Goal: Task Accomplishment & Management: Manage account settings

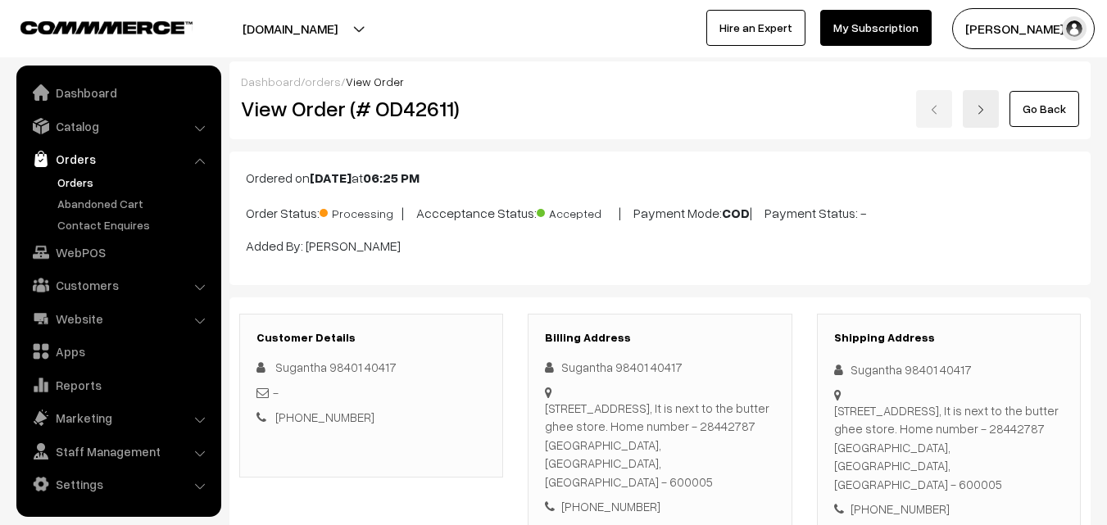
scroll to position [820, 0]
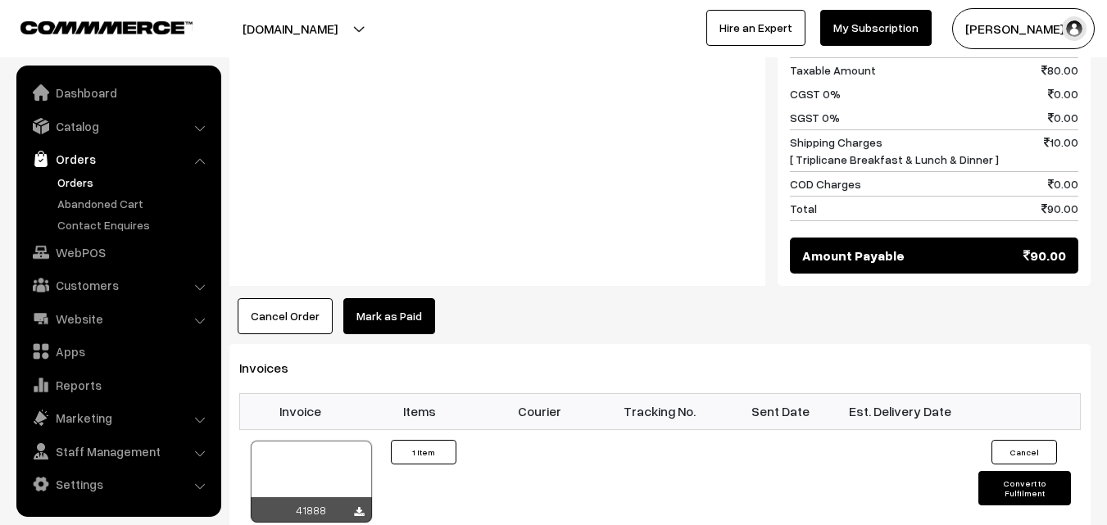
click at [80, 176] on link "Orders" at bounding box center [134, 182] width 162 height 17
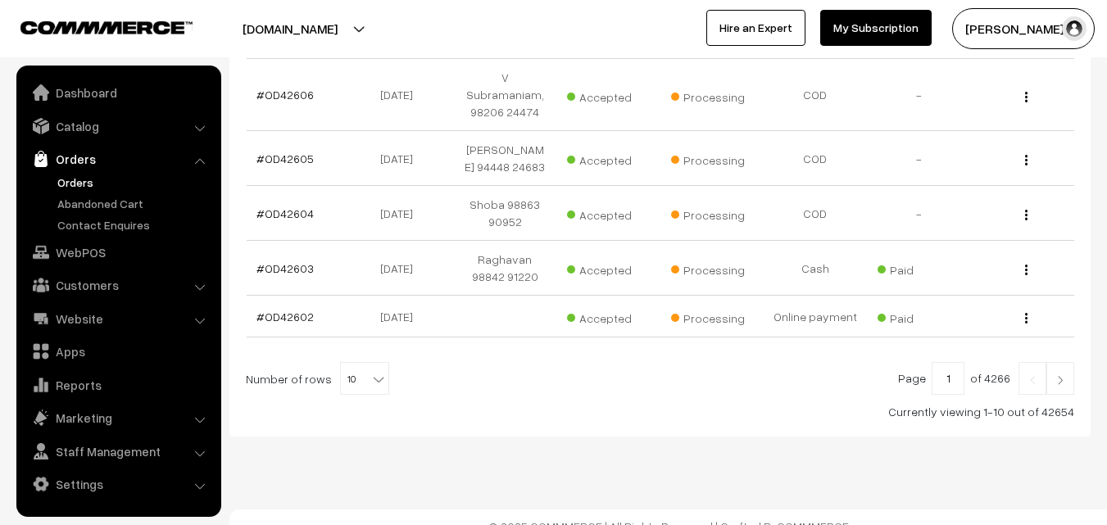
scroll to position [619, 0]
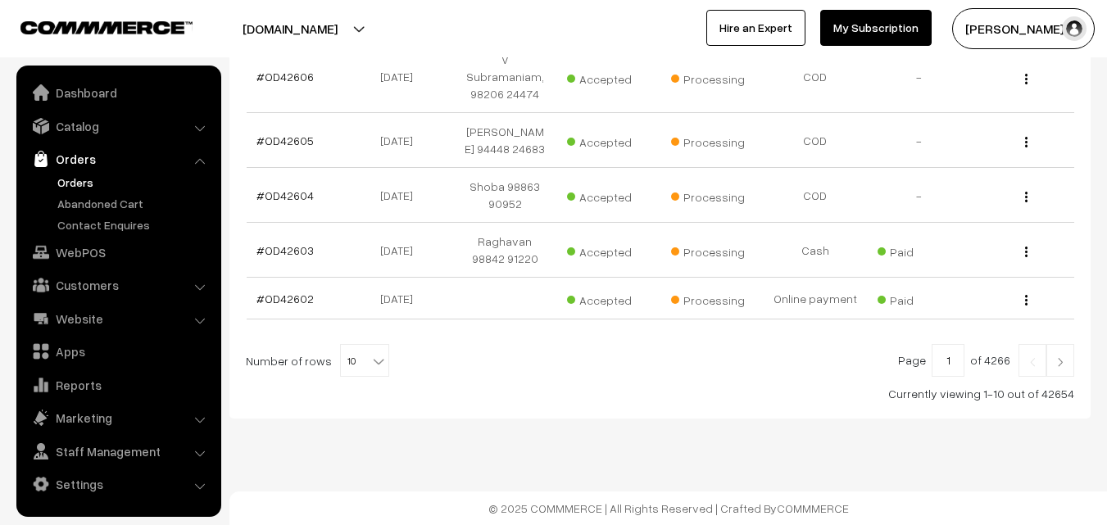
drag, startPoint x: 336, startPoint y: 431, endPoint x: 356, endPoint y: 357, distance: 76.3
click at [356, 349] on span "10" at bounding box center [365, 361] width 48 height 33
select select "100"
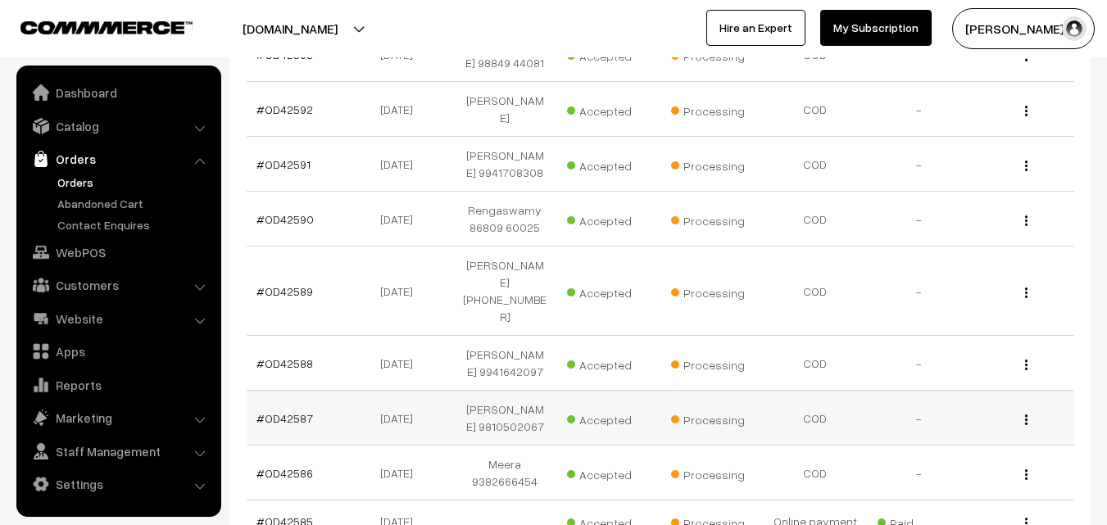
scroll to position [1639, 0]
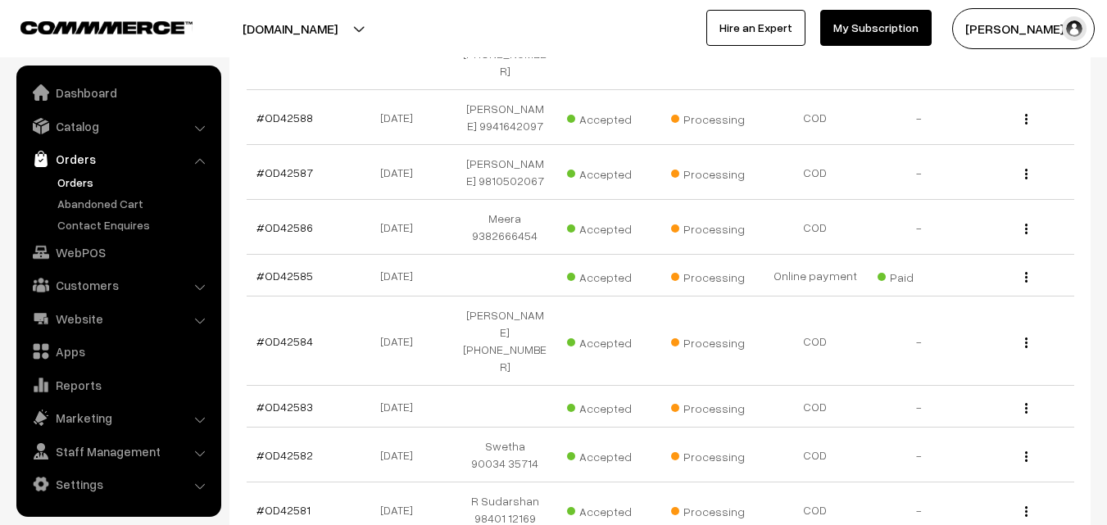
drag, startPoint x: 292, startPoint y: 484, endPoint x: 302, endPoint y: 484, distance: 10.7
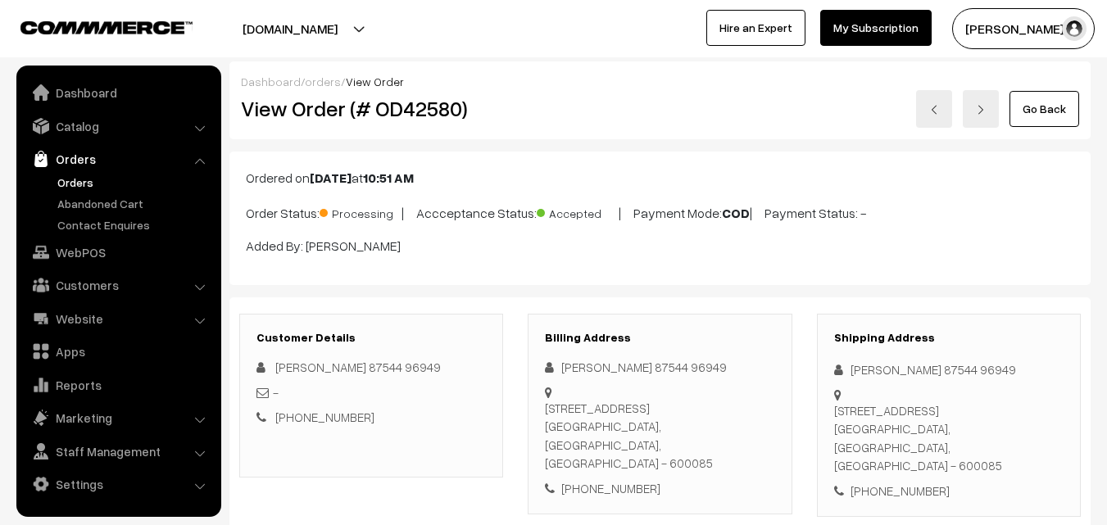
click at [88, 180] on link "Orders" at bounding box center [134, 182] width 162 height 17
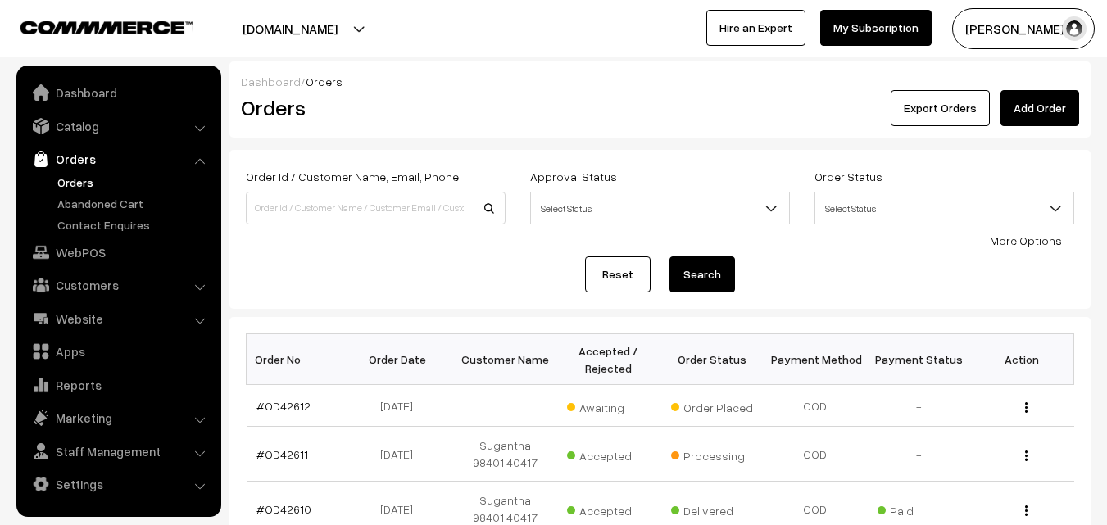
scroll to position [82, 0]
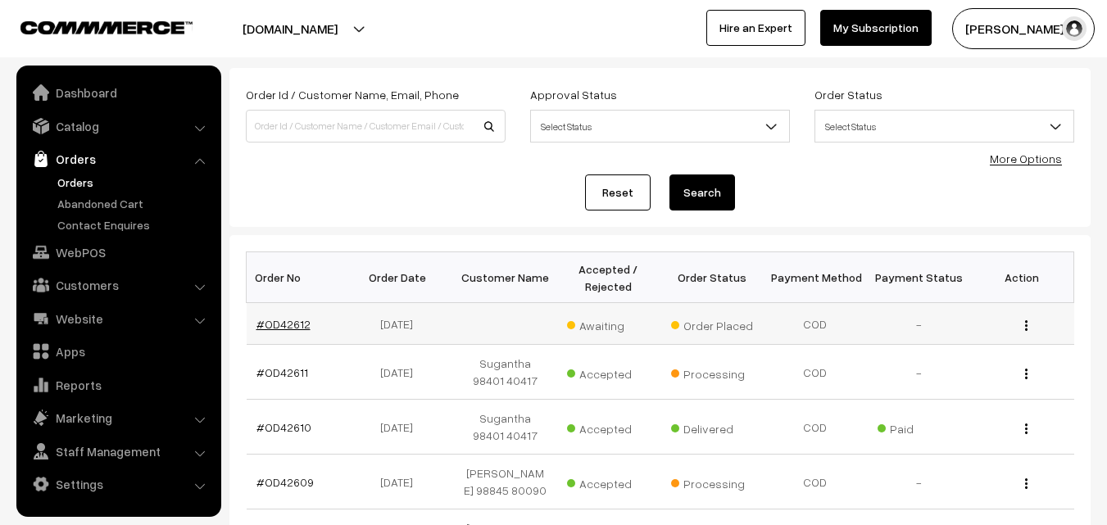
click at [287, 320] on link "#OD42612" at bounding box center [284, 324] width 54 height 14
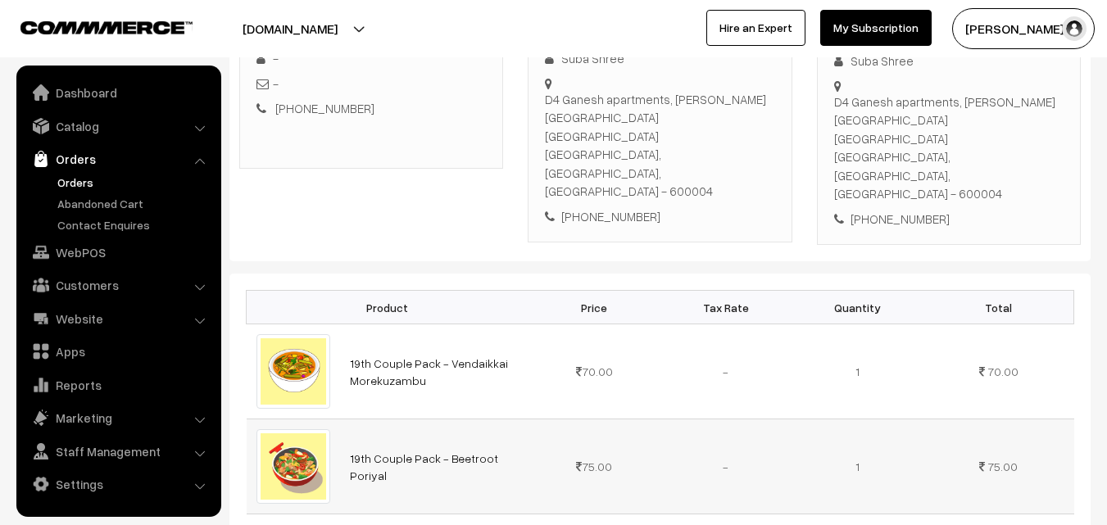
scroll to position [328, 0]
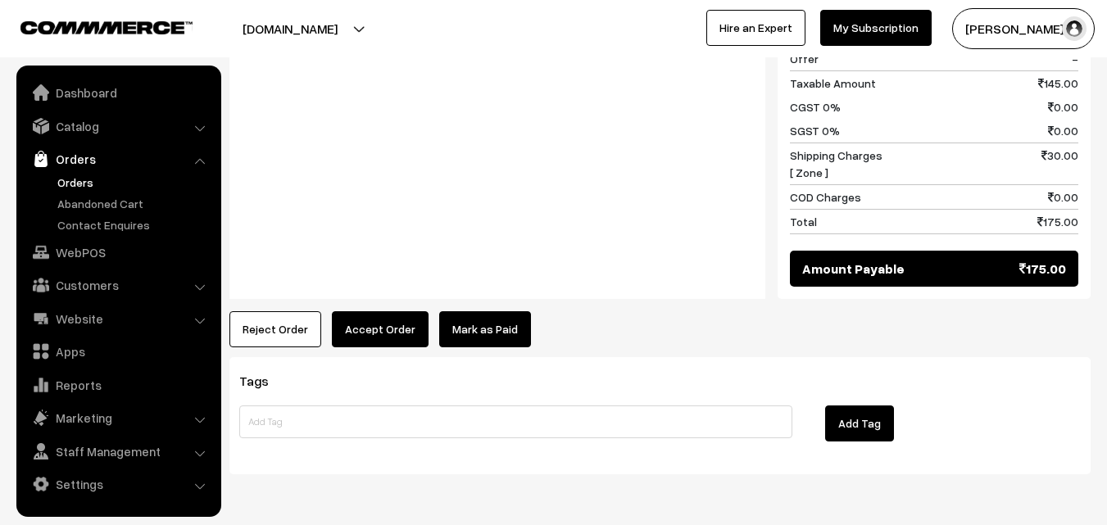
click at [379, 311] on button "Accept Order" at bounding box center [380, 329] width 97 height 36
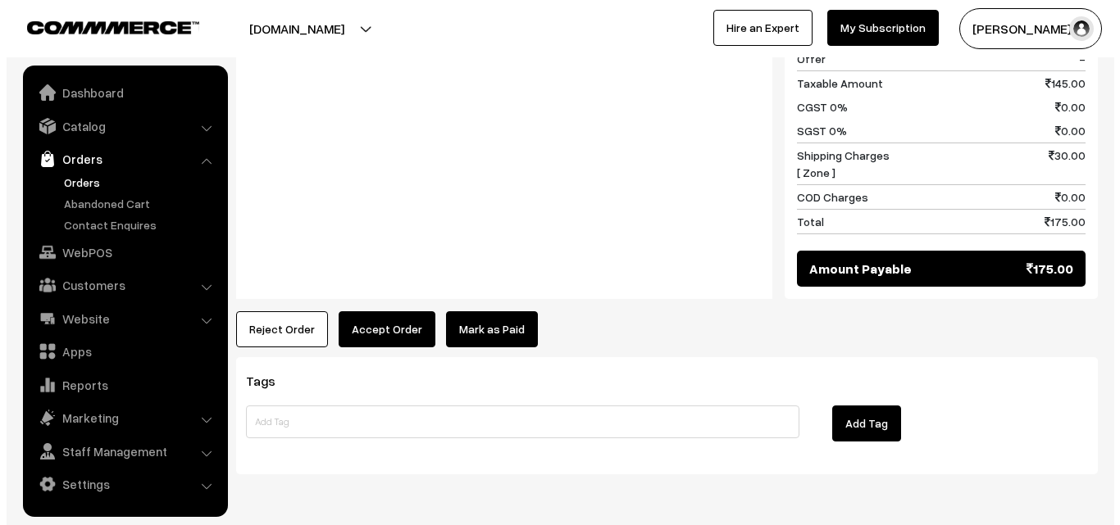
scroll to position [871, 0]
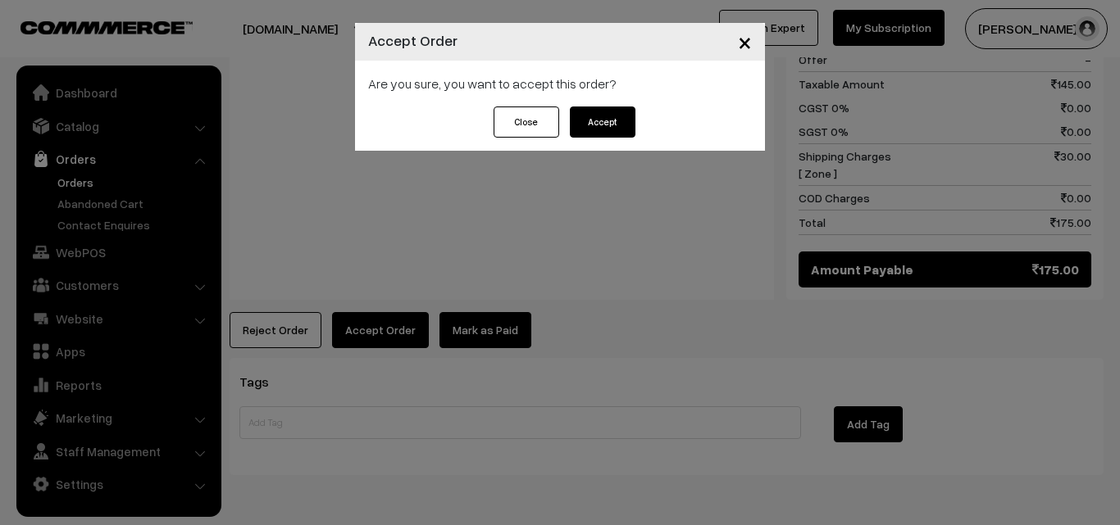
click at [595, 130] on button "Accept" at bounding box center [603, 122] width 66 height 31
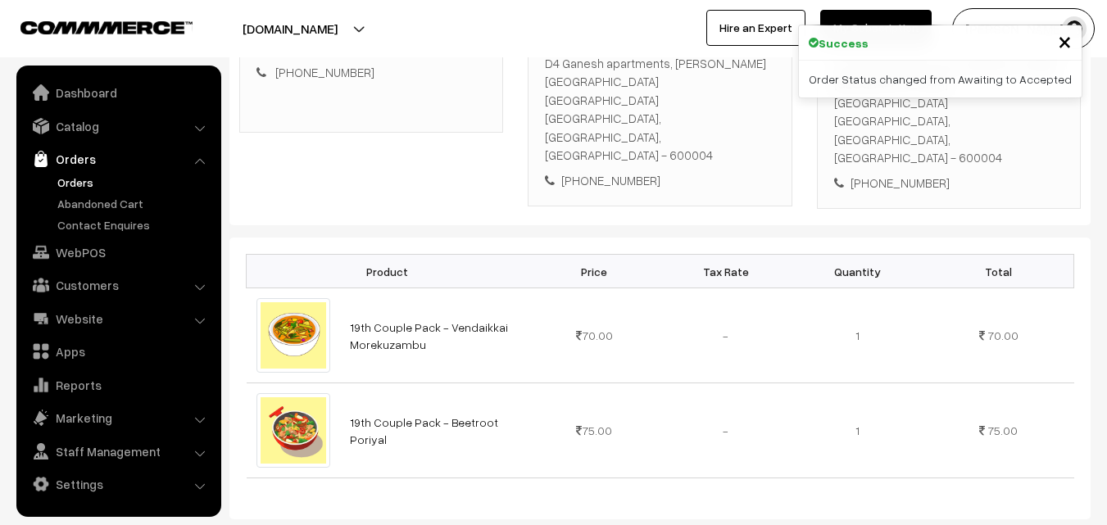
scroll to position [656, 0]
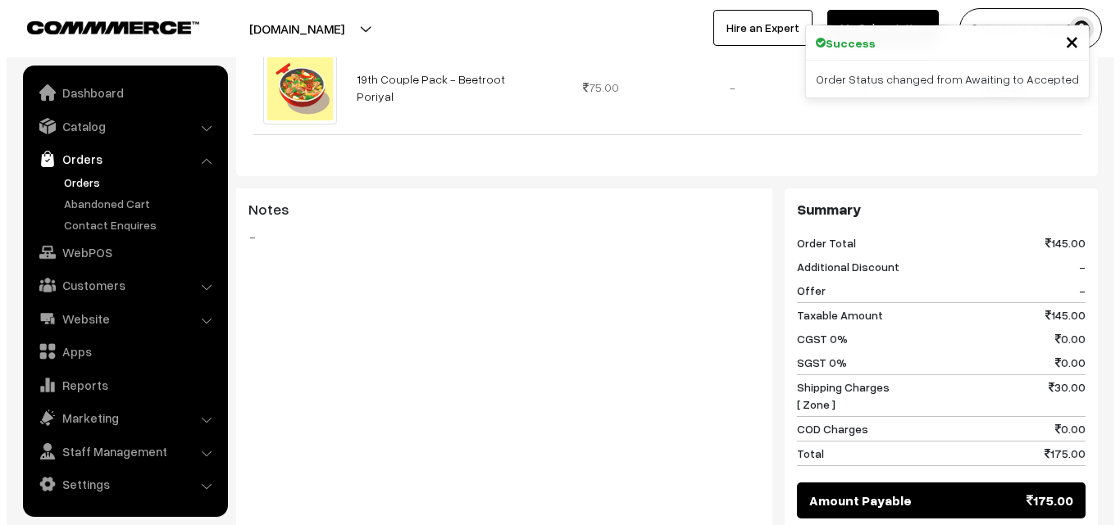
scroll to position [639, 0]
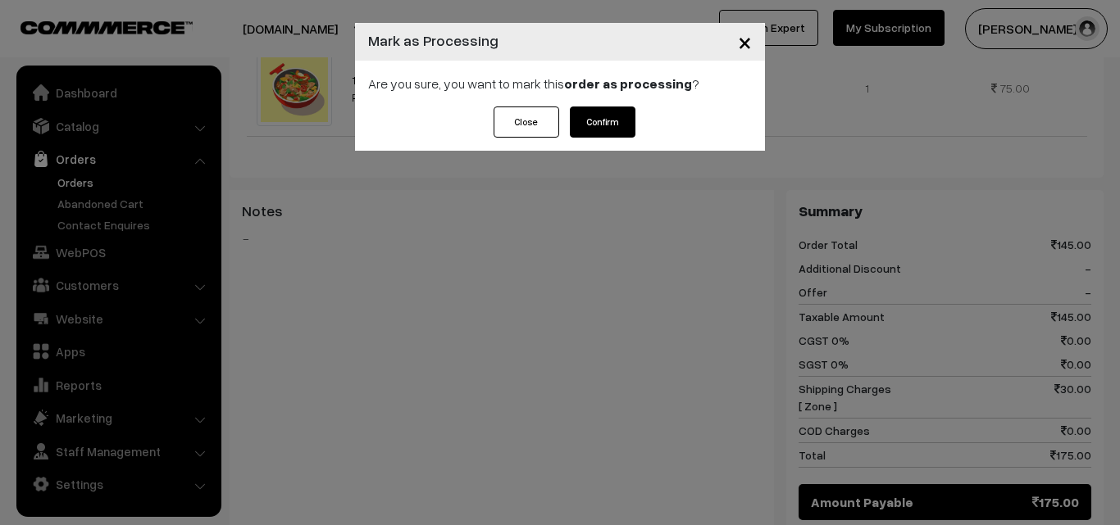
click at [757, 242] on div "× Mark as Processing Are you sure, you want to mark this order as processing ? …" at bounding box center [560, 262] width 1120 height 525
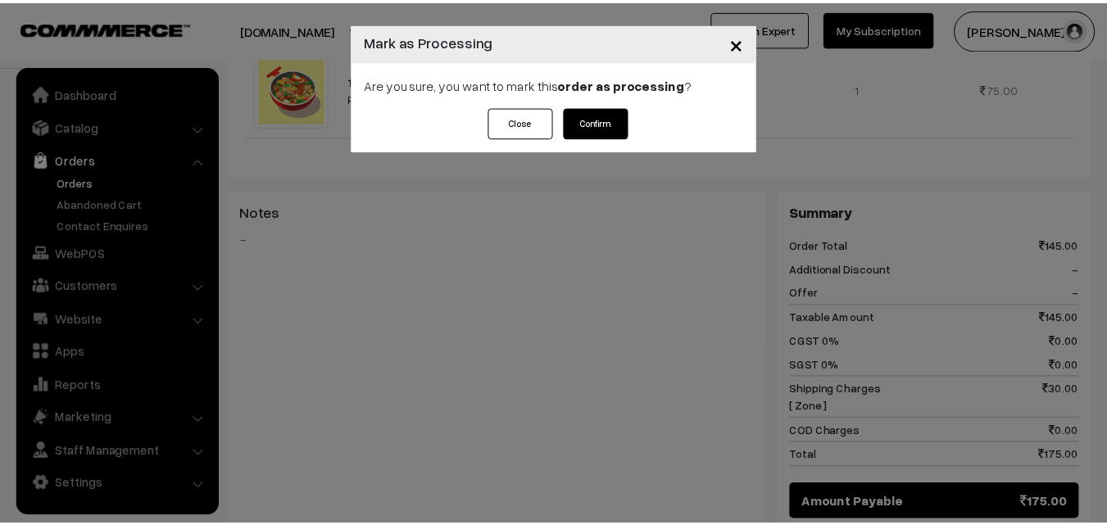
scroll to position [656, 0]
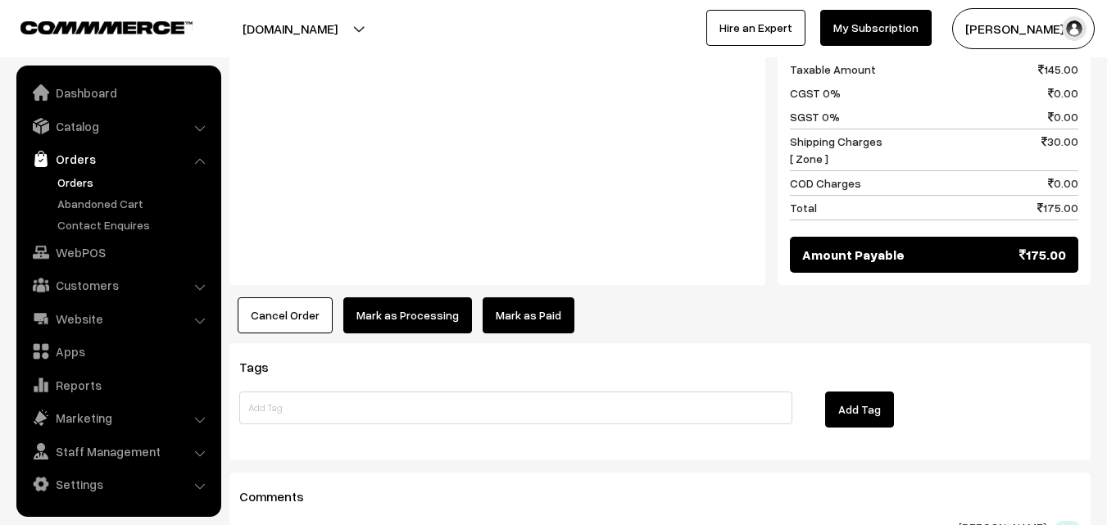
click at [398, 298] on button "Mark as Processing" at bounding box center [407, 316] width 129 height 36
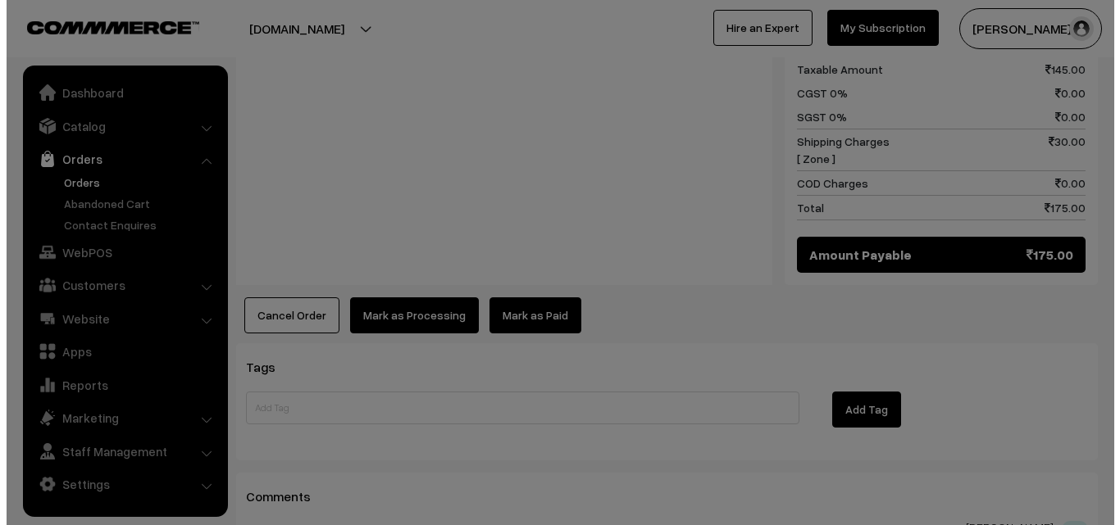
scroll to position [885, 0]
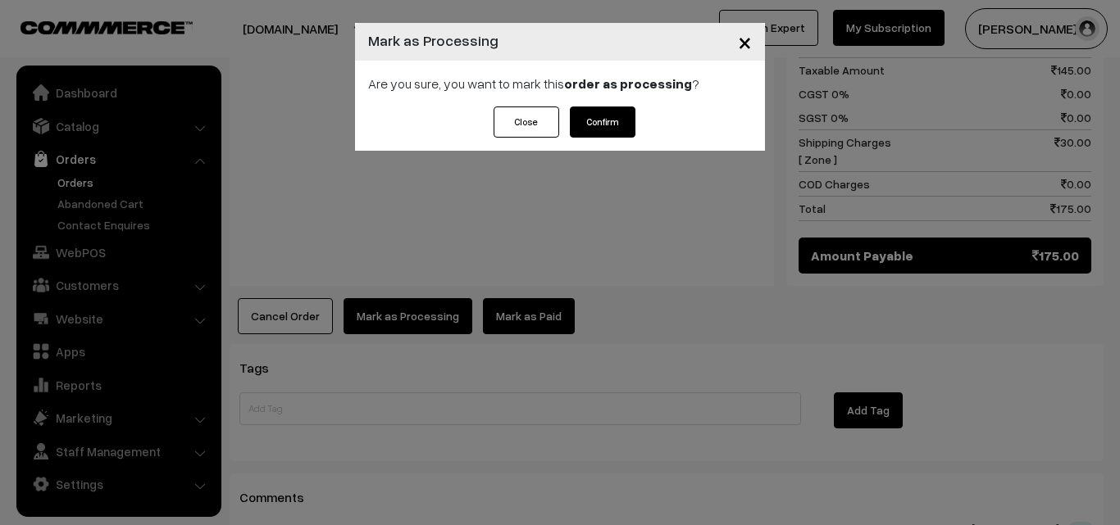
click at [626, 114] on button "Confirm" at bounding box center [603, 122] width 66 height 31
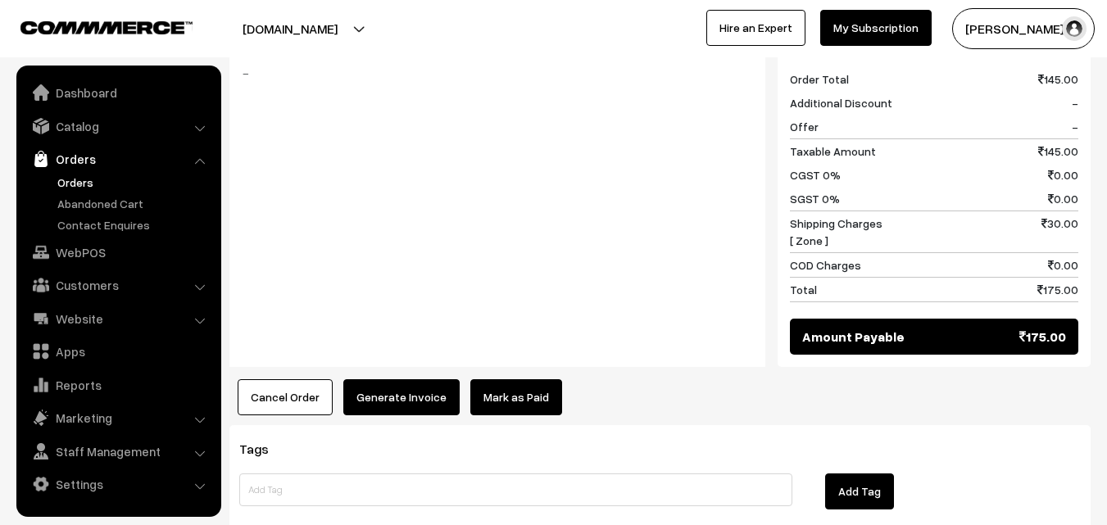
click at [386, 379] on button "Generate Invoice" at bounding box center [401, 397] width 116 height 36
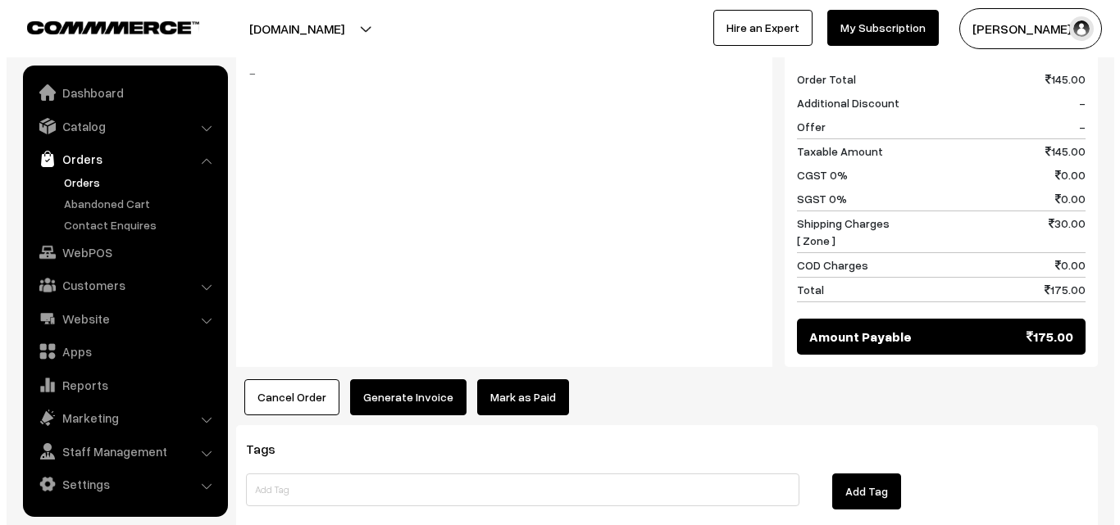
scroll to position [804, 0]
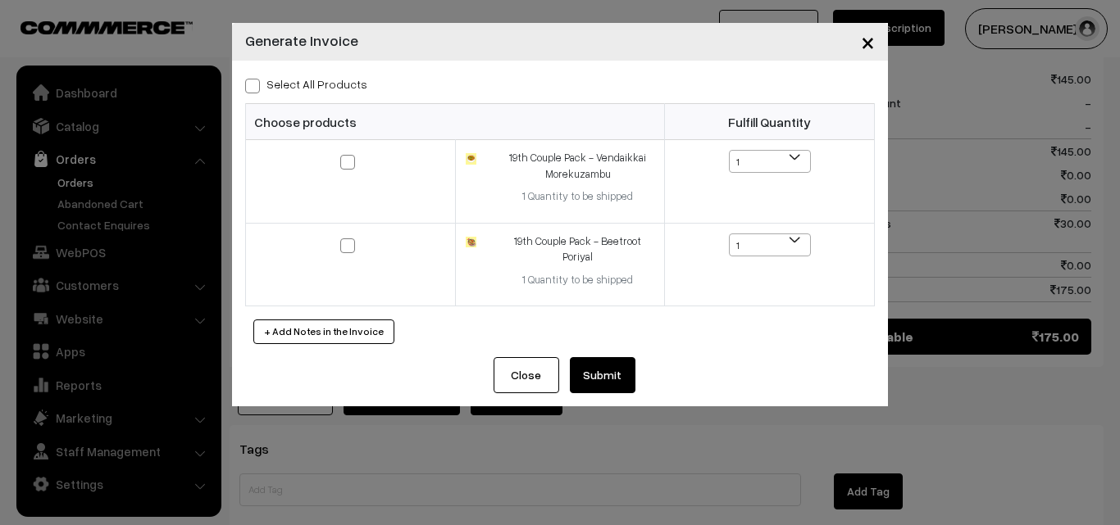
click at [337, 85] on label "Select All Products" at bounding box center [306, 83] width 122 height 17
click at [256, 85] on input "Select All Products" at bounding box center [250, 83] width 11 height 11
checkbox input "true"
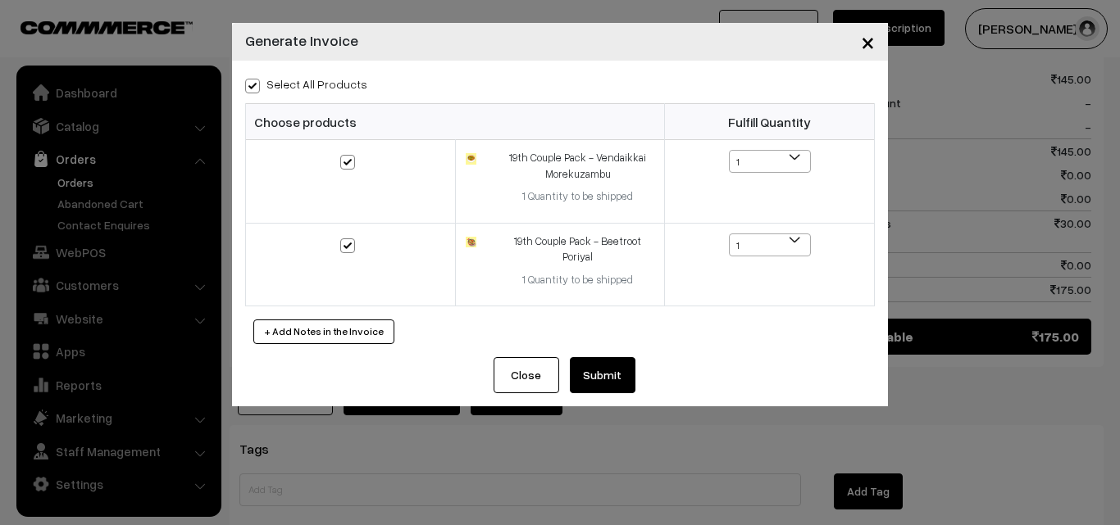
click at [624, 376] on button "Submit" at bounding box center [603, 375] width 66 height 36
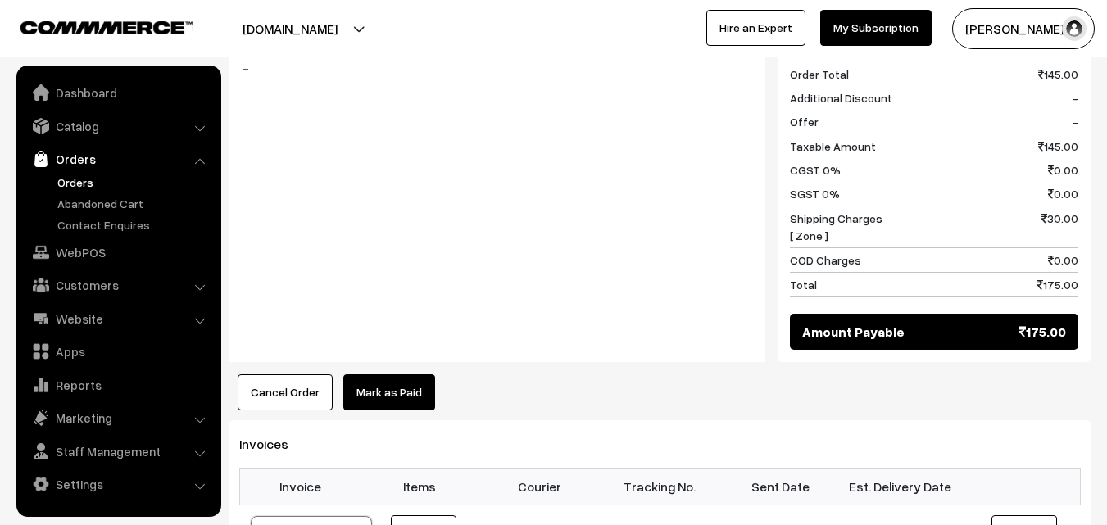
scroll to position [820, 0]
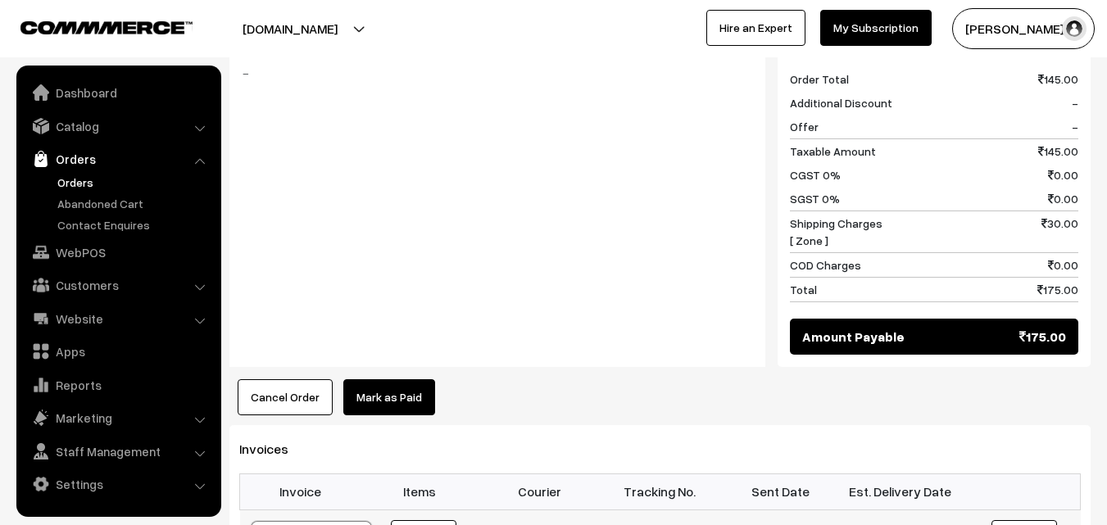
click at [79, 179] on link "Orders" at bounding box center [134, 182] width 162 height 17
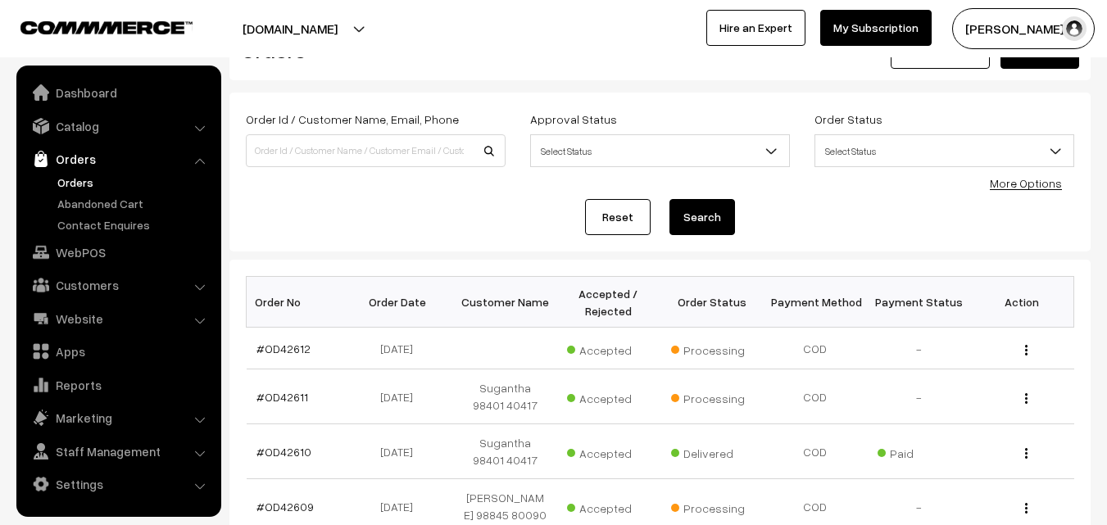
scroll to position [164, 0]
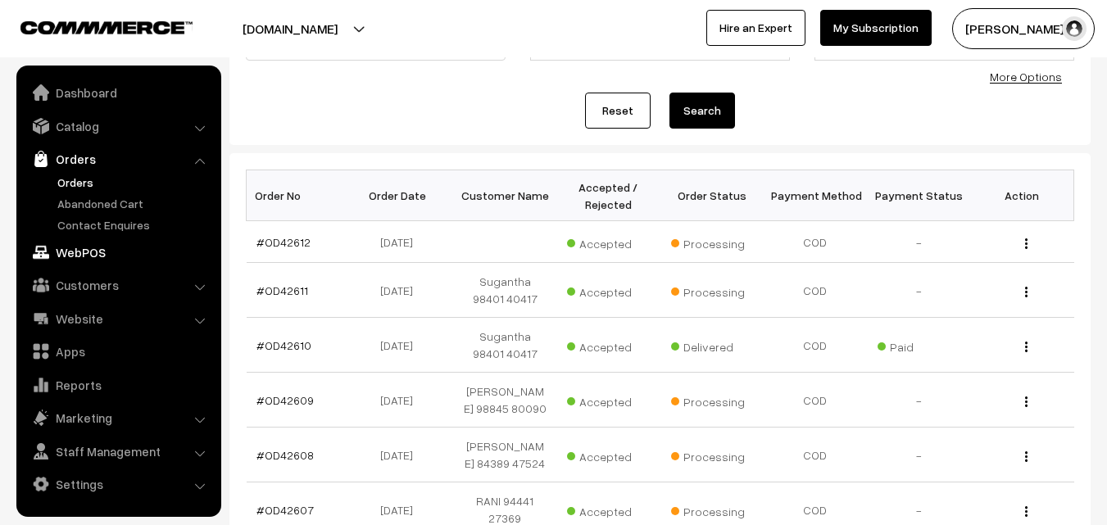
click at [89, 249] on link "WebPOS" at bounding box center [117, 253] width 195 height 30
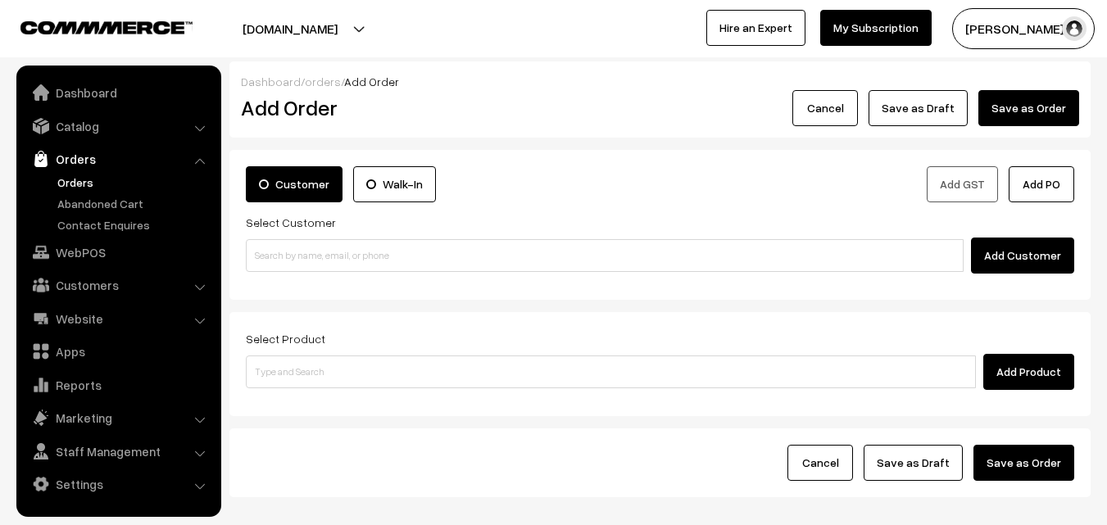
click at [82, 176] on link "Orders" at bounding box center [134, 182] width 162 height 17
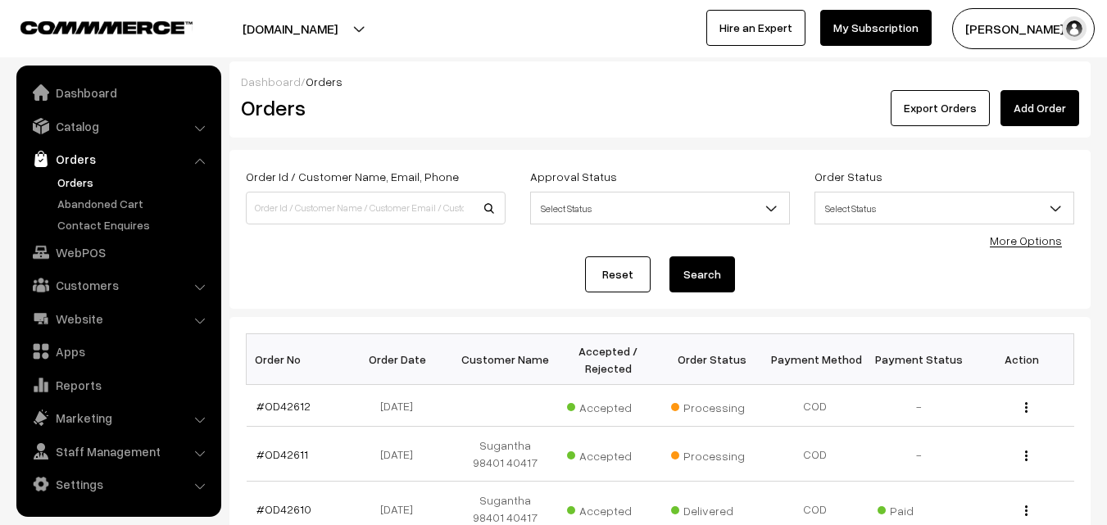
scroll to position [164, 0]
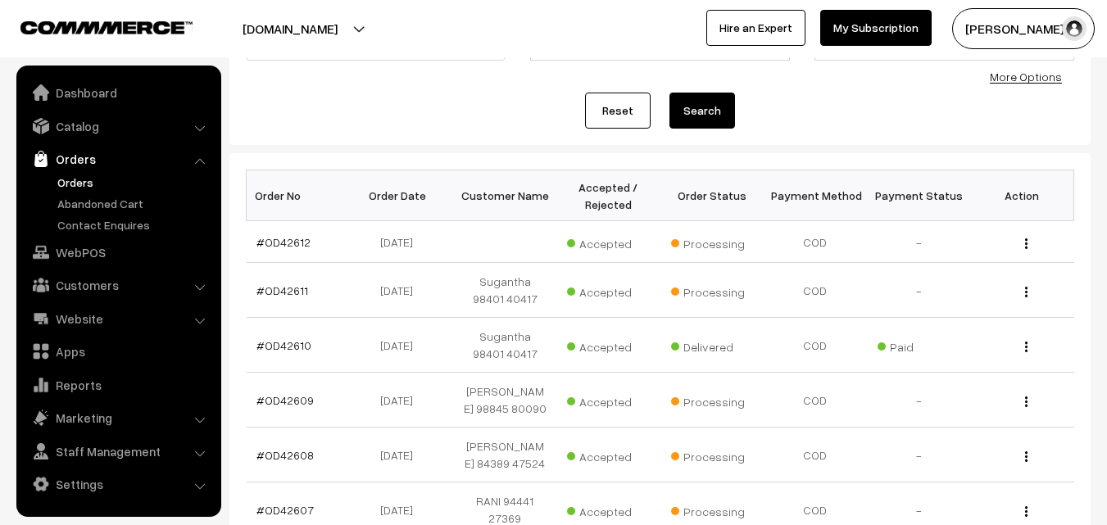
click at [107, 234] on ul "Dashboard Catalog" at bounding box center [118, 292] width 205 height 452
click at [85, 254] on link "WebPOS" at bounding box center [117, 253] width 195 height 30
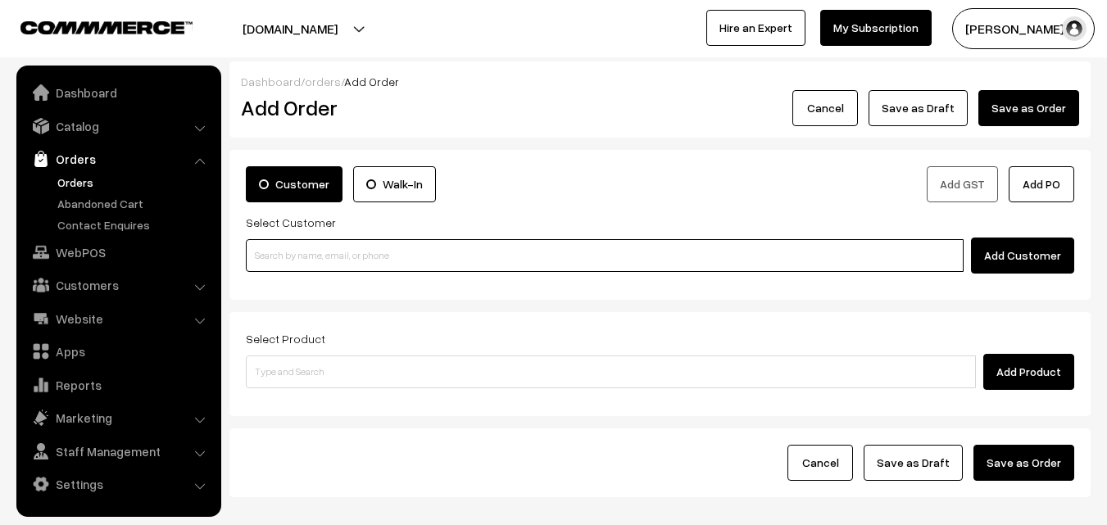
click at [326, 260] on input at bounding box center [605, 255] width 718 height 33
paste input "99416 78072"
click at [292, 251] on input "99416 78072" at bounding box center [605, 255] width 718 height 33
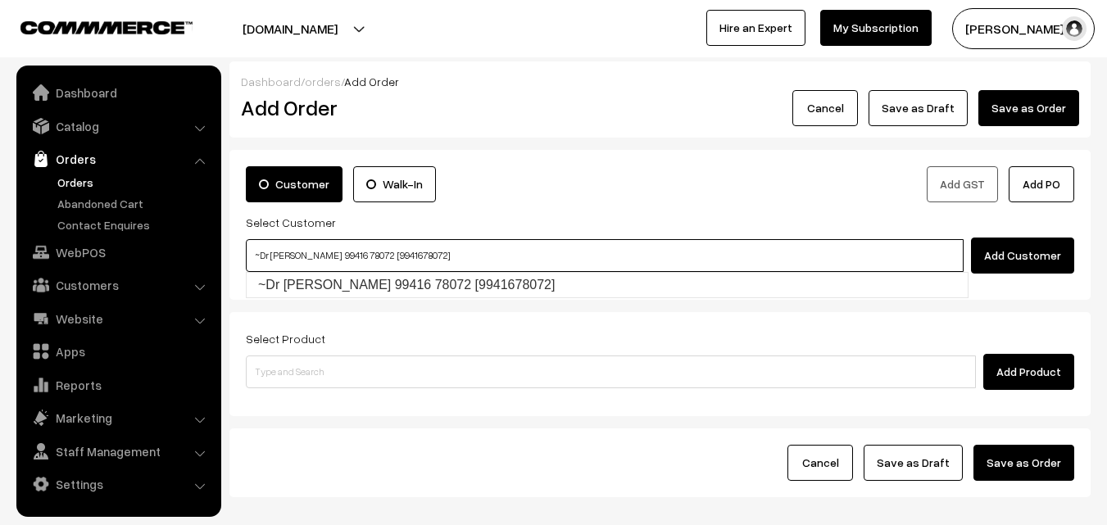
type input "~Dr [PERSON_NAME] 99416 78072 [9941678072]"
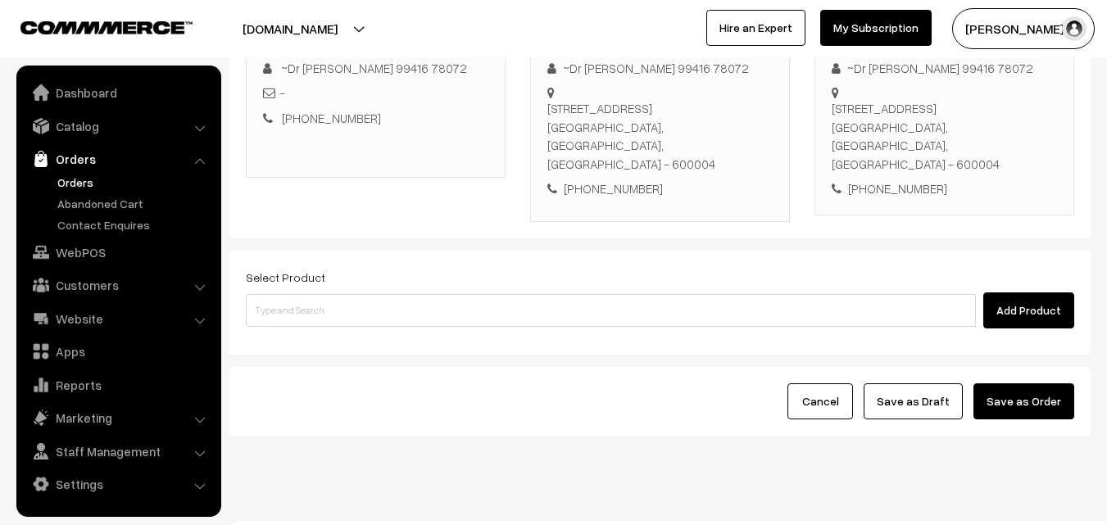
scroll to position [280, 0]
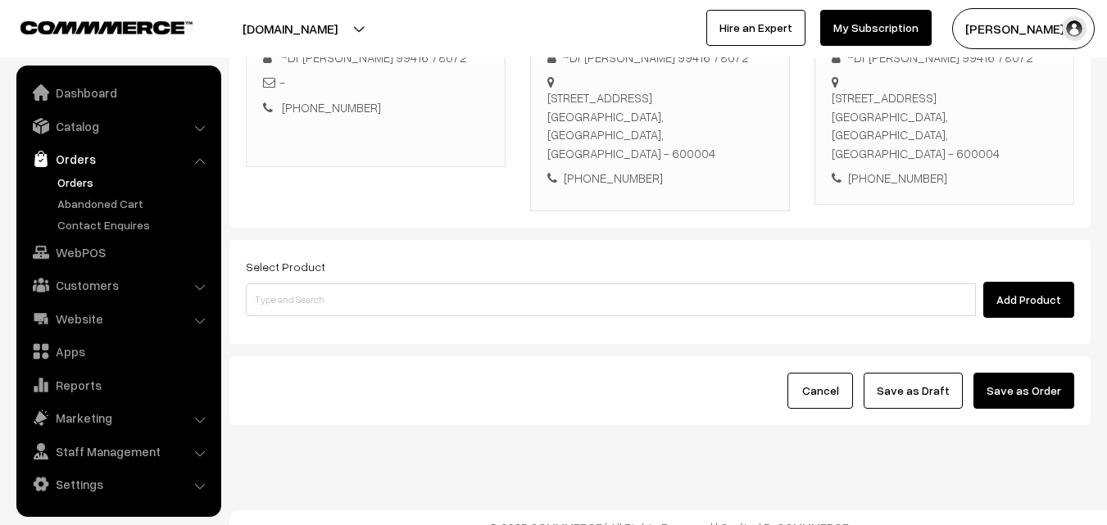
drag, startPoint x: 434, startPoint y: 257, endPoint x: 428, endPoint y: 284, distance: 27.7
click at [434, 258] on div "Select Product Add Product" at bounding box center [660, 287] width 829 height 61
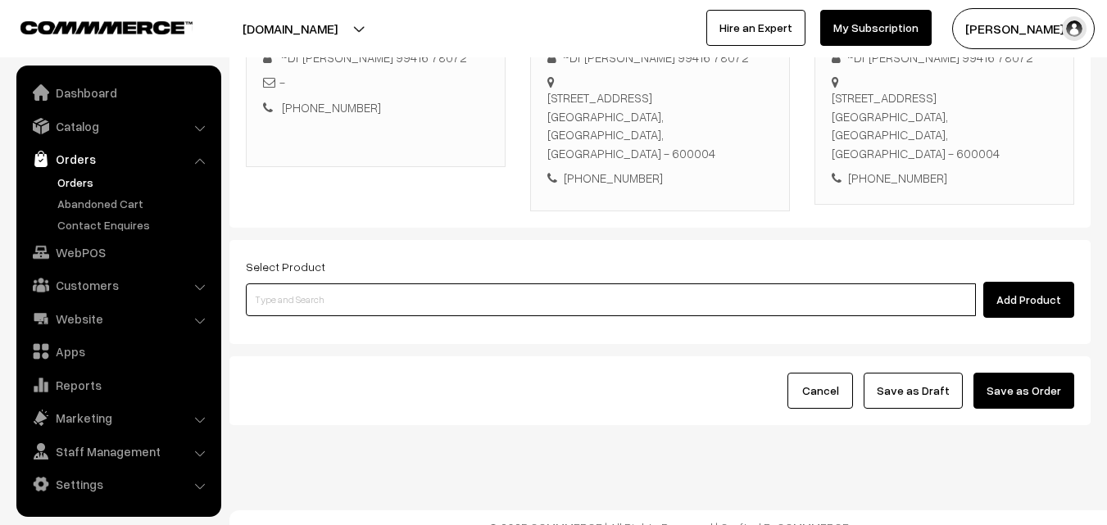
click at [428, 284] on input at bounding box center [611, 300] width 730 height 33
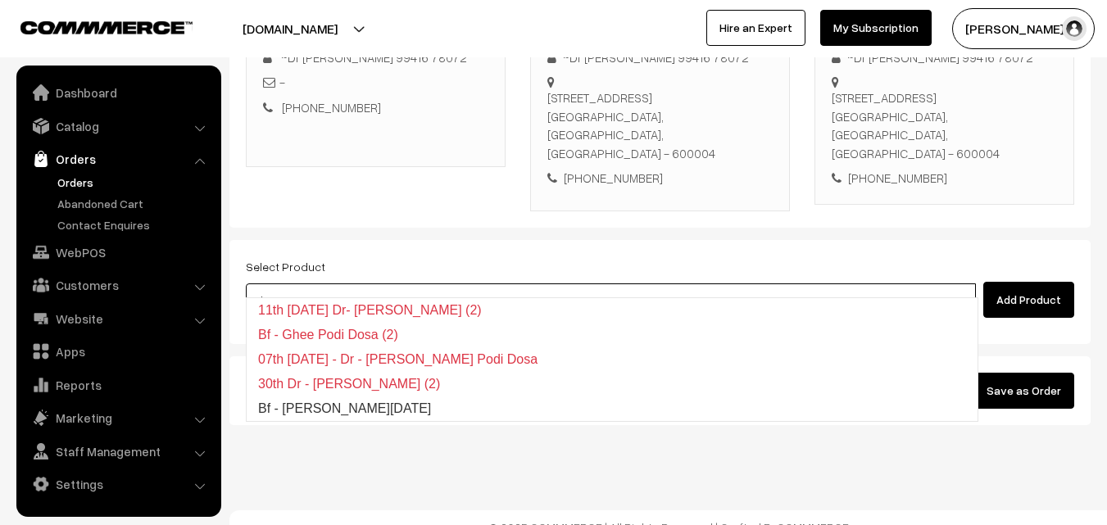
type input "Bf - Ghee Pongal"
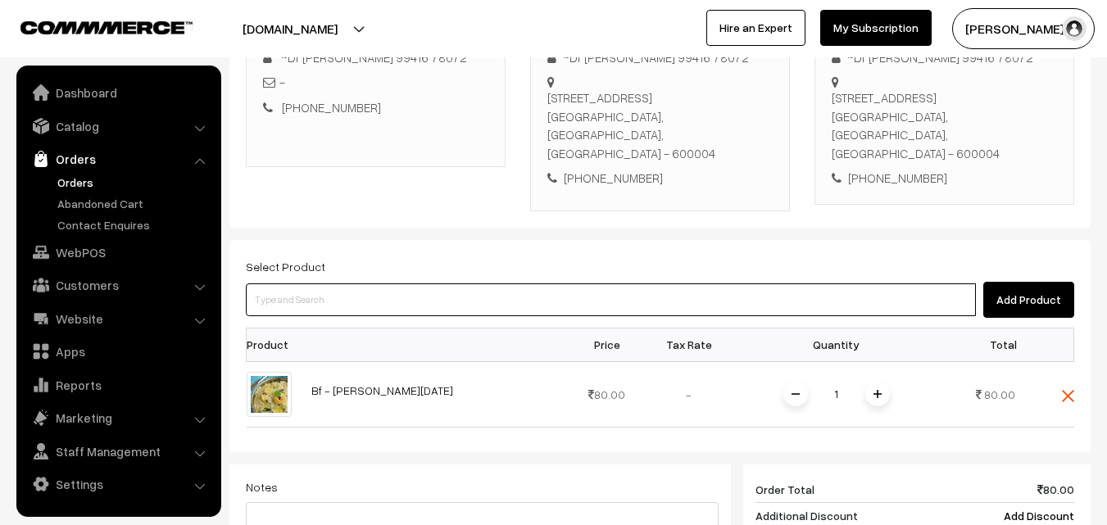
click at [298, 284] on input at bounding box center [611, 300] width 730 height 33
paste input "19th With Rice"
type input "19th With Rice"
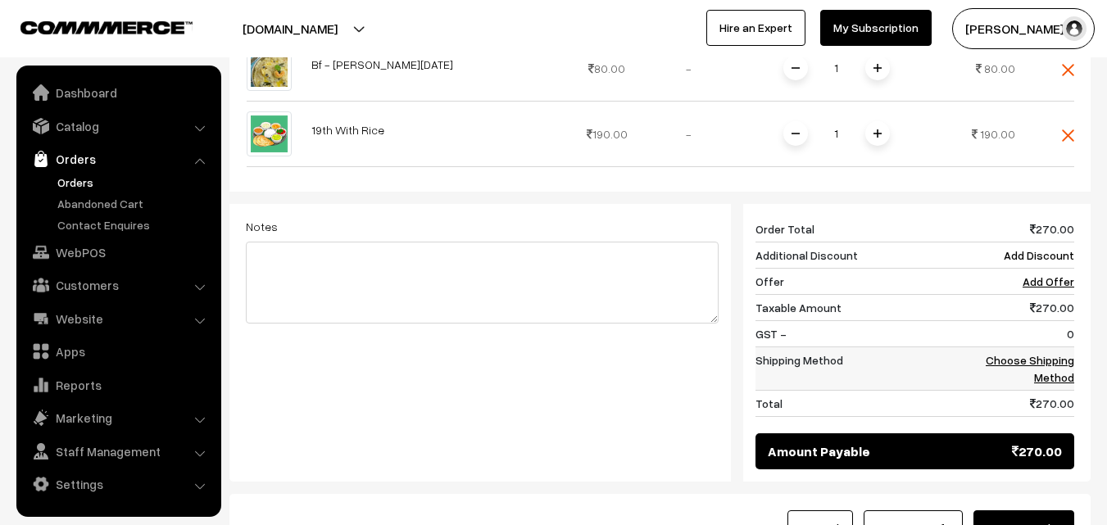
scroll to position [608, 0]
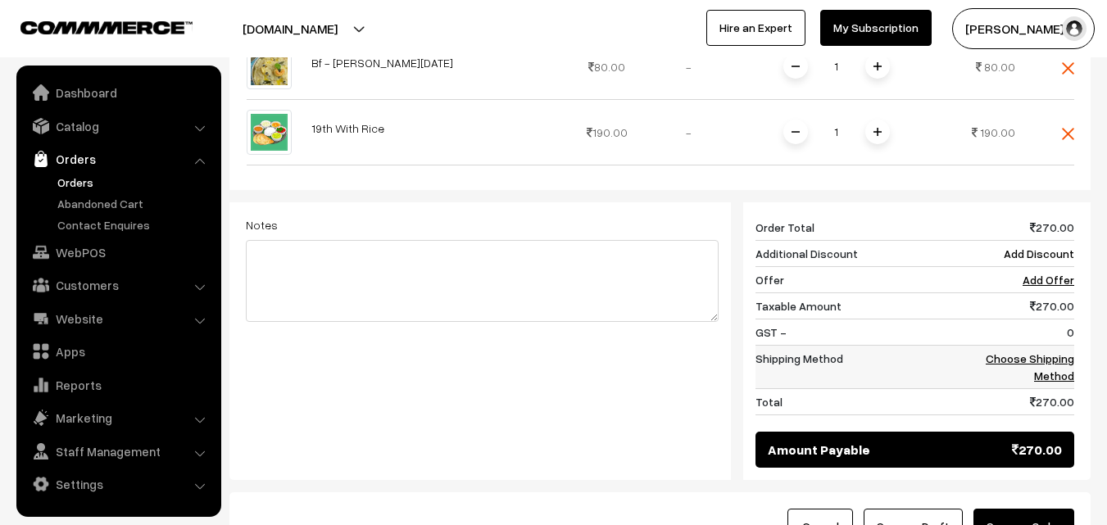
click at [1057, 352] on link "Choose Shipping Method" at bounding box center [1030, 367] width 89 height 31
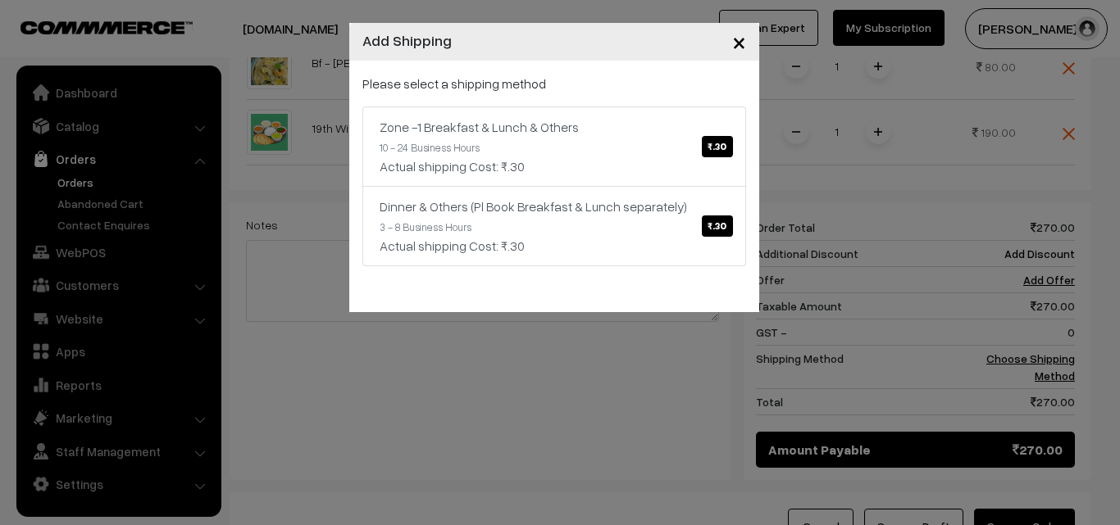
click at [464, 80] on p "Please select a shipping method" at bounding box center [554, 84] width 384 height 20
click at [554, 185] on link "Zone -1 Breakfast & Lunch & Others ₹.30 10 - 24 Business Hours Actual shipping …" at bounding box center [554, 147] width 384 height 80
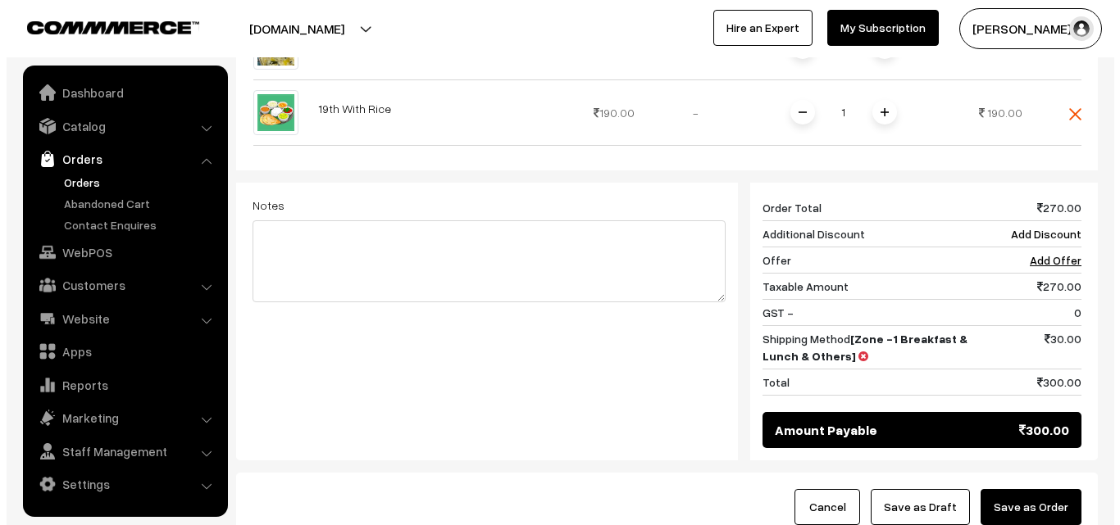
scroll to position [690, 0]
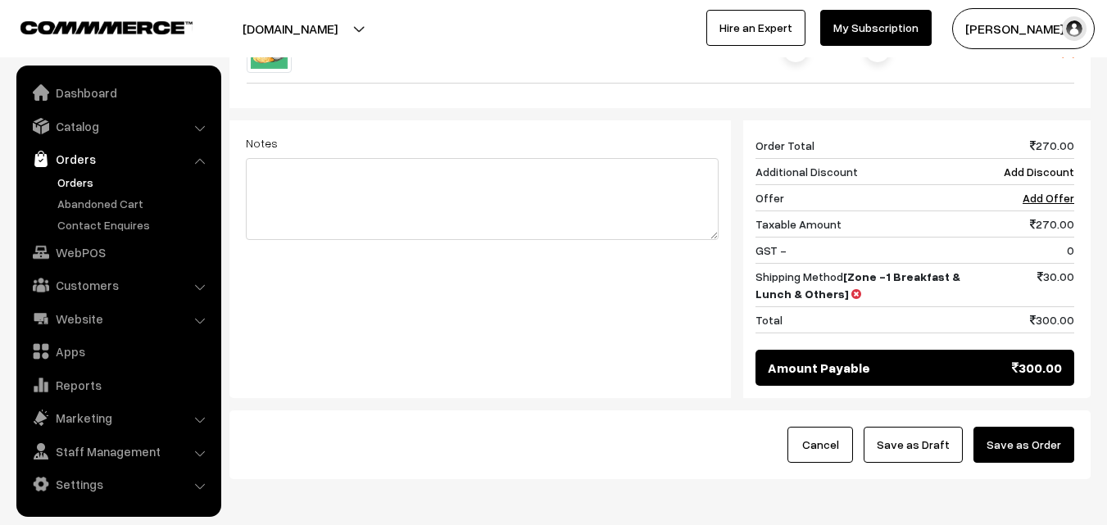
click at [1017, 434] on button "Save as Order" at bounding box center [1024, 445] width 101 height 36
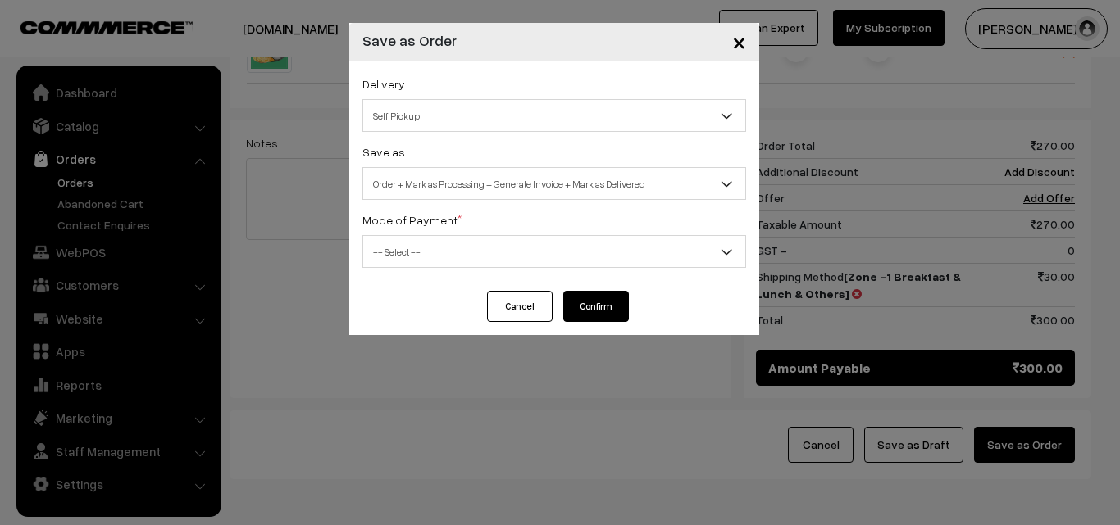
click at [529, 298] on button "Cancel" at bounding box center [520, 306] width 66 height 31
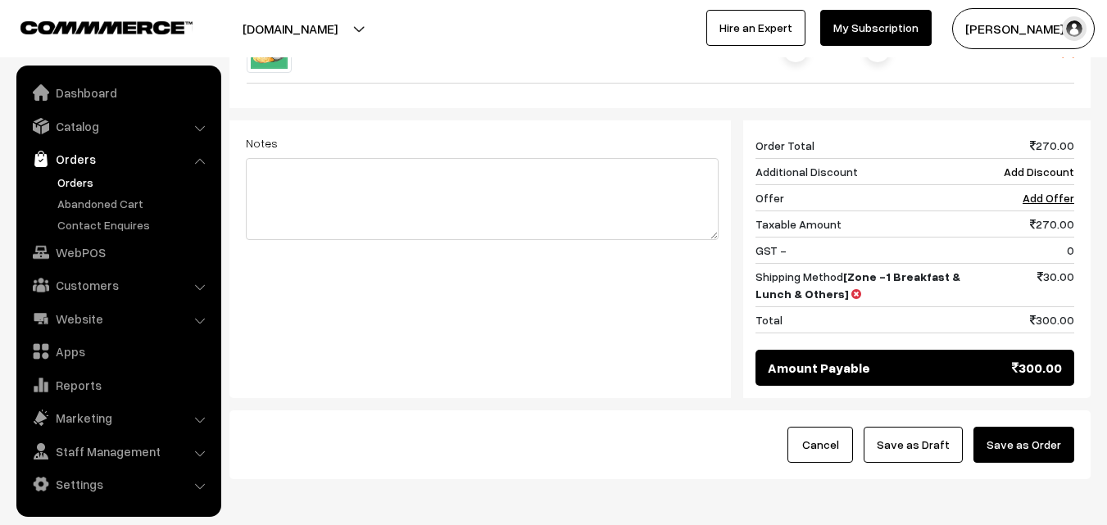
click at [1021, 427] on button "Save as Order" at bounding box center [1024, 445] width 101 height 36
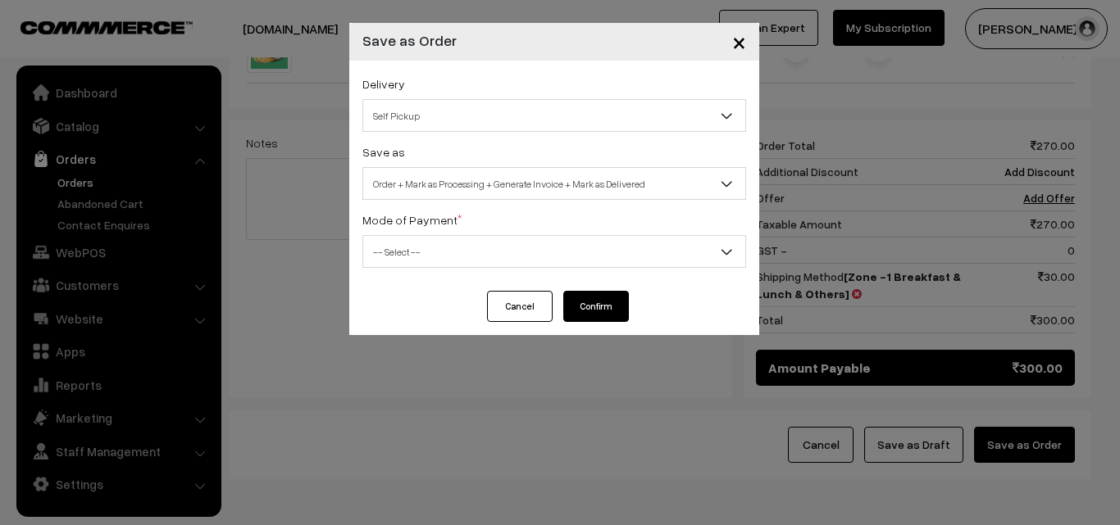
click at [399, 179] on span "Order + Mark as Processing + Generate Invoice + Mark as Delivered" at bounding box center [554, 184] width 382 height 29
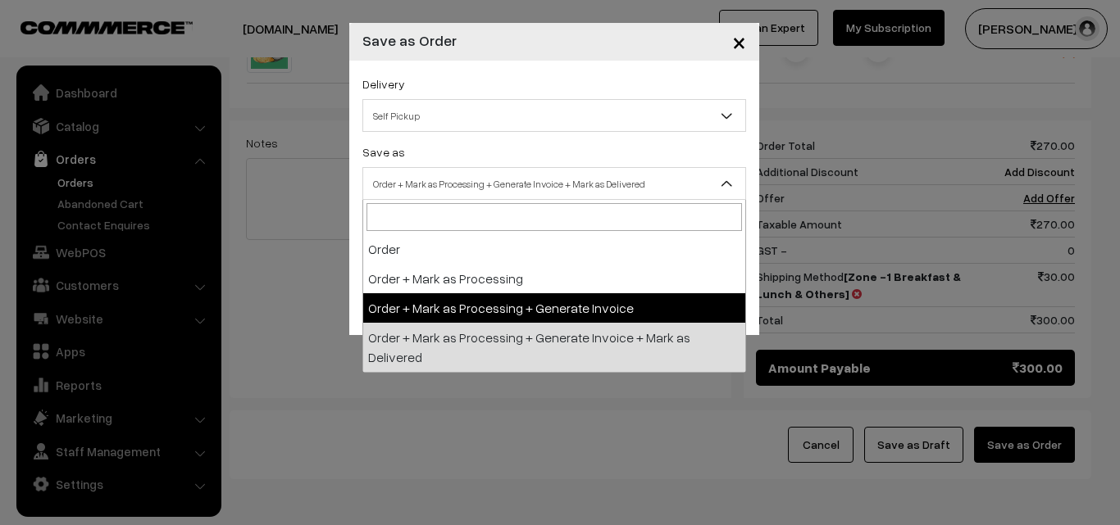
select select "3"
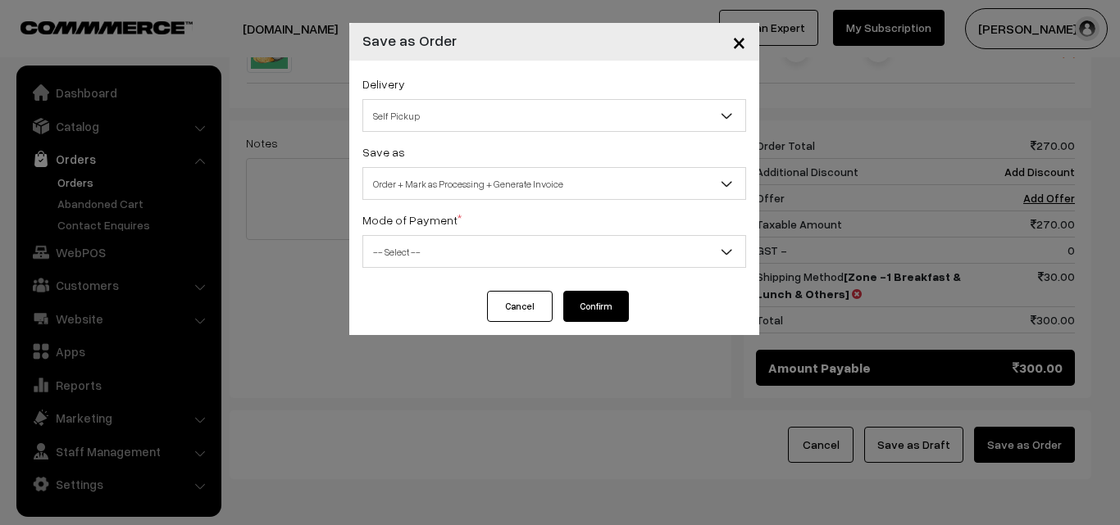
click at [405, 253] on span "-- Select --" at bounding box center [554, 252] width 382 height 29
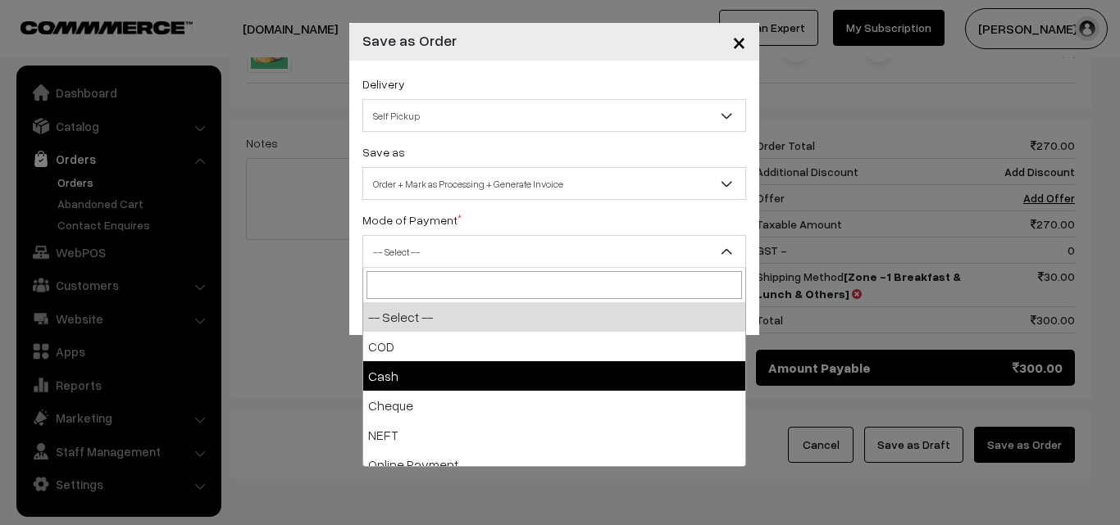
select select "2"
checkbox input "true"
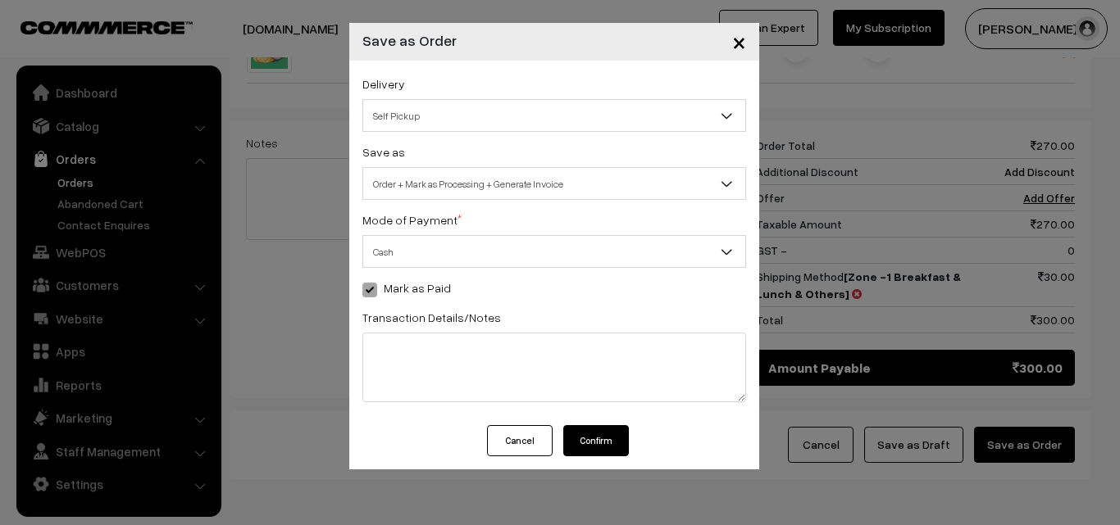
click at [606, 434] on button "Confirm" at bounding box center [596, 440] width 66 height 31
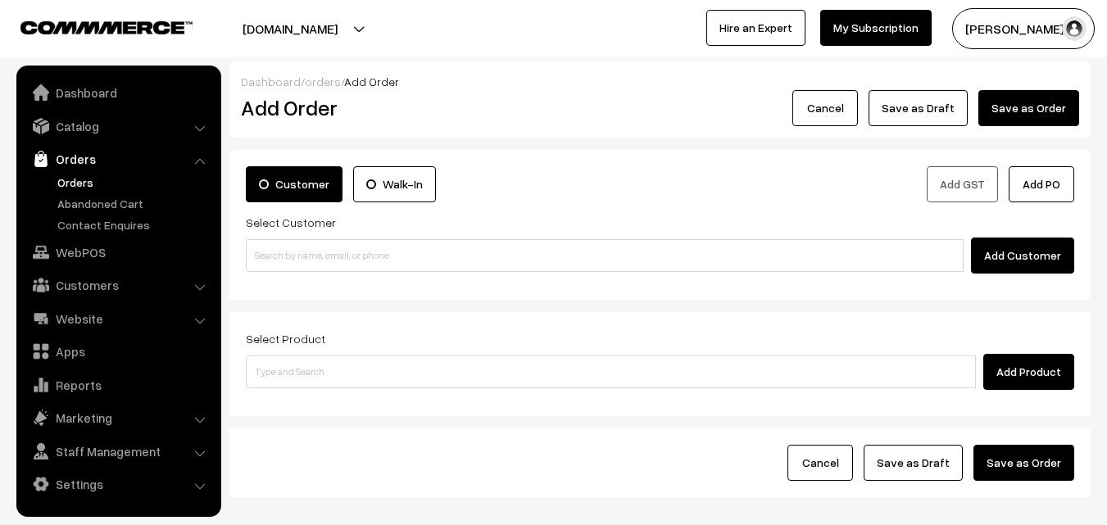
click at [82, 180] on link "Orders" at bounding box center [134, 182] width 162 height 17
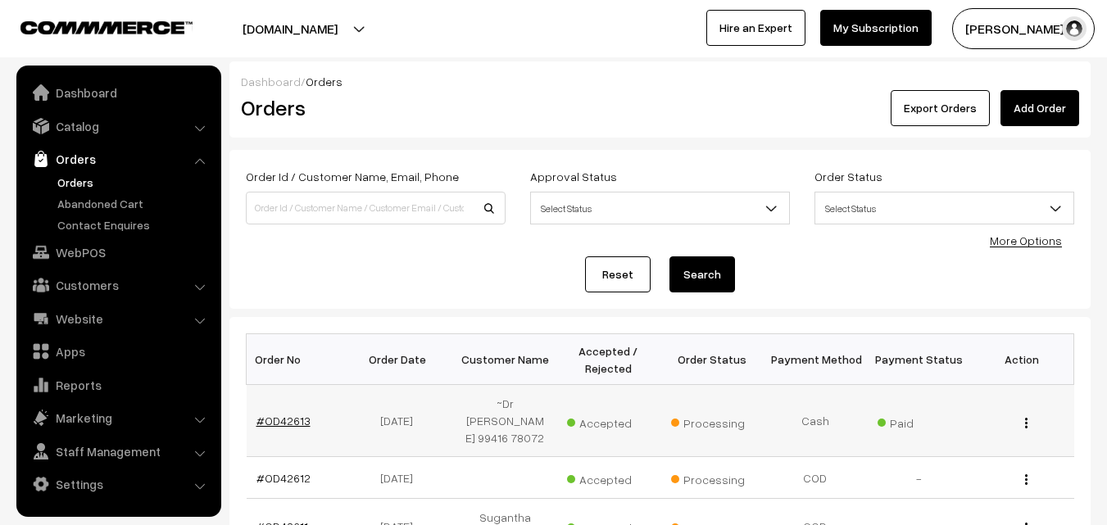
click at [287, 415] on link "#OD42613" at bounding box center [284, 421] width 54 height 14
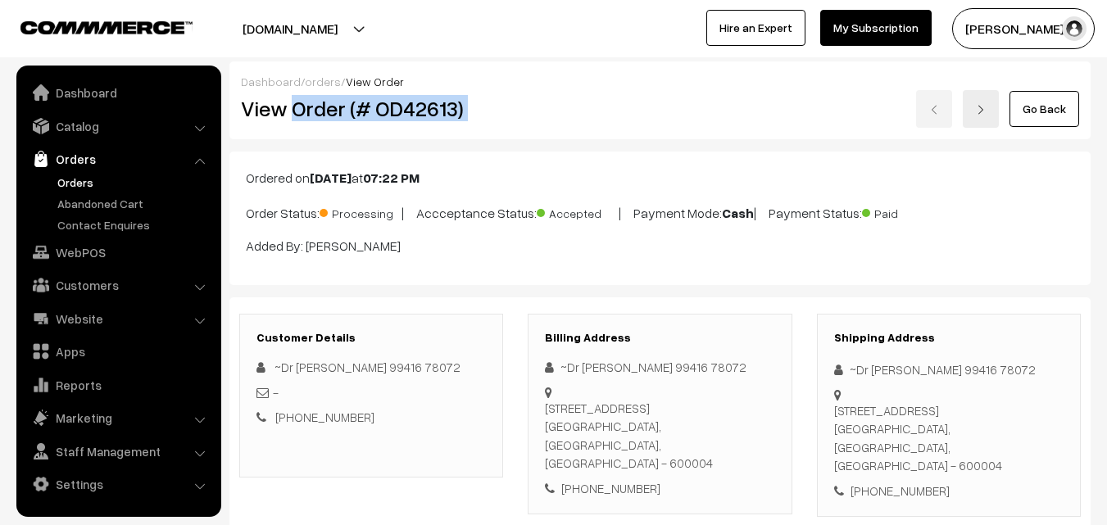
drag, startPoint x: 293, startPoint y: 112, endPoint x: 511, endPoint y: 154, distance: 221.2
click at [596, 133] on div "Dashboard / orders / View Order View Order (# OD42613) Go Back" at bounding box center [660, 100] width 861 height 78
copy div "Order (# OD42613)"
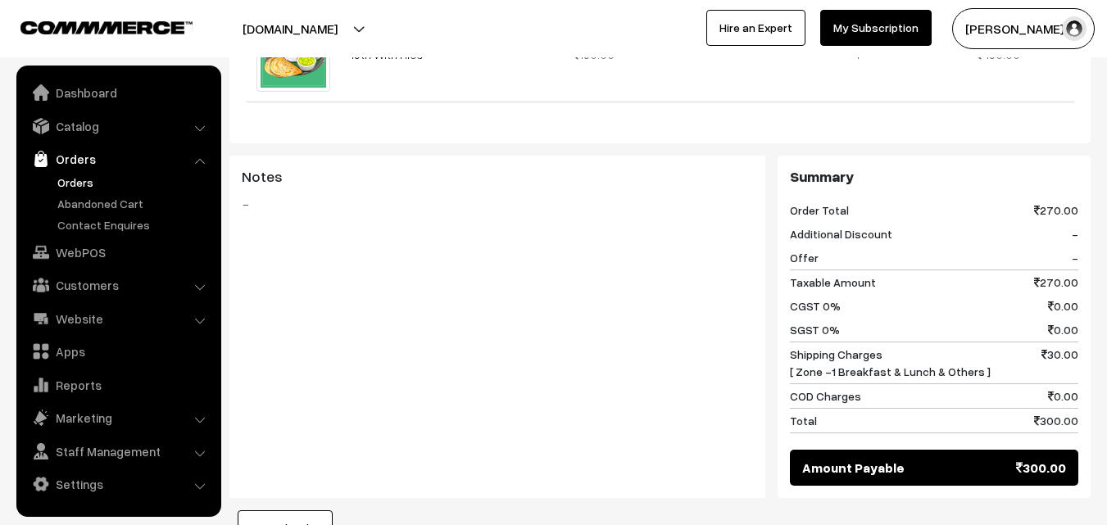
scroll to position [902, 0]
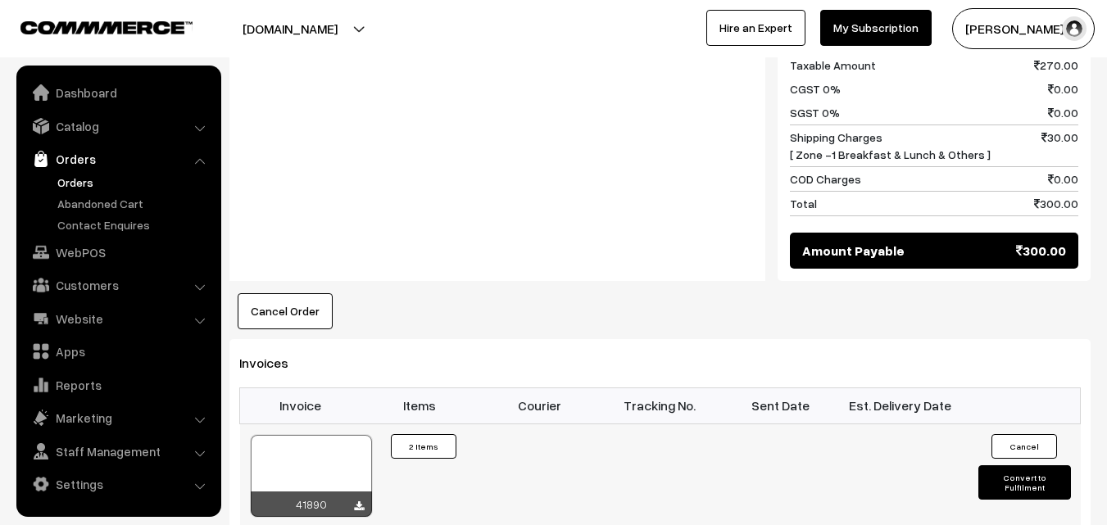
click at [289, 456] on div at bounding box center [311, 476] width 121 height 82
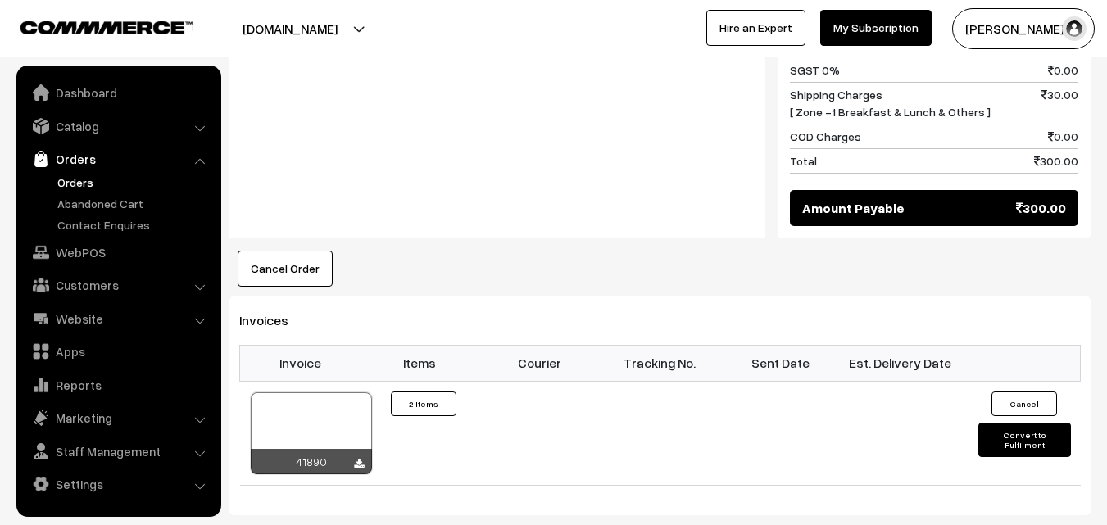
scroll to position [984, 0]
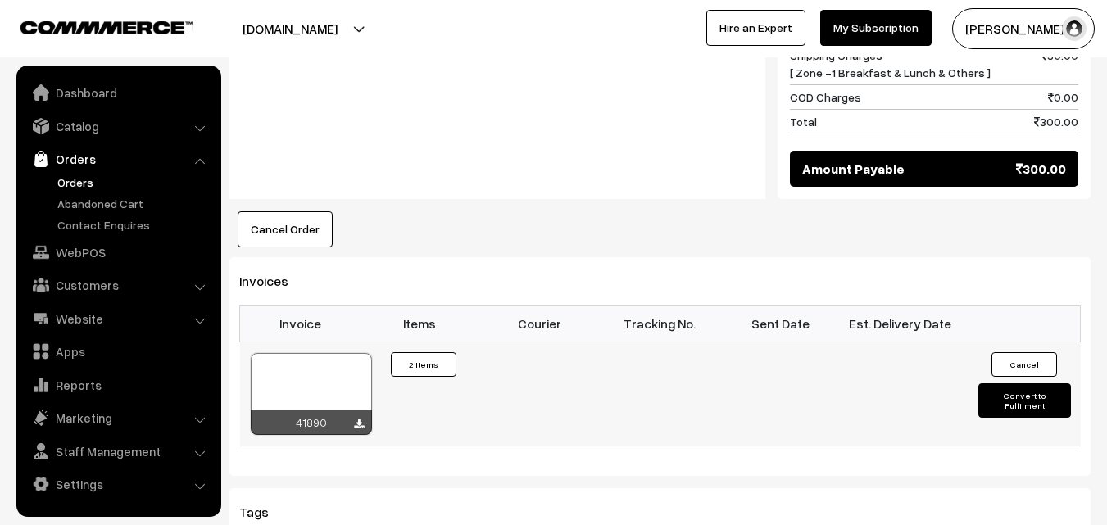
click at [302, 361] on div at bounding box center [311, 394] width 121 height 82
click at [95, 249] on link "WebPOS" at bounding box center [117, 253] width 195 height 30
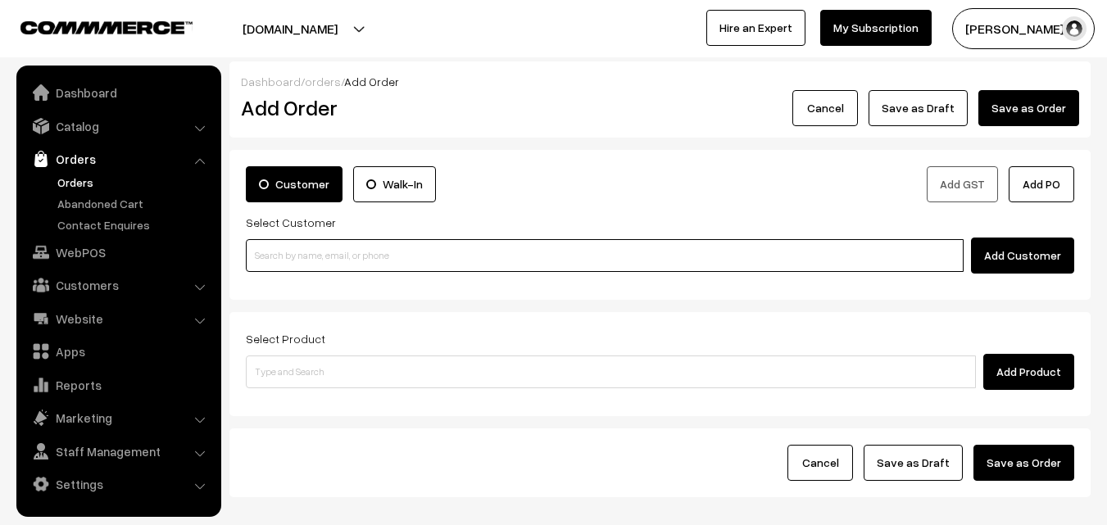
click at [293, 255] on input at bounding box center [605, 255] width 718 height 33
paste input "86103 38925"
click at [273, 252] on input "86103 38925" at bounding box center [605, 255] width 718 height 33
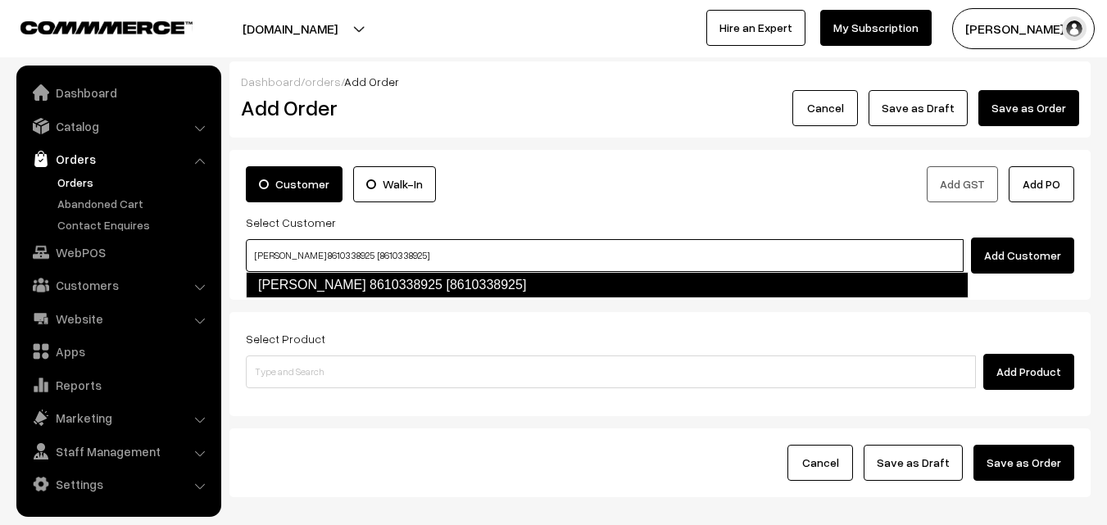
type input "[PERSON_NAME] 8610338925 [8610338925]"
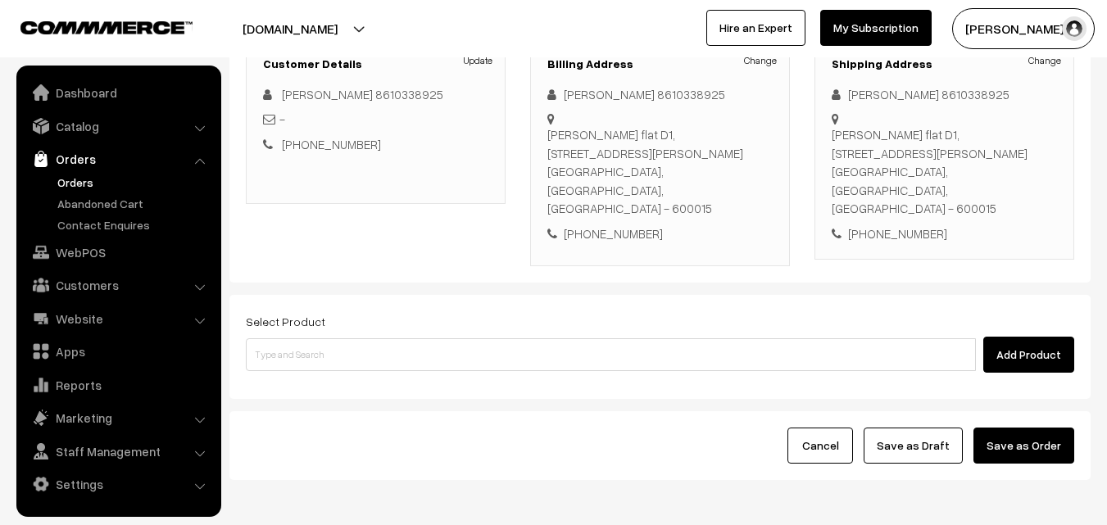
scroll to position [280, 0]
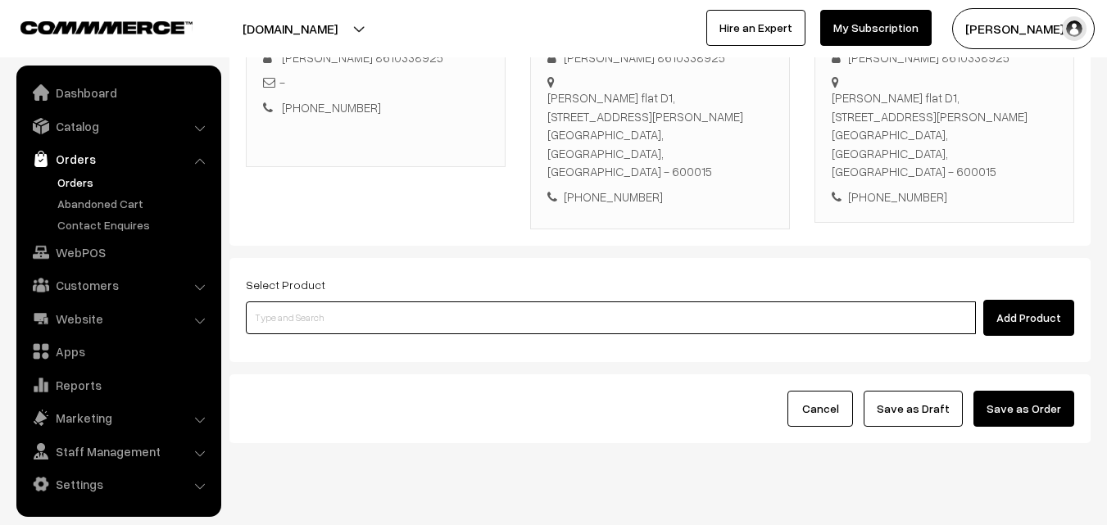
click at [434, 302] on input at bounding box center [611, 318] width 730 height 33
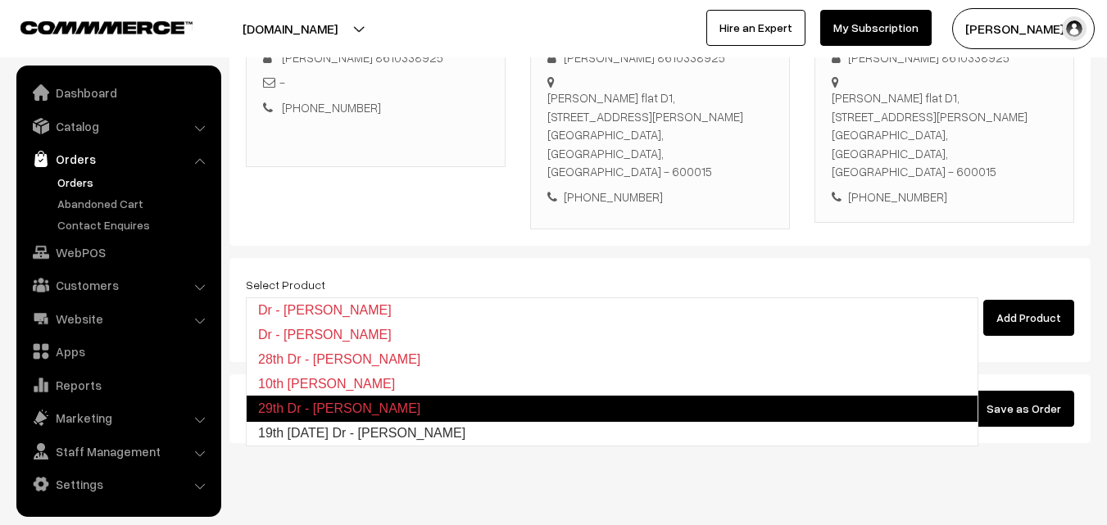
type input "19th [DATE] Dr - [PERSON_NAME]"
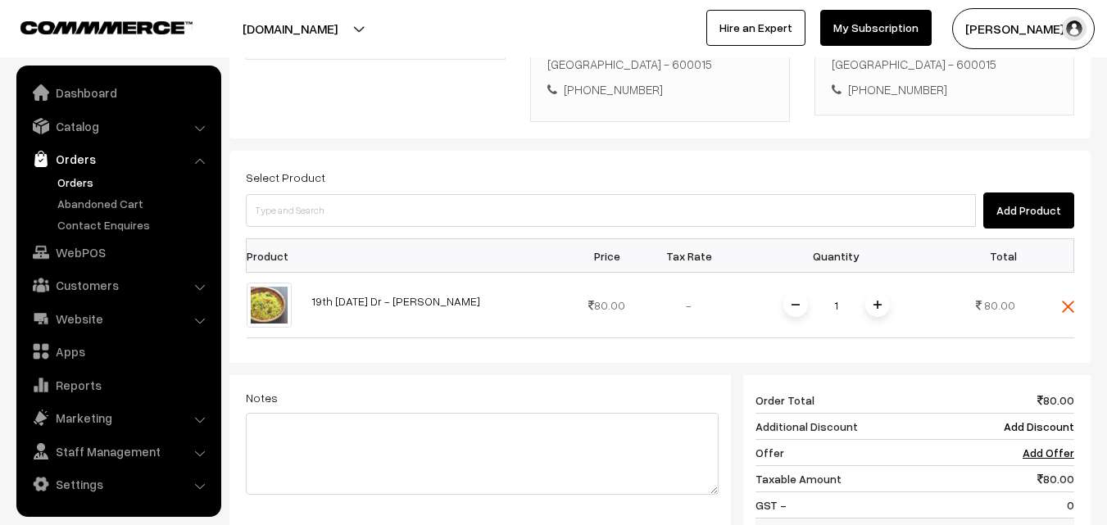
scroll to position [444, 0]
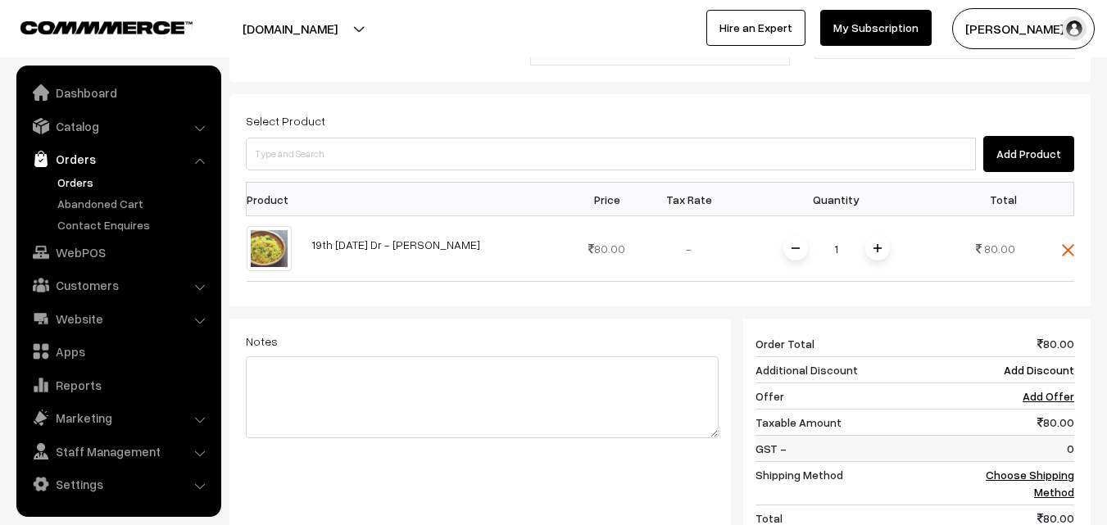
click at [1063, 436] on td "0" at bounding box center [1024, 449] width 102 height 26
click at [1064, 462] on td "Choose Shipping Method" at bounding box center [1024, 483] width 102 height 43
click at [1058, 468] on link "Choose Shipping Method" at bounding box center [1030, 483] width 89 height 31
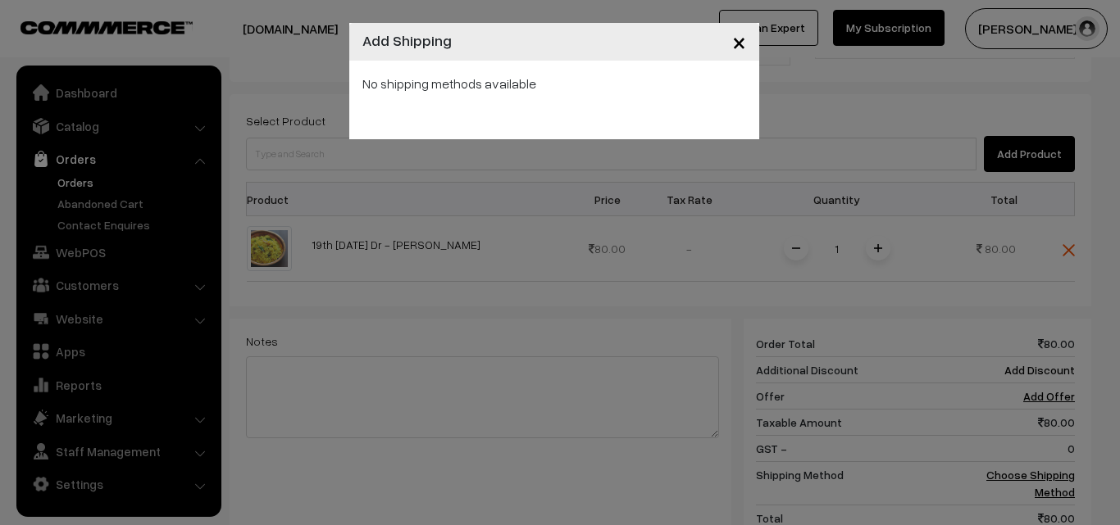
click at [652, 200] on div "× Add Shipping No shipping methods available" at bounding box center [560, 262] width 1120 height 525
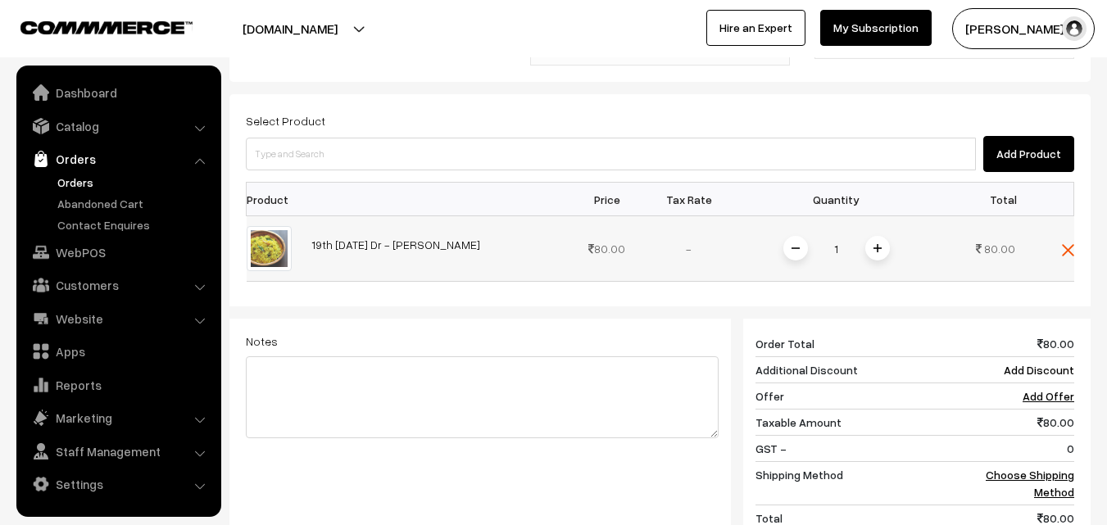
click at [880, 236] on span at bounding box center [878, 248] width 25 height 25
click at [1061, 468] on link "Choose Shipping Method" at bounding box center [1030, 483] width 89 height 31
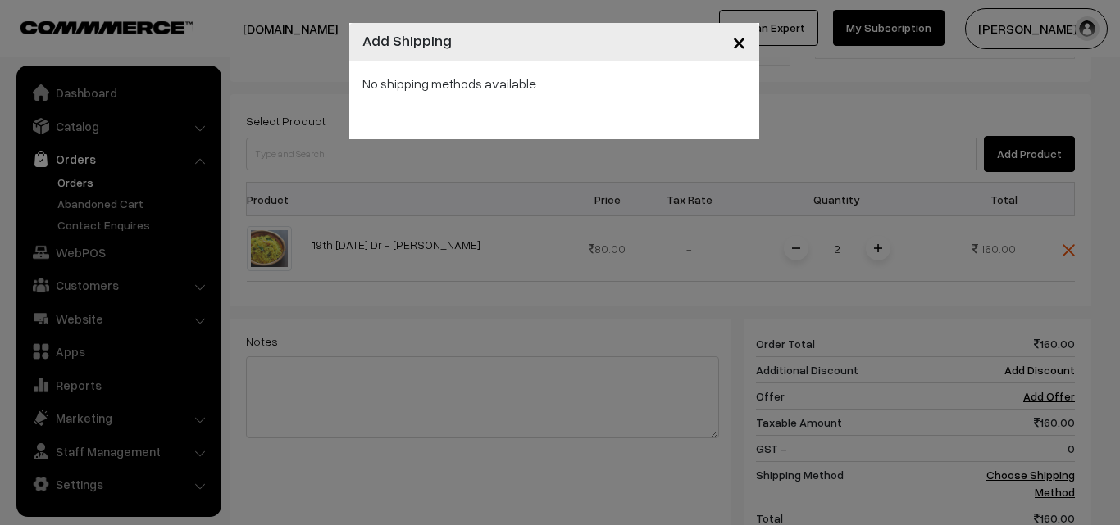
click at [729, 171] on div "× Add Shipping No shipping methods available" at bounding box center [560, 262] width 1120 height 525
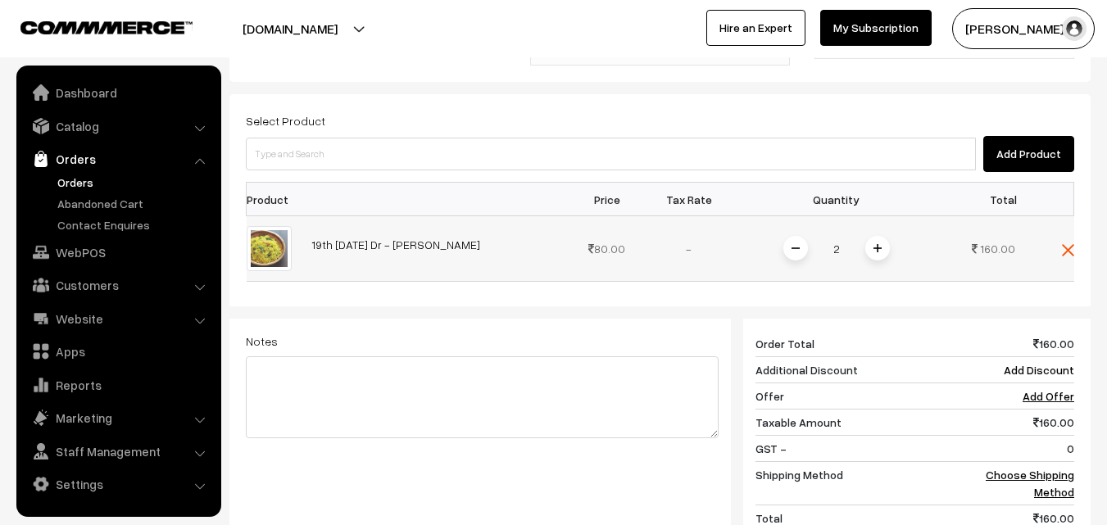
click at [880, 244] on img at bounding box center [878, 248] width 8 height 8
click at [1053, 468] on link "Choose Shipping Method" at bounding box center [1030, 483] width 89 height 31
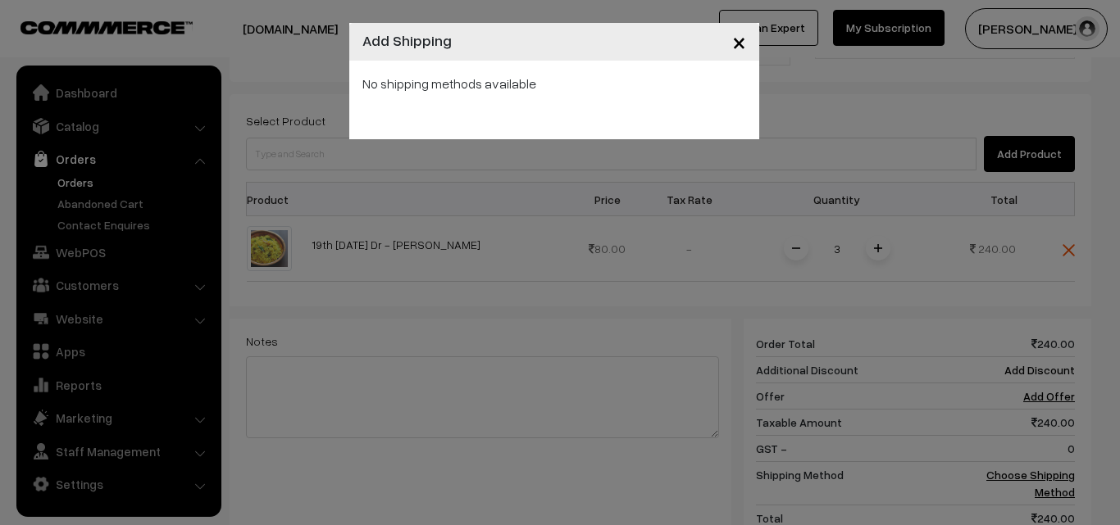
click at [631, 282] on div "× Add Shipping No shipping methods available" at bounding box center [560, 262] width 1120 height 525
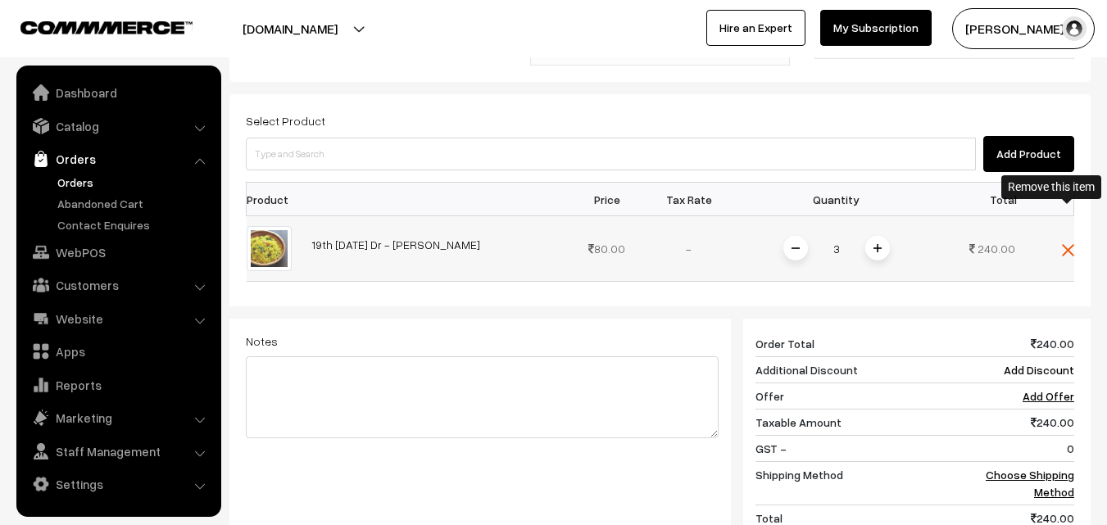
click at [1062, 244] on img at bounding box center [1068, 250] width 12 height 12
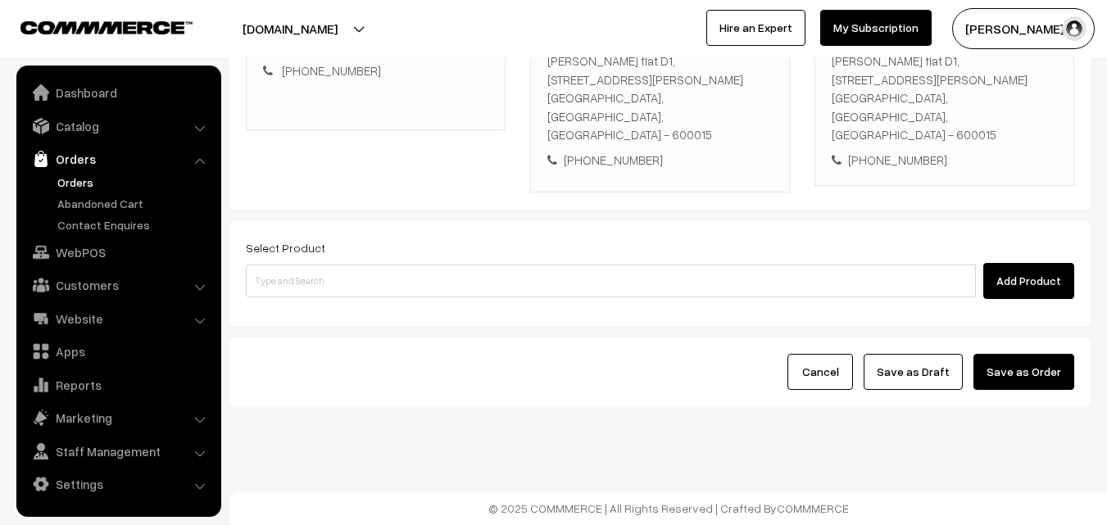
scroll to position [280, 0]
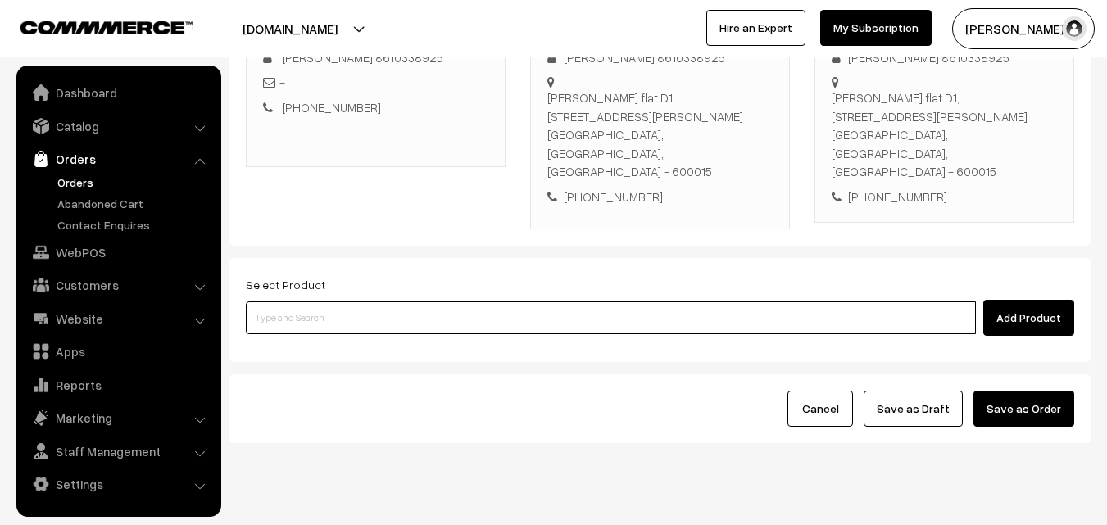
click at [762, 302] on input at bounding box center [611, 318] width 730 height 33
type input "a"
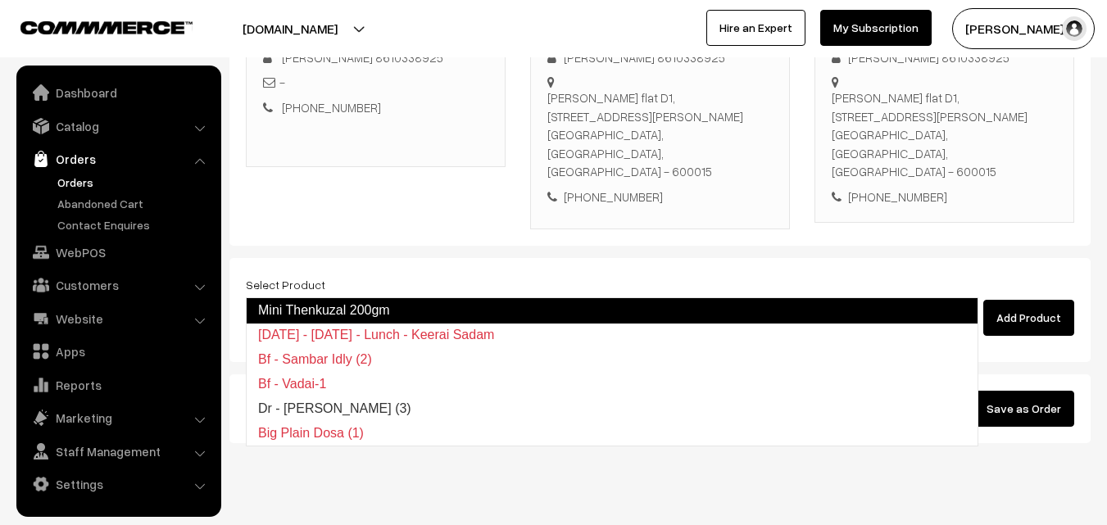
click at [327, 307] on link "Mini Thenkuzal 200gm" at bounding box center [612, 311] width 733 height 26
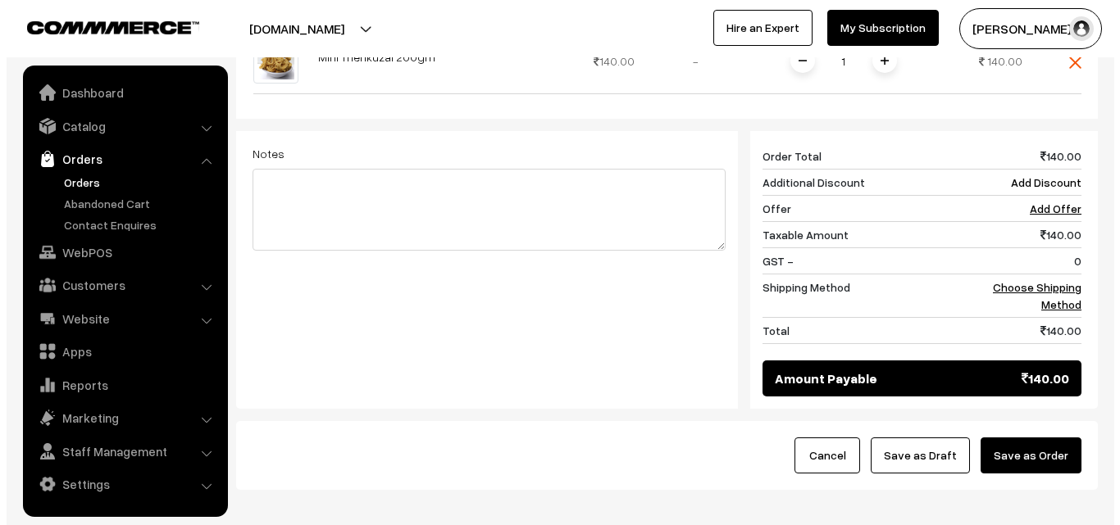
scroll to position [679, 0]
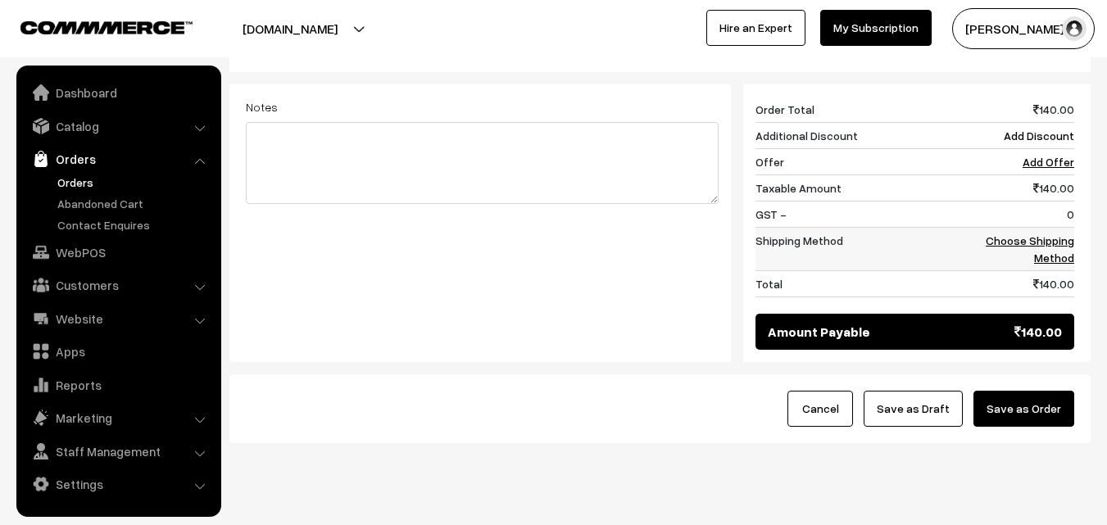
click at [1064, 234] on link "Choose Shipping Method" at bounding box center [1030, 249] width 89 height 31
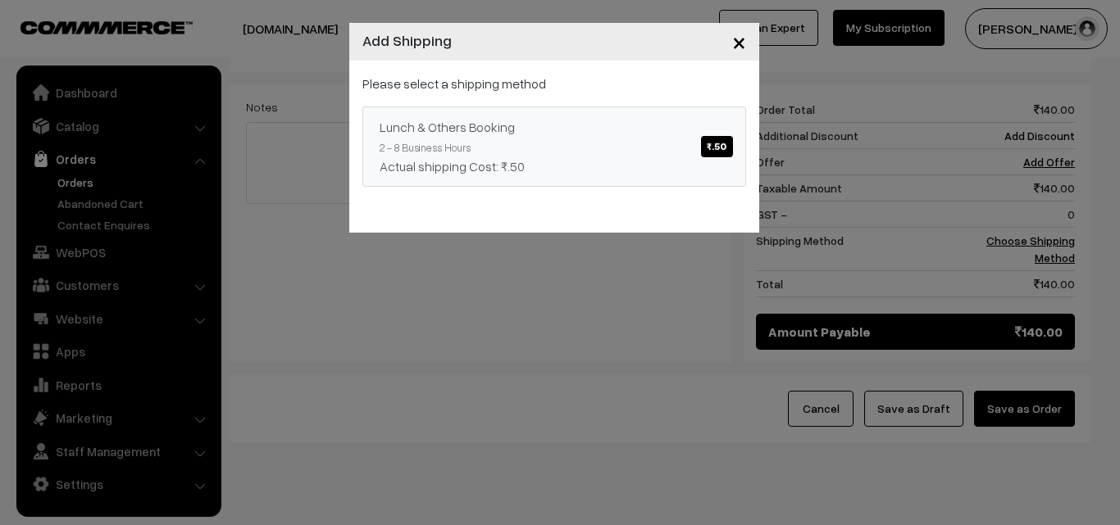
drag, startPoint x: 643, startPoint y: 129, endPoint x: 676, endPoint y: 176, distance: 58.2
click at [645, 130] on div "Lunch & Others Booking ₹.50" at bounding box center [553, 127] width 349 height 20
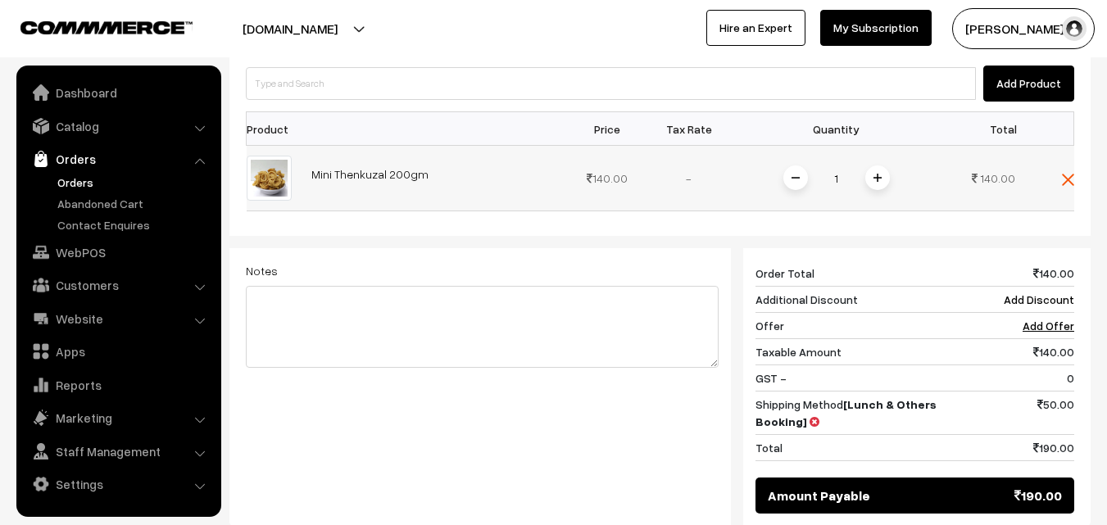
scroll to position [433, 0]
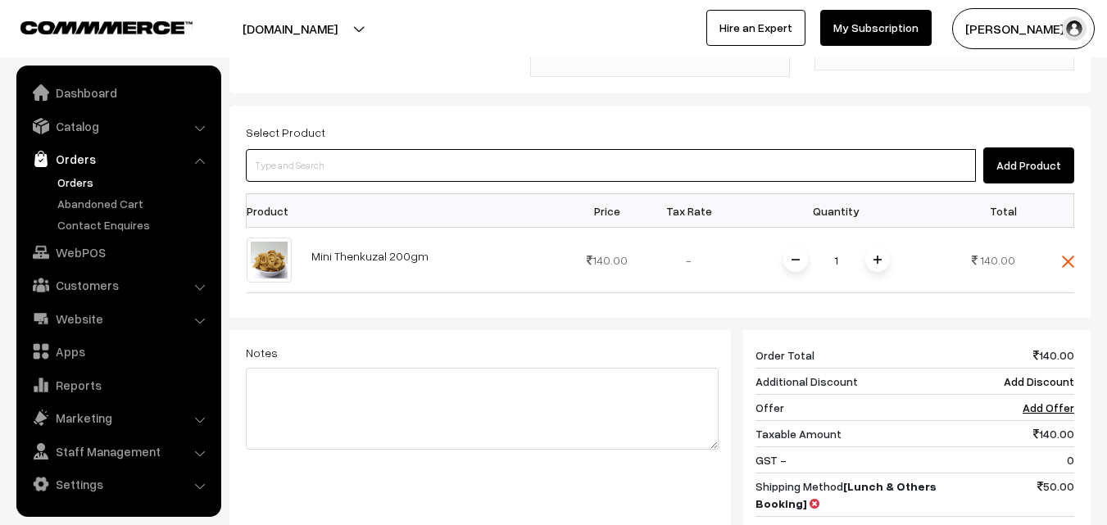
click at [510, 149] on input at bounding box center [611, 165] width 730 height 33
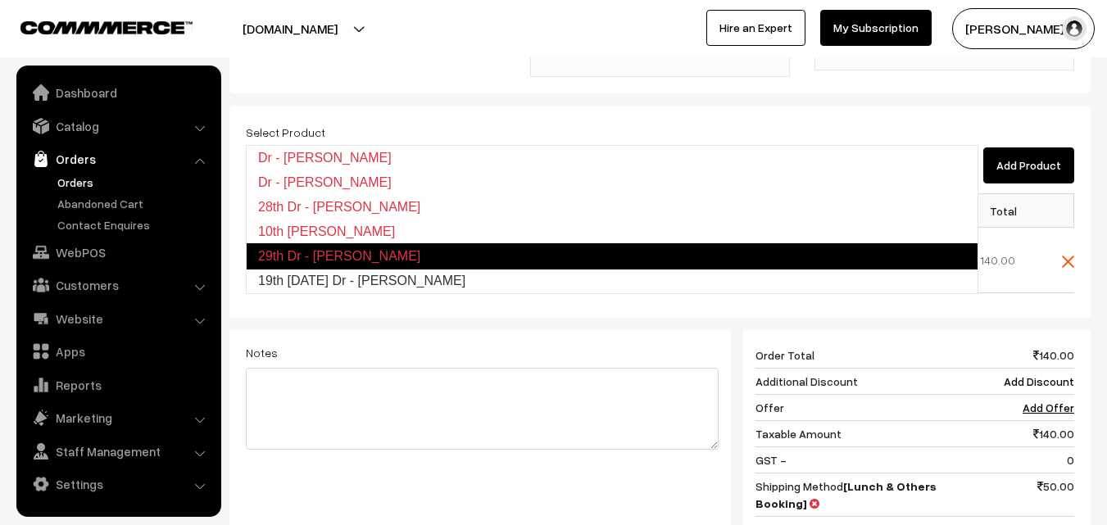
type input "19th [DATE] Dr - [PERSON_NAME]"
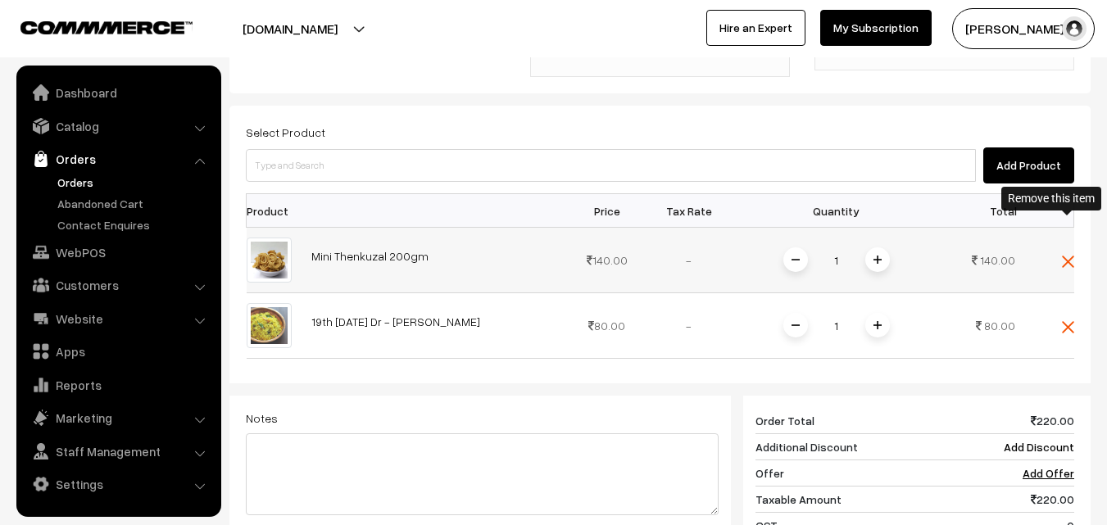
click at [1074, 256] on img at bounding box center [1068, 262] width 12 height 12
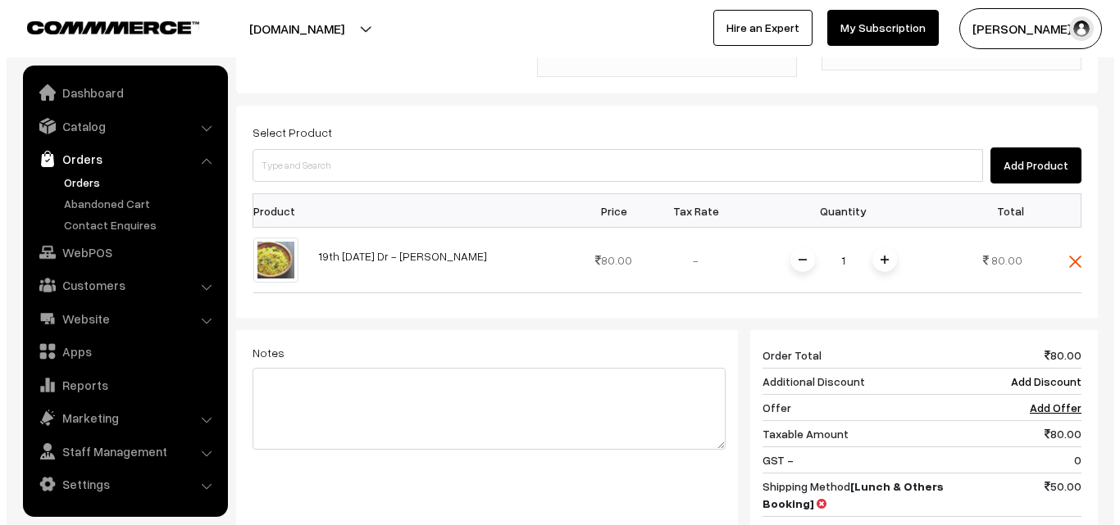
scroll to position [679, 0]
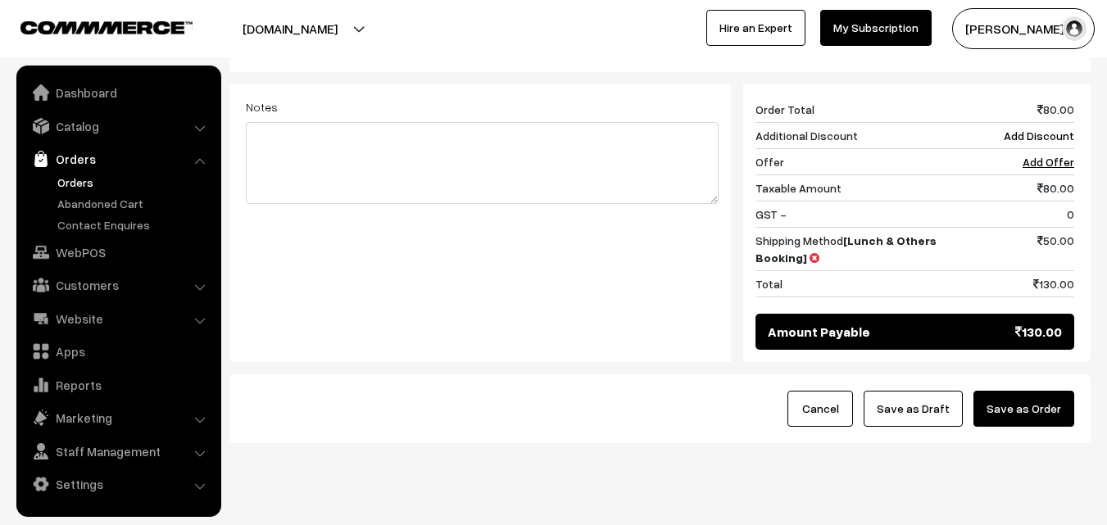
click at [1054, 391] on button "Save as Order" at bounding box center [1024, 409] width 101 height 36
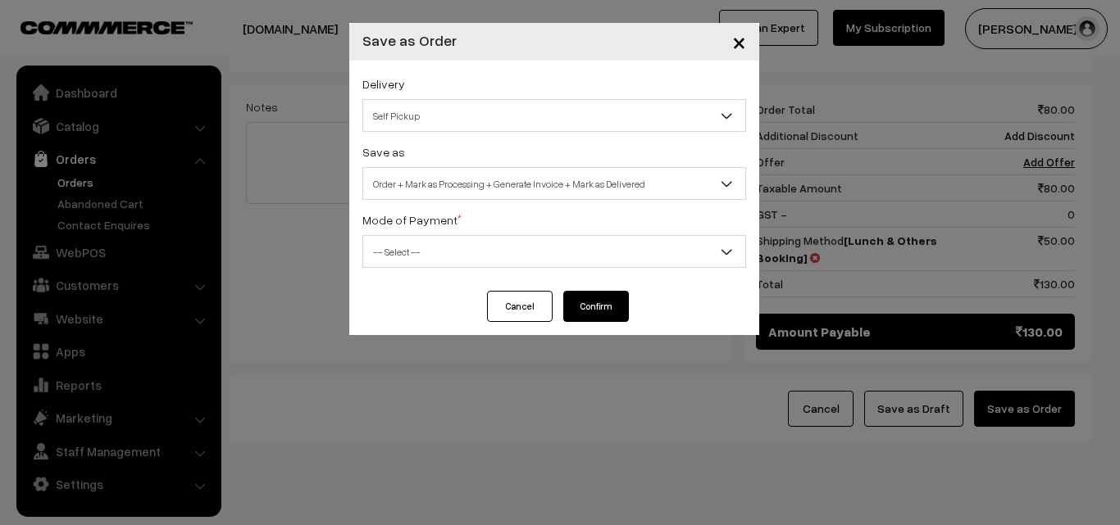
click at [479, 183] on span "Order + Mark as Processing + Generate Invoice + Mark as Delivered" at bounding box center [554, 184] width 382 height 29
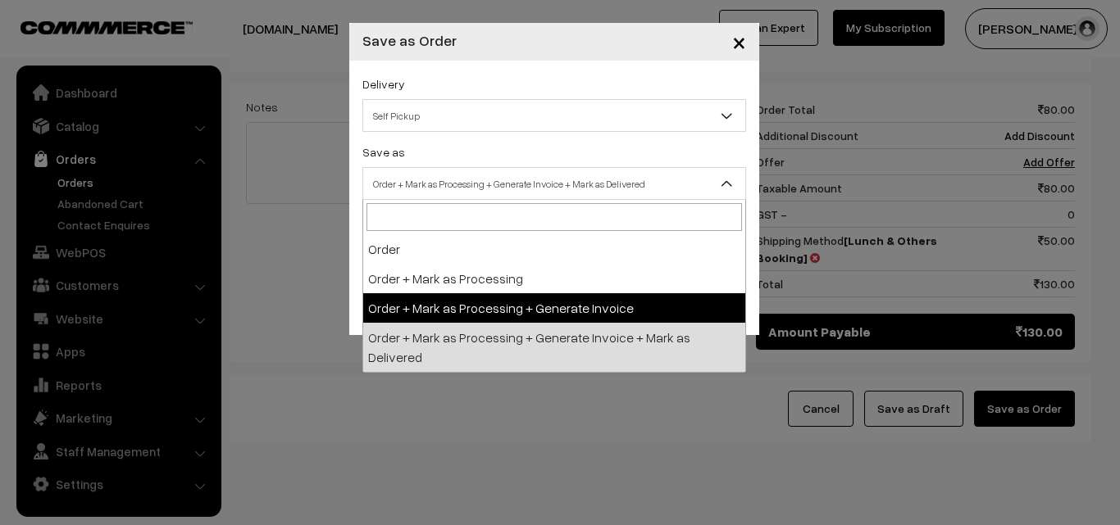
select select "3"
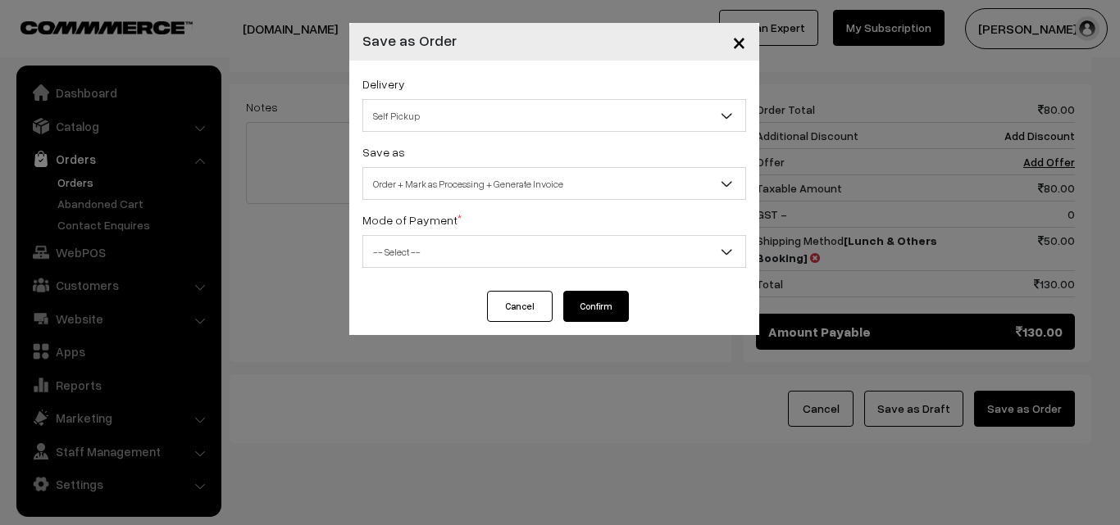
click at [435, 269] on div "Delivery Self Pickup Self Pickup Save as Order Order + Mark as Processing Order…" at bounding box center [554, 176] width 410 height 230
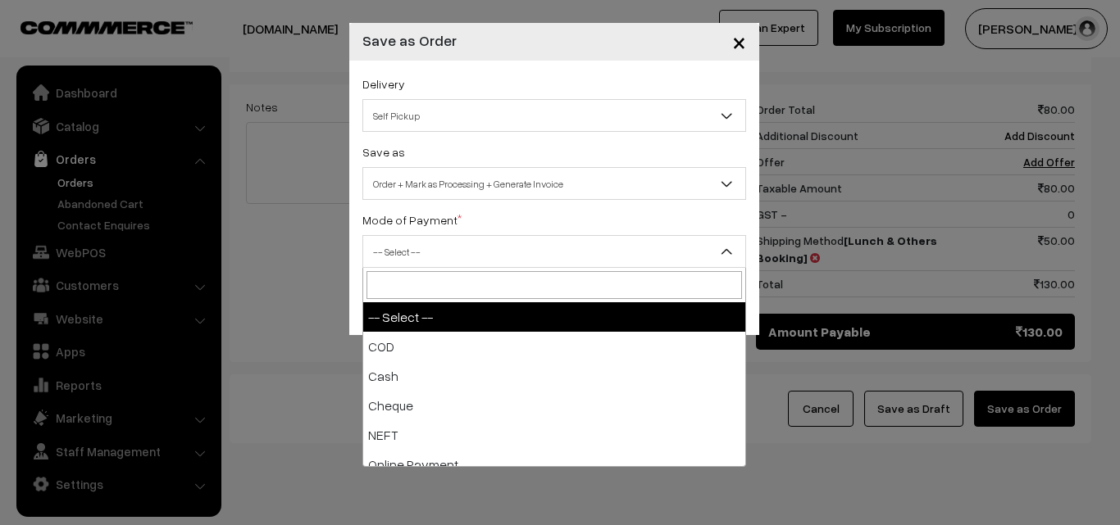
click at [439, 260] on span "-- Select --" at bounding box center [554, 252] width 382 height 29
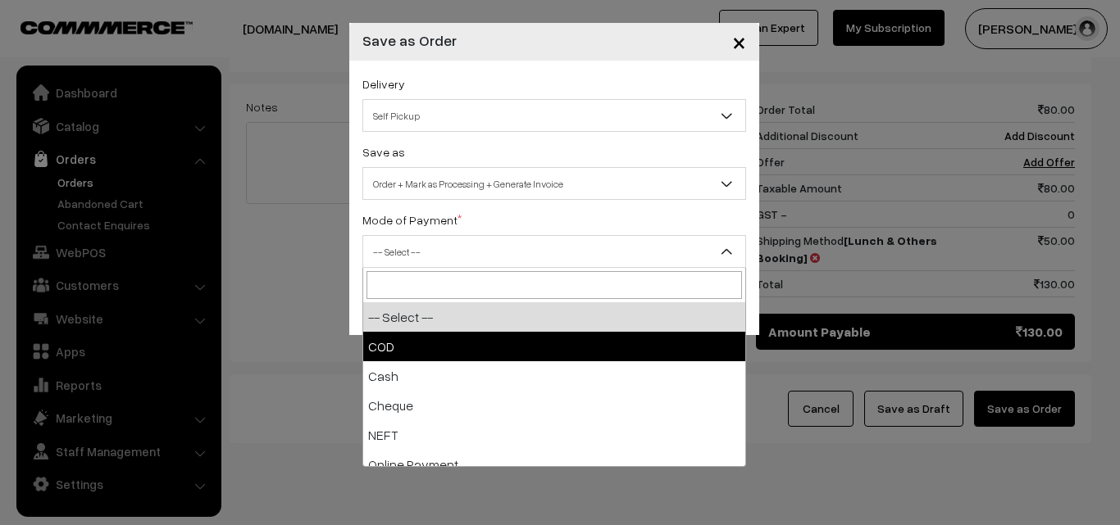
select select "1"
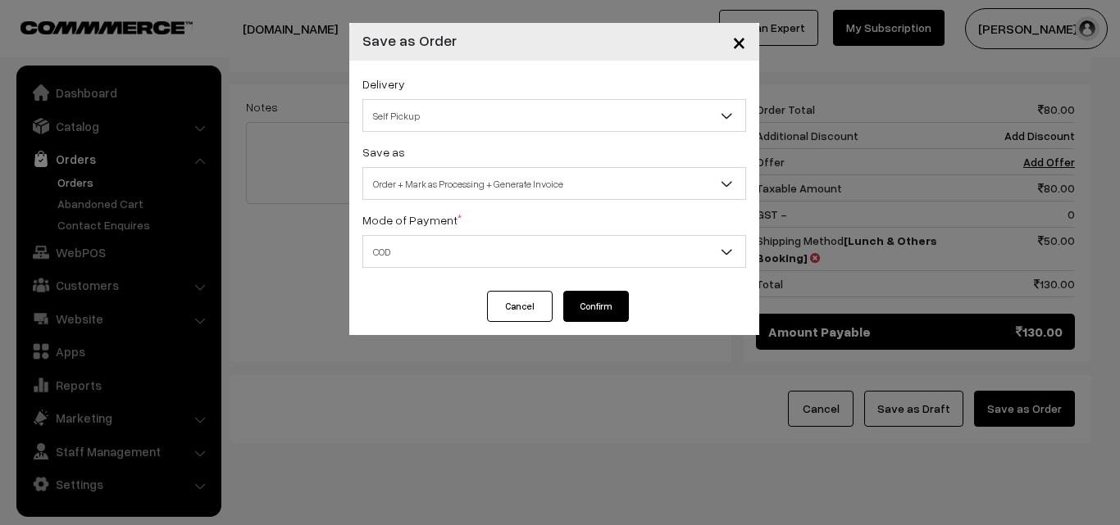
click at [588, 307] on button "Confirm" at bounding box center [596, 306] width 66 height 31
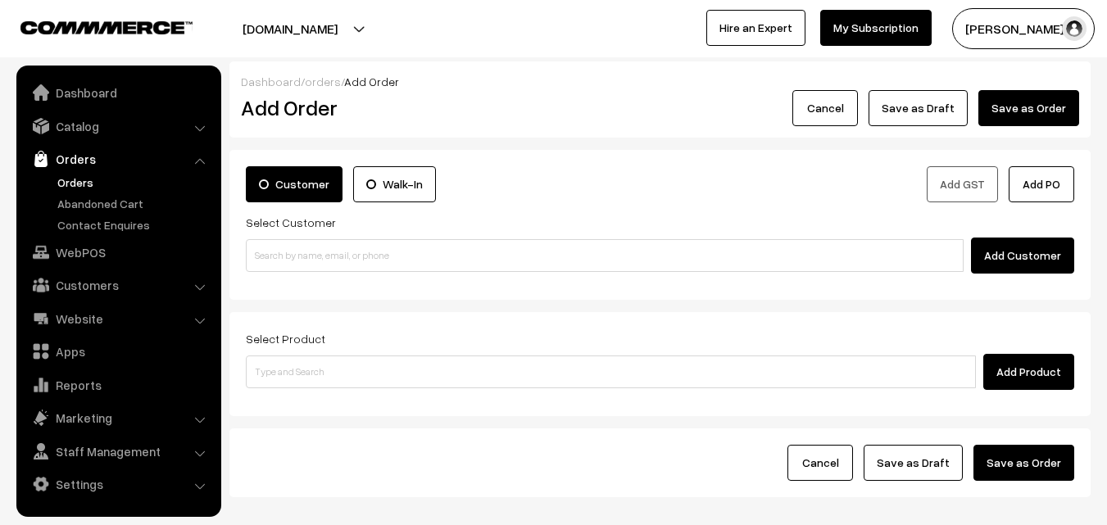
click at [75, 180] on link "Orders" at bounding box center [134, 182] width 162 height 17
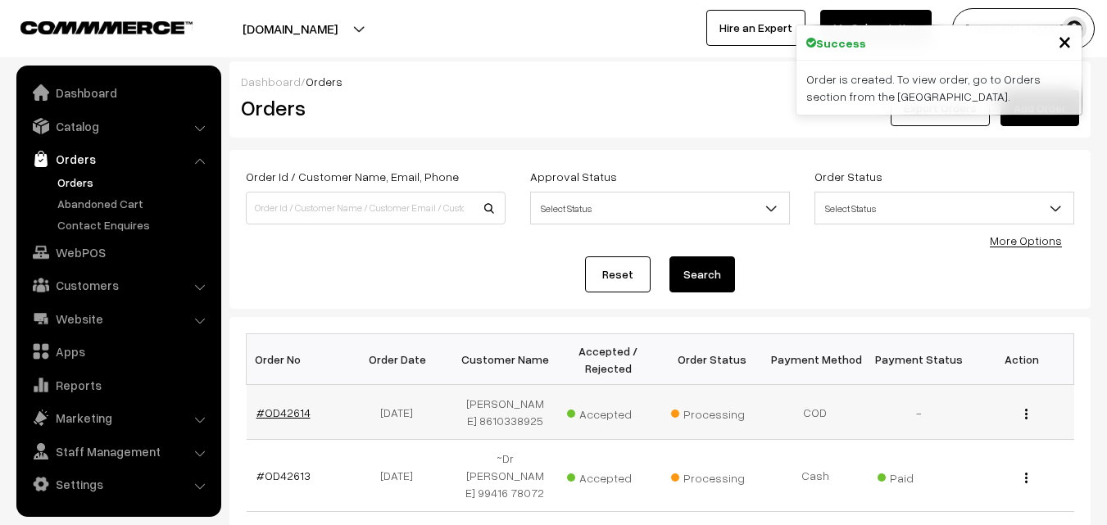
click at [296, 409] on link "#OD42614" at bounding box center [284, 413] width 54 height 14
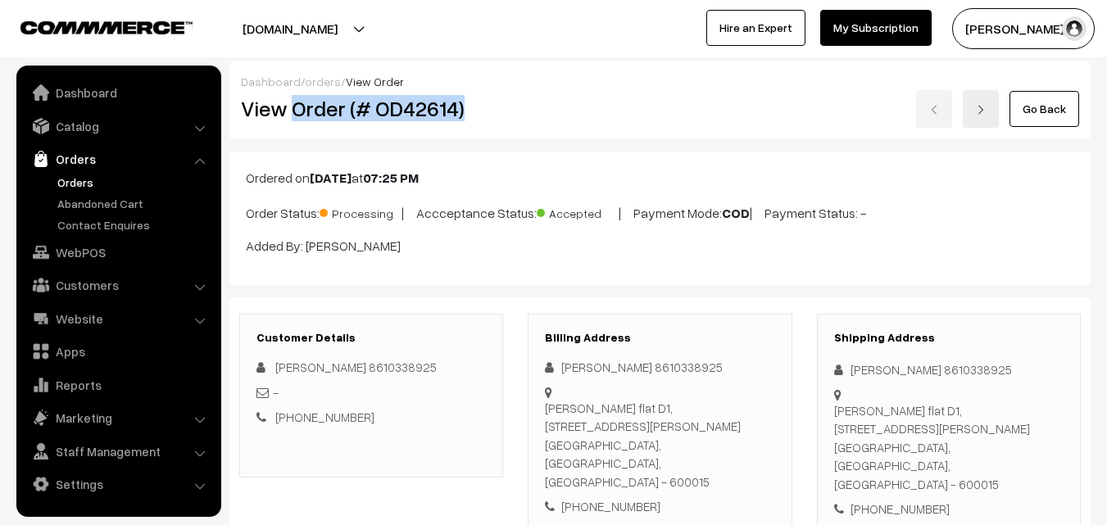
drag, startPoint x: 297, startPoint y: 111, endPoint x: 488, endPoint y: 96, distance: 191.5
click at [507, 101] on div "View Order (# OD42614)" at bounding box center [373, 109] width 288 height 38
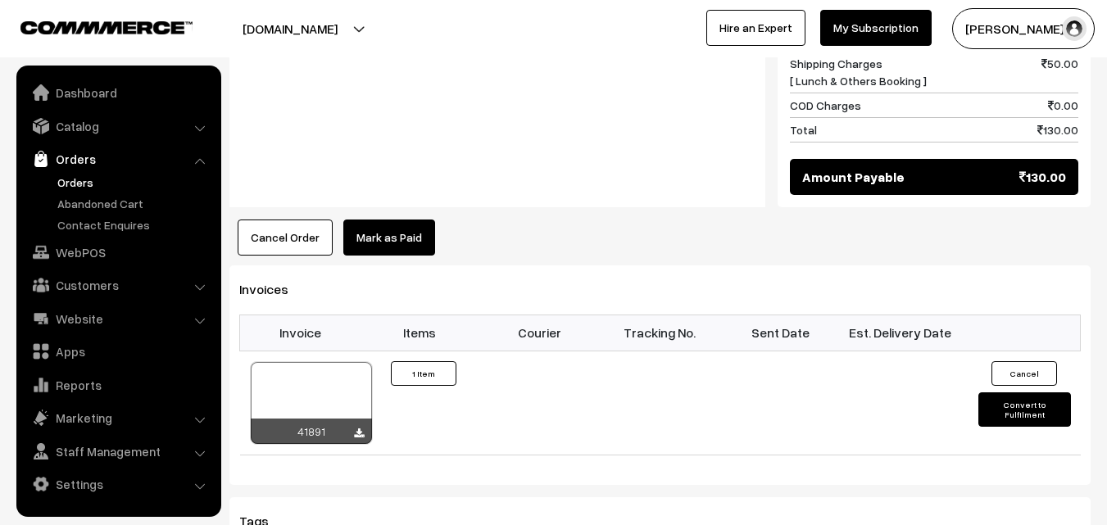
scroll to position [1066, 0]
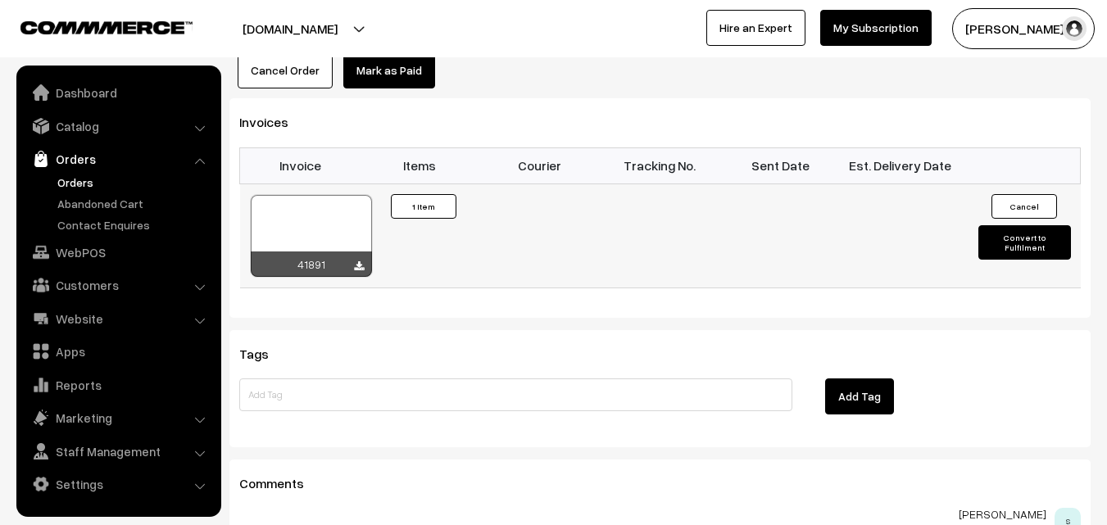
click at [320, 195] on div at bounding box center [311, 236] width 121 height 82
click at [78, 255] on link "WebPOS" at bounding box center [117, 253] width 195 height 30
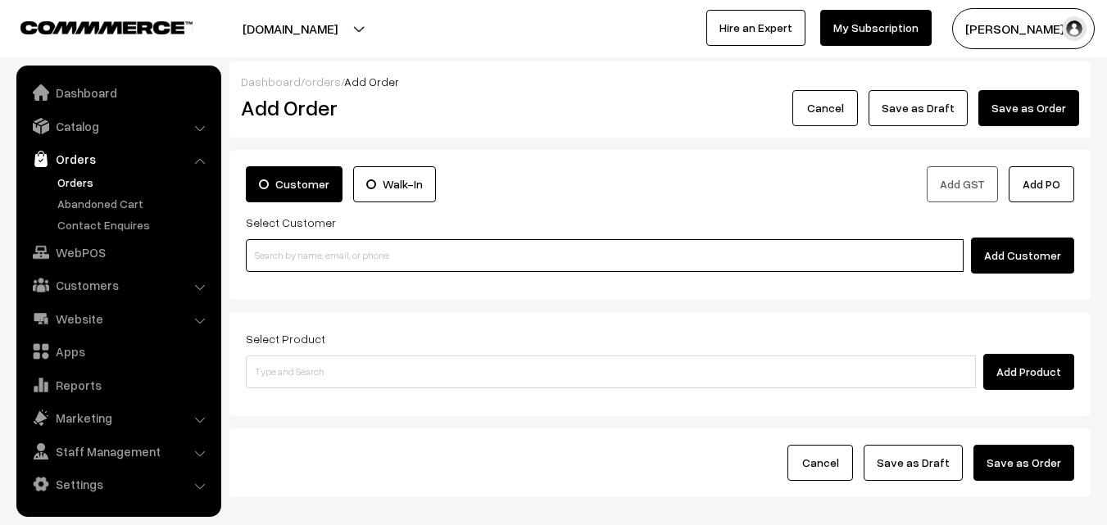
click at [298, 262] on input at bounding box center [605, 255] width 718 height 33
paste input "98844 61761"
click at [291, 248] on input "98844 61761" at bounding box center [605, 255] width 718 height 33
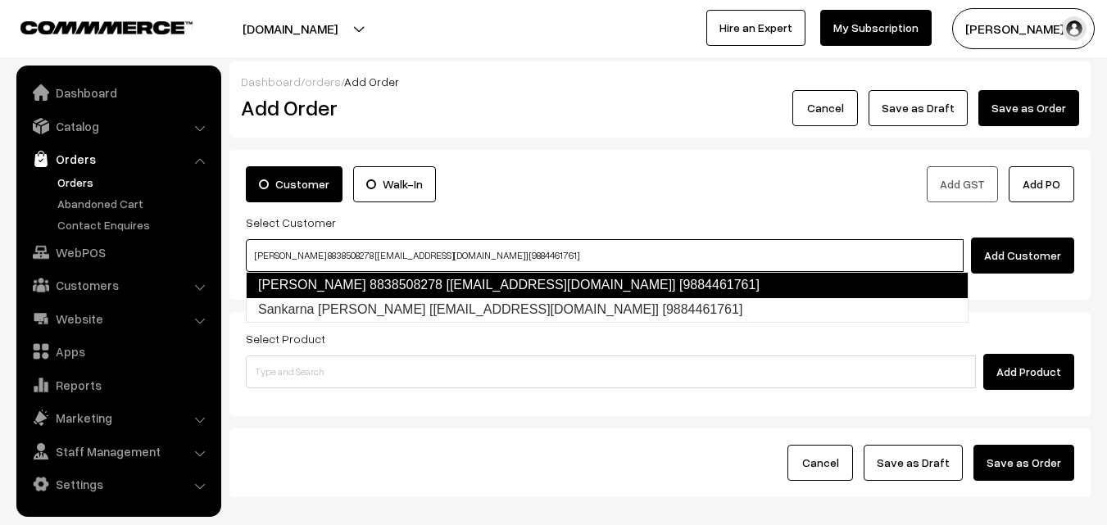
type input "Sankaran pillai 8838508278 [test14@gmail.com] [9884461761]"
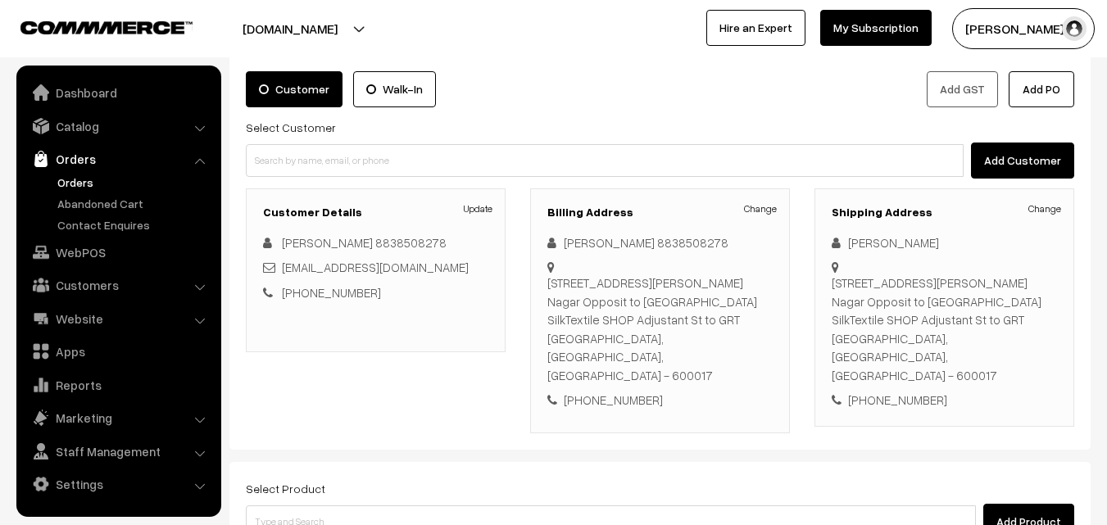
scroll to position [299, 0]
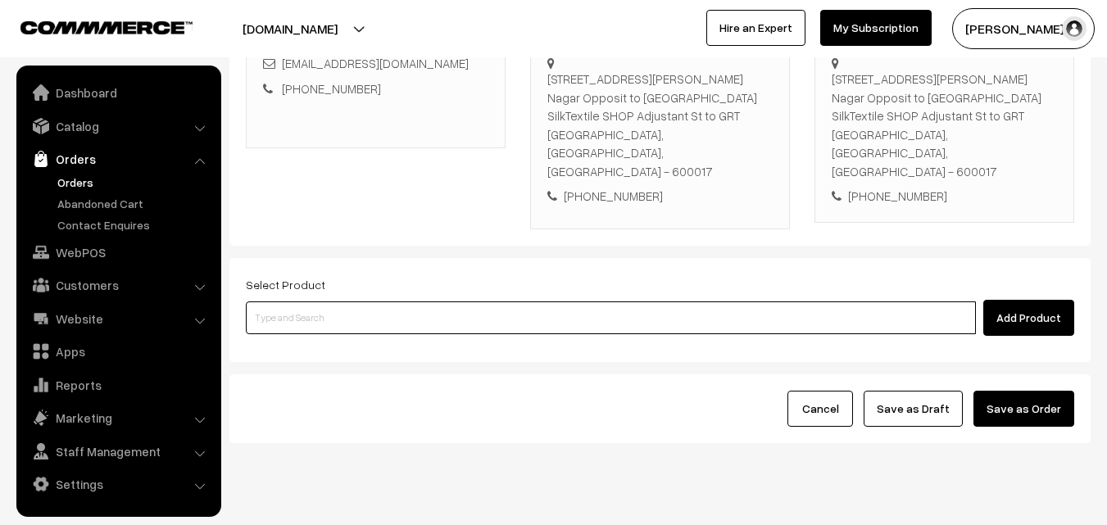
click at [490, 302] on input at bounding box center [611, 318] width 730 height 33
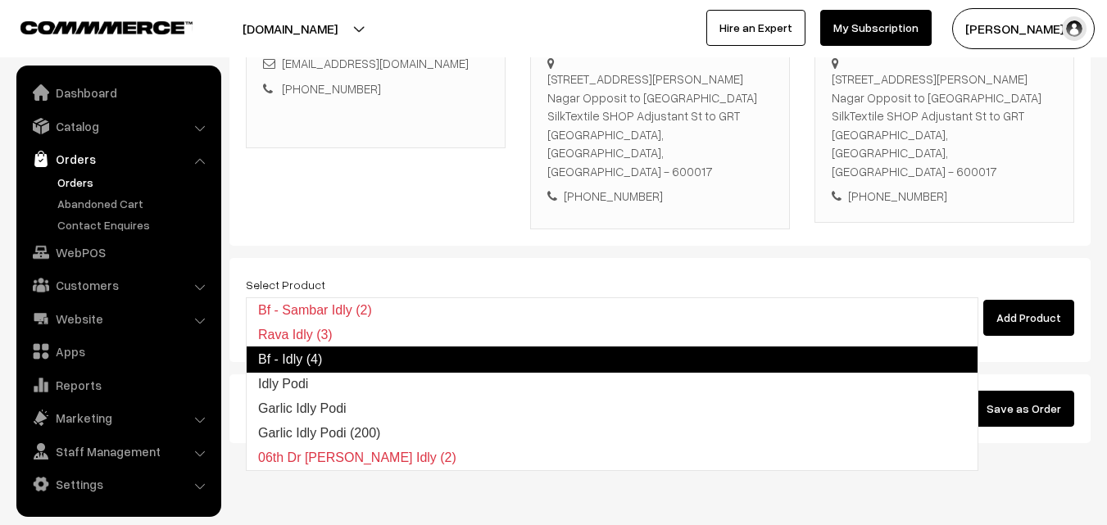
type input "Idly Podi"
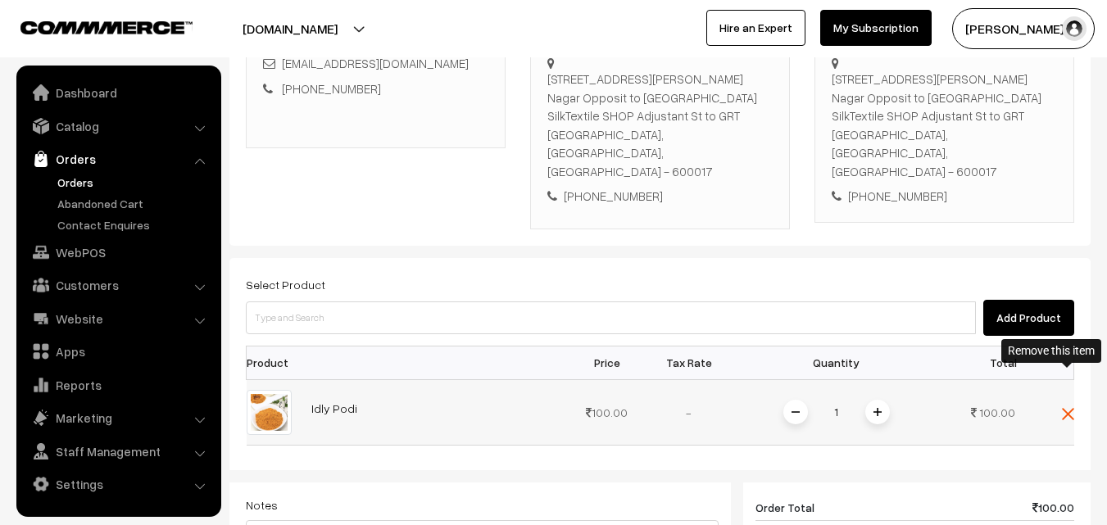
click at [1072, 408] on img at bounding box center [1068, 414] width 12 height 12
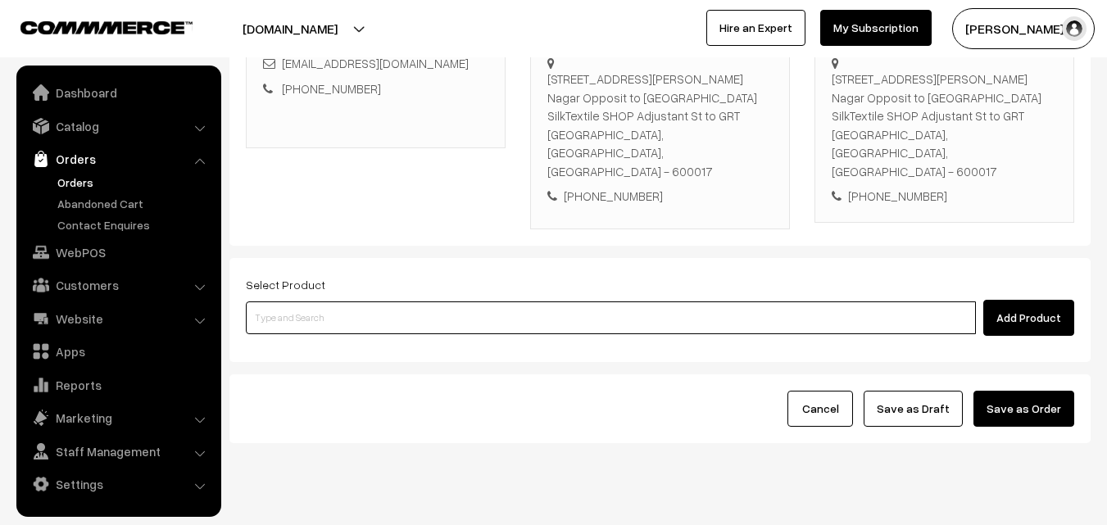
click at [754, 302] on input at bounding box center [611, 318] width 730 height 33
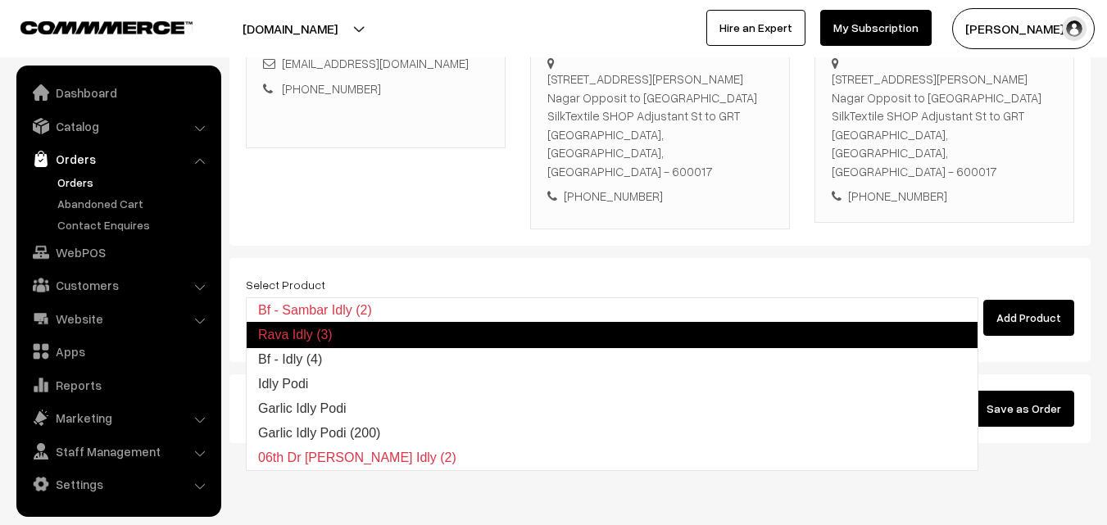
type input "Bf - Idly (4)"
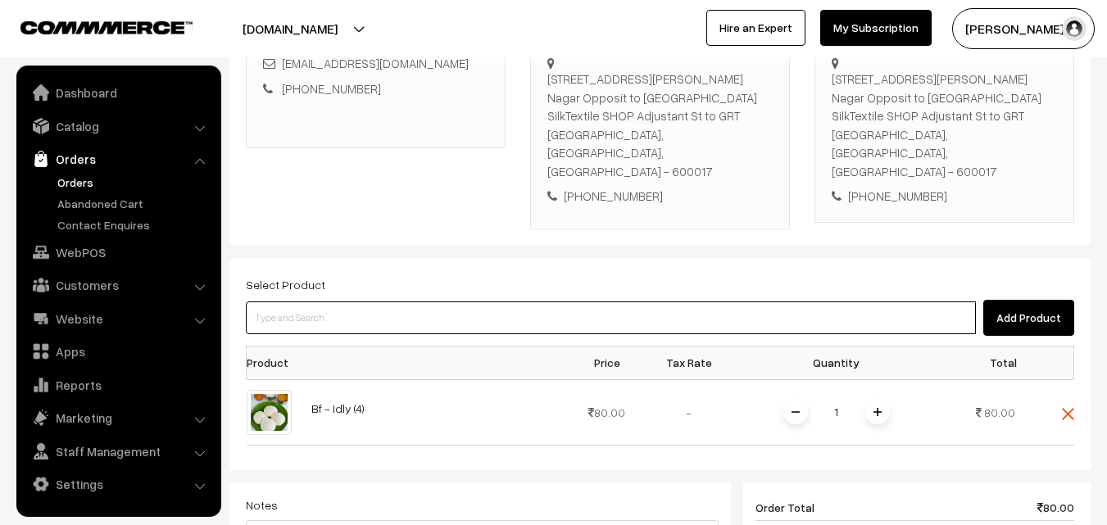
click at [479, 302] on input at bounding box center [611, 318] width 730 height 33
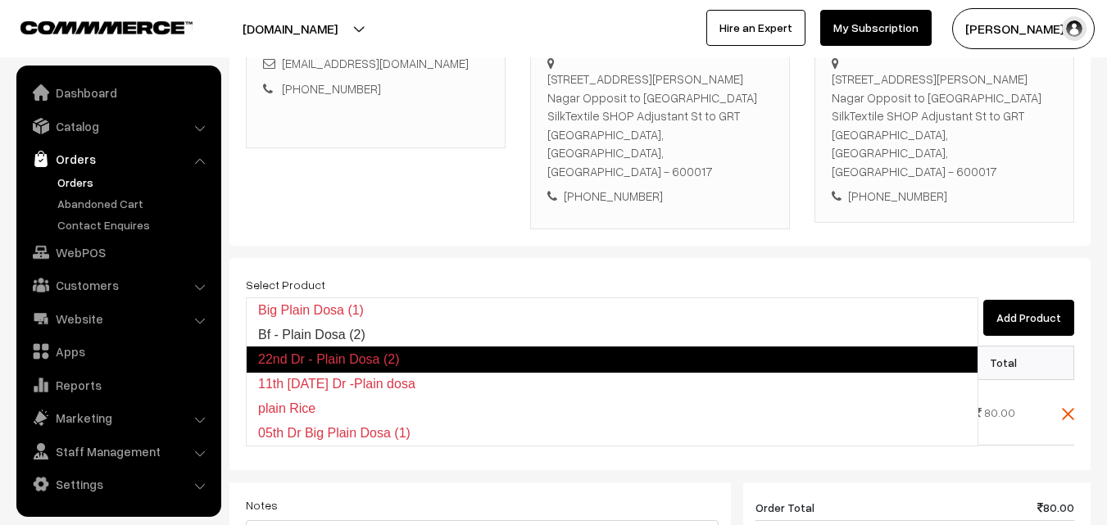
type input "Bf - Plain Dosa (2)"
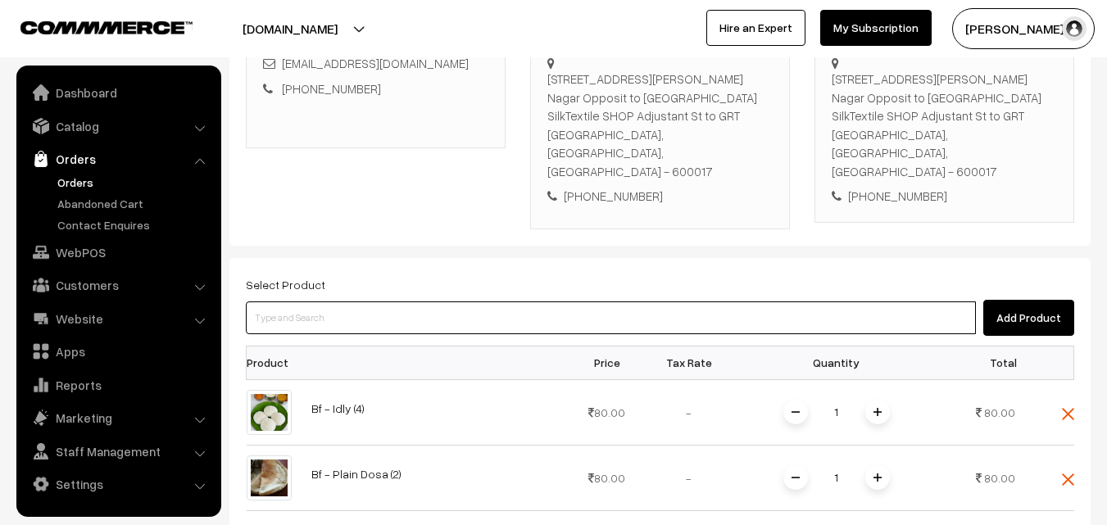
click at [361, 302] on input at bounding box center [611, 318] width 730 height 33
paste input "19th Without Rice..."
type input "19th Without Rice..."
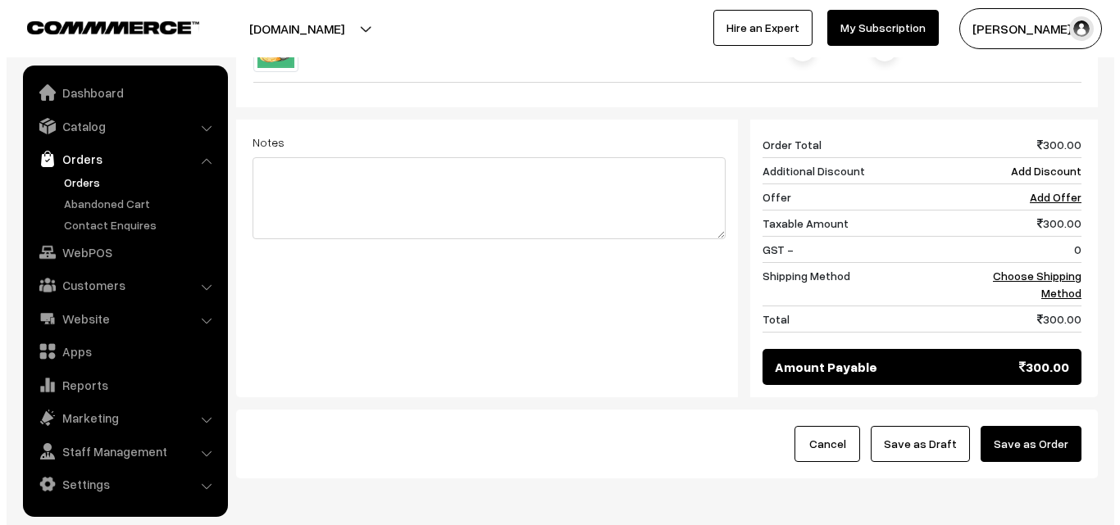
scroll to position [747, 0]
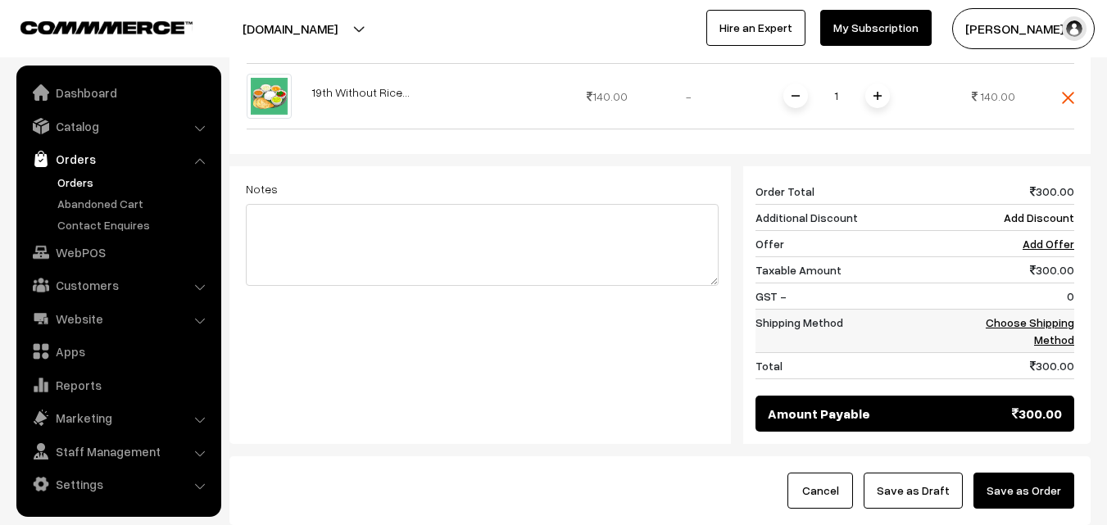
click at [1059, 316] on link "Choose Shipping Method" at bounding box center [1030, 331] width 89 height 31
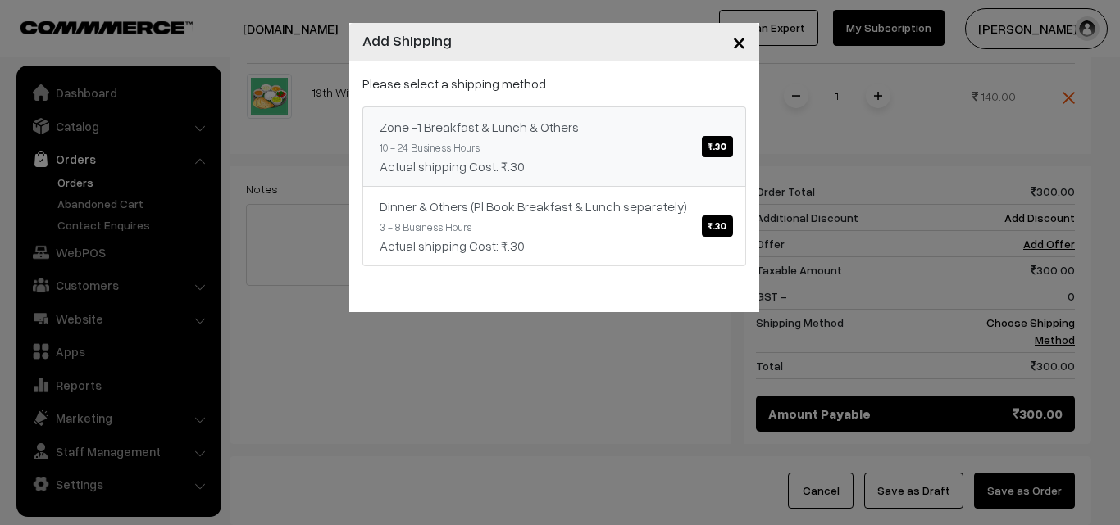
drag, startPoint x: 543, startPoint y: 127, endPoint x: 549, endPoint y: 135, distance: 10.5
click at [543, 126] on div "Zone -1 Breakfast & Lunch & Others ₹.30" at bounding box center [553, 127] width 349 height 20
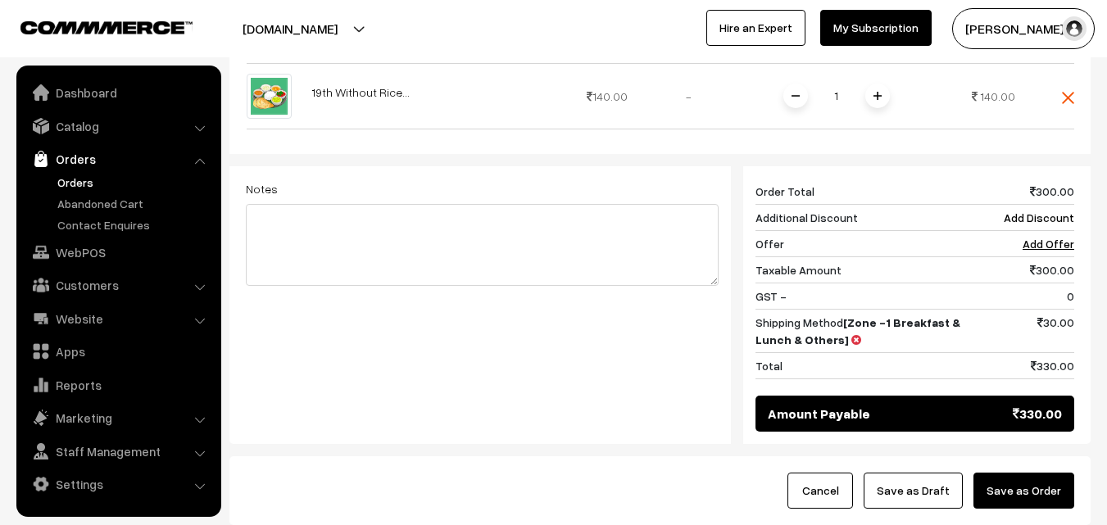
click at [1043, 473] on button "Save as Order" at bounding box center [1024, 491] width 101 height 36
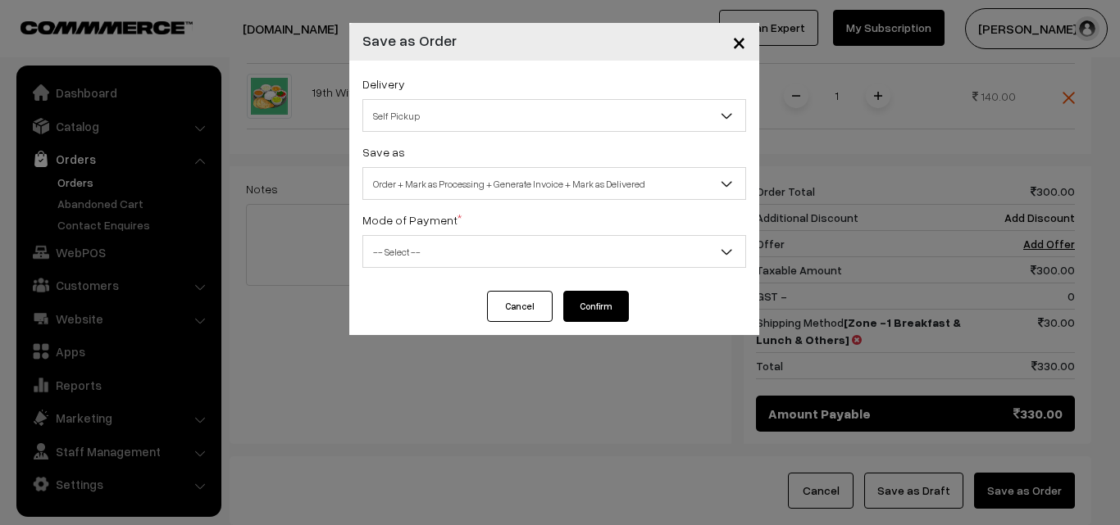
click at [442, 145] on div "Save as Order Order + Mark as Processing Order + Mark as Processing + Generate …" at bounding box center [554, 171] width 384 height 58
click at [434, 177] on span "Order + Mark as Processing + Generate Invoice + Mark as Delivered" at bounding box center [554, 184] width 382 height 29
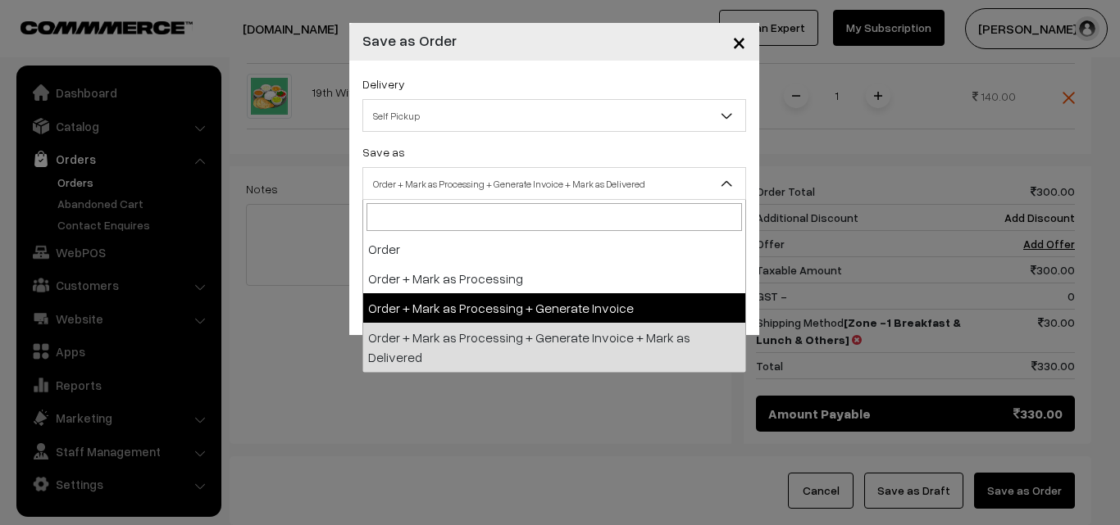
select select "3"
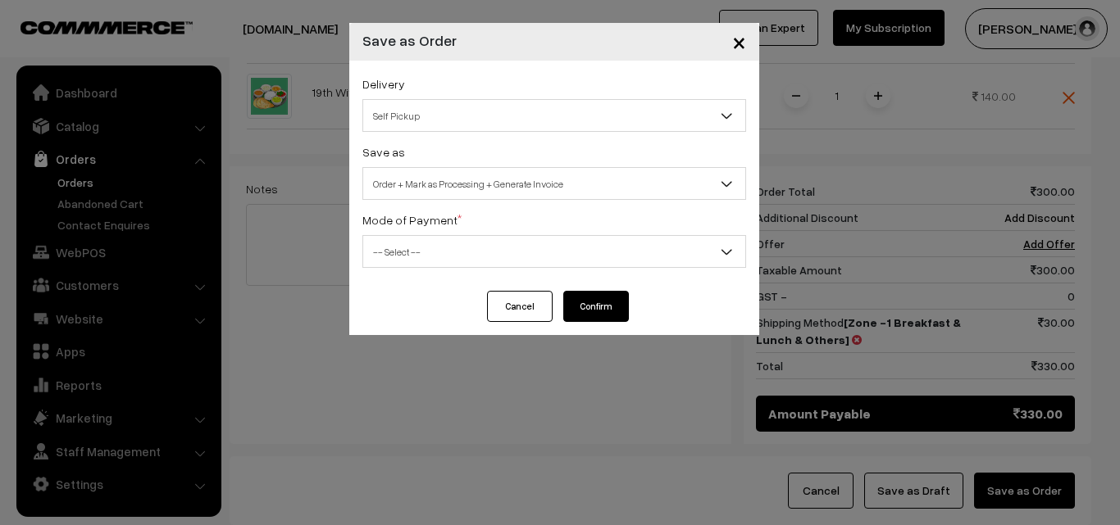
click at [410, 268] on div "Delivery Self Pickup Zone -1 Breakfast & Lunch & Others (₹30) (10 - 24 Business…" at bounding box center [554, 176] width 410 height 230
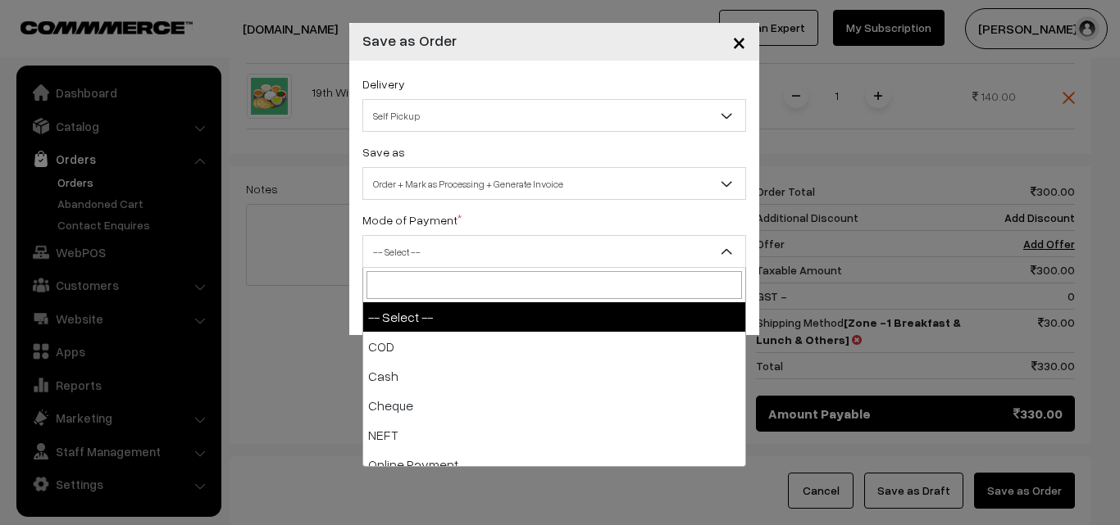
click at [412, 258] on span "-- Select --" at bounding box center [554, 252] width 382 height 29
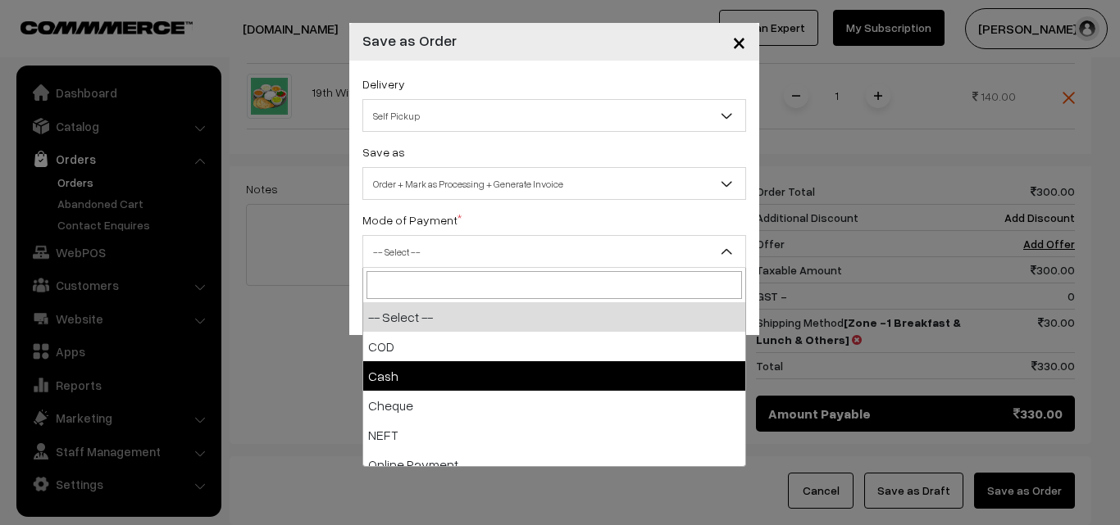
select select "2"
checkbox input "true"
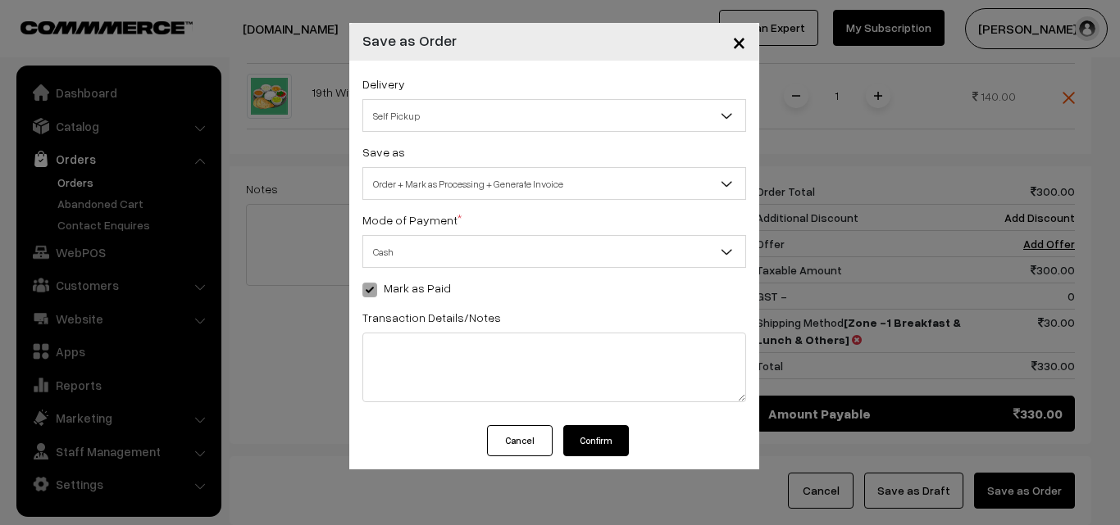
click at [620, 446] on button "Confirm" at bounding box center [596, 440] width 66 height 31
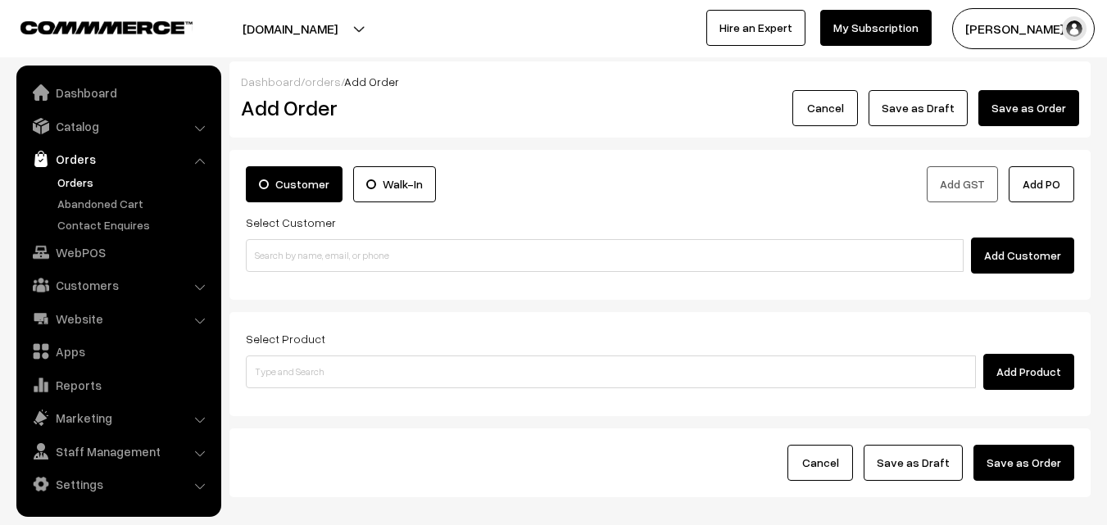
click at [83, 172] on link "Orders" at bounding box center [117, 159] width 195 height 30
click at [85, 179] on link "Orders" at bounding box center [134, 182] width 162 height 17
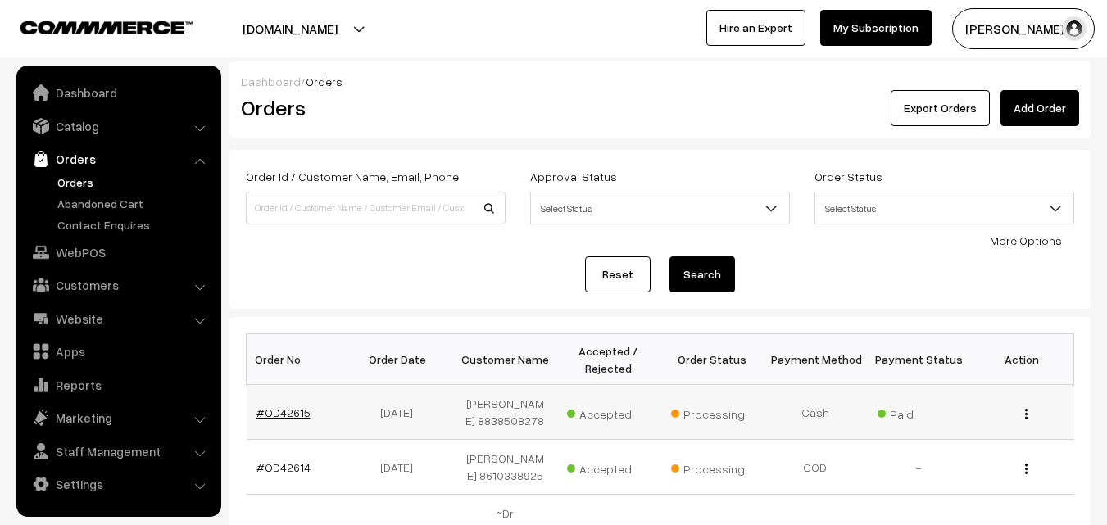
drag, startPoint x: 293, startPoint y: 413, endPoint x: 280, endPoint y: 407, distance: 13.6
click at [295, 412] on link "#OD42615" at bounding box center [284, 413] width 54 height 14
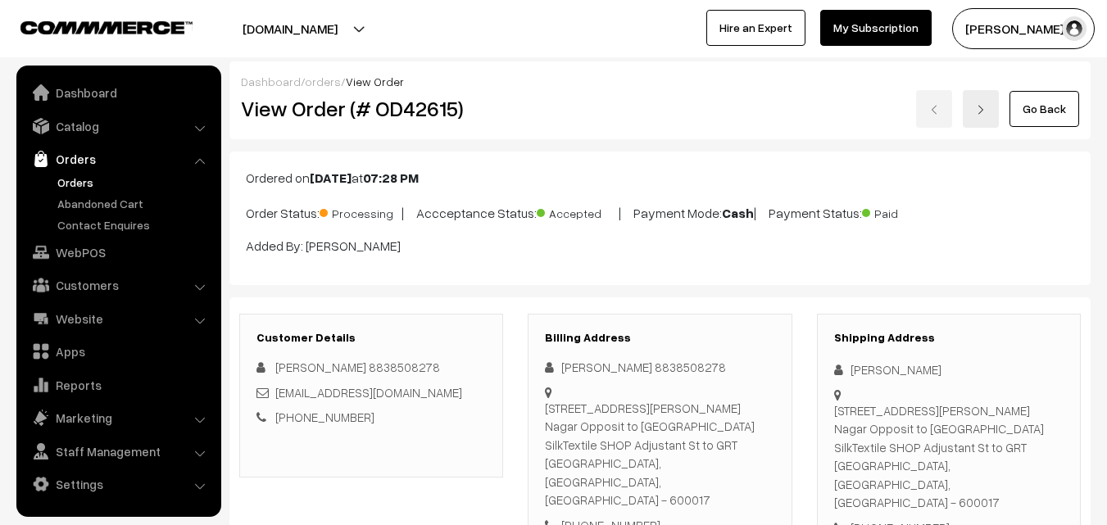
click at [483, 121] on h2 "View Order (# OD42615)" at bounding box center [372, 108] width 263 height 25
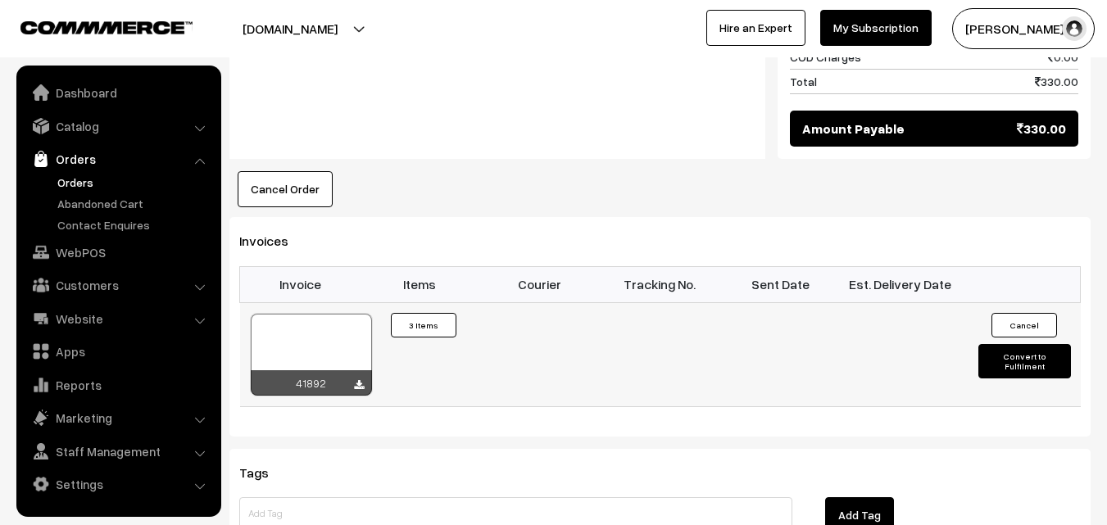
scroll to position [1148, 0]
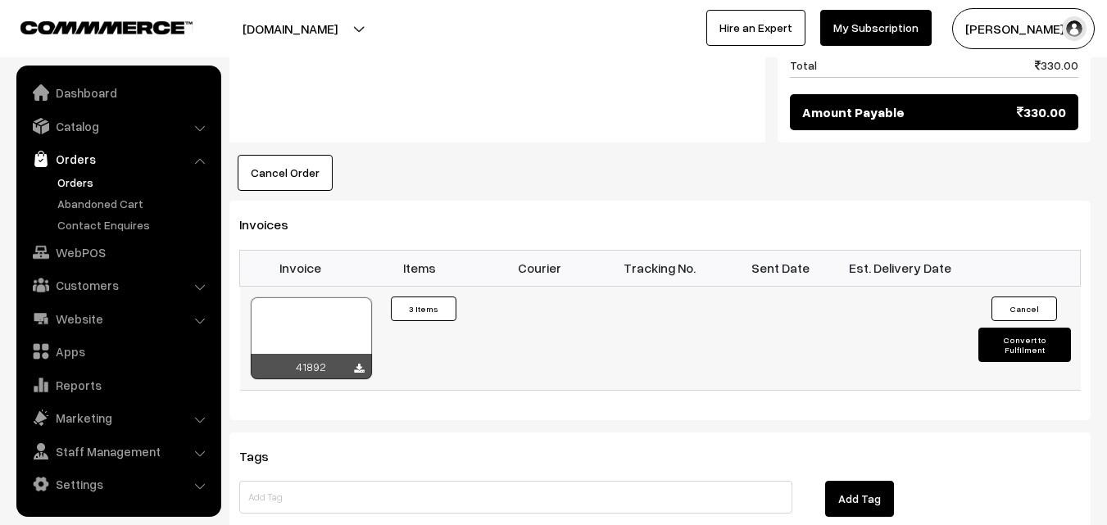
click at [316, 307] on div at bounding box center [311, 339] width 121 height 82
click at [75, 251] on link "WebPOS" at bounding box center [117, 253] width 195 height 30
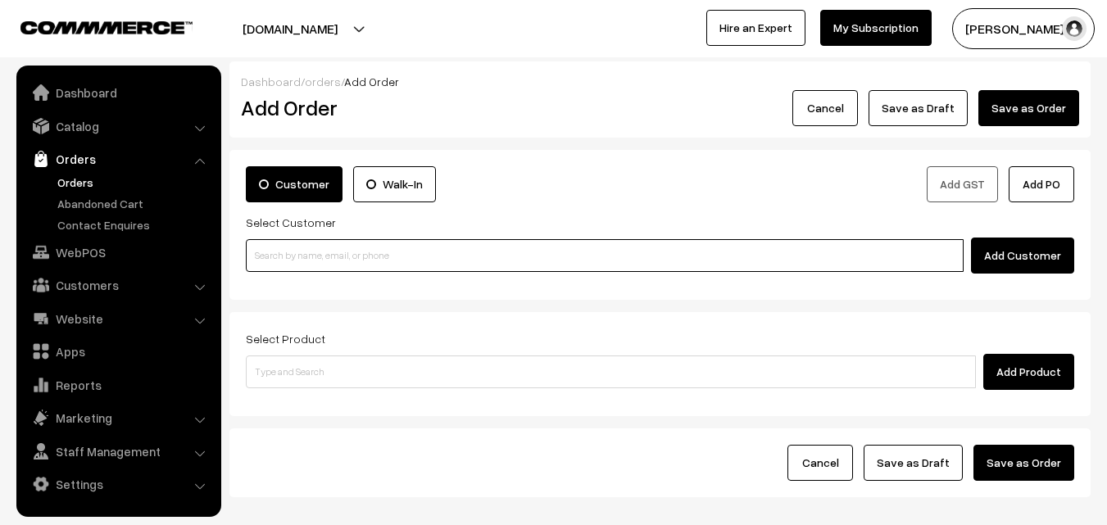
paste input "98405 25453"
click at [302, 262] on input "98405 25453" at bounding box center [605, 255] width 718 height 33
click at [282, 243] on input "98405 25453" at bounding box center [605, 255] width 718 height 33
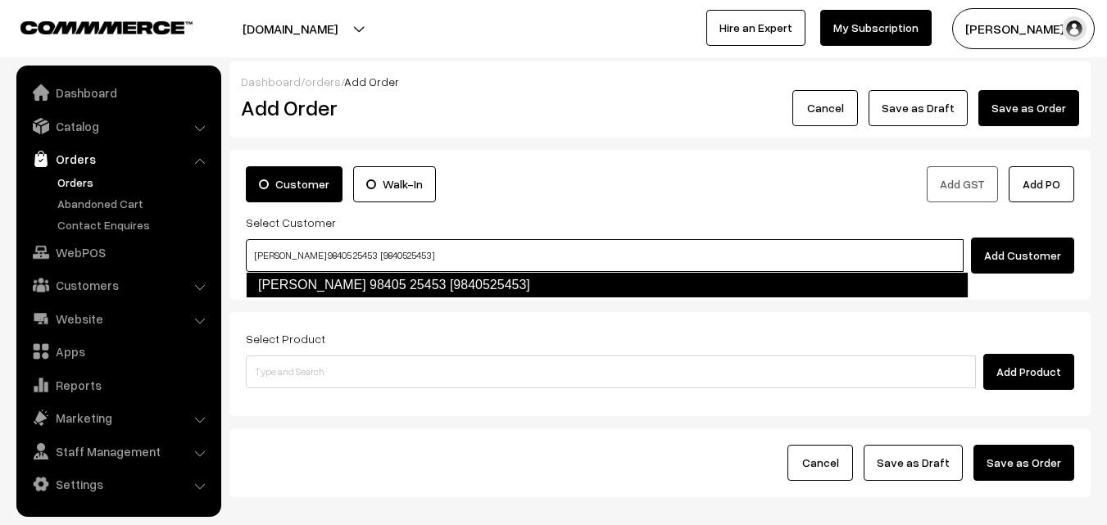
type input "T.LAKSHMANAN 98405 25453 [9840525453]"
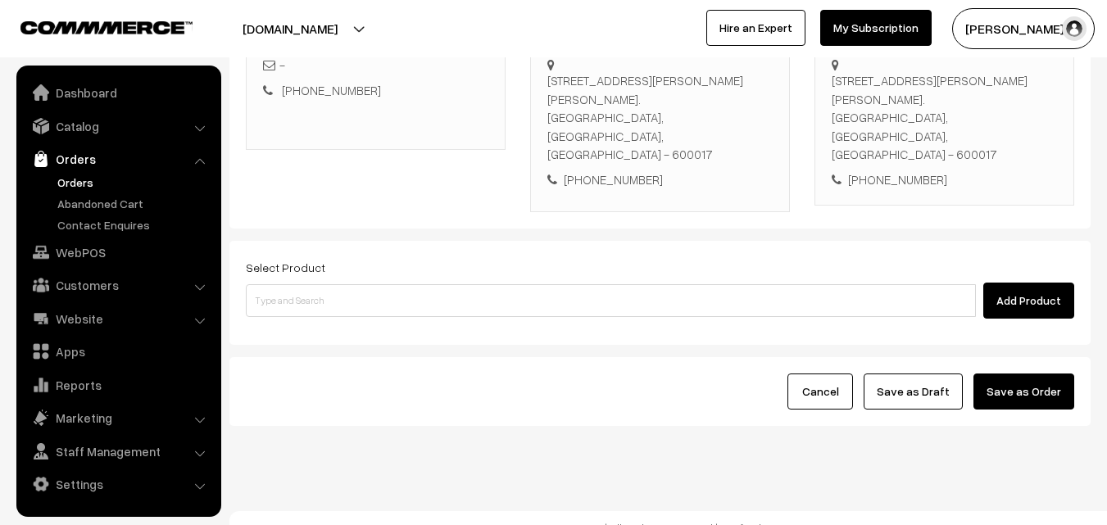
scroll to position [299, 0]
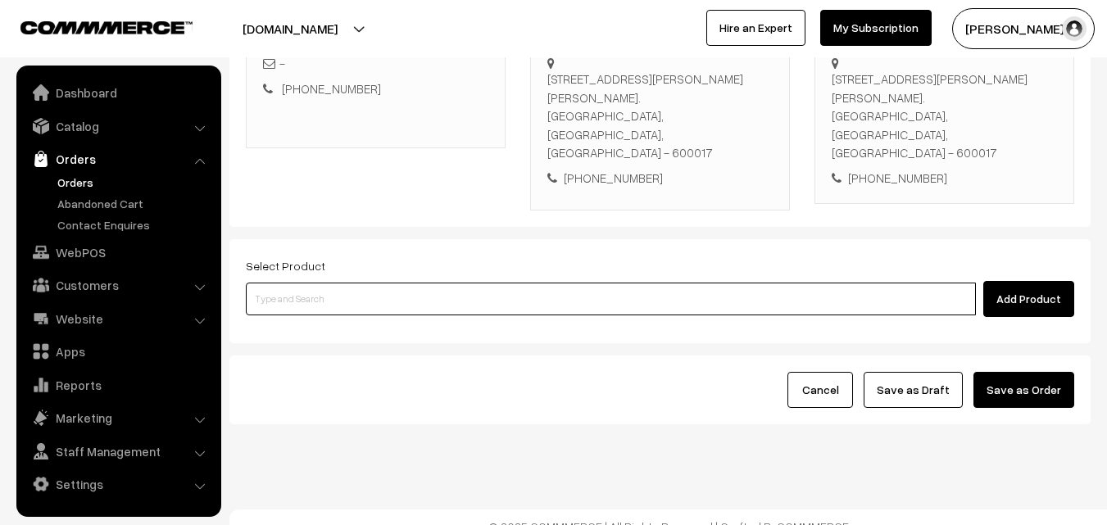
click at [445, 283] on input at bounding box center [611, 299] width 730 height 33
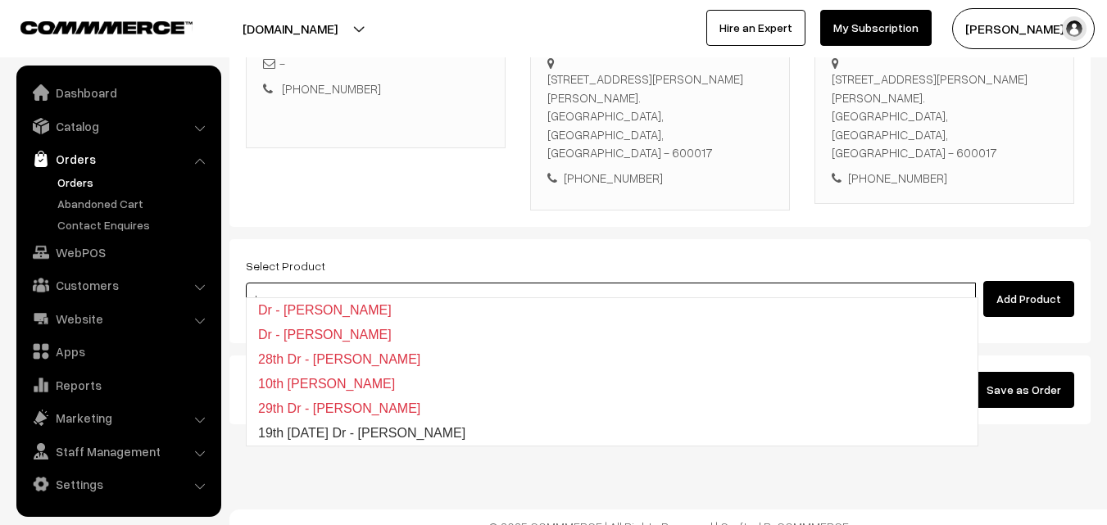
type input "19th Friday Dr - Lemon Sevai"
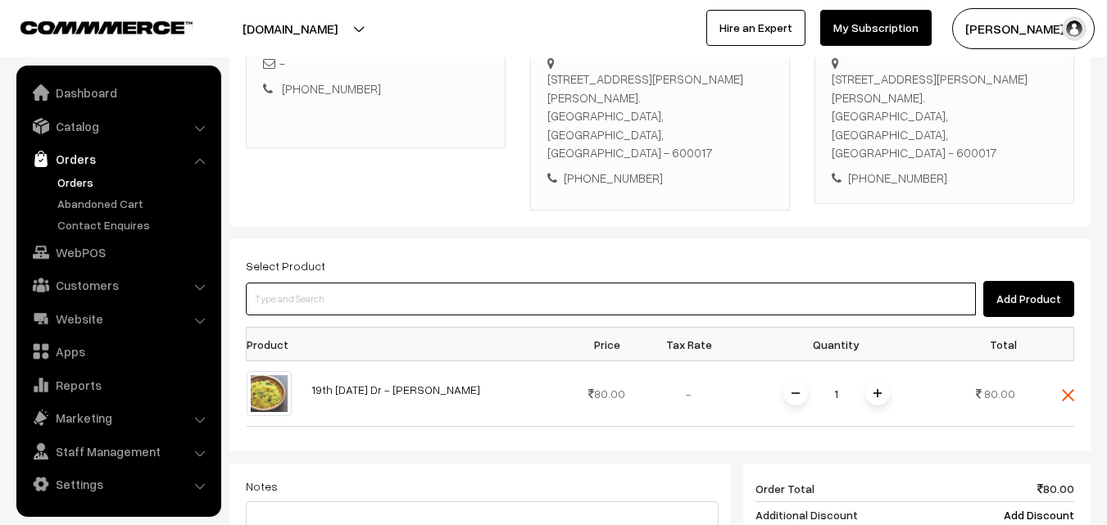
click at [595, 284] on input at bounding box center [611, 299] width 730 height 33
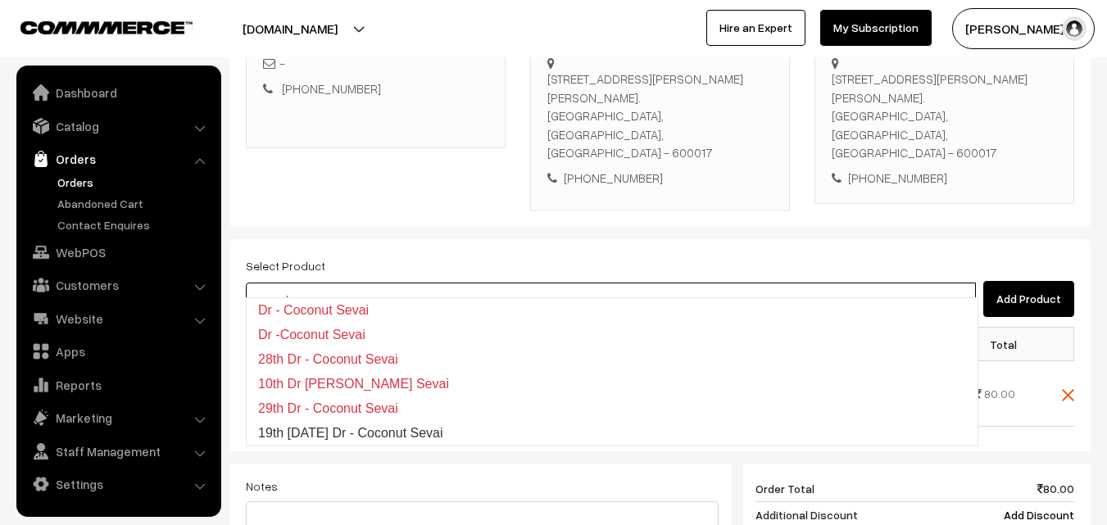
type input "19th [DATE] Dr - Coconut Sevai"
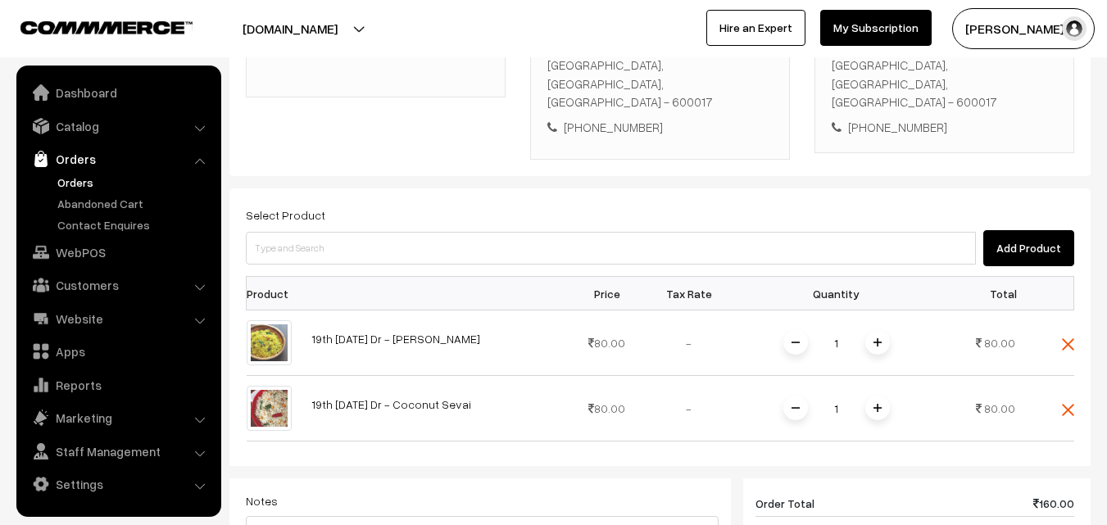
scroll to position [545, 0]
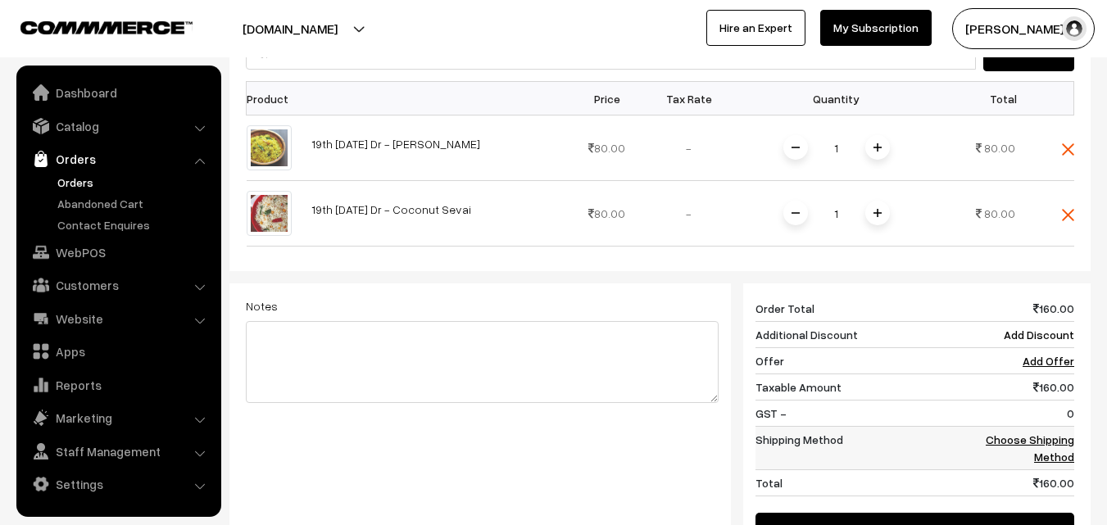
click at [1057, 433] on link "Choose Shipping Method" at bounding box center [1030, 448] width 89 height 31
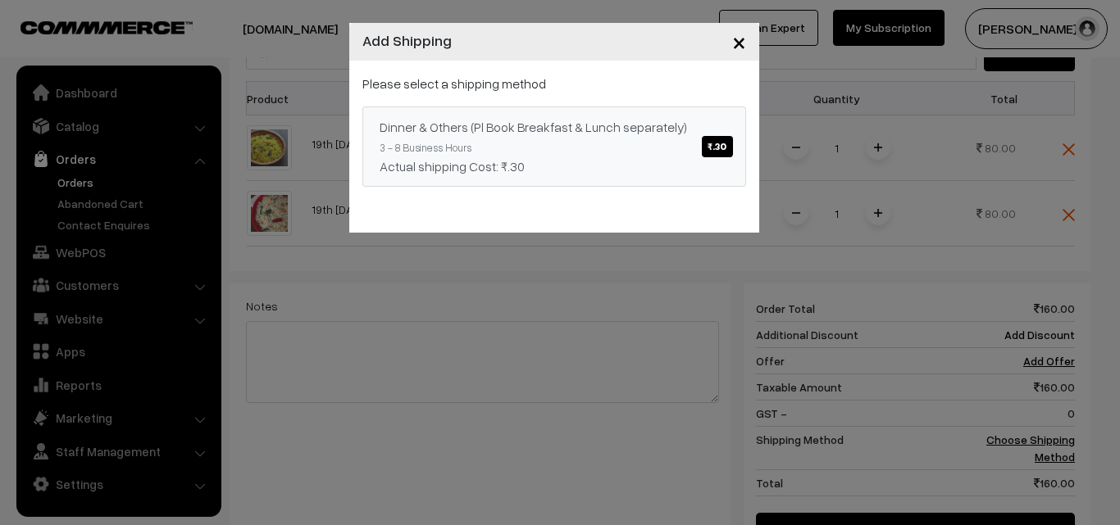
click at [650, 135] on div "Dinner & Others (Pl Book Breakfast & Lunch separately) ₹.30" at bounding box center [553, 127] width 349 height 20
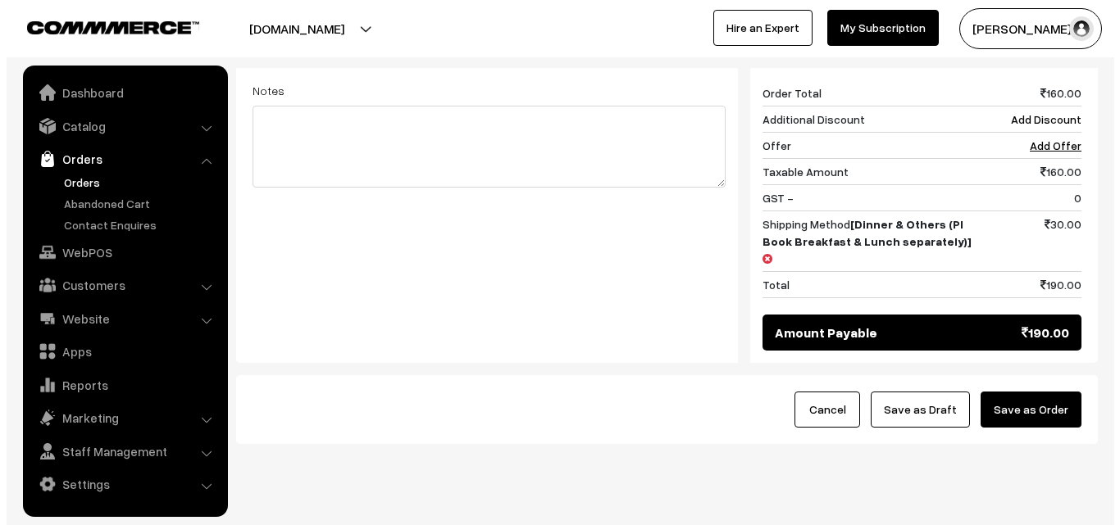
scroll to position [763, 0]
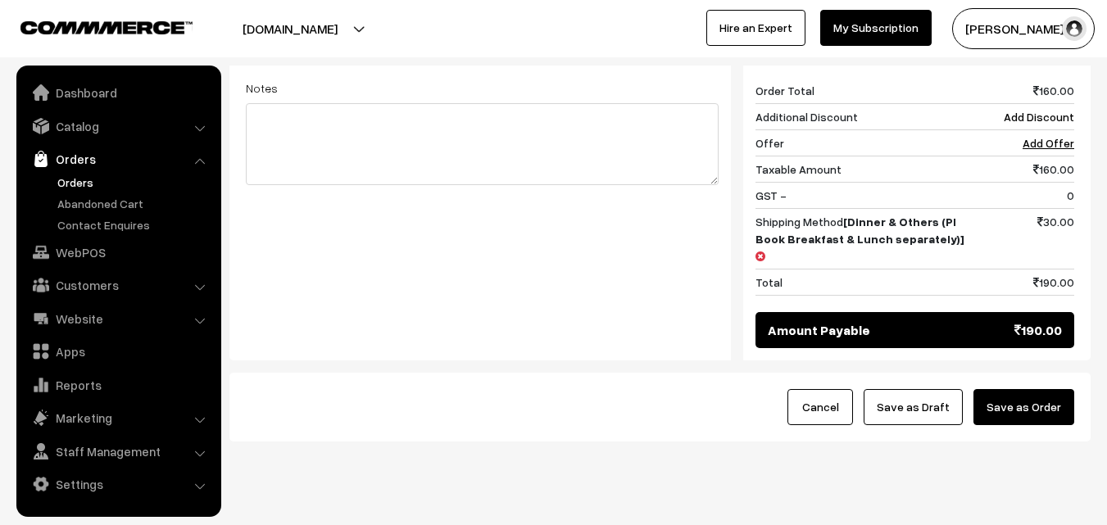
click at [1077, 373] on div "Cancel Save as Draft Save as Order" at bounding box center [660, 407] width 861 height 69
click at [1024, 389] on button "Save as Order" at bounding box center [1024, 407] width 101 height 36
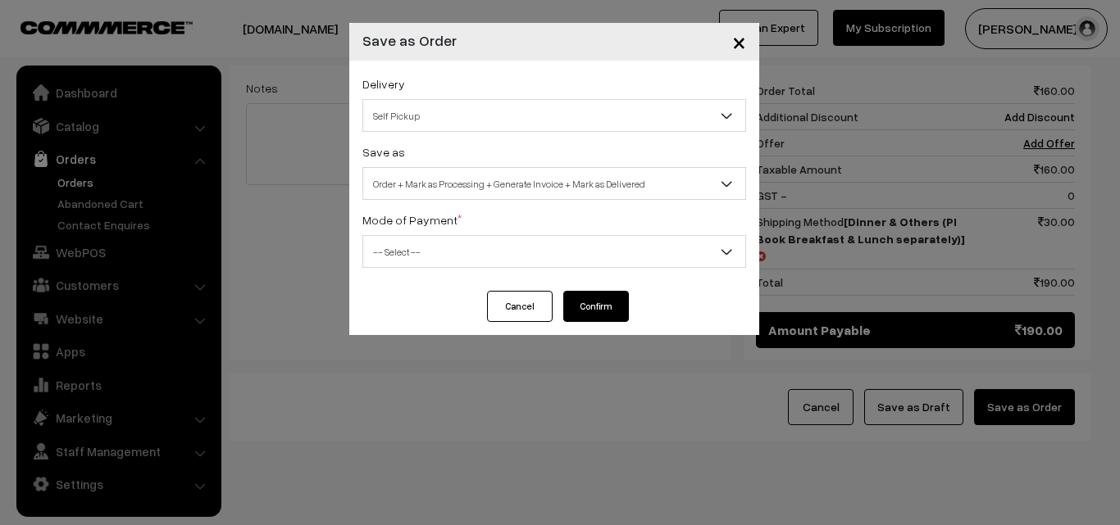
click at [476, 170] on span "Order + Mark as Processing + Generate Invoice + Mark as Delivered" at bounding box center [554, 184] width 382 height 29
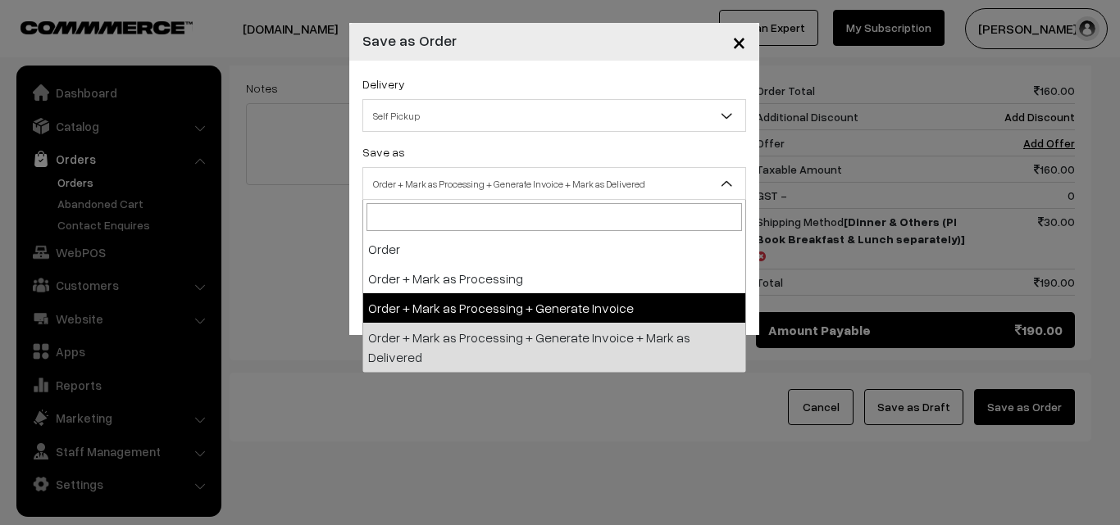
select select "3"
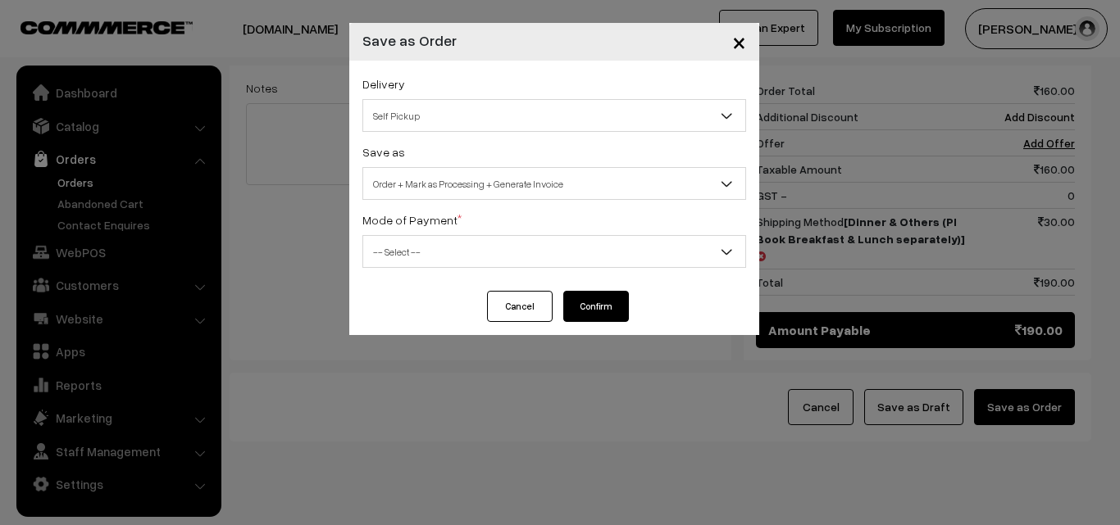
click at [407, 273] on div "Delivery Self Pickup Dinner & Others (Pl Book Breakfast & Lunch separately) (₹3…" at bounding box center [554, 176] width 410 height 230
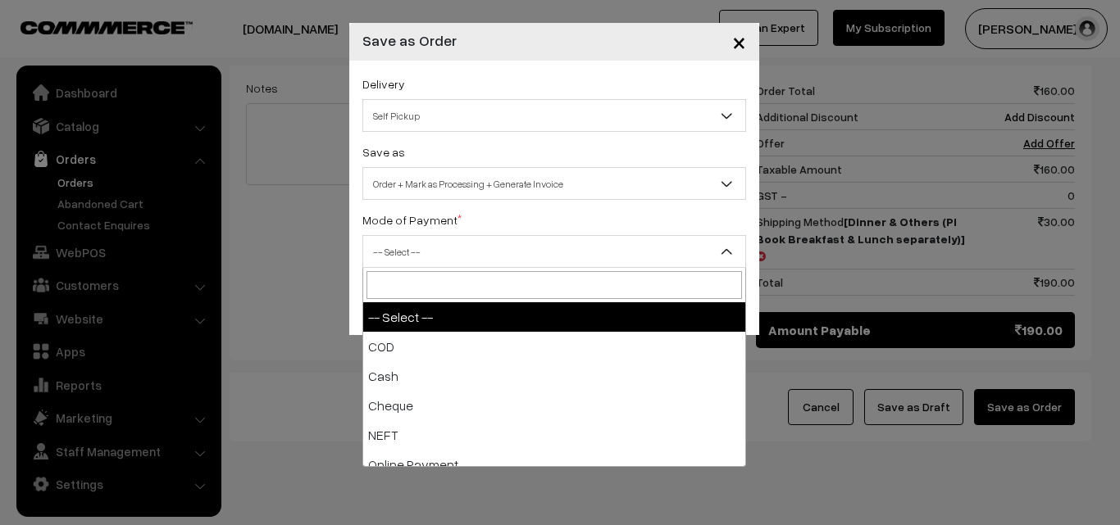
click at [408, 257] on span "-- Select --" at bounding box center [554, 252] width 382 height 29
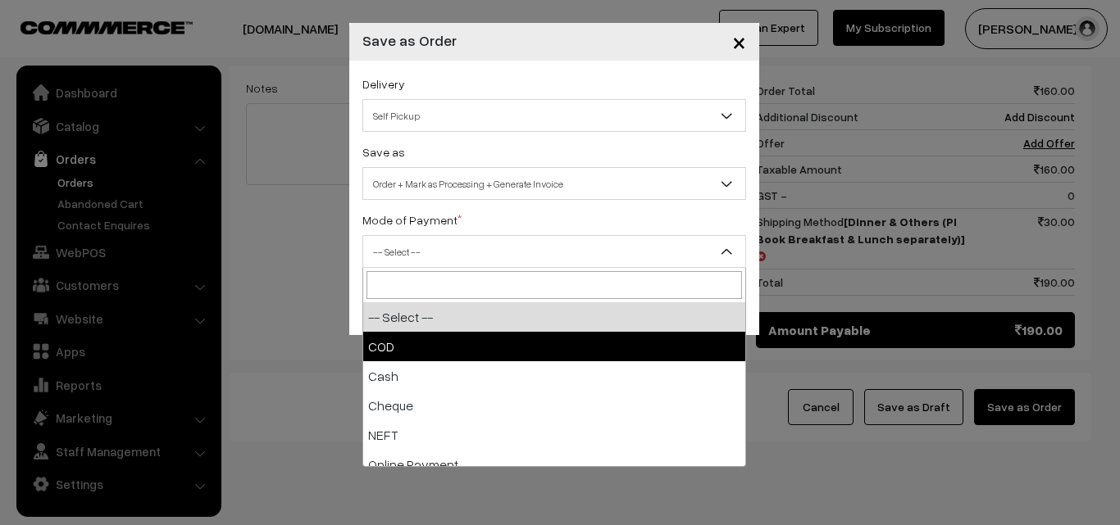
select select "1"
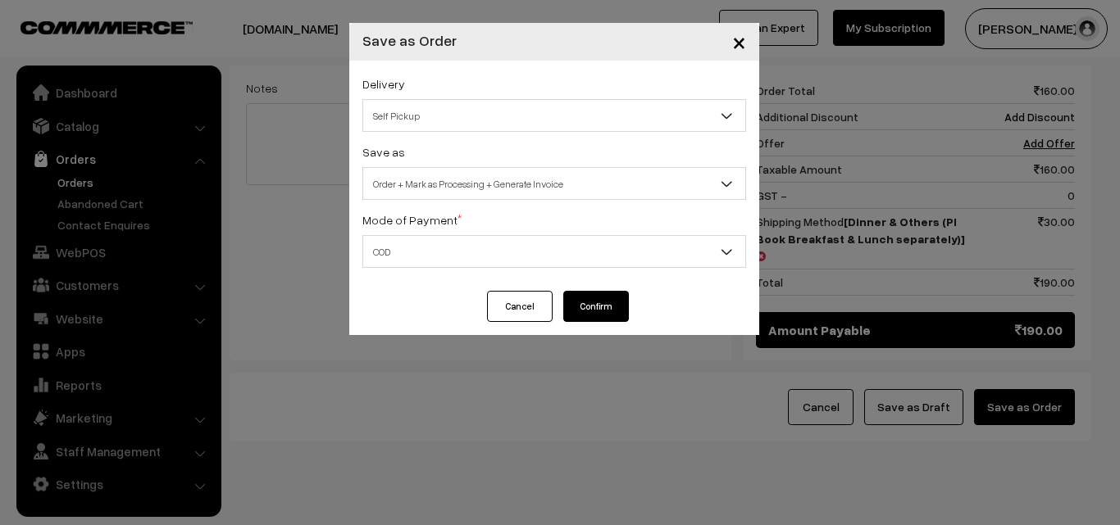
drag, startPoint x: 604, startPoint y: 304, endPoint x: 585, endPoint y: 307, distance: 19.1
click at [604, 304] on button "Confirm" at bounding box center [596, 306] width 66 height 31
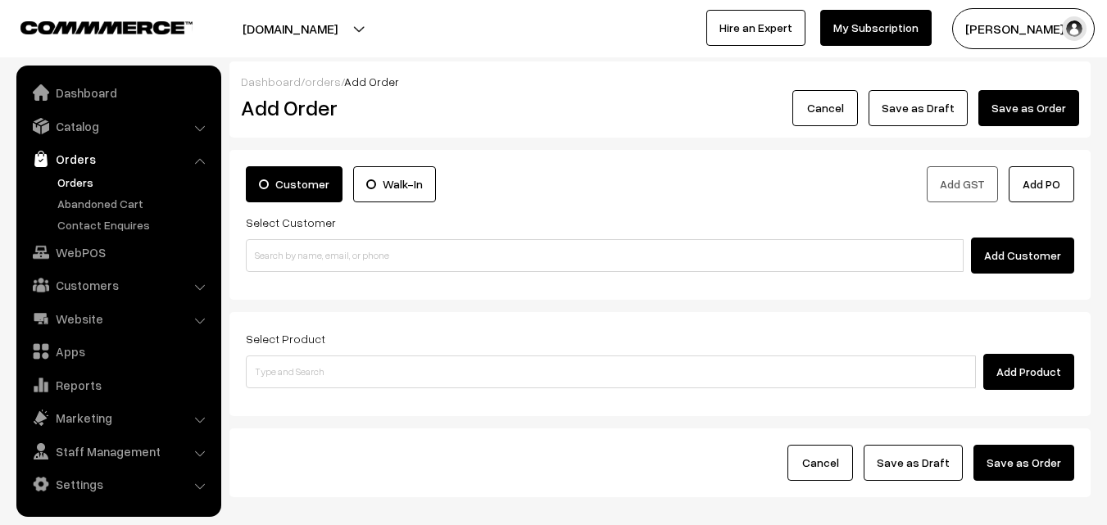
click at [83, 177] on link "Orders" at bounding box center [134, 182] width 162 height 17
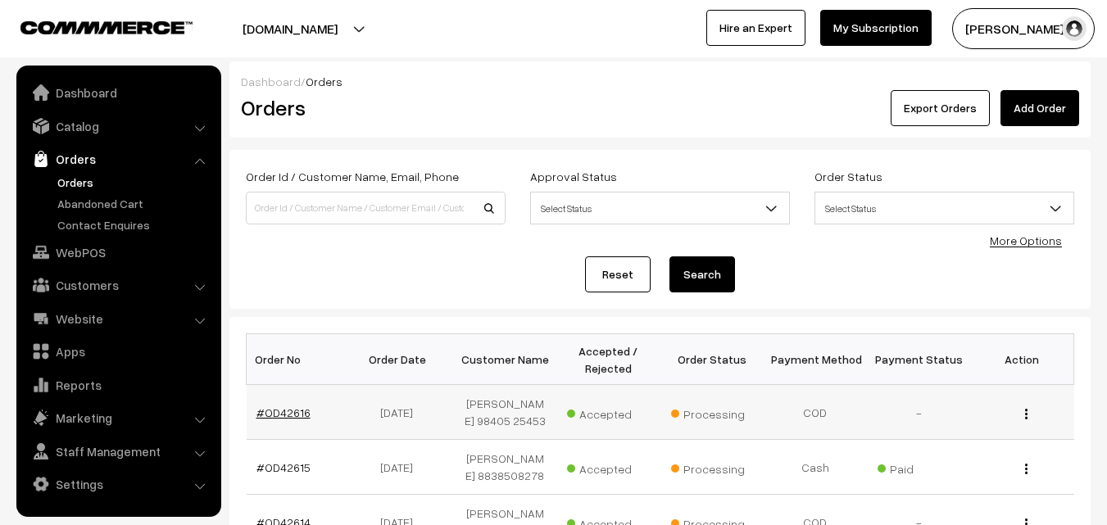
click at [274, 419] on link "#OD42616" at bounding box center [284, 413] width 54 height 14
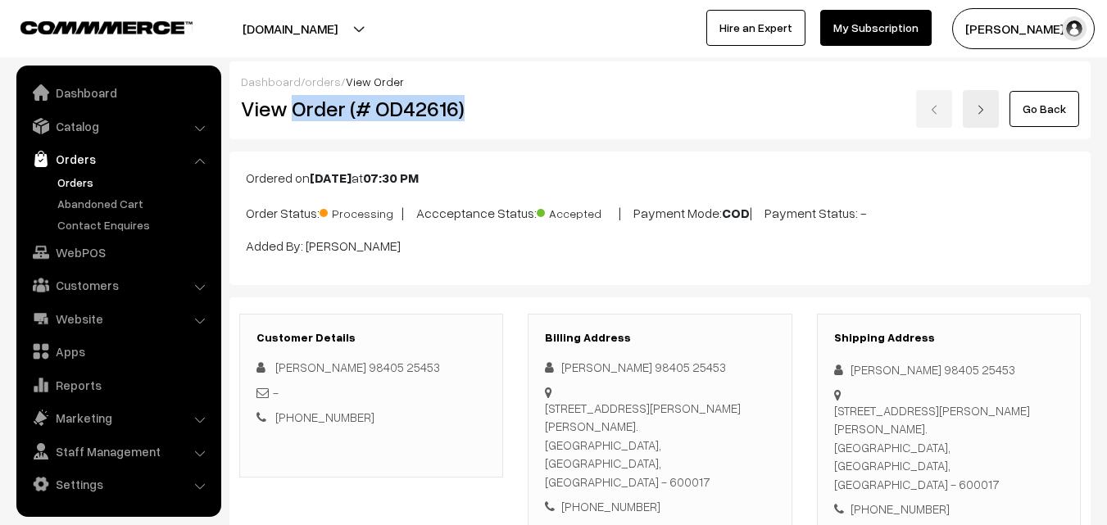
drag, startPoint x: 432, startPoint y: 99, endPoint x: 479, endPoint y: 102, distance: 47.7
click at [484, 102] on h2 "View Order (# OD42616)" at bounding box center [372, 108] width 263 height 25
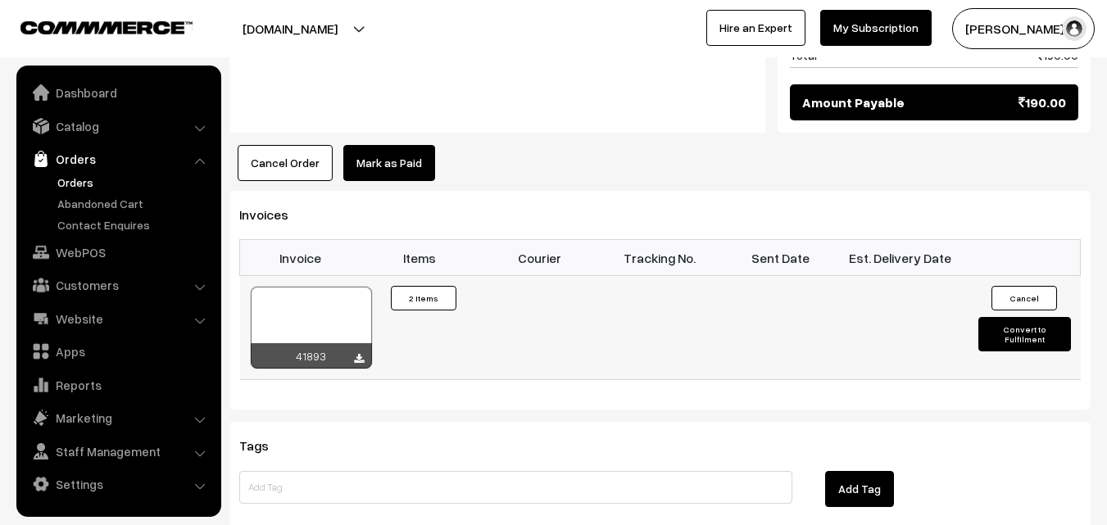
scroll to position [1148, 0]
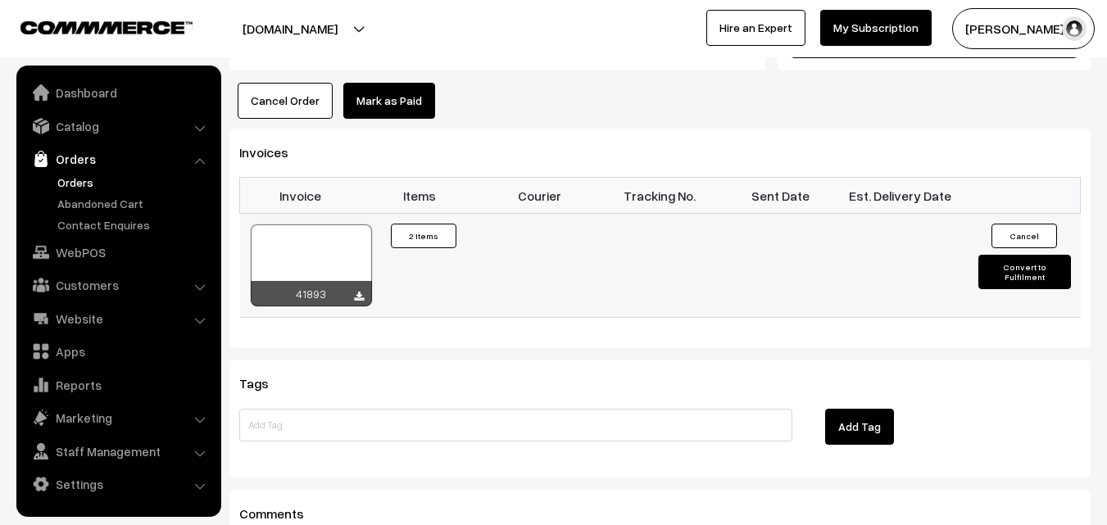
click at [315, 311] on div "Invoices Invoice Items Courier Tracking No. Sent Date Est. Delivery Date 41893 ×" at bounding box center [660, 238] width 861 height 219
click at [296, 244] on div at bounding box center [311, 266] width 121 height 82
click at [84, 252] on link "WebPOS" at bounding box center [117, 253] width 195 height 30
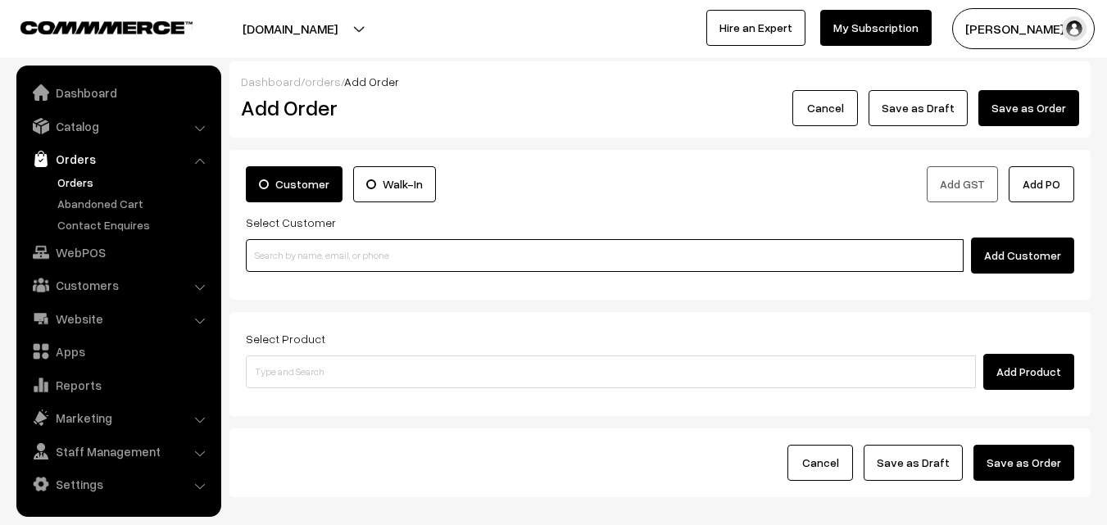
click at [278, 251] on input at bounding box center [605, 255] width 718 height 33
paste input "80562 86172"
click at [285, 255] on input "80562 86172" at bounding box center [605, 255] width 718 height 33
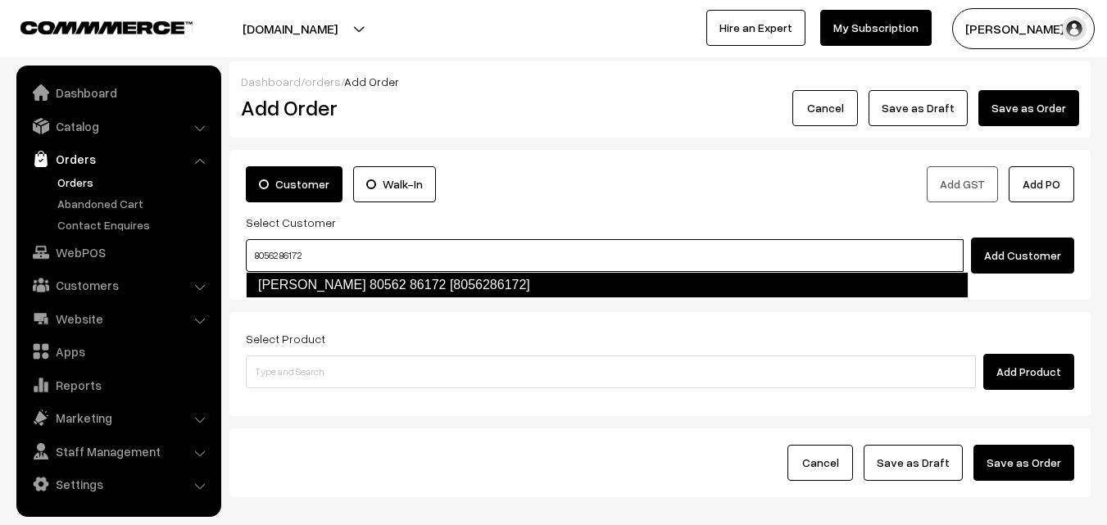
click at [293, 289] on link "Narasimhan Swaminathan 80562 86172 [8056286172]" at bounding box center [607, 285] width 723 height 26
type input "80562 86172"
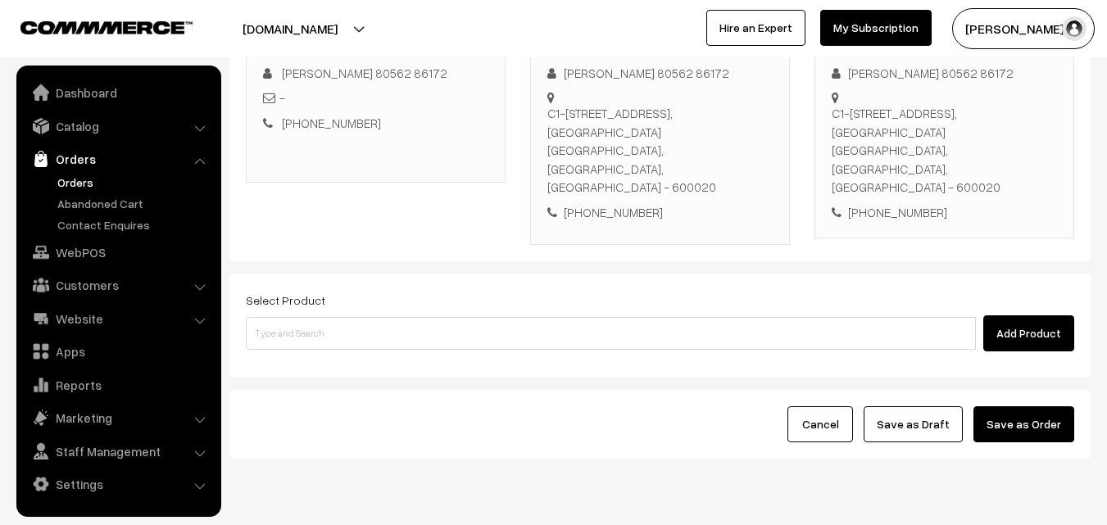
scroll to position [280, 0]
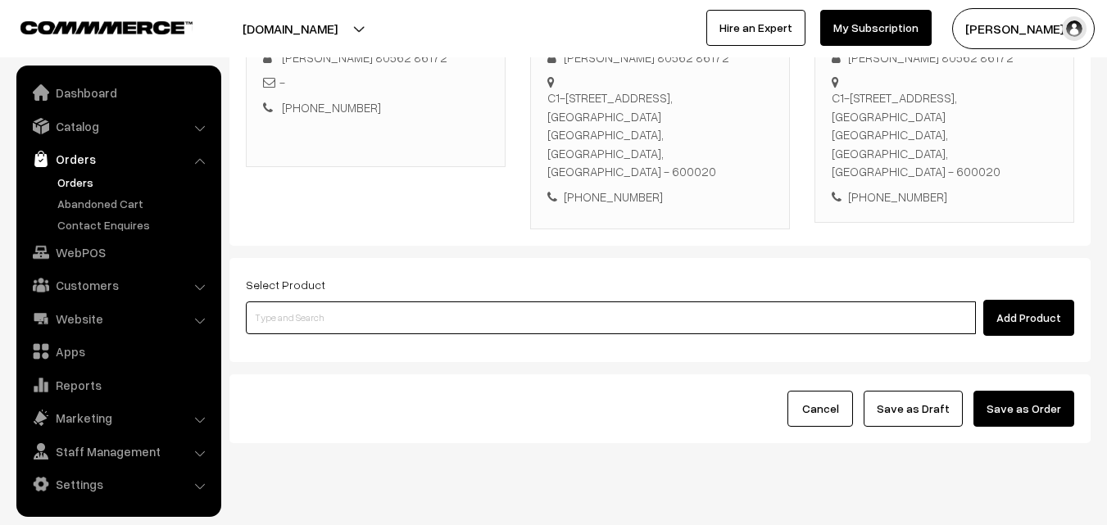
click at [325, 302] on input at bounding box center [611, 318] width 730 height 33
paste input "19th Without Rice..."
type input "19th Without Rice..."
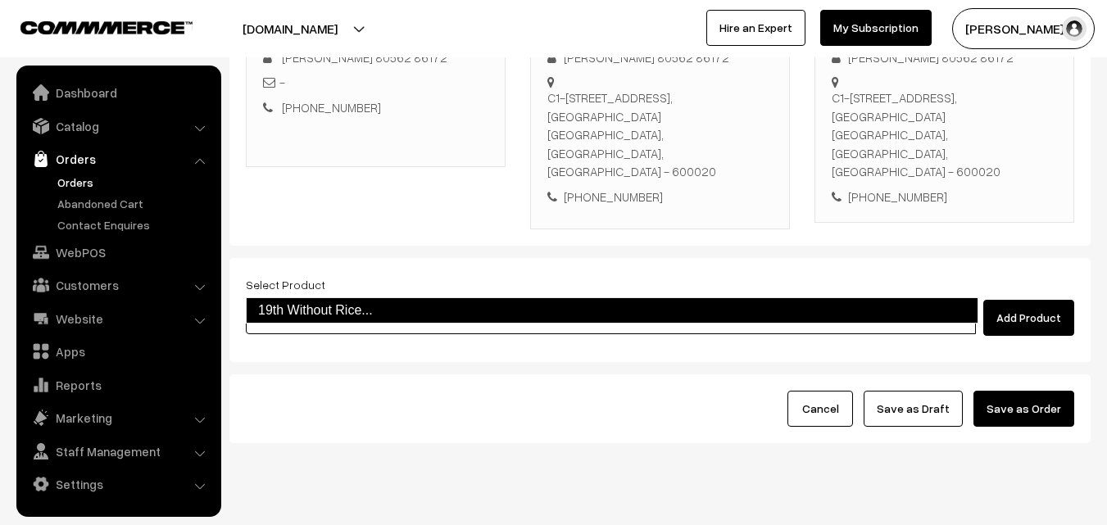
click at [320, 317] on link "19th Without Rice..." at bounding box center [612, 311] width 733 height 26
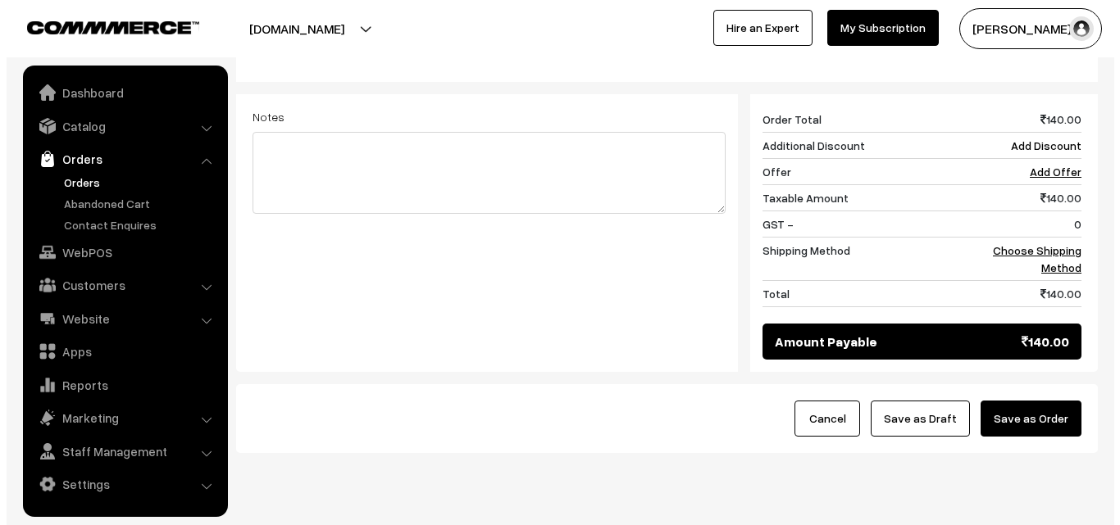
scroll to position [679, 0]
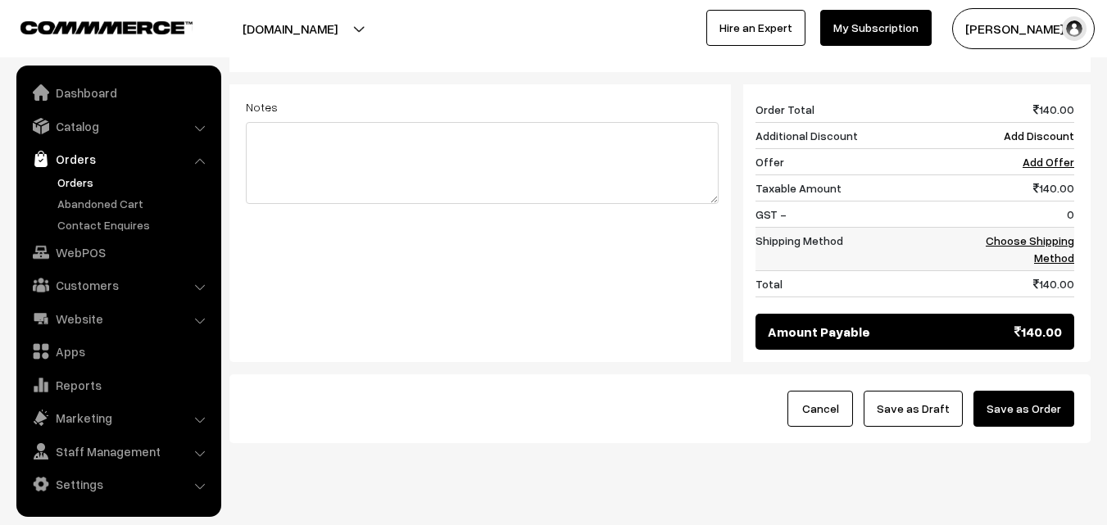
click at [1041, 234] on link "Choose Shipping Method" at bounding box center [1030, 249] width 89 height 31
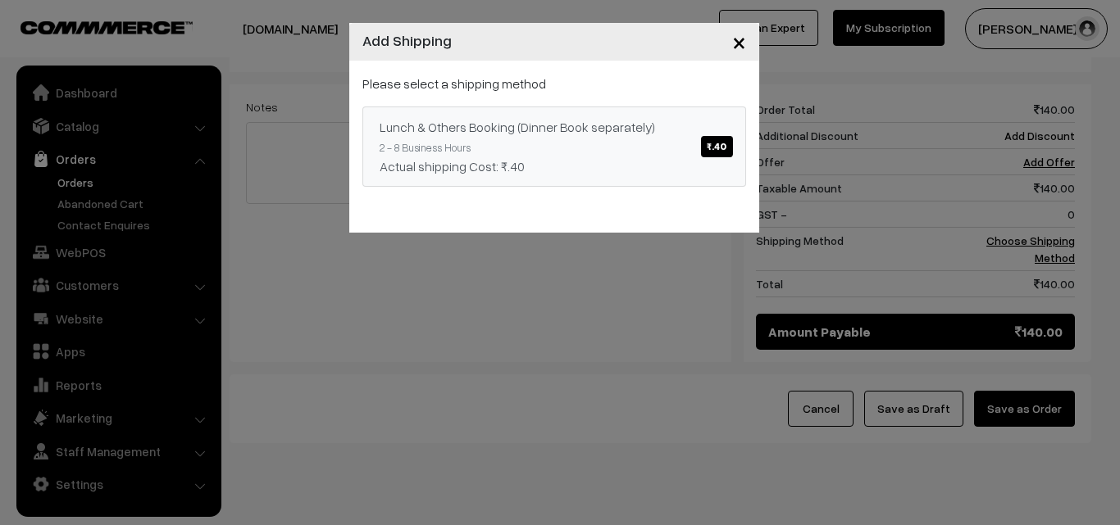
click at [690, 138] on link "Lunch & Others Booking (Dinner Book separately) ₹.40 2 - 8 Business Hours Actua…" at bounding box center [554, 147] width 384 height 80
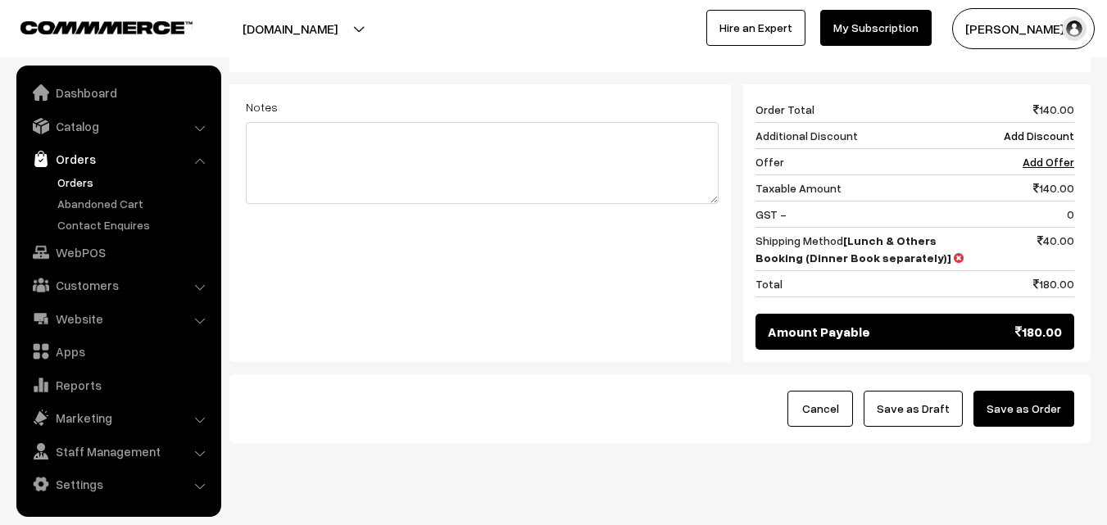
drag, startPoint x: 1032, startPoint y: 379, endPoint x: 834, endPoint y: 427, distance: 203.2
click at [1032, 391] on button "Save as Order" at bounding box center [1024, 409] width 101 height 36
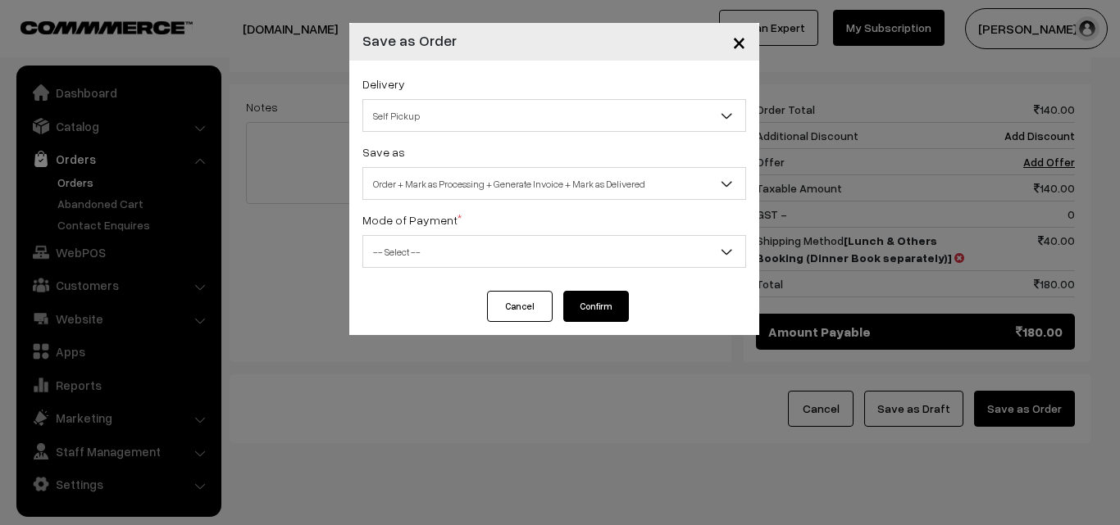
click at [433, 180] on span "Order + Mark as Processing + Generate Invoice + Mark as Delivered" at bounding box center [554, 184] width 382 height 29
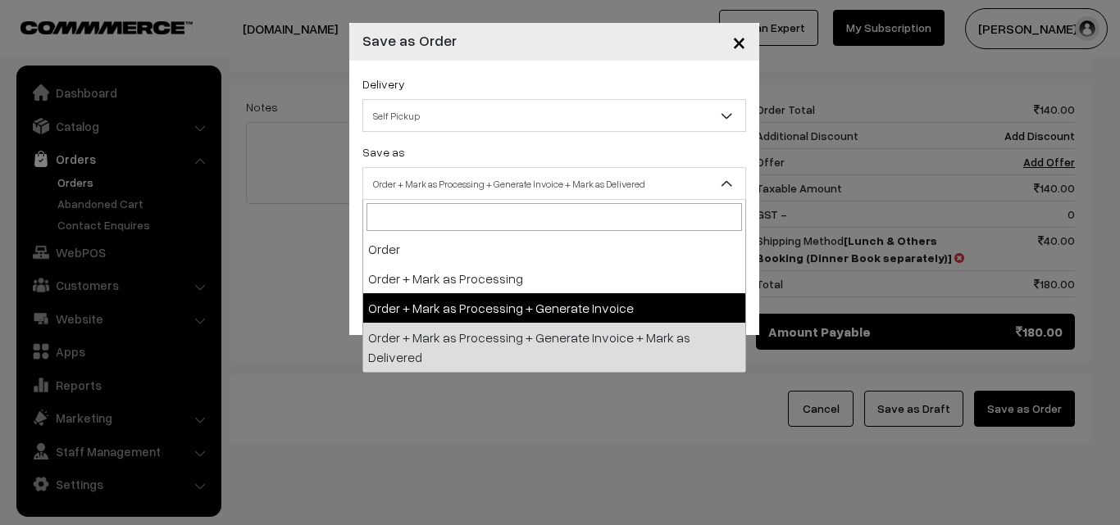
select select "3"
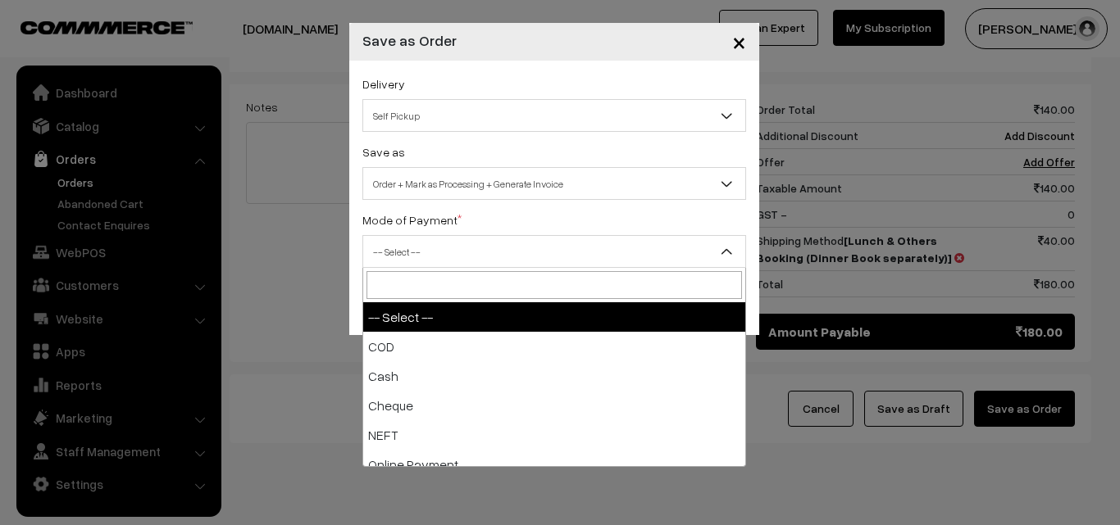
click at [402, 250] on span "-- Select --" at bounding box center [554, 252] width 382 height 29
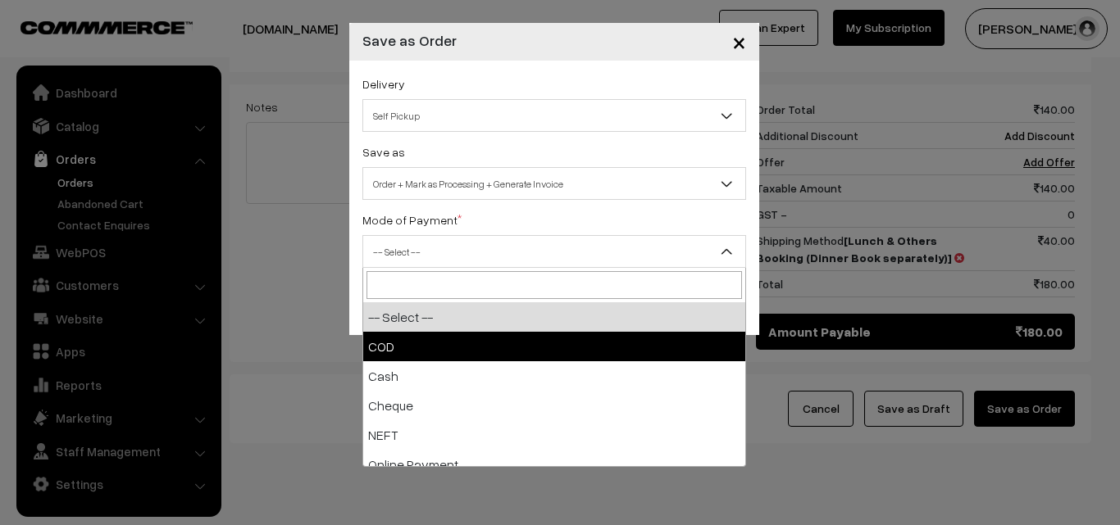
select select "1"
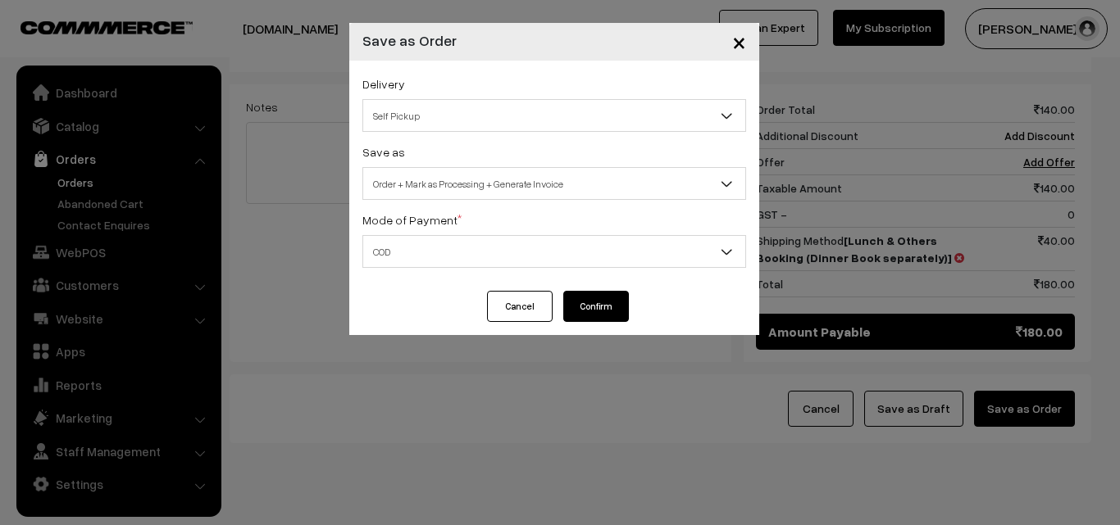
click at [575, 306] on button "Confirm" at bounding box center [596, 306] width 66 height 31
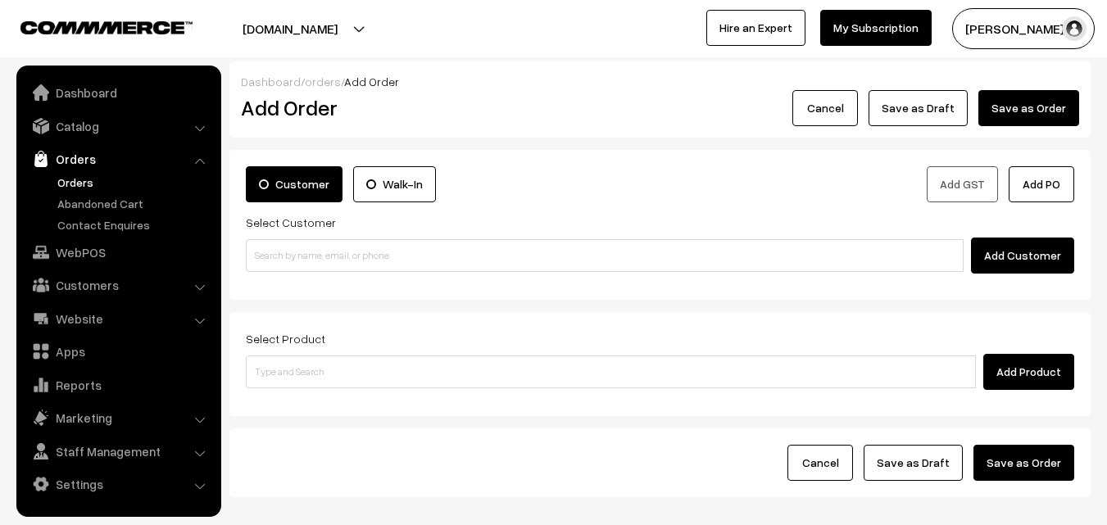
click at [70, 175] on link "Orders" at bounding box center [134, 182] width 162 height 17
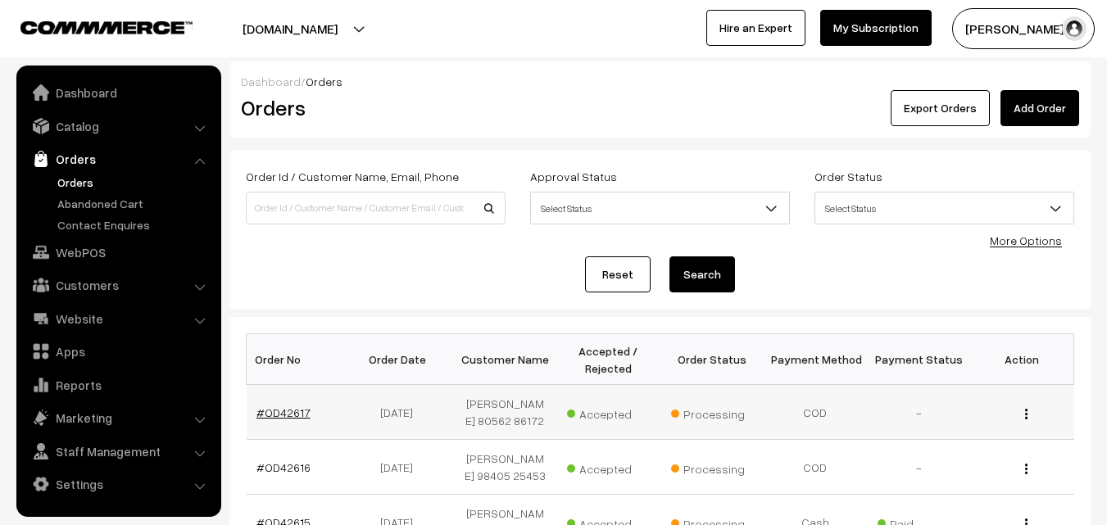
drag, startPoint x: 287, startPoint y: 427, endPoint x: 285, endPoint y: 419, distance: 8.4
click at [287, 420] on link "#OD42617" at bounding box center [284, 413] width 54 height 14
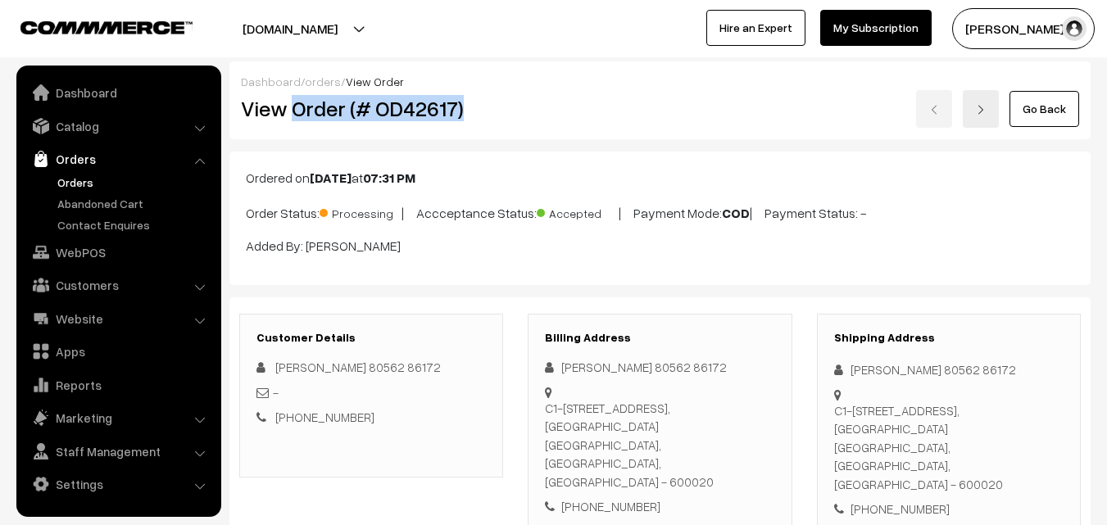
drag, startPoint x: 295, startPoint y: 107, endPoint x: 519, endPoint y: 151, distance: 227.9
click at [516, 111] on div "View Order (# OD42617) Go Back" at bounding box center [660, 109] width 863 height 38
copy div "Order (# OD42617)"
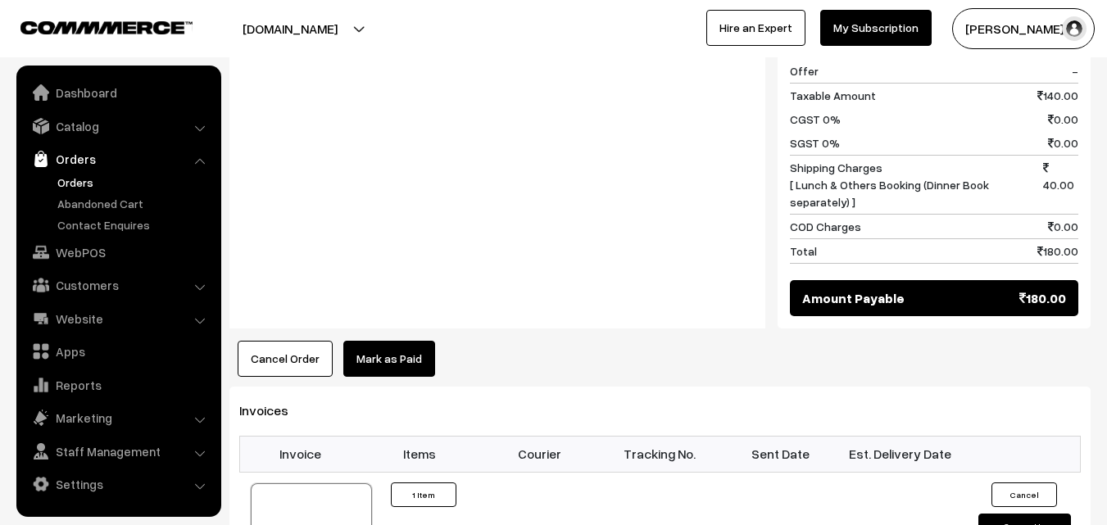
scroll to position [820, 0]
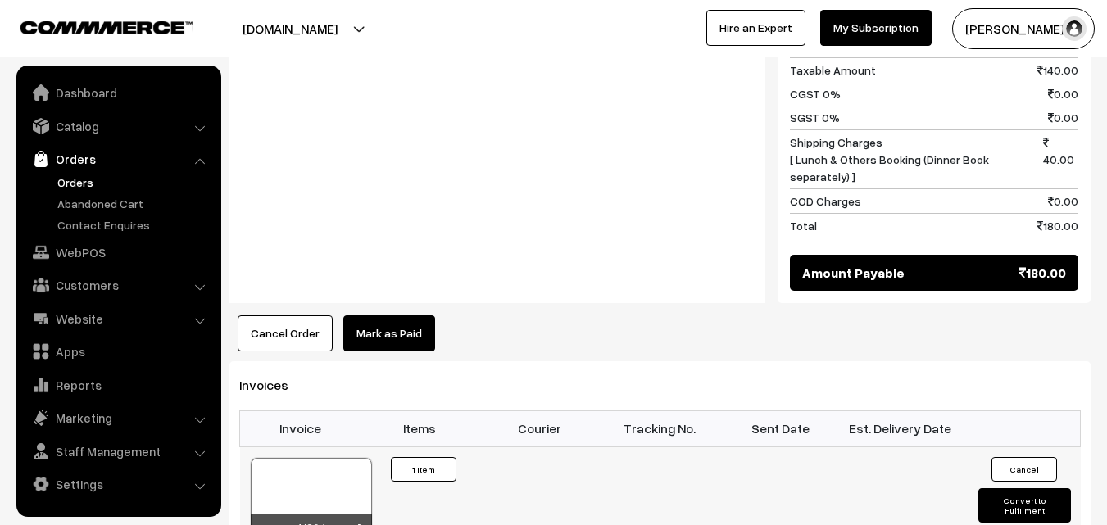
click at [330, 458] on div at bounding box center [311, 499] width 121 height 82
drag, startPoint x: 89, startPoint y: 256, endPoint x: 84, endPoint y: 244, distance: 12.2
click at [89, 257] on link "WebPOS" at bounding box center [117, 253] width 195 height 30
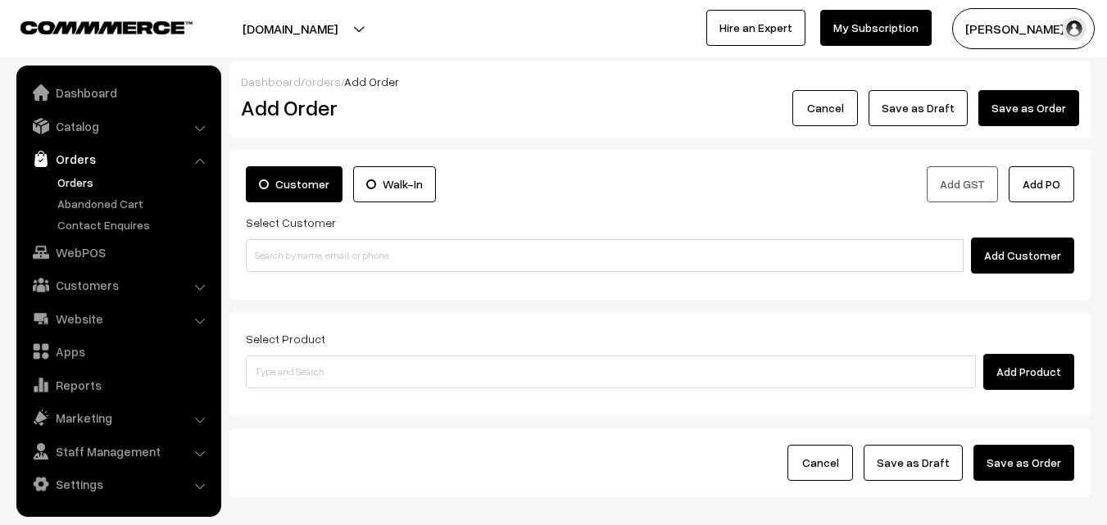
click at [281, 248] on input at bounding box center [605, 255] width 718 height 33
click at [288, 250] on input "98402 42445" at bounding box center [605, 255] width 718 height 33
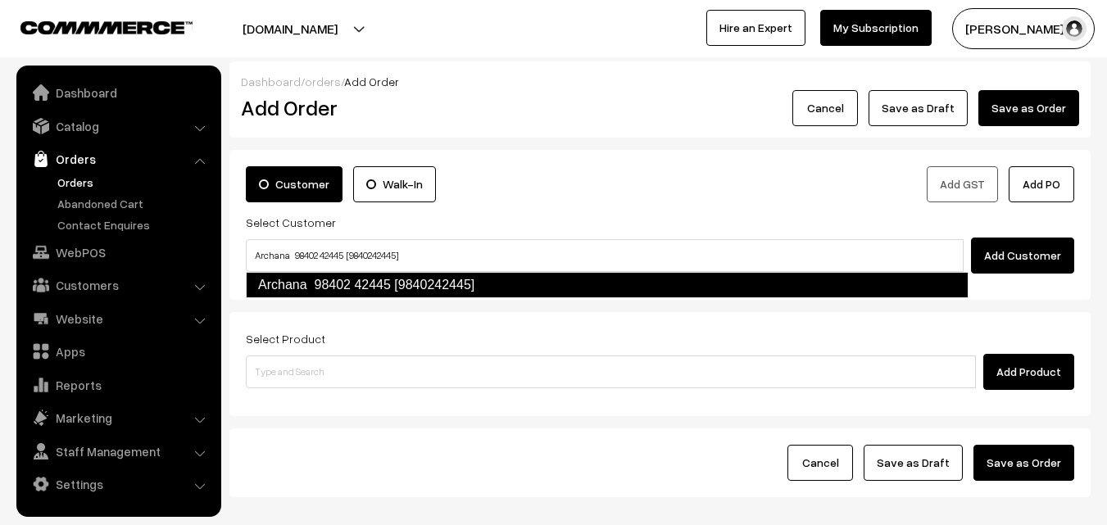
type input "Archana 98402 42445 [9840242445]"
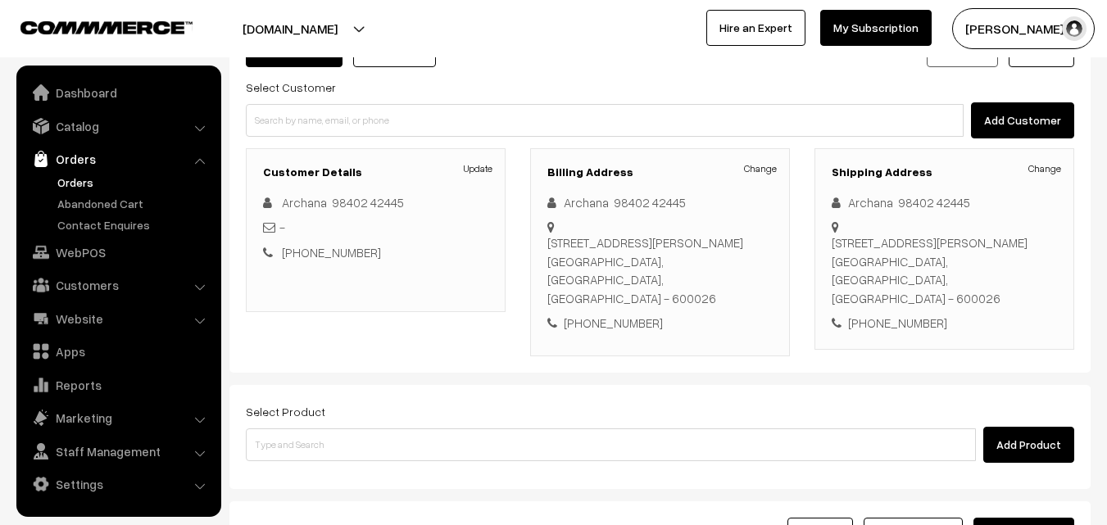
scroll to position [280, 0]
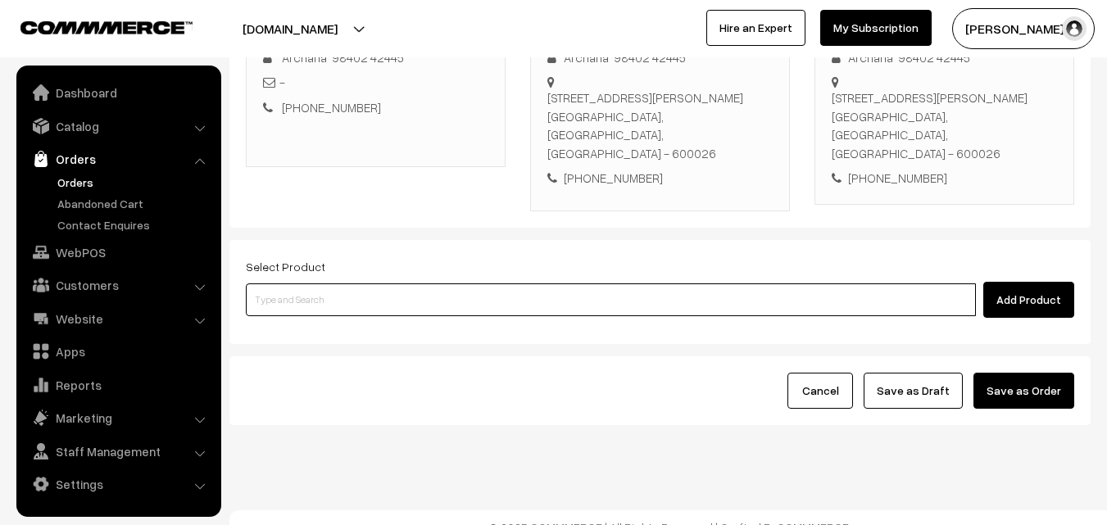
click at [539, 284] on input at bounding box center [611, 300] width 730 height 33
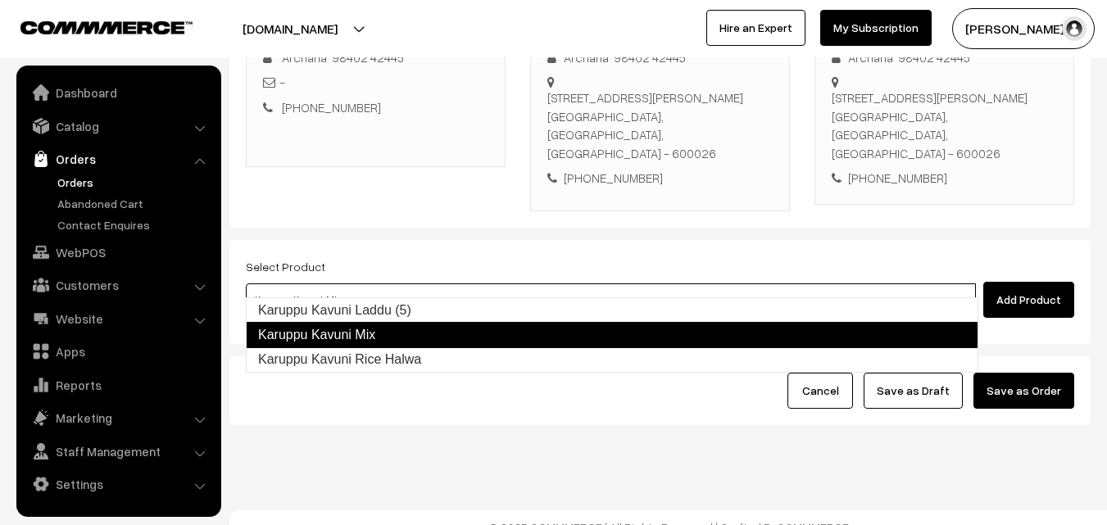
type input "Karuppu Kavuni Laddu (5)"
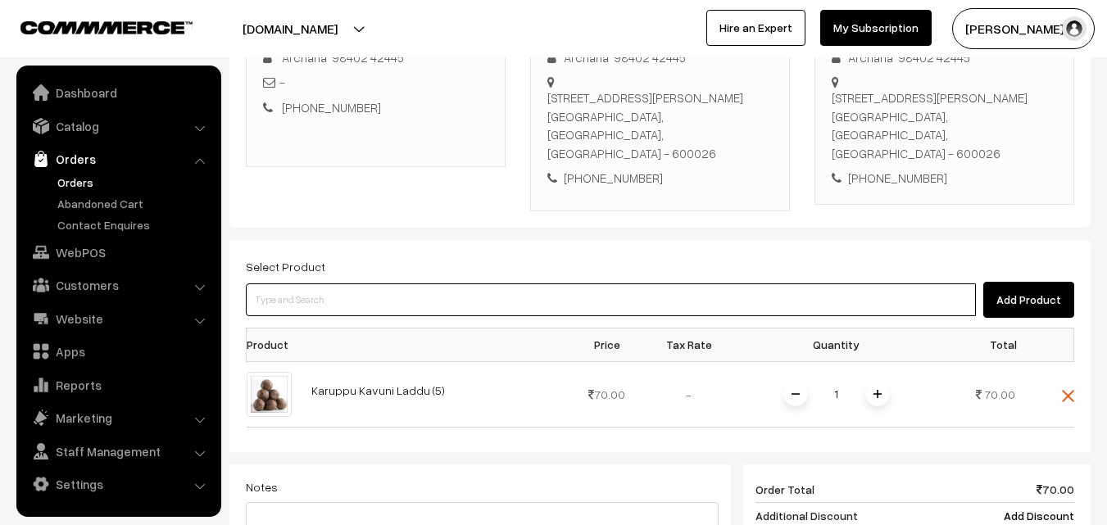
click at [443, 284] on input at bounding box center [611, 300] width 730 height 33
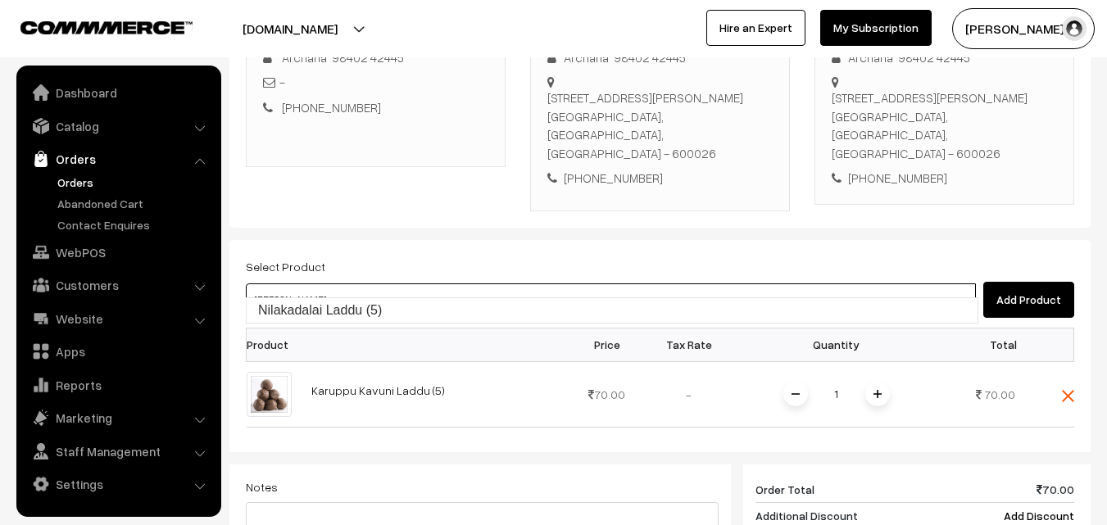
type input "Nilakadalai Laddu (5)"
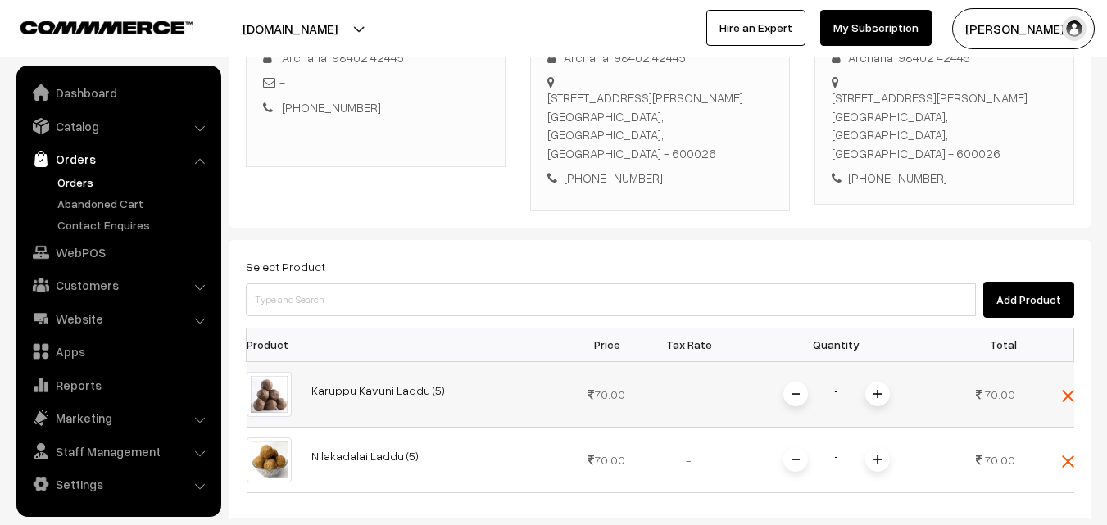
drag, startPoint x: 890, startPoint y: 372, endPoint x: 874, endPoint y: 389, distance: 23.2
click at [889, 380] on div "1" at bounding box center [836, 394] width 123 height 29
click at [884, 448] on span at bounding box center [878, 460] width 25 height 25
click at [886, 380] on div "1" at bounding box center [836, 394] width 123 height 29
click at [883, 382] on span at bounding box center [878, 394] width 25 height 25
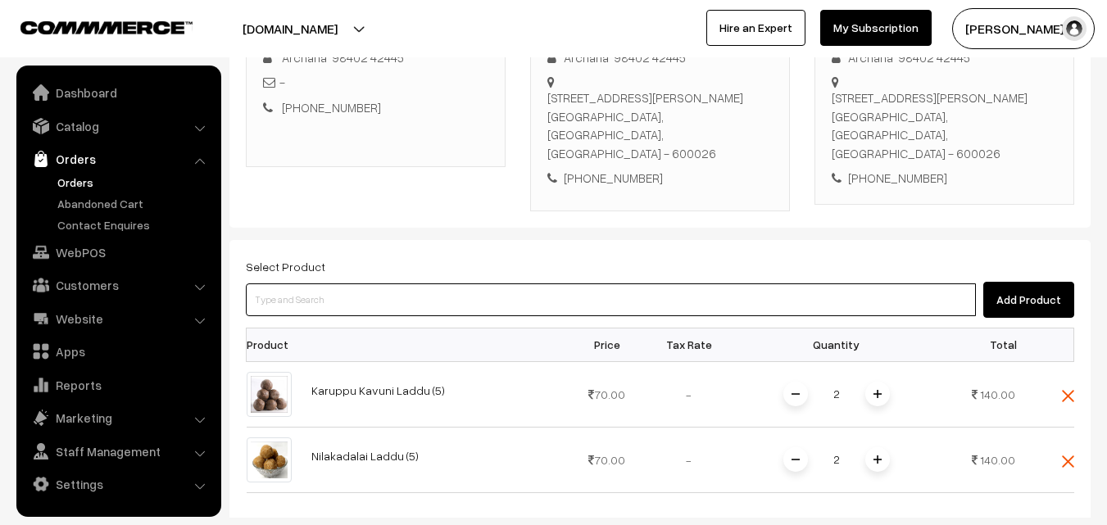
click at [416, 284] on input at bounding box center [611, 300] width 730 height 33
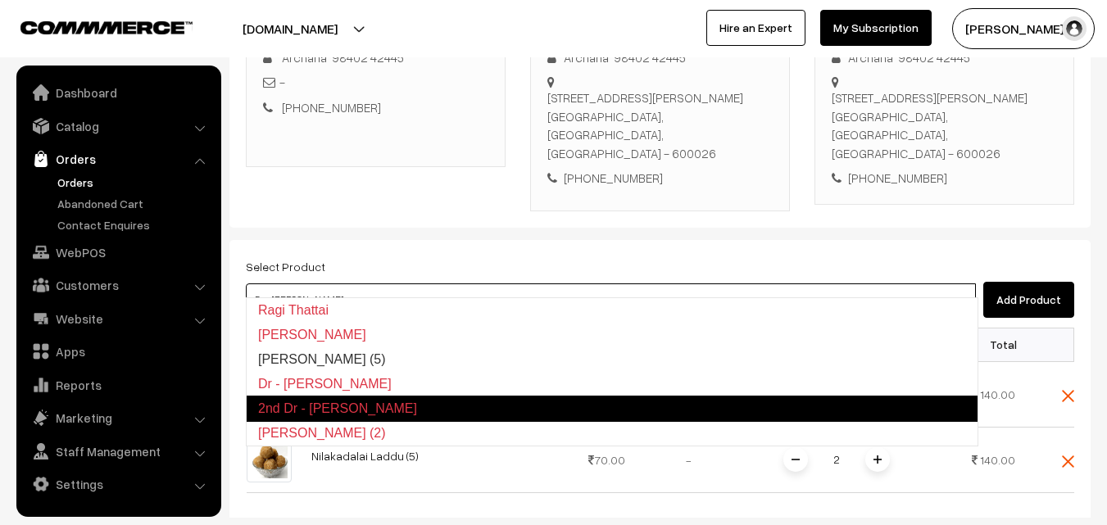
type input "Ragi Laddu (5)"
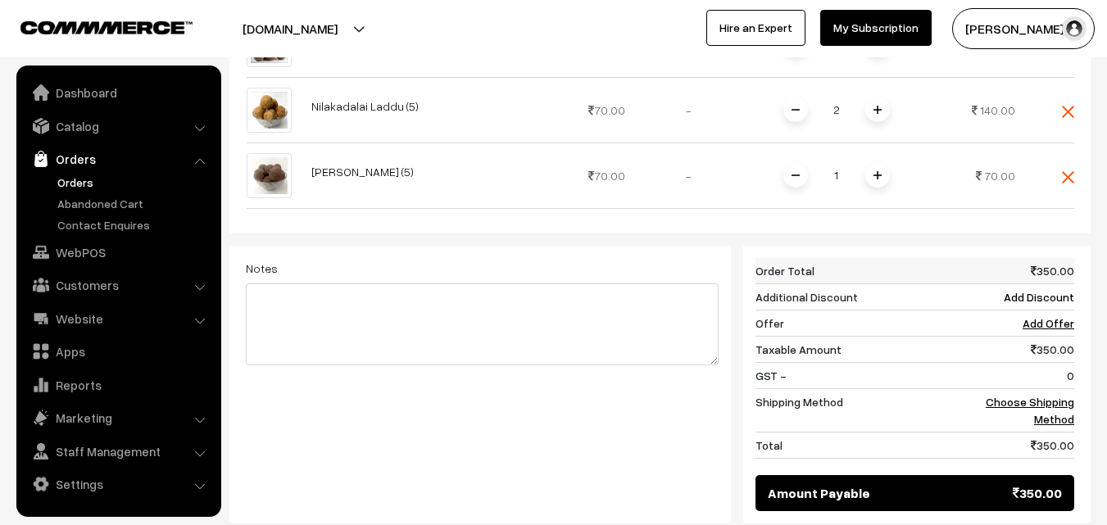
scroll to position [690, 0]
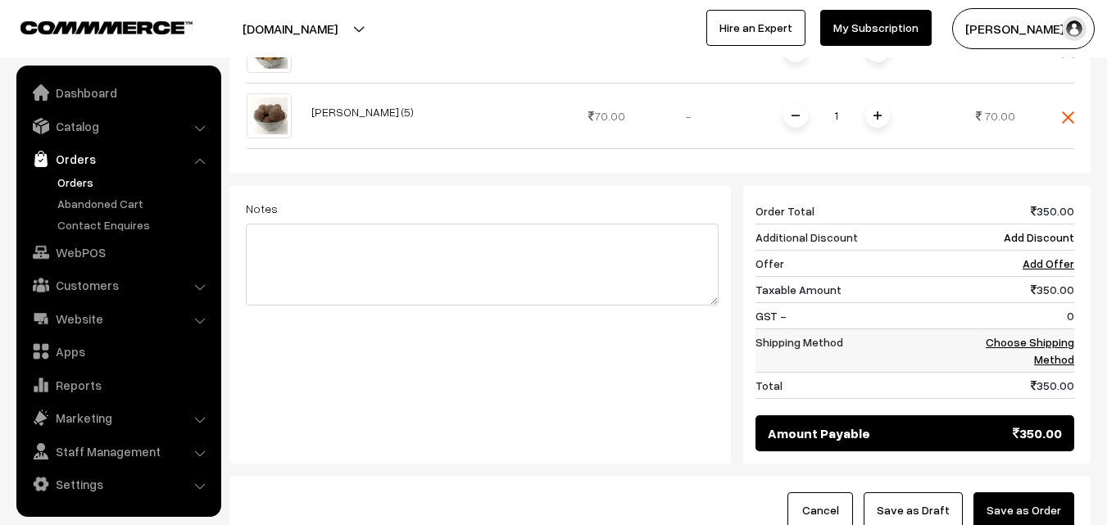
click at [1057, 336] on link "Choose Shipping Method" at bounding box center [1030, 350] width 89 height 31
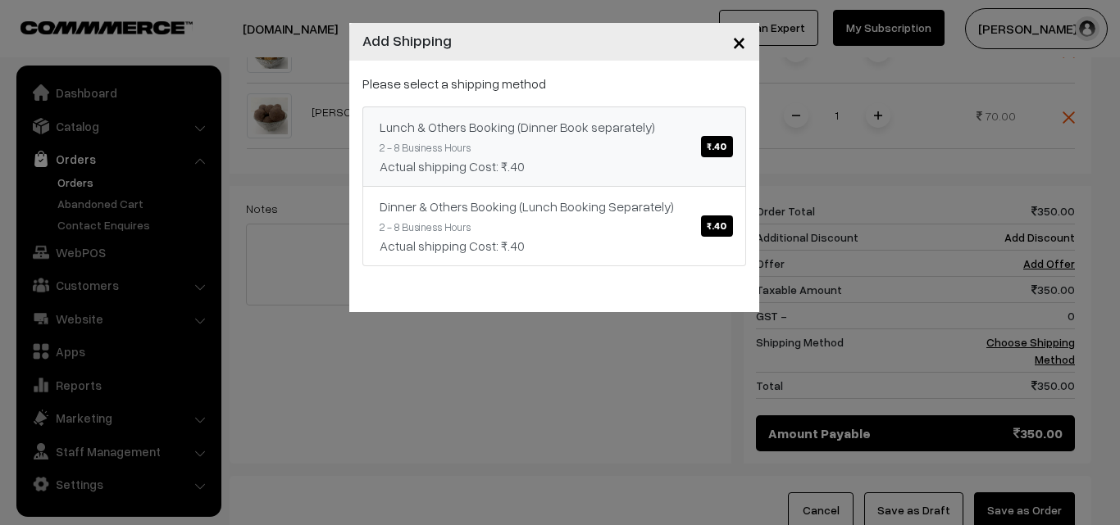
click at [457, 156] on link "Lunch & Others Booking (Dinner Book separately) ₹.40 2 - 8 Business Hours Actua…" at bounding box center [554, 147] width 384 height 80
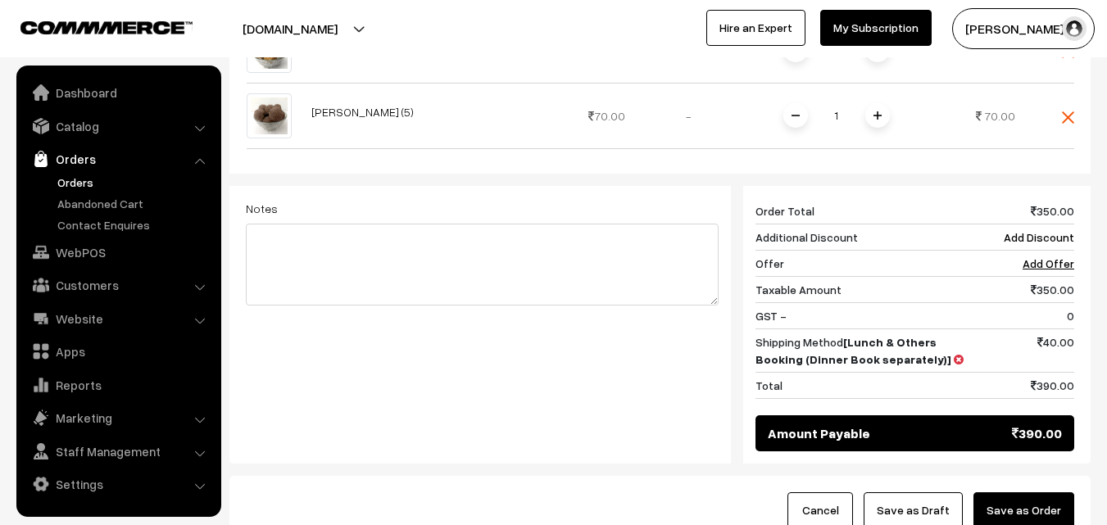
click at [1040, 493] on button "Save as Order" at bounding box center [1024, 511] width 101 height 36
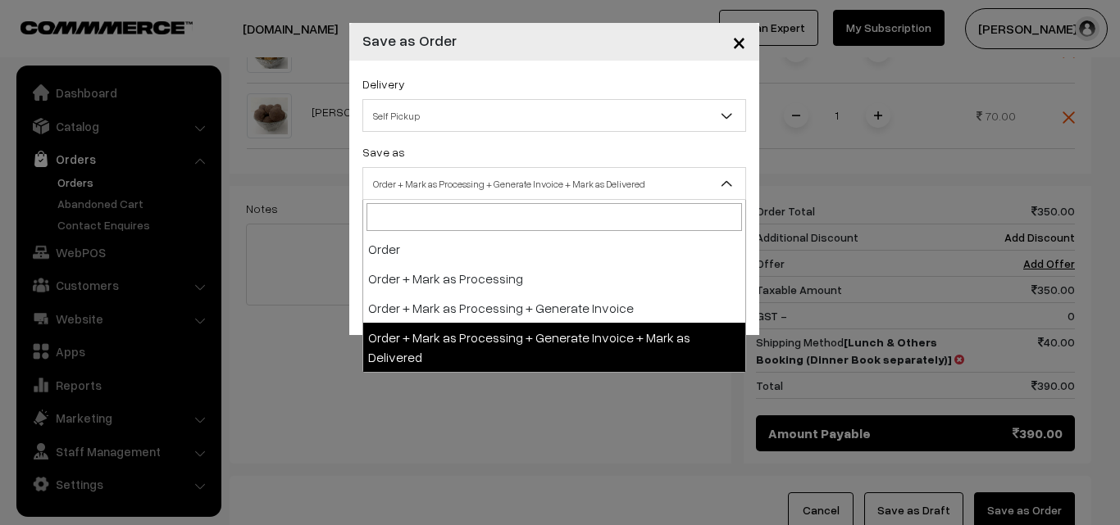
click at [543, 176] on span "Order + Mark as Processing + Generate Invoice + Mark as Delivered" at bounding box center [554, 184] width 382 height 29
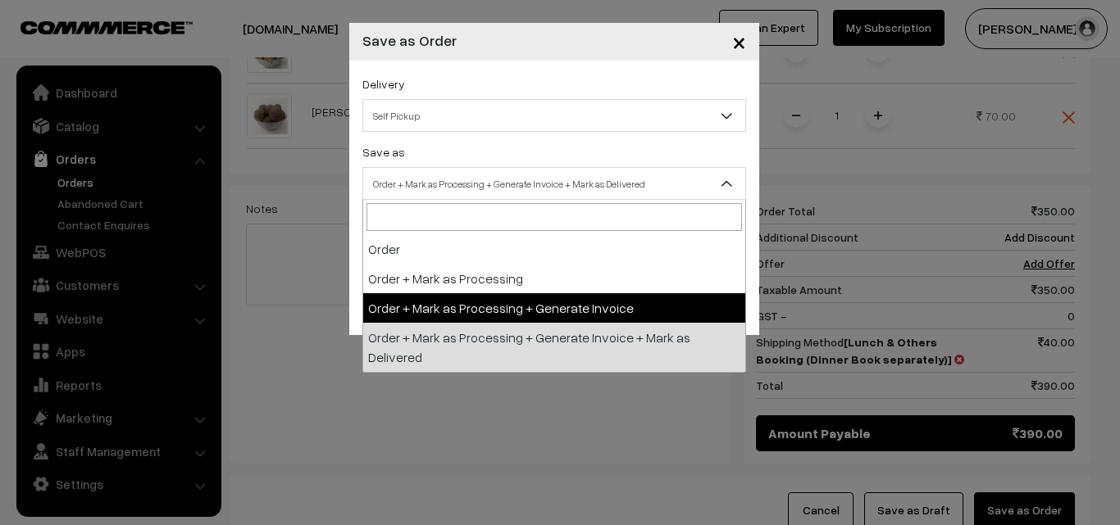
select select "3"
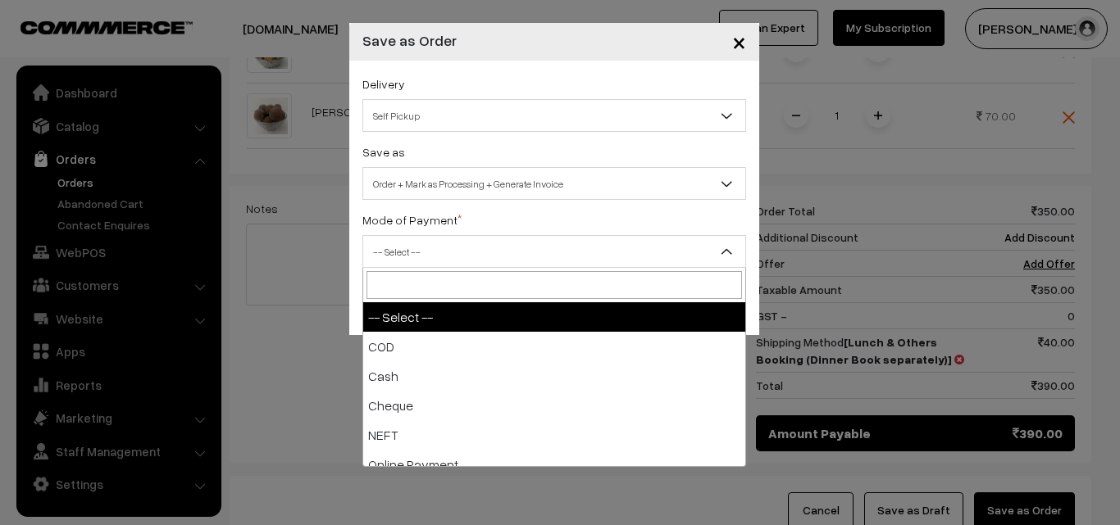
click at [426, 264] on span "-- Select --" at bounding box center [554, 252] width 382 height 29
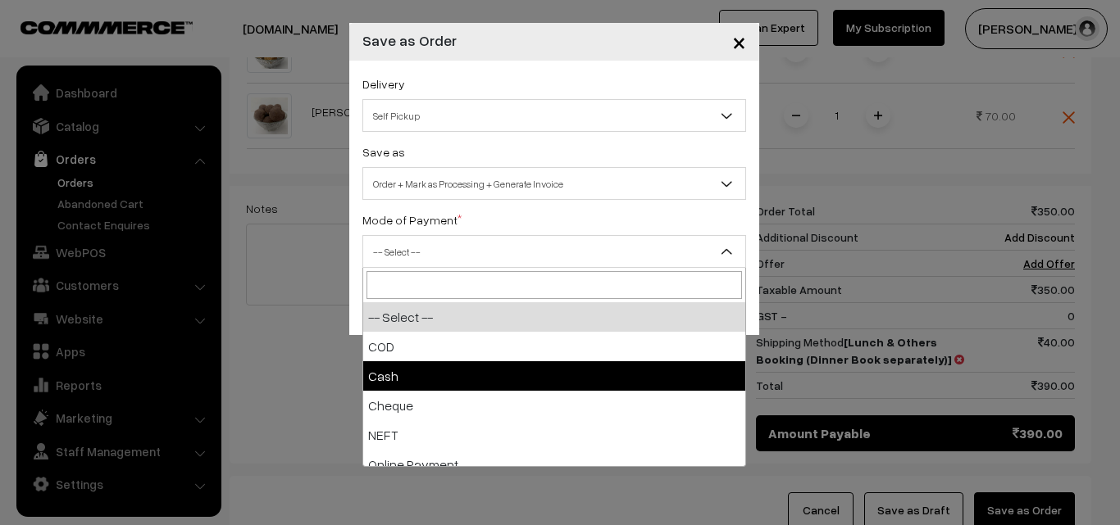
select select "2"
checkbox input "true"
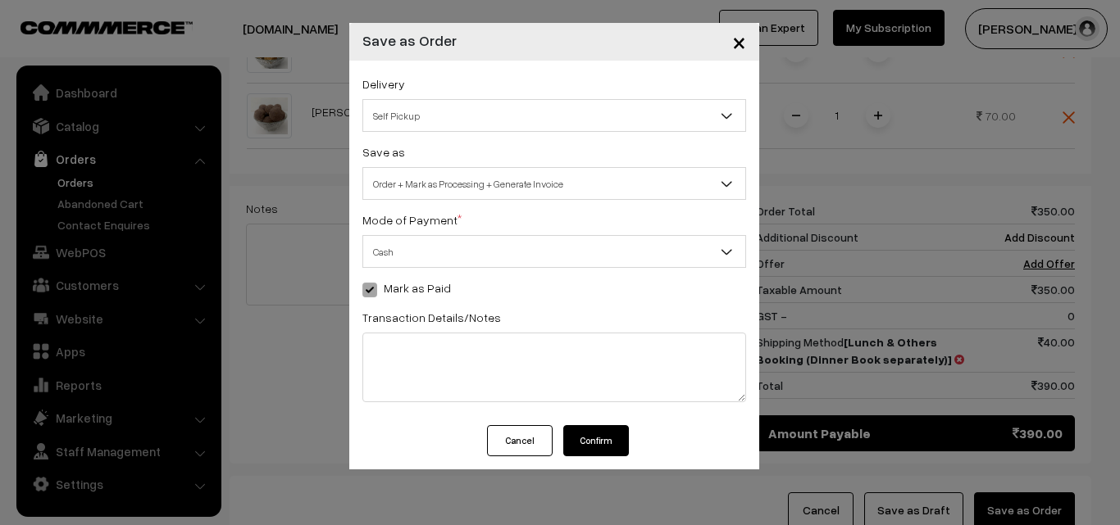
click at [611, 434] on button "Confirm" at bounding box center [596, 440] width 66 height 31
click at [516, 434] on button "Cancel" at bounding box center [519, 440] width 66 height 31
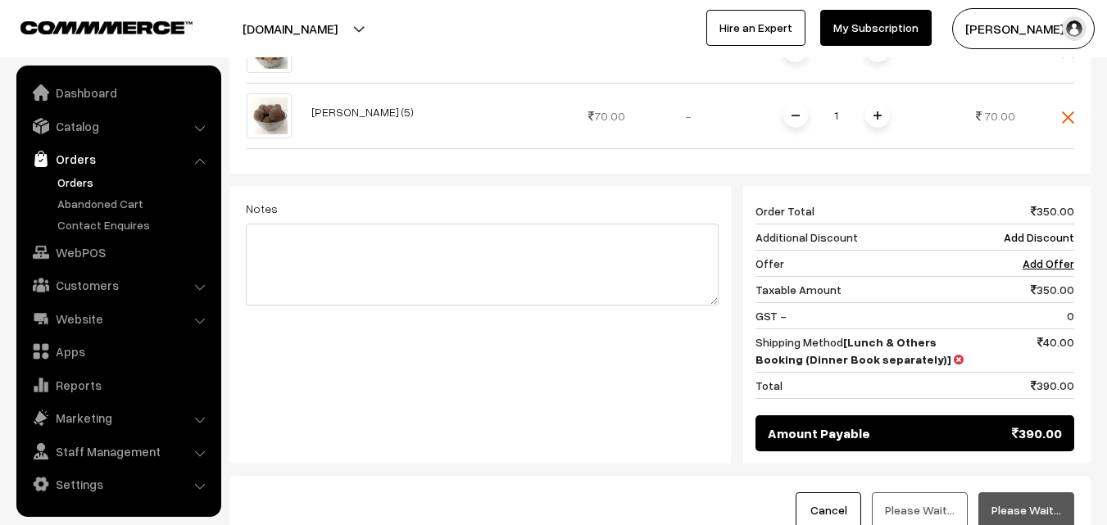
drag, startPoint x: 853, startPoint y: 505, endPoint x: 835, endPoint y: 507, distance: 18.2
click at [853, 504] on button "Cancel" at bounding box center [829, 511] width 66 height 36
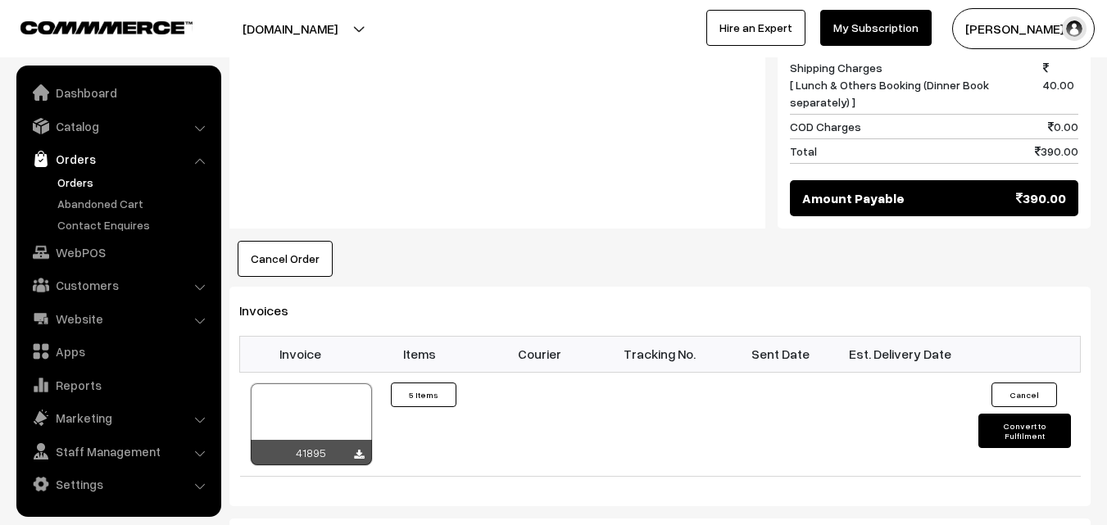
click at [292, 244] on button "Cancel Order" at bounding box center [285, 259] width 95 height 36
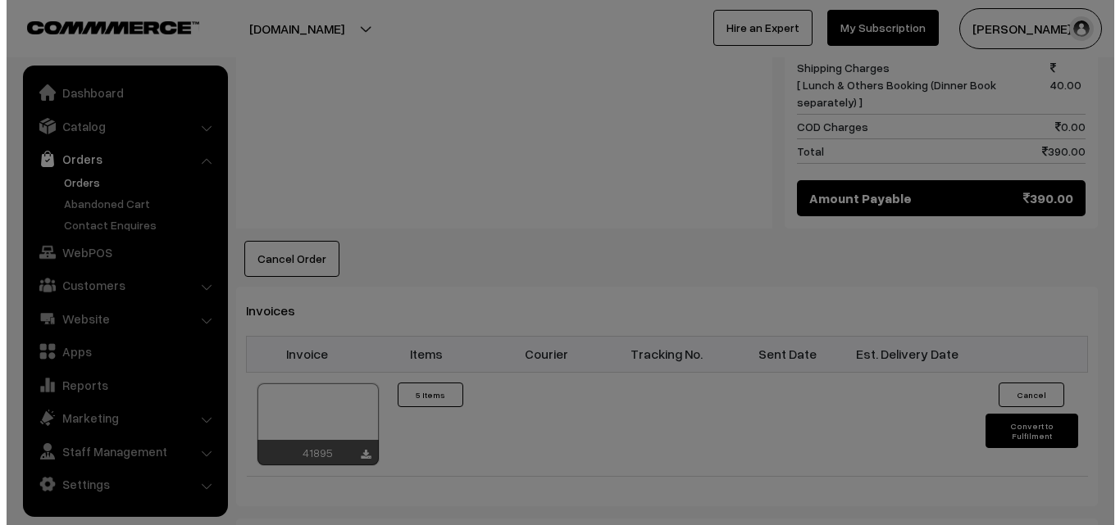
scroll to position [1070, 0]
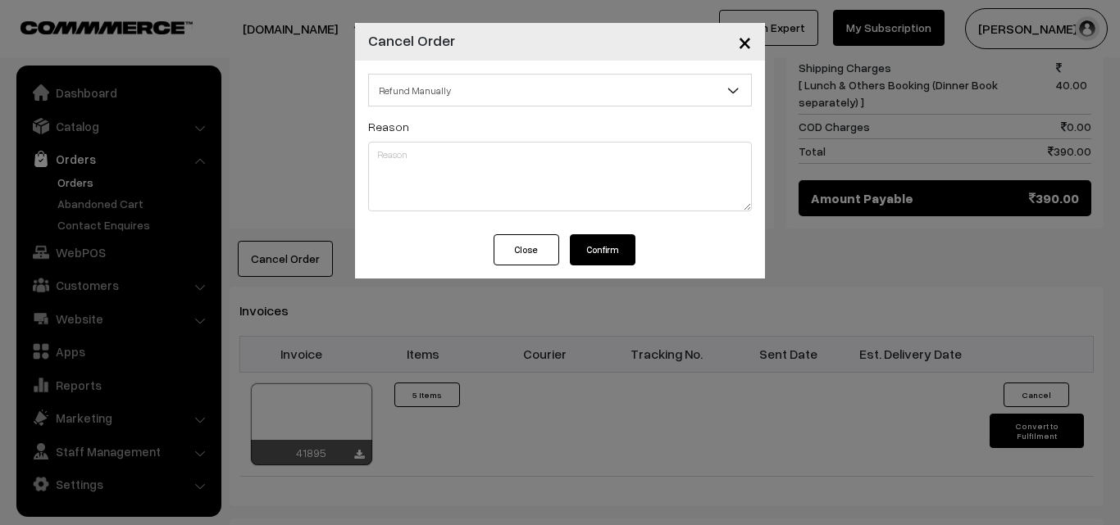
click at [596, 243] on button "Confirm" at bounding box center [603, 249] width 66 height 31
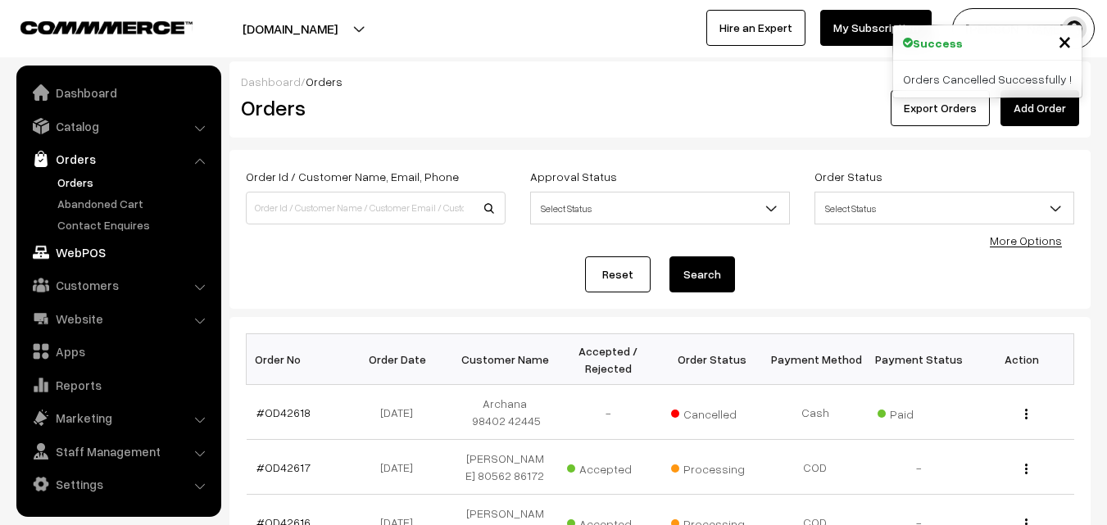
click at [80, 247] on link "WebPOS" at bounding box center [117, 253] width 195 height 30
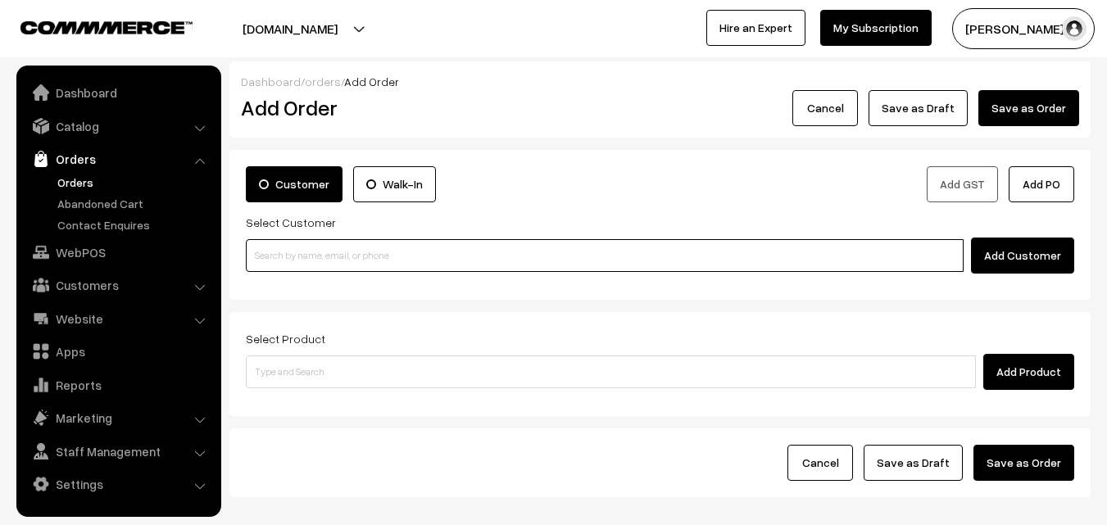
click at [335, 257] on input at bounding box center [605, 255] width 718 height 33
paste input "98402 42445"
drag, startPoint x: 278, startPoint y: 254, endPoint x: 284, endPoint y: 272, distance: 18.9
click at [279, 254] on input "98402 42445" at bounding box center [605, 255] width 718 height 33
click at [284, 272] on ul "No customers found." at bounding box center [607, 282] width 723 height 21
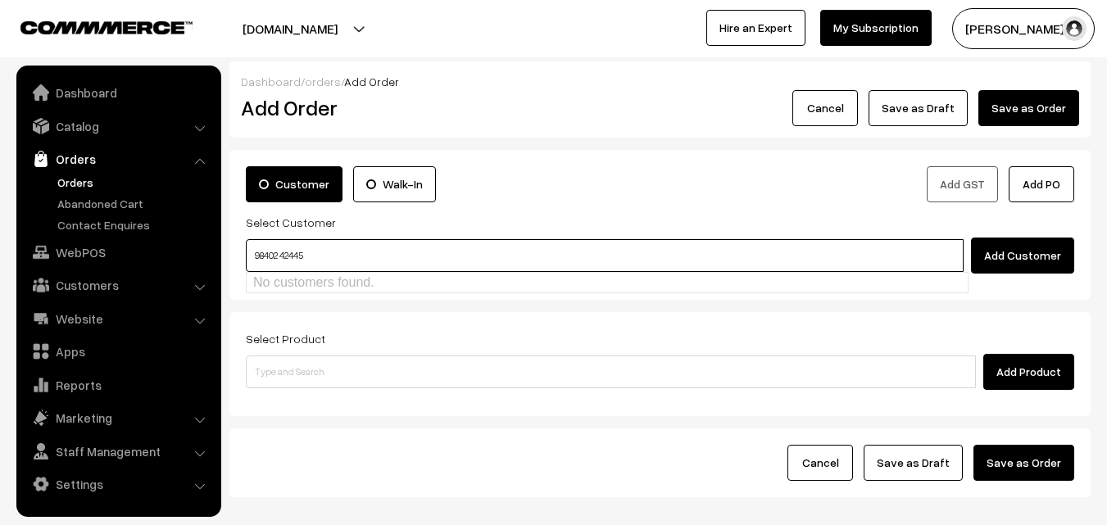
drag, startPoint x: 284, startPoint y: 250, endPoint x: 292, endPoint y: 266, distance: 18.0
click at [287, 250] on input "98402 42445" at bounding box center [605, 255] width 718 height 33
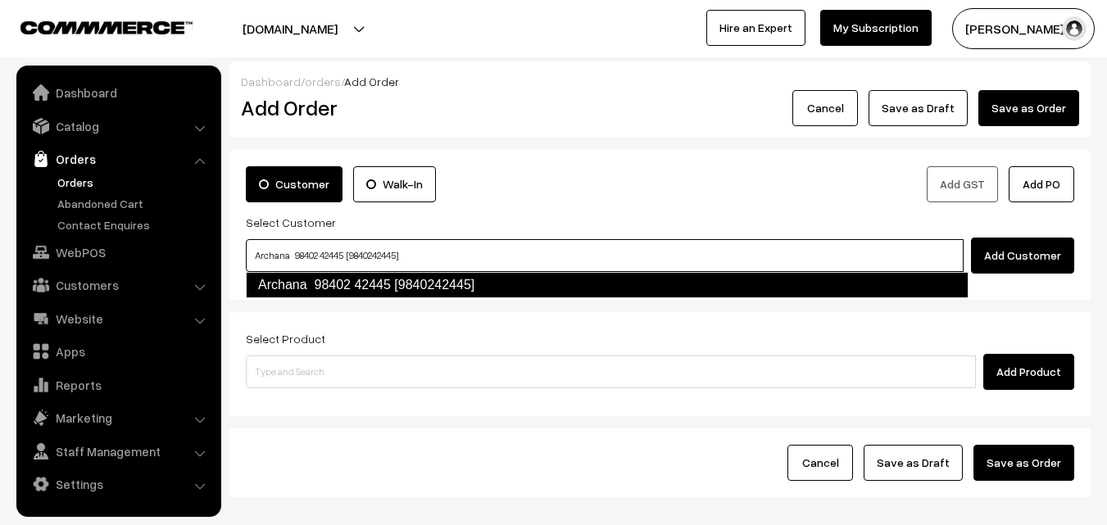
type input "Archana 98402 42445 [9840242445]"
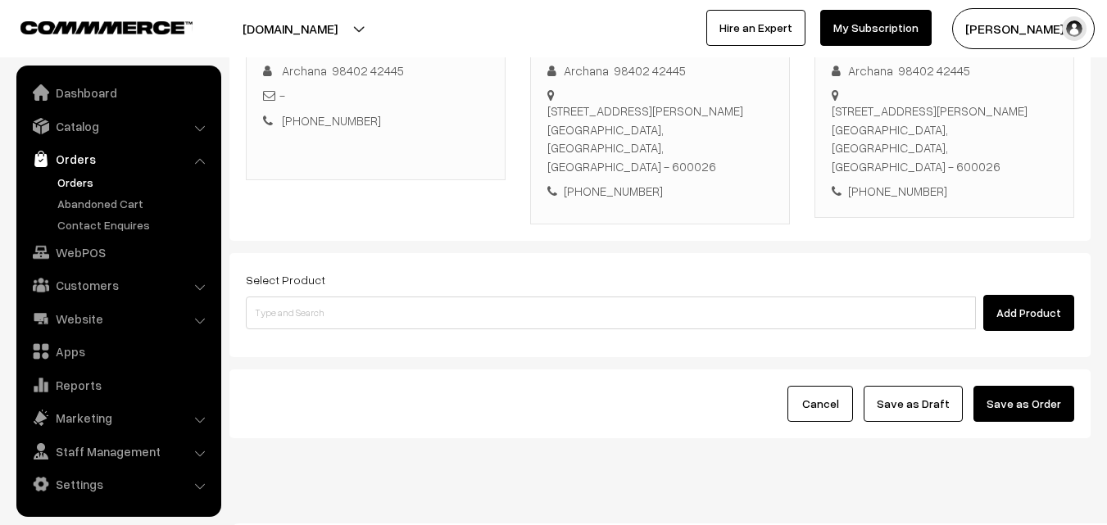
scroll to position [280, 0]
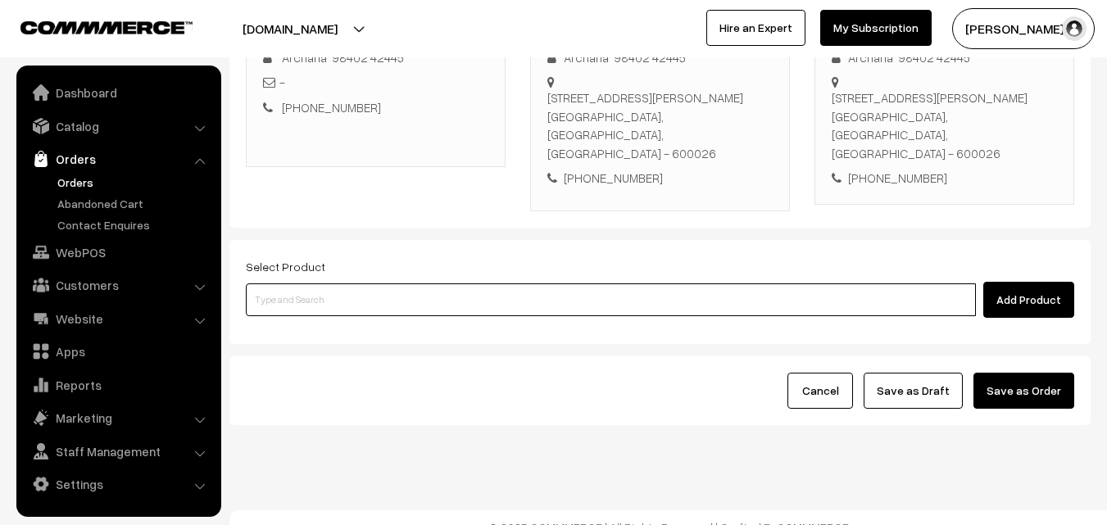
click at [396, 294] on input at bounding box center [611, 300] width 730 height 33
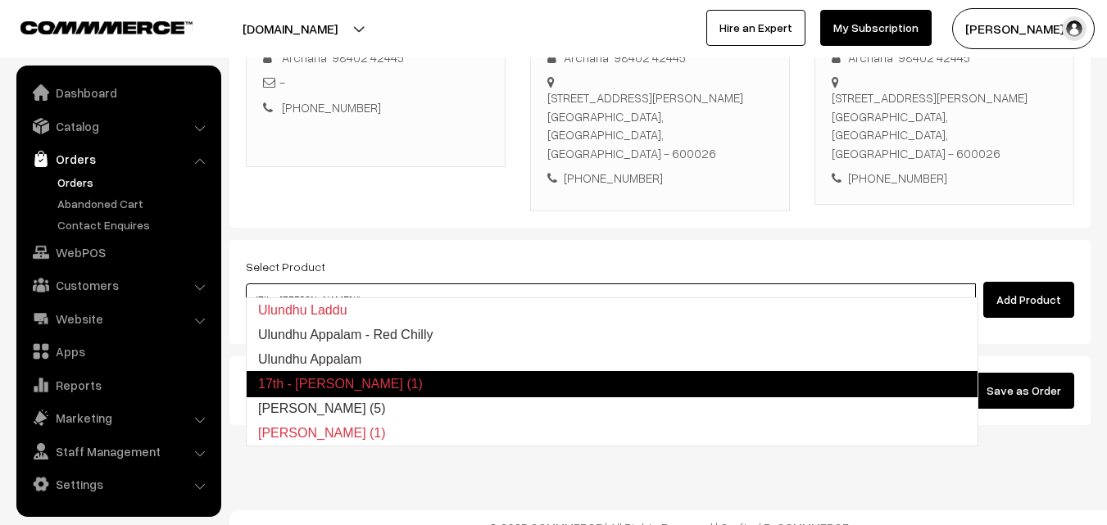
type input "Karuppu Ulundhu Laddu (5)"
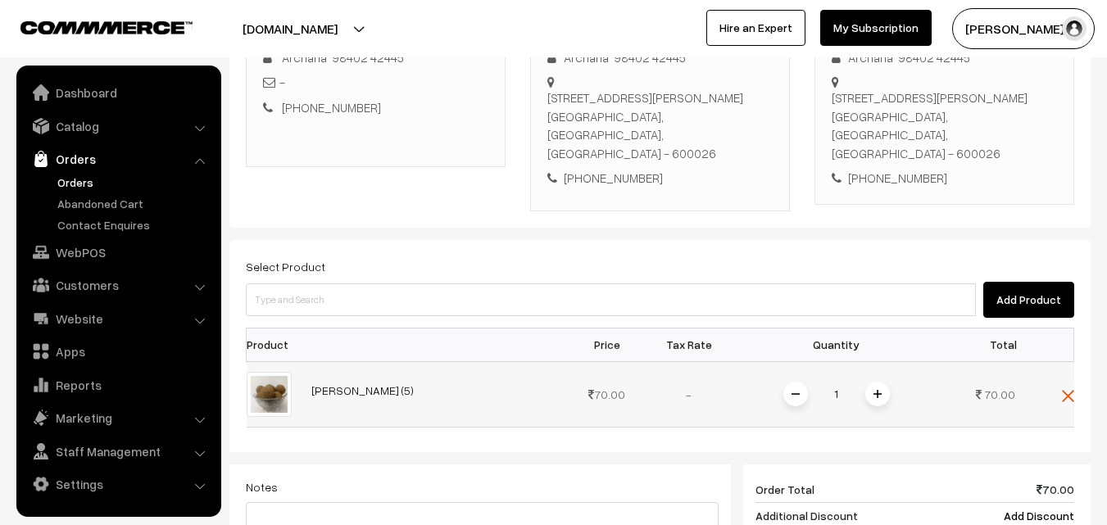
click at [879, 390] on img at bounding box center [878, 394] width 8 height 8
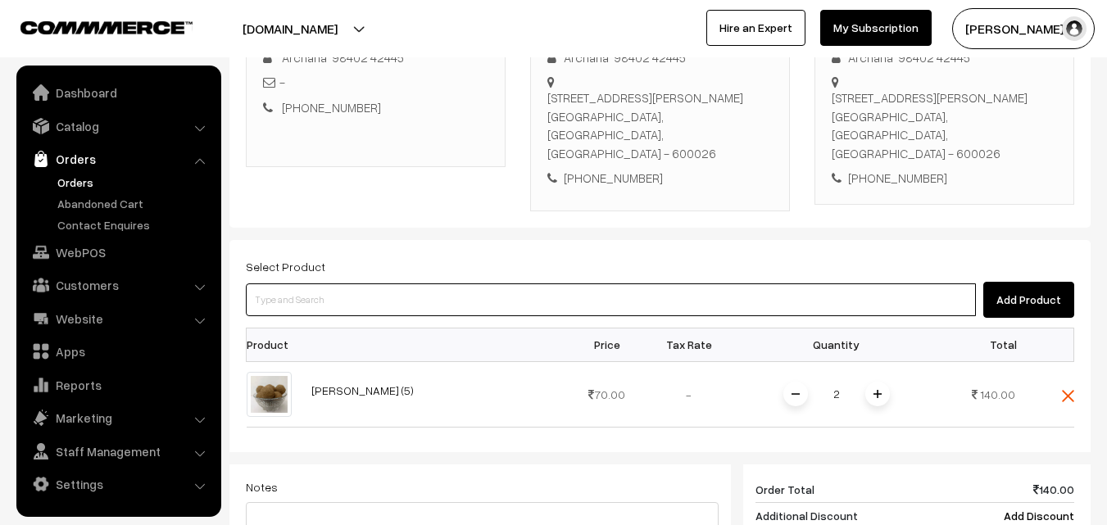
click at [802, 284] on input at bounding box center [611, 300] width 730 height 33
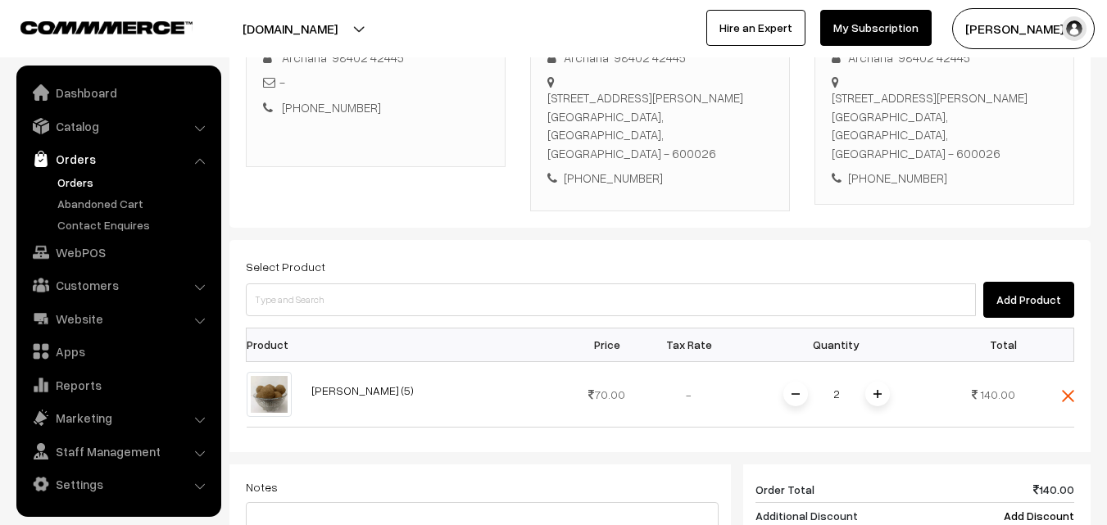
click at [531, 261] on div "Select Product Add Product" at bounding box center [660, 287] width 829 height 61
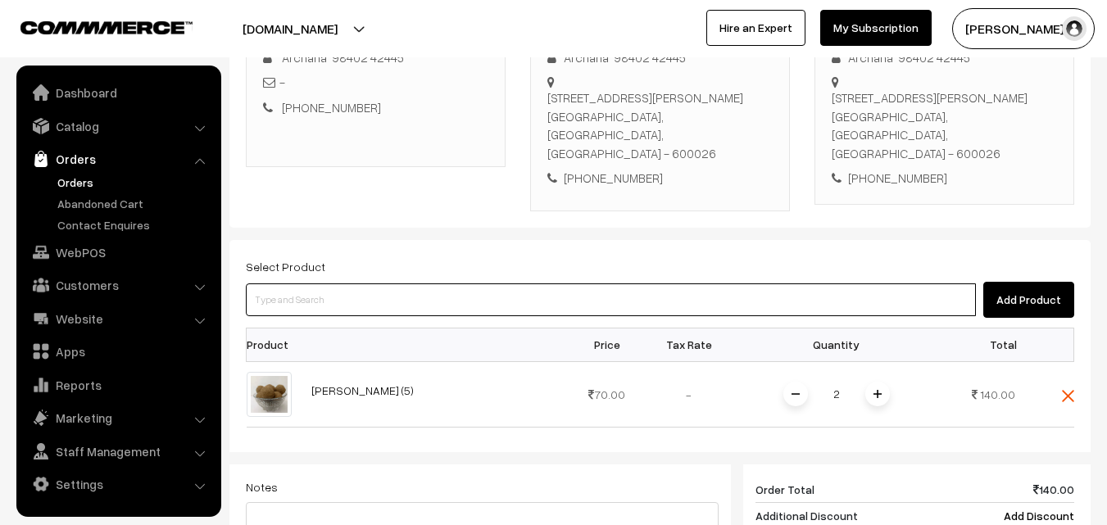
click at [522, 284] on input at bounding box center [611, 300] width 730 height 33
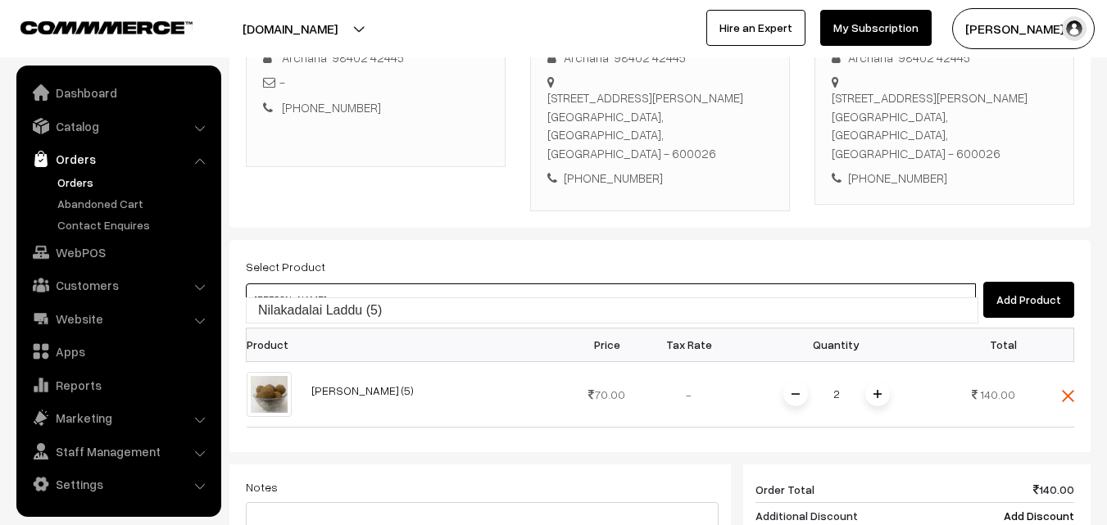
type input "Nilakadalai Laddu (5)"
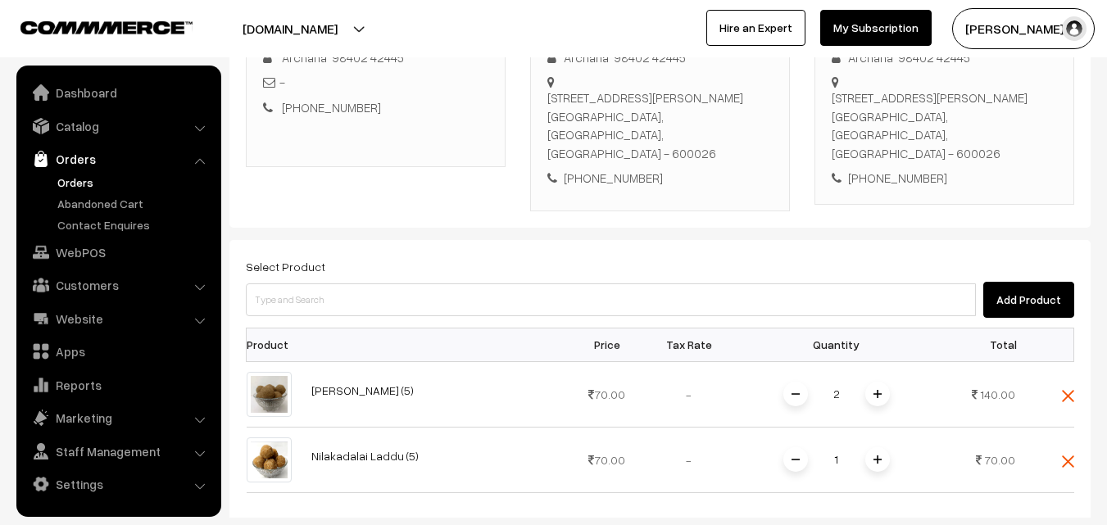
click at [875, 448] on span at bounding box center [878, 460] width 25 height 25
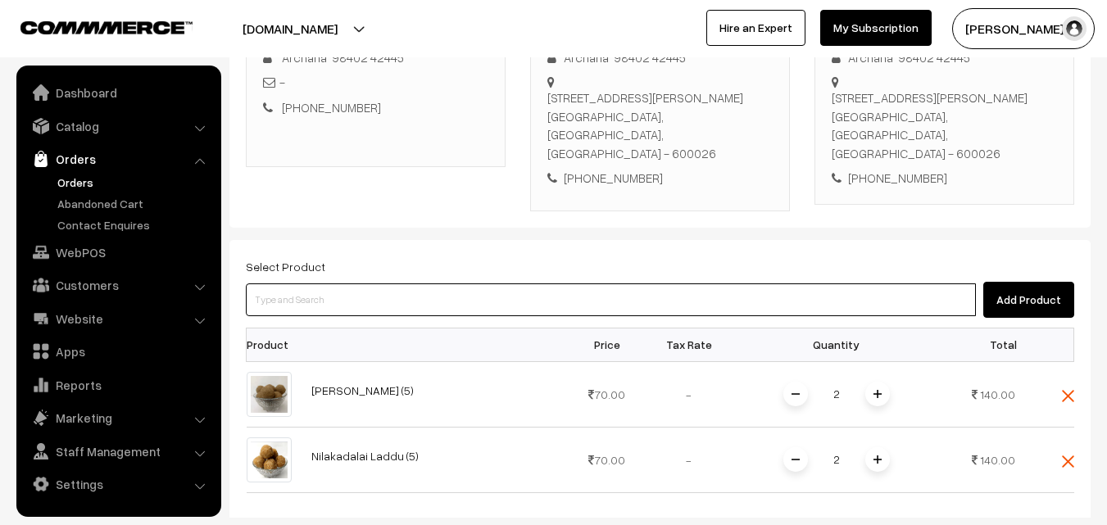
click at [539, 284] on input at bounding box center [611, 300] width 730 height 33
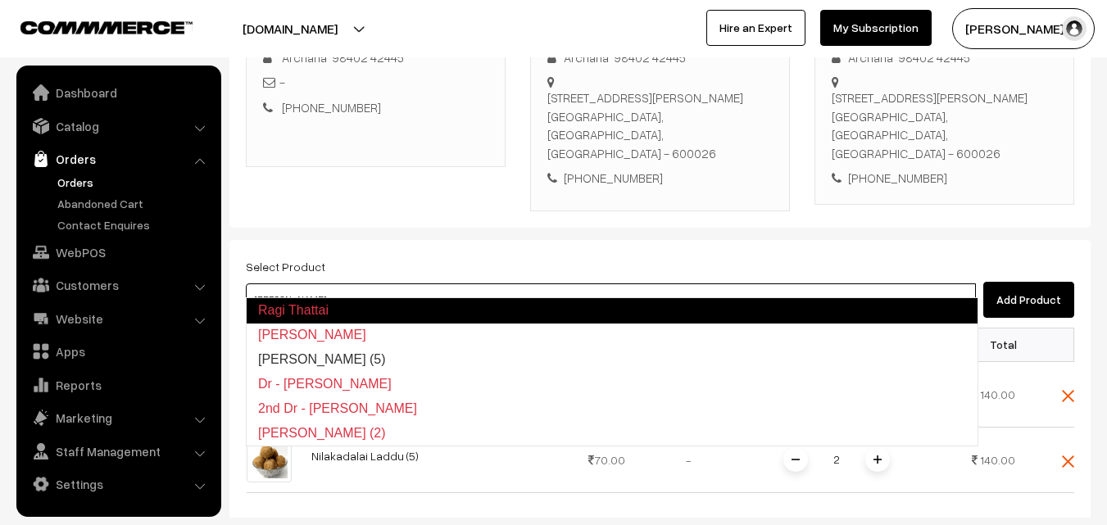
type input "[PERSON_NAME] (5)"
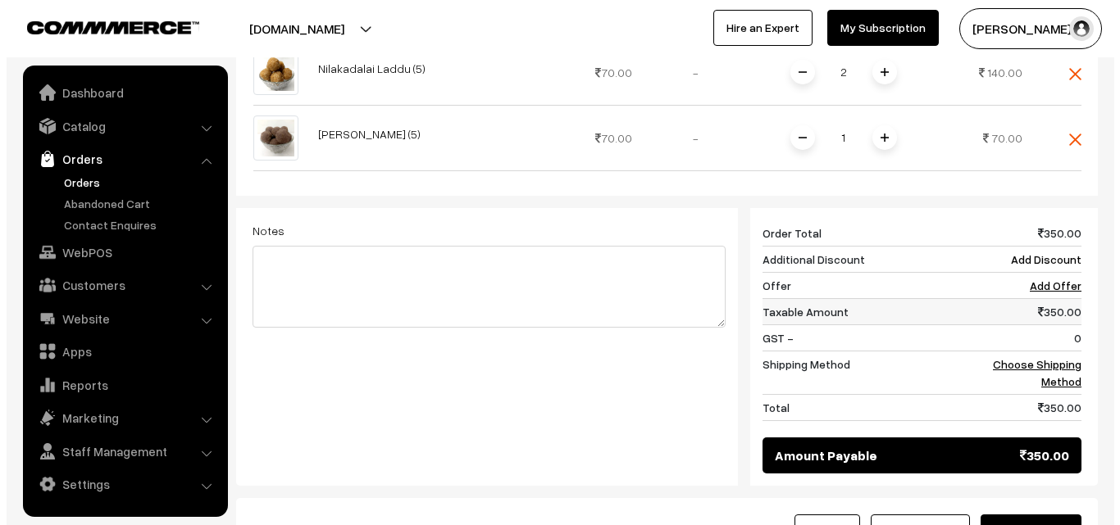
scroll to position [690, 0]
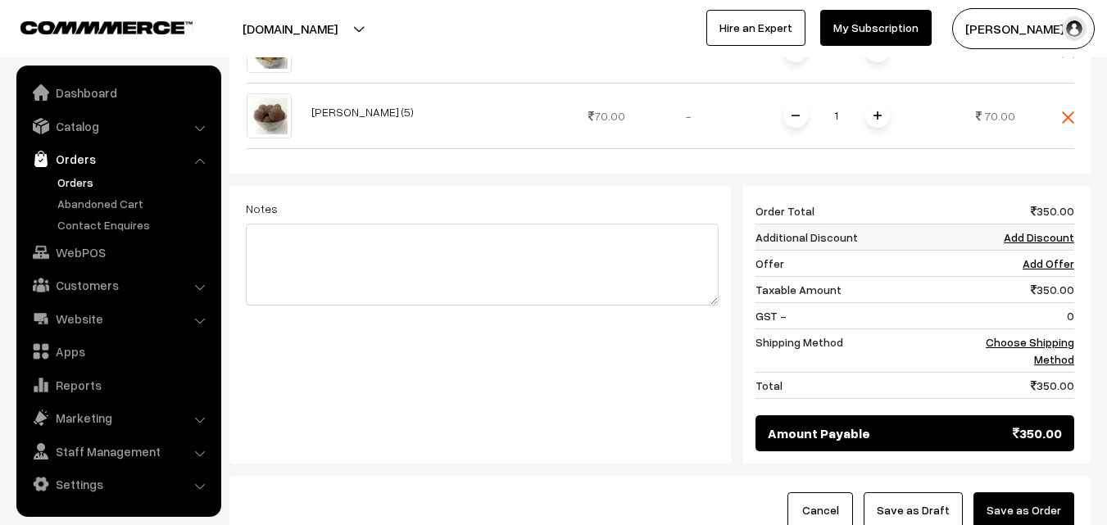
click at [1047, 230] on link "Add Discount" at bounding box center [1039, 237] width 70 height 14
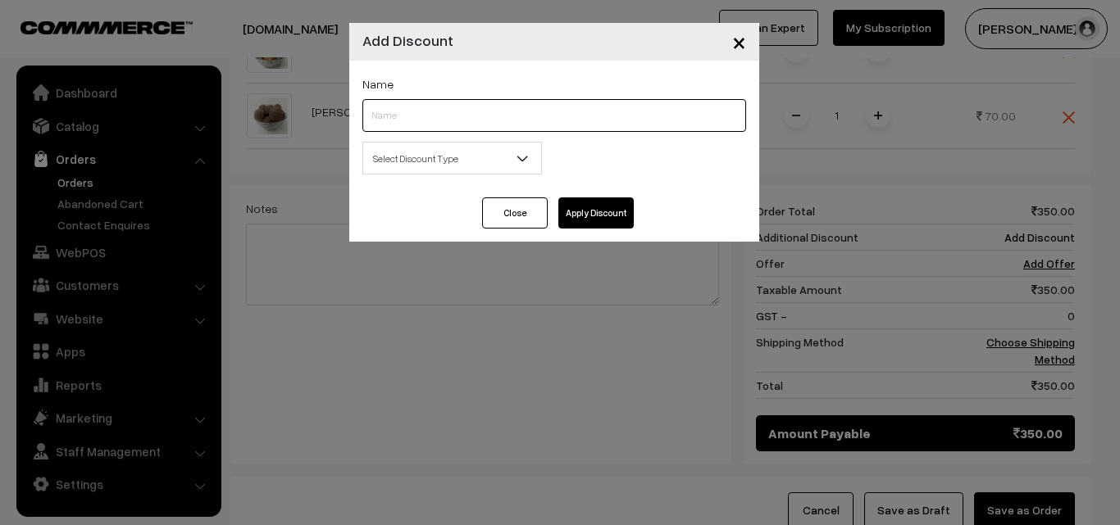
click at [557, 130] on input "text" at bounding box center [554, 115] width 384 height 33
click at [387, 114] on input "Dicount" at bounding box center [554, 115] width 384 height 33
type input "Discount"
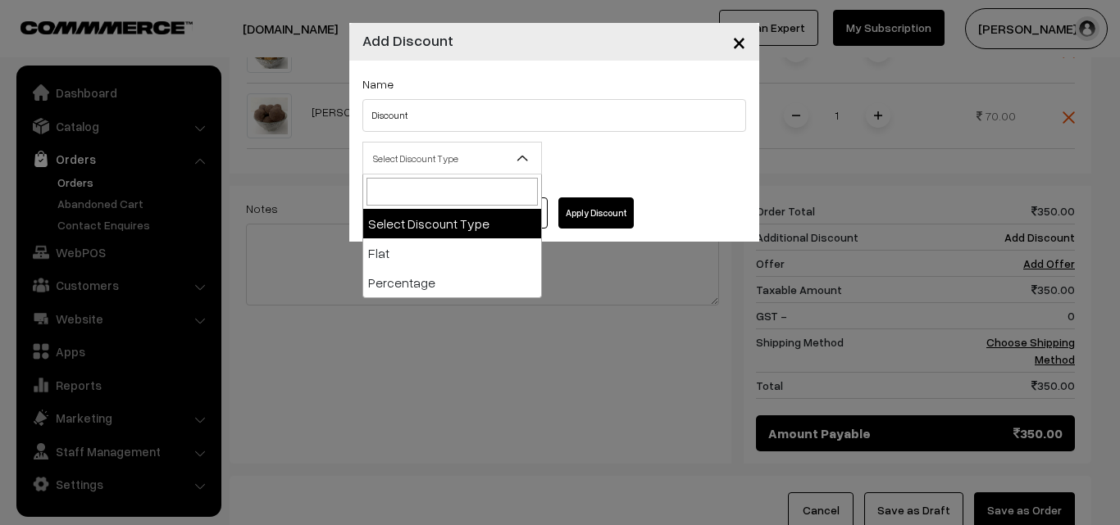
click at [406, 147] on span "Select Discount Type" at bounding box center [452, 158] width 178 height 29
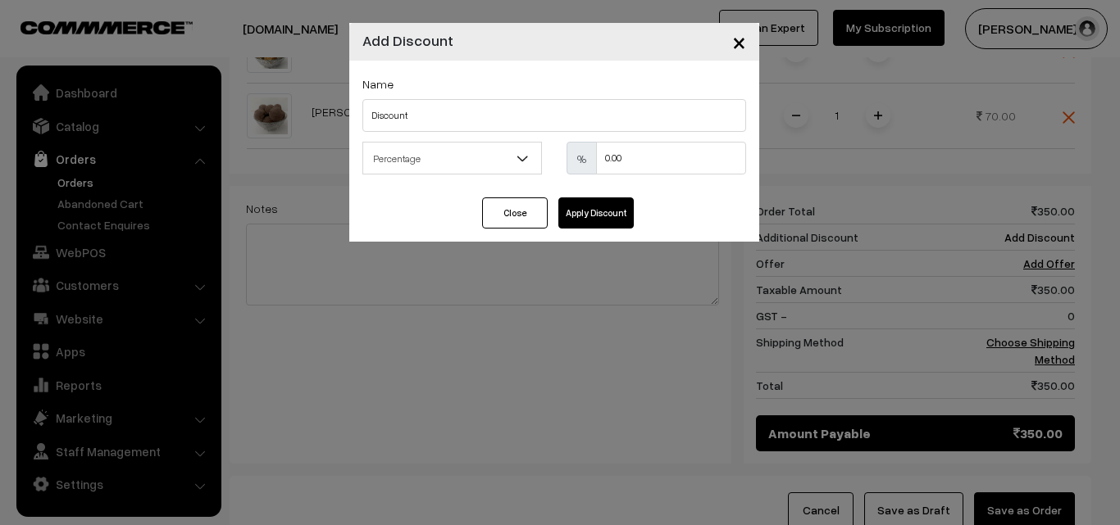
click at [407, 154] on span "Percentage" at bounding box center [452, 158] width 178 height 29
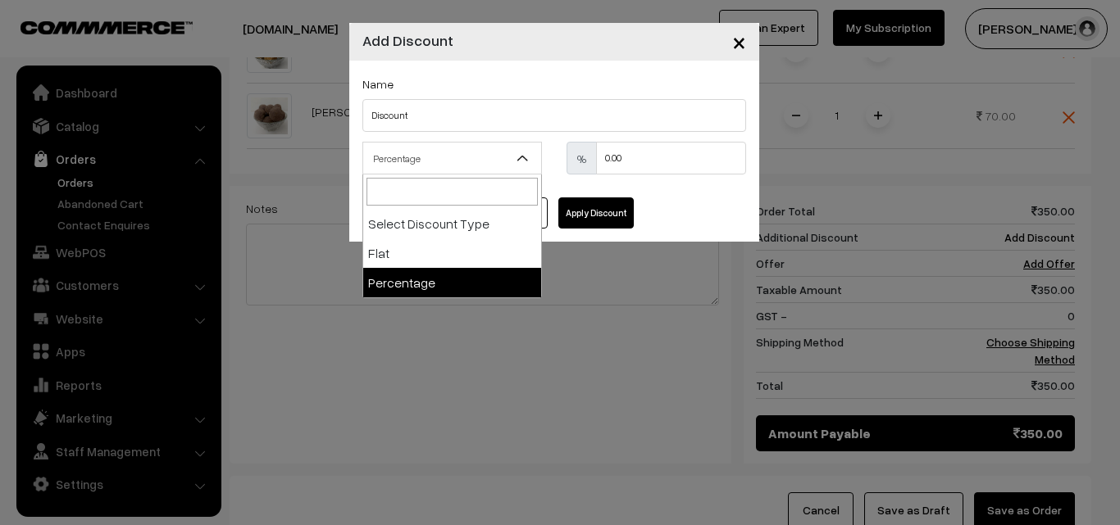
select select "flat"
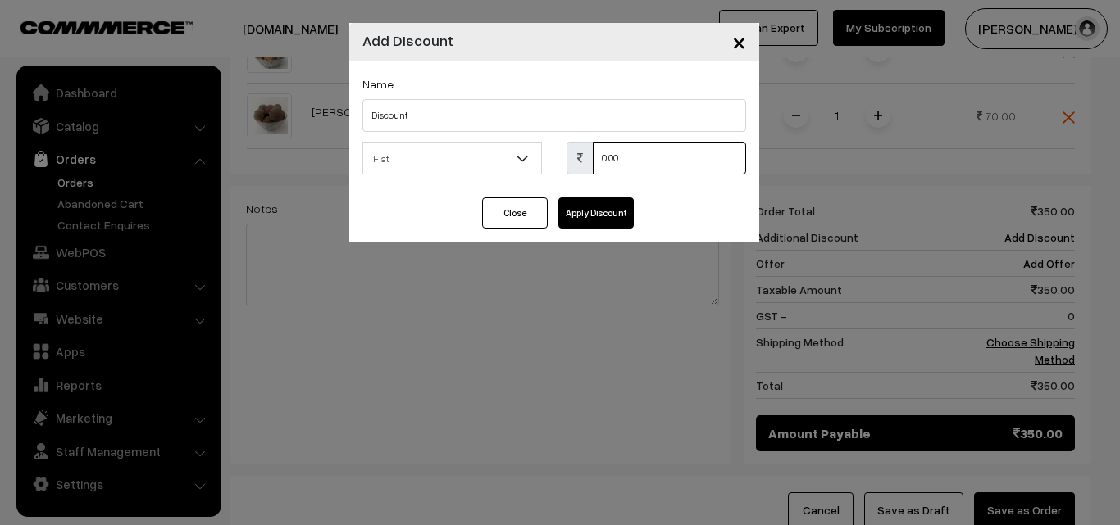
drag, startPoint x: 647, startPoint y: 156, endPoint x: 495, endPoint y: 152, distance: 151.7
click at [496, 156] on div "Select Discount Type Flat Percentage Flat 0.00 % 0.00" at bounding box center [554, 163] width 408 height 43
type input "100"
click at [592, 208] on button "Apply Discount" at bounding box center [595, 213] width 75 height 31
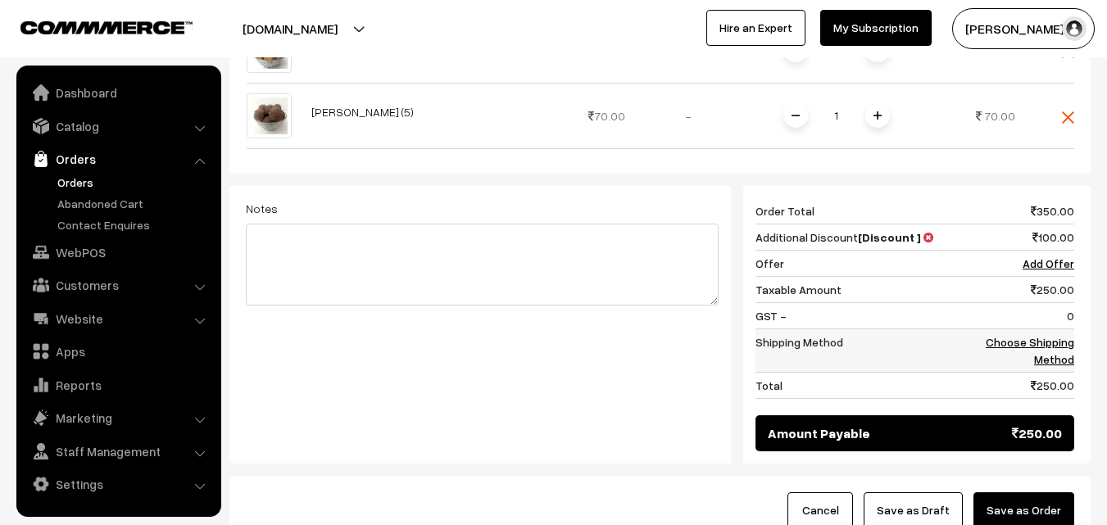
click at [1061, 335] on link "Choose Shipping Method" at bounding box center [1030, 350] width 89 height 31
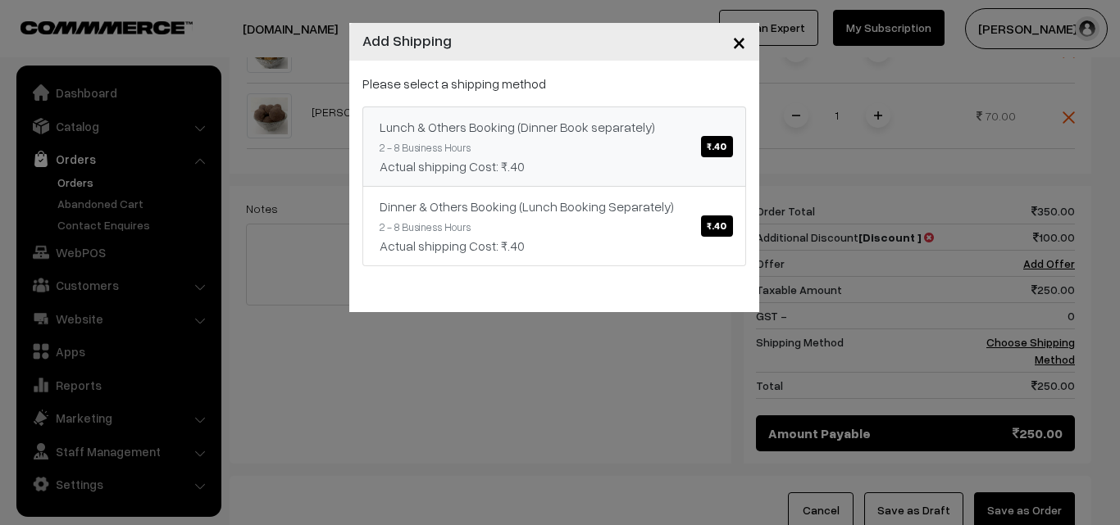
click at [690, 148] on link "Lunch & Others Booking (Dinner Book separately) ₹.40 2 - 8 Business Hours Actua…" at bounding box center [554, 147] width 384 height 80
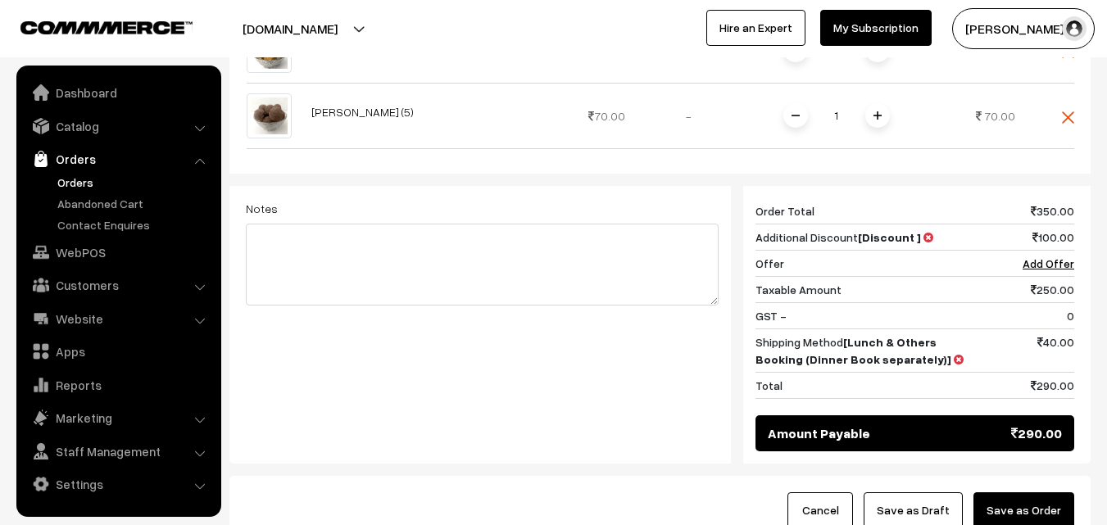
click at [1004, 498] on button "Save as Order" at bounding box center [1024, 511] width 101 height 36
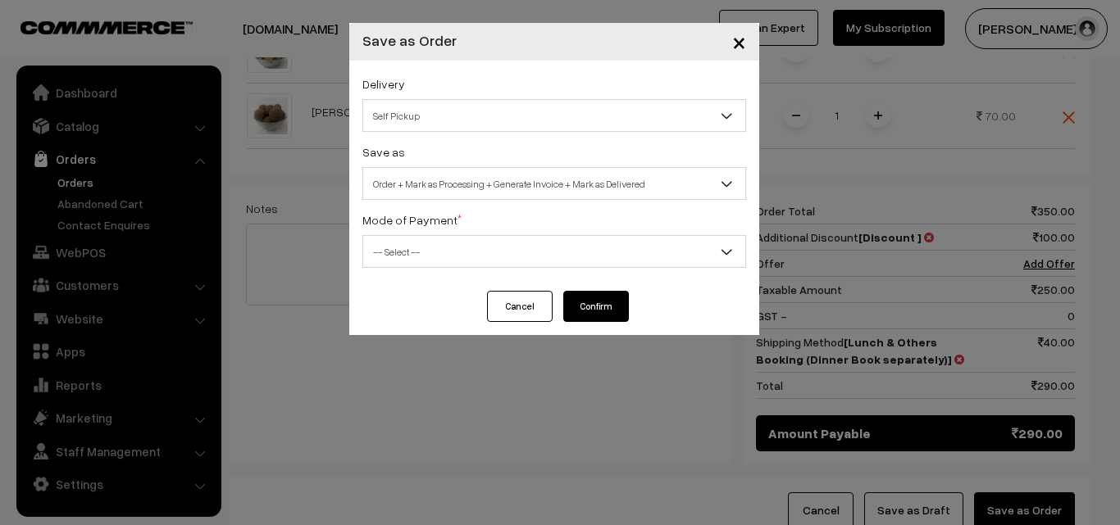
click at [544, 178] on span "Order + Mark as Processing + Generate Invoice + Mark as Delivered" at bounding box center [554, 184] width 382 height 29
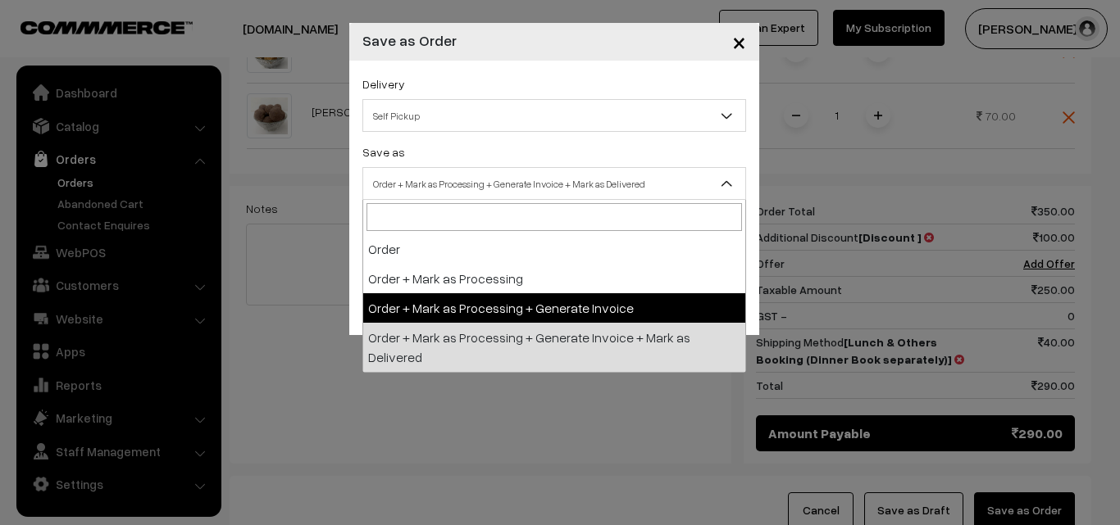
select select "3"
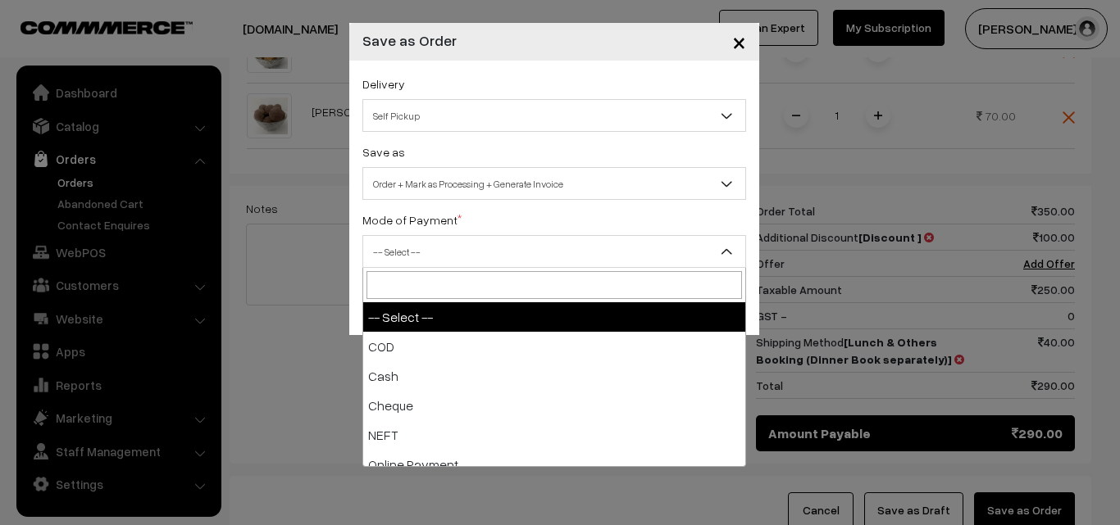
click at [487, 249] on span "-- Select --" at bounding box center [554, 252] width 382 height 29
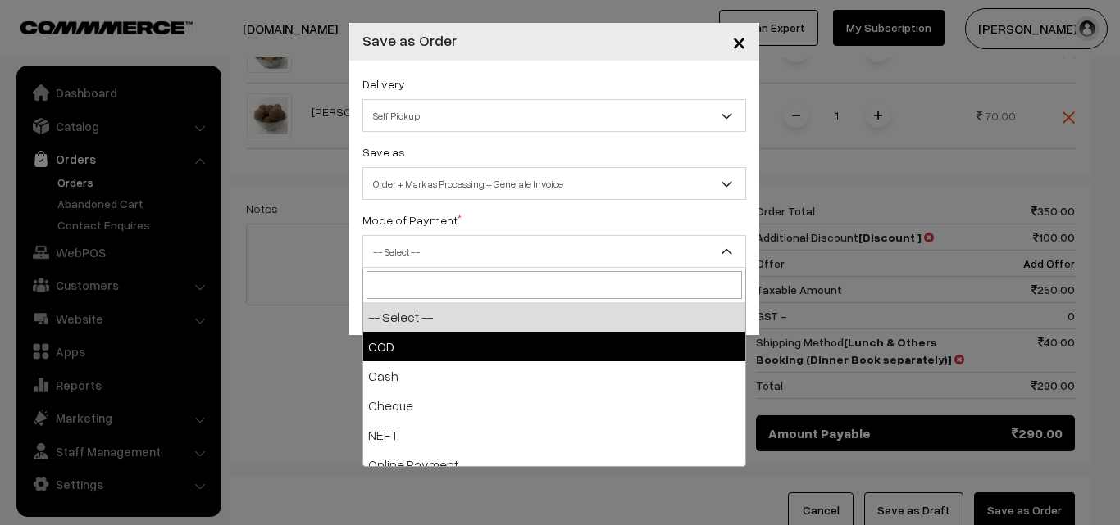
select select "1"
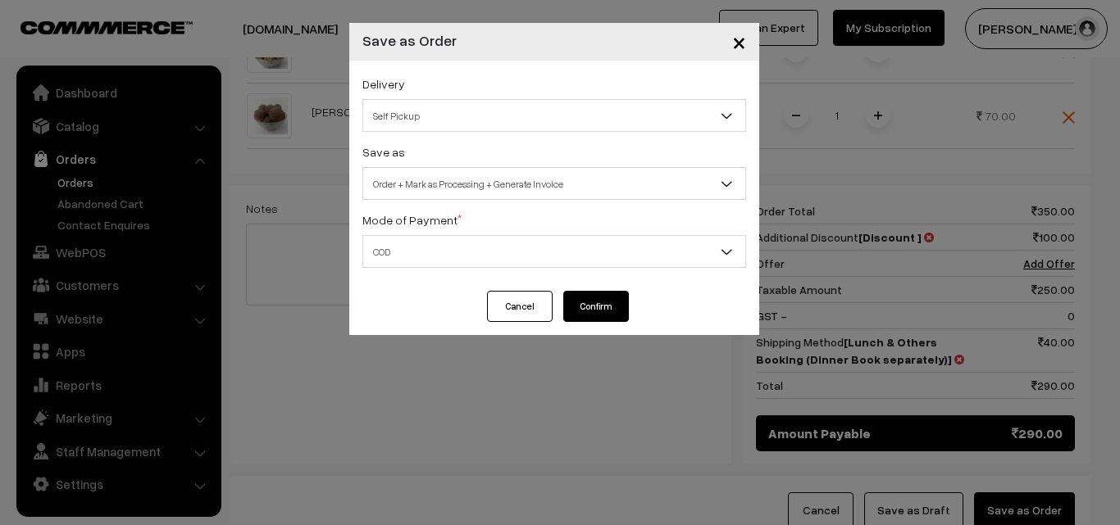
click at [605, 303] on button "Confirm" at bounding box center [596, 306] width 66 height 31
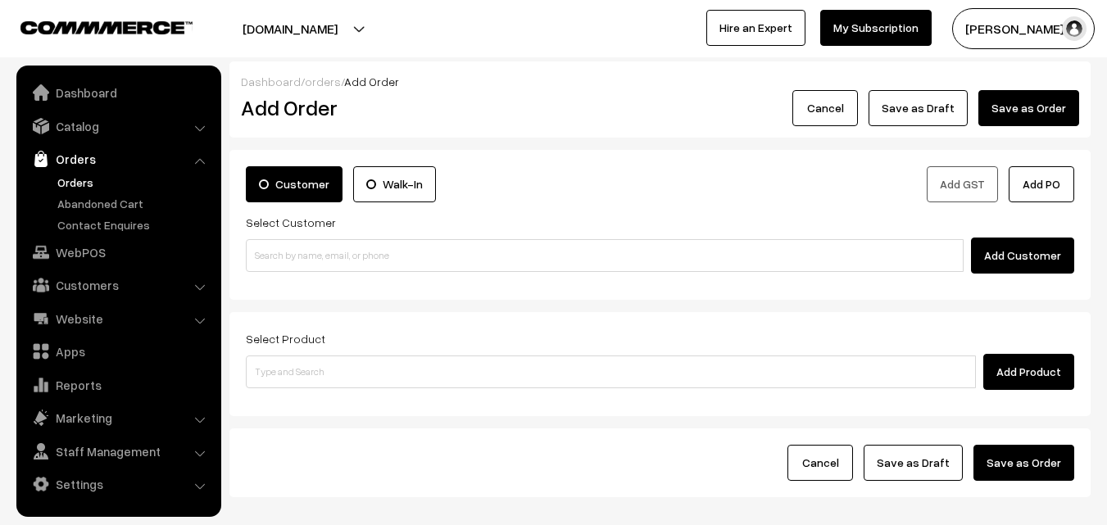
click at [63, 181] on link "Orders" at bounding box center [134, 182] width 162 height 17
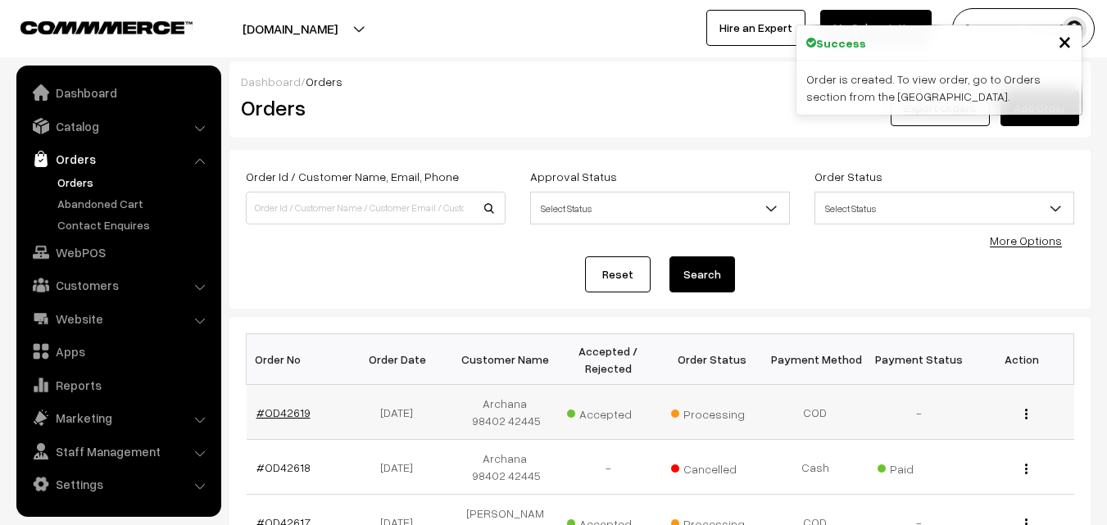
click at [289, 409] on link "#OD42619" at bounding box center [284, 413] width 54 height 14
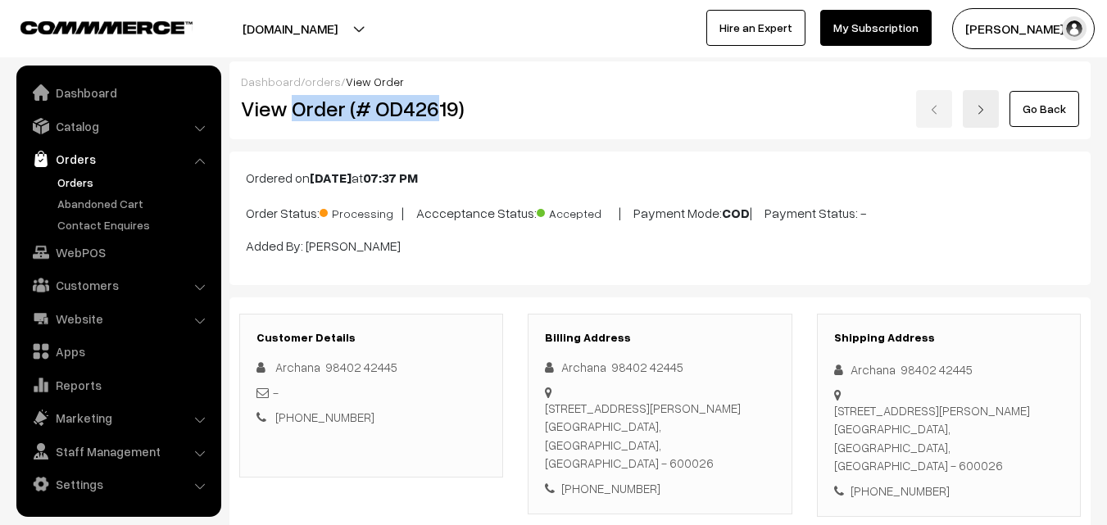
drag, startPoint x: 293, startPoint y: 115, endPoint x: 430, endPoint y: 119, distance: 137.8
click at [434, 116] on h2 "View Order (# OD42619)" at bounding box center [372, 108] width 263 height 25
copy h2 "Order (# OD426"
click at [529, 107] on div "Go Back" at bounding box center [804, 109] width 551 height 38
copy div "Order (# OD42619)"
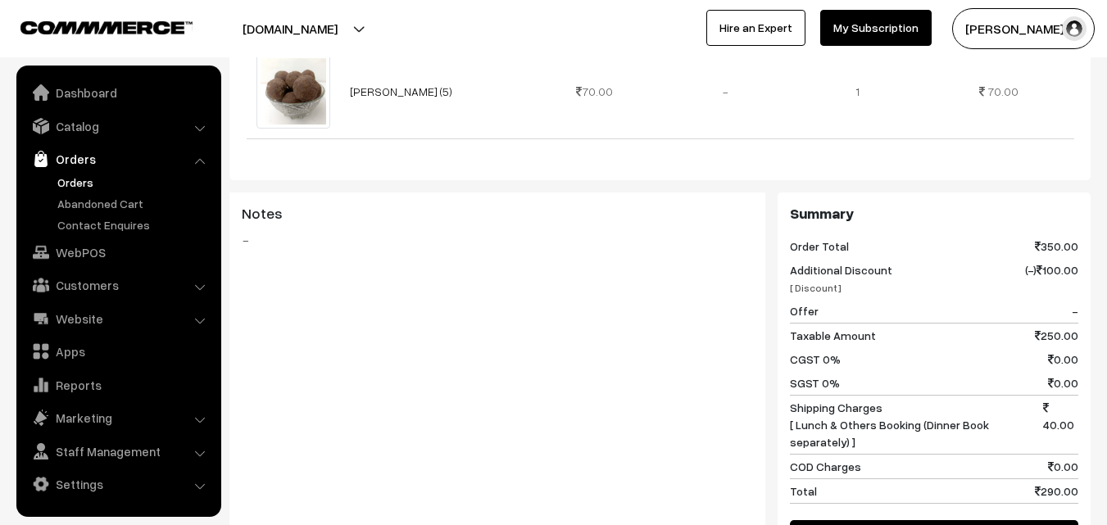
scroll to position [984, 0]
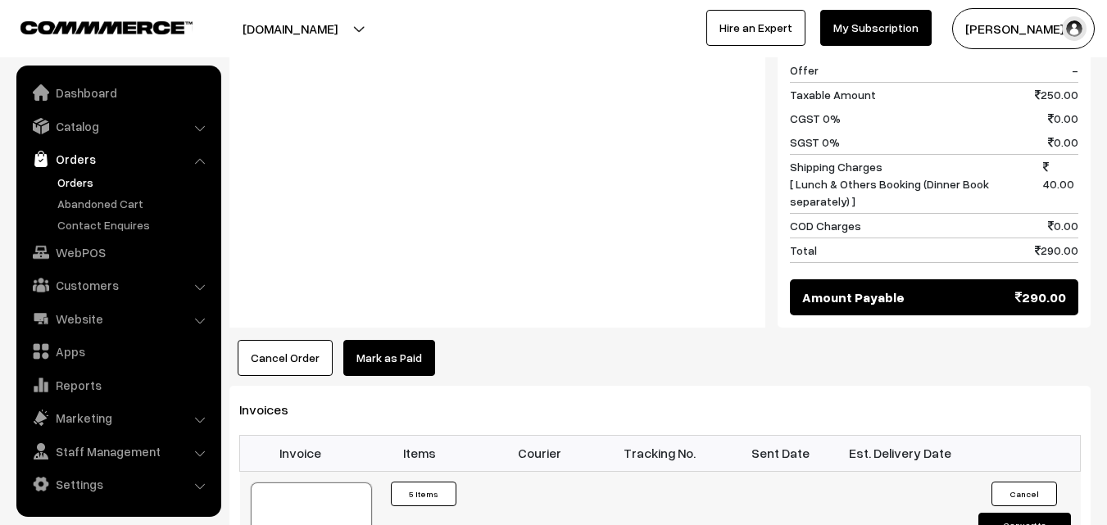
click at [321, 483] on div at bounding box center [311, 524] width 121 height 82
click at [66, 178] on link "Orders" at bounding box center [134, 182] width 162 height 17
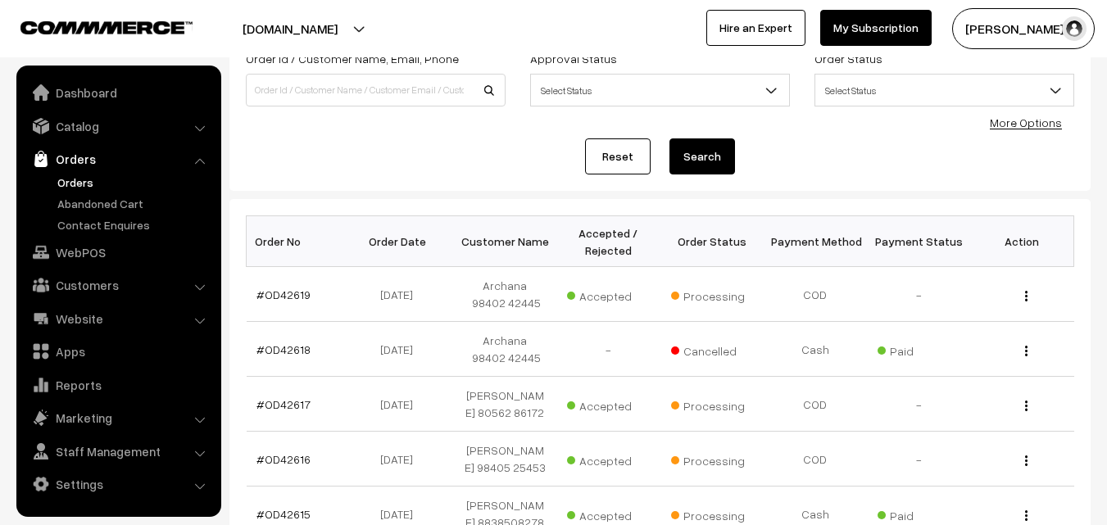
scroll to position [246, 0]
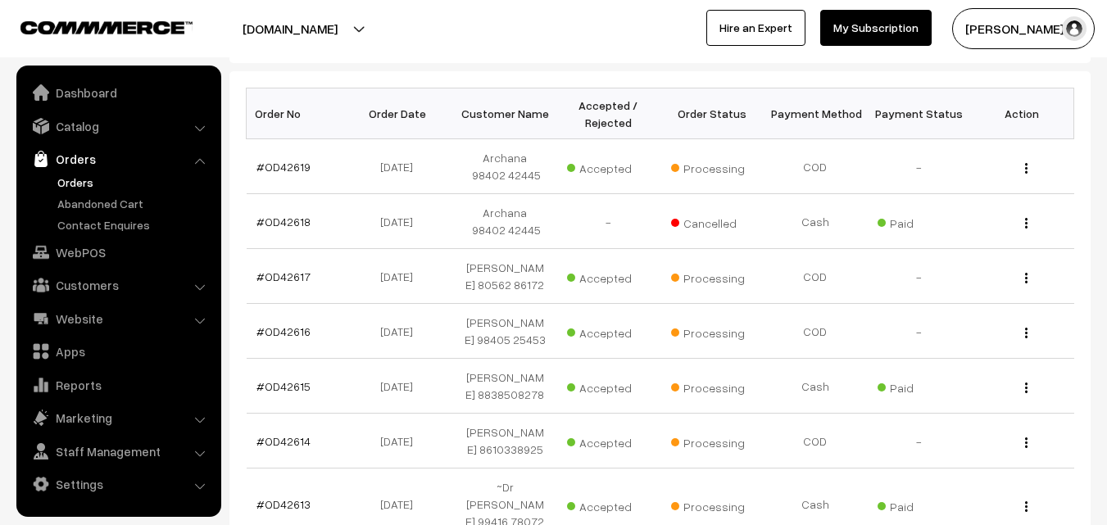
click at [80, 186] on link "Orders" at bounding box center [134, 182] width 162 height 17
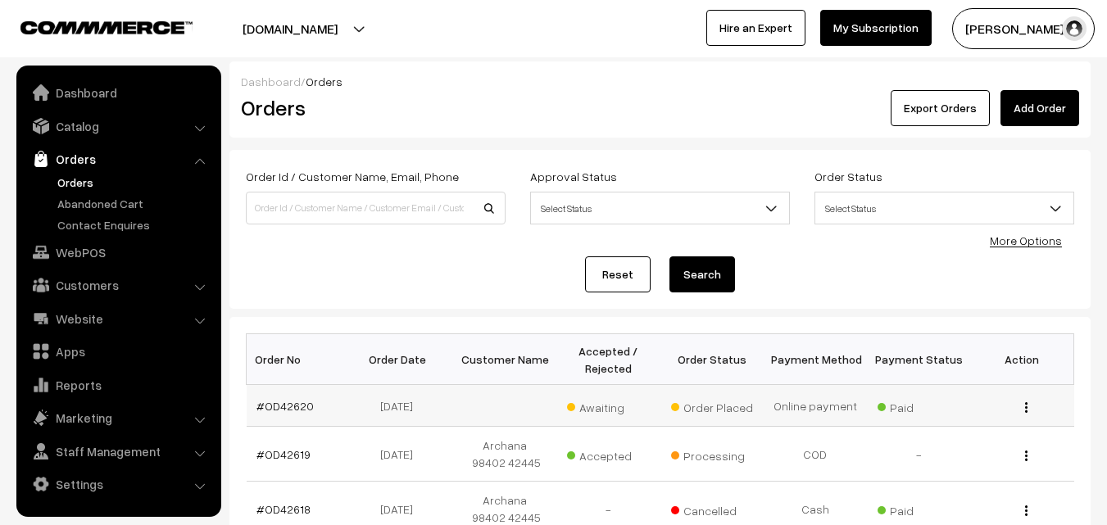
click at [283, 398] on td "#OD42620" at bounding box center [298, 406] width 103 height 42
click at [279, 406] on link "#OD42620" at bounding box center [285, 406] width 57 height 14
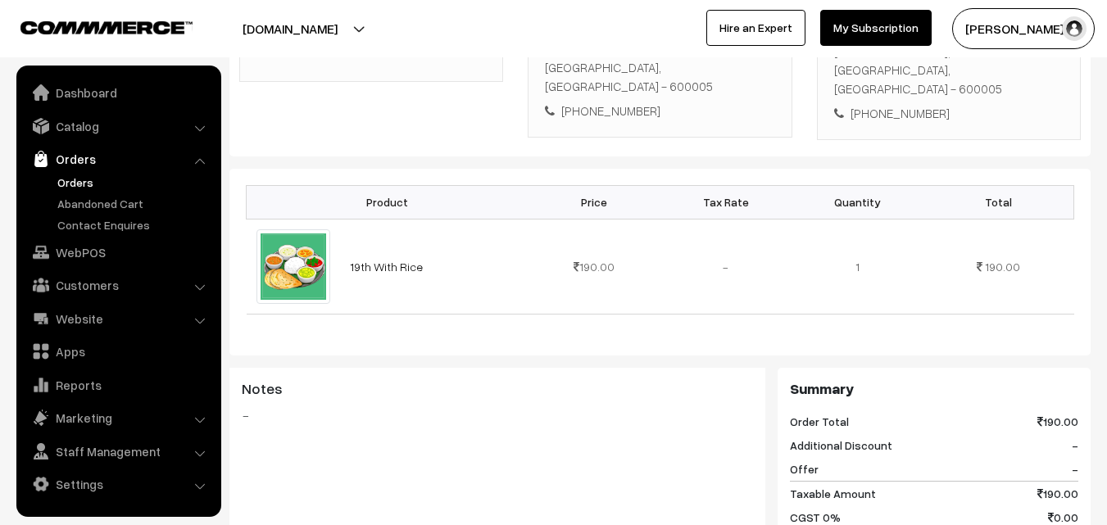
scroll to position [82, 0]
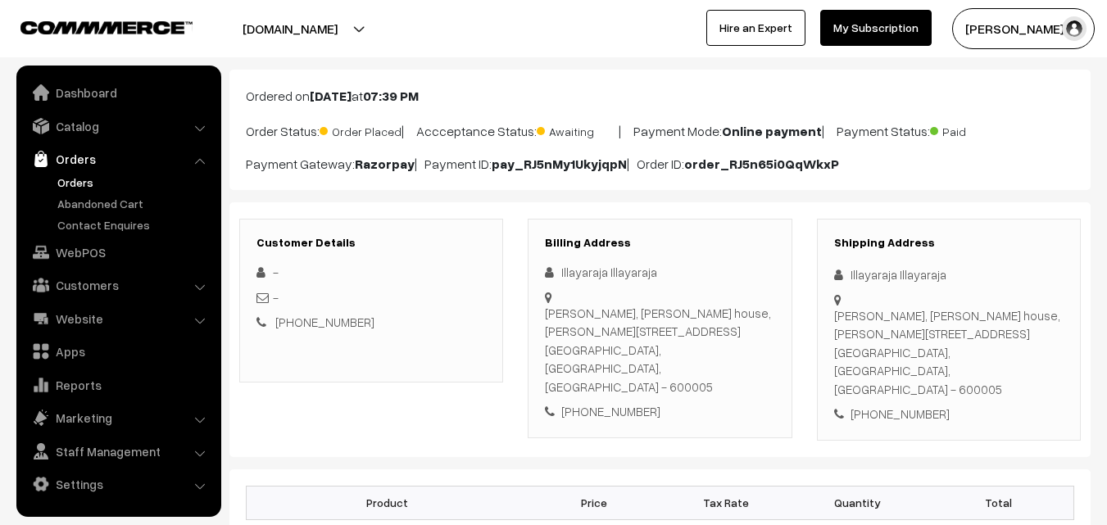
click at [616, 402] on div "[PHONE_NUMBER]" at bounding box center [660, 411] width 230 height 19
copy div "9445002408"
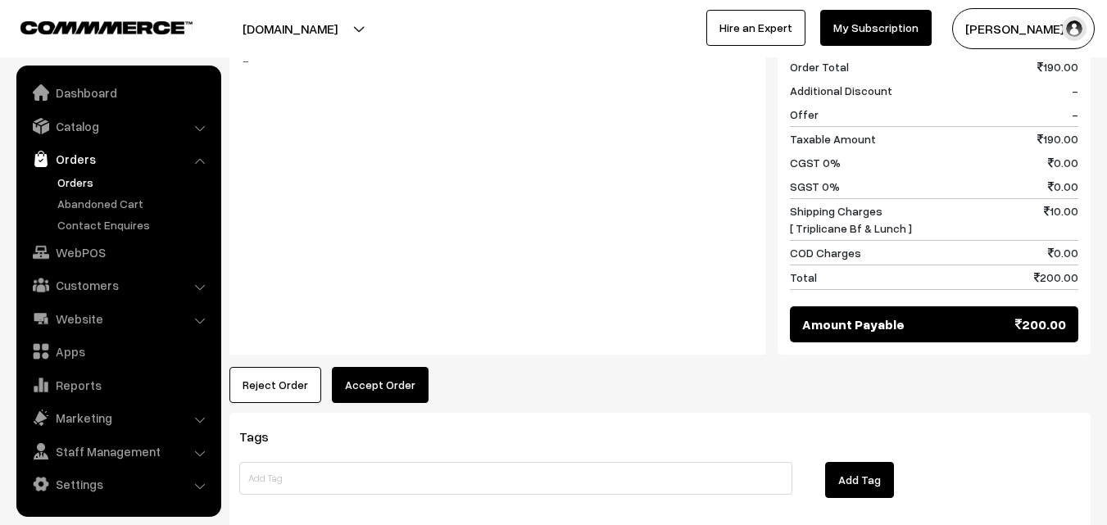
click at [377, 367] on button "Accept Order" at bounding box center [380, 385] width 97 height 36
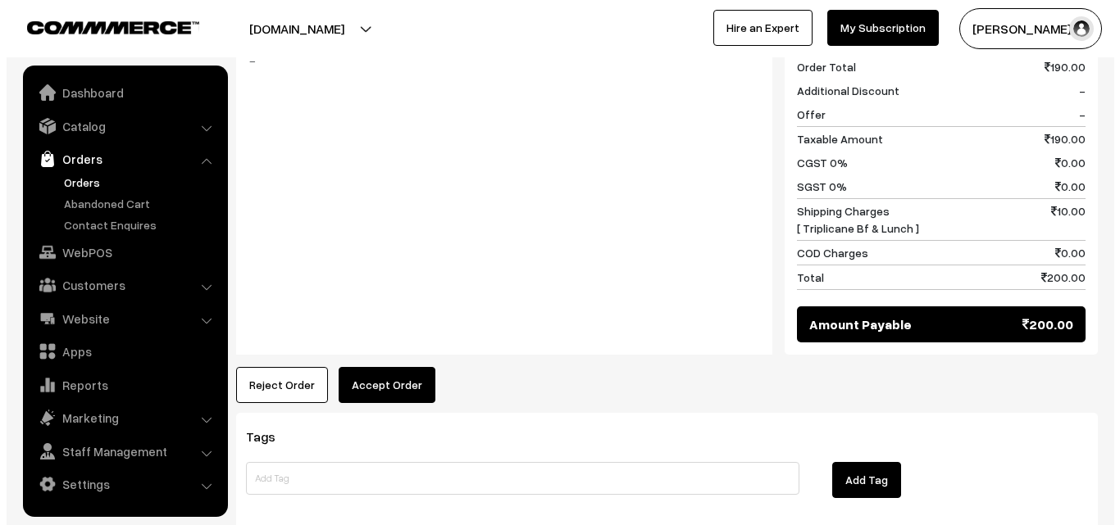
scroll to position [738, 0]
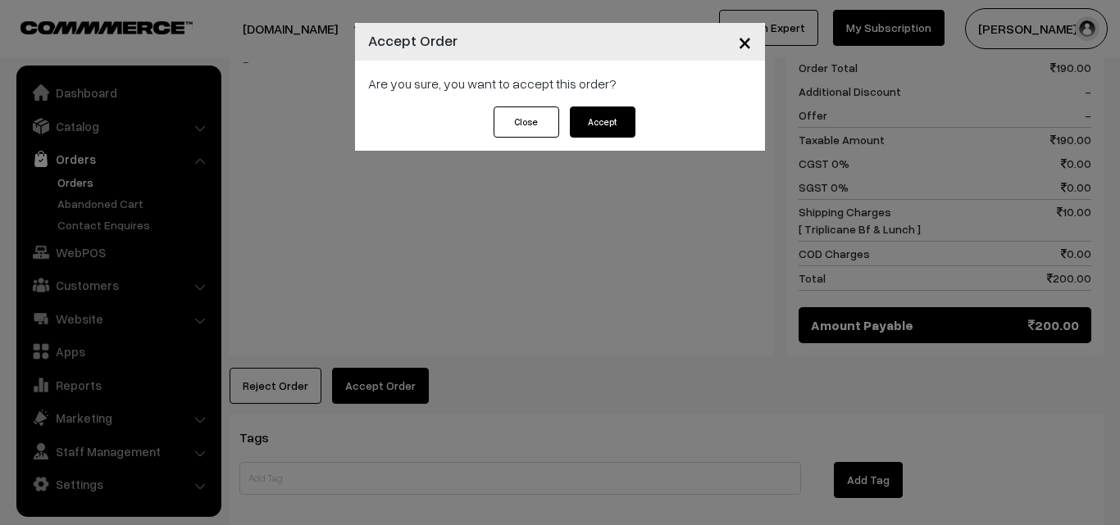
click at [602, 109] on button "Accept" at bounding box center [603, 122] width 66 height 31
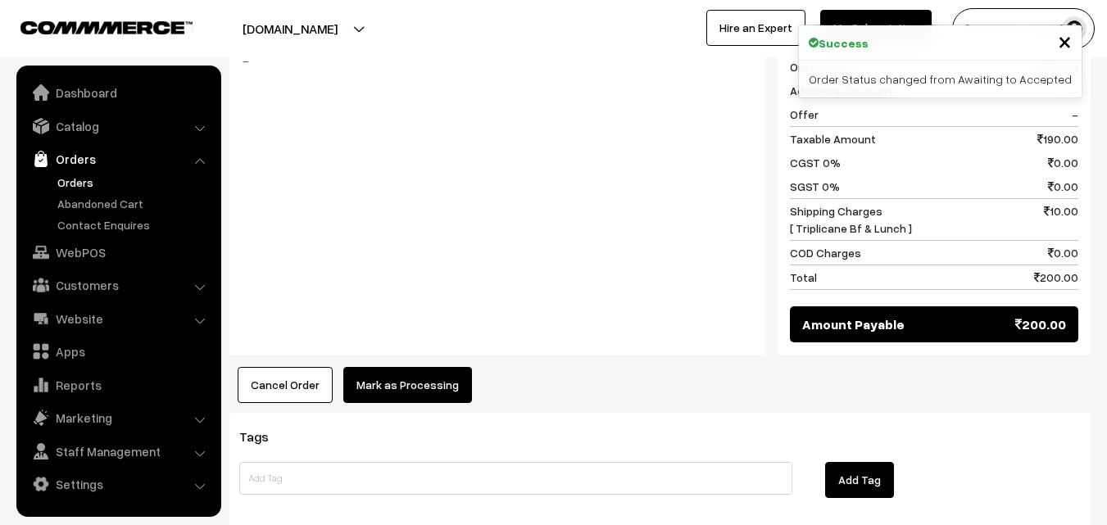
click at [411, 367] on button "Mark as Processing" at bounding box center [407, 385] width 129 height 36
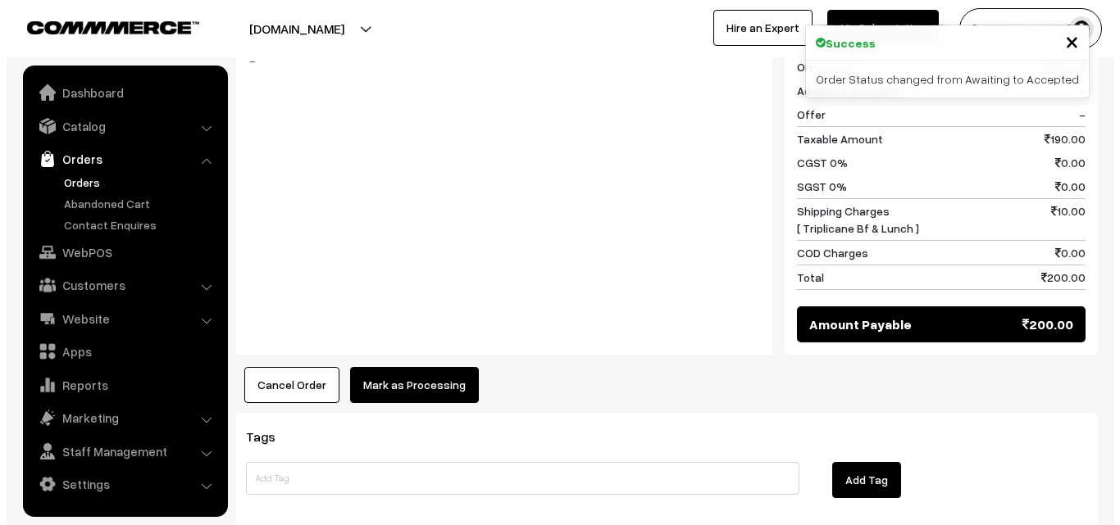
scroll to position [738, 0]
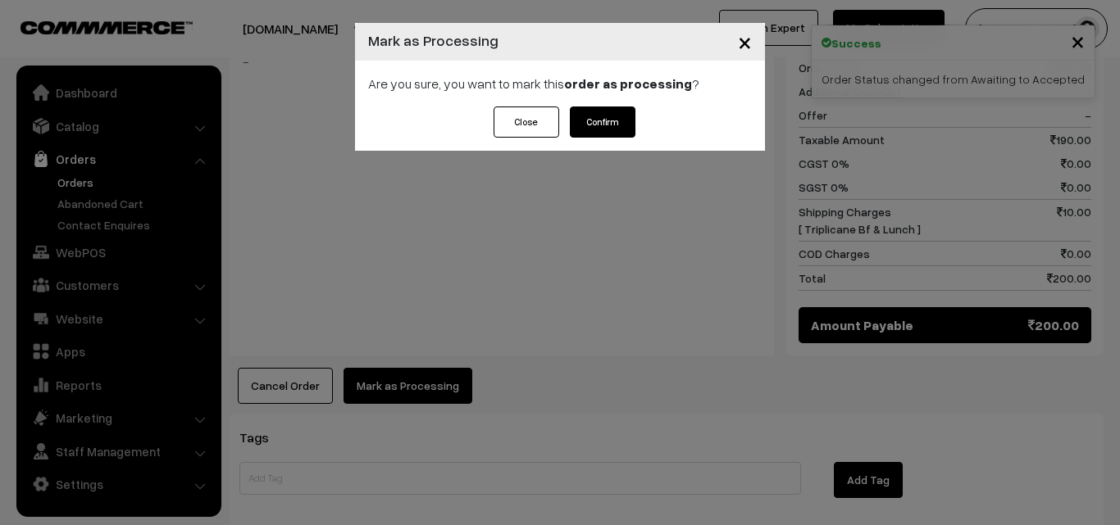
drag, startPoint x: 595, startPoint y: 122, endPoint x: 578, endPoint y: 164, distance: 45.2
click at [597, 122] on button "Confirm" at bounding box center [603, 122] width 66 height 31
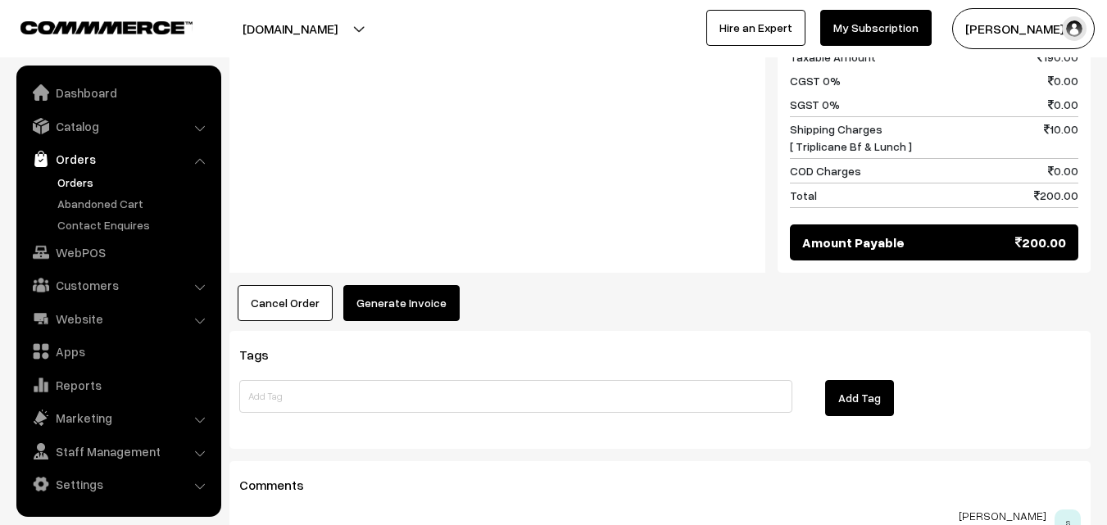
click at [396, 285] on button "Generate Invoice" at bounding box center [401, 303] width 116 height 36
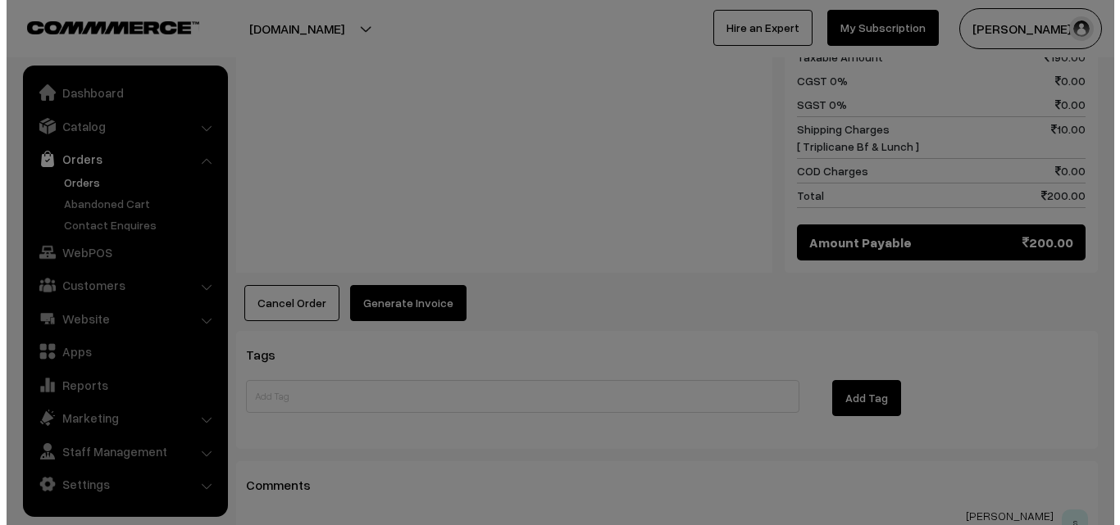
scroll to position [820, 0]
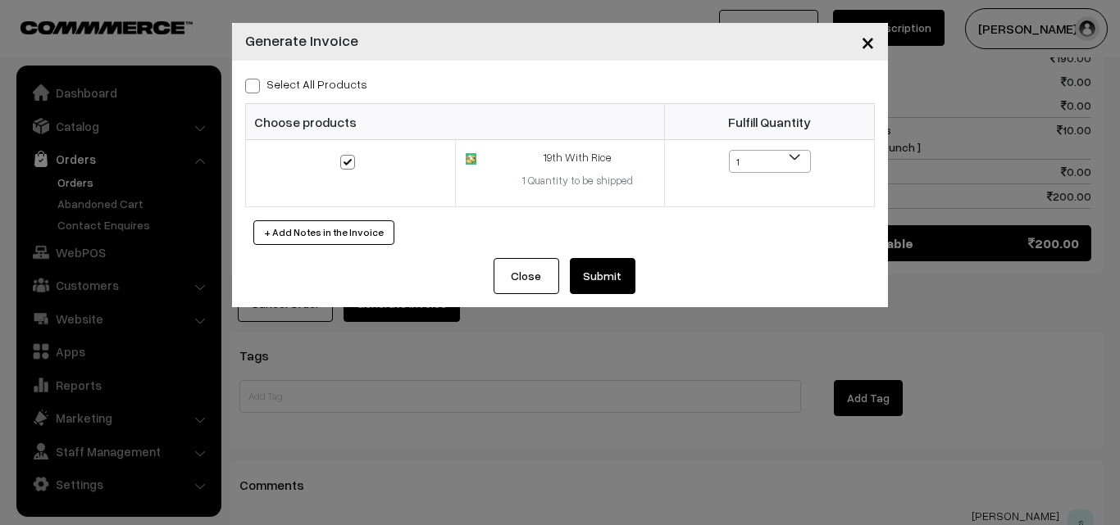
click at [316, 97] on div "Select All Products Choose products Fulfill Quantity 1 1" at bounding box center [560, 160] width 656 height 198
drag, startPoint x: 588, startPoint y: 275, endPoint x: 520, endPoint y: 273, distance: 68.1
click at [592, 272] on button "Submit" at bounding box center [603, 276] width 66 height 36
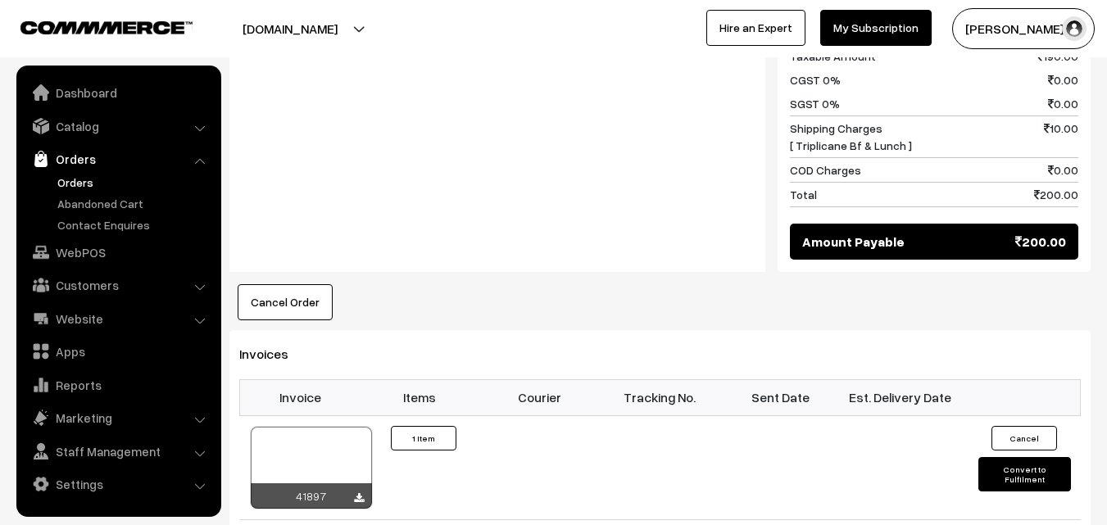
scroll to position [820, 0]
click at [86, 181] on link "Orders" at bounding box center [134, 182] width 162 height 17
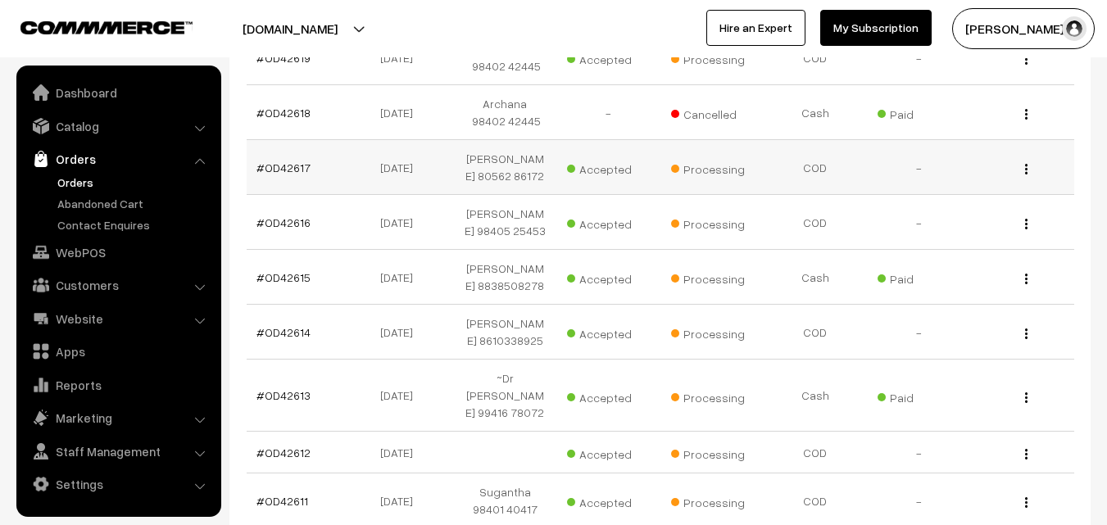
scroll to position [410, 0]
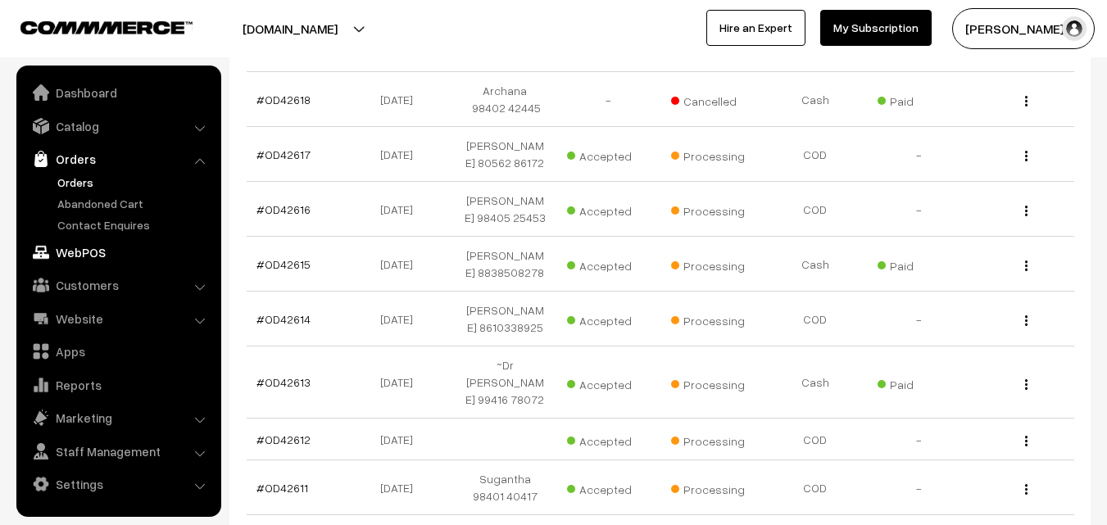
drag, startPoint x: 99, startPoint y: 252, endPoint x: 436, endPoint y: 193, distance: 342.0
click at [101, 252] on link "WebPOS" at bounding box center [117, 253] width 195 height 30
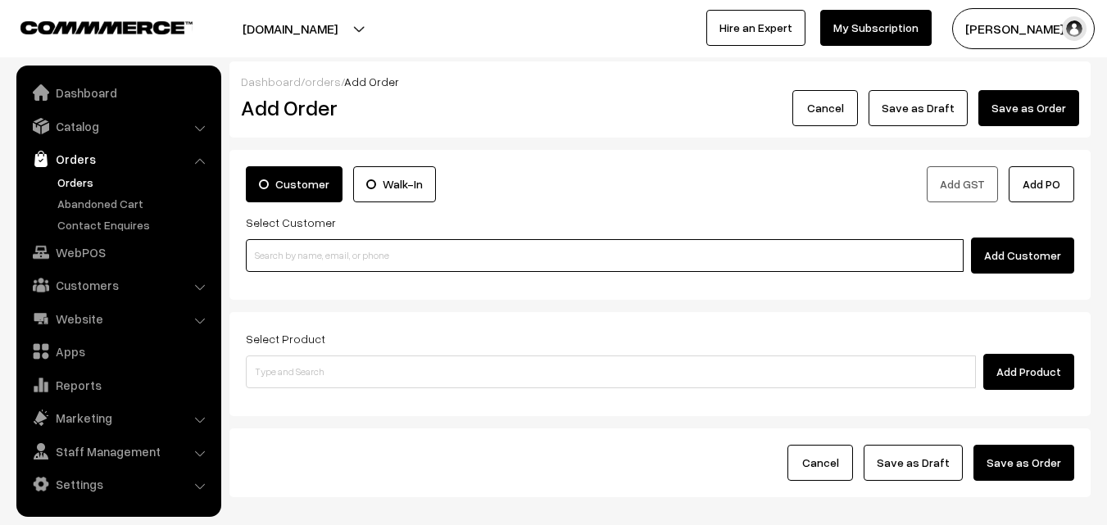
click at [323, 255] on input at bounding box center [605, 255] width 718 height 33
paste input "80569 32293"
click at [276, 257] on input "80569 32293" at bounding box center [605, 255] width 718 height 33
drag, startPoint x: 289, startPoint y: 255, endPoint x: 291, endPoint y: 267, distance: 12.4
click at [289, 254] on input "80569 32293" at bounding box center [605, 255] width 718 height 33
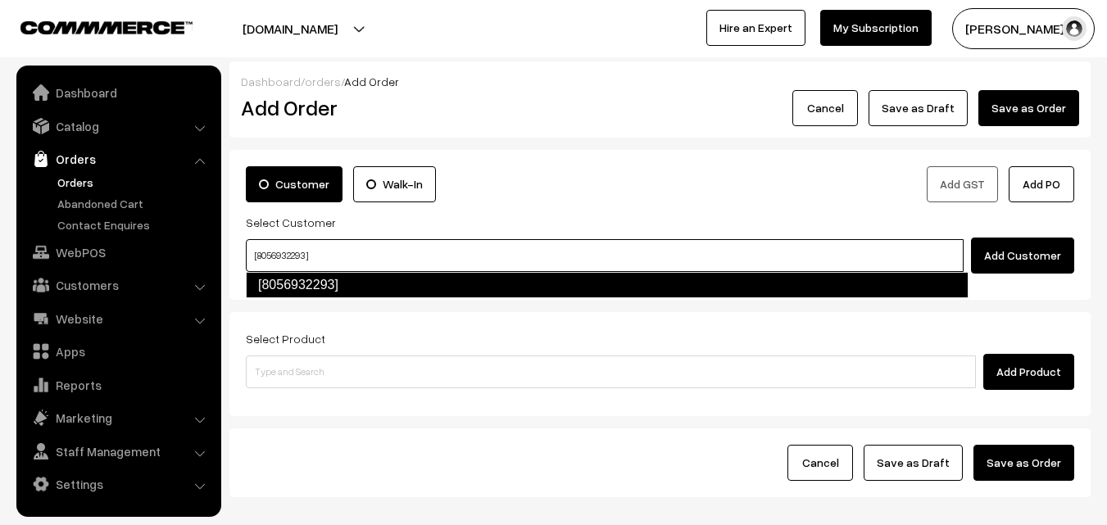
type input "[8056932293]"
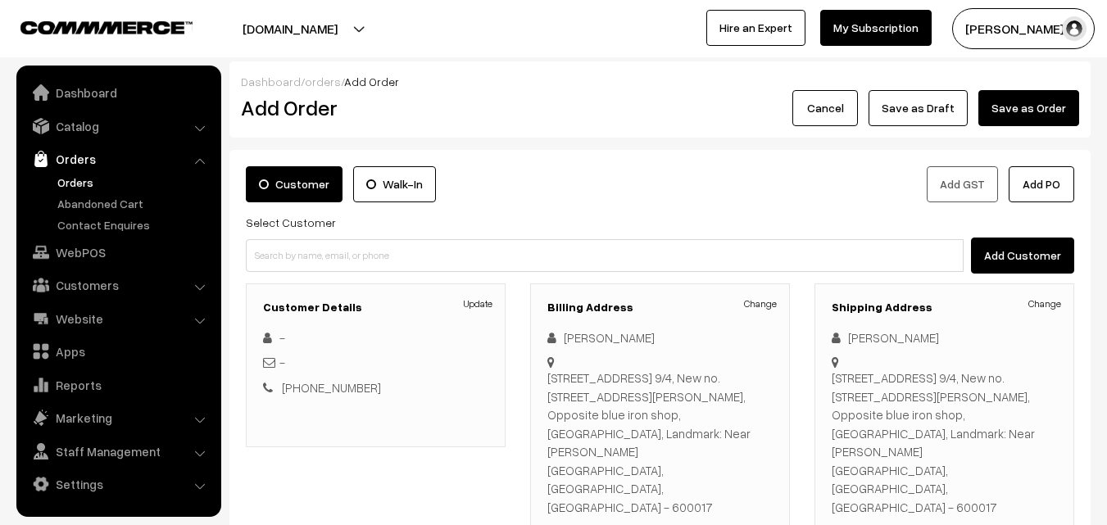
scroll to position [317, 0]
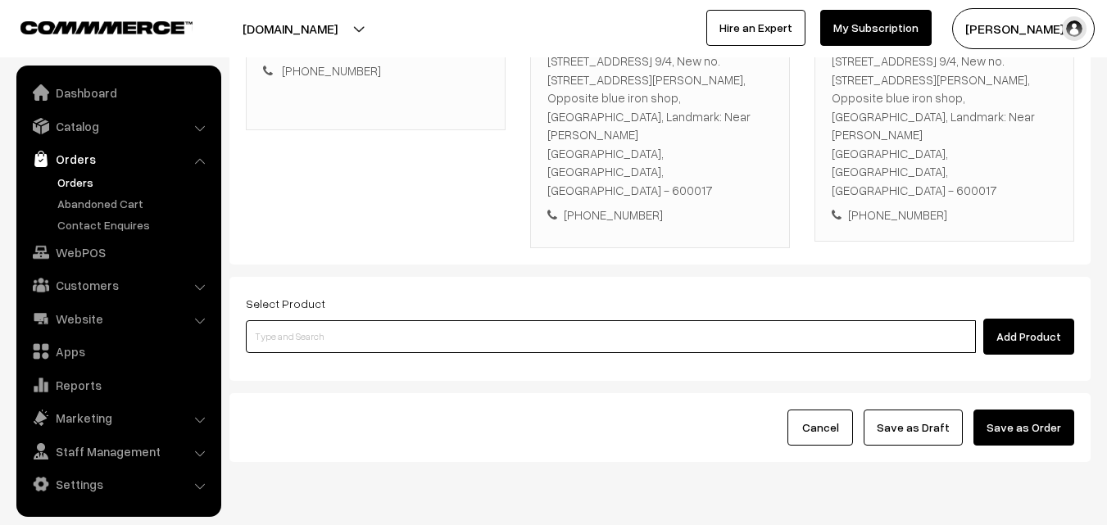
click at [412, 320] on input at bounding box center [611, 336] width 730 height 33
type input "Bf - Ghee Pongal"
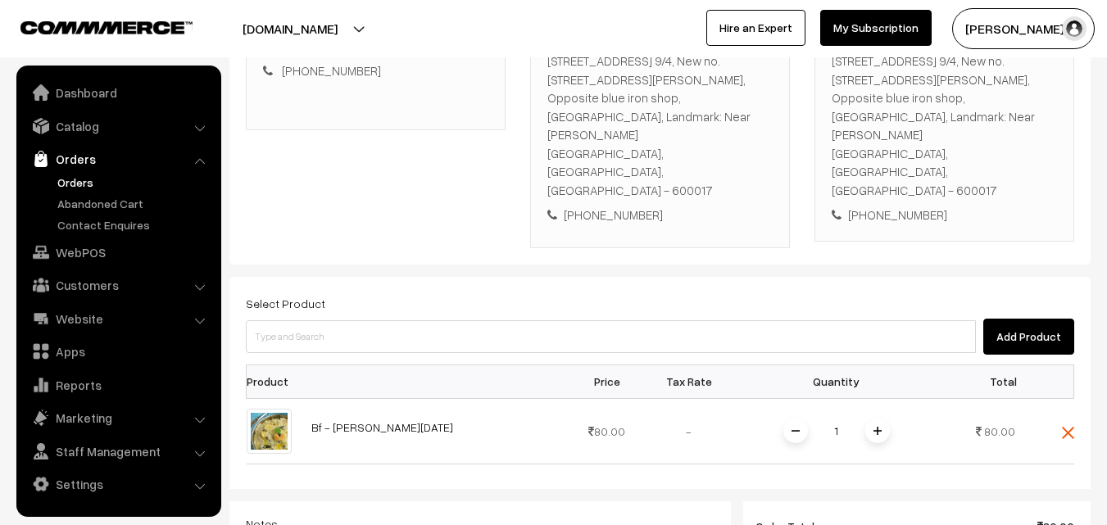
click at [399, 302] on div "Select Product Add Product Product Price Tax Rate Quantity Total 1" at bounding box center [660, 528] width 861 height 502
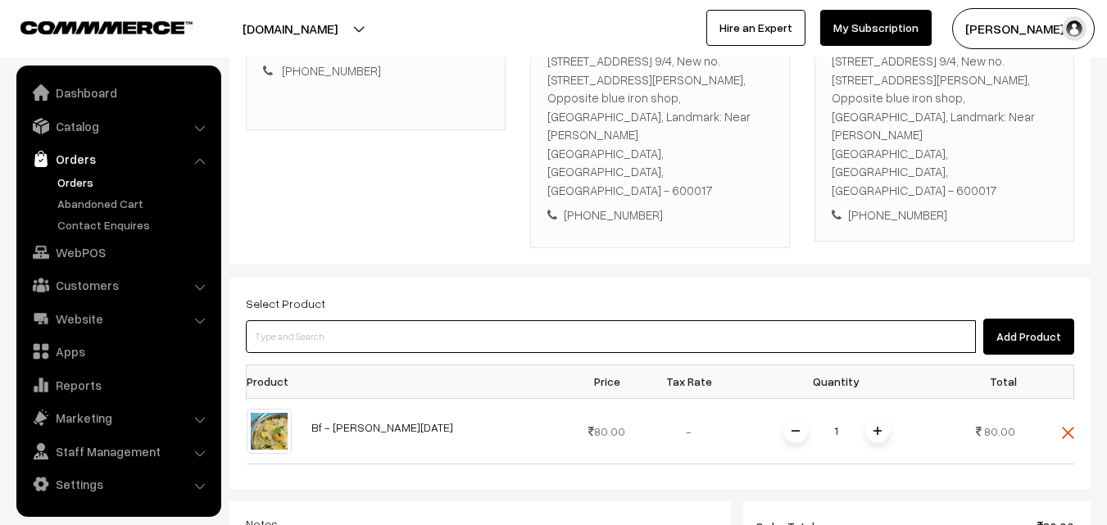
click at [416, 320] on input at bounding box center [611, 336] width 730 height 33
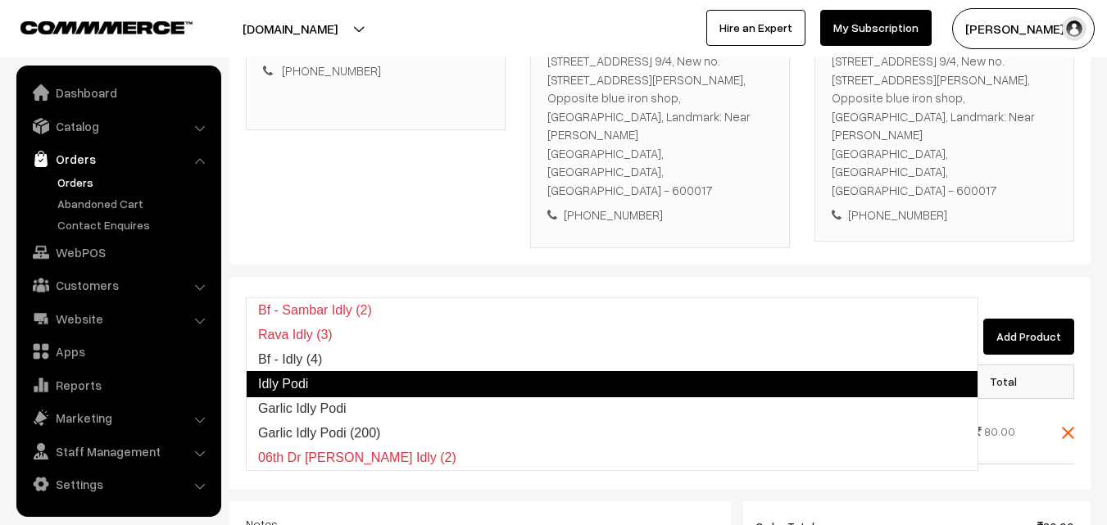
type input "Bf - Idly (4)"
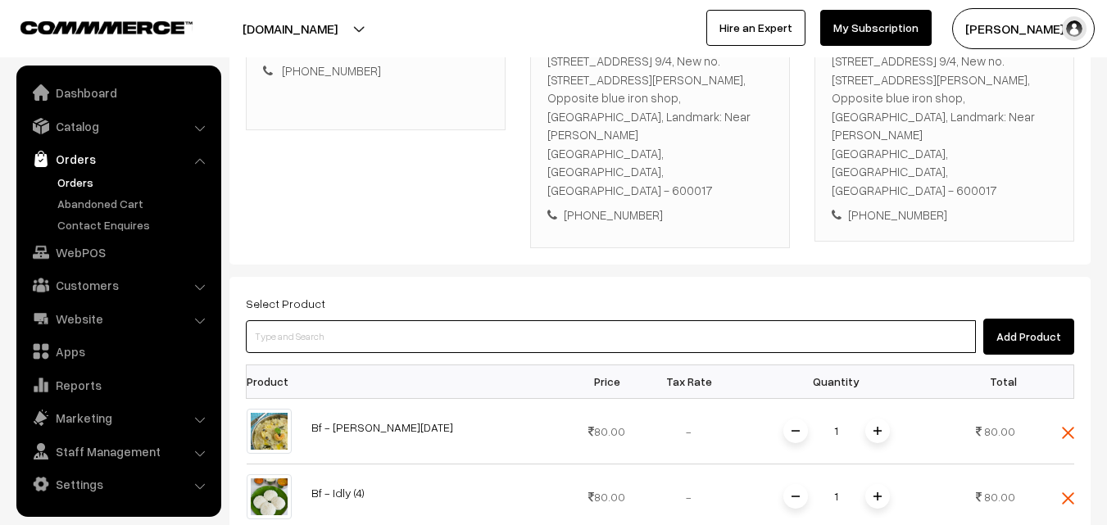
click at [418, 320] on input at bounding box center [611, 336] width 730 height 33
paste input "19th With Rice"
type input "19th With Rice"
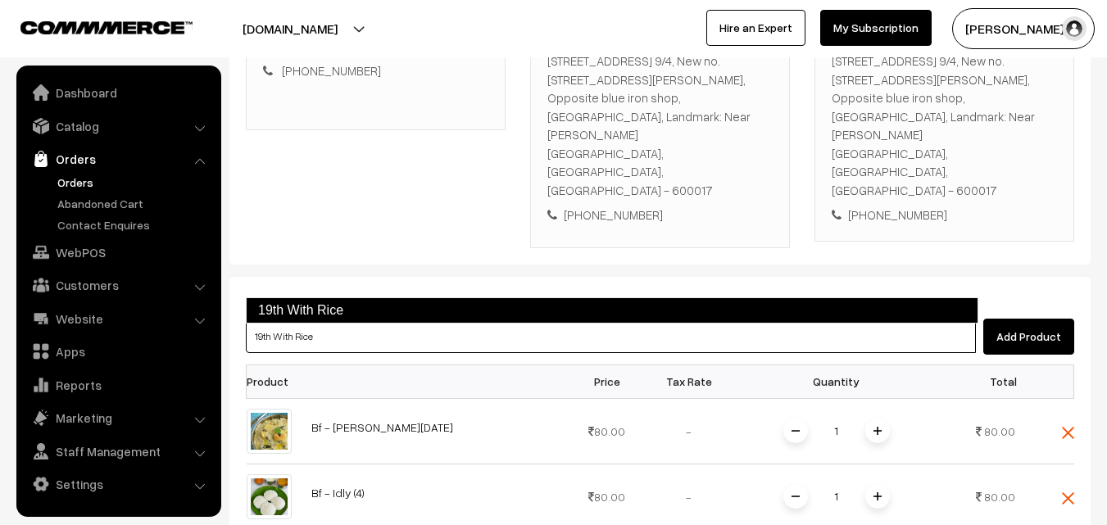
click at [349, 316] on link "19th With Rice" at bounding box center [612, 311] width 733 height 26
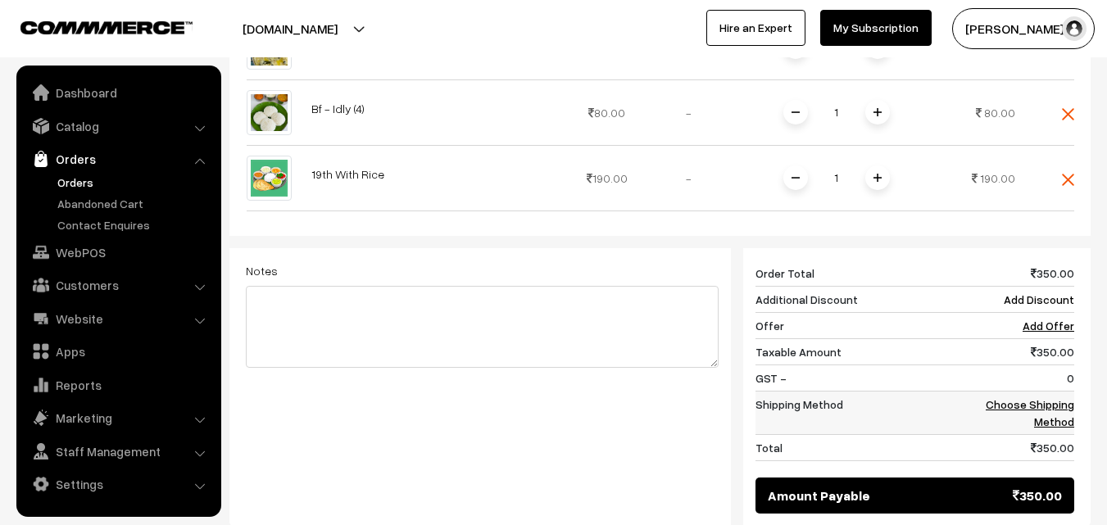
scroll to position [727, 0]
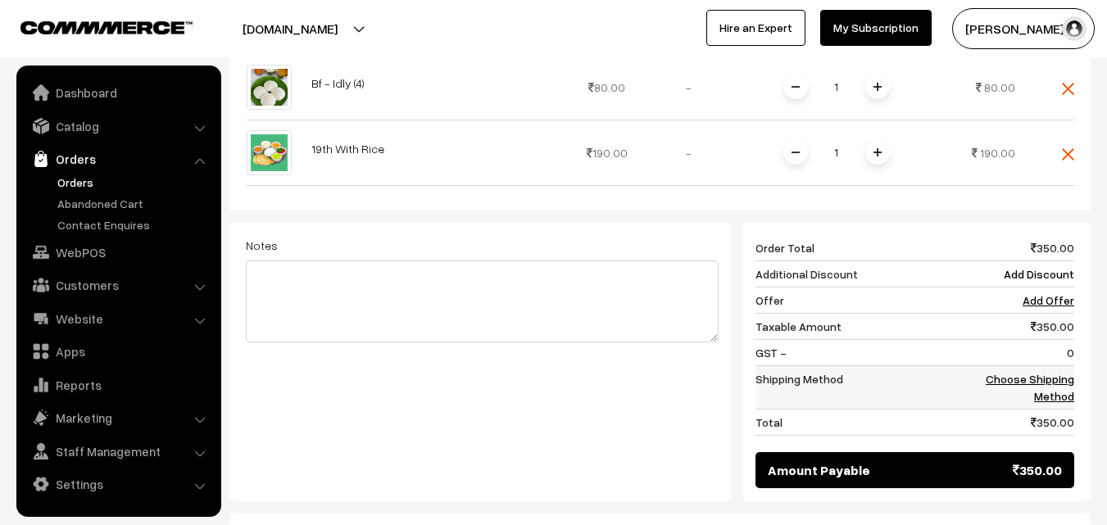
click at [1066, 372] on link "Choose Shipping Method" at bounding box center [1030, 387] width 89 height 31
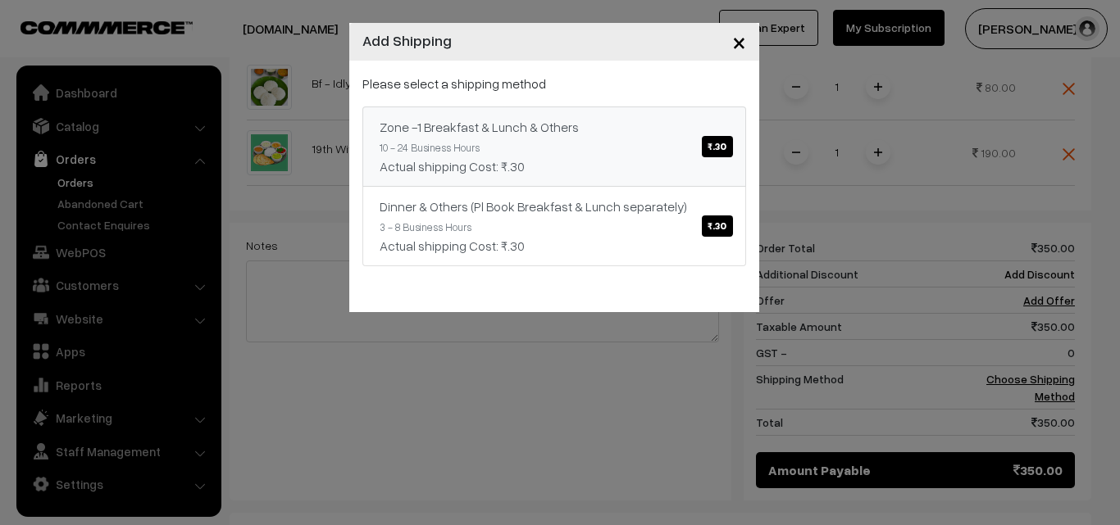
click at [625, 152] on link "Zone -1 Breakfast & Lunch & Others ₹.30 10 - 24 Business Hours Actual shipping …" at bounding box center [554, 147] width 384 height 80
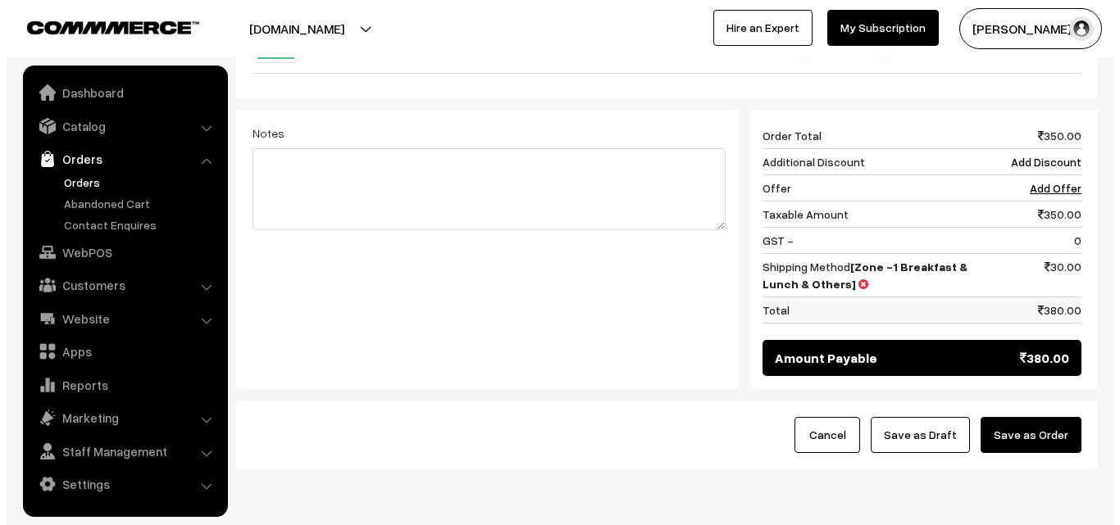
scroll to position [847, 0]
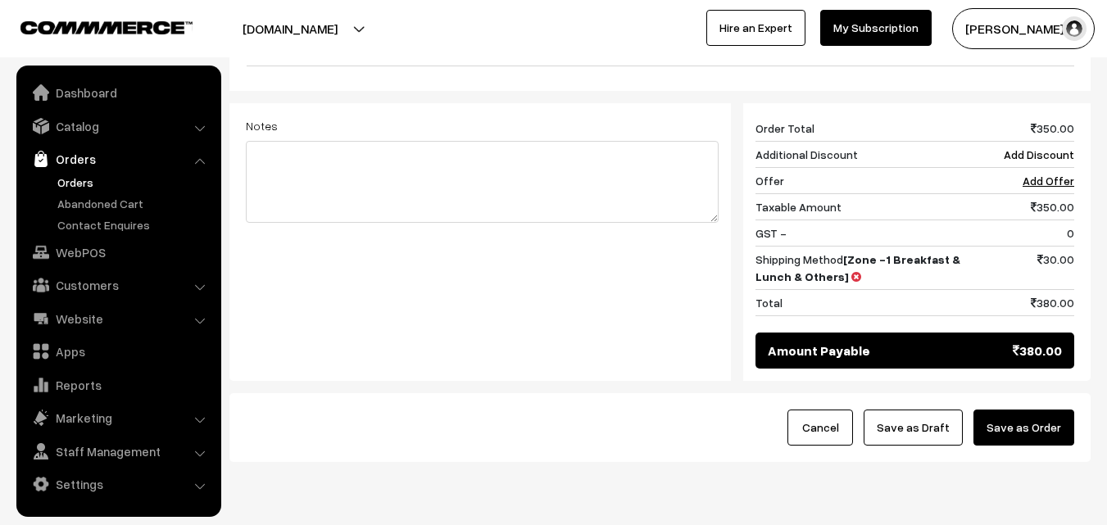
click at [1054, 410] on button "Save as Order" at bounding box center [1024, 428] width 101 height 36
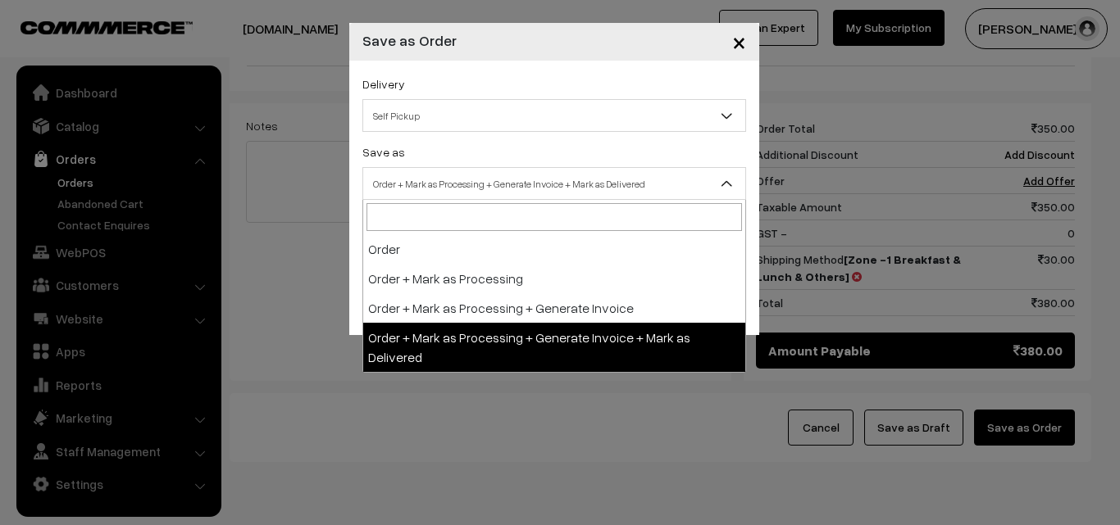
click at [502, 186] on span "Order + Mark as Processing + Generate Invoice + Mark as Delivered" at bounding box center [554, 184] width 382 height 29
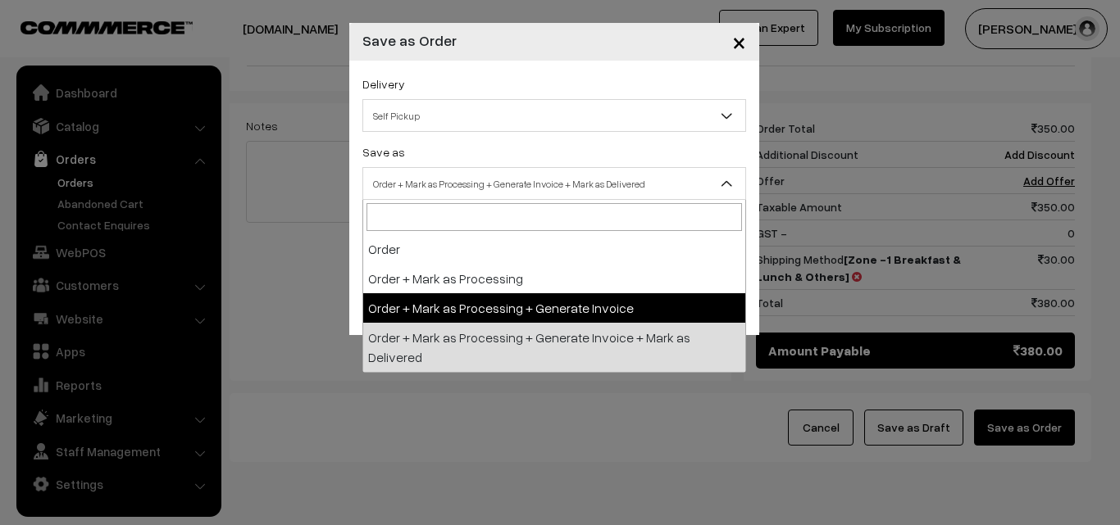
select select "3"
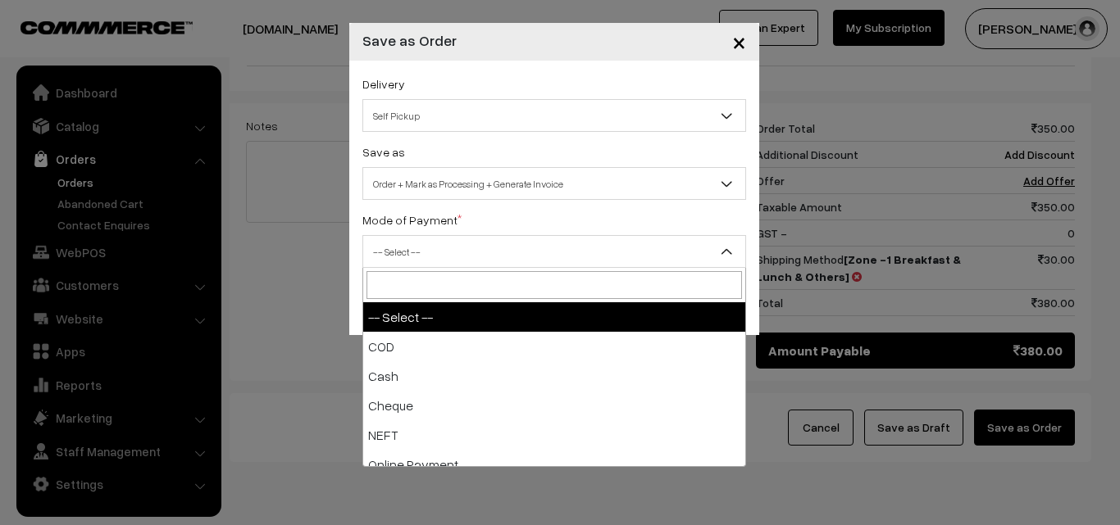
click at [426, 261] on span "-- Select --" at bounding box center [554, 252] width 382 height 29
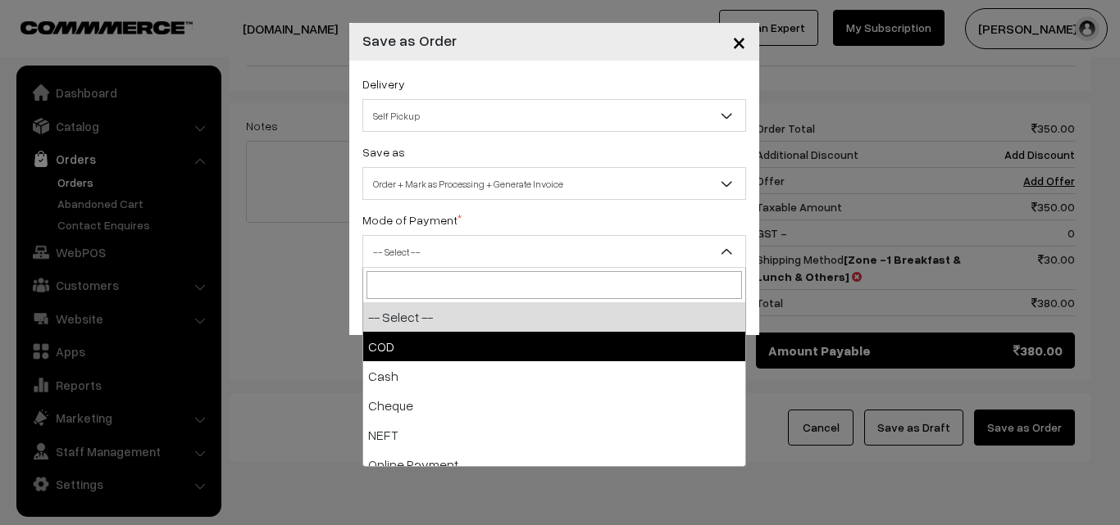
select select "1"
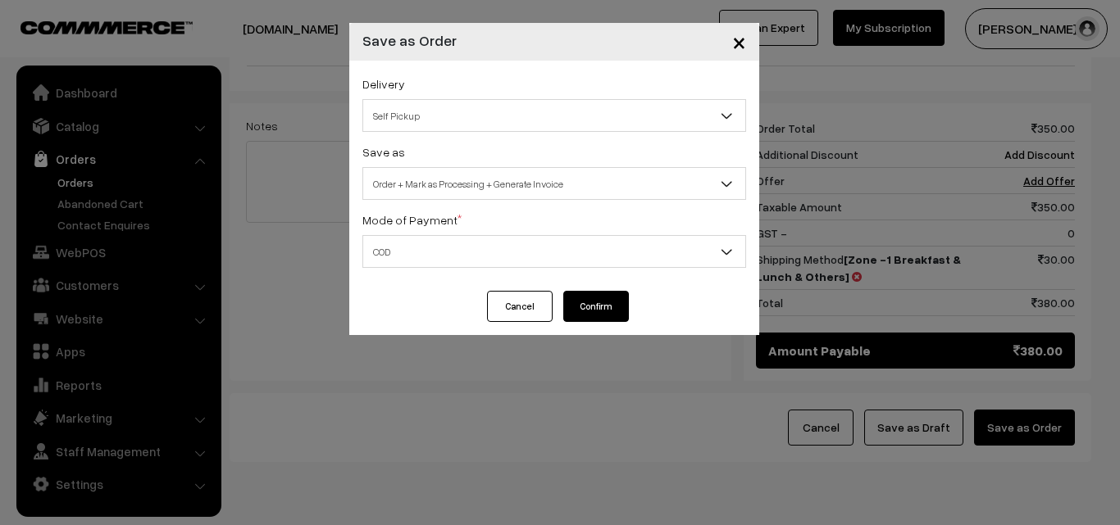
click at [586, 311] on button "Confirm" at bounding box center [596, 306] width 66 height 31
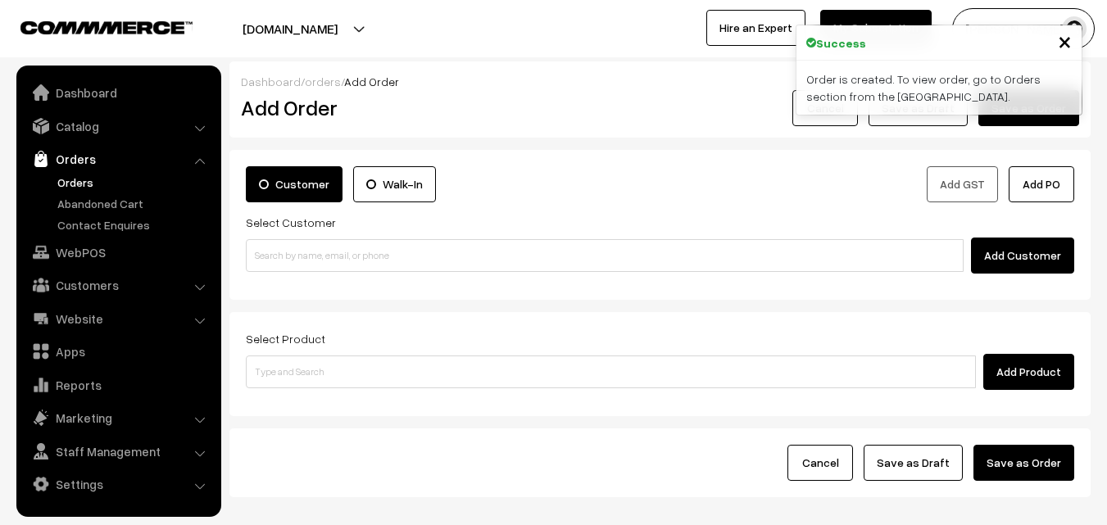
click at [78, 184] on link "Orders" at bounding box center [134, 182] width 162 height 17
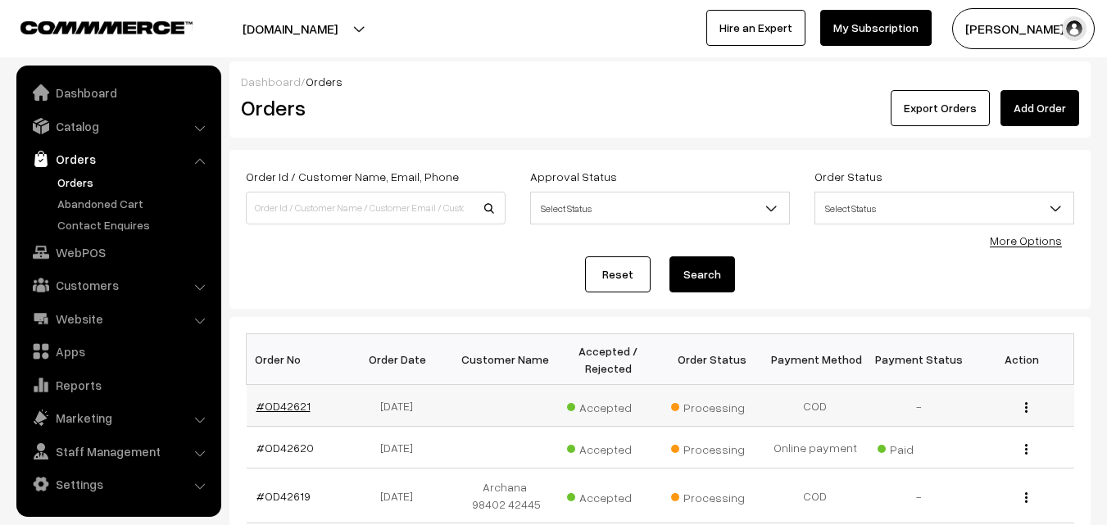
click at [283, 403] on link "#OD42621" at bounding box center [284, 406] width 54 height 14
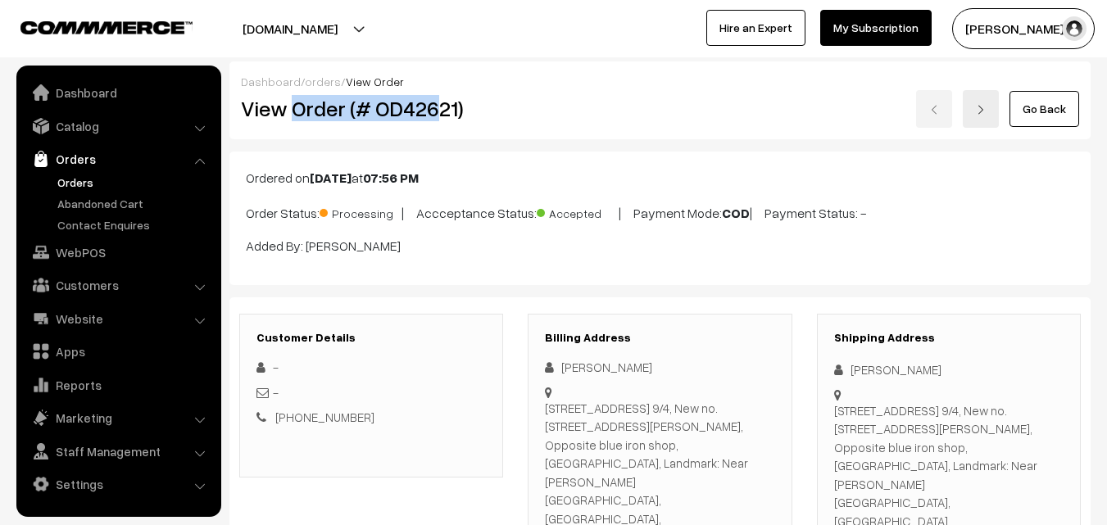
drag, startPoint x: 292, startPoint y: 107, endPoint x: 443, endPoint y: 107, distance: 150.8
click at [434, 108] on h2 "View Order (# OD42621)" at bounding box center [372, 108] width 263 height 25
copy h2 "Order (# OD426"
click at [495, 122] on div "View Order (# OD42621)" at bounding box center [373, 109] width 288 height 38
copy h2 "Order (# OD42621)"
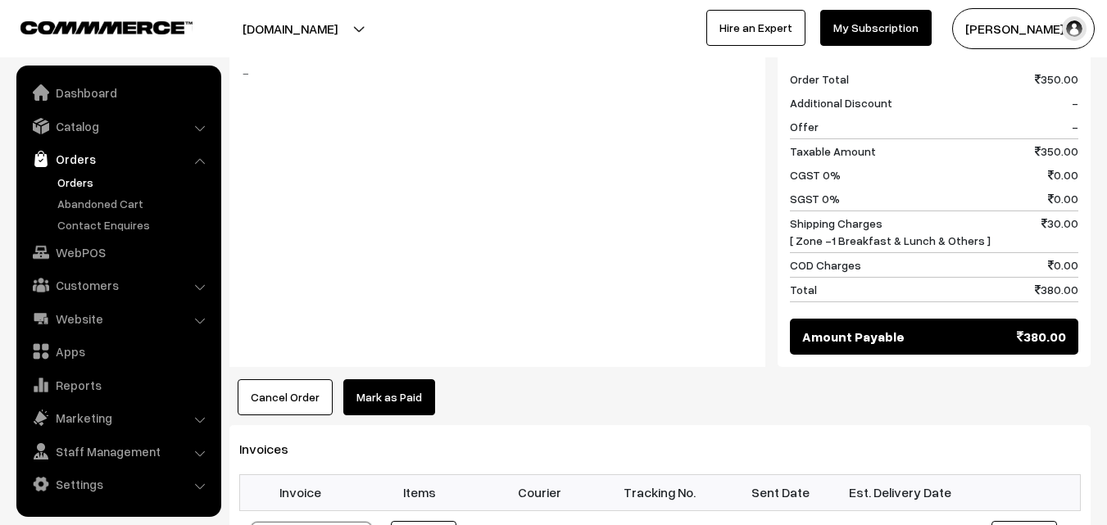
scroll to position [1229, 0]
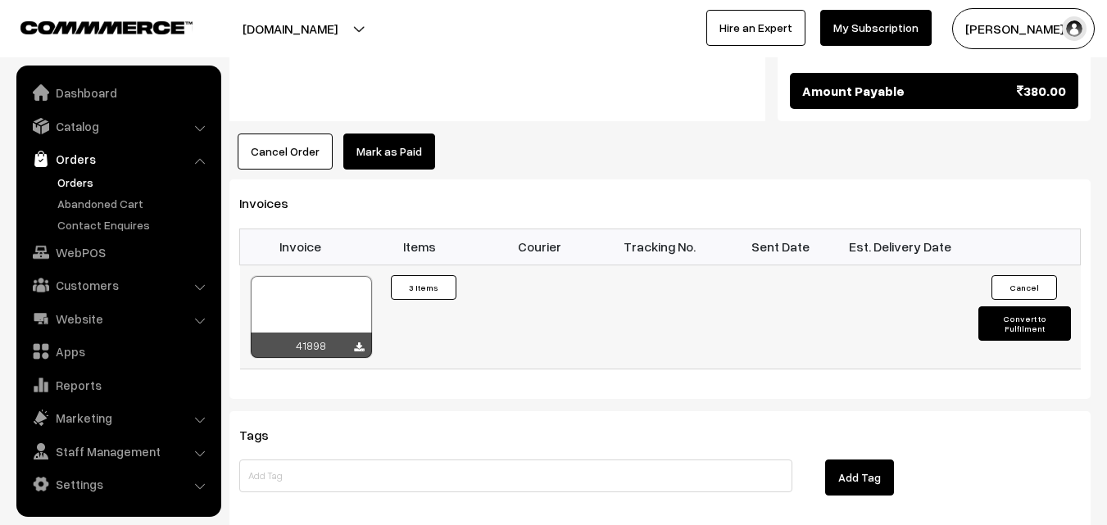
click at [347, 276] on div at bounding box center [311, 317] width 121 height 82
click at [110, 253] on link "WebPOS" at bounding box center [117, 253] width 195 height 30
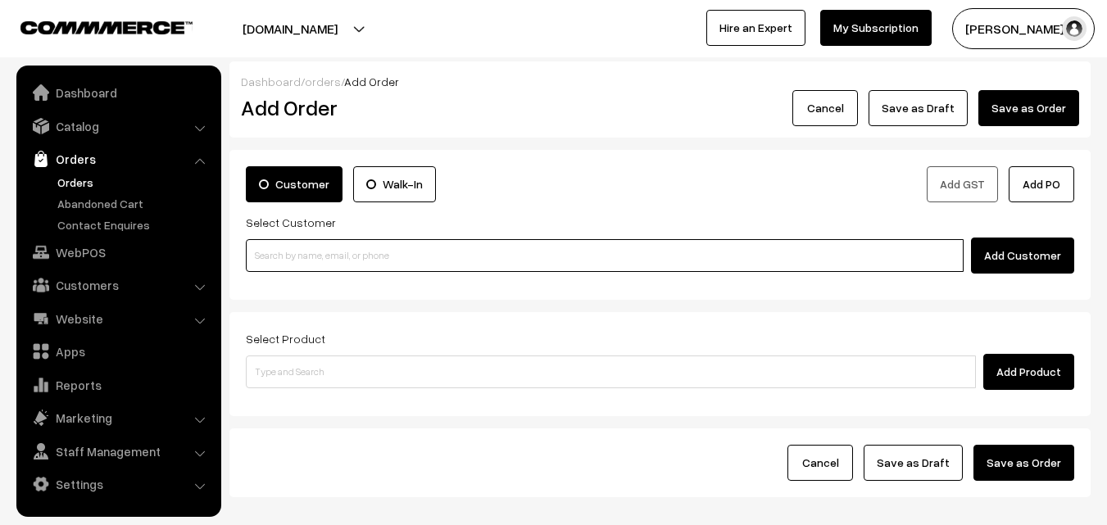
click at [295, 248] on input at bounding box center [605, 255] width 718 height 33
paste input "80569 32293"
click at [285, 254] on input "80569 32293" at bounding box center [605, 255] width 718 height 33
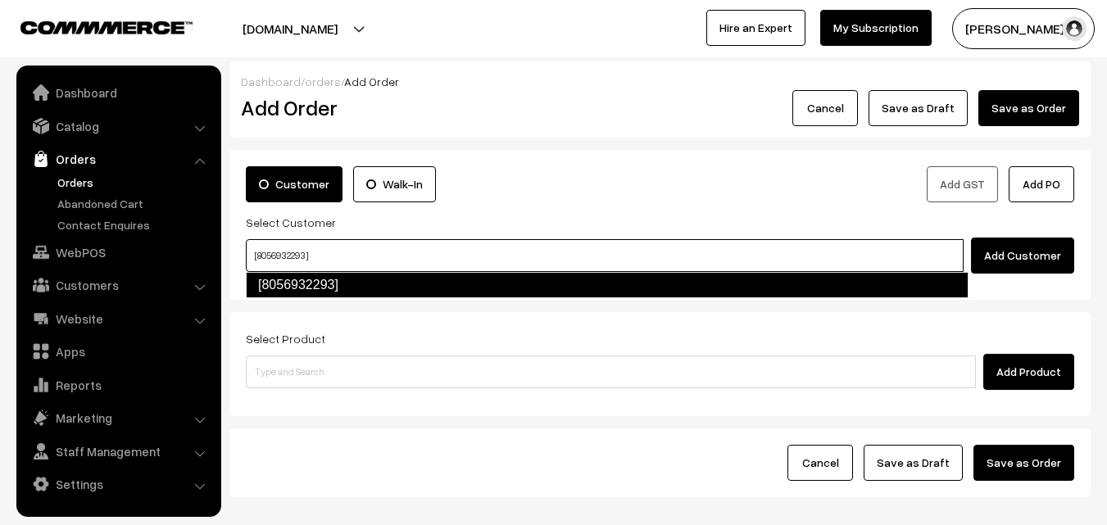
type input "[8056932293]"
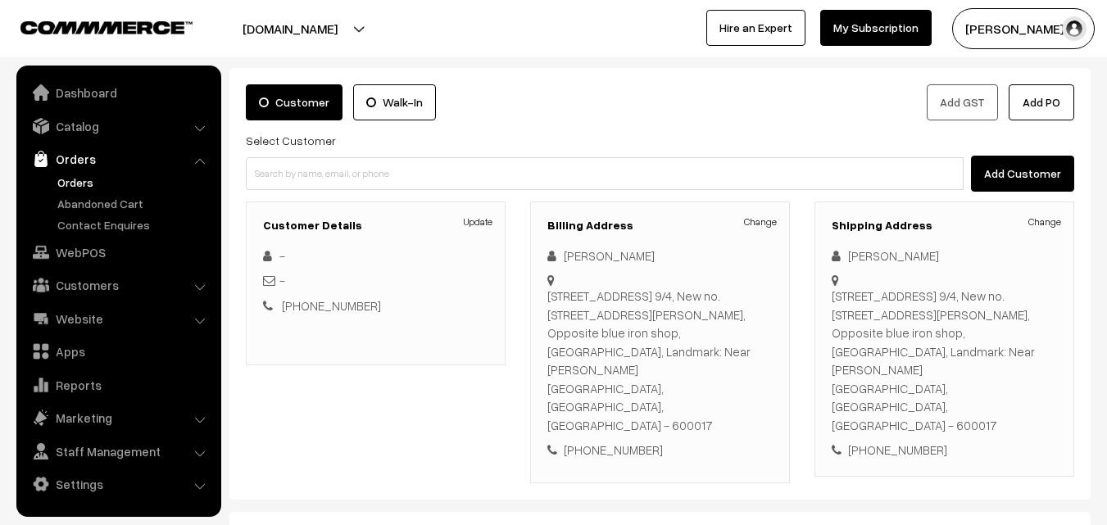
scroll to position [317, 0]
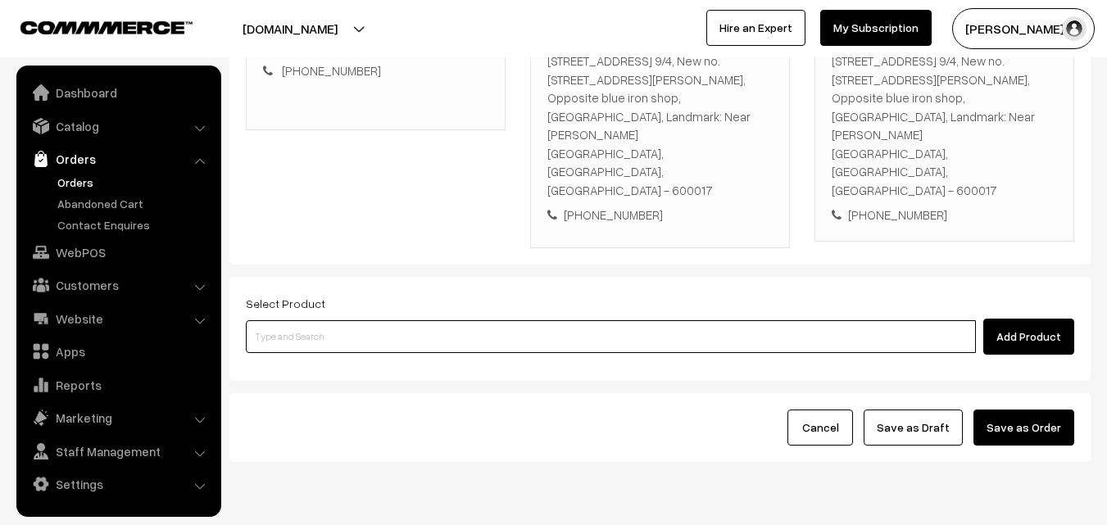
click at [443, 320] on input at bounding box center [611, 336] width 730 height 33
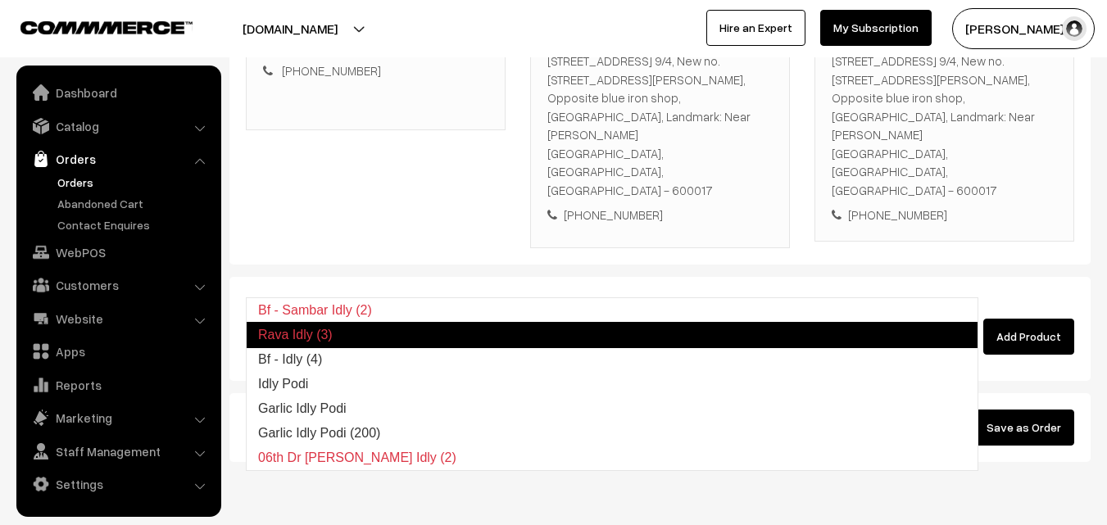
type input "Bf - Idly (4)"
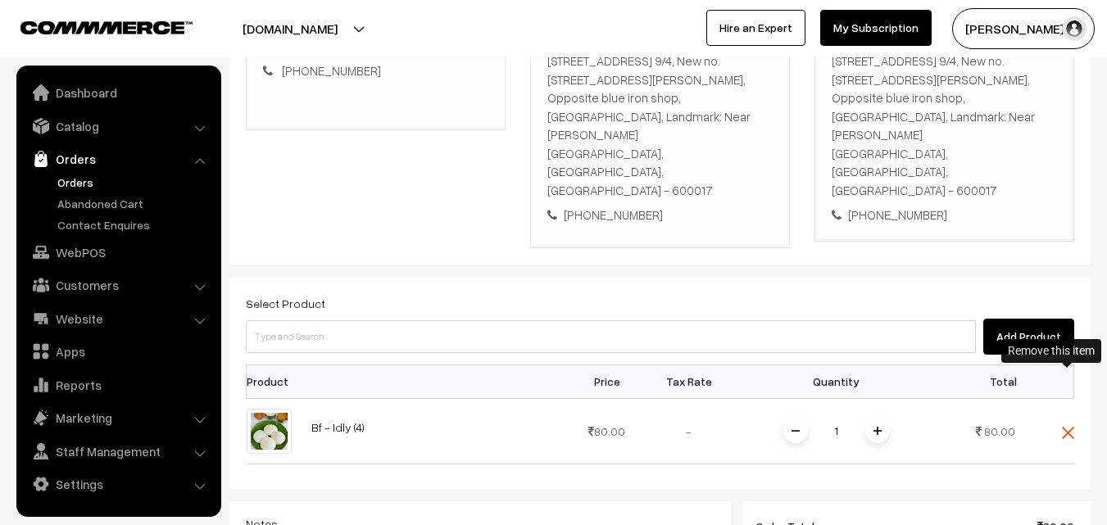
drag, startPoint x: 1066, startPoint y: 376, endPoint x: 925, endPoint y: 354, distance: 142.7
click at [1065, 427] on img at bounding box center [1068, 433] width 12 height 12
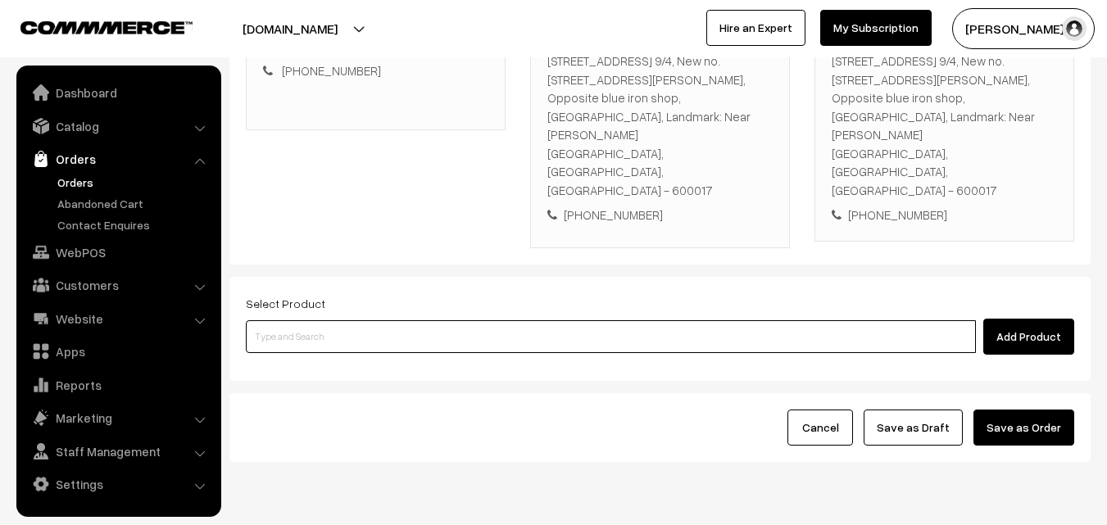
click at [328, 320] on input at bounding box center [611, 336] width 730 height 33
paste input "19th Friday Dr - Idly (4)"
type input "19th Friday Dr - Idly (4)"
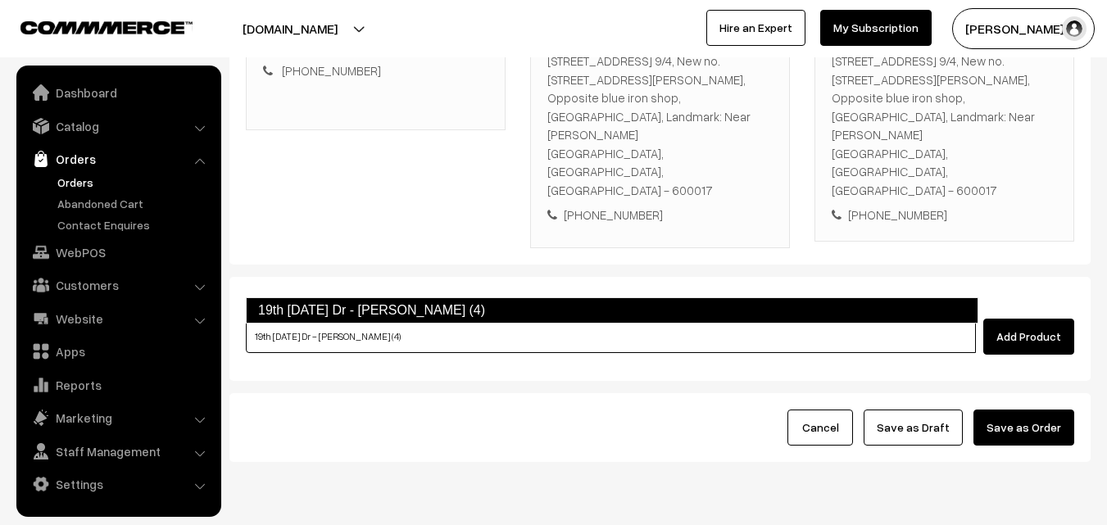
click at [320, 310] on link "19th Friday Dr - Idly (4)" at bounding box center [612, 311] width 733 height 26
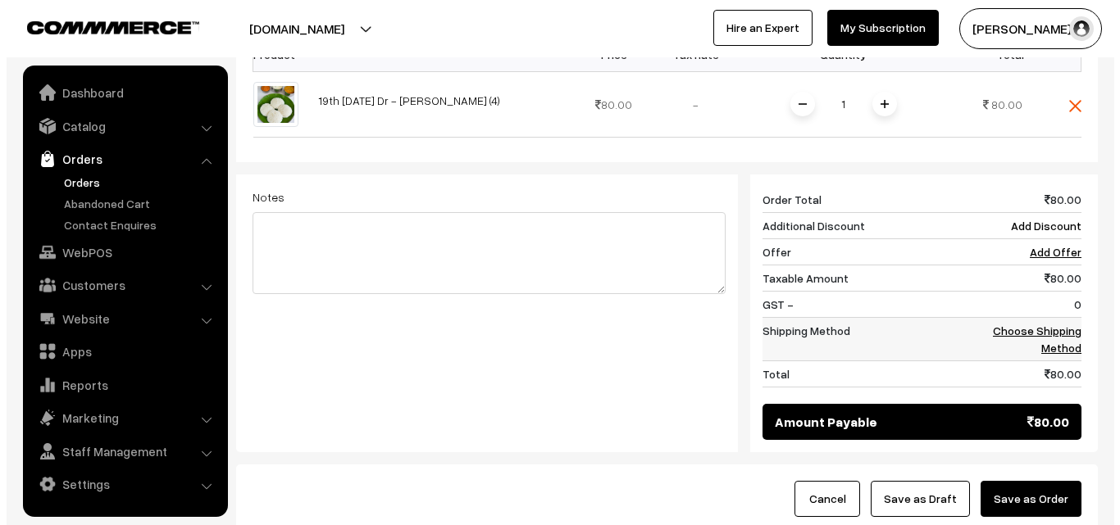
scroll to position [645, 0]
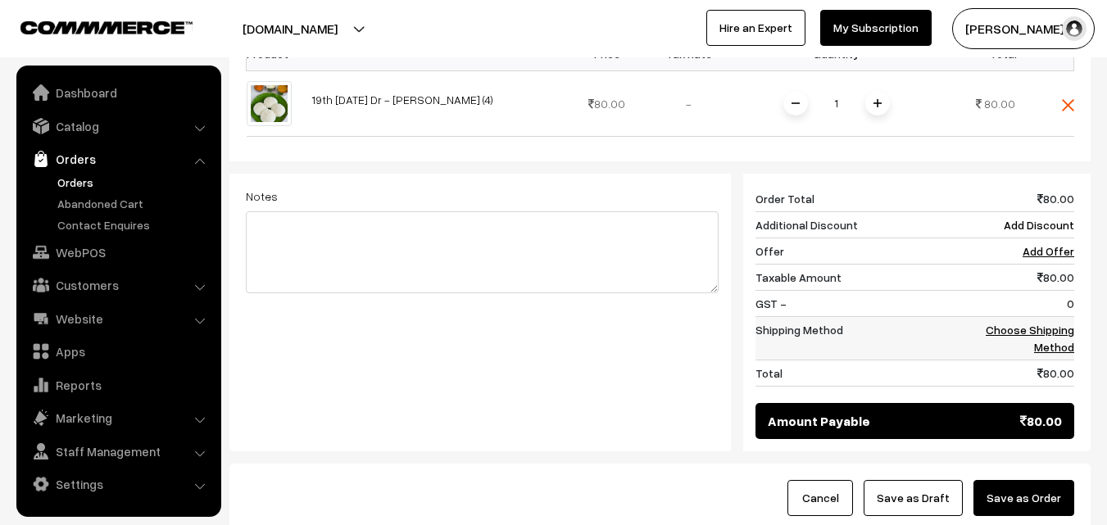
drag, startPoint x: 1070, startPoint y: 284, endPoint x: 1003, endPoint y: 274, distance: 67.9
click at [1070, 316] on td "Choose Shipping Method" at bounding box center [1024, 337] width 102 height 43
click at [1052, 323] on link "Choose Shipping Method" at bounding box center [1030, 338] width 89 height 31
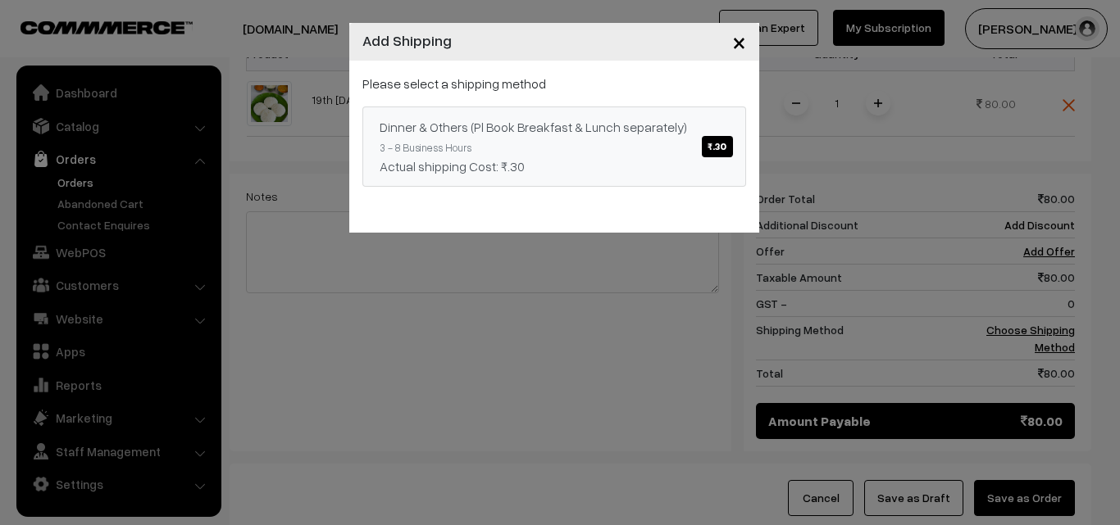
click at [623, 107] on link "Dinner & Others (Pl Book Breakfast & Lunch separately) ₹.30 3 - 8 Business Hour…" at bounding box center [554, 147] width 384 height 80
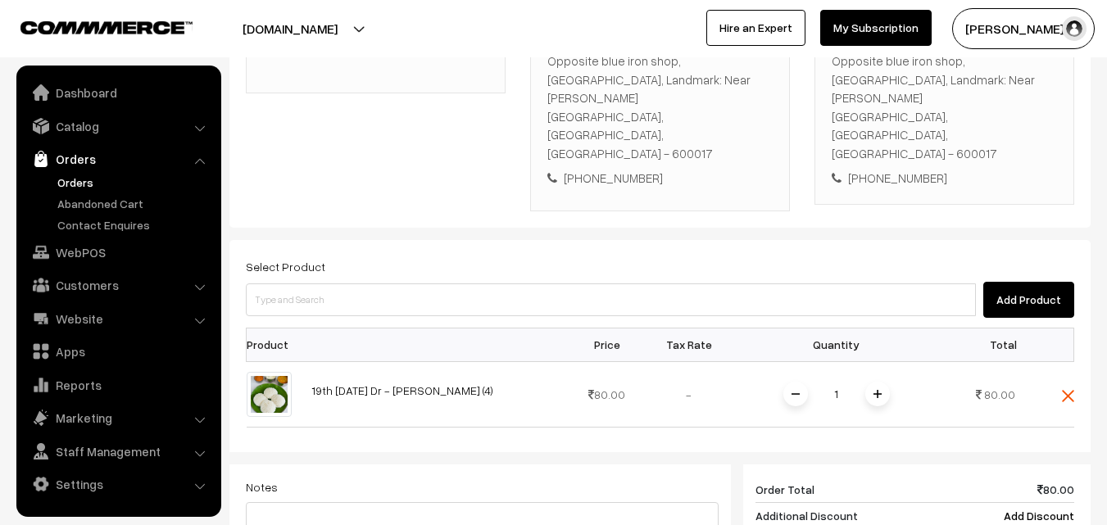
scroll to position [224, 0]
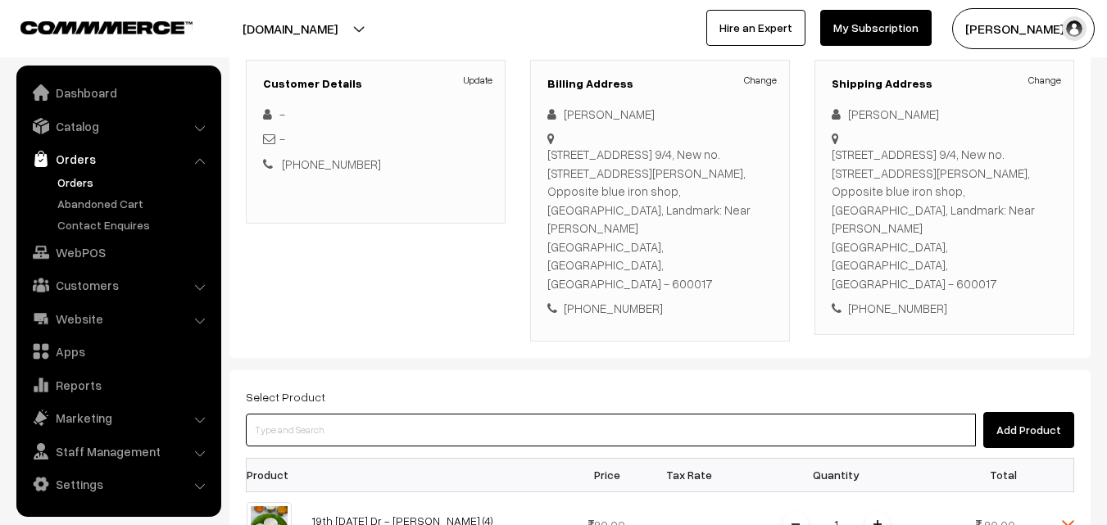
click at [493, 414] on input at bounding box center [611, 430] width 730 height 33
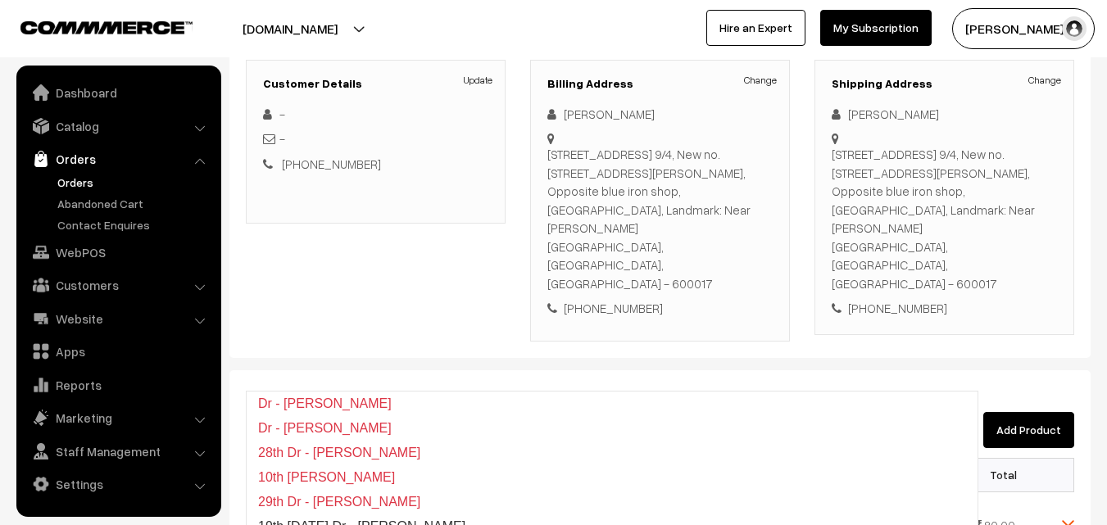
type input "19th Friday Dr - Lemon Sevai"
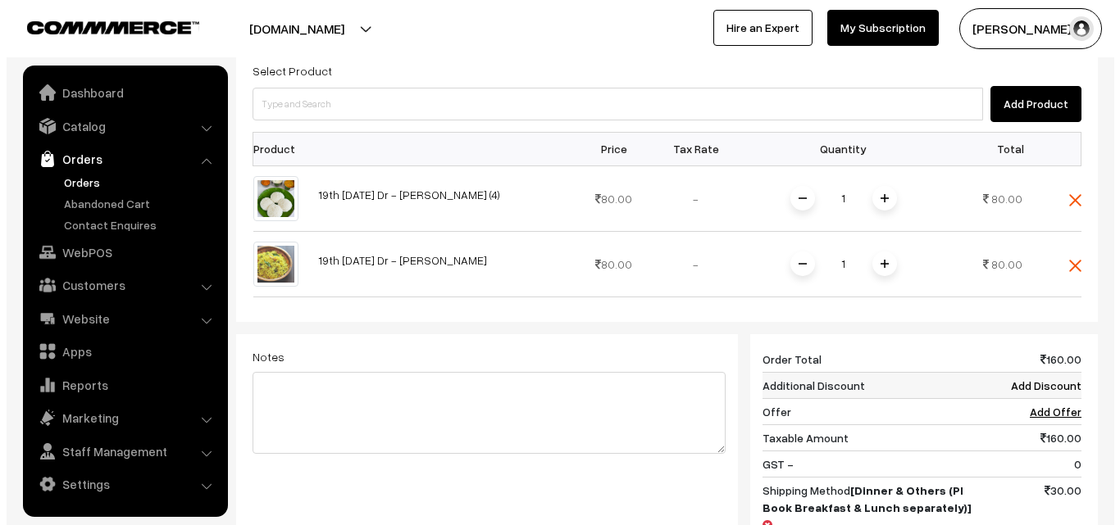
scroll to position [634, 0]
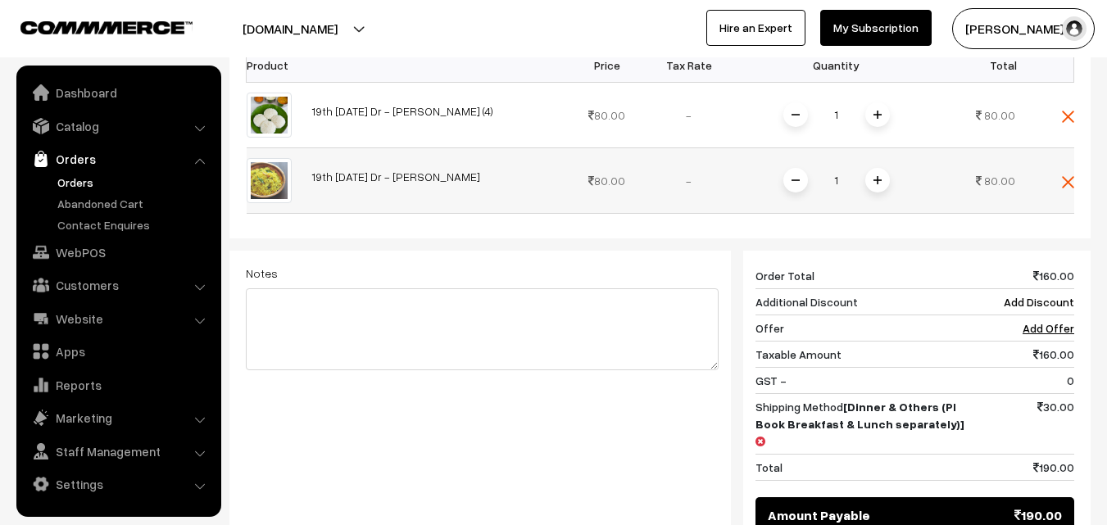
click at [874, 176] on img at bounding box center [878, 180] width 8 height 8
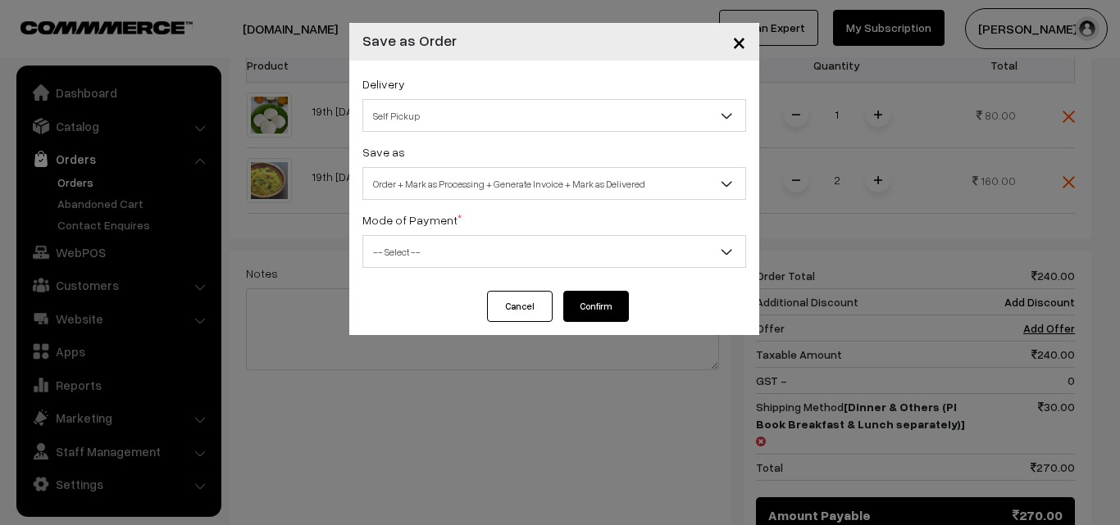
click at [503, 188] on span "Order + Mark as Processing + Generate Invoice + Mark as Delivered" at bounding box center [554, 184] width 382 height 29
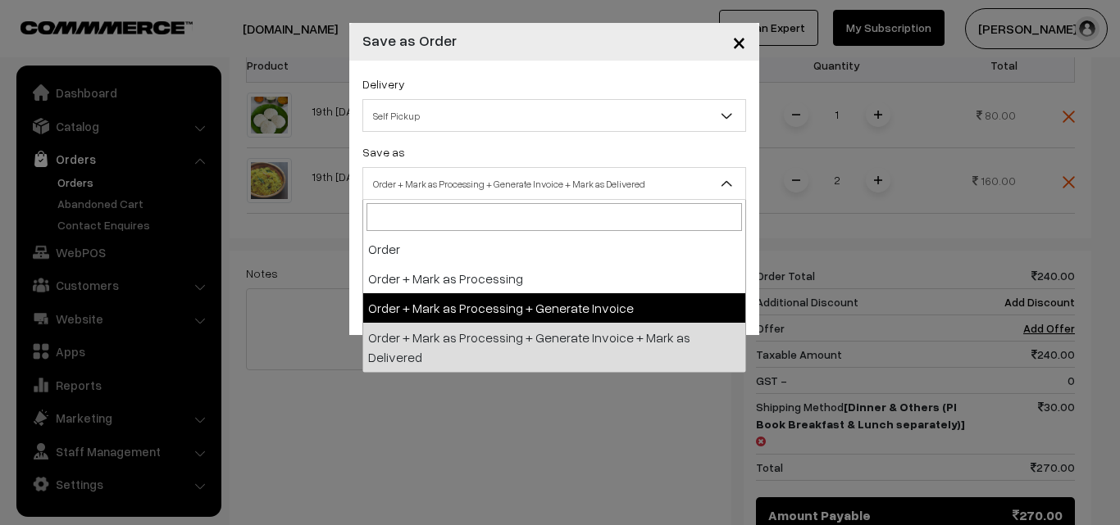
select select "3"
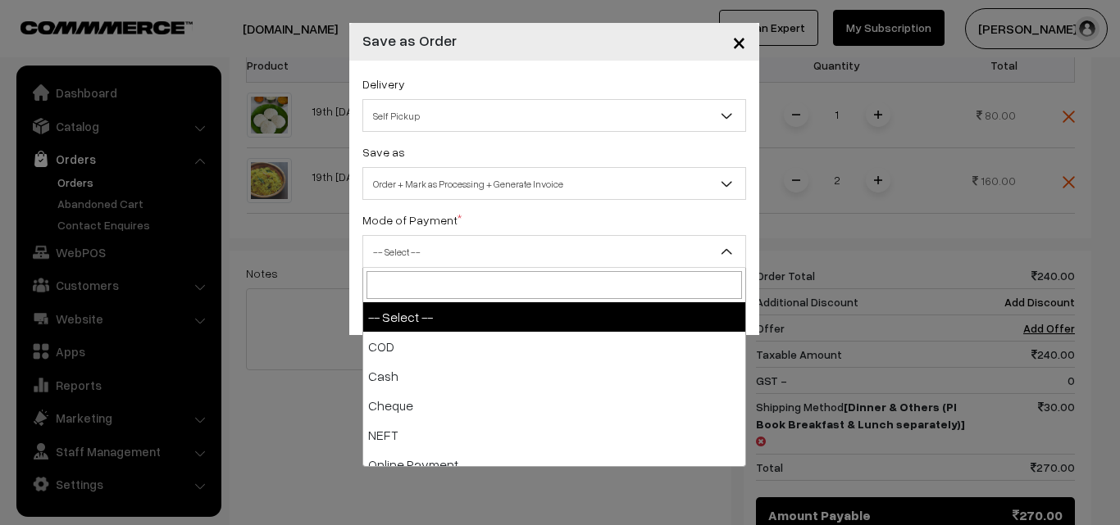
click at [423, 260] on span "-- Select --" at bounding box center [554, 252] width 382 height 29
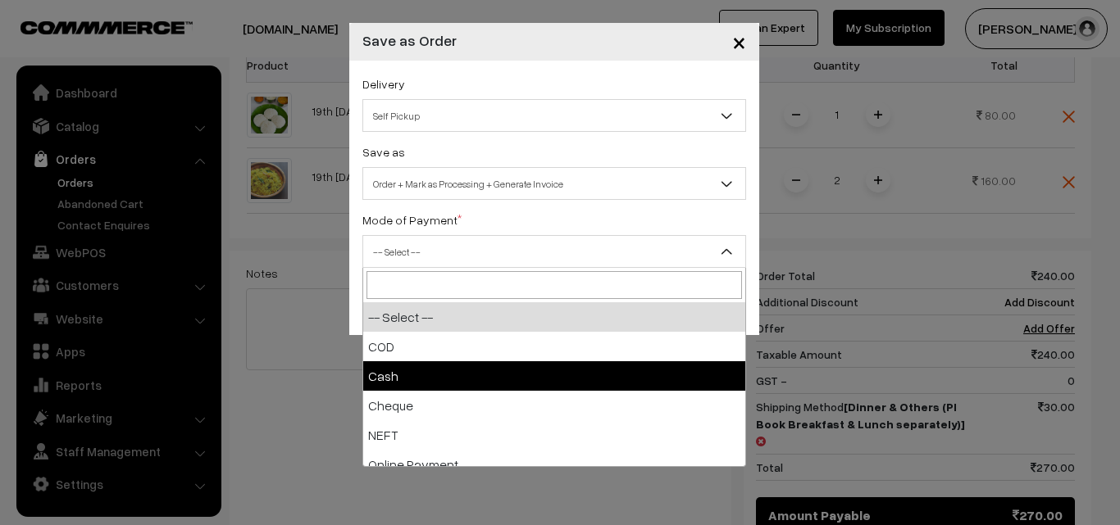
select select "2"
checkbox input "true"
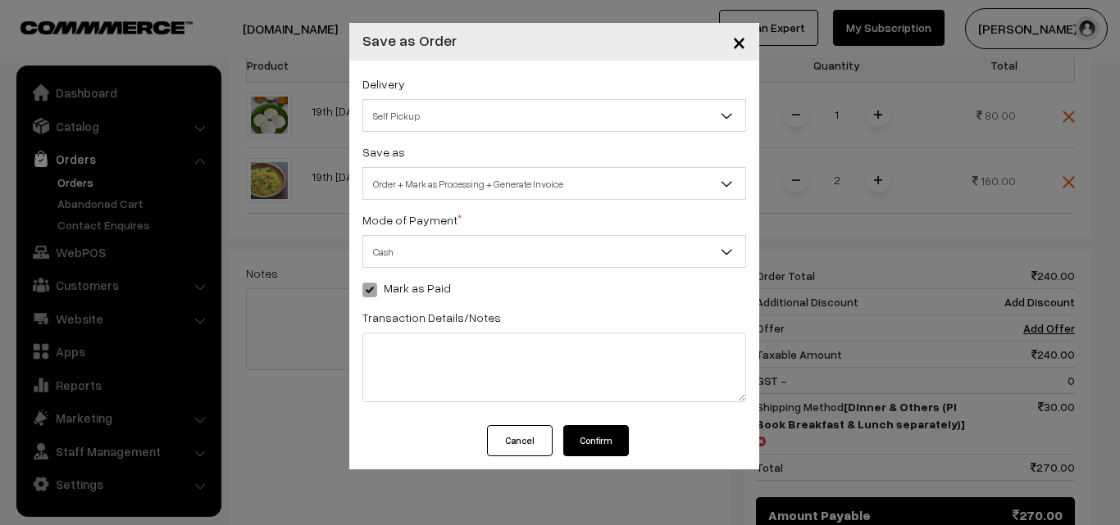
click at [607, 429] on button "Confirm" at bounding box center [596, 440] width 66 height 31
click at [592, 438] on button "Confirm" at bounding box center [596, 440] width 66 height 31
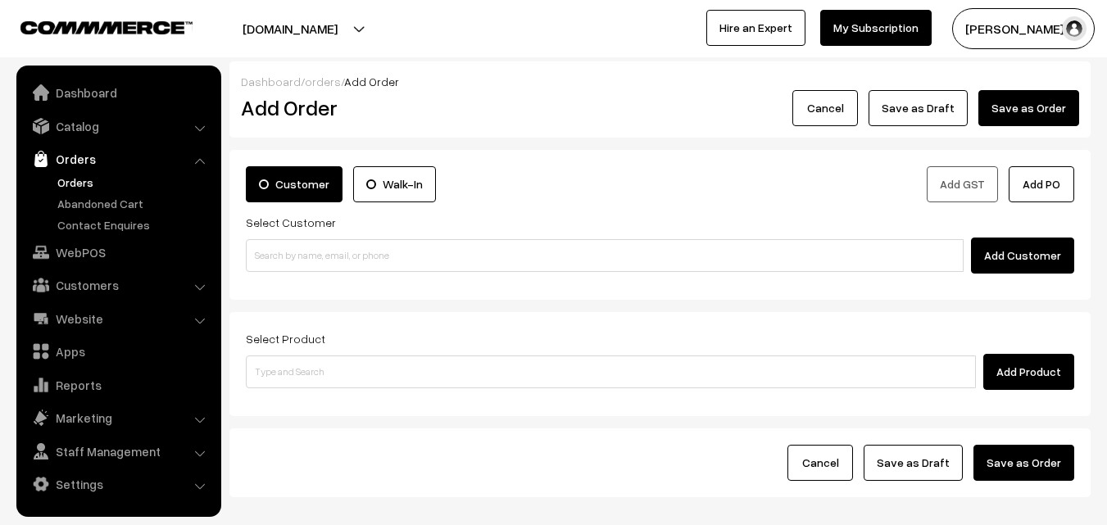
click at [75, 175] on link "Orders" at bounding box center [134, 182] width 162 height 17
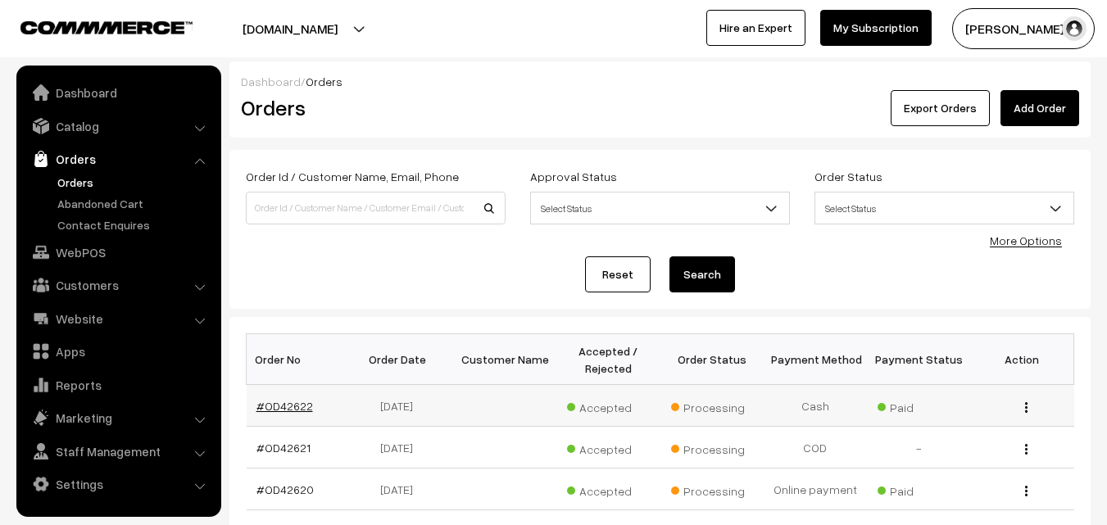
click at [298, 409] on link "#OD42622" at bounding box center [285, 406] width 57 height 14
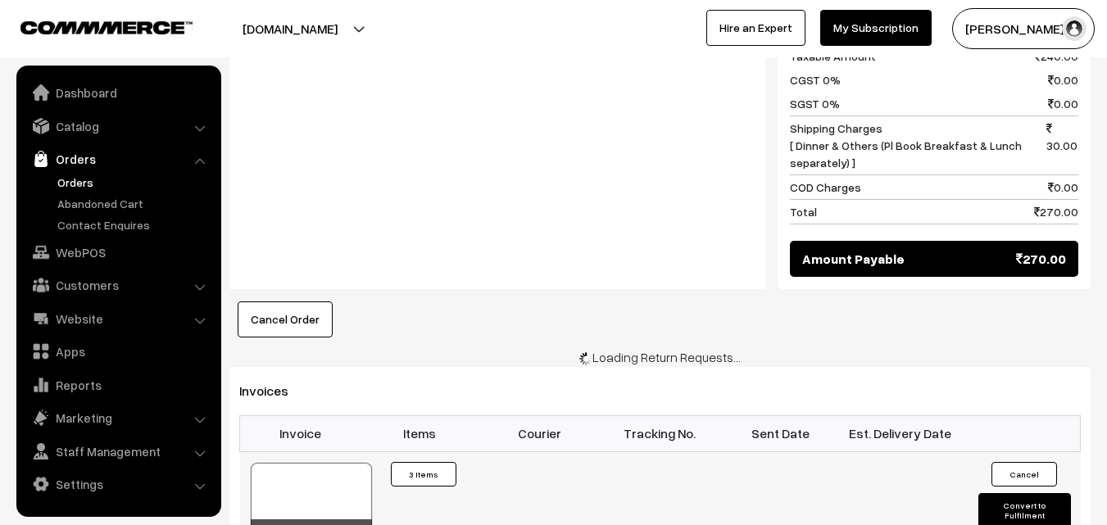
scroll to position [1066, 0]
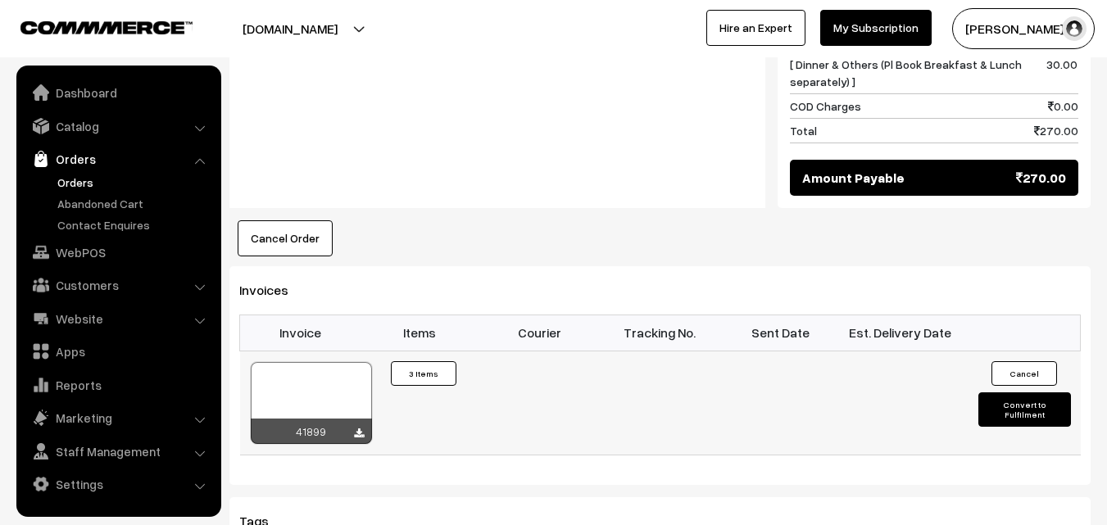
click at [301, 362] on div at bounding box center [311, 403] width 121 height 82
click at [90, 257] on link "WebPOS" at bounding box center [117, 253] width 195 height 30
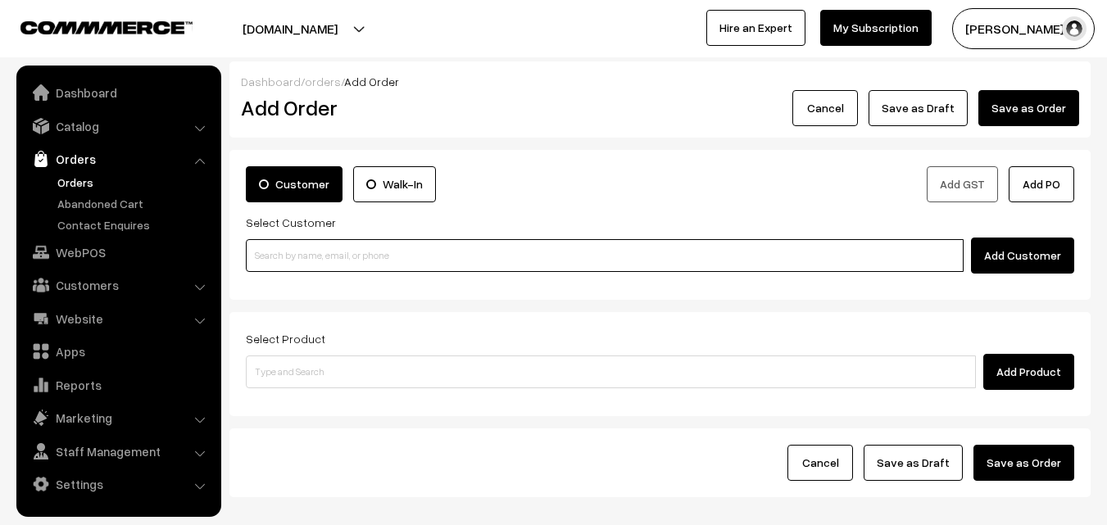
click at [304, 266] on input at bounding box center [605, 255] width 718 height 33
paste input "98402 01973"
click at [283, 255] on input "98402 01973" at bounding box center [605, 255] width 718 height 33
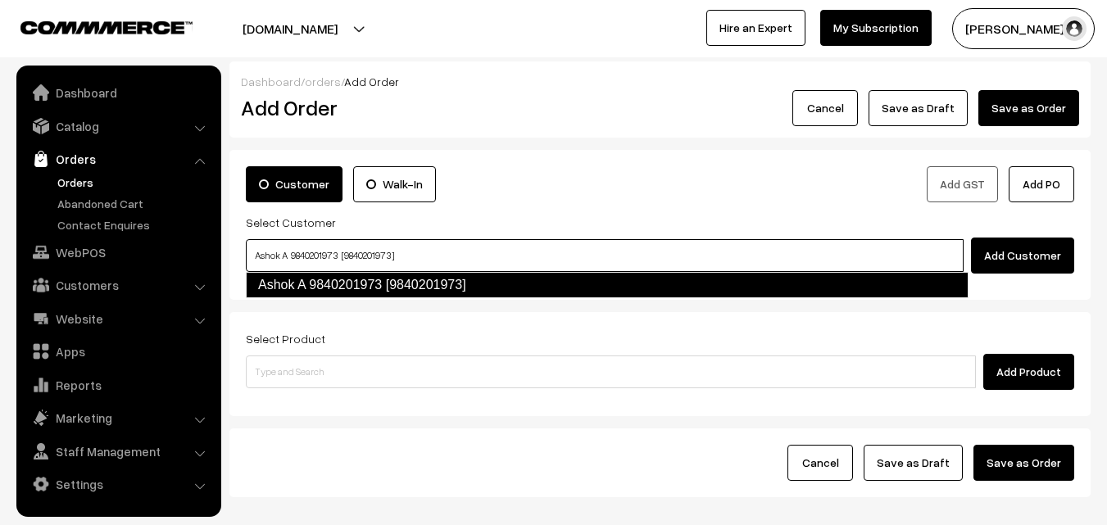
type input "Ashok A 9840201973 [9840201973]"
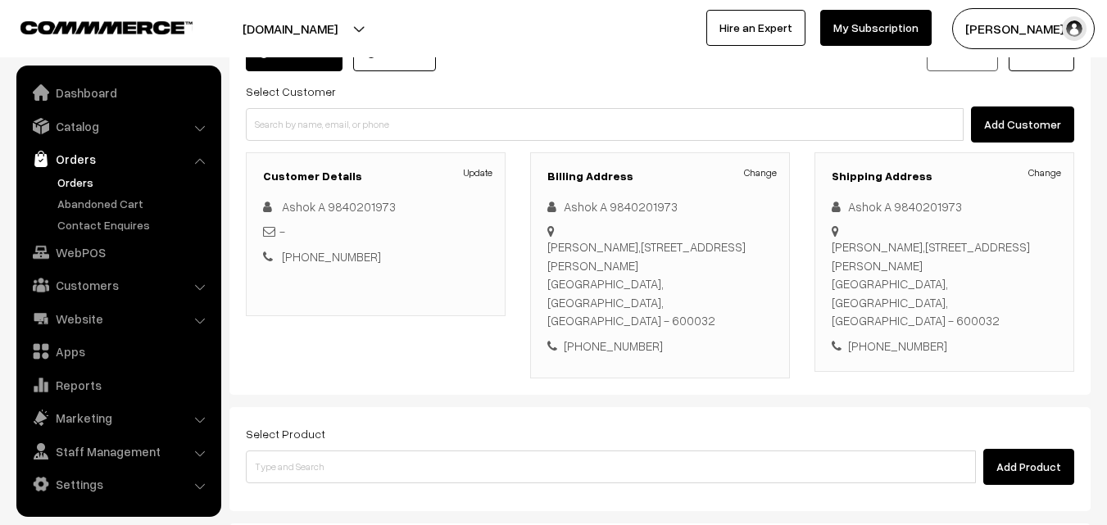
scroll to position [280, 0]
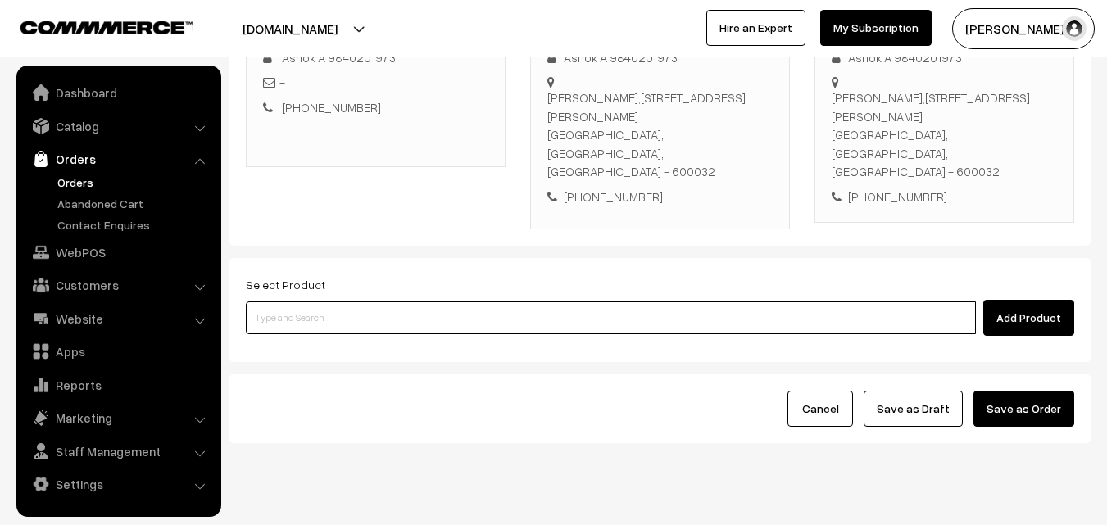
click at [294, 302] on input at bounding box center [611, 318] width 730 height 33
paste input "19th Without Rice..."
type input "19th Without Rice..."
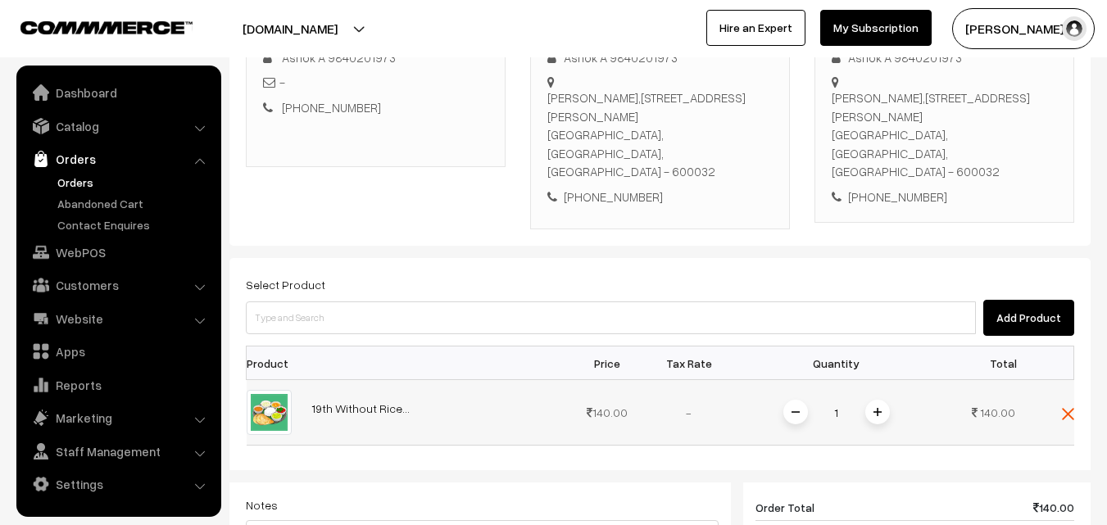
click at [883, 400] on span at bounding box center [878, 412] width 25 height 25
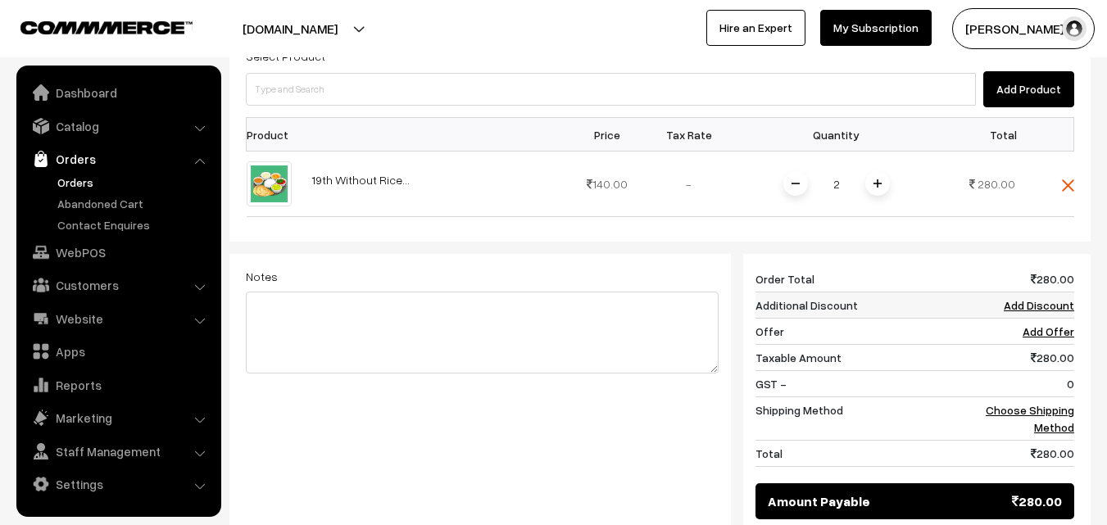
scroll to position [526, 0]
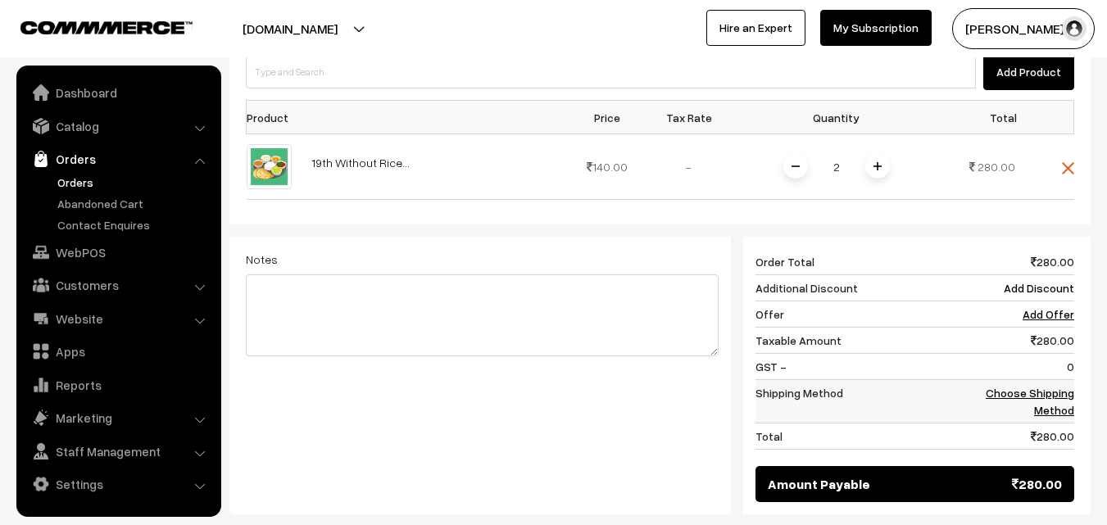
click at [1052, 386] on link "Choose Shipping Method" at bounding box center [1030, 401] width 89 height 31
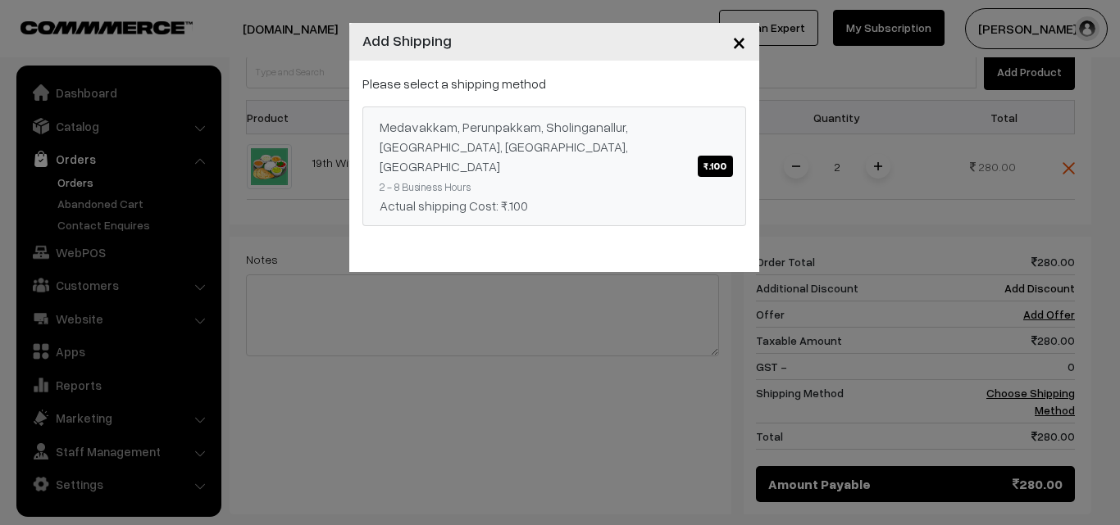
drag, startPoint x: 649, startPoint y: 193, endPoint x: 569, endPoint y: 128, distance: 103.7
click at [563, 90] on div "Please select a shipping method Medavakkam, Perunpakkam, Sholinganallur, seliyu…" at bounding box center [554, 150] width 384 height 152
click at [573, 131] on div "Medavakkam, Perunpakkam, Sholinganallur, seliyur, Kirattur, Perambur ₹.100" at bounding box center [553, 146] width 349 height 59
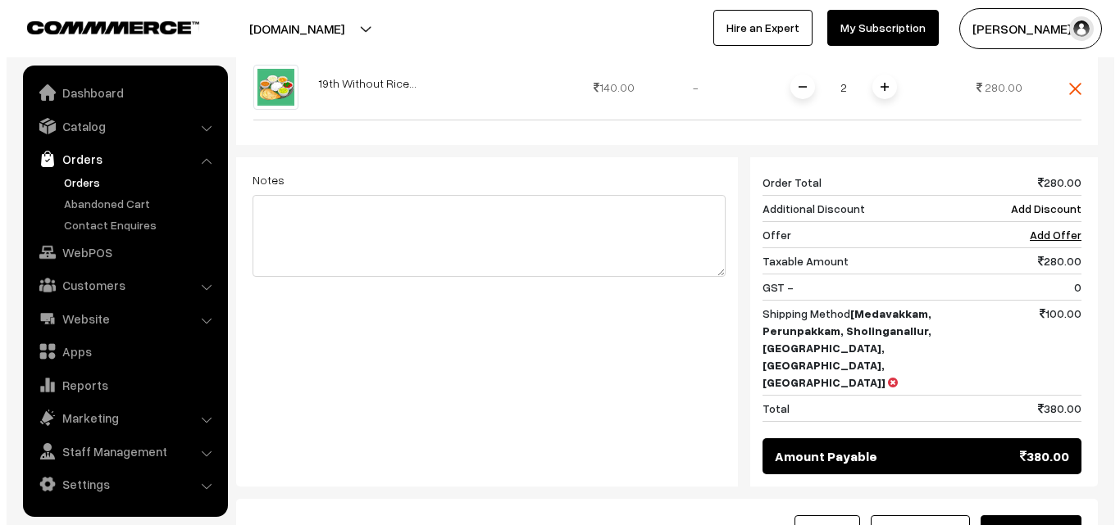
scroll to position [608, 0]
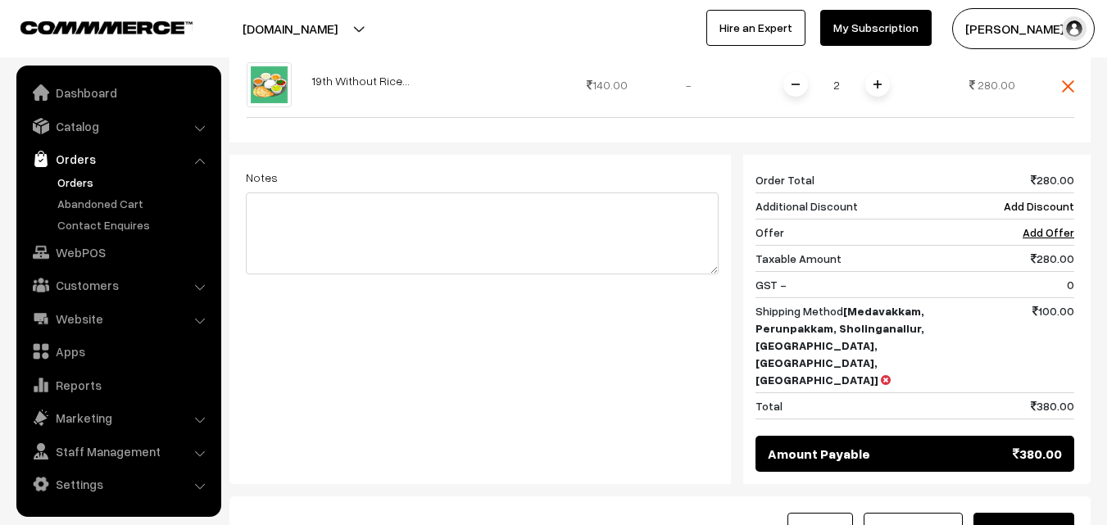
click at [1034, 513] on button "Save as Order" at bounding box center [1024, 531] width 101 height 36
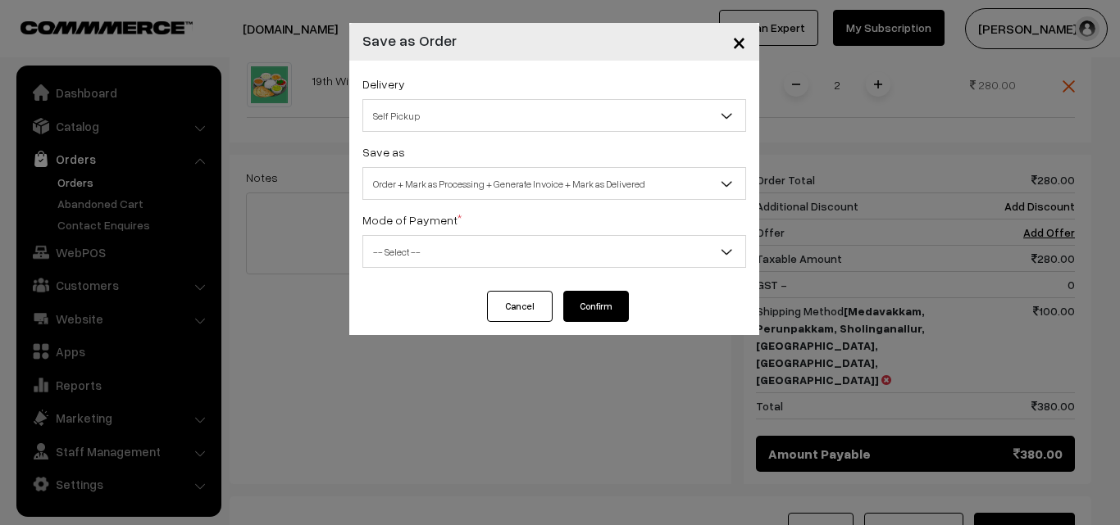
click at [447, 172] on span "Order + Mark as Processing + Generate Invoice + Mark as Delivered" at bounding box center [554, 184] width 382 height 29
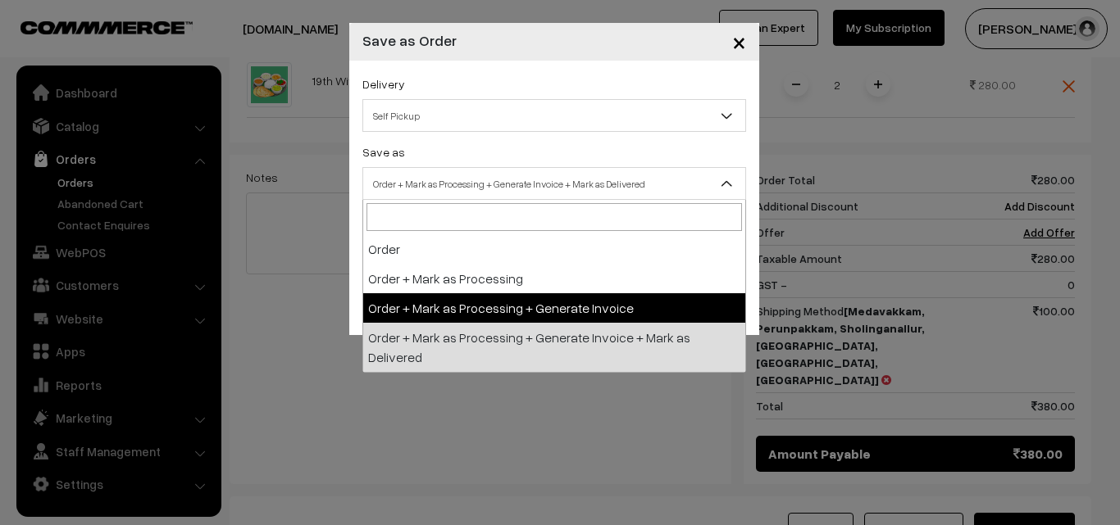
select select "3"
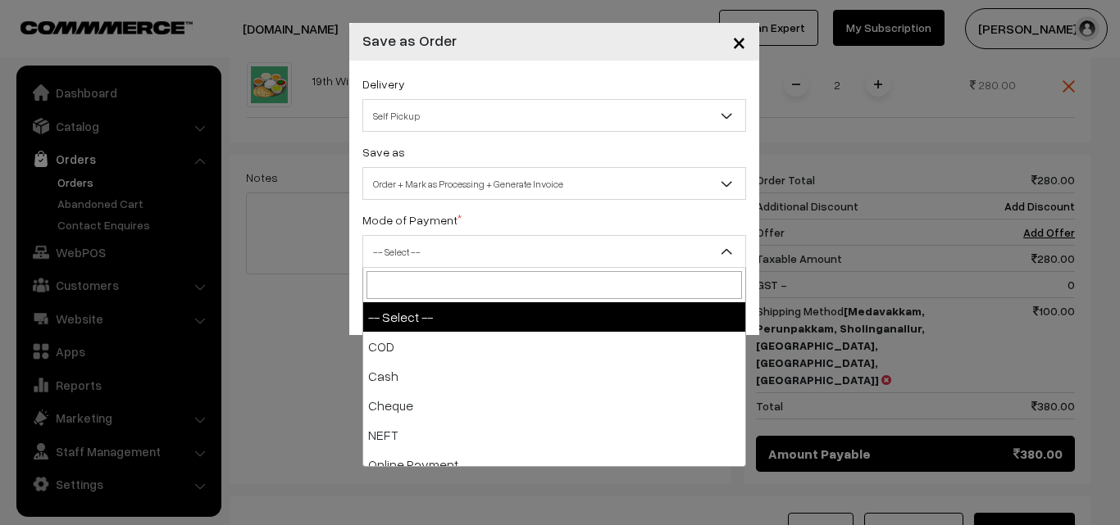
click at [396, 240] on span "-- Select --" at bounding box center [554, 252] width 382 height 29
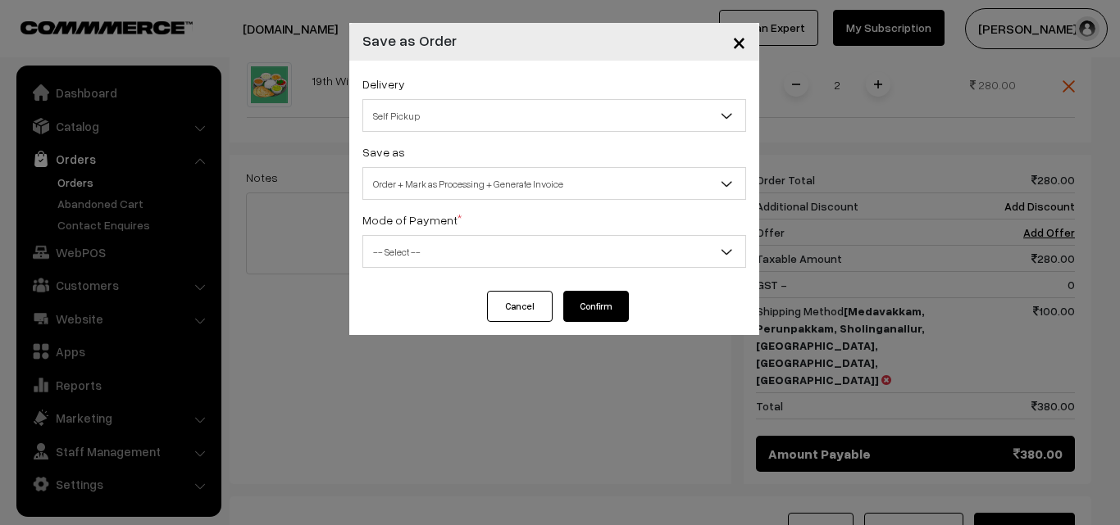
click at [396, 222] on label "Mode of Payment *" at bounding box center [411, 219] width 99 height 17
click at [398, 257] on span "-- Select --" at bounding box center [554, 252] width 382 height 29
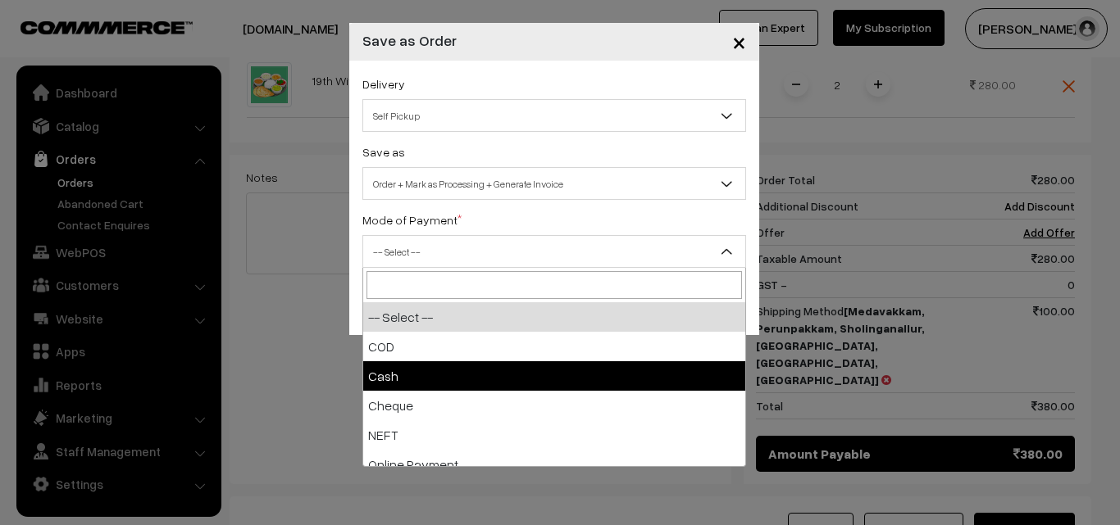
select select "2"
checkbox input "true"
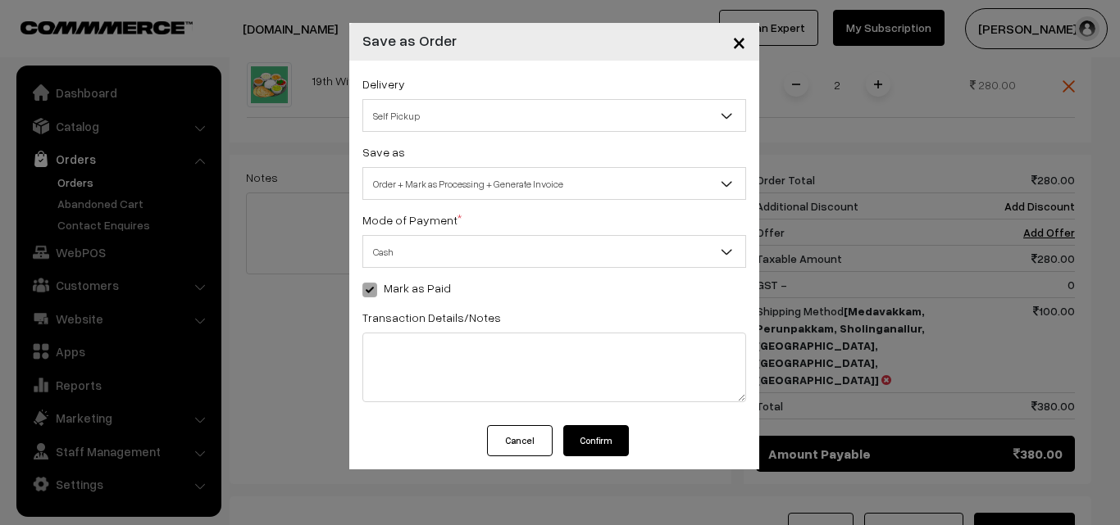
click at [598, 443] on button "Confirm" at bounding box center [596, 440] width 66 height 31
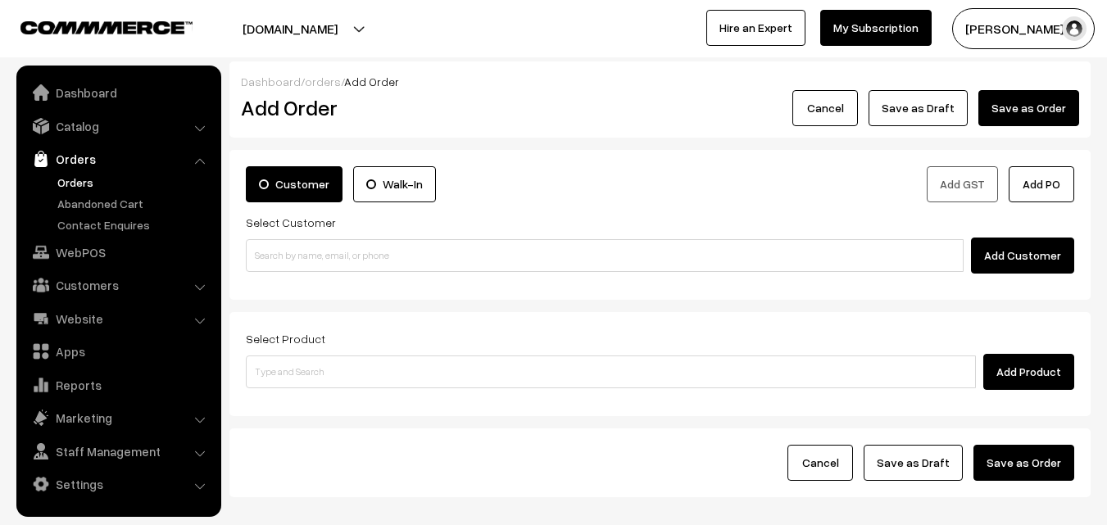
click at [74, 184] on link "Orders" at bounding box center [134, 182] width 162 height 17
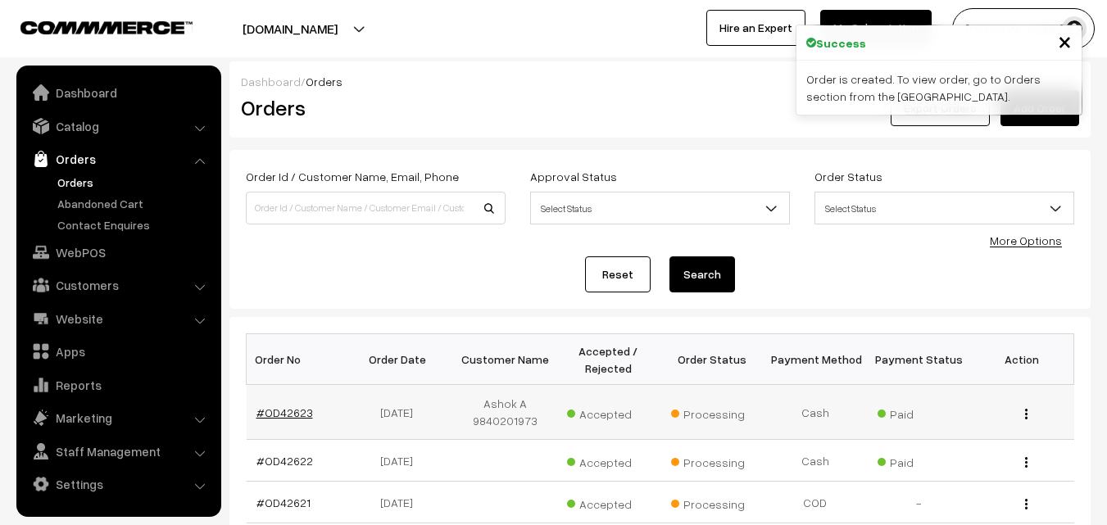
click at [288, 415] on link "#OD42623" at bounding box center [285, 413] width 57 height 14
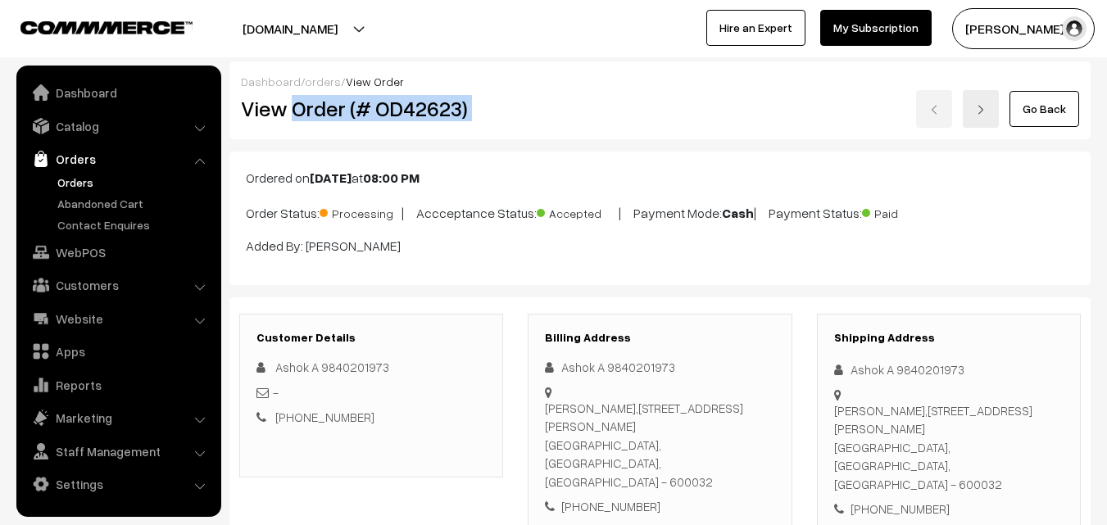
drag, startPoint x: 295, startPoint y: 116, endPoint x: 521, endPoint y: 94, distance: 227.2
click at [521, 95] on div "View Order (# OD42623) Go Back" at bounding box center [660, 109] width 863 height 38
copy div "Order (# OD42623)"
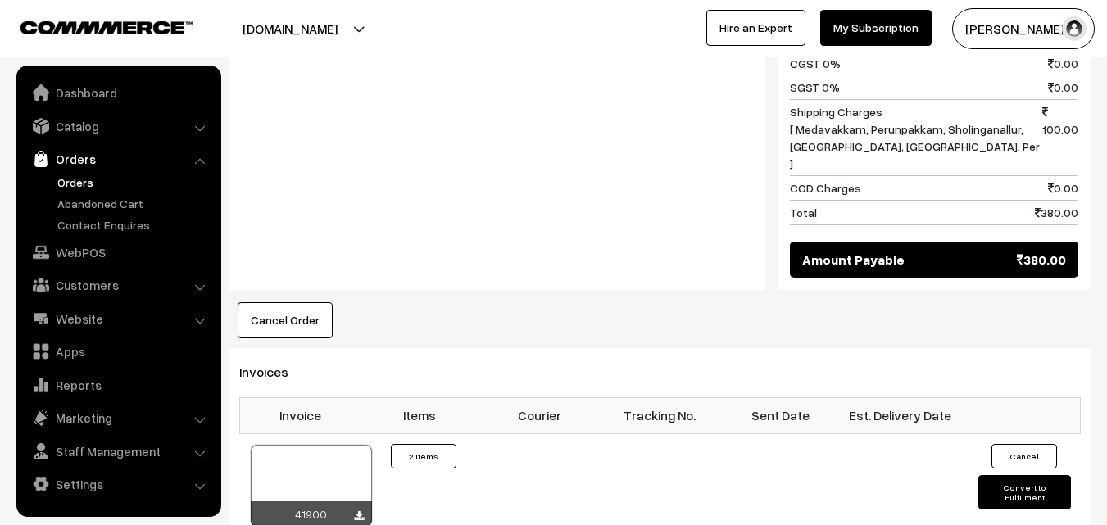
scroll to position [1066, 0]
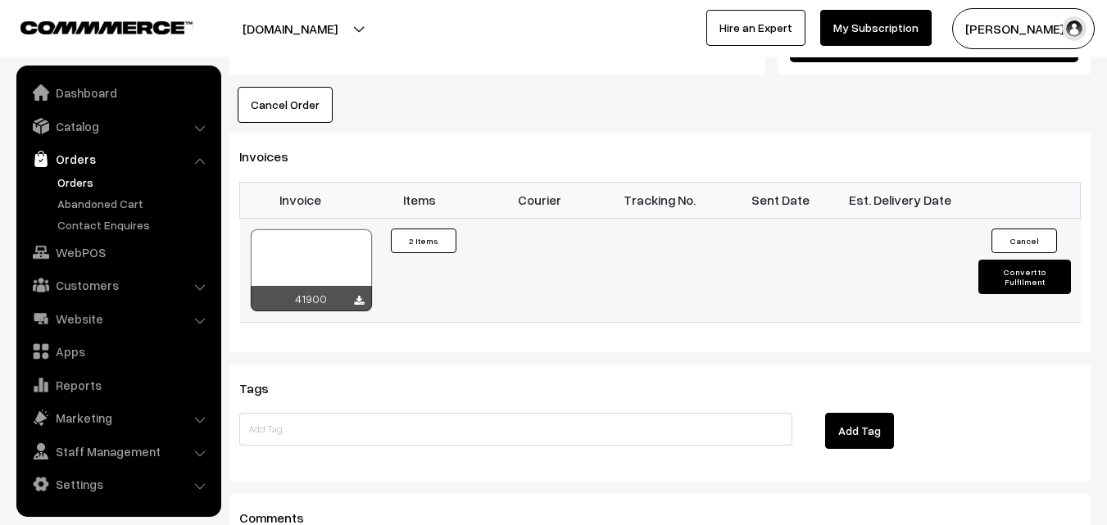
click at [341, 230] on div at bounding box center [311, 271] width 121 height 82
click at [65, 252] on link "WebPOS" at bounding box center [117, 253] width 195 height 30
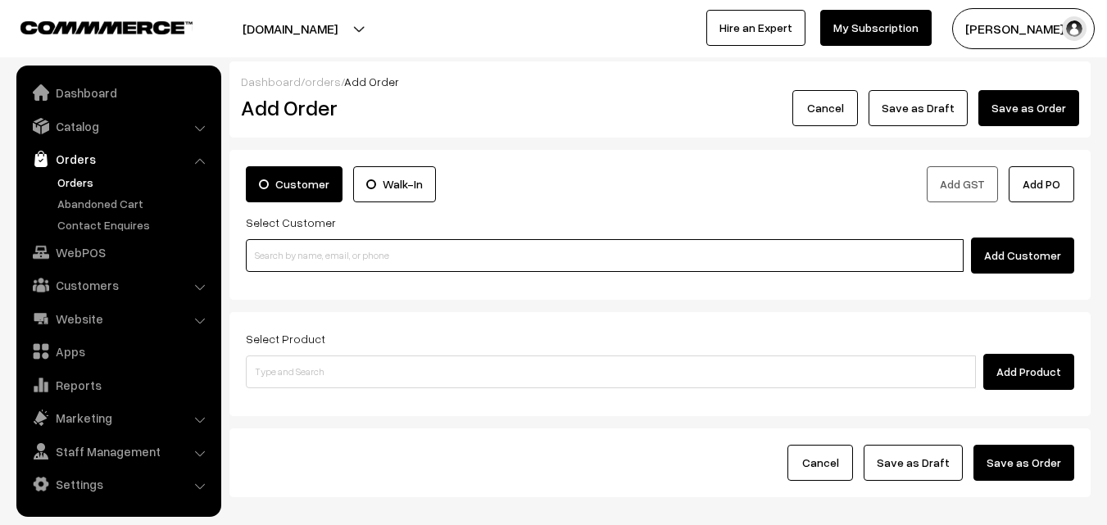
click at [320, 257] on input at bounding box center [605, 255] width 718 height 33
paste input "96202 02330"
click at [288, 252] on input "96202 02330" at bounding box center [605, 255] width 718 height 33
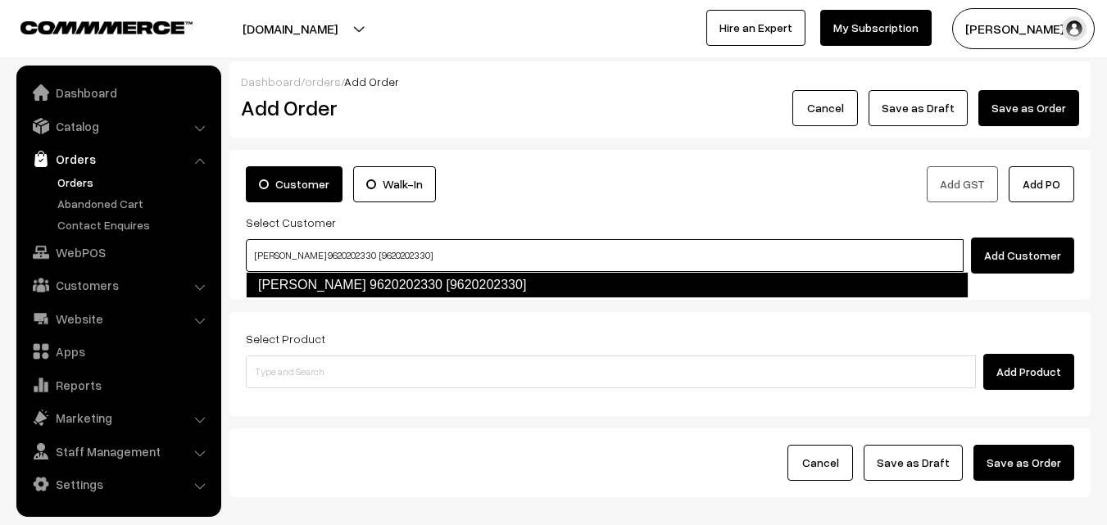
type input "[PERSON_NAME] 9620202330 [9620202330]"
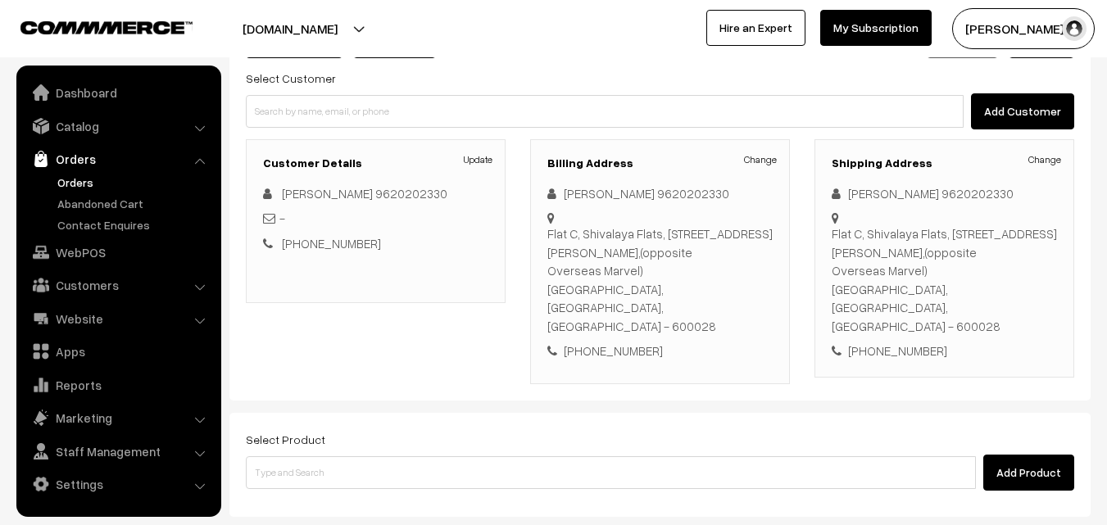
scroll to position [246, 0]
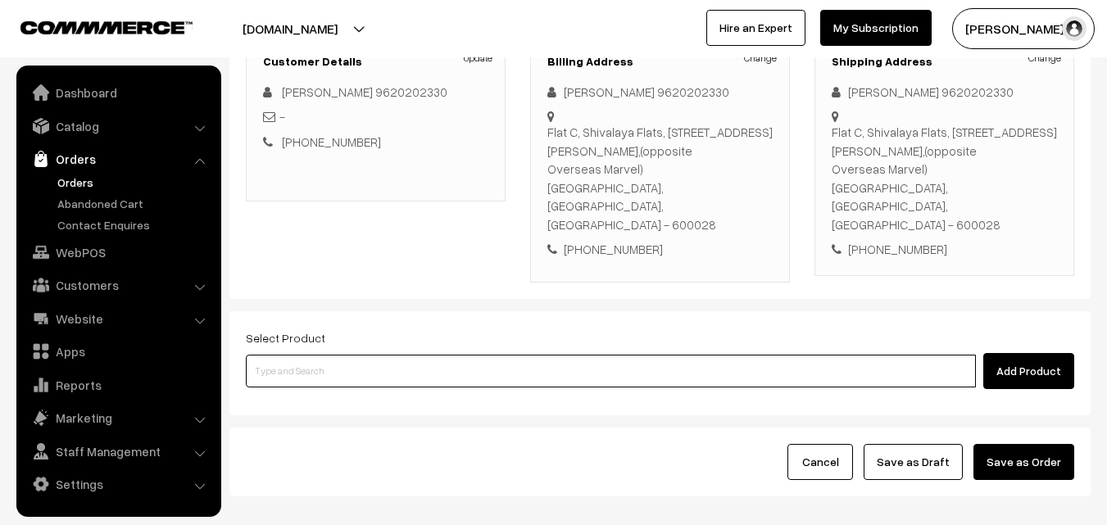
click at [373, 355] on input at bounding box center [611, 371] width 730 height 33
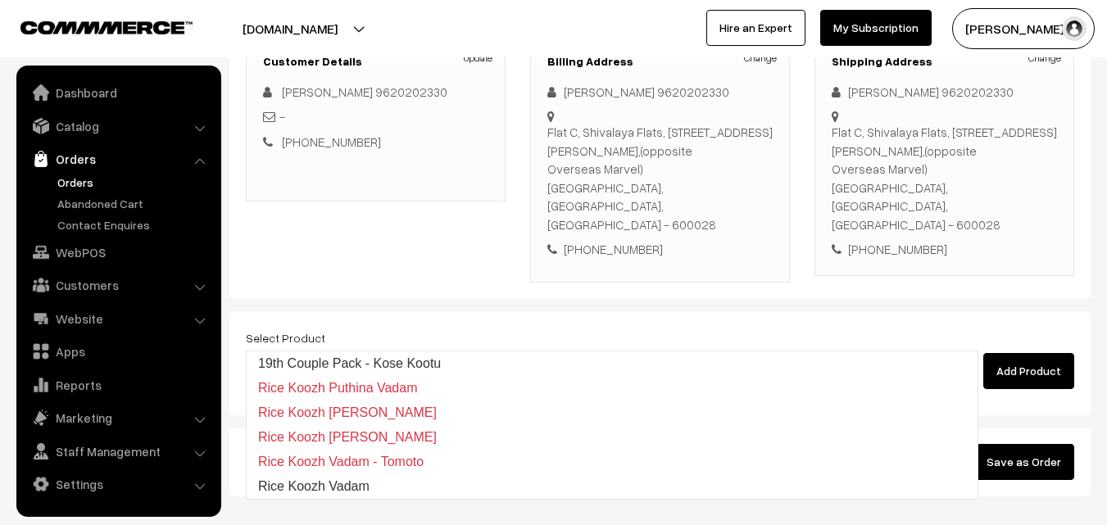
type input "19th Couple Pack - Kose Kootu"
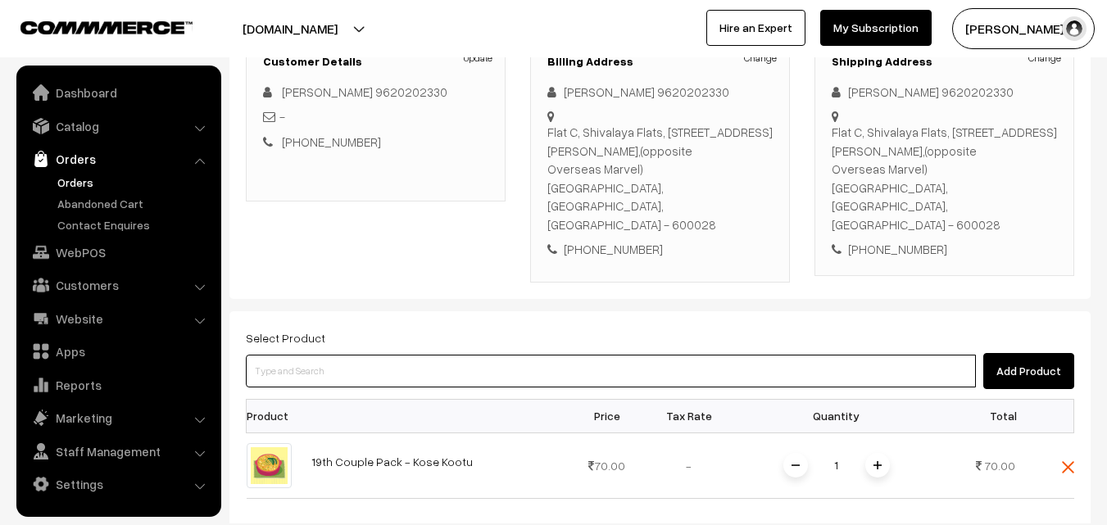
click at [416, 355] on input at bounding box center [611, 371] width 730 height 33
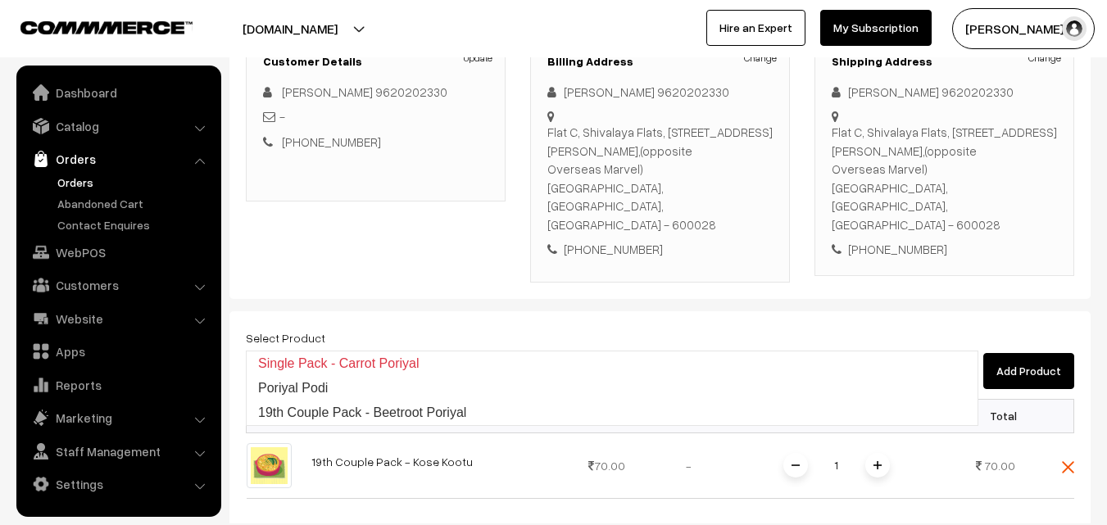
type input "19th Couple Pack - Beetroot Poriyal"
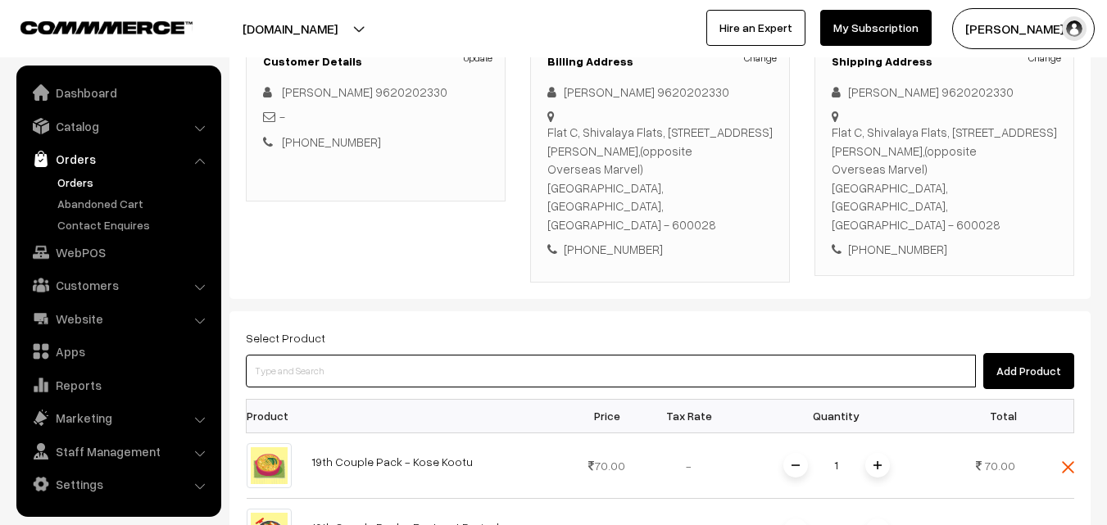
click at [438, 355] on input at bounding box center [611, 371] width 730 height 33
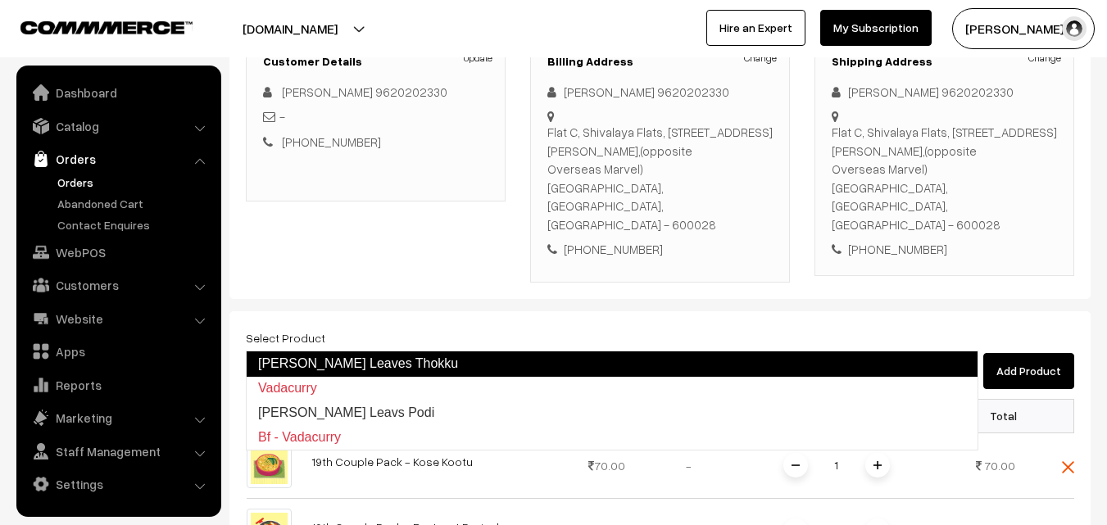
type input "[PERSON_NAME] Leavs Podi"
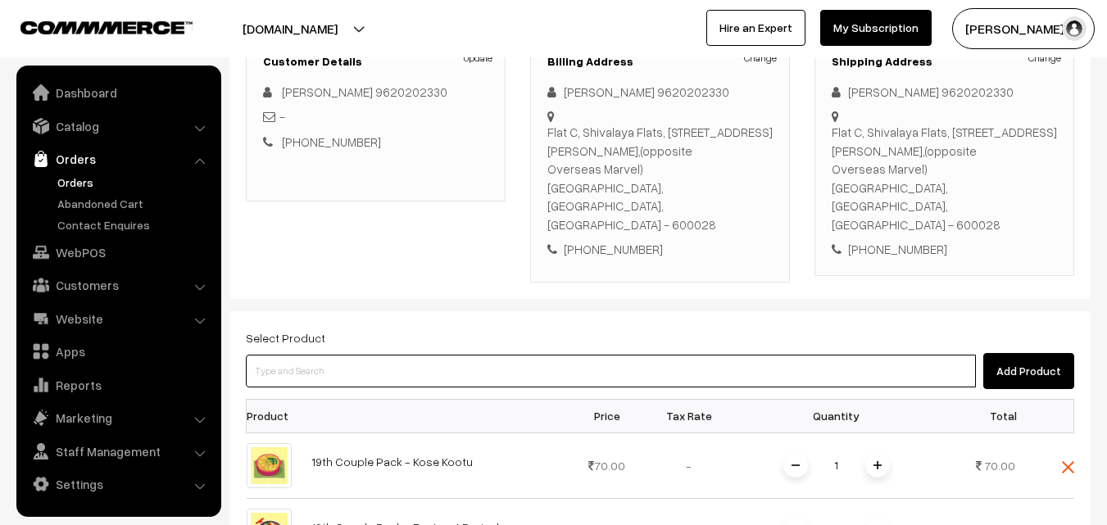
click at [495, 355] on input at bounding box center [611, 371] width 730 height 33
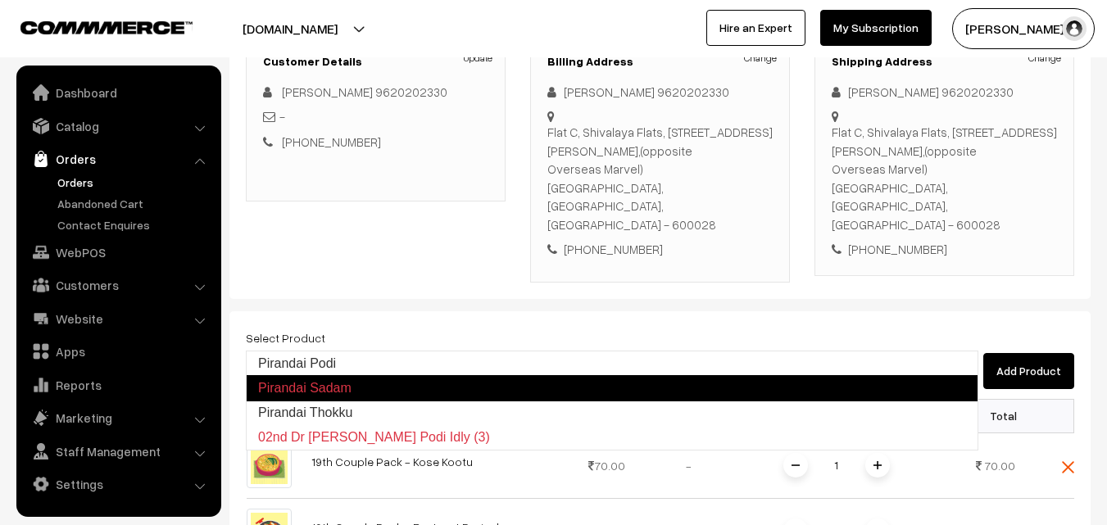
type input "Pirandai Podi"
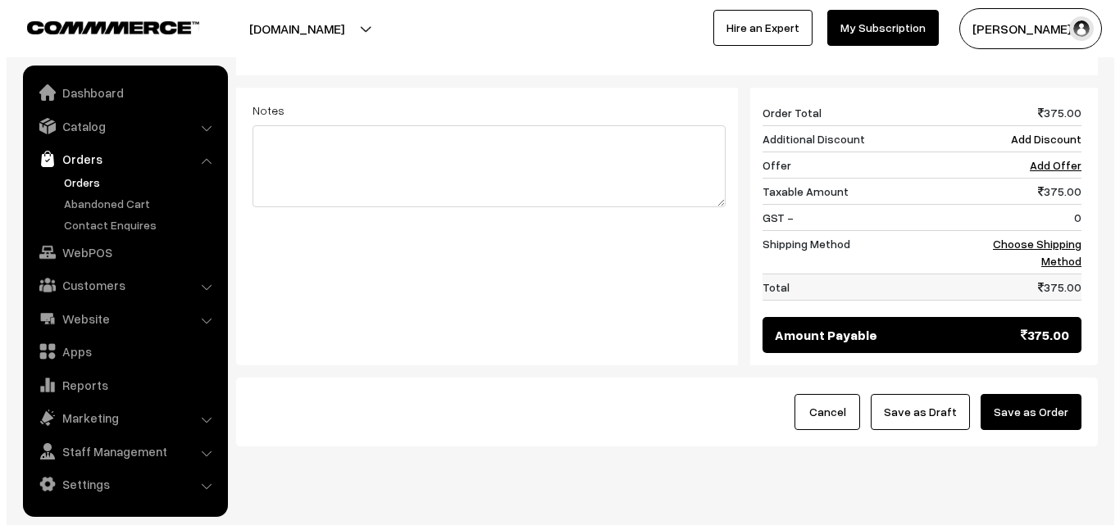
scroll to position [894, 0]
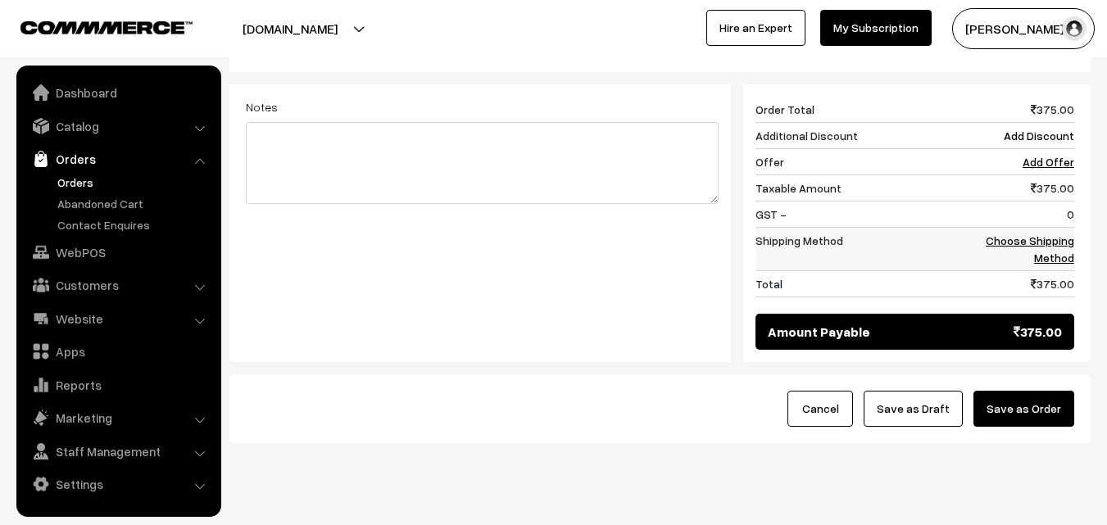
click at [1058, 234] on link "Choose Shipping Method" at bounding box center [1030, 249] width 89 height 31
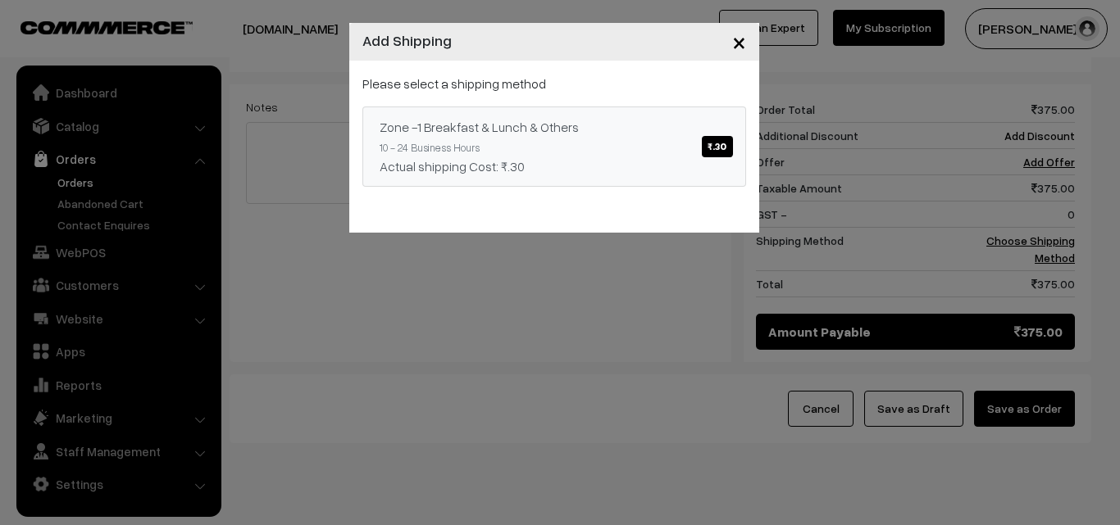
click at [642, 151] on link "Zone -1 Breakfast & Lunch & Others ₹.30 10 - 24 Business Hours Actual shipping …" at bounding box center [554, 147] width 384 height 80
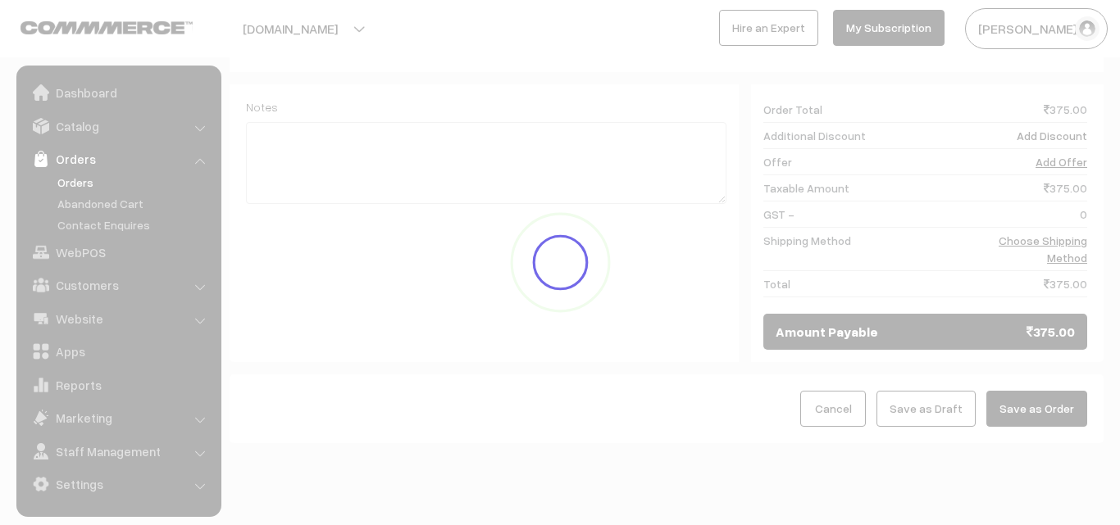
scroll to position [875, 0]
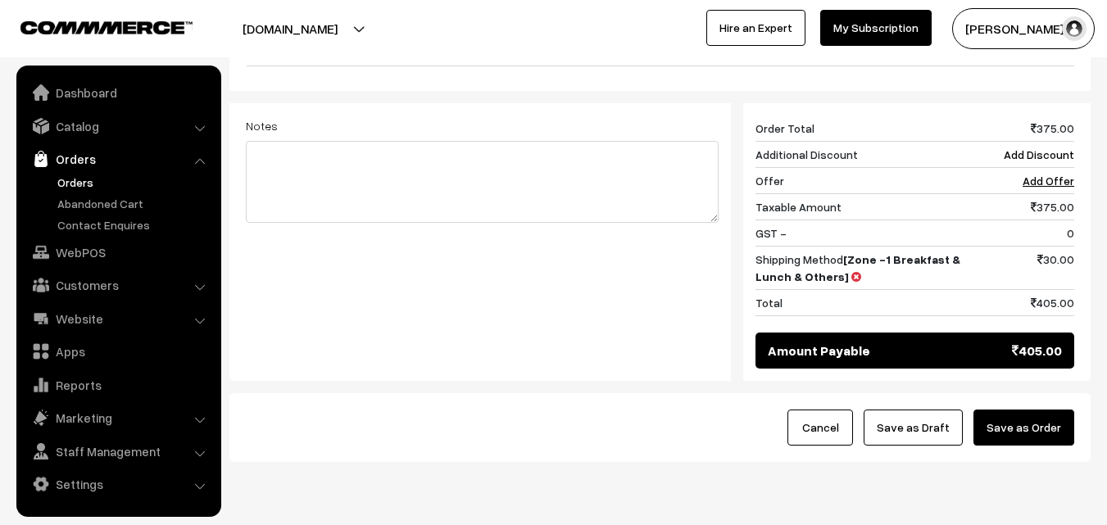
click at [1041, 393] on div "Cancel Save as Draft Save as Order" at bounding box center [660, 427] width 861 height 69
click at [1027, 410] on button "Save as Order" at bounding box center [1024, 428] width 101 height 36
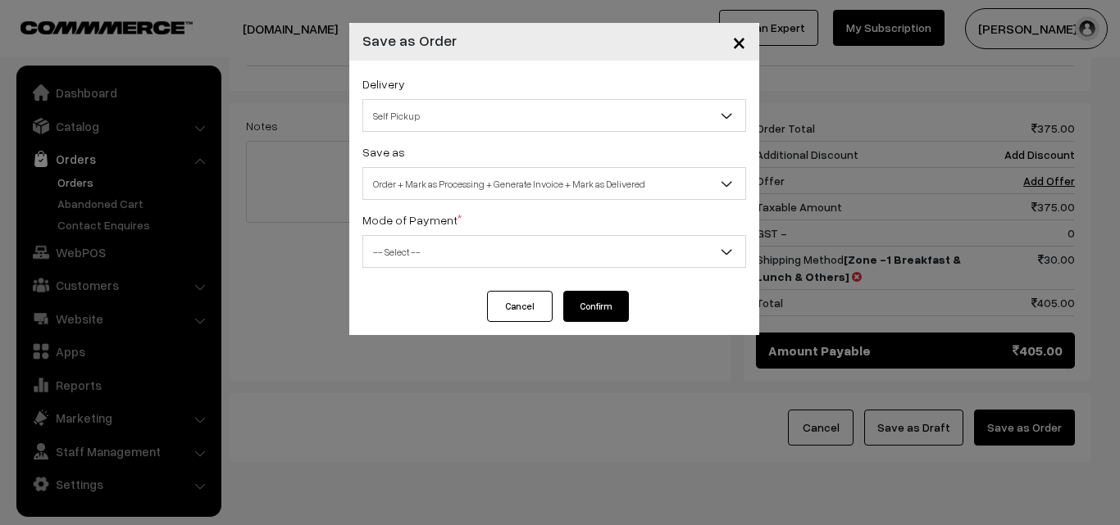
click at [483, 204] on div "Delivery Self Pickup Zone -1 Breakfast & Lunch & Others (₹30) (10 - 24 Business…" at bounding box center [554, 176] width 410 height 230
click at [484, 191] on span "Order + Mark as Processing + Generate Invoice + Mark as Delivered" at bounding box center [554, 184] width 382 height 29
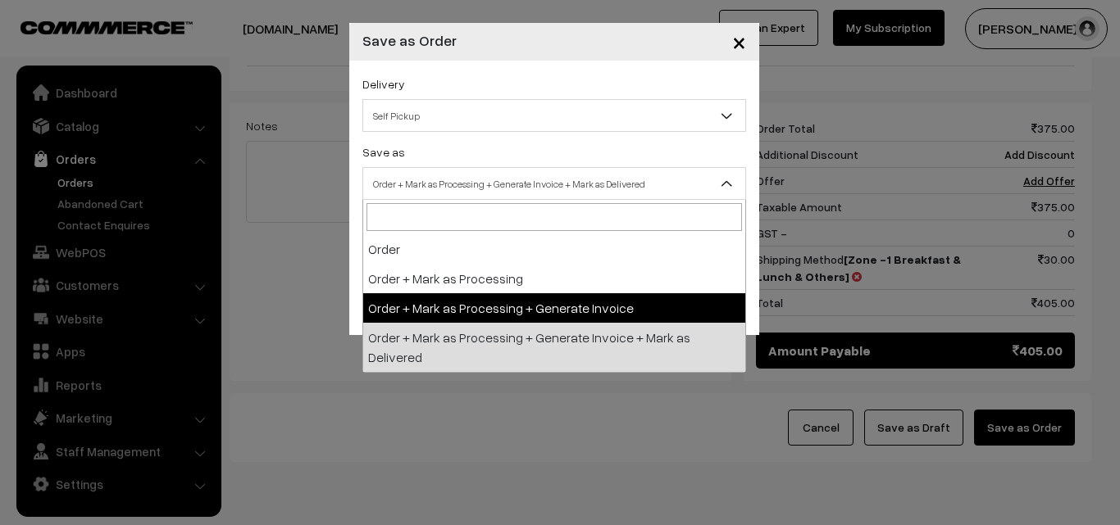
drag, startPoint x: 449, startPoint y: 308, endPoint x: 454, endPoint y: 279, distance: 29.9
select select "3"
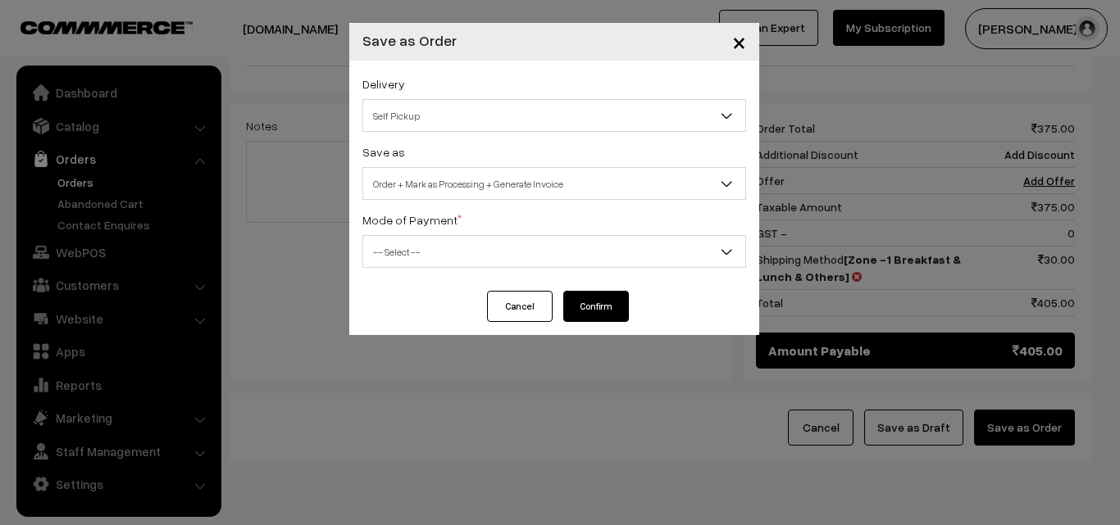
click at [456, 265] on span "-- Select --" at bounding box center [554, 252] width 382 height 29
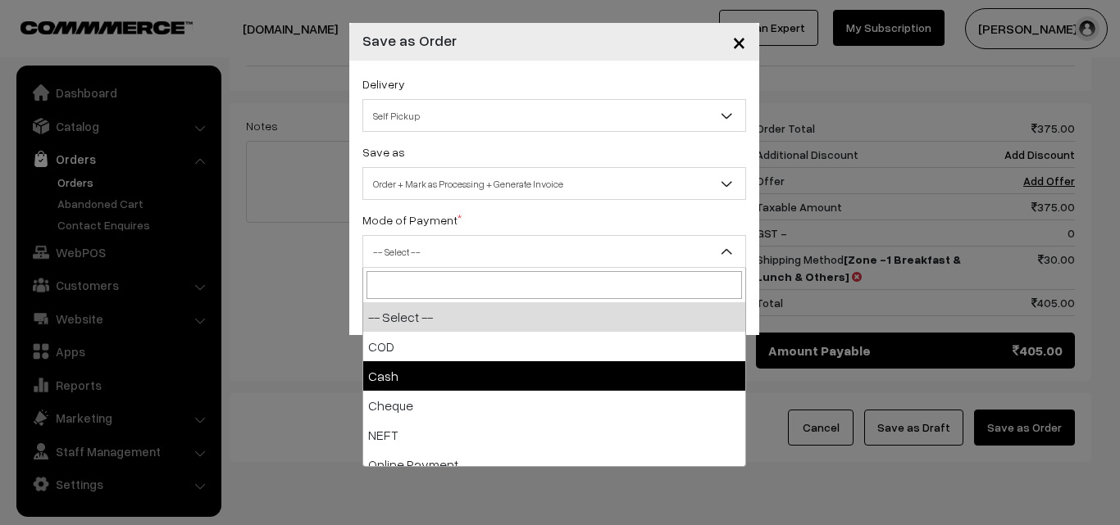
select select "2"
checkbox input "true"
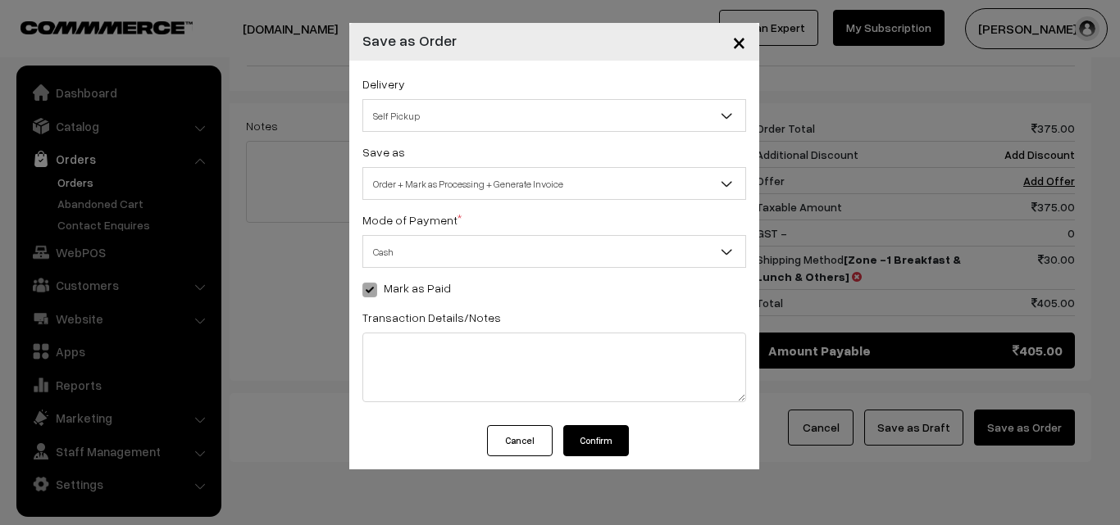
click at [604, 441] on button "Confirm" at bounding box center [596, 440] width 66 height 31
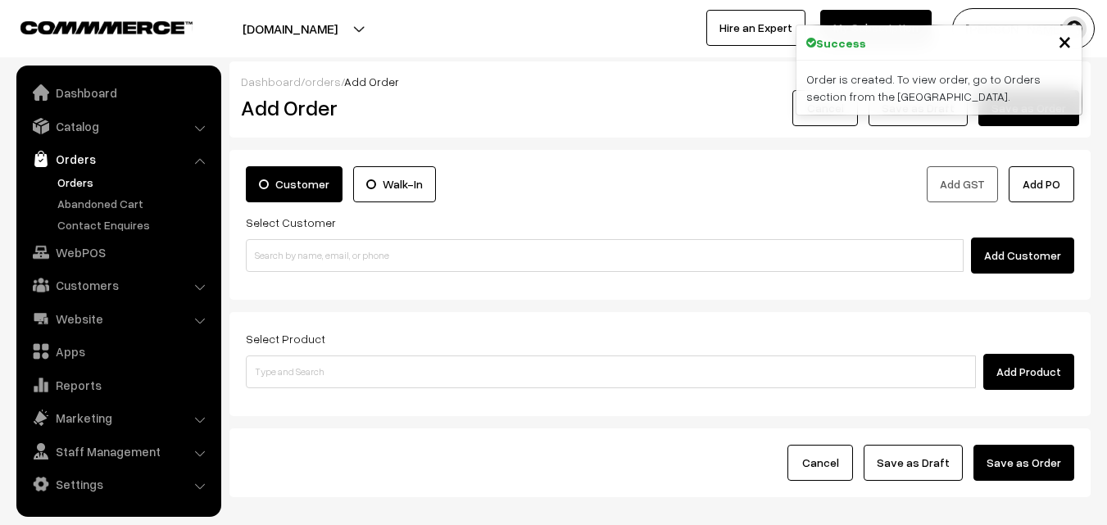
click at [69, 180] on link "Orders" at bounding box center [134, 182] width 162 height 17
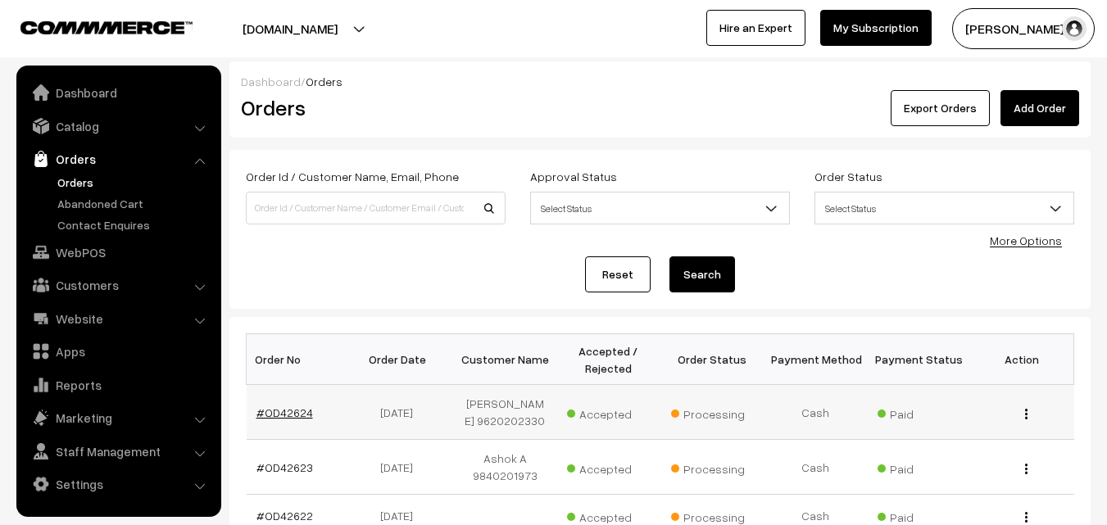
click at [298, 415] on link "#OD42624" at bounding box center [285, 413] width 57 height 14
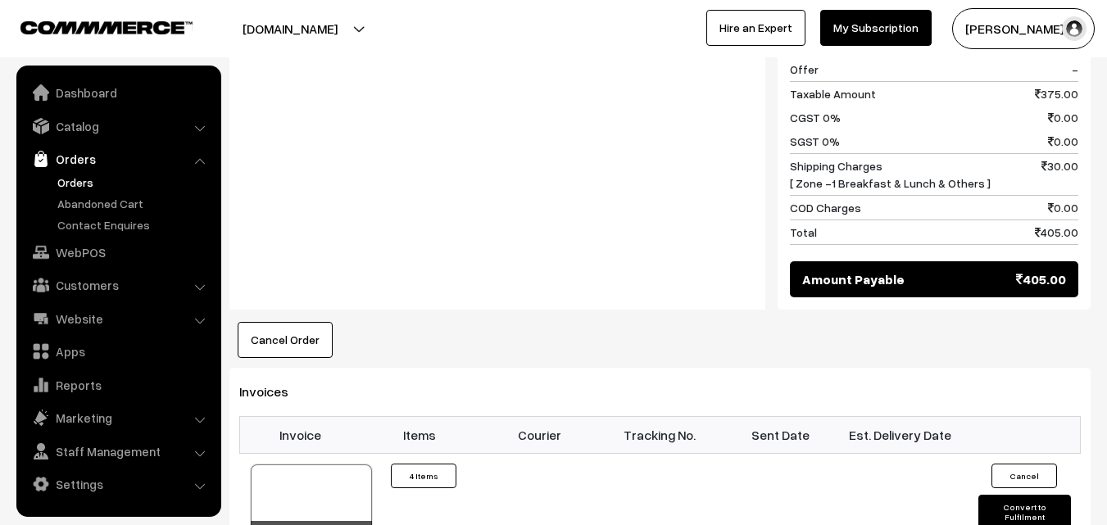
scroll to position [1148, 0]
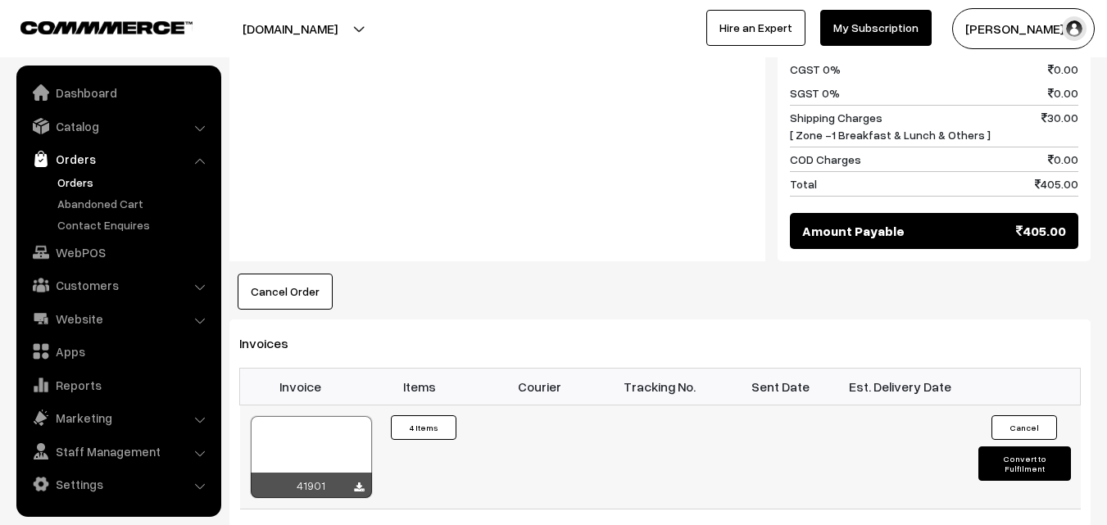
click at [311, 416] on div at bounding box center [311, 457] width 121 height 82
click at [101, 261] on link "WebPOS" at bounding box center [117, 253] width 195 height 30
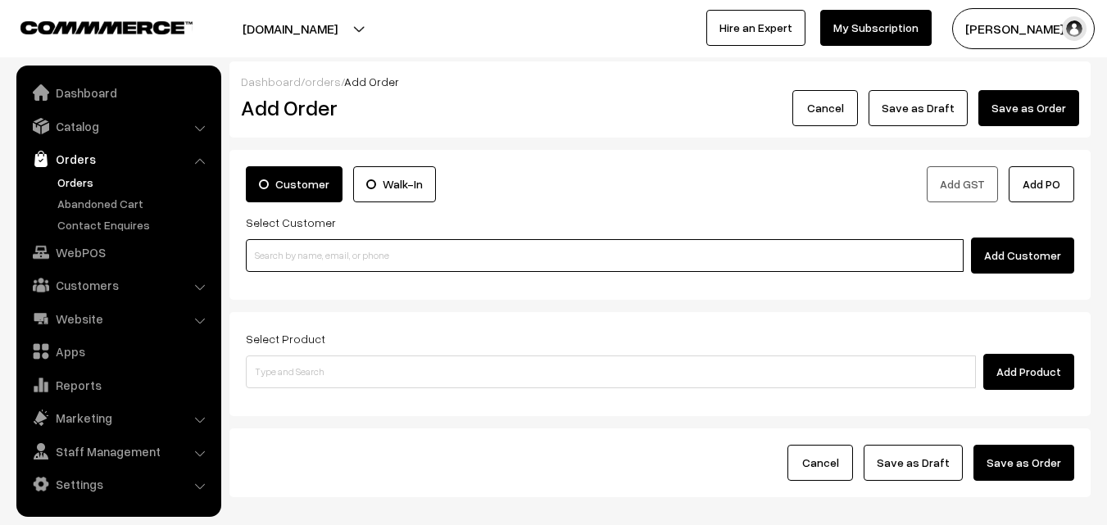
click at [311, 253] on input at bounding box center [605, 255] width 718 height 33
paste input "98407 00738"
click at [285, 259] on input "98407 00738" at bounding box center [605, 255] width 718 height 33
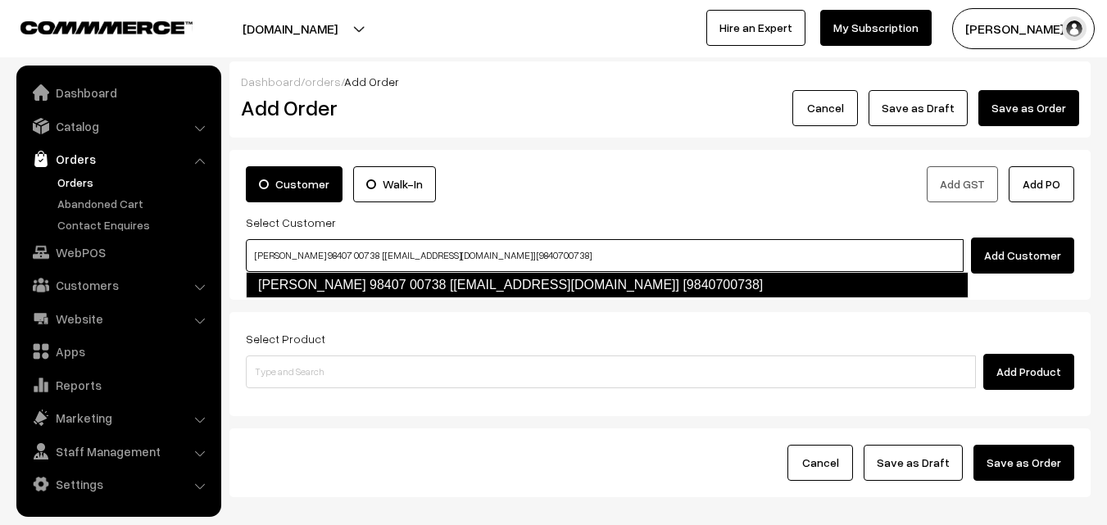
type input "Seetharaman 98407 00738 [test576@gmail.com] [9840700738]"
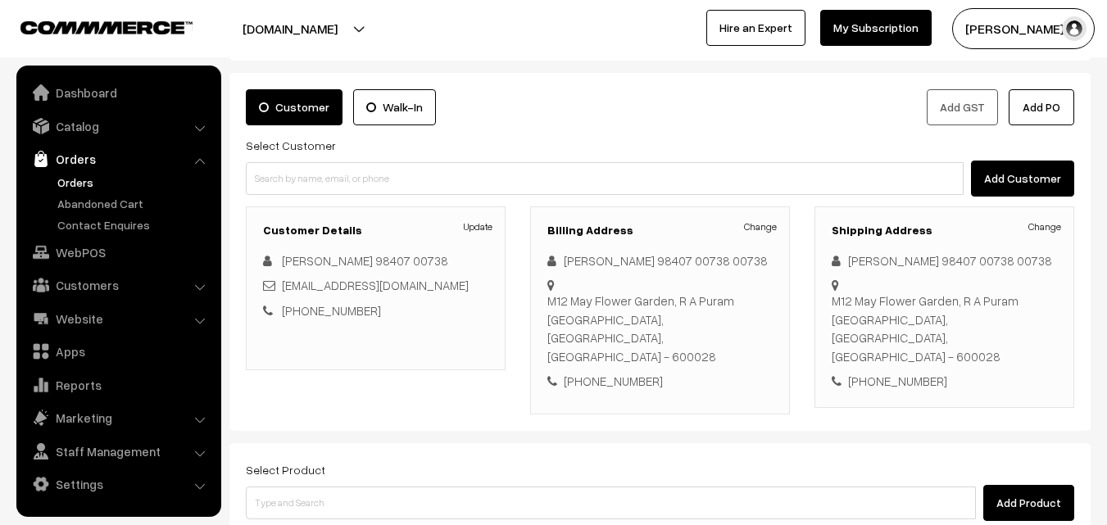
scroll to position [82, 0]
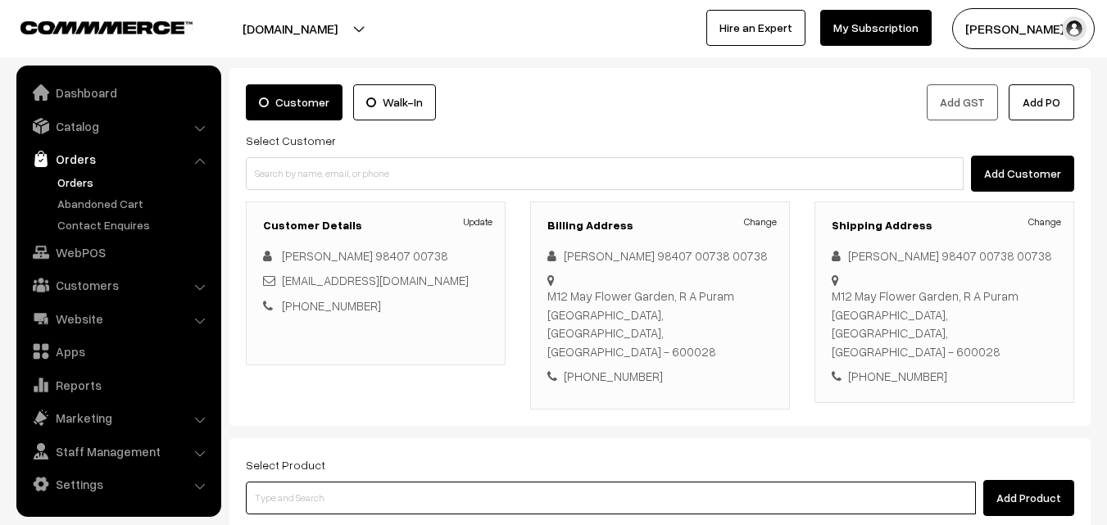
click at [375, 482] on input at bounding box center [611, 498] width 730 height 33
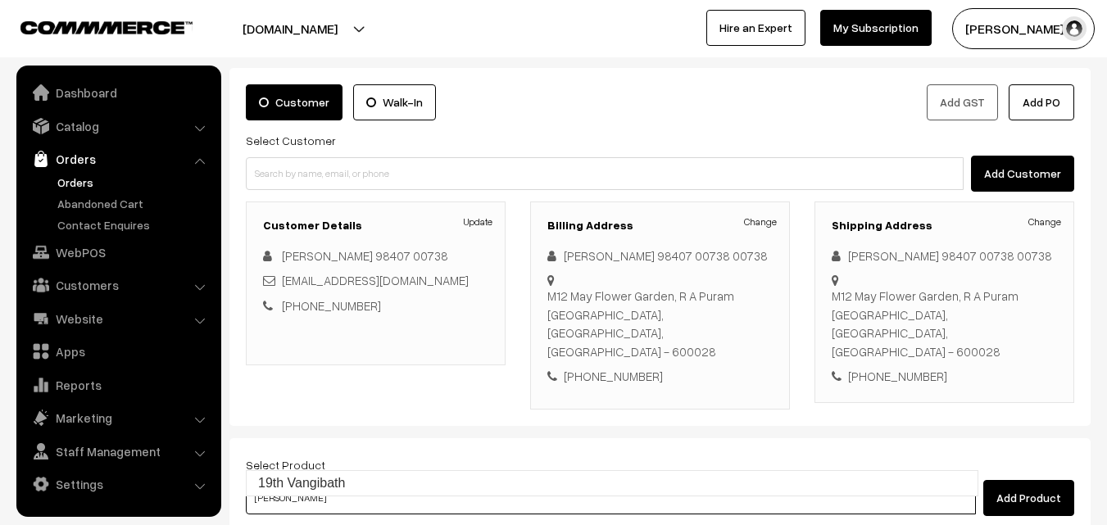
type input "19th Vangibath"
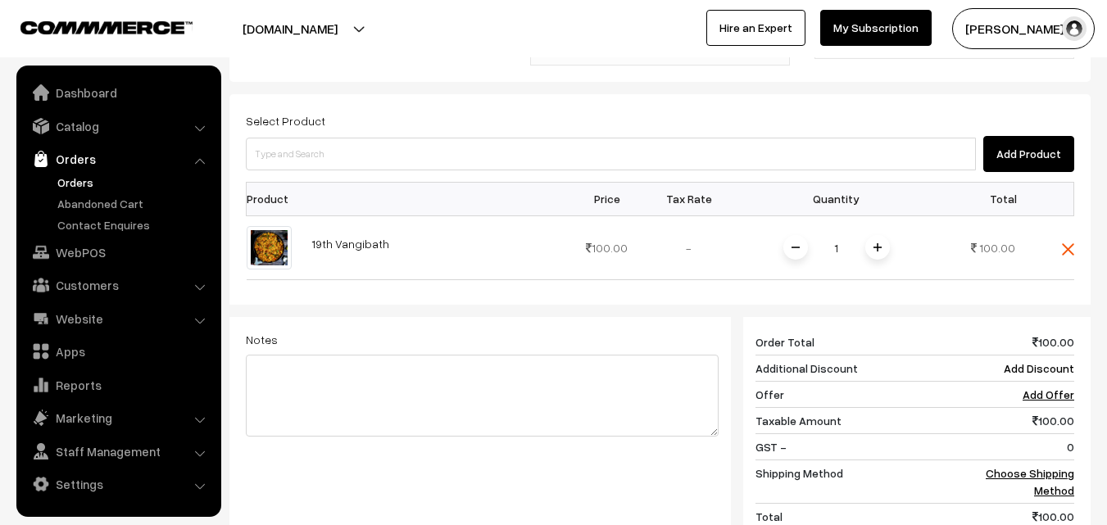
scroll to position [328, 0]
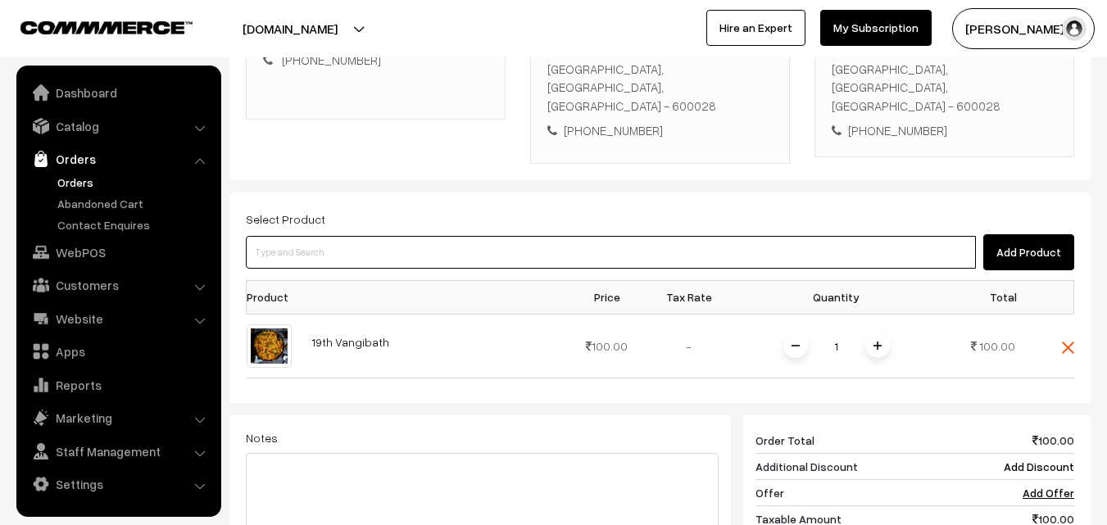
click at [416, 236] on input at bounding box center [611, 252] width 730 height 33
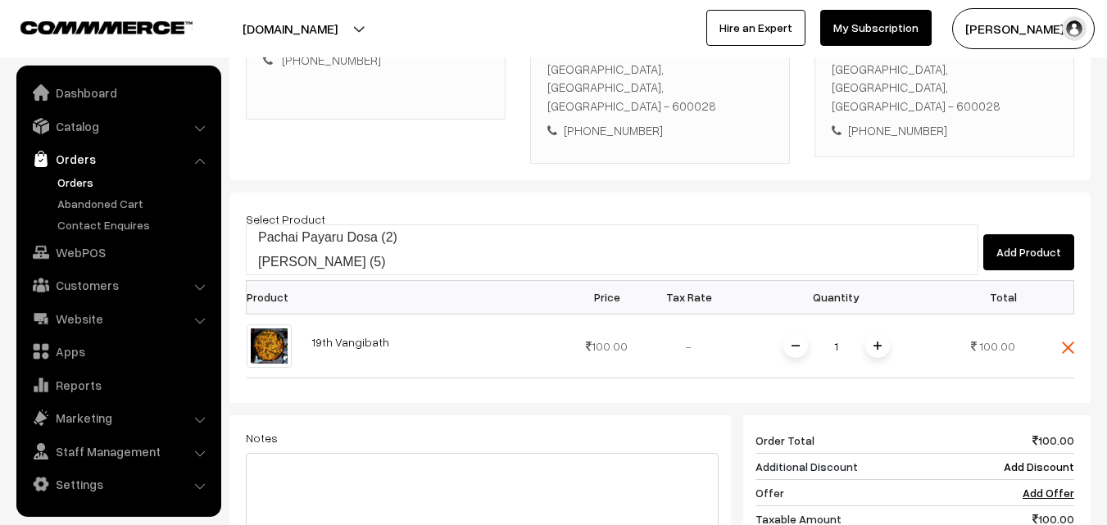
type input "Pachai Payaru Laddu (5)"
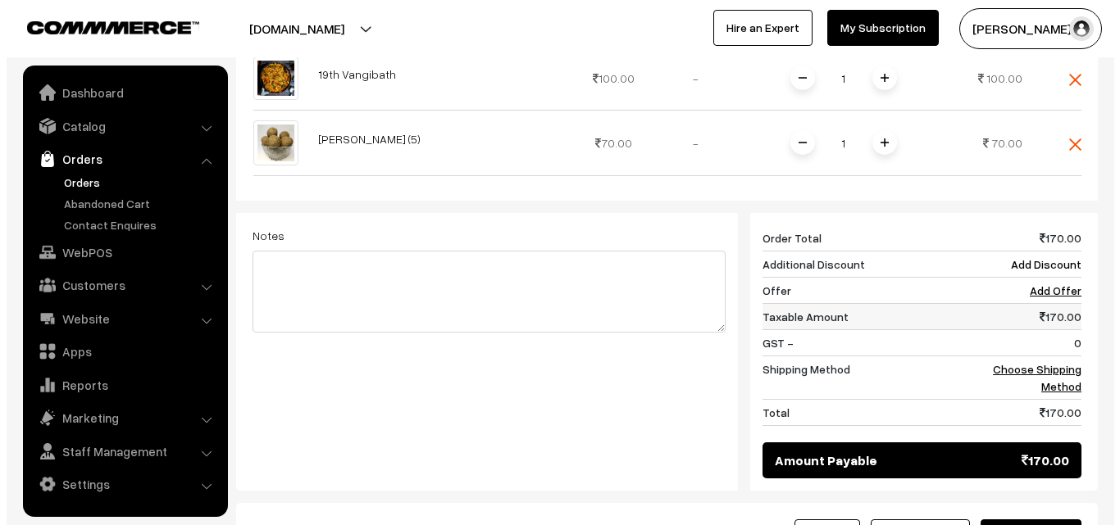
scroll to position [717, 0]
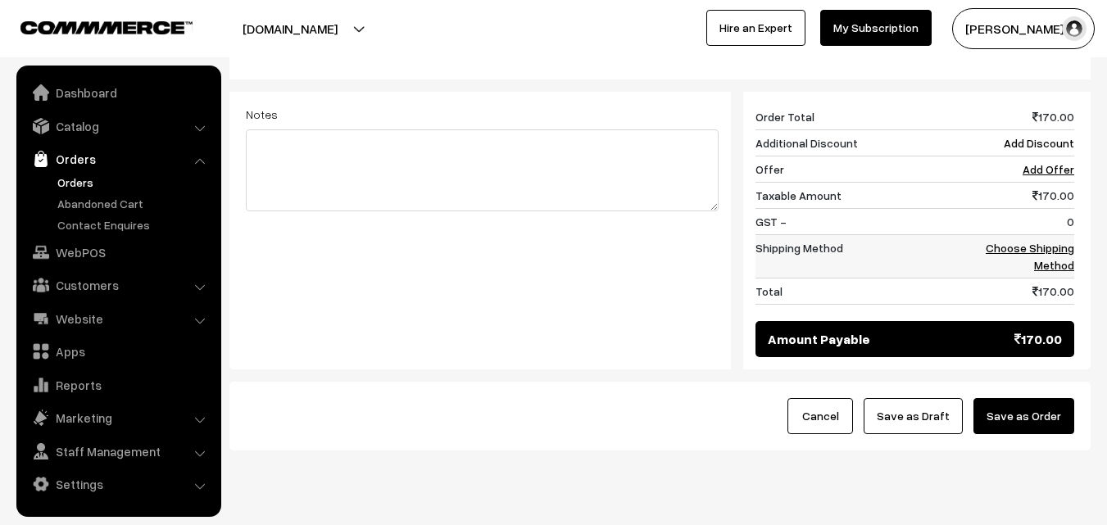
click at [1072, 241] on link "Choose Shipping Method" at bounding box center [1030, 256] width 89 height 31
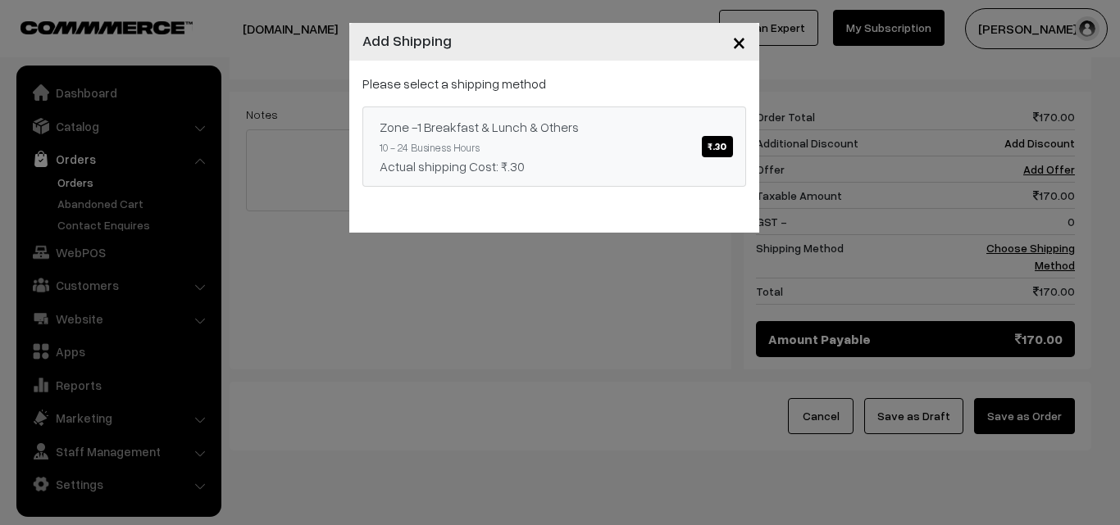
click at [561, 110] on link "Zone -1 Breakfast & Lunch & Others ₹.30 10 - 24 Business Hours Actual shipping …" at bounding box center [554, 147] width 384 height 80
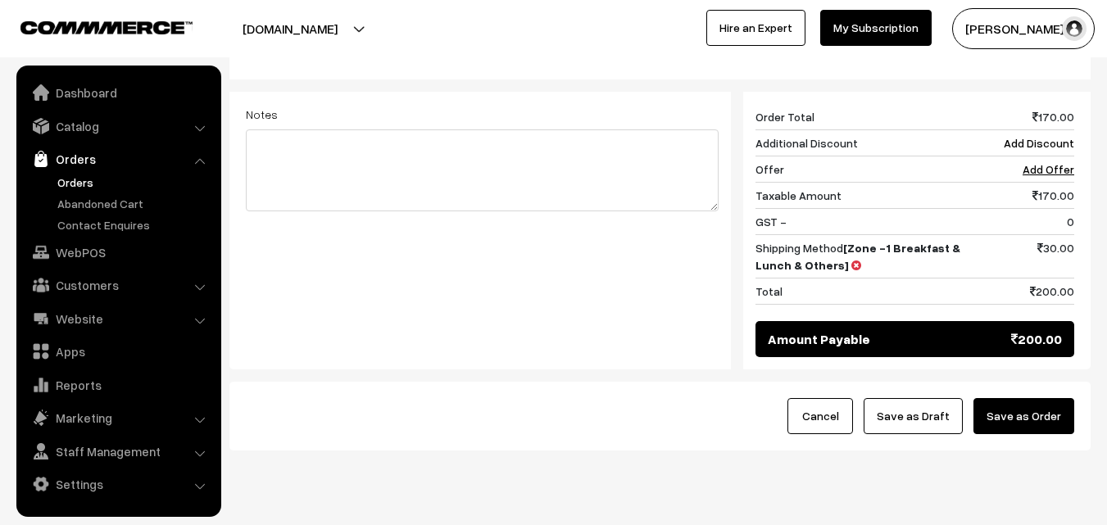
click at [1025, 398] on button "Save as Order" at bounding box center [1024, 416] width 101 height 36
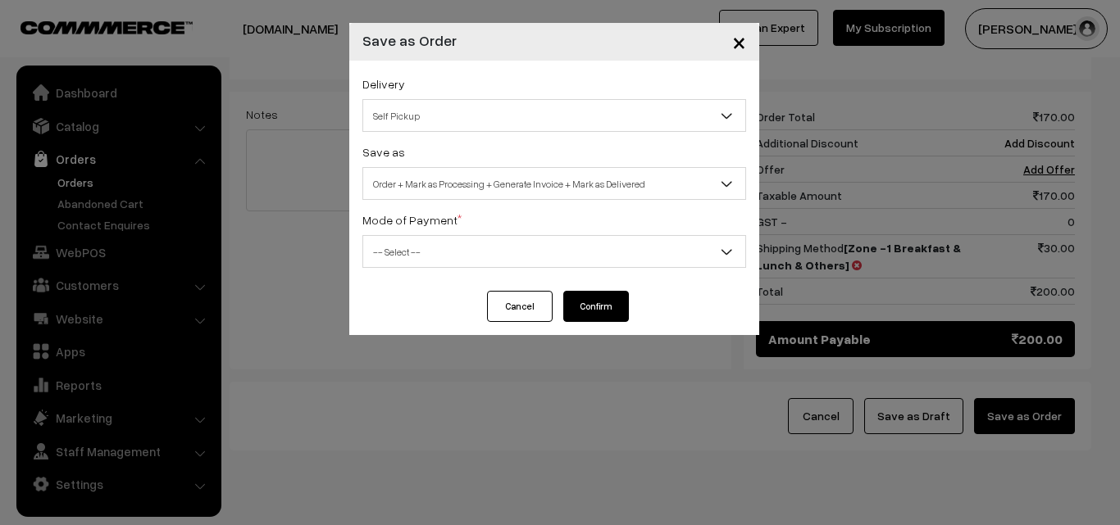
click at [520, 196] on span "Order + Mark as Processing + Generate Invoice + Mark as Delivered" at bounding box center [554, 184] width 382 height 29
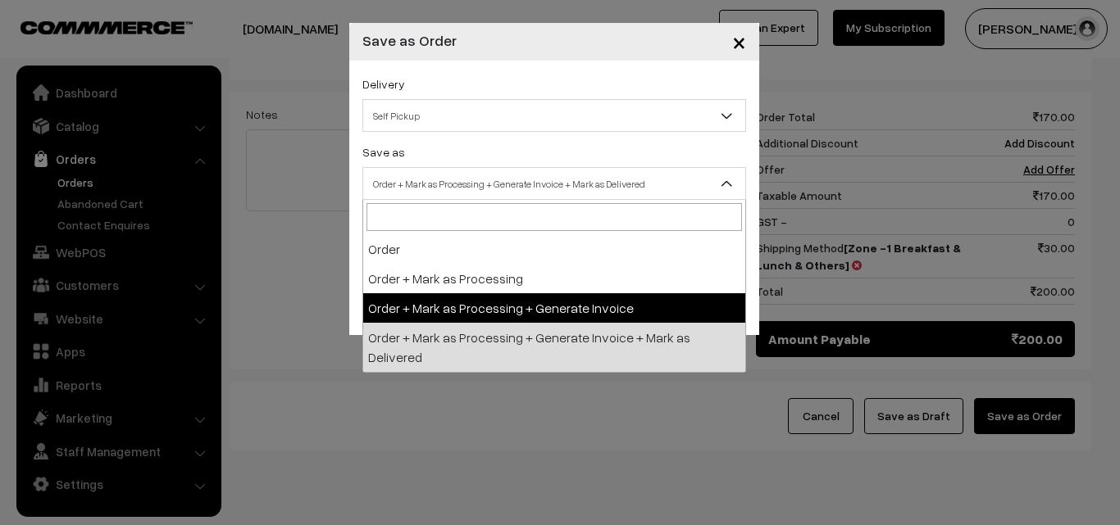
select select "3"
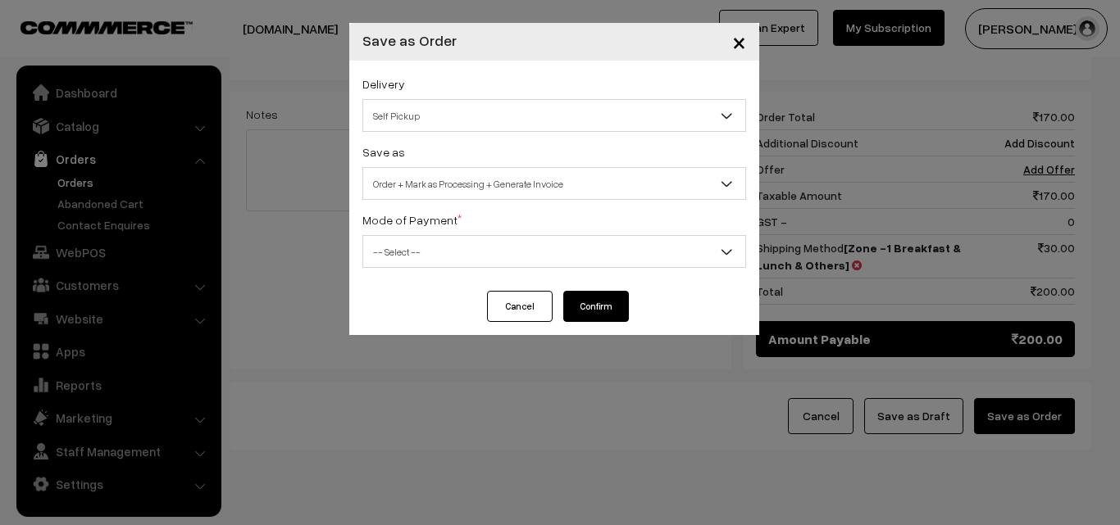
click at [438, 250] on span "-- Select --" at bounding box center [554, 252] width 382 height 29
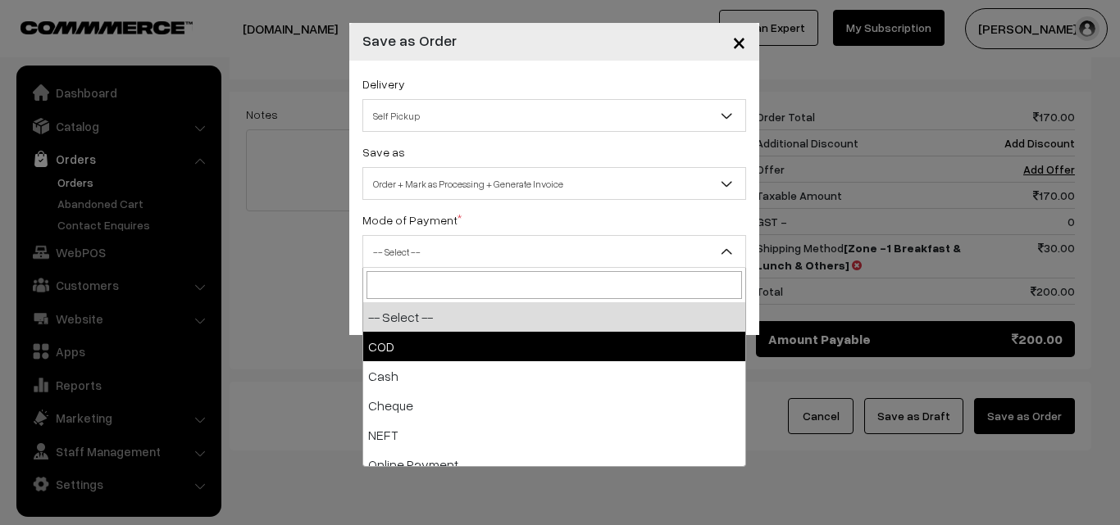
select select "1"
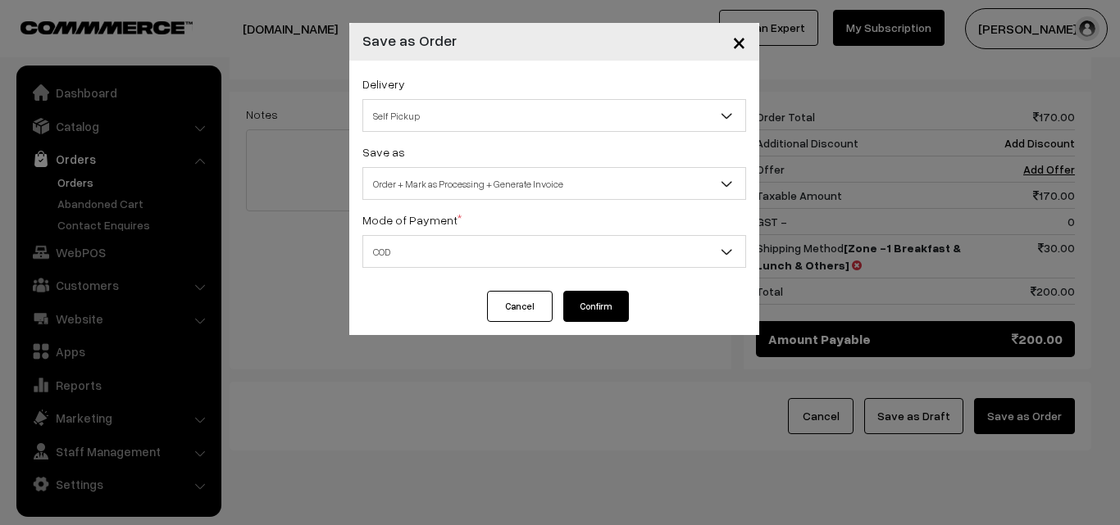
click at [593, 307] on button "Confirm" at bounding box center [596, 306] width 66 height 31
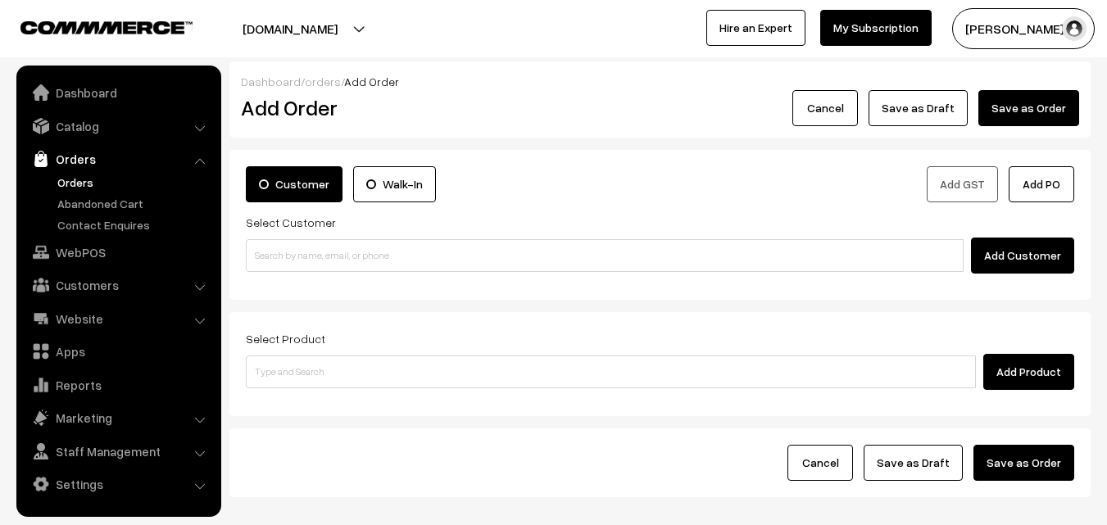
click at [75, 180] on link "Orders" at bounding box center [134, 182] width 162 height 17
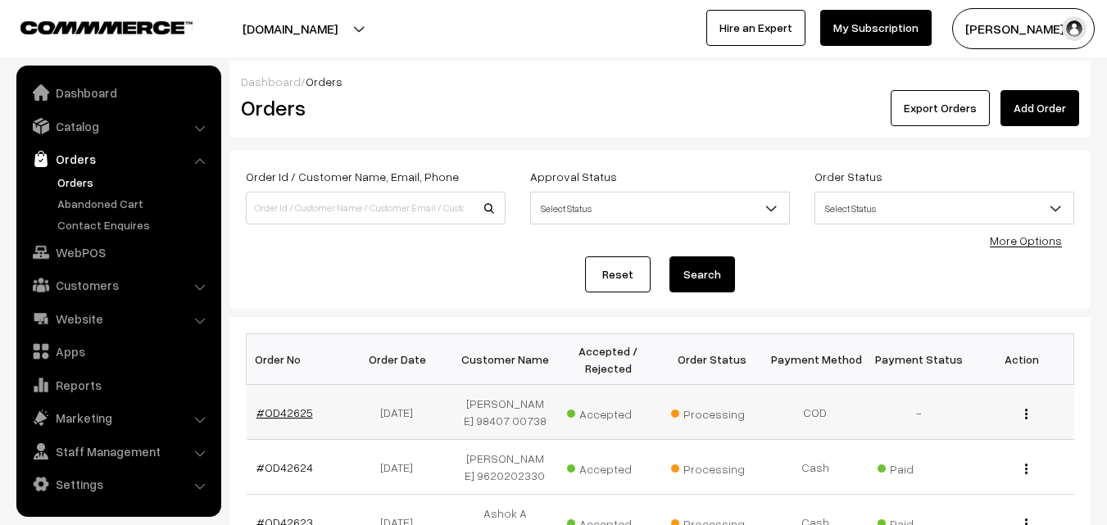
click at [294, 416] on link "#OD42625" at bounding box center [285, 413] width 57 height 14
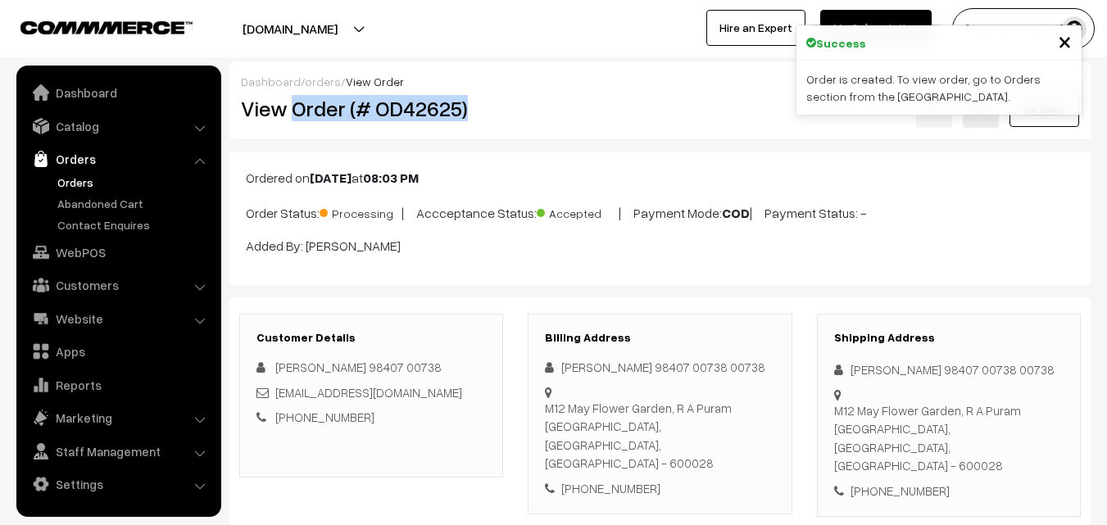
drag, startPoint x: 296, startPoint y: 113, endPoint x: 490, endPoint y: 109, distance: 194.3
click at [496, 110] on h2 "View Order (# OD42625)" at bounding box center [372, 108] width 263 height 25
copy h2 "Order (# OD42625)"
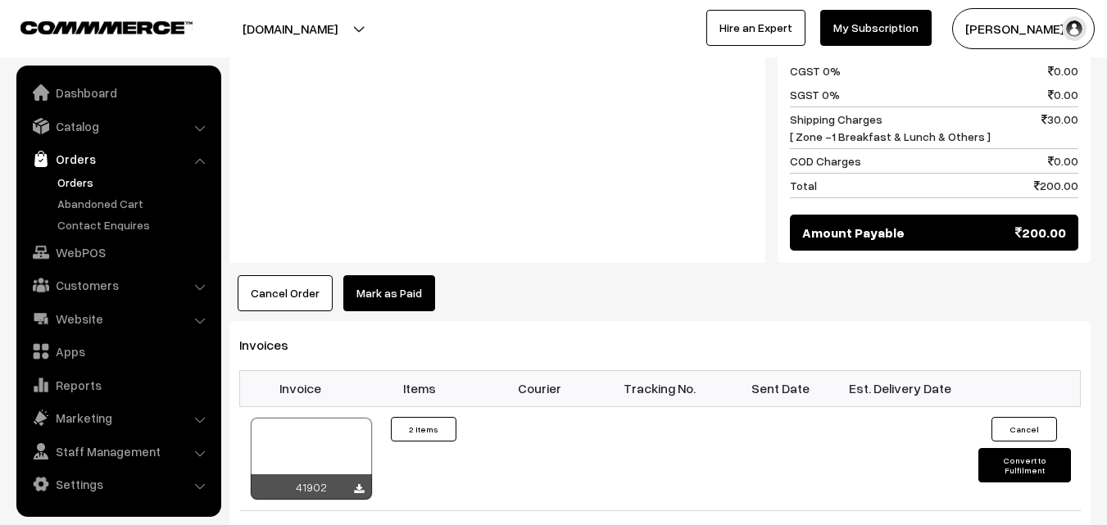
scroll to position [984, 0]
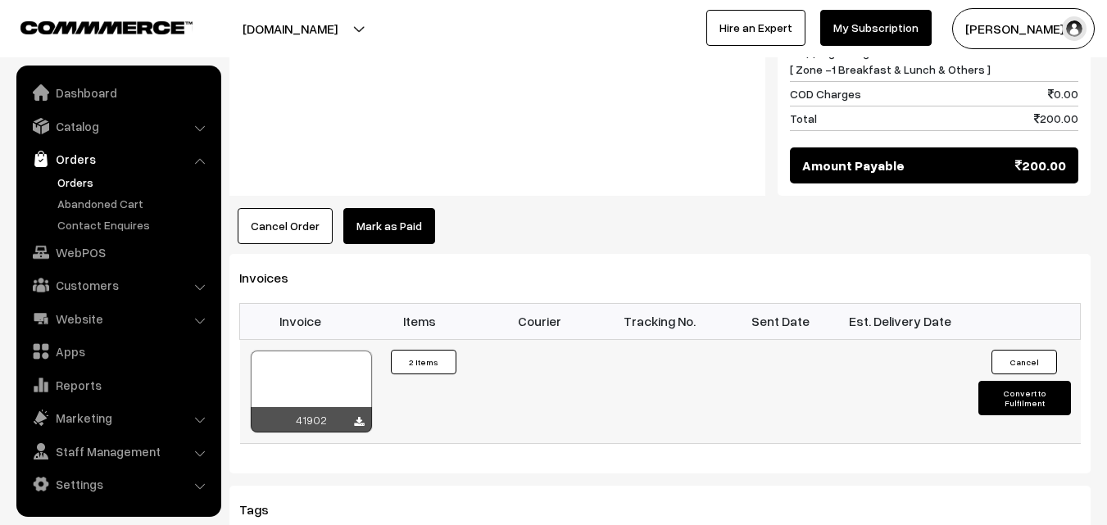
click at [316, 351] on div at bounding box center [311, 392] width 121 height 82
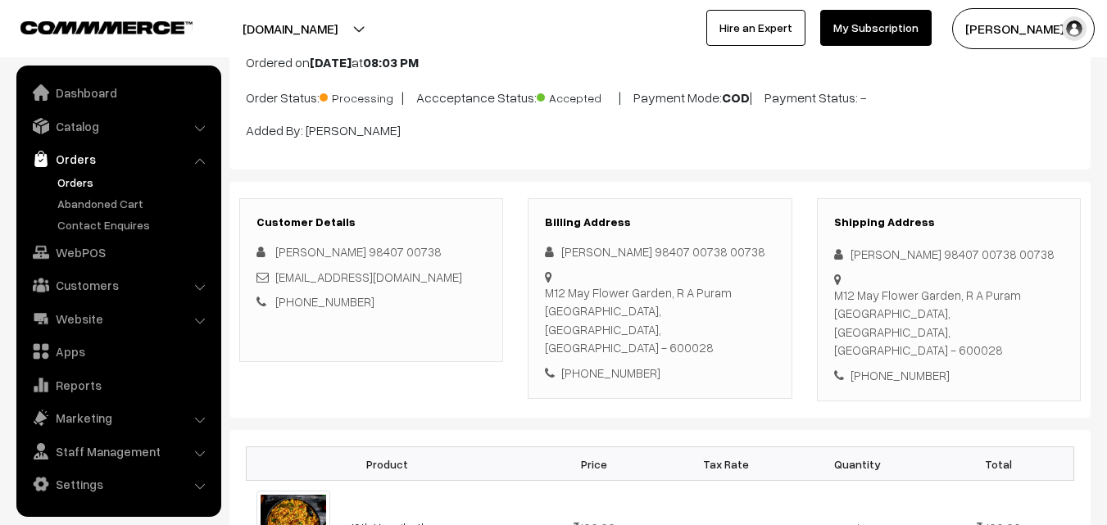
scroll to position [82, 0]
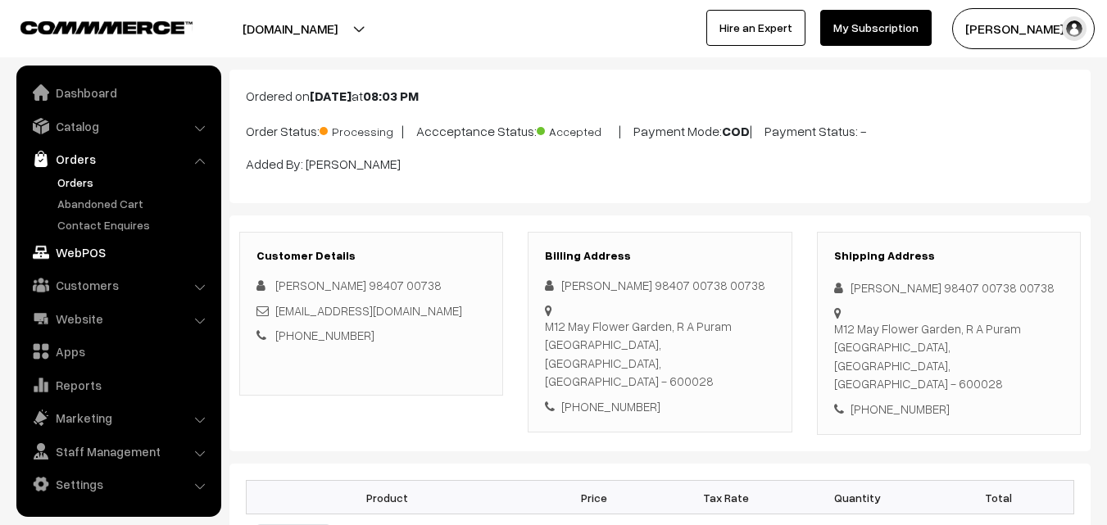
click at [82, 246] on link "WebPOS" at bounding box center [117, 253] width 195 height 30
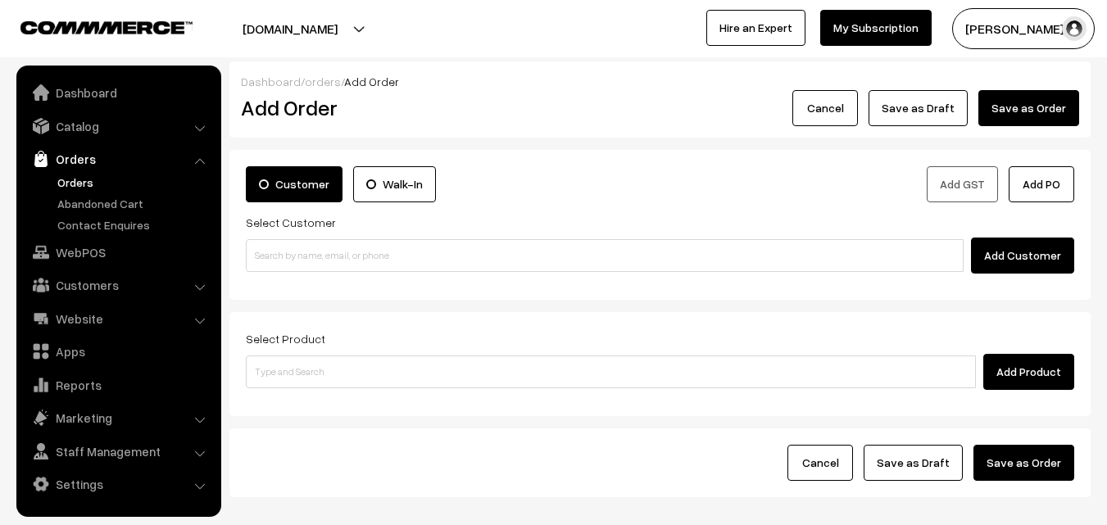
click at [88, 178] on link "Orders" at bounding box center [134, 182] width 162 height 17
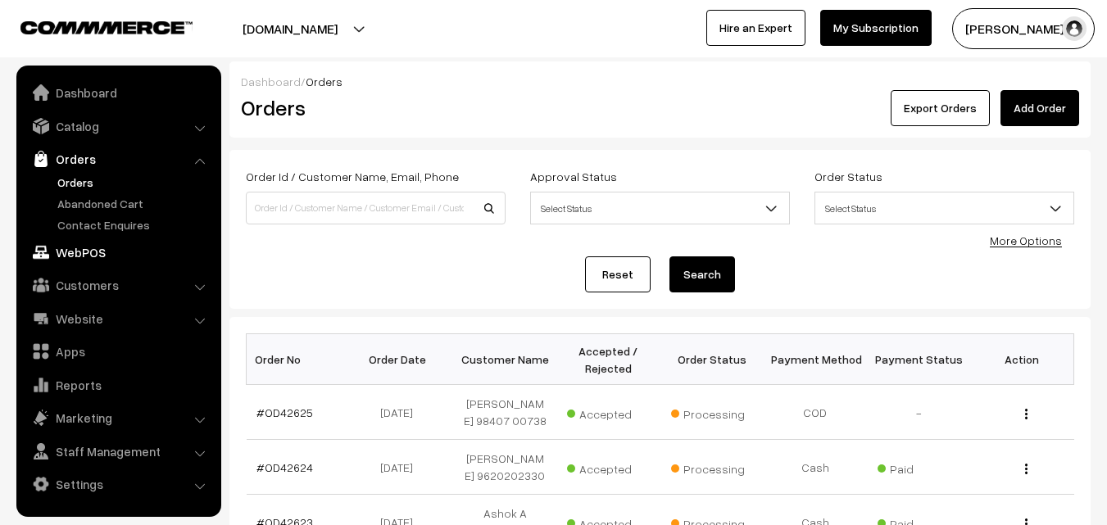
click at [85, 246] on link "WebPOS" at bounding box center [117, 253] width 195 height 30
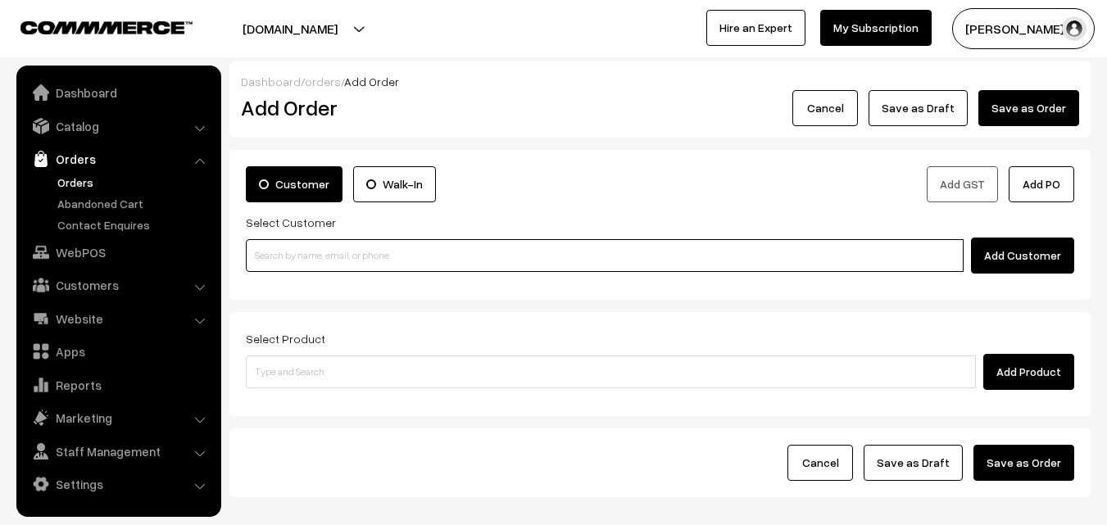
click at [293, 242] on input at bounding box center [605, 255] width 718 height 33
paste input "87544 01021"
drag, startPoint x: 298, startPoint y: 249, endPoint x: 354, endPoint y: 270, distance: 59.4
click at [299, 248] on input "87544 01021" at bounding box center [605, 255] width 718 height 33
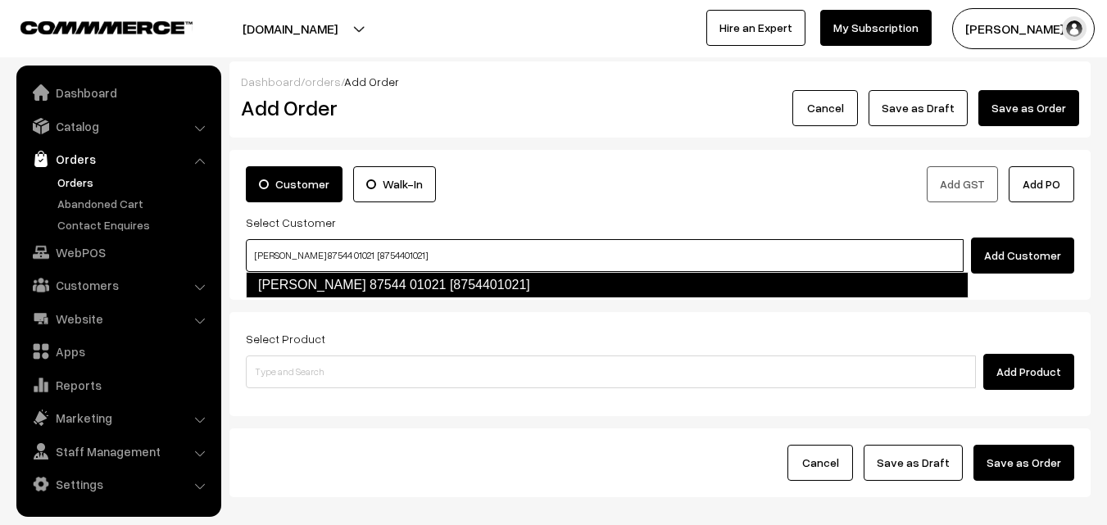
type input "Parthasarathy 87544 01021 [8754401021]"
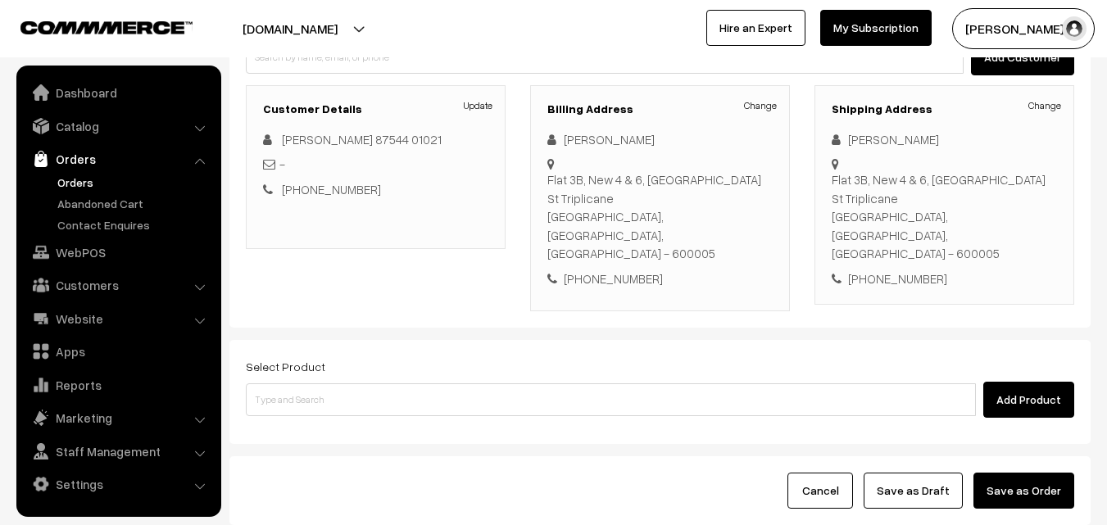
scroll to position [280, 0]
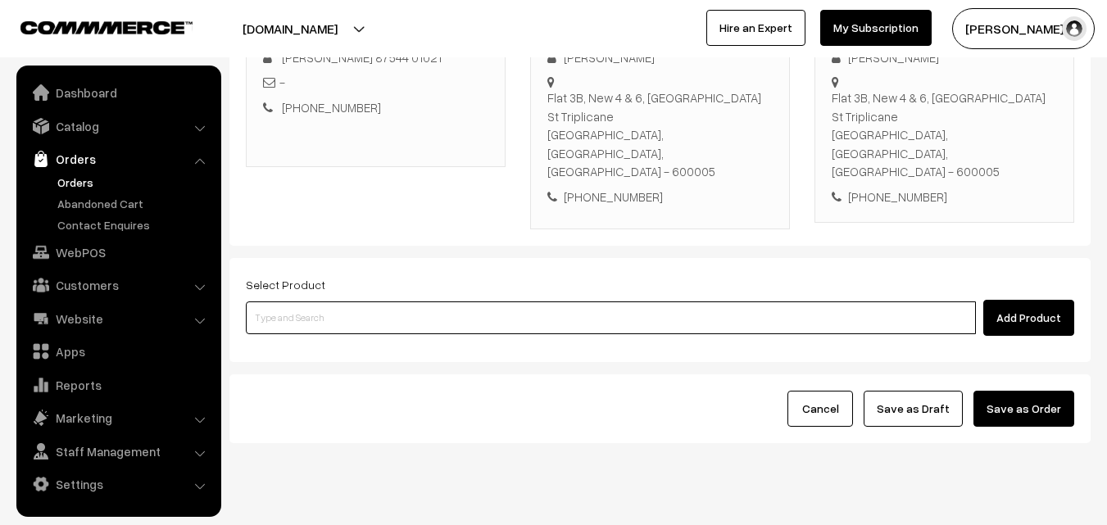
click at [553, 302] on input at bounding box center [611, 318] width 730 height 33
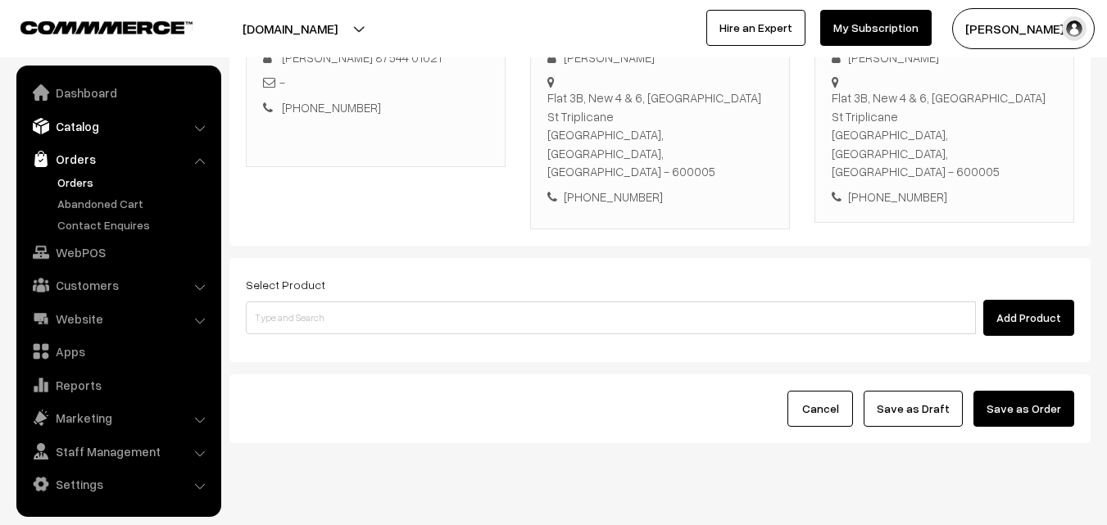
click at [105, 130] on link "Catalog" at bounding box center [117, 126] width 195 height 30
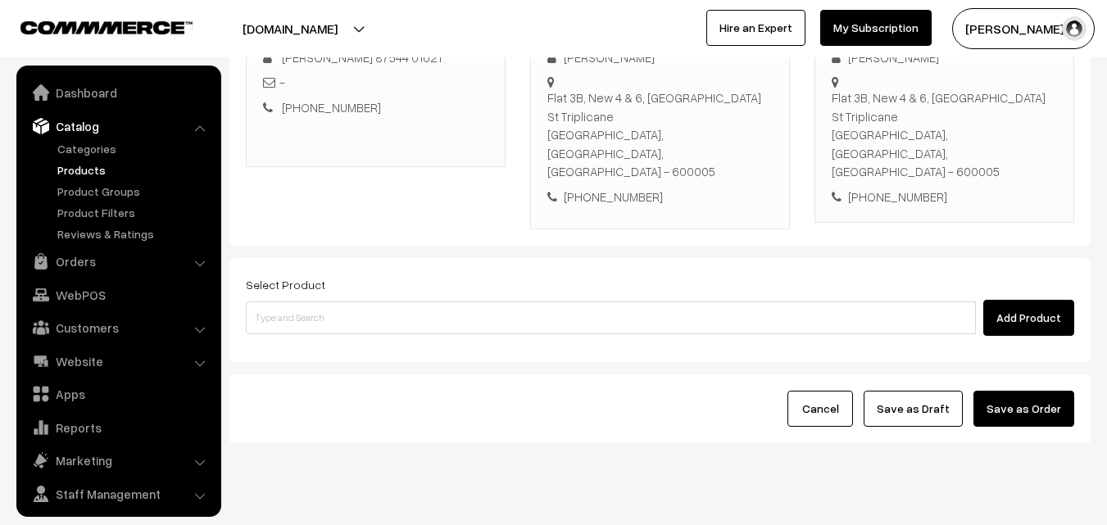
click at [106, 164] on link "Products" at bounding box center [134, 169] width 162 height 17
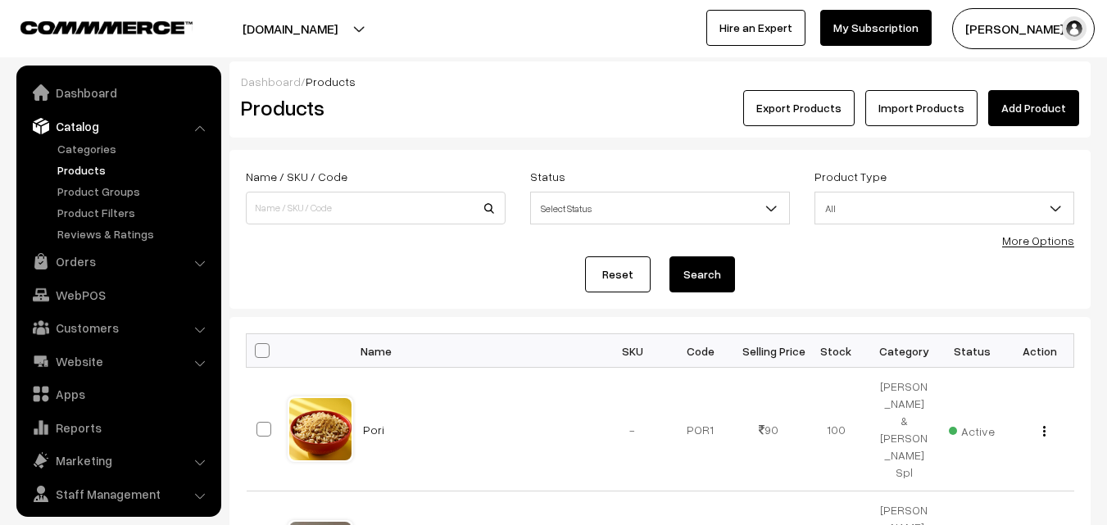
scroll to position [41, 0]
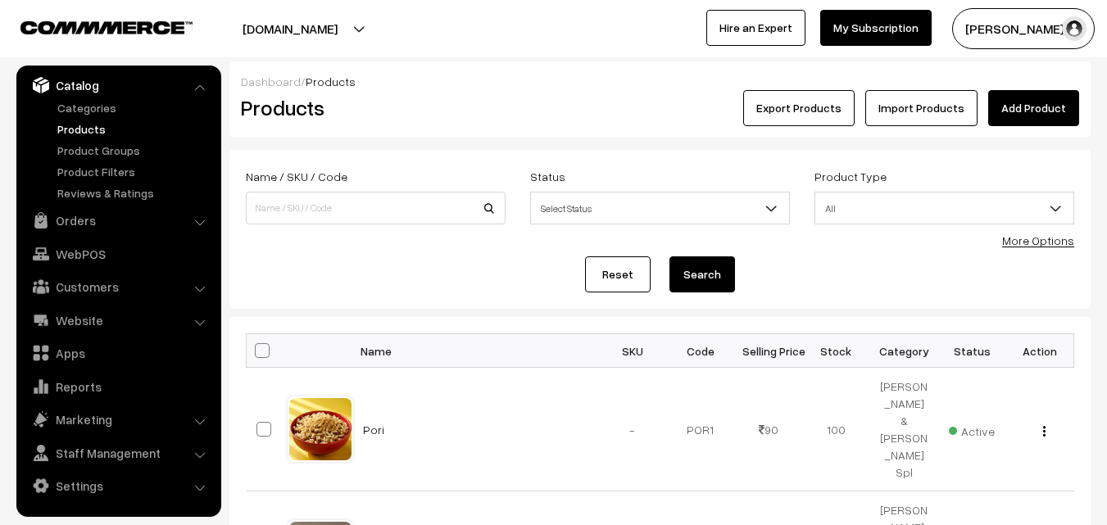
type input "g"
type input "hon"
click at [670, 257] on button "Search" at bounding box center [703, 275] width 66 height 36
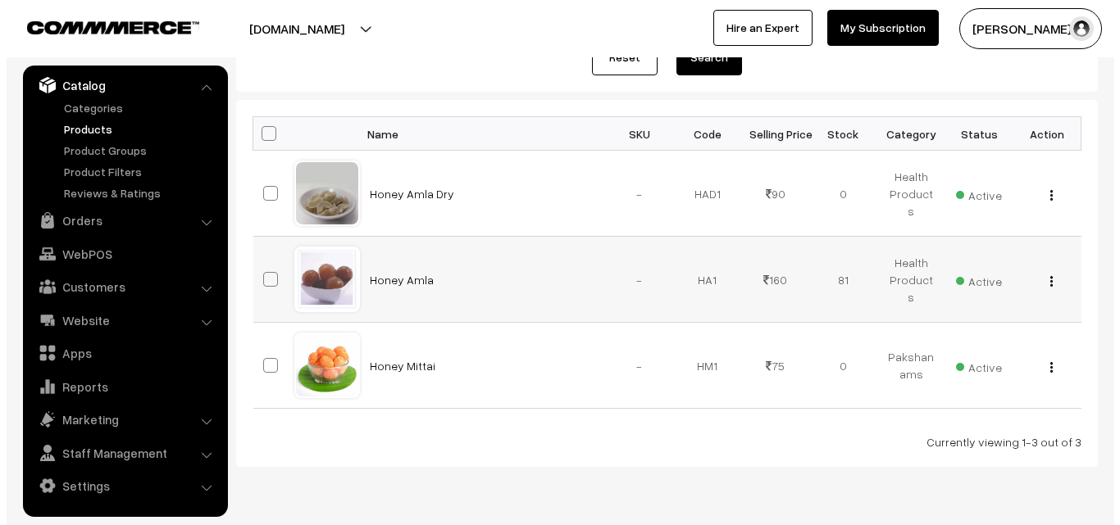
scroll to position [246, 0]
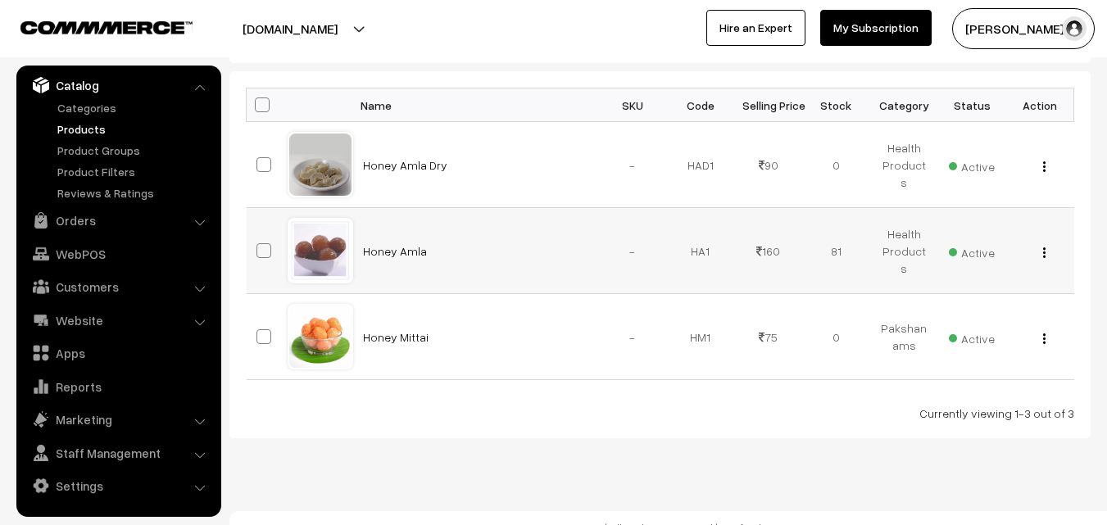
click at [1048, 251] on div "View Edit Delete" at bounding box center [1040, 251] width 48 height 17
click at [1046, 248] on button "button" at bounding box center [1045, 252] width 4 height 13
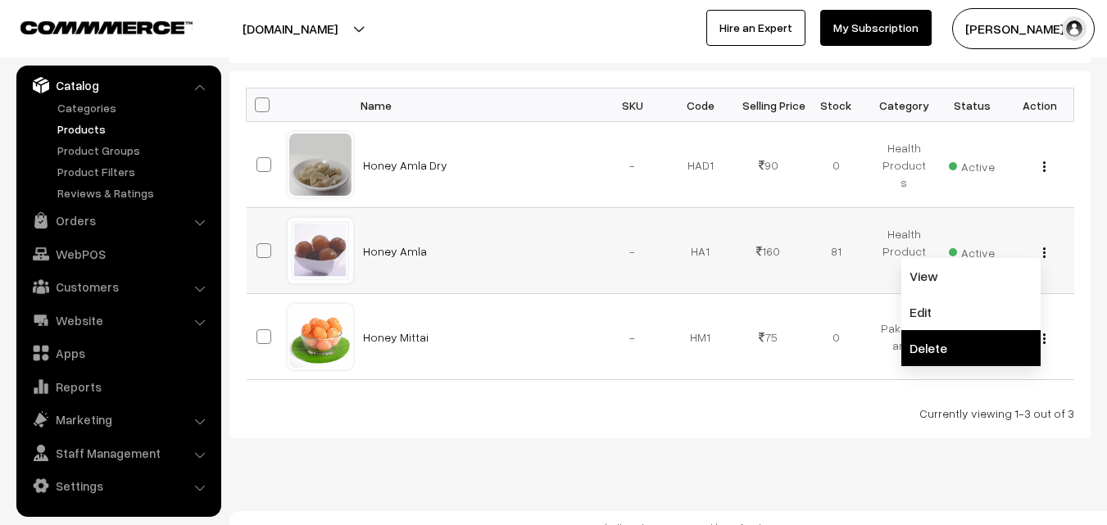
click at [976, 348] on link "Delete" at bounding box center [971, 348] width 139 height 36
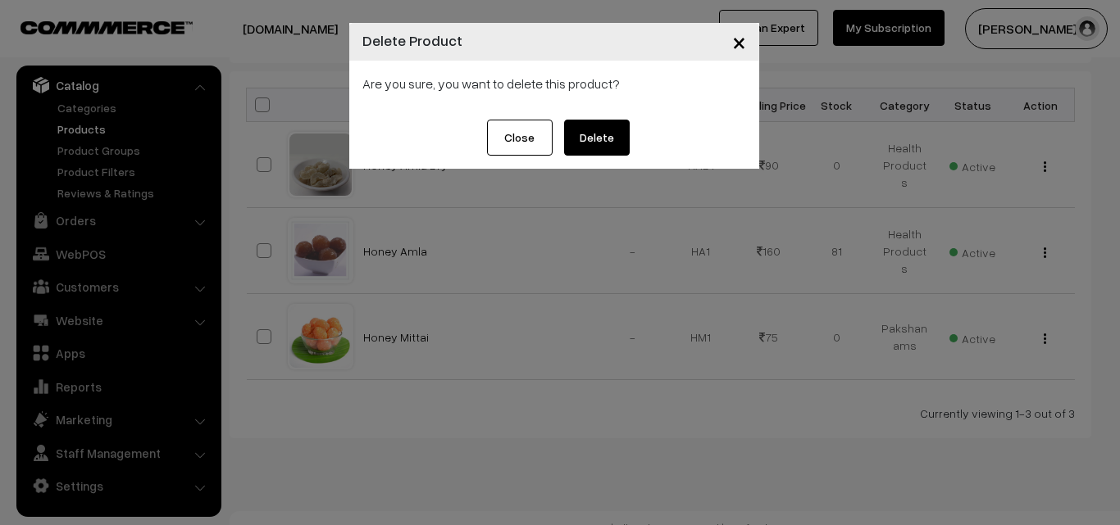
click at [602, 131] on button "Delete" at bounding box center [597, 138] width 66 height 36
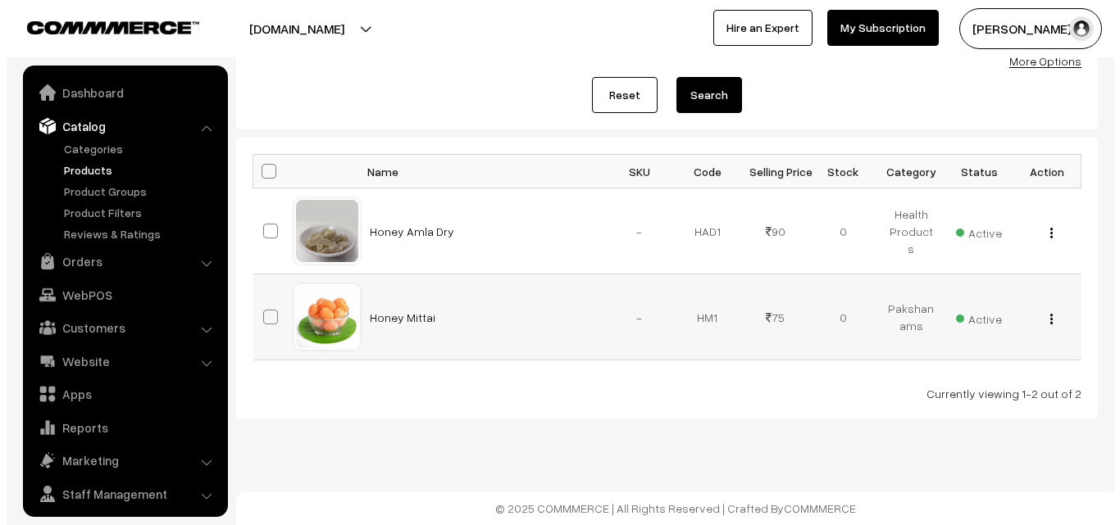
scroll to position [41, 0]
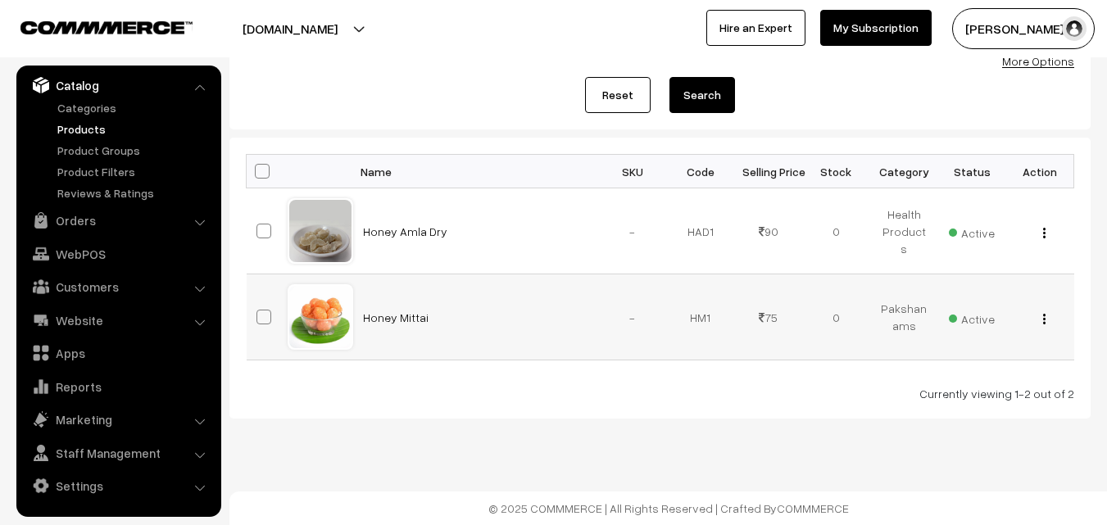
click at [989, 320] on span "Active" at bounding box center [972, 317] width 46 height 21
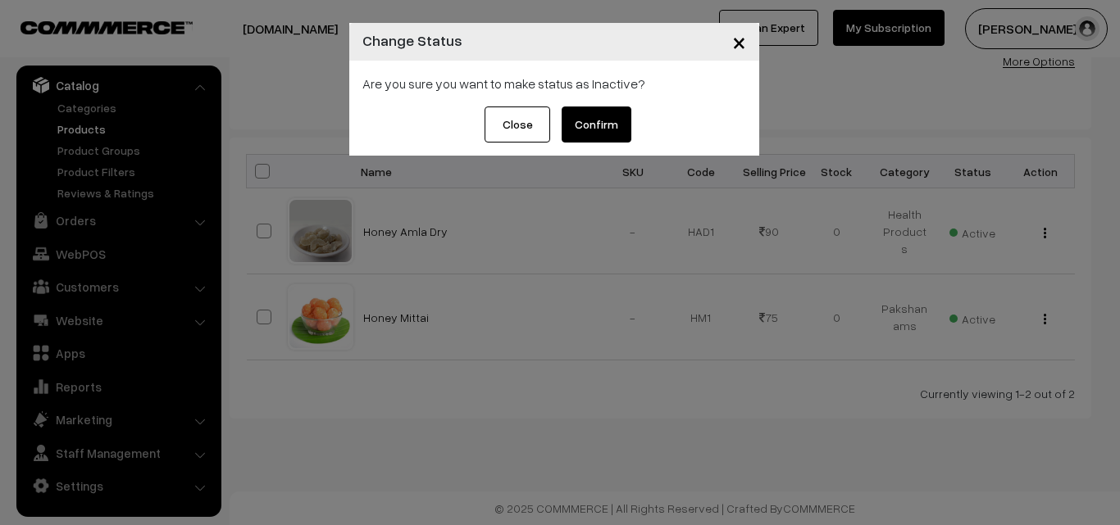
click at [600, 117] on button "Confirm" at bounding box center [596, 125] width 70 height 36
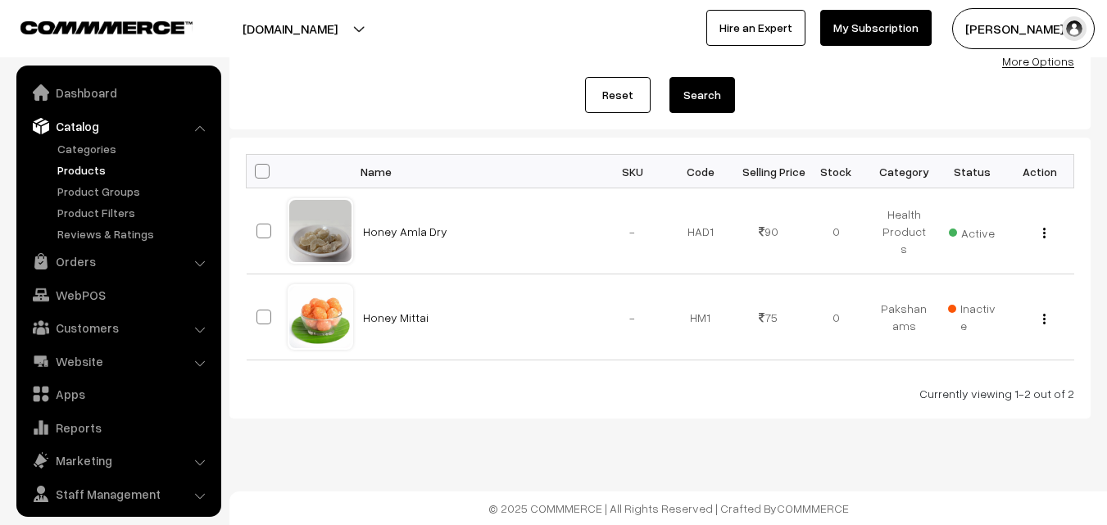
scroll to position [41, 0]
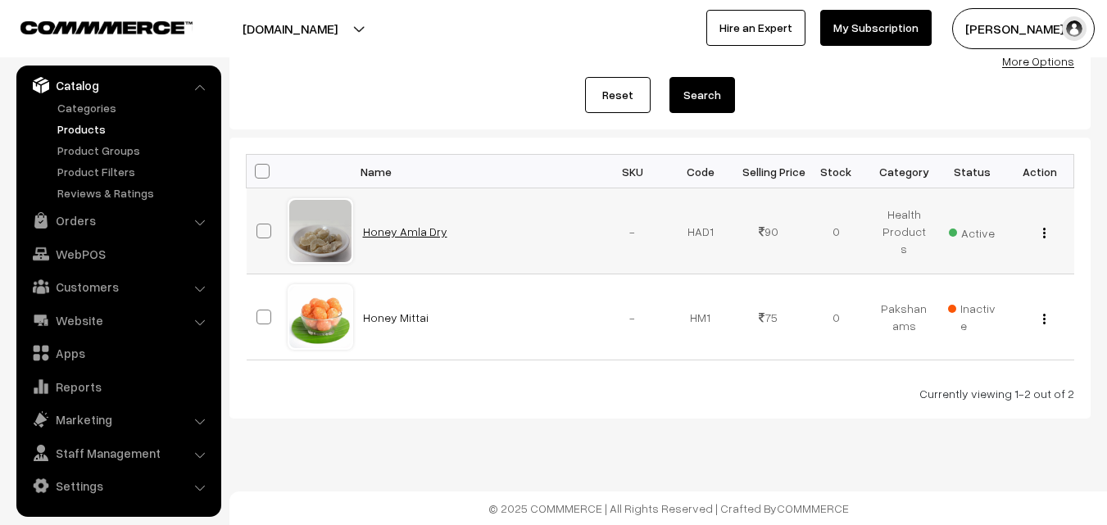
click at [410, 226] on link "Honey Amla Dry" at bounding box center [405, 232] width 84 height 14
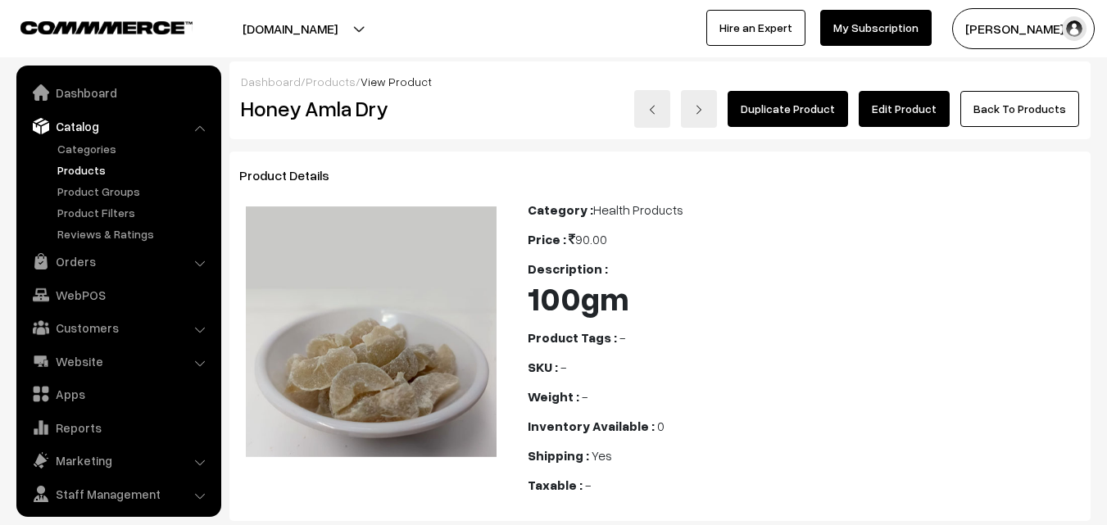
scroll to position [41, 0]
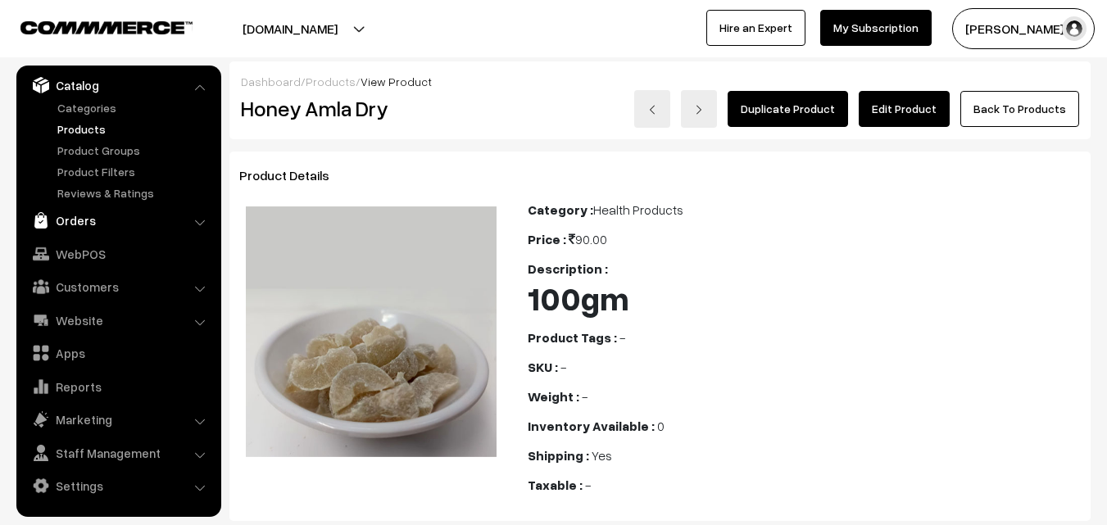
click at [79, 226] on link "Orders" at bounding box center [117, 221] width 195 height 30
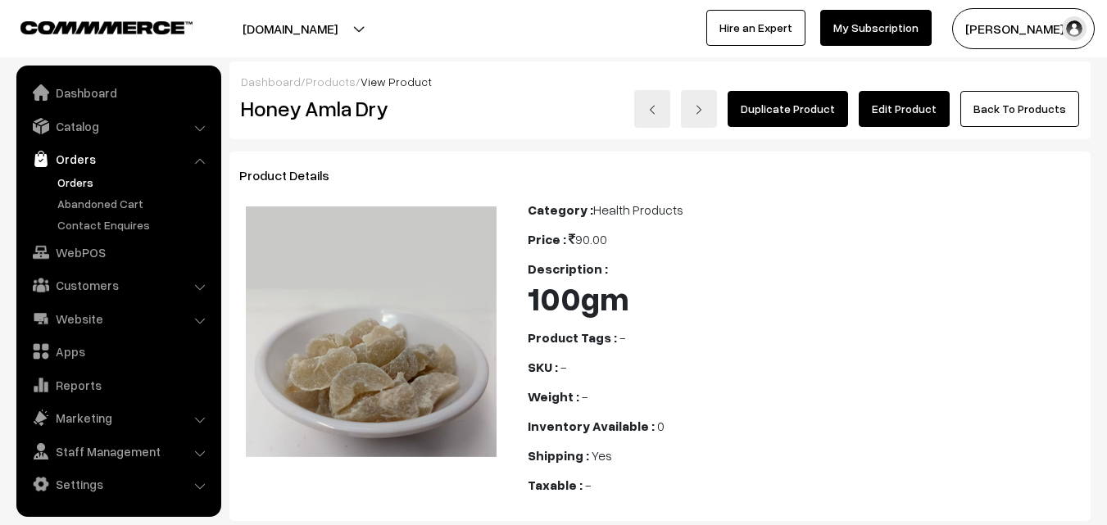
click at [83, 182] on link "Orders" at bounding box center [134, 182] width 162 height 17
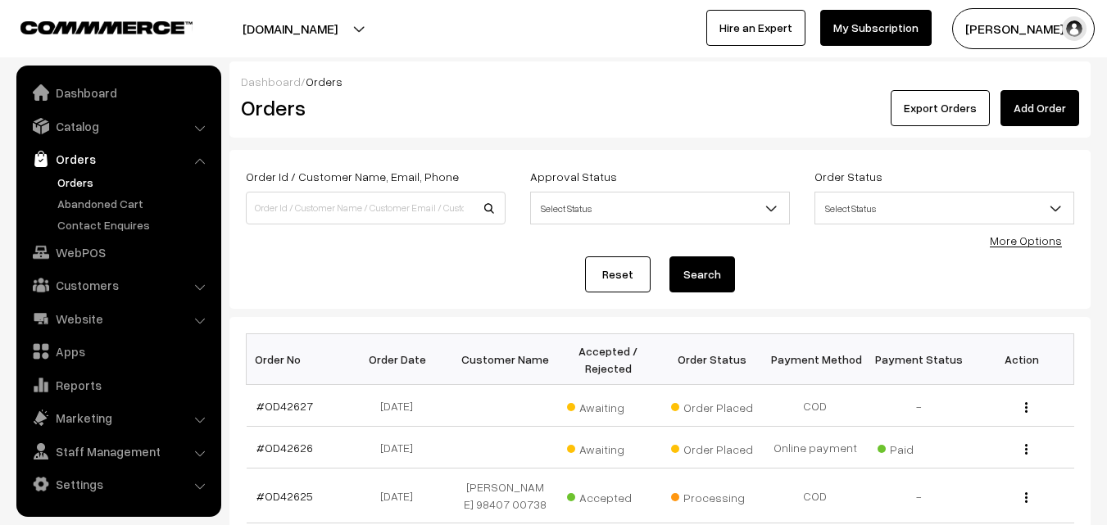
scroll to position [164, 0]
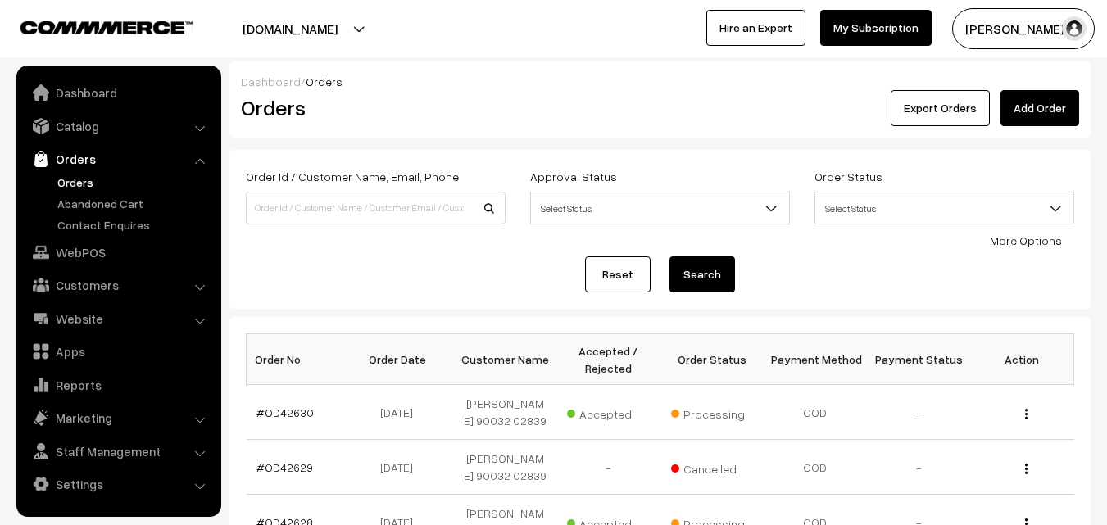
scroll to position [164, 0]
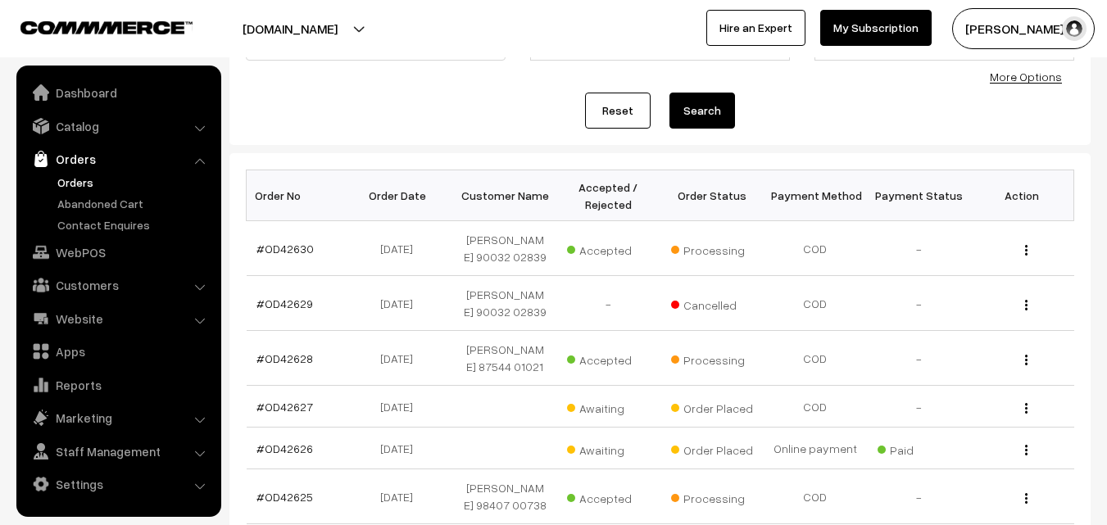
click at [84, 182] on link "Orders" at bounding box center [134, 182] width 162 height 17
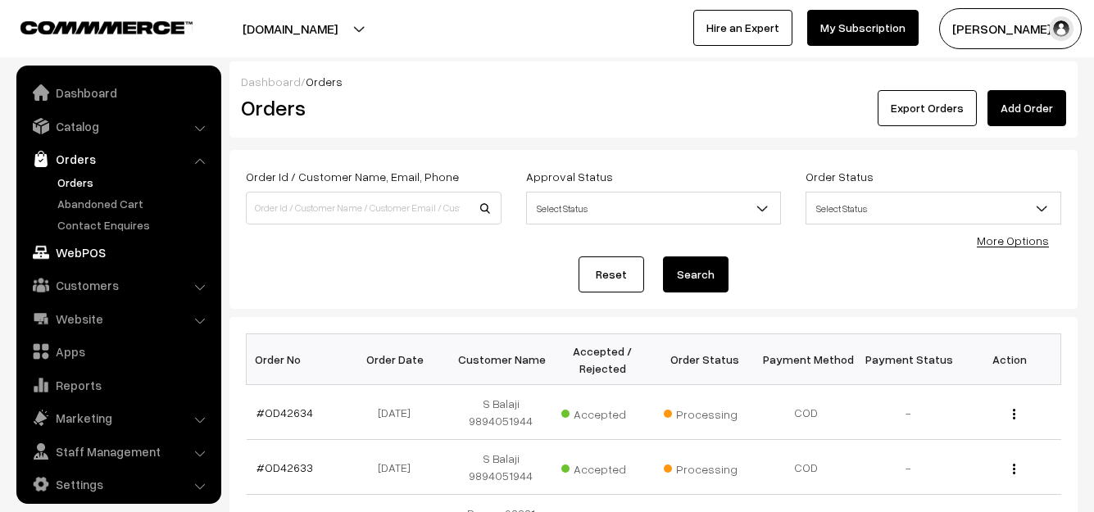
click at [83, 250] on link "WebPOS" at bounding box center [117, 253] width 195 height 30
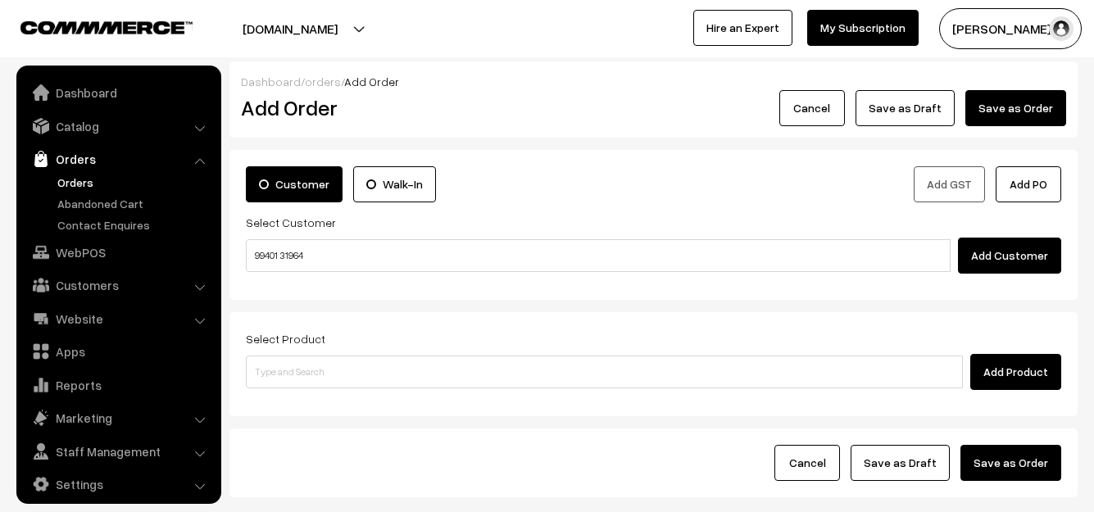
click at [284, 254] on input "99401 31964" at bounding box center [598, 255] width 705 height 33
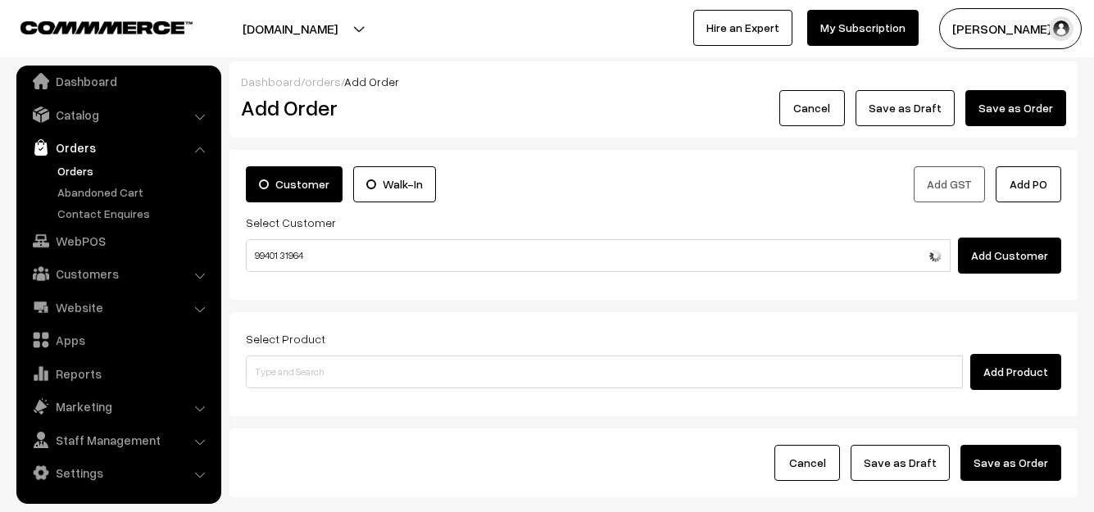
click at [284, 252] on input "99401 31964" at bounding box center [598, 255] width 705 height 33
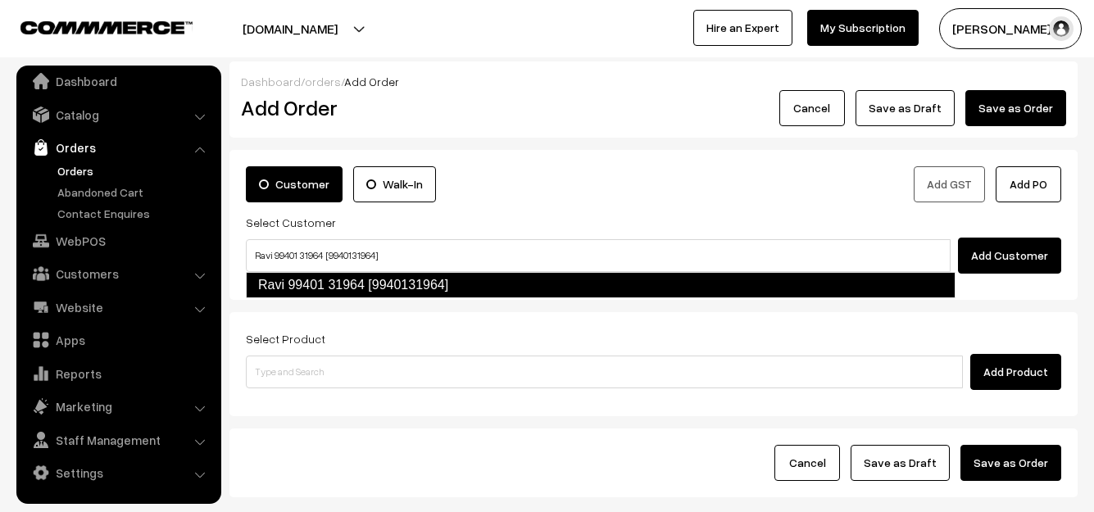
type input "Ravi 99401 31964 [9940131964]"
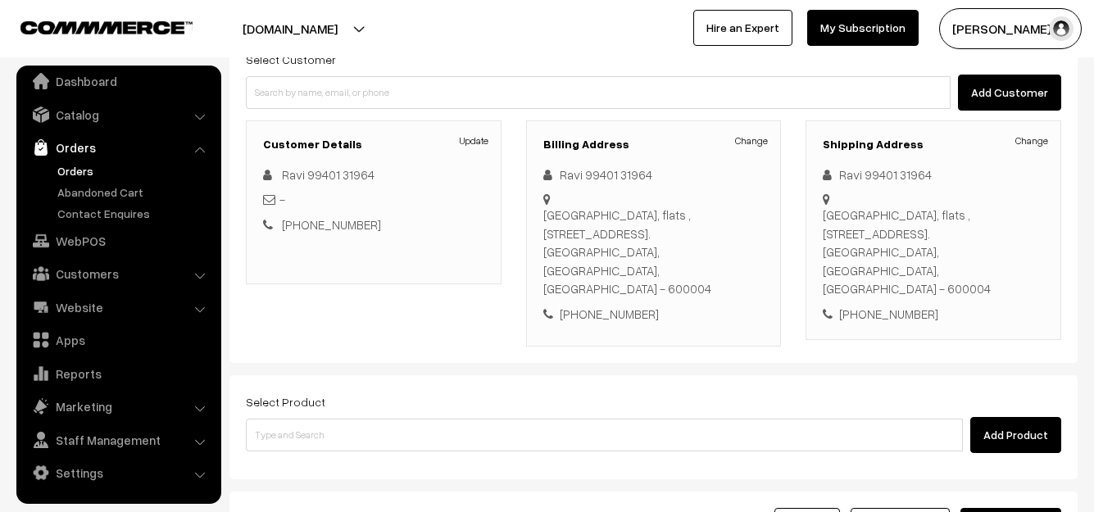
scroll to position [164, 0]
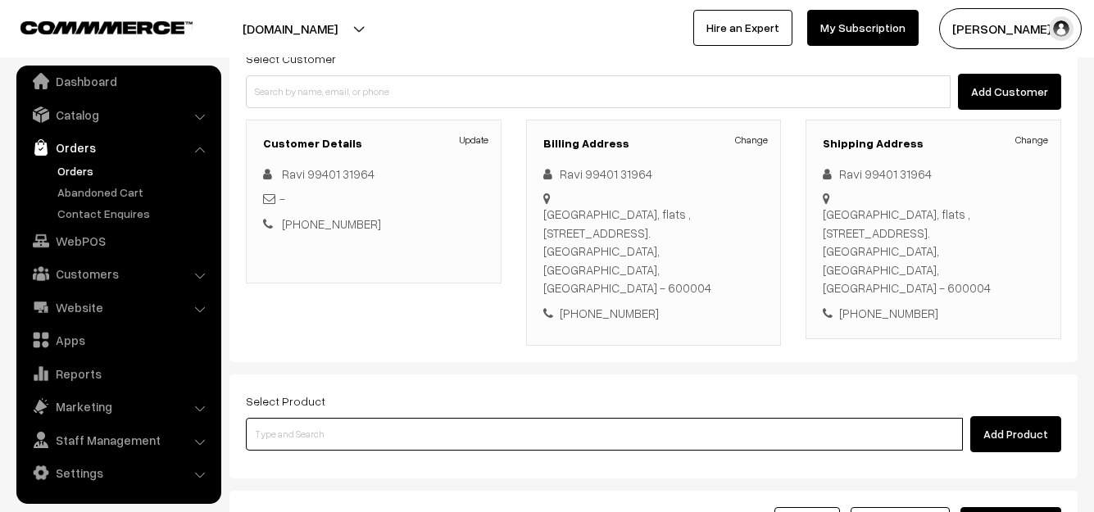
click at [399, 418] on input at bounding box center [604, 434] width 717 height 33
click at [401, 418] on input at bounding box center [604, 434] width 717 height 33
type input "o"
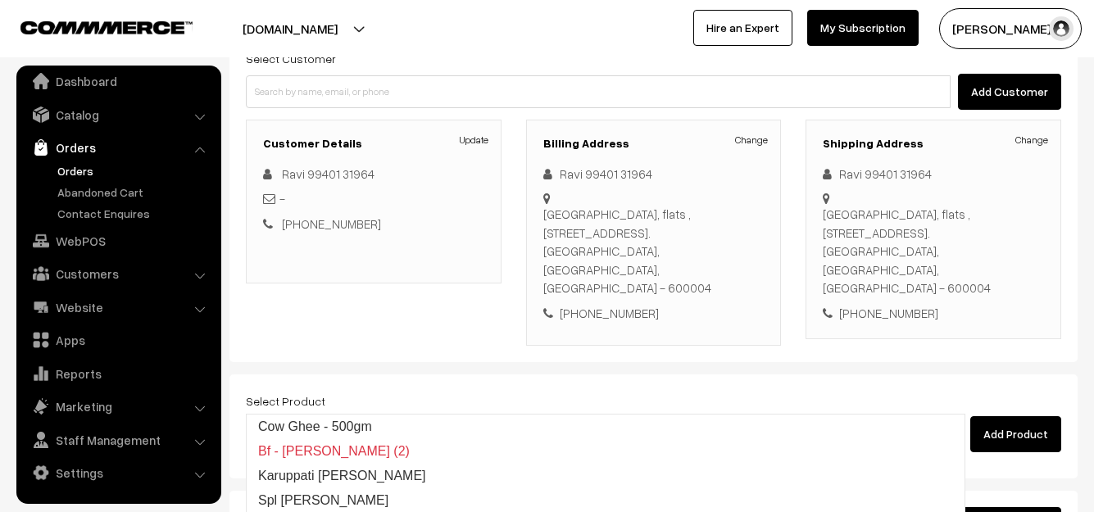
type input "11th Tuesday Dr - Ghee Dosa (2)"
type input "Cow Ghee -1kg"
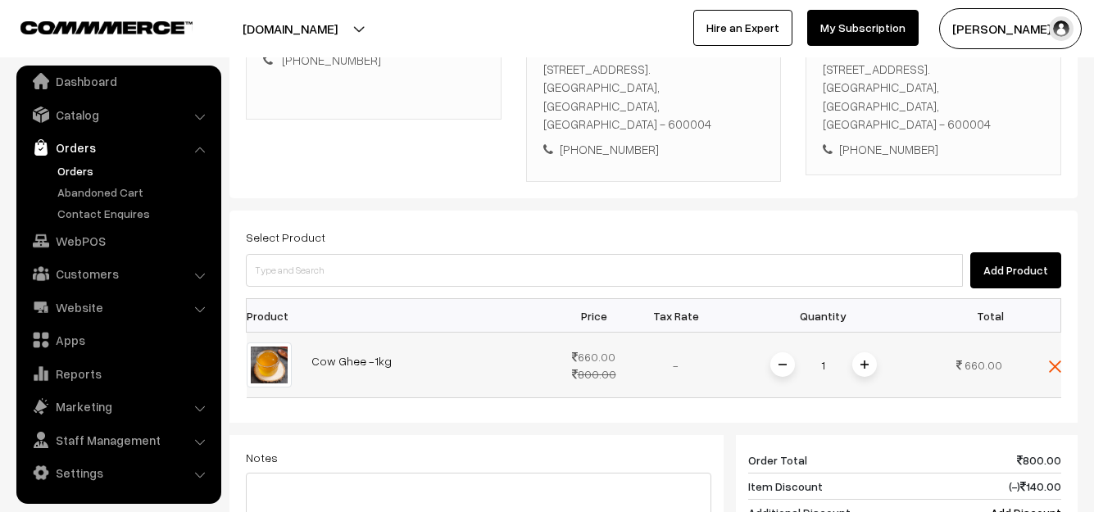
scroll to position [656, 0]
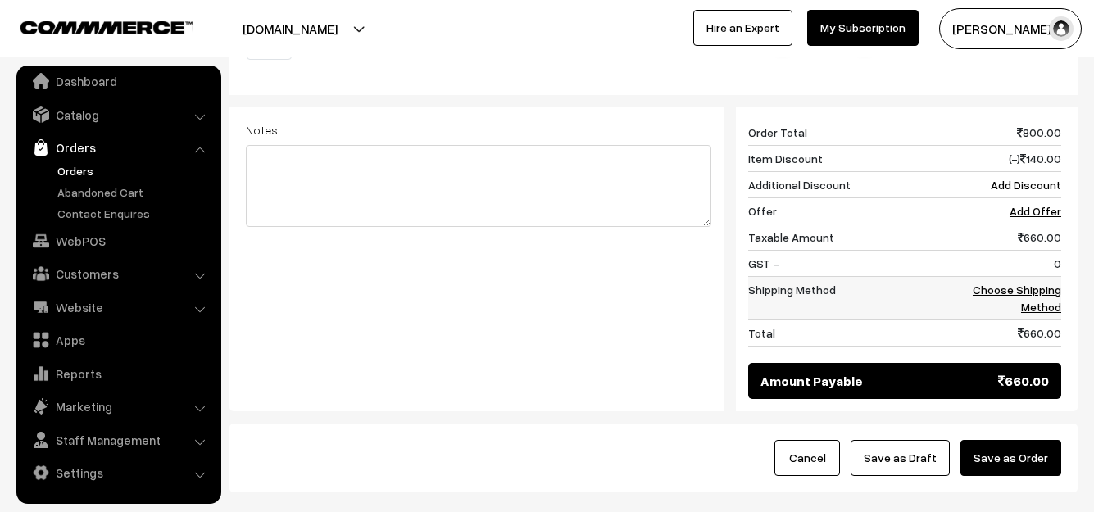
click at [1029, 283] on link "Choose Shipping Method" at bounding box center [1017, 298] width 89 height 31
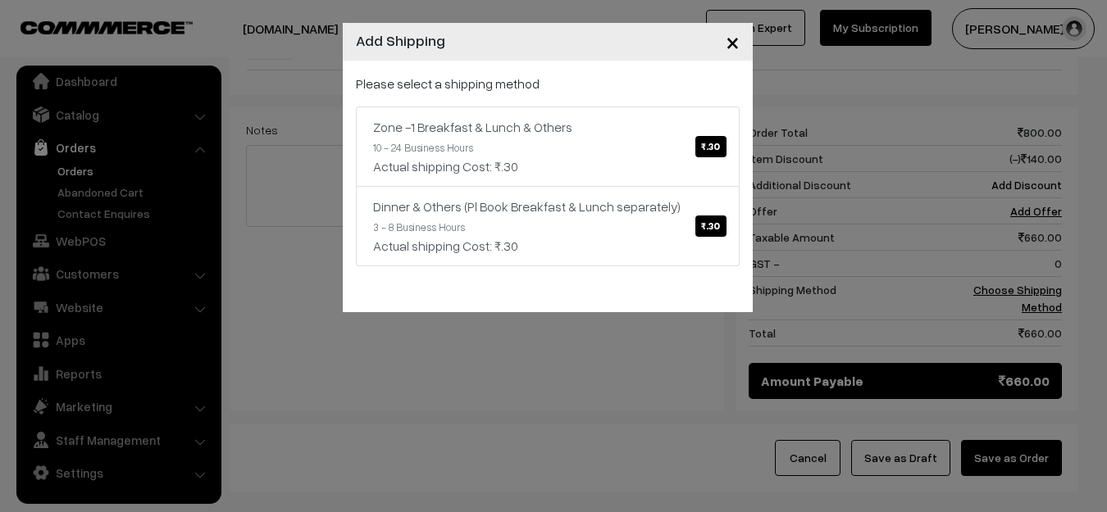
click at [715, 161] on div "Actual shipping Cost: ₹.30" at bounding box center [547, 167] width 349 height 20
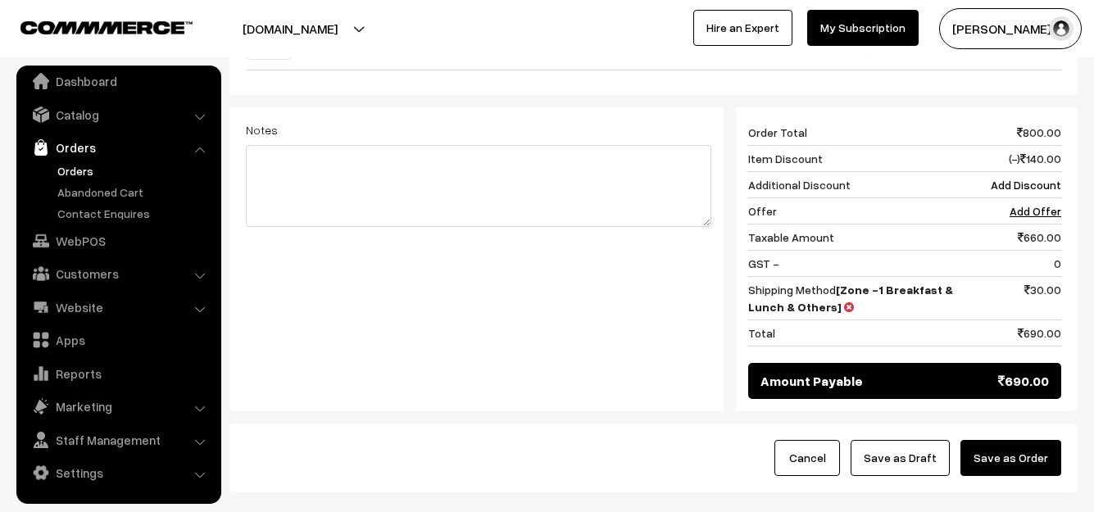
click at [1042, 440] on button "Save as Order" at bounding box center [1011, 458] width 101 height 36
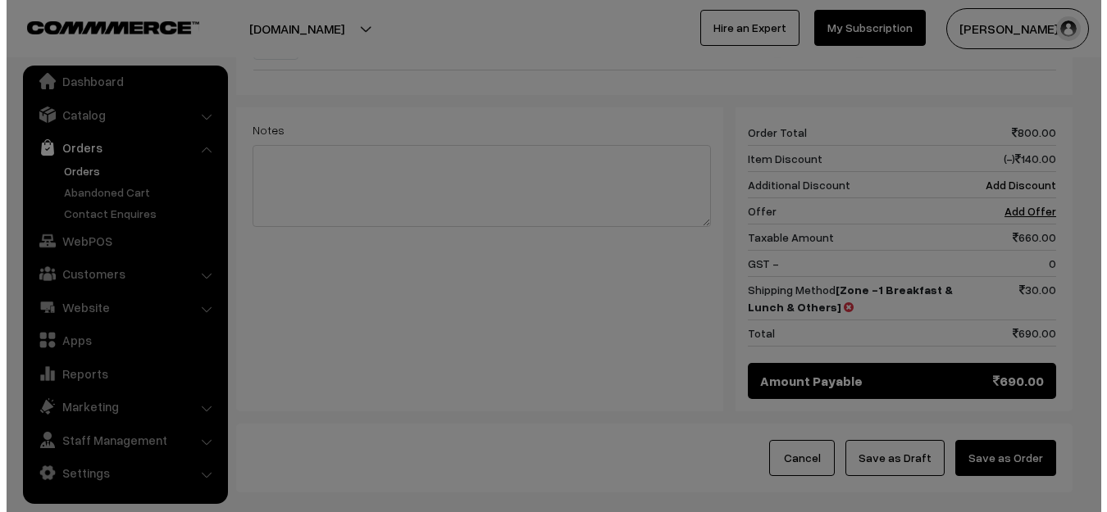
scroll to position [641, 0]
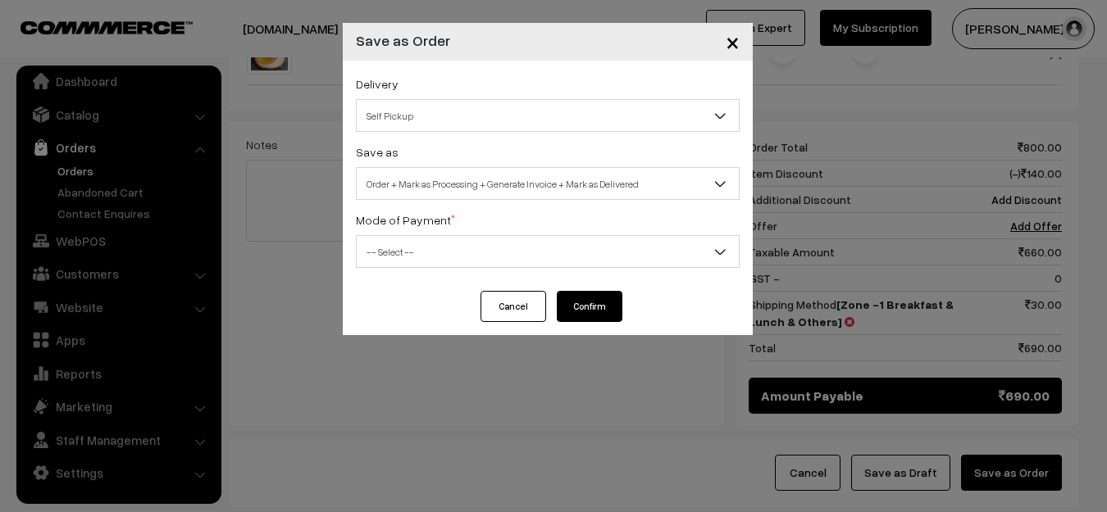
click at [475, 192] on span "Order + Mark as Processing + Generate Invoice + Mark as Delivered" at bounding box center [548, 184] width 382 height 29
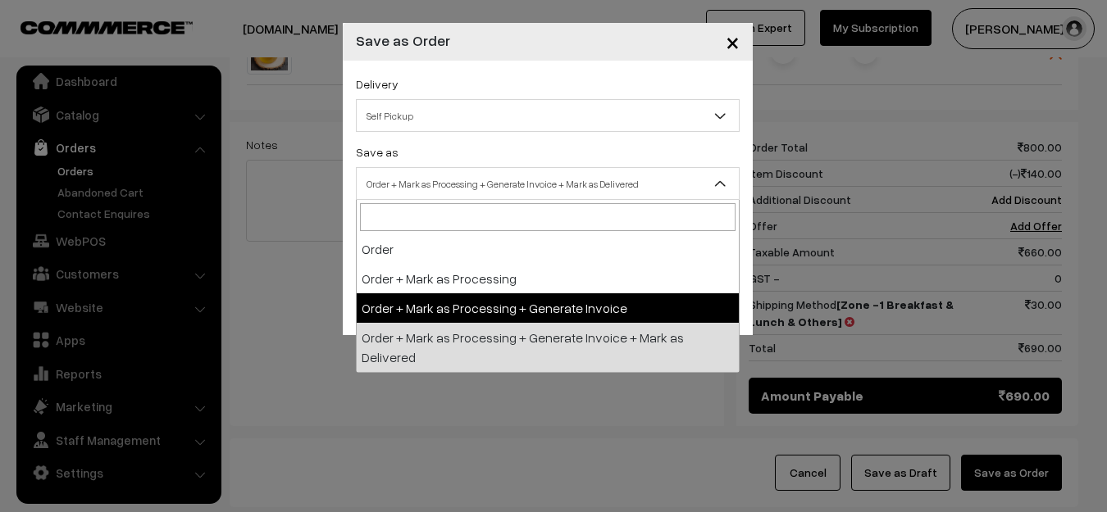
select select "3"
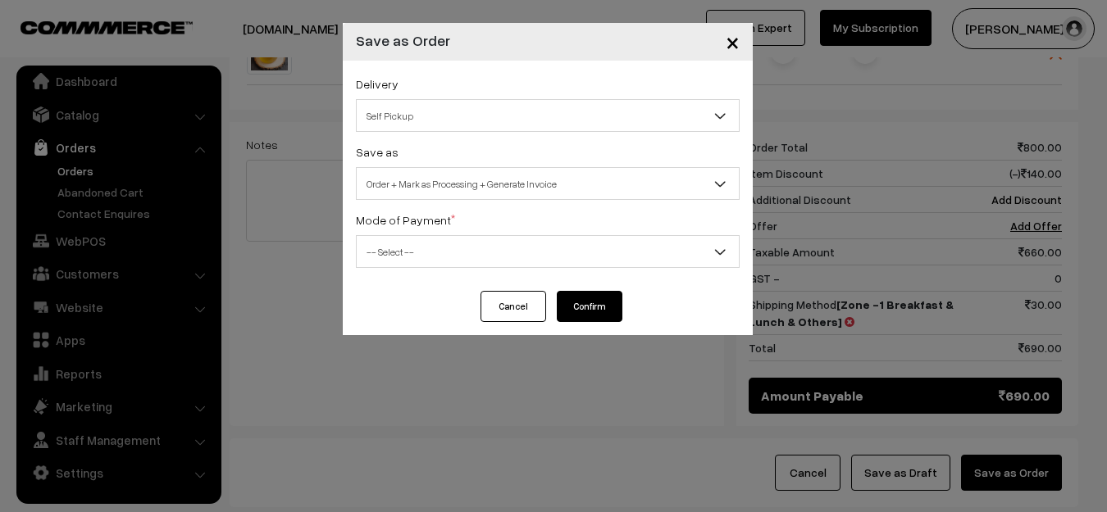
click at [433, 236] on span "-- Select --" at bounding box center [548, 251] width 384 height 33
click at [429, 243] on span "-- Select --" at bounding box center [548, 252] width 382 height 29
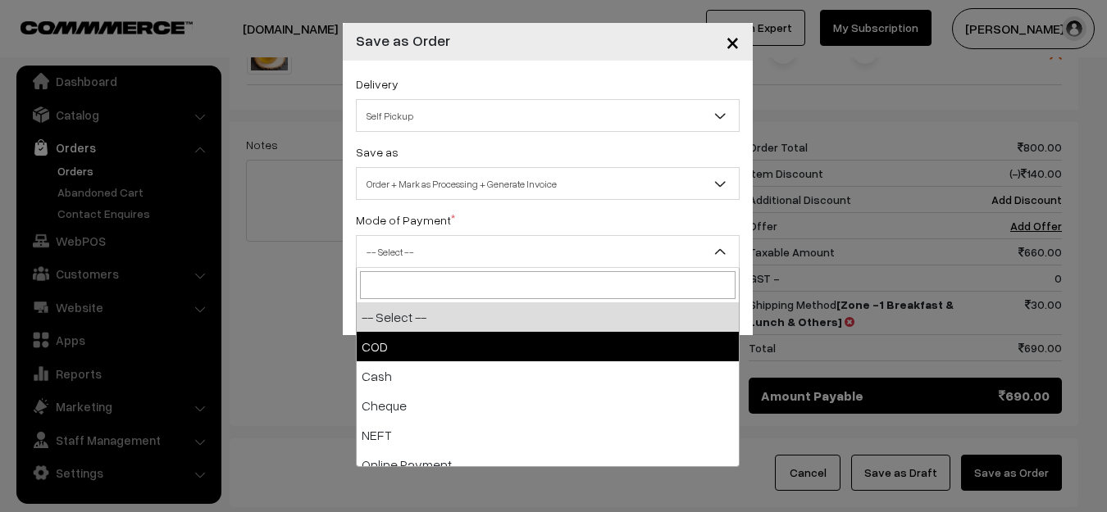
select select "1"
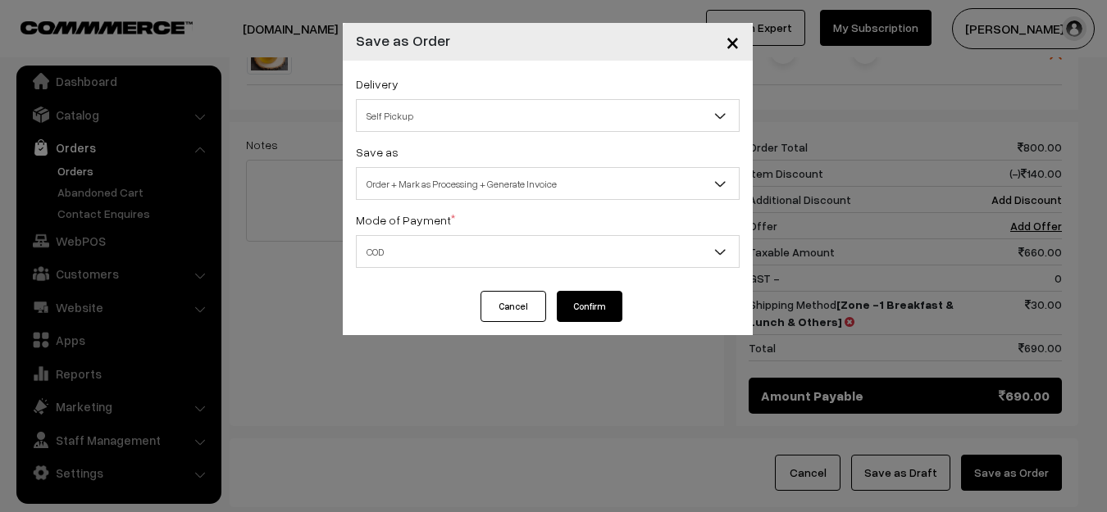
click at [592, 309] on button "Confirm" at bounding box center [590, 306] width 66 height 31
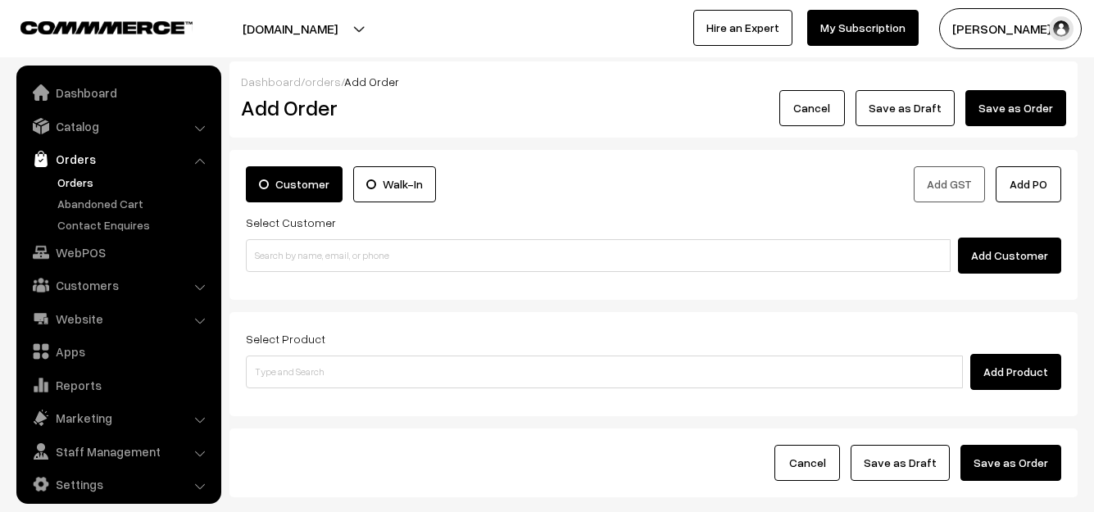
scroll to position [11, 0]
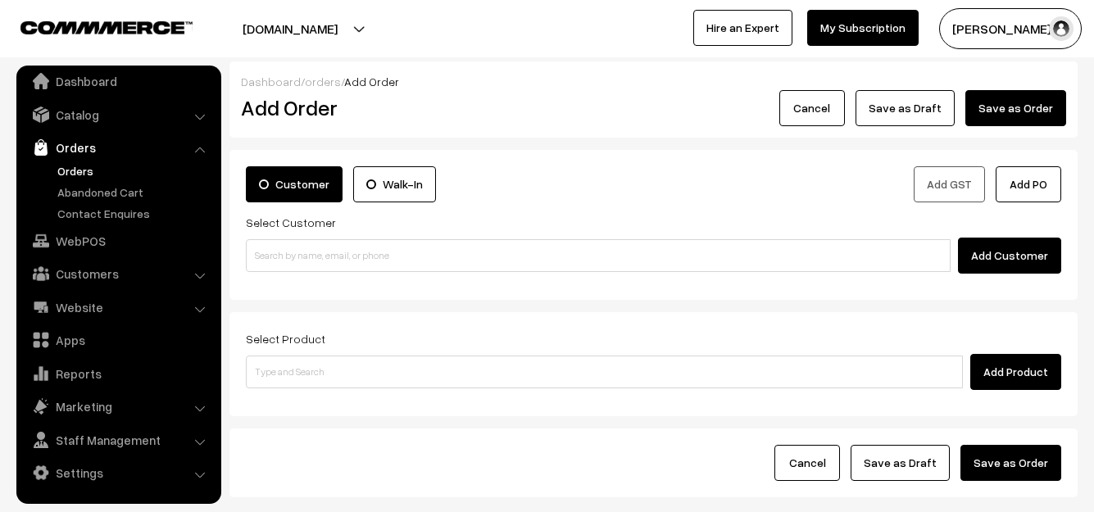
click at [80, 175] on link "Orders" at bounding box center [134, 170] width 162 height 17
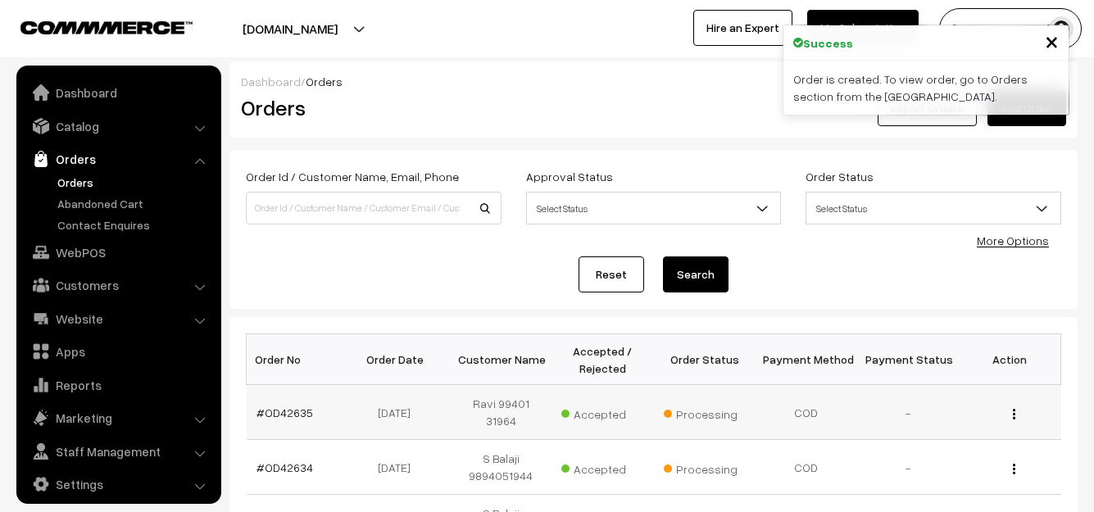
scroll to position [11, 0]
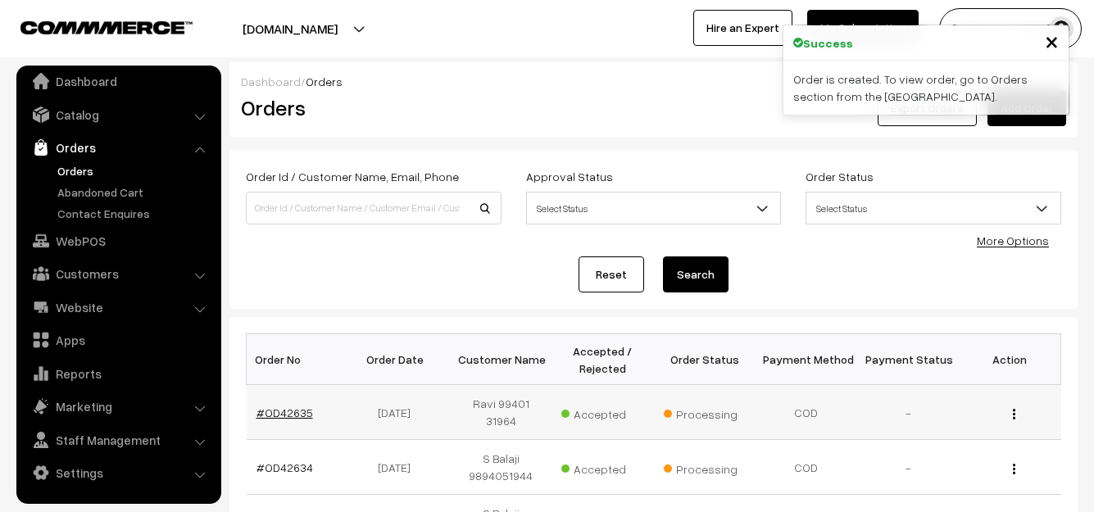
click at [285, 406] on link "#OD42635" at bounding box center [285, 413] width 57 height 14
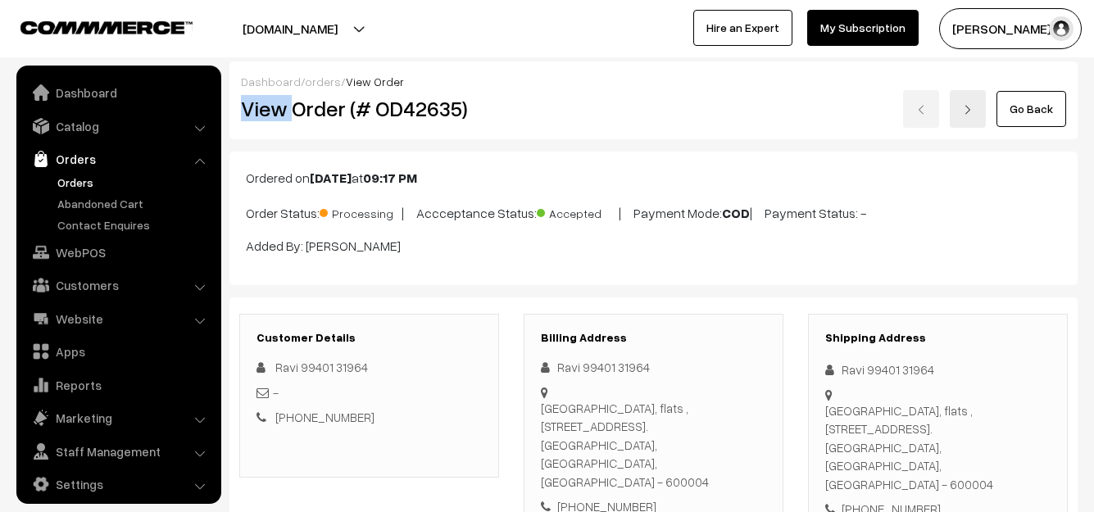
scroll to position [11, 0]
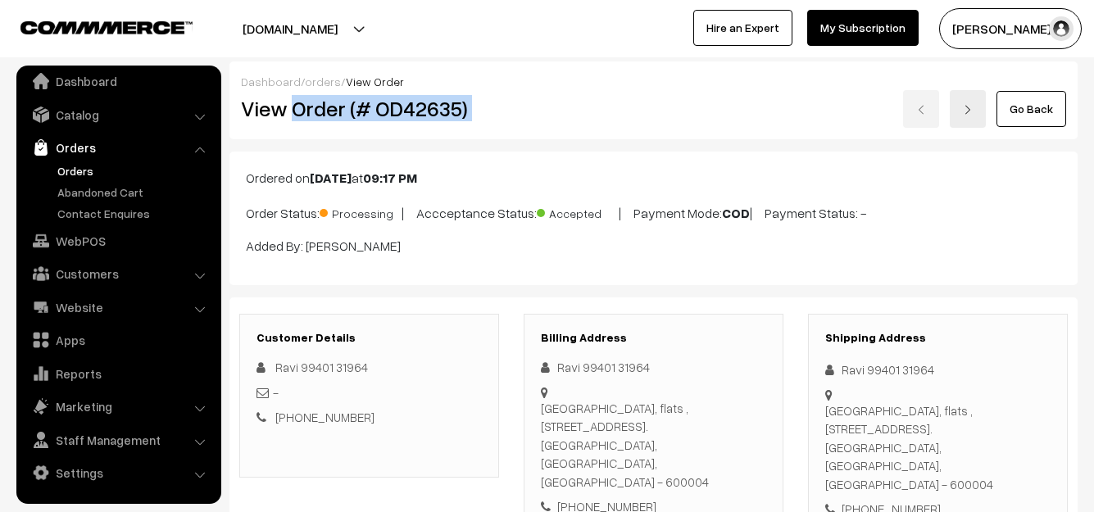
click at [547, 108] on div "Go Back" at bounding box center [796, 109] width 542 height 38
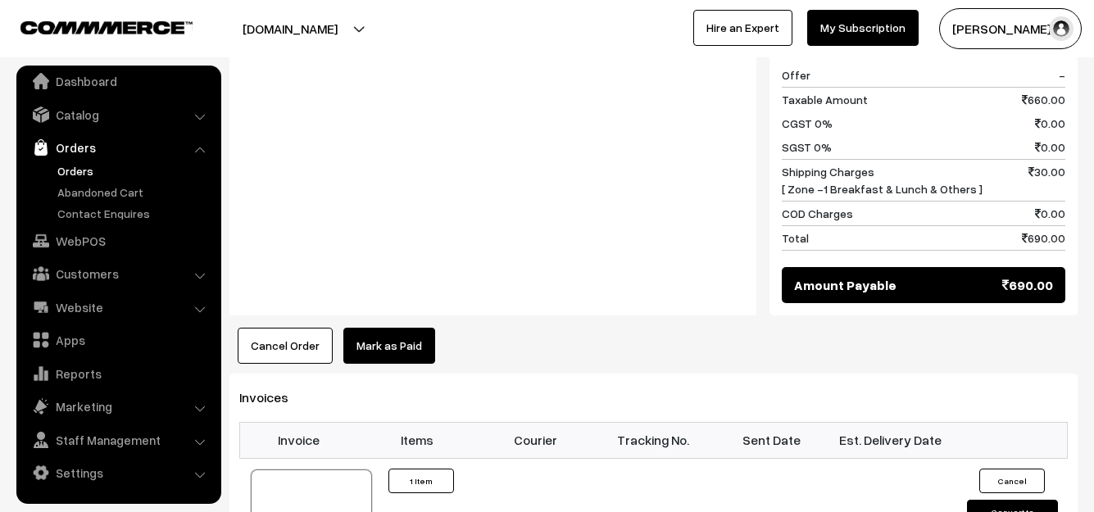
scroll to position [820, 0]
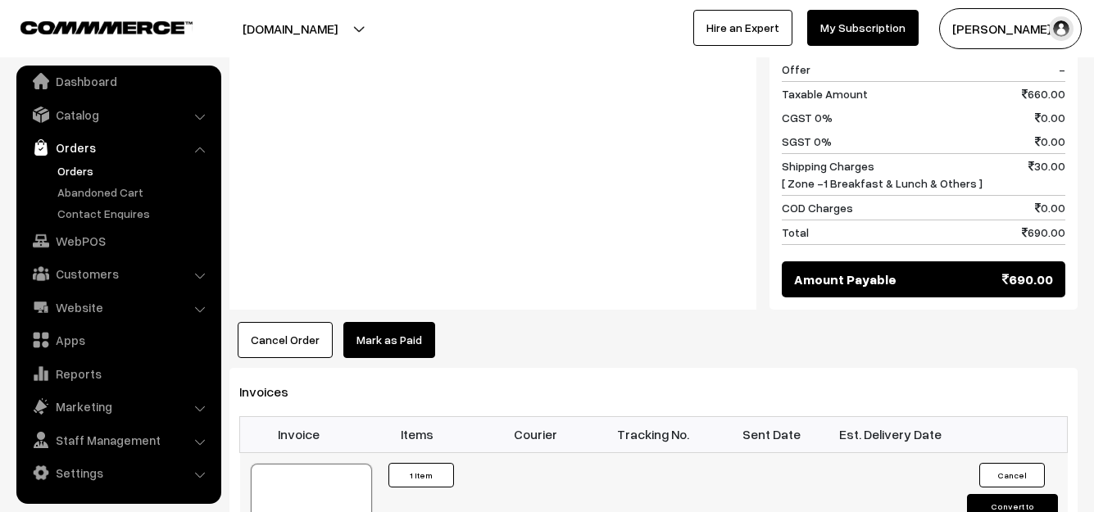
click at [308, 464] on div at bounding box center [311, 505] width 121 height 82
click at [81, 171] on link "Orders" at bounding box center [134, 170] width 162 height 17
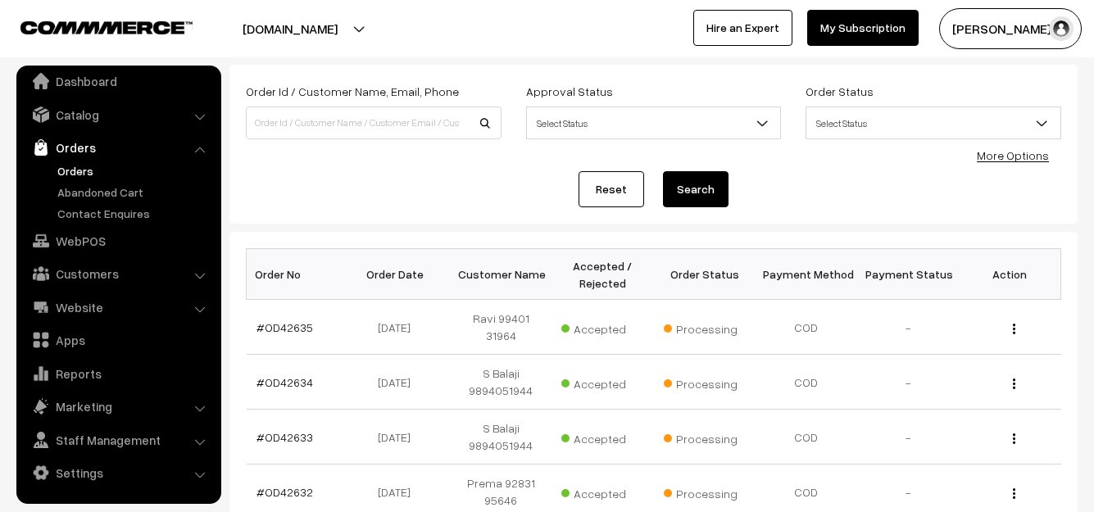
scroll to position [164, 0]
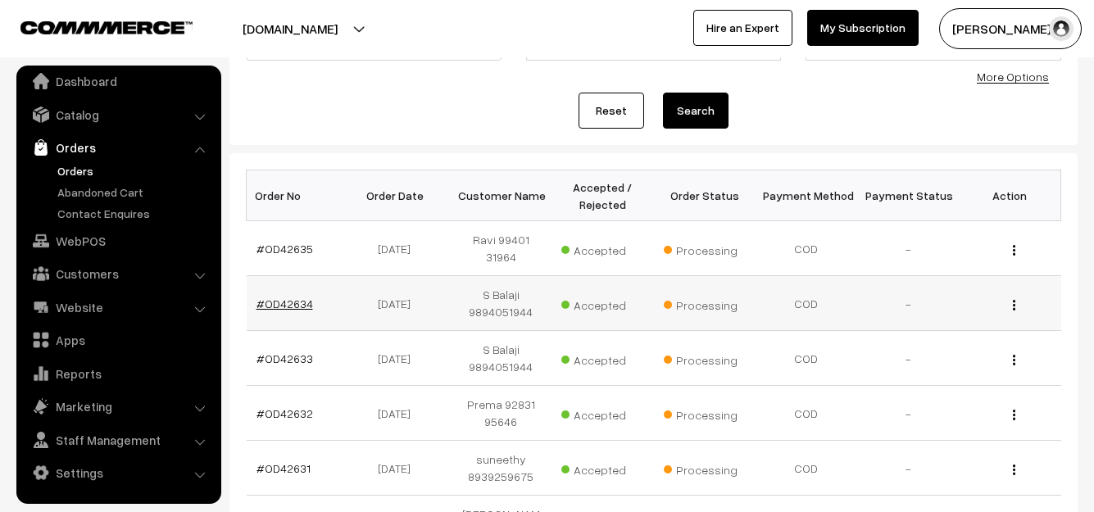
click at [293, 297] on link "#OD42634" at bounding box center [285, 304] width 57 height 14
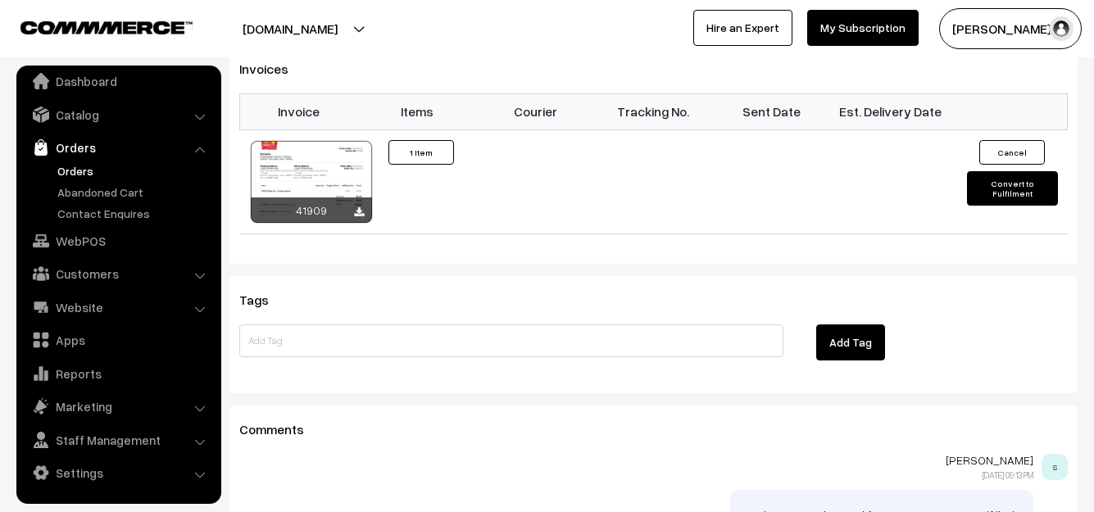
scroll to position [984, 0]
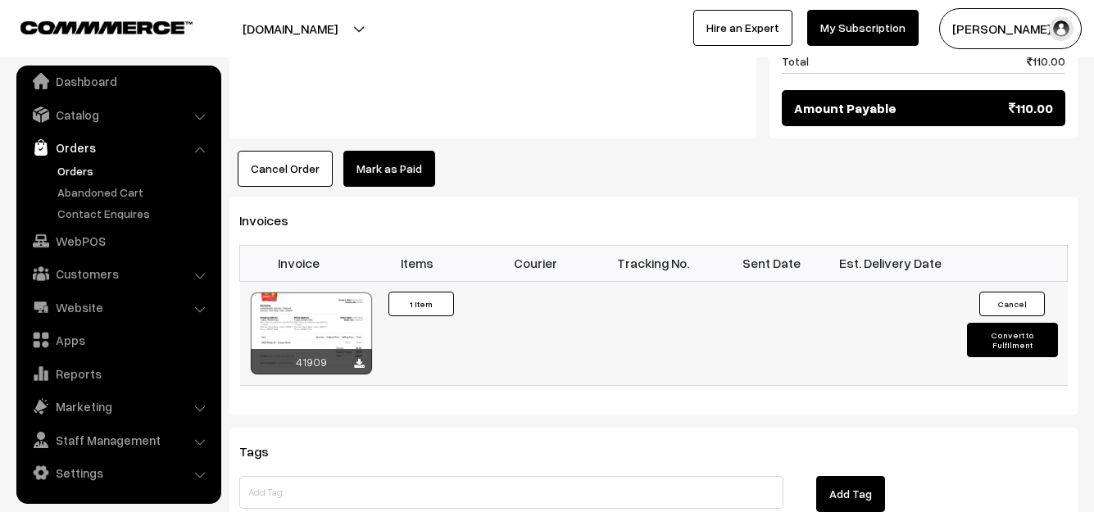
click at [327, 293] on div at bounding box center [311, 334] width 121 height 82
click at [89, 172] on link "Orders" at bounding box center [134, 170] width 162 height 17
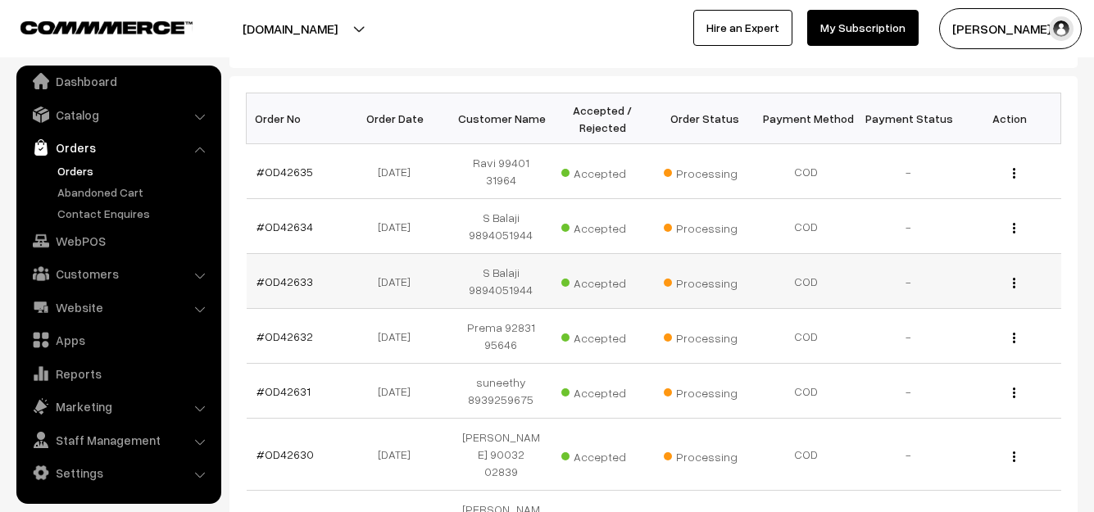
scroll to position [246, 0]
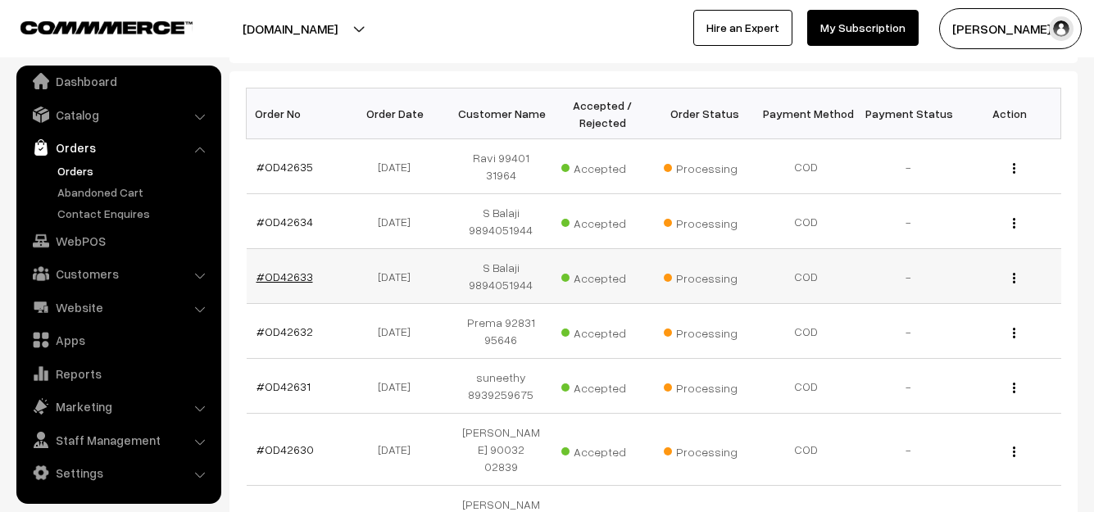
click at [293, 270] on link "#OD42633" at bounding box center [285, 277] width 57 height 14
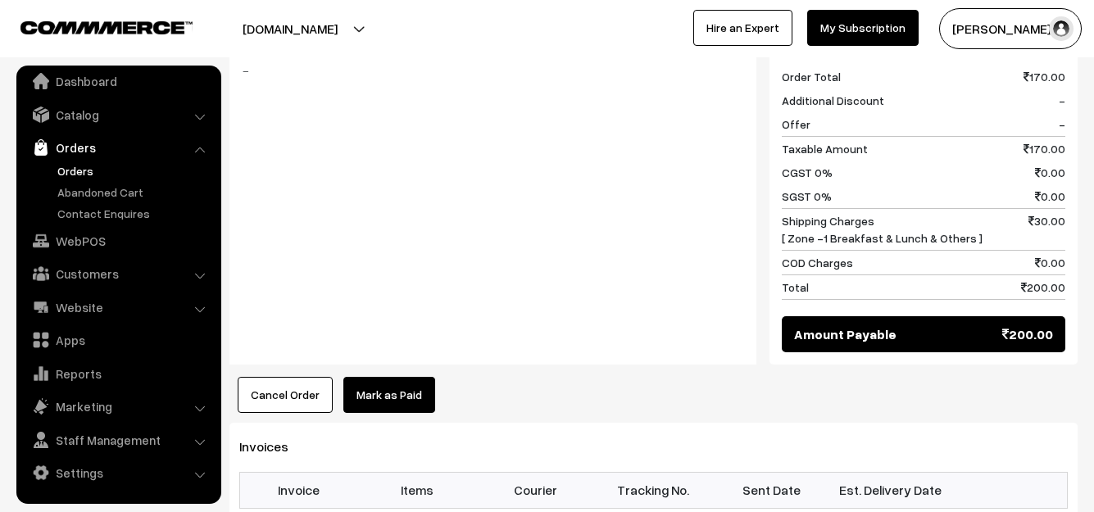
scroll to position [1066, 0]
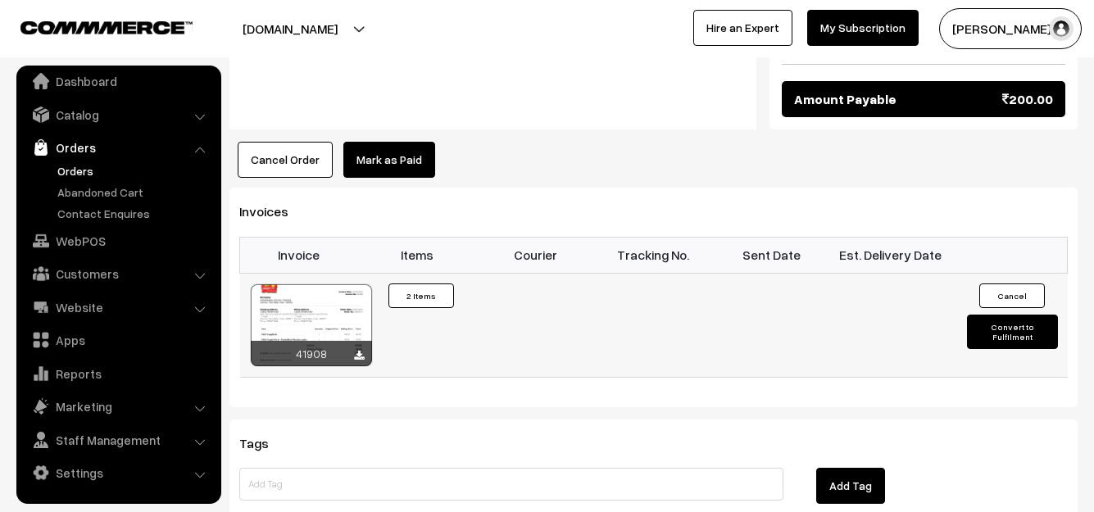
click at [320, 295] on div at bounding box center [311, 325] width 121 height 82
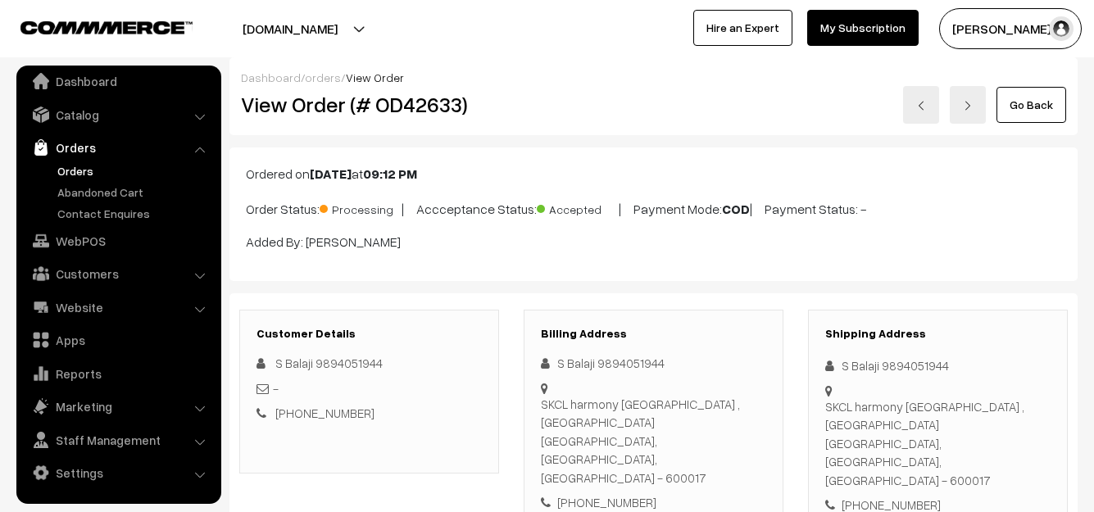
scroll to position [0, 0]
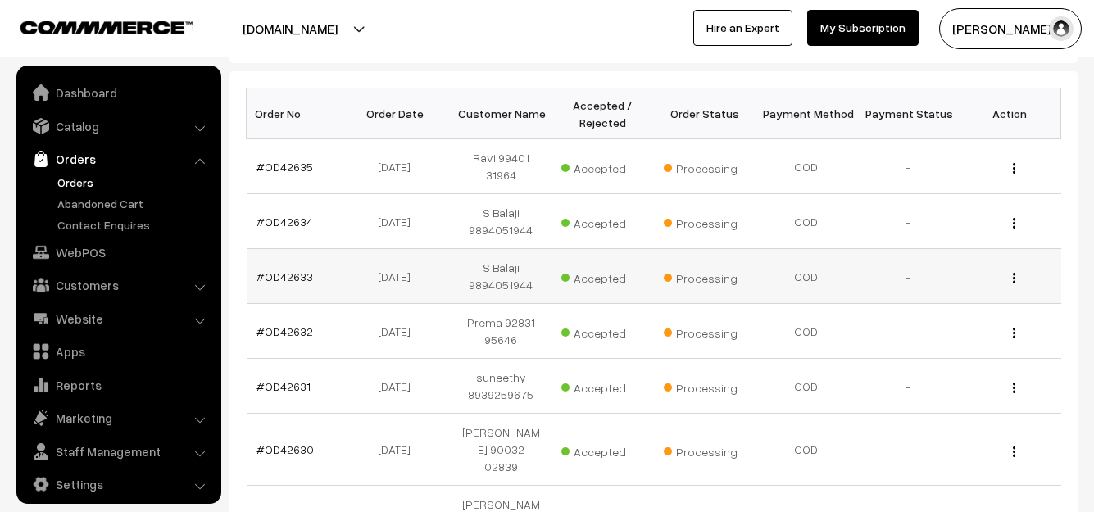
scroll to position [11, 0]
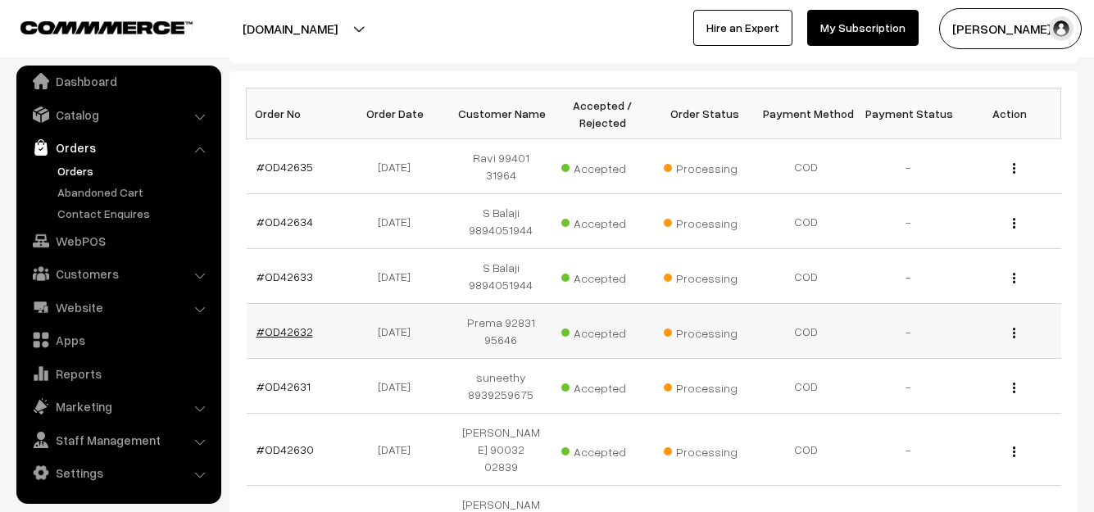
click at [302, 325] on link "#OD42632" at bounding box center [285, 332] width 57 height 14
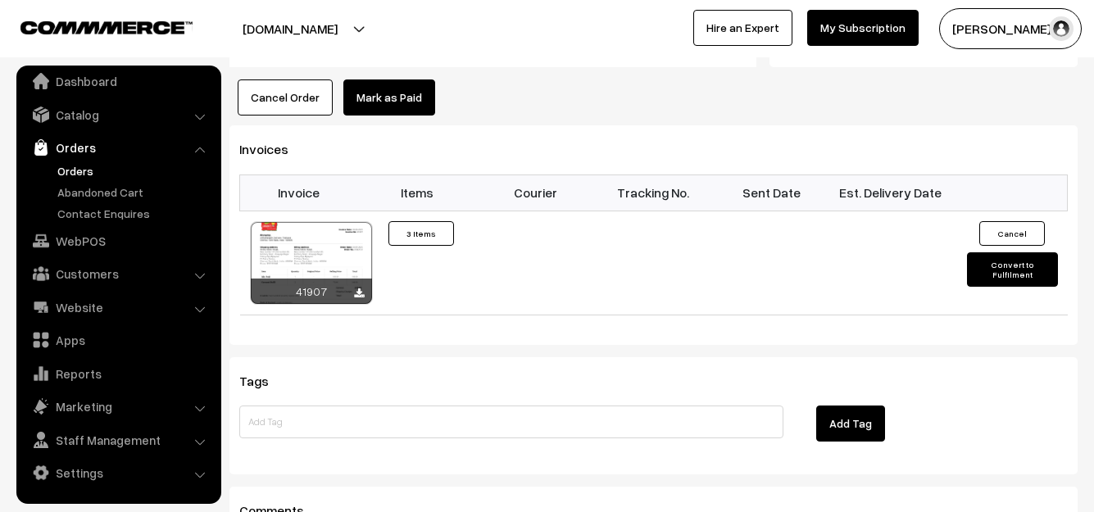
scroll to position [1148, 0]
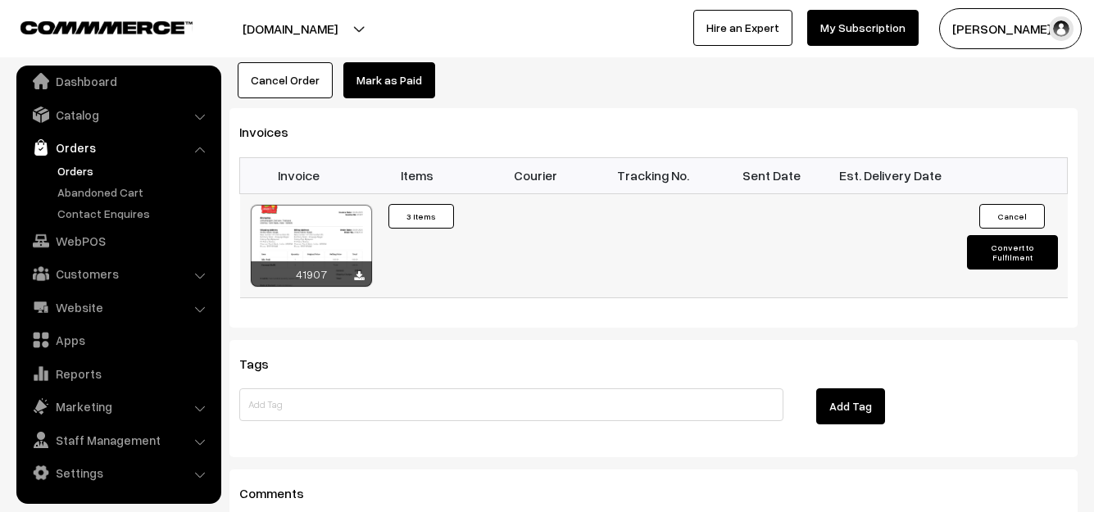
click at [307, 211] on div at bounding box center [311, 246] width 121 height 82
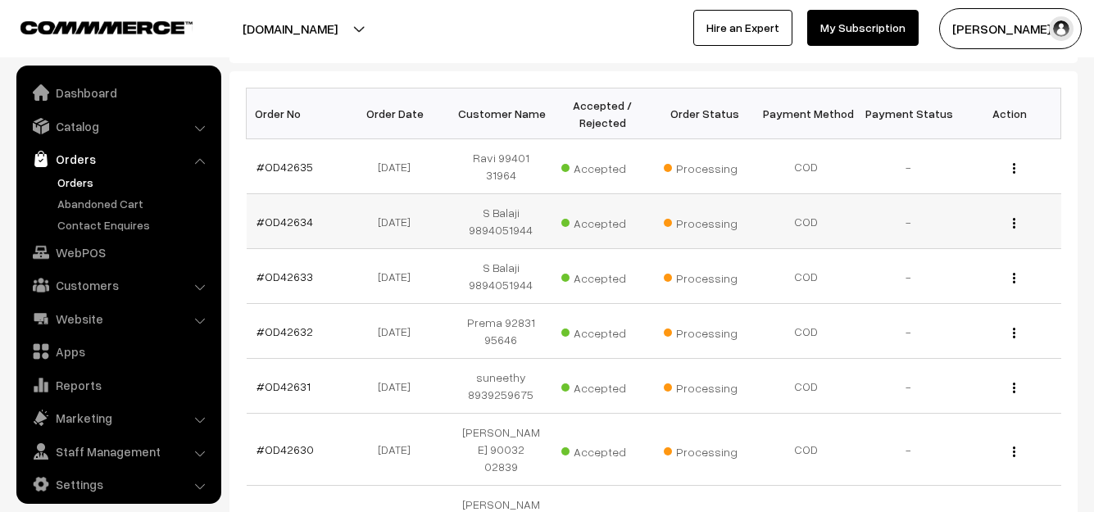
scroll to position [11, 0]
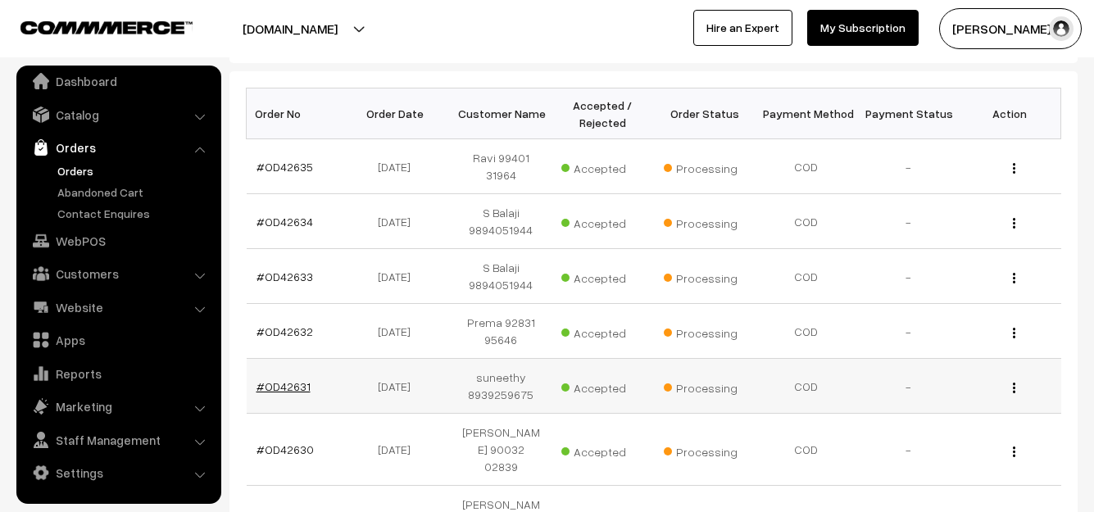
click at [291, 379] on link "#OD42631" at bounding box center [284, 386] width 54 height 14
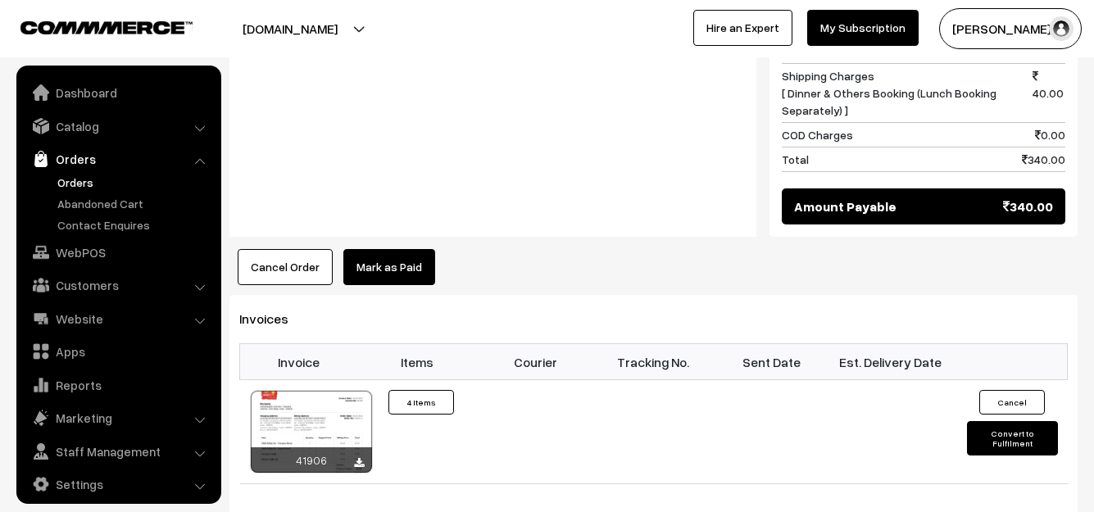
scroll to position [11, 0]
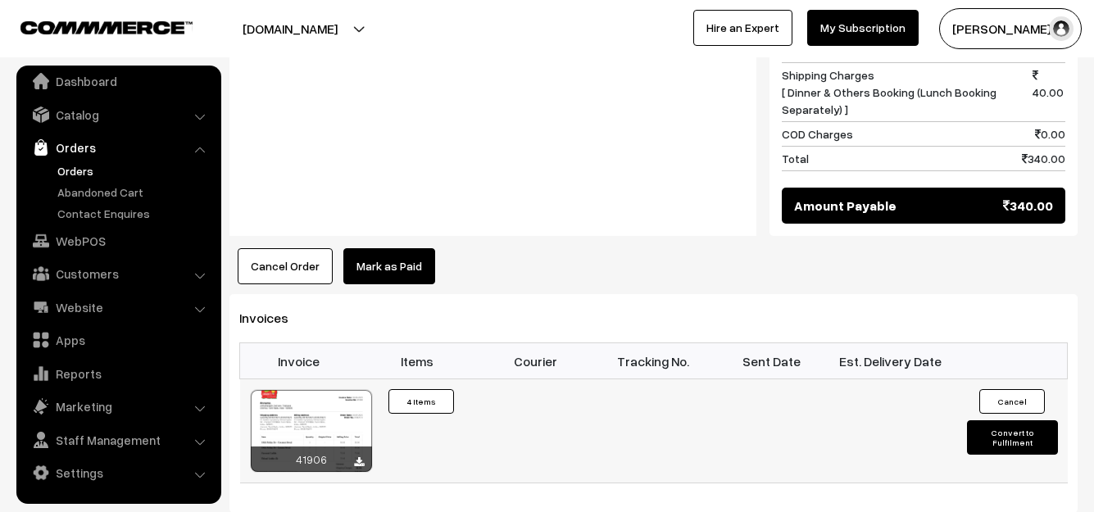
click at [307, 414] on div at bounding box center [311, 431] width 121 height 82
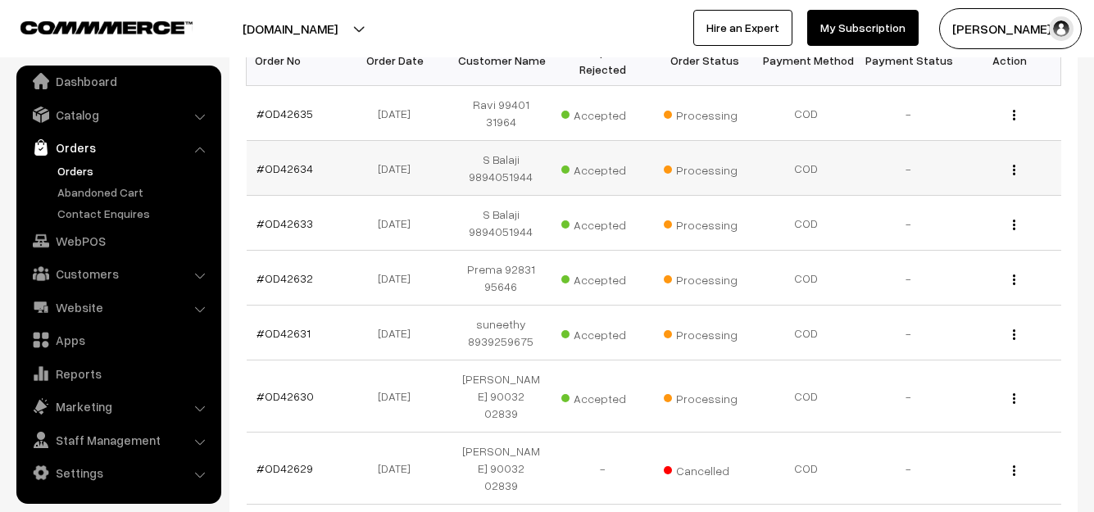
scroll to position [328, 0]
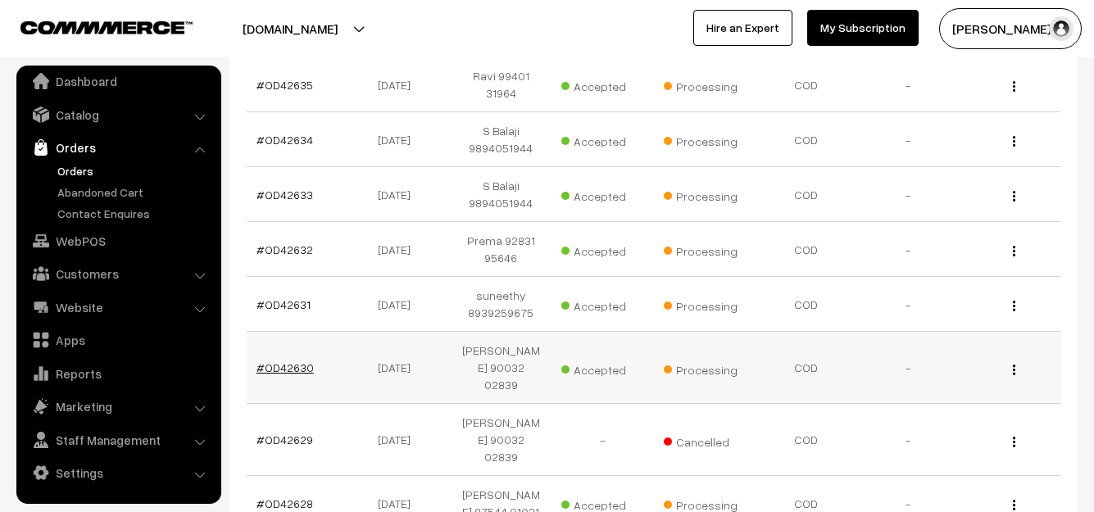
click at [286, 361] on link "#OD42630" at bounding box center [285, 368] width 57 height 14
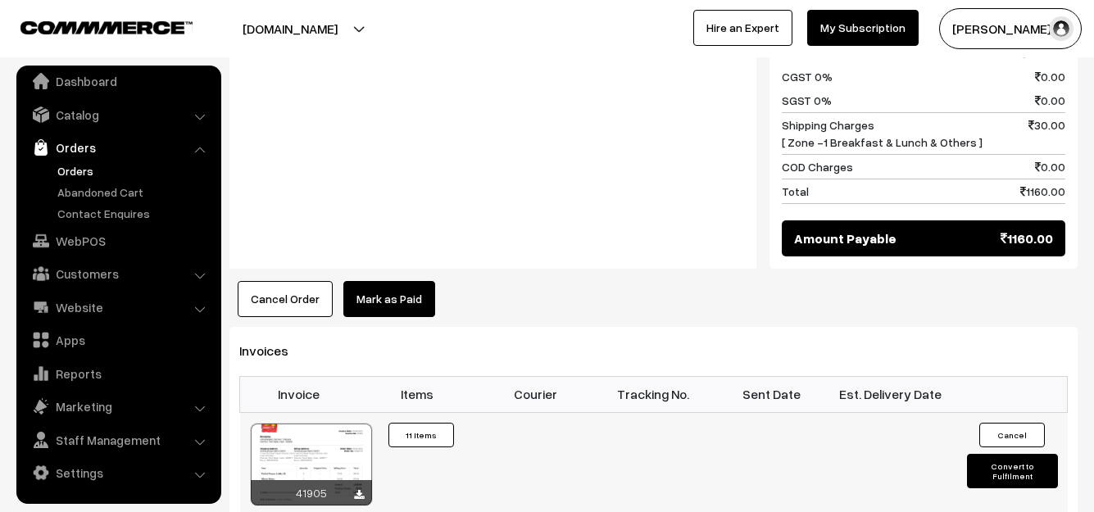
scroll to position [1148, 0]
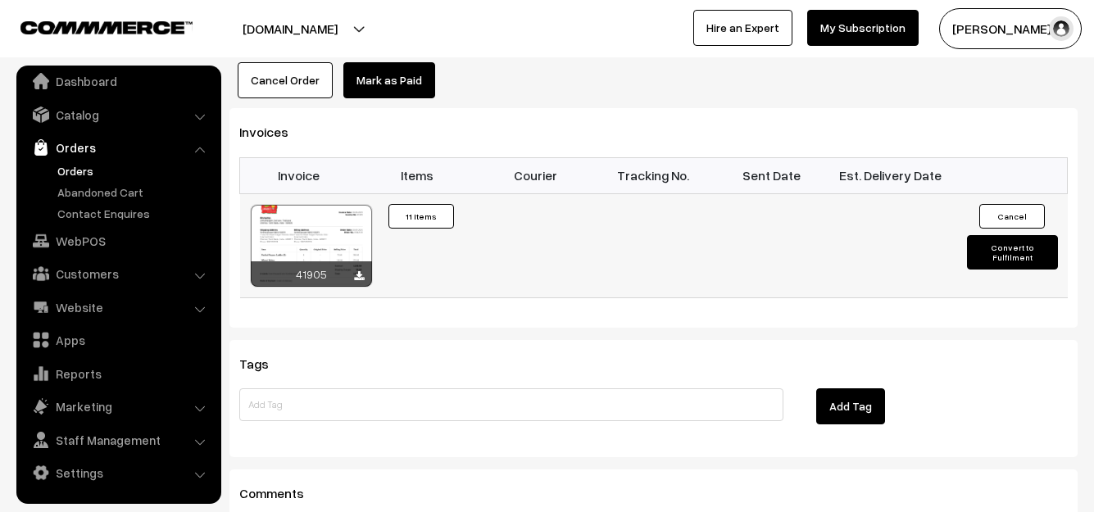
click at [314, 205] on div at bounding box center [311, 246] width 121 height 82
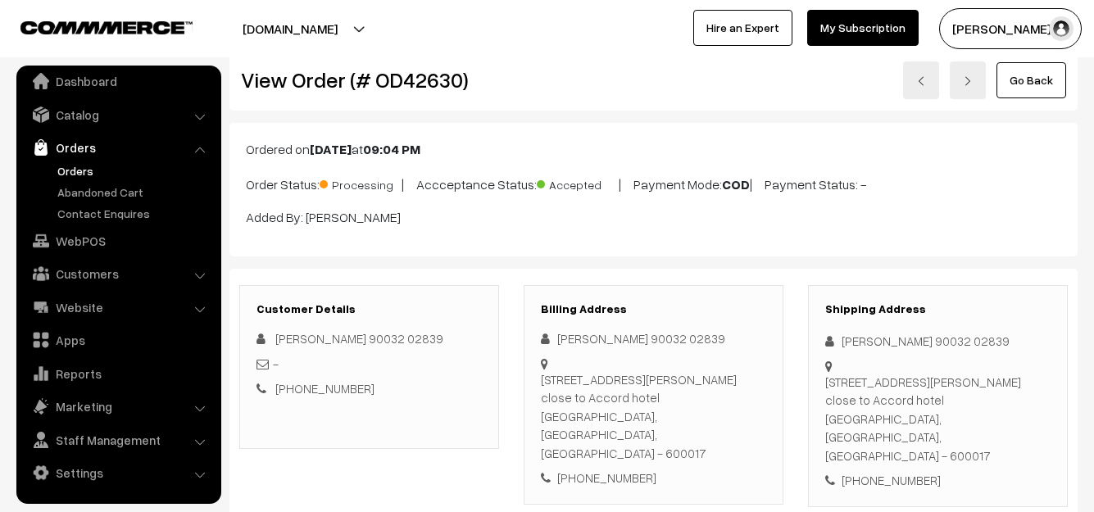
scroll to position [0, 0]
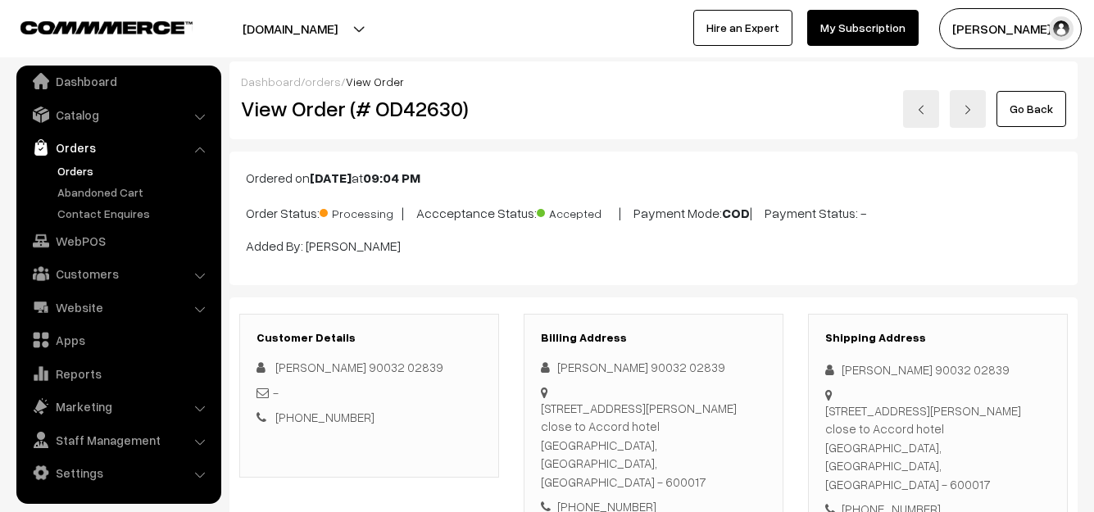
click at [81, 162] on link "Orders" at bounding box center [134, 170] width 162 height 17
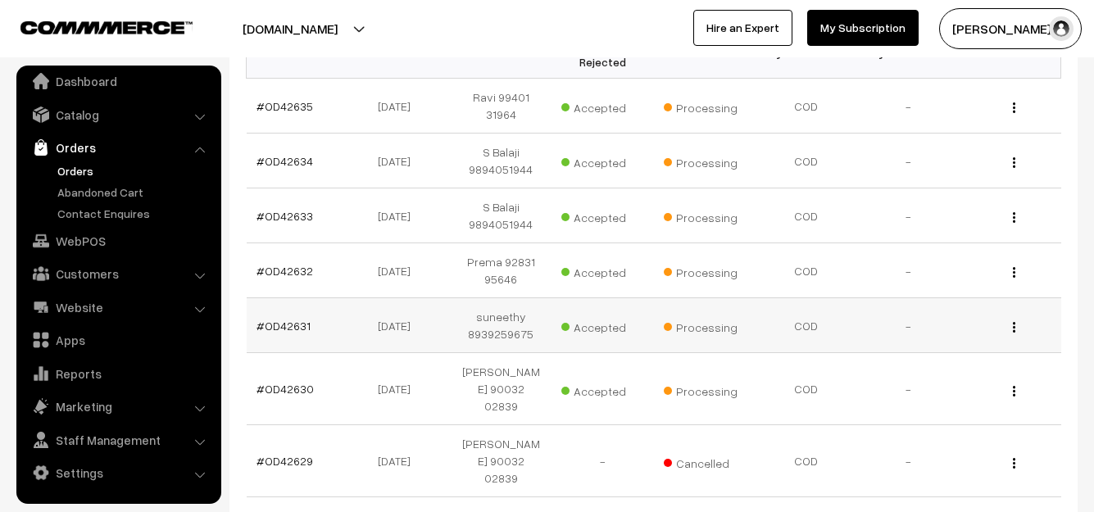
scroll to position [410, 0]
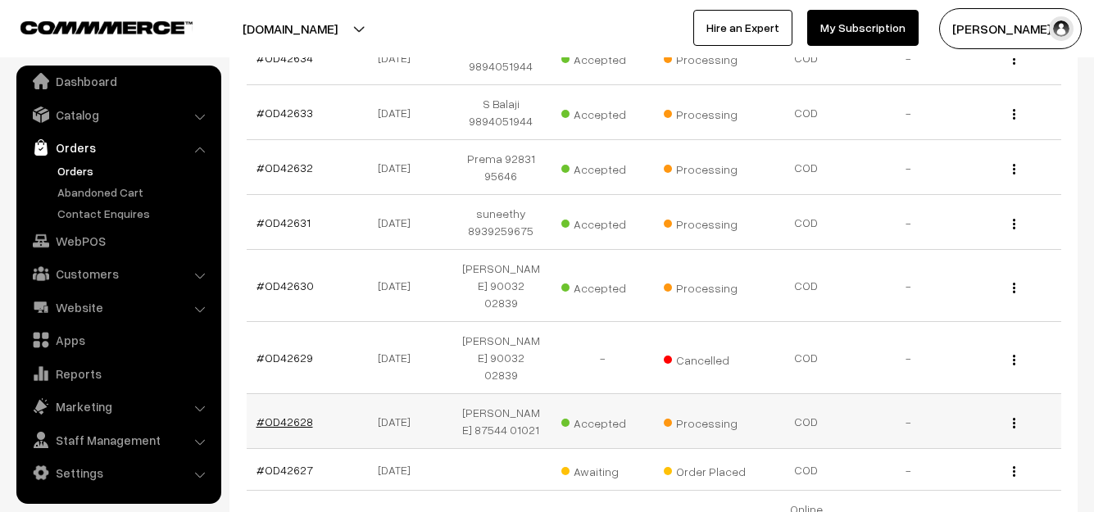
click at [290, 415] on link "#OD42628" at bounding box center [285, 422] width 57 height 14
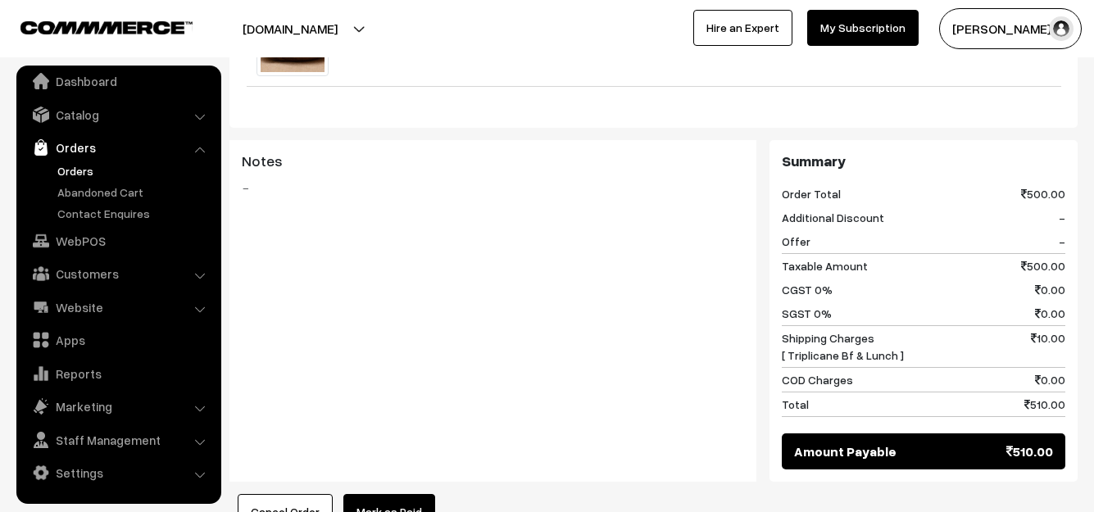
scroll to position [1229, 0]
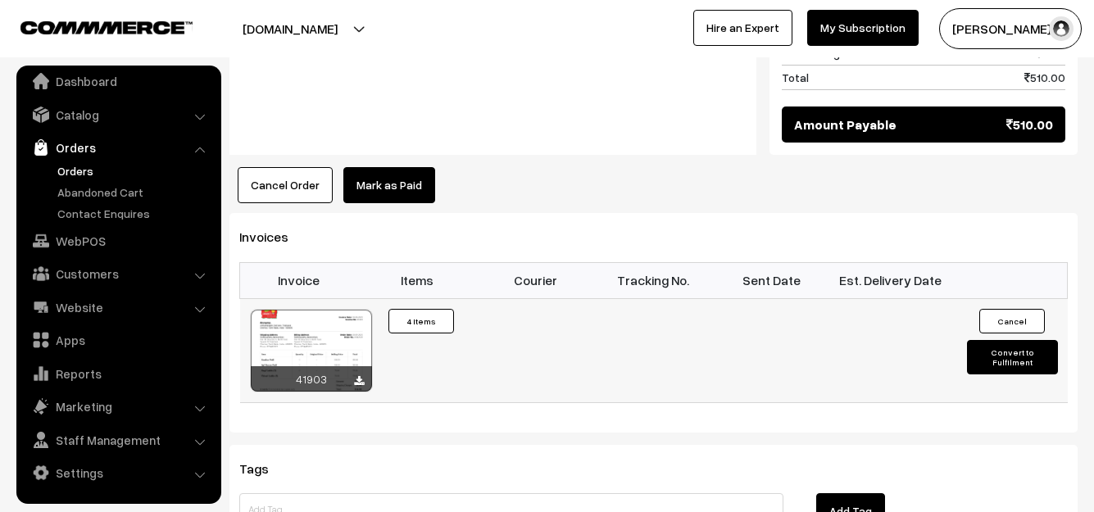
click at [319, 366] on div "41903" at bounding box center [311, 378] width 121 height 25
click at [323, 313] on div at bounding box center [311, 351] width 121 height 82
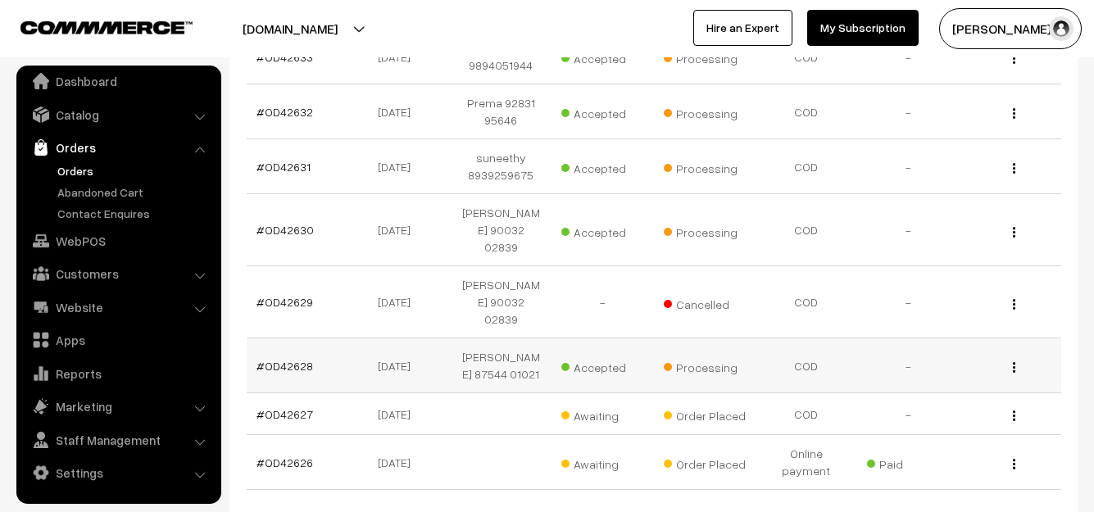
scroll to position [492, 0]
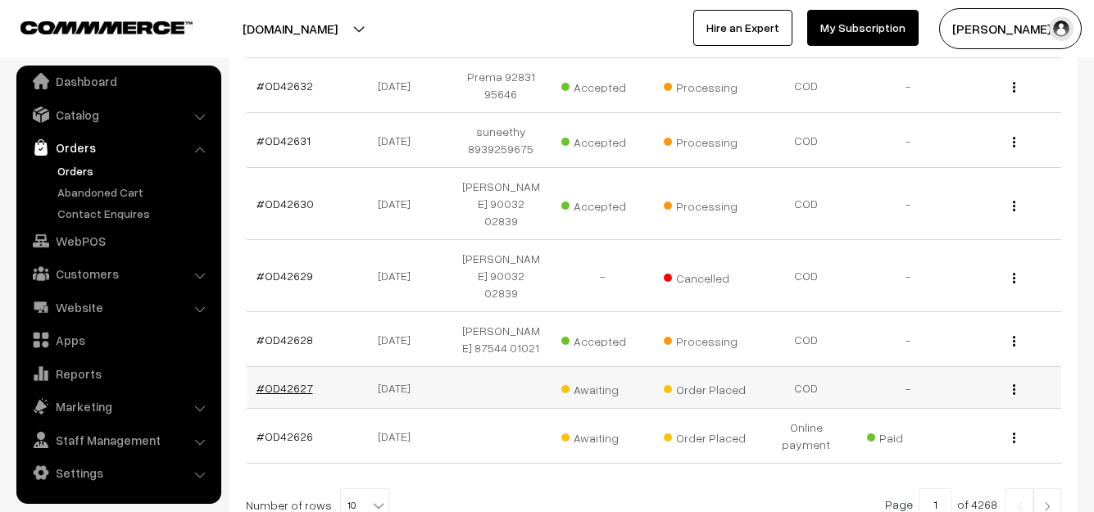
click at [280, 381] on link "#OD42627" at bounding box center [285, 388] width 57 height 14
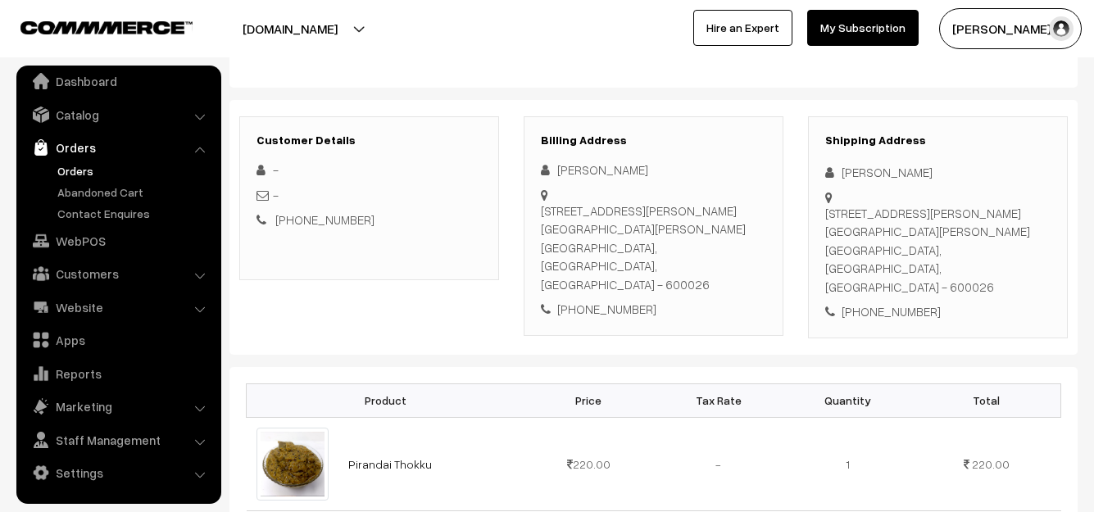
scroll to position [164, 0]
click at [623, 301] on div "[PHONE_NUMBER]" at bounding box center [653, 310] width 225 height 19
copy div "9087599402"
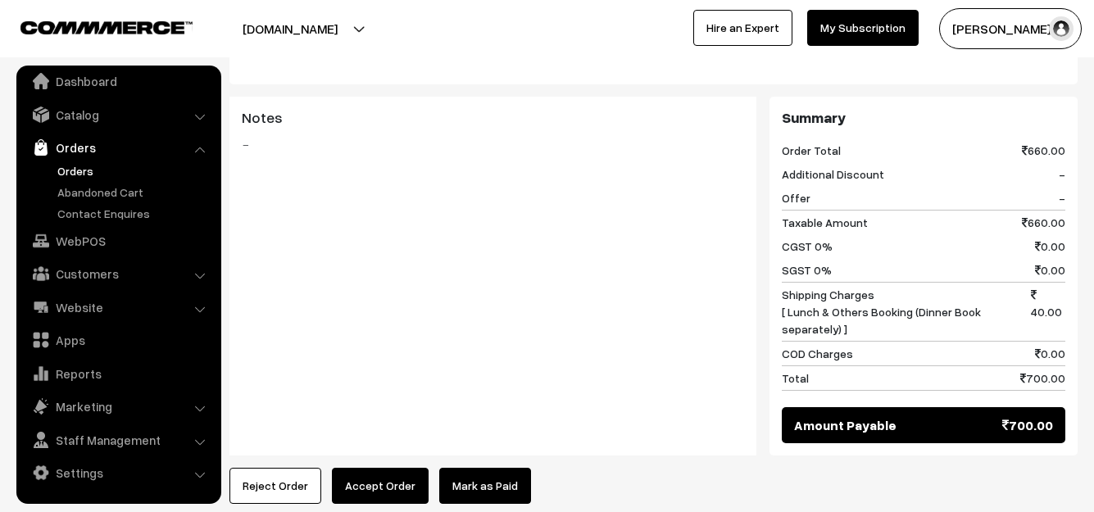
click at [379, 468] on button "Accept Order" at bounding box center [380, 486] width 97 height 36
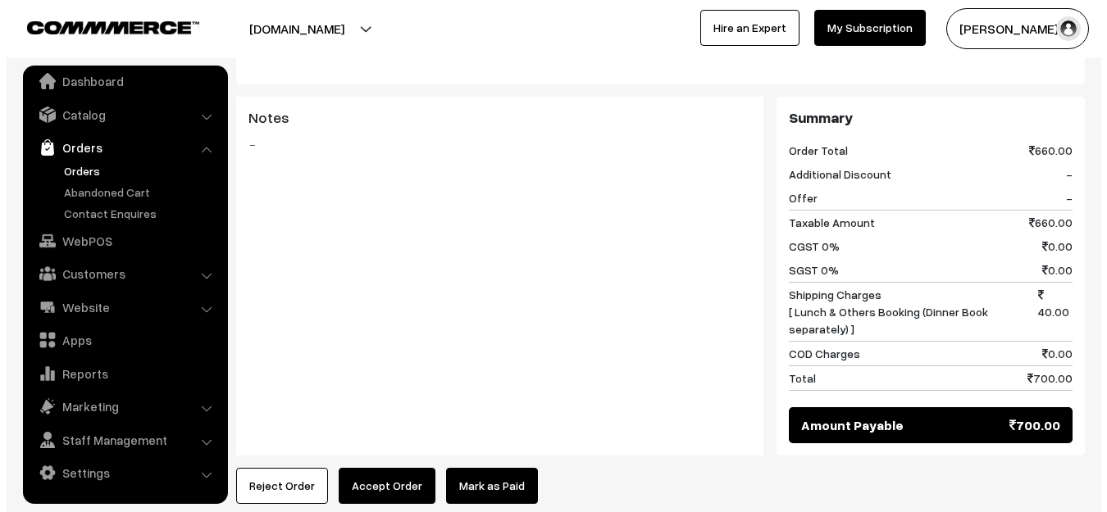
scroll to position [823, 0]
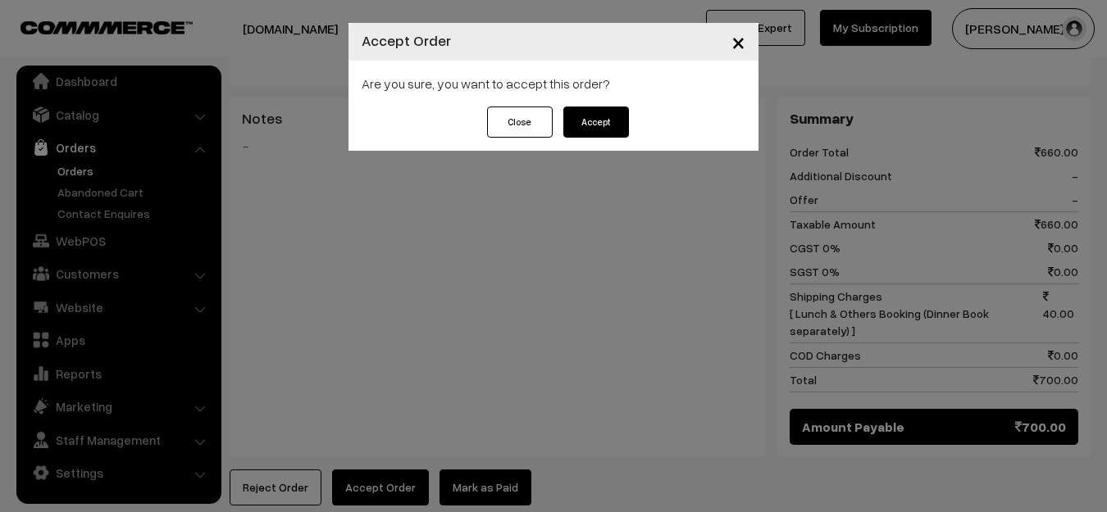
drag, startPoint x: 609, startPoint y: 113, endPoint x: 610, endPoint y: 168, distance: 54.9
click at [607, 113] on button "Accept" at bounding box center [596, 122] width 66 height 31
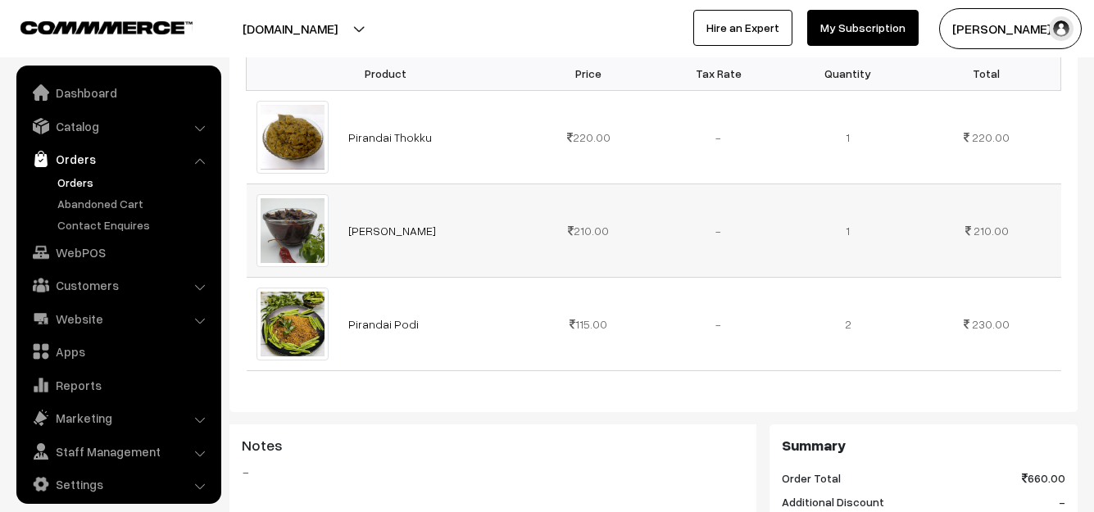
scroll to position [11, 0]
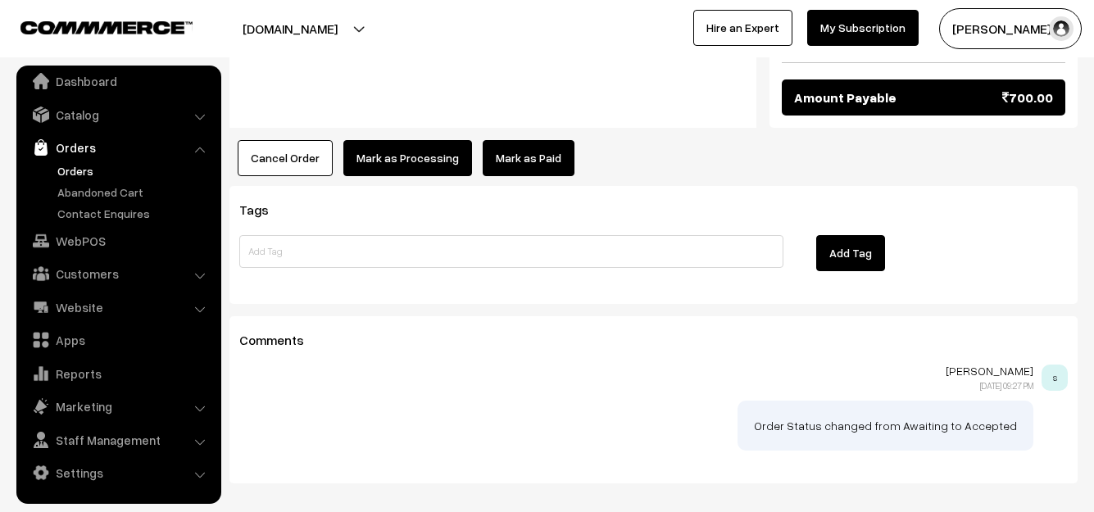
click at [398, 140] on button "Mark as Processing" at bounding box center [407, 158] width 129 height 36
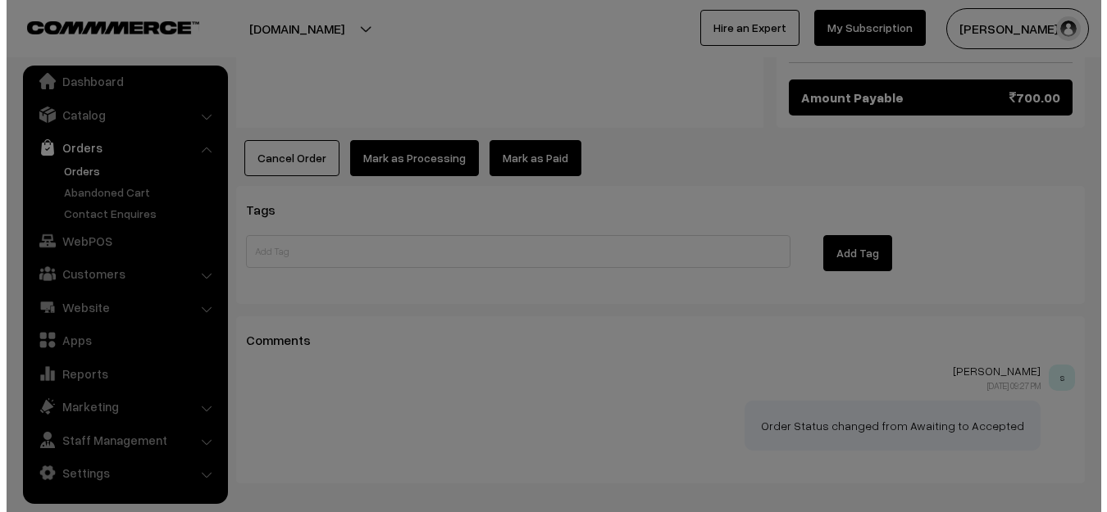
scroll to position [1152, 0]
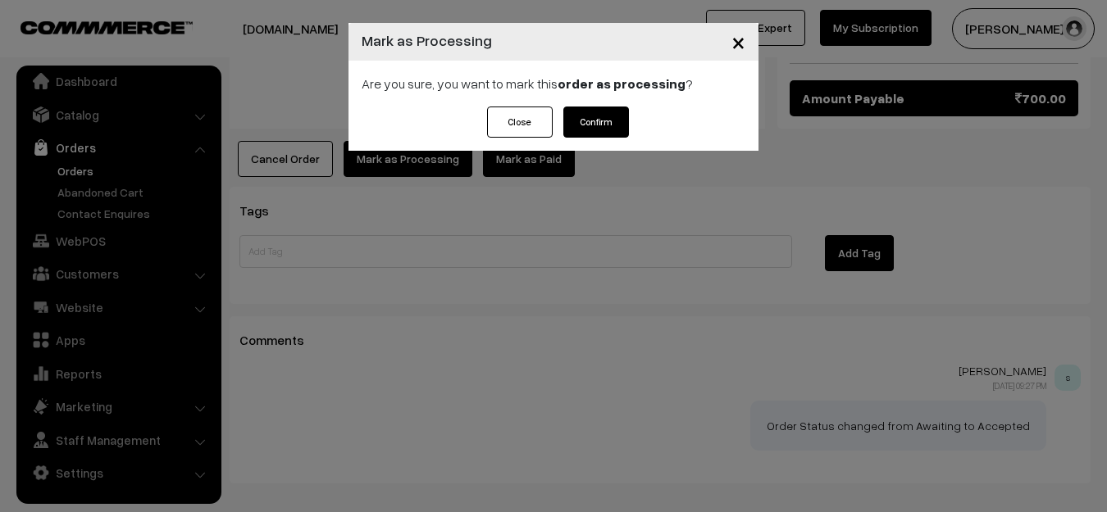
click at [601, 131] on button "Confirm" at bounding box center [596, 122] width 66 height 31
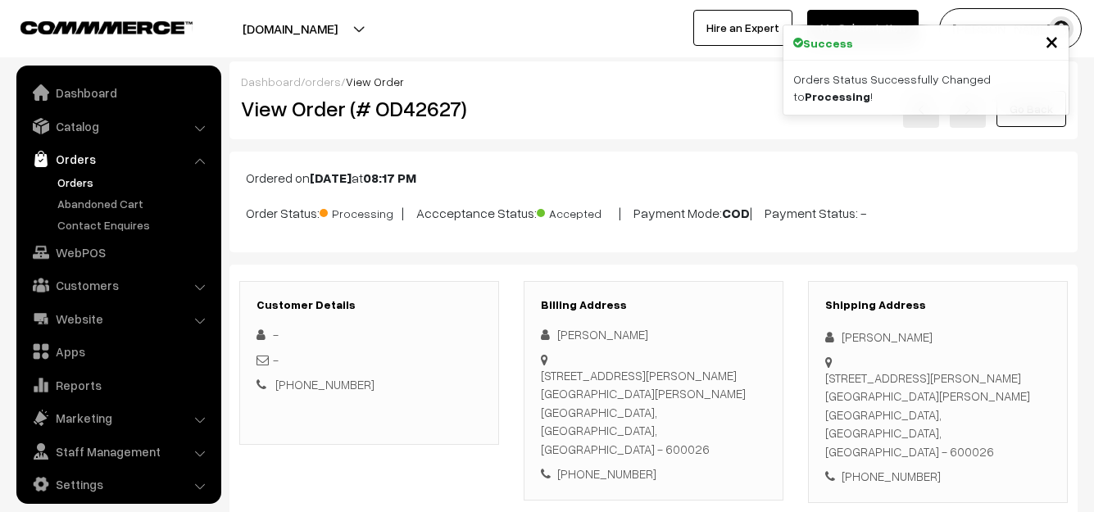
scroll to position [11, 0]
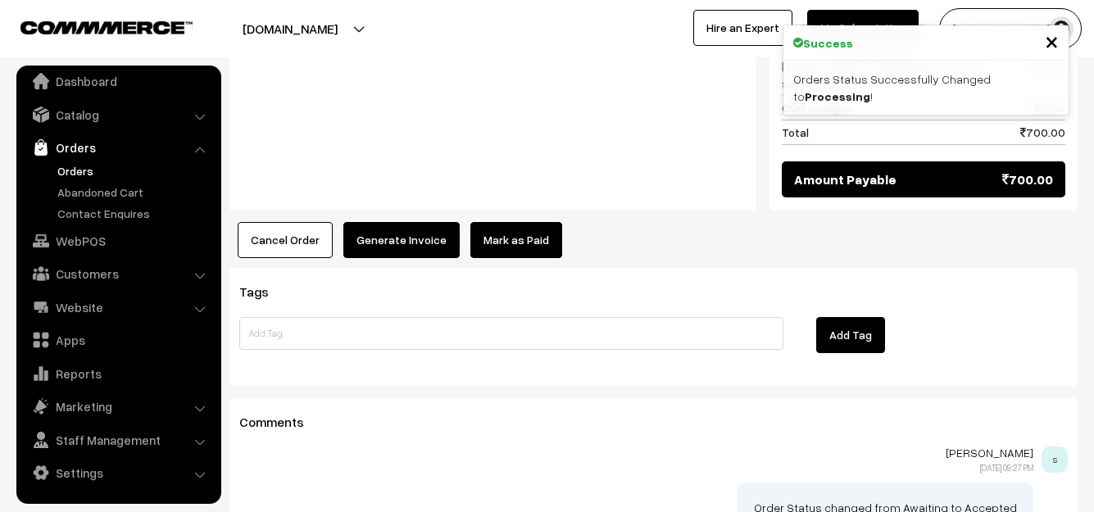
click at [395, 222] on button "Generate Invoice" at bounding box center [401, 240] width 116 height 36
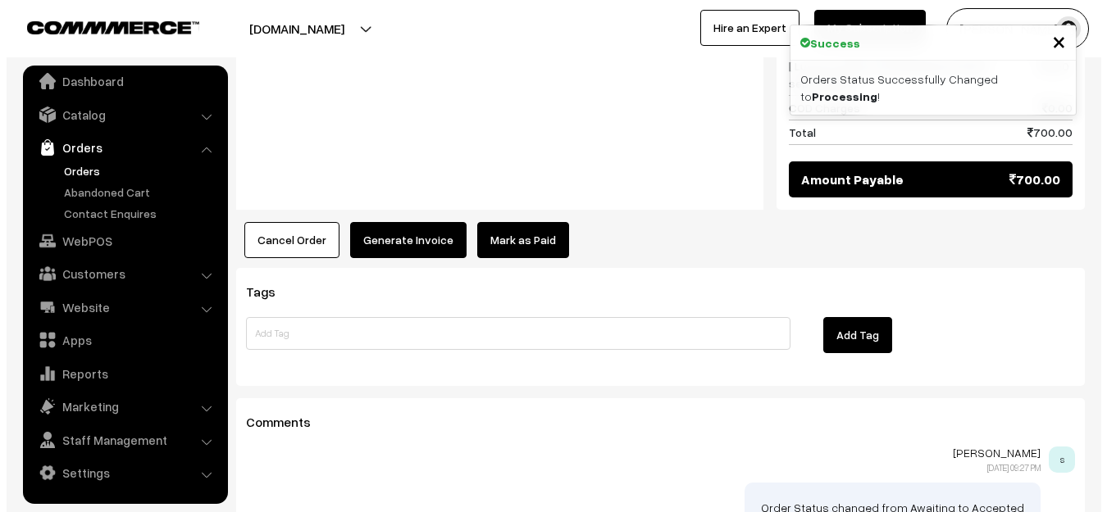
scroll to position [1070, 0]
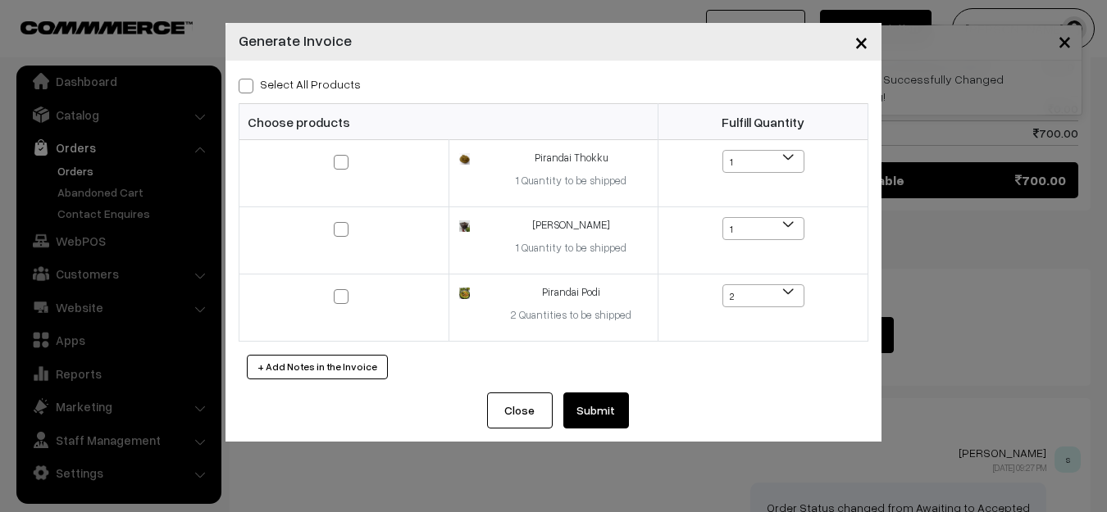
click at [306, 80] on label "Select All Products" at bounding box center [300, 83] width 122 height 17
click at [249, 80] on input "Select All Products" at bounding box center [244, 83] width 11 height 11
checkbox input "true"
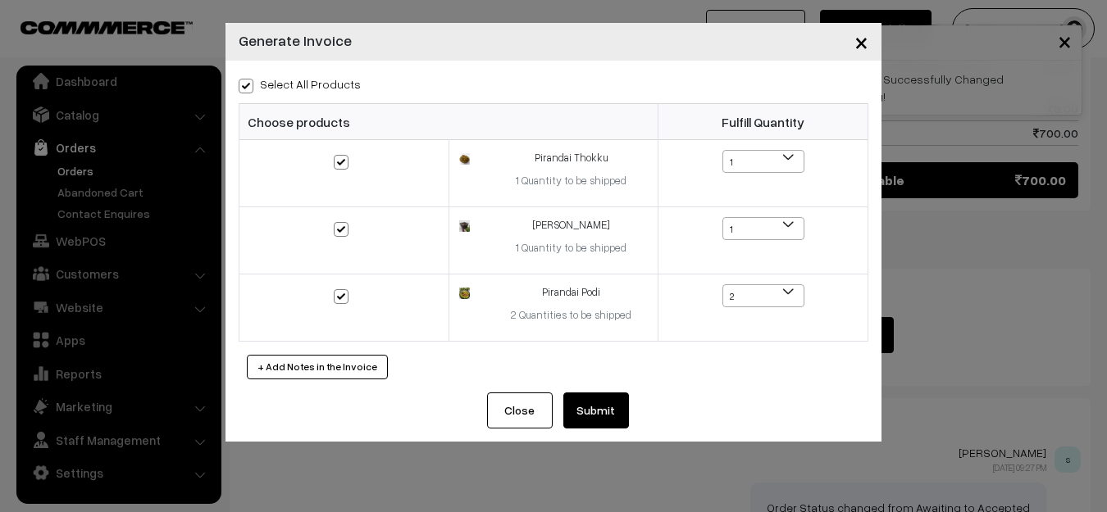
checkbox input "true"
click at [621, 405] on button "Submit" at bounding box center [596, 411] width 66 height 36
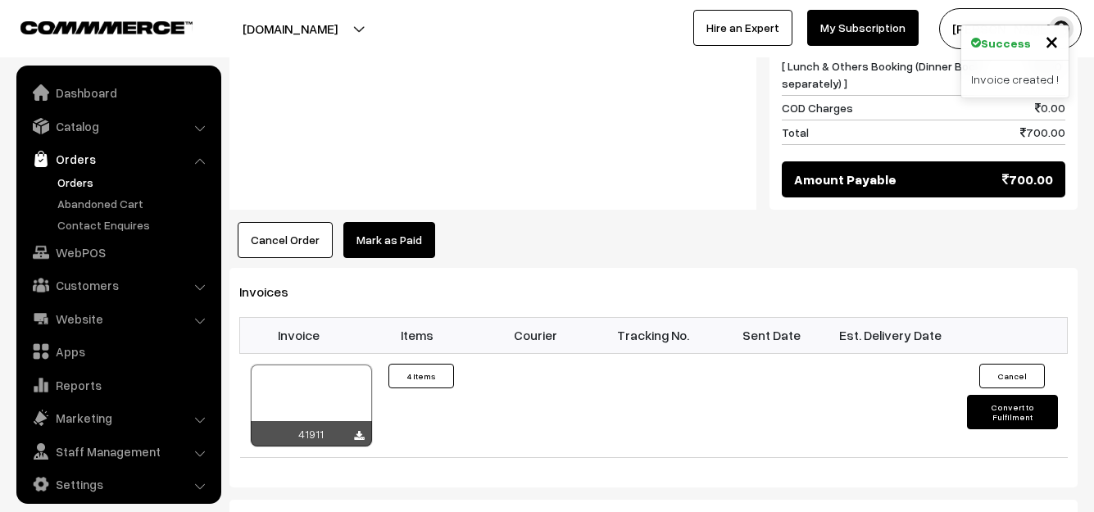
scroll to position [11, 0]
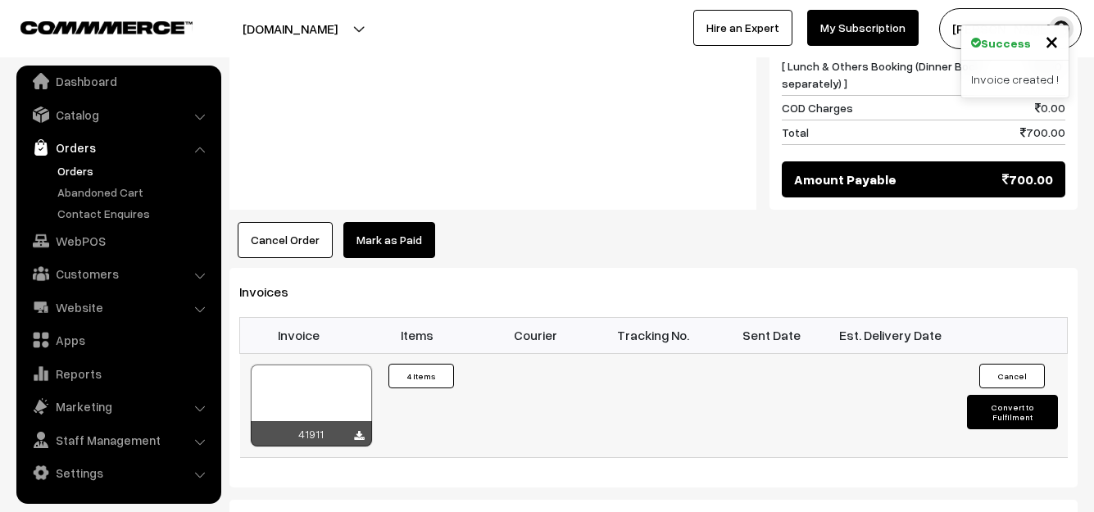
click at [330, 365] on div at bounding box center [311, 406] width 121 height 82
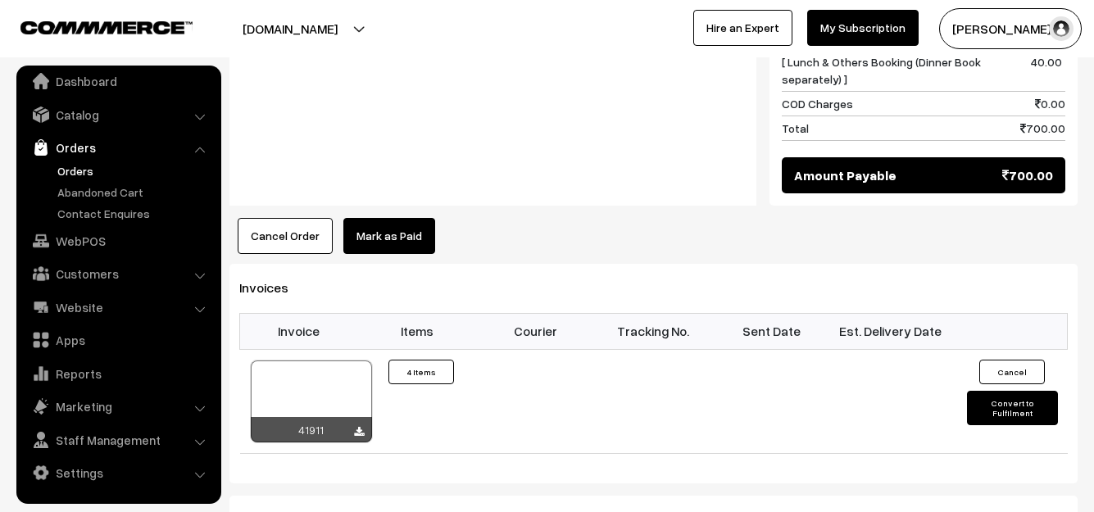
click at [74, 171] on link "Orders" at bounding box center [134, 170] width 162 height 17
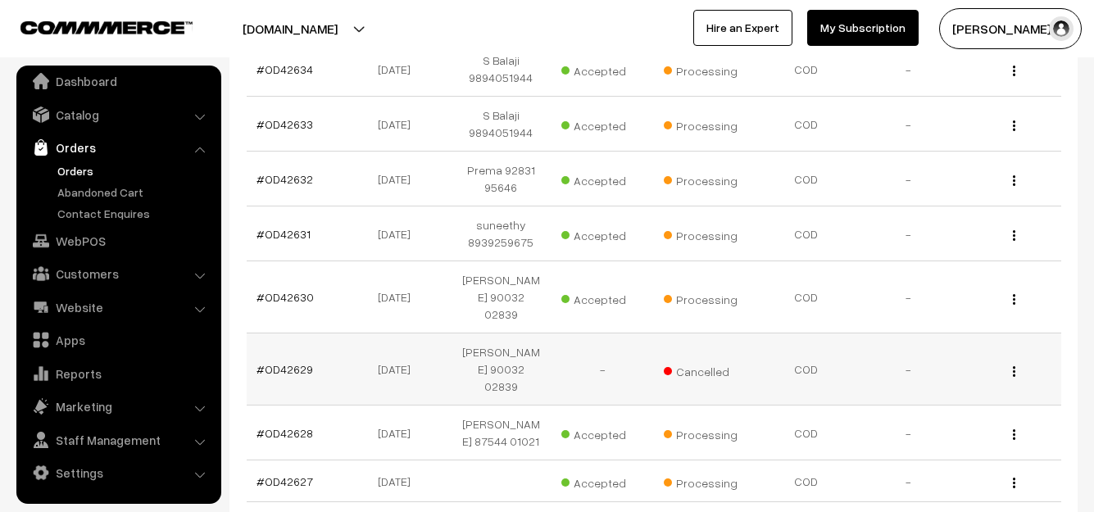
scroll to position [574, 0]
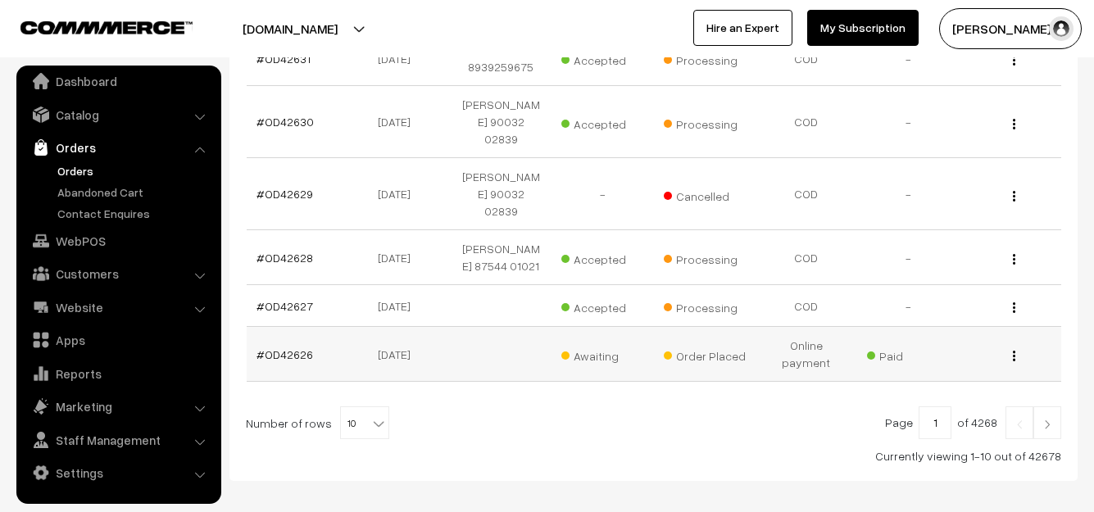
click at [293, 327] on td "#OD42626" at bounding box center [298, 354] width 102 height 55
click at [286, 348] on link "#OD42626" at bounding box center [285, 355] width 57 height 14
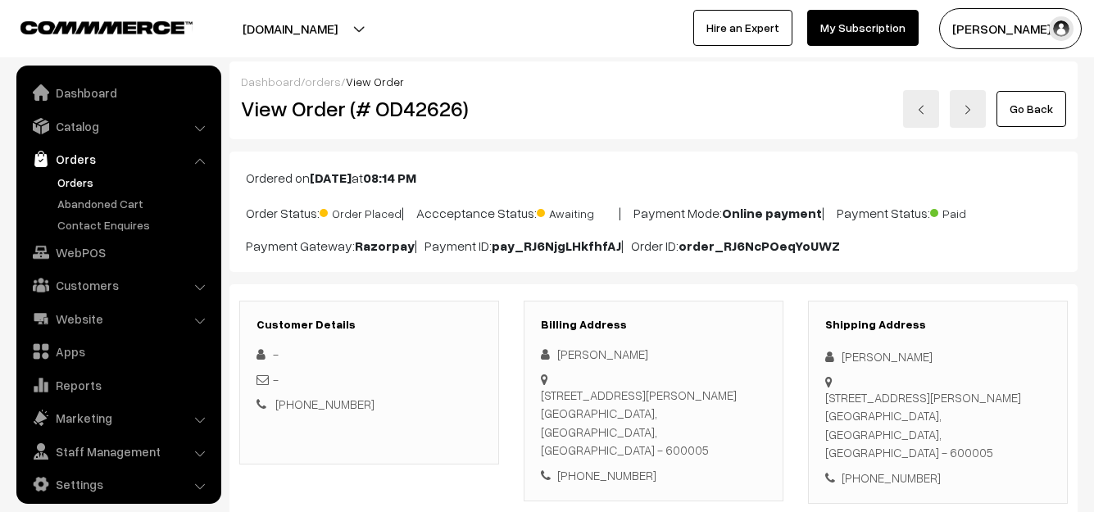
scroll to position [11, 0]
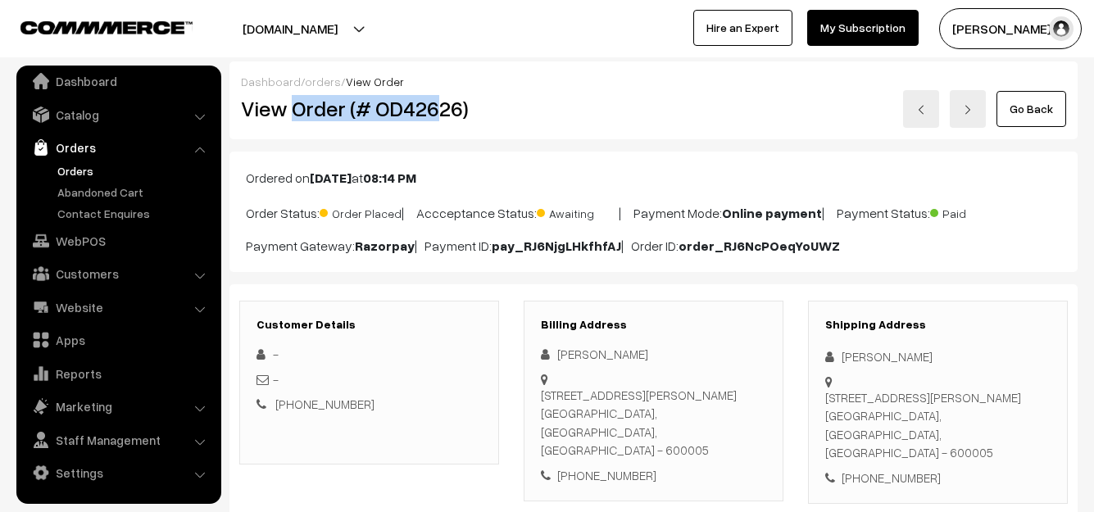
drag, startPoint x: 293, startPoint y: 108, endPoint x: 430, endPoint y: 121, distance: 138.3
click at [433, 114] on h2 "View Order (# OD42626)" at bounding box center [370, 108] width 259 height 25
copy h2 "Order (# OD426"
click at [487, 102] on h2 "View Order (# OD42626)" at bounding box center [370, 108] width 259 height 25
copy h2 "Order (# OD42626)"
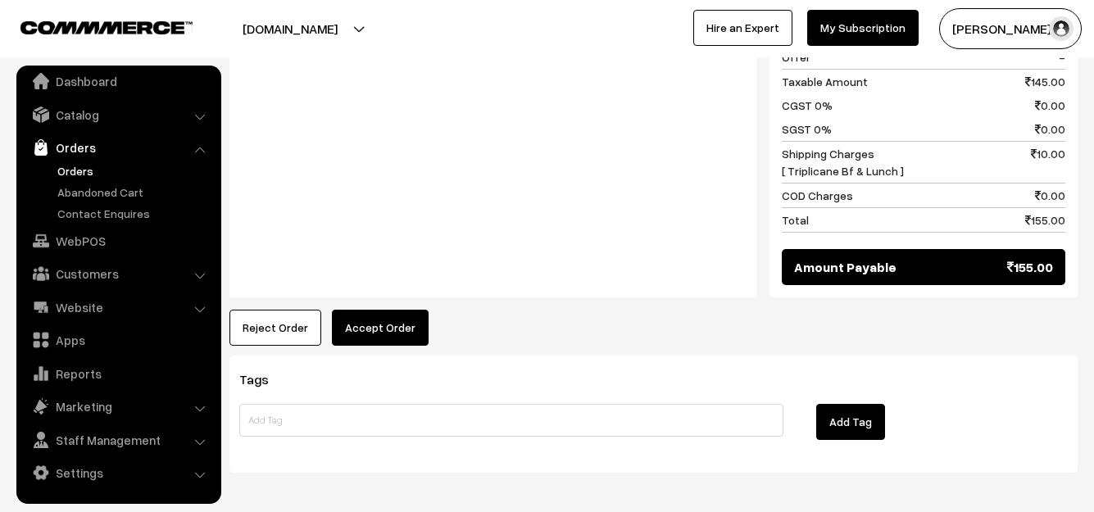
scroll to position [918, 0]
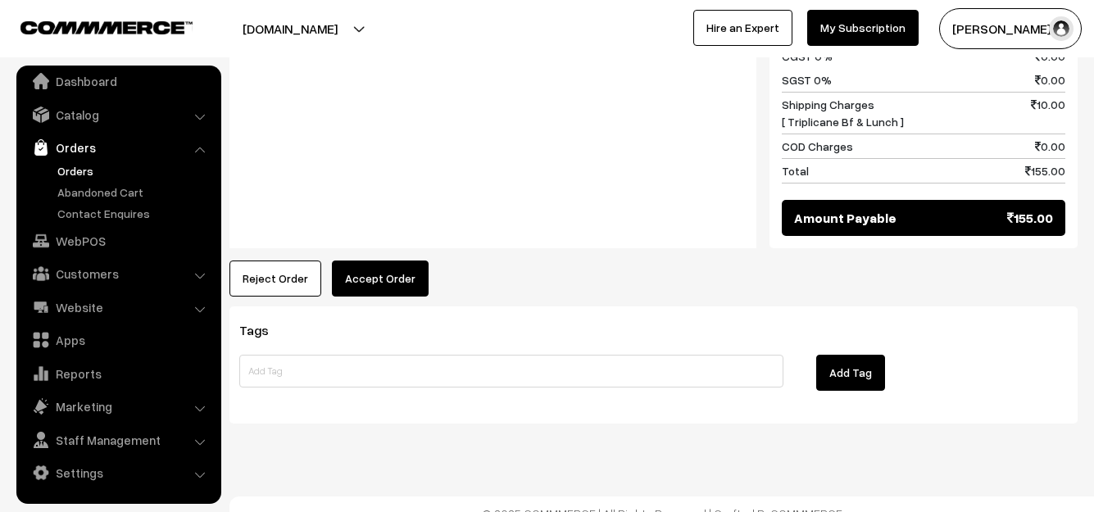
click at [405, 261] on button "Accept Order" at bounding box center [380, 279] width 97 height 36
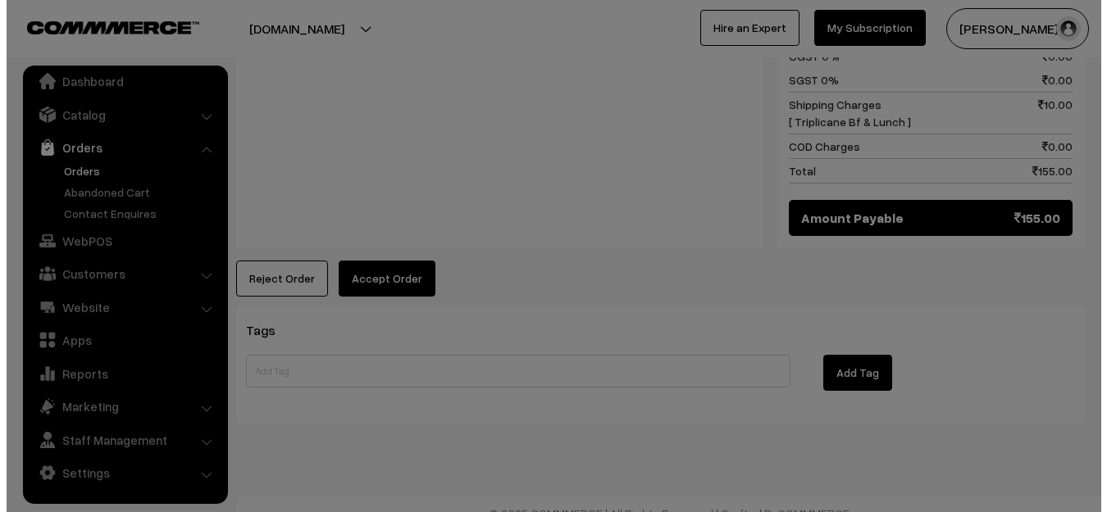
scroll to position [920, 0]
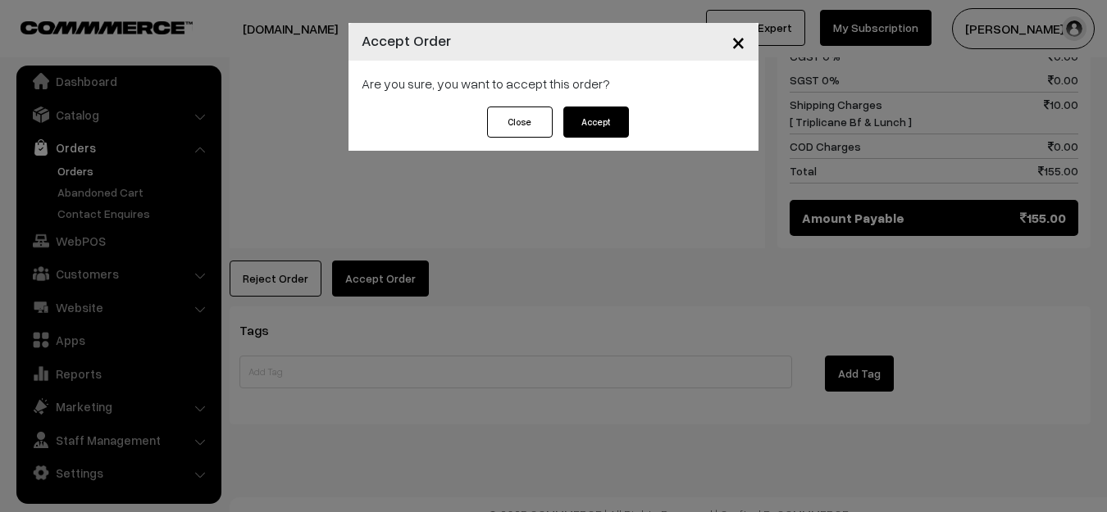
click at [627, 135] on button "Accept" at bounding box center [596, 122] width 66 height 31
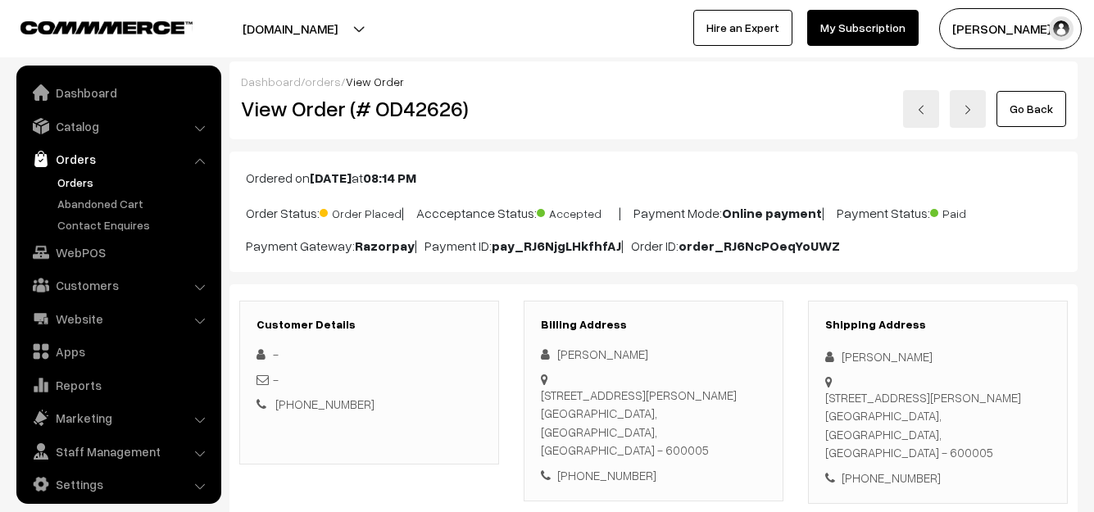
scroll to position [11, 0]
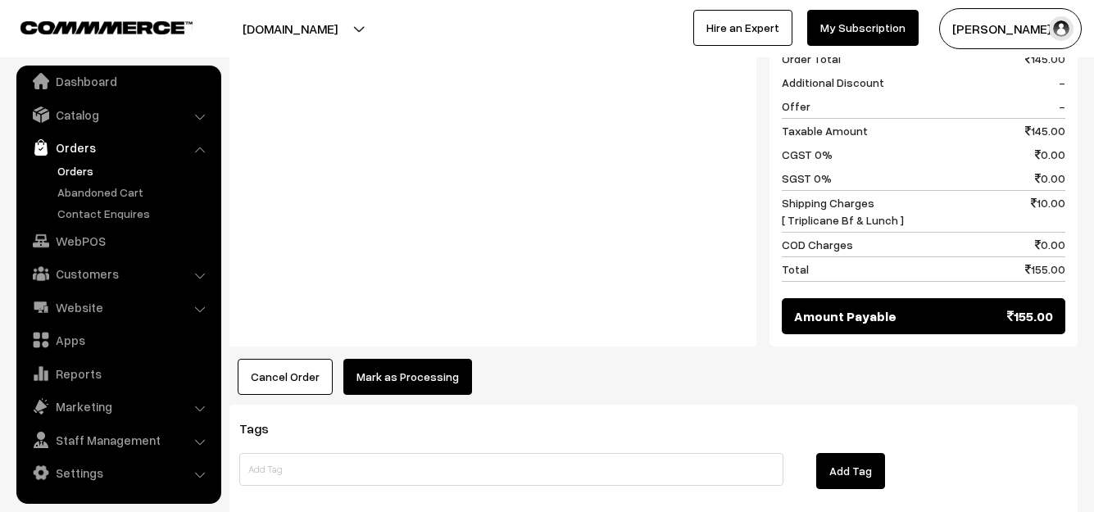
click at [402, 359] on button "Mark as Processing" at bounding box center [407, 377] width 129 height 36
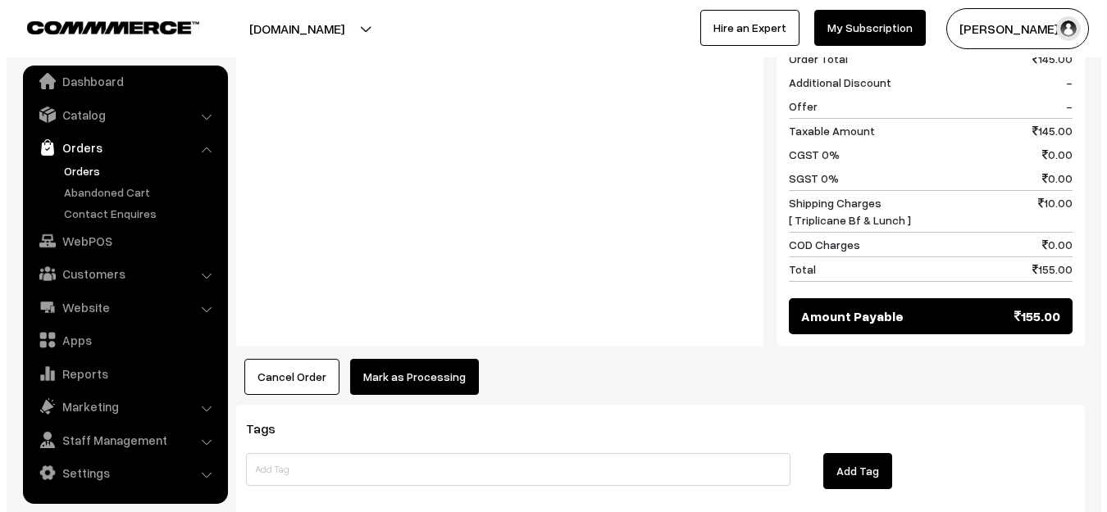
scroll to position [822, 0]
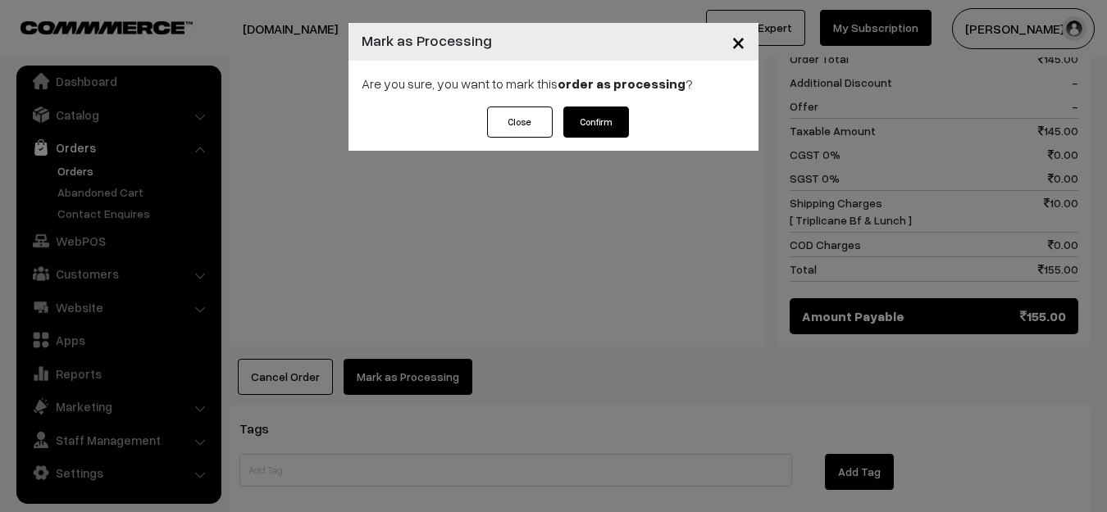
drag, startPoint x: 590, startPoint y: 120, endPoint x: 580, endPoint y: 157, distance: 39.0
click at [589, 120] on button "Confirm" at bounding box center [596, 122] width 66 height 31
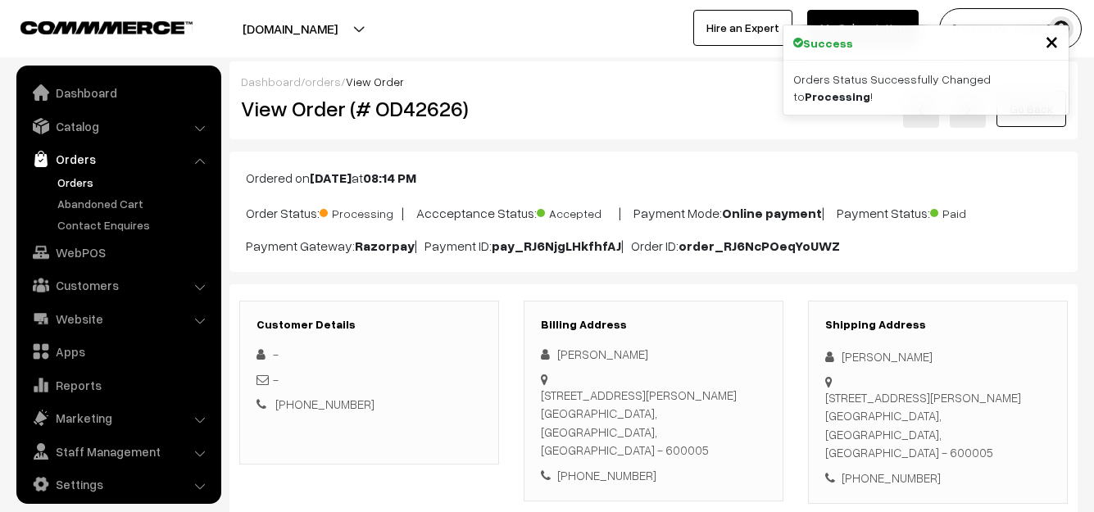
scroll to position [11, 0]
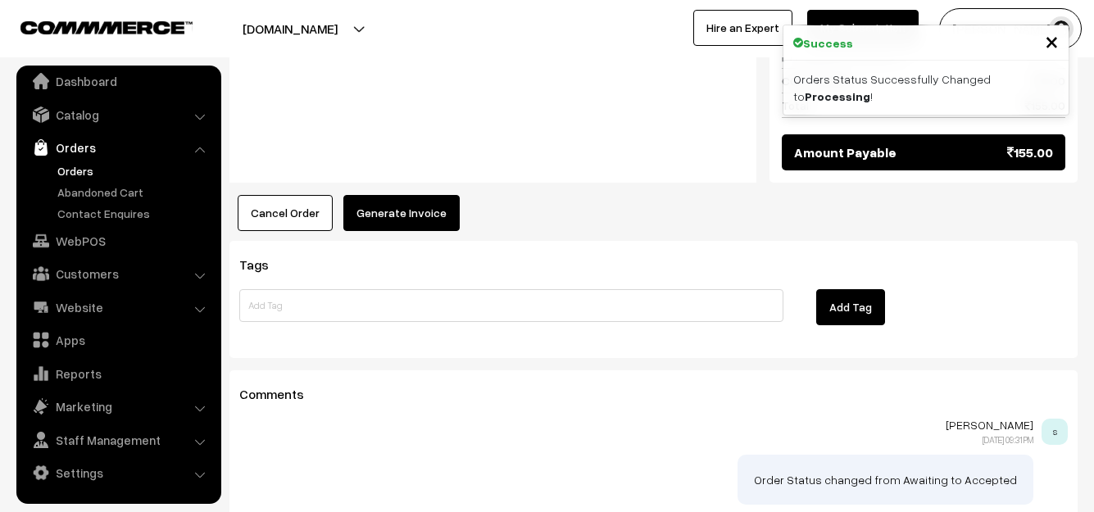
click at [411, 207] on button "Generate Invoice" at bounding box center [401, 213] width 116 height 36
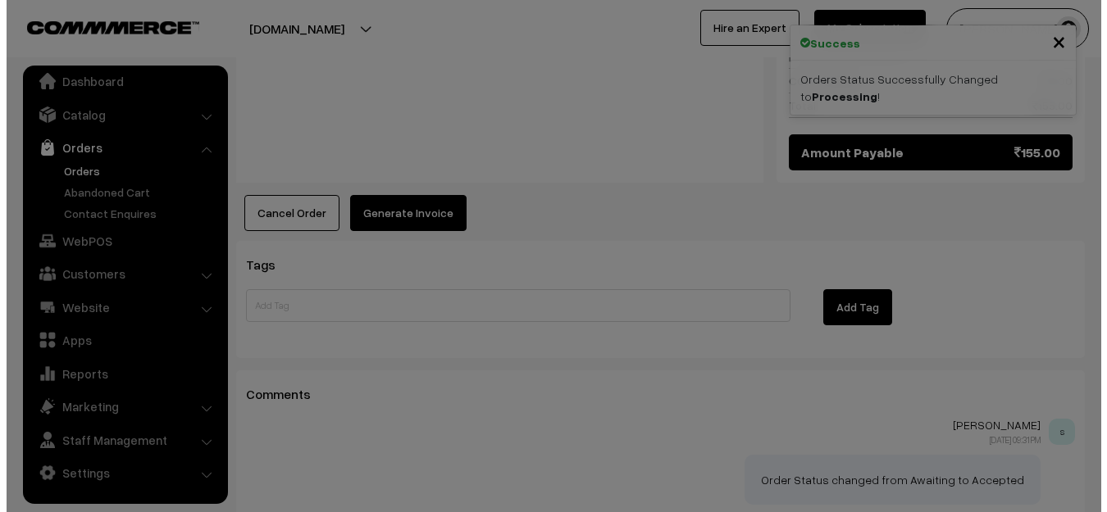
scroll to position [986, 0]
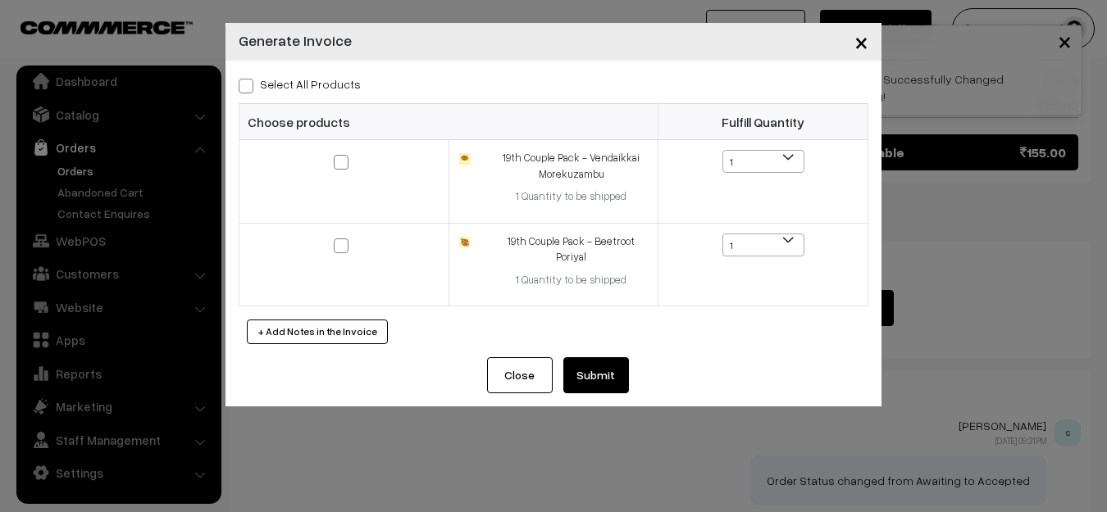
click at [321, 88] on label "Select All Products" at bounding box center [300, 83] width 122 height 17
click at [249, 88] on input "Select All Products" at bounding box center [244, 83] width 11 height 11
checkbox input "true"
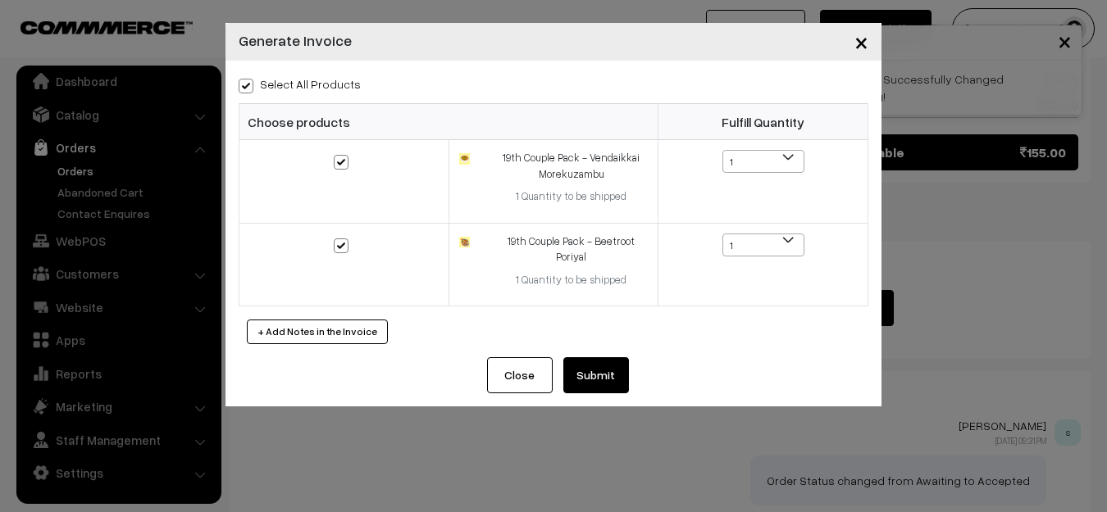
drag, startPoint x: 607, startPoint y: 380, endPoint x: 557, endPoint y: 376, distance: 51.0
click at [607, 379] on button "Submit" at bounding box center [596, 375] width 66 height 36
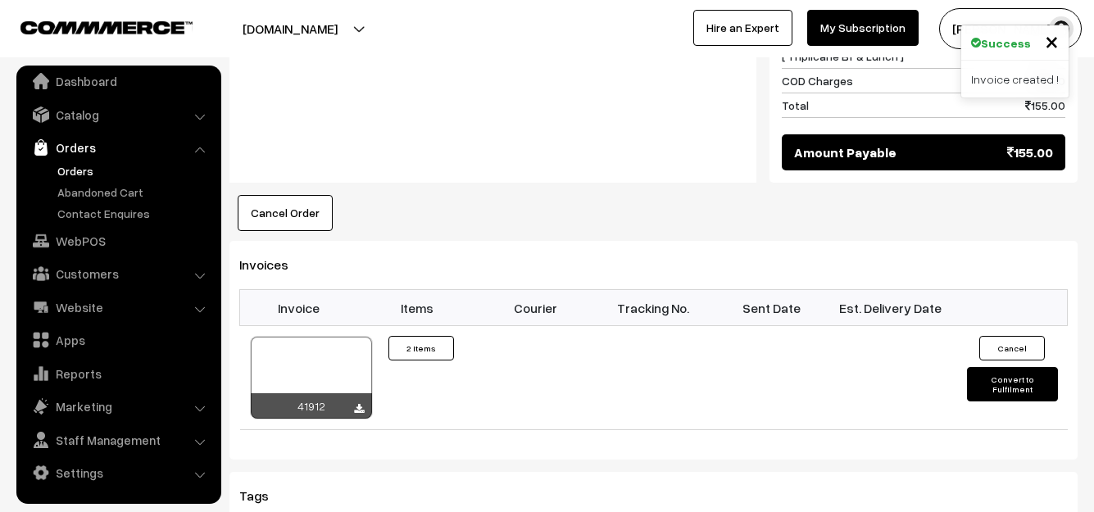
scroll to position [986, 0]
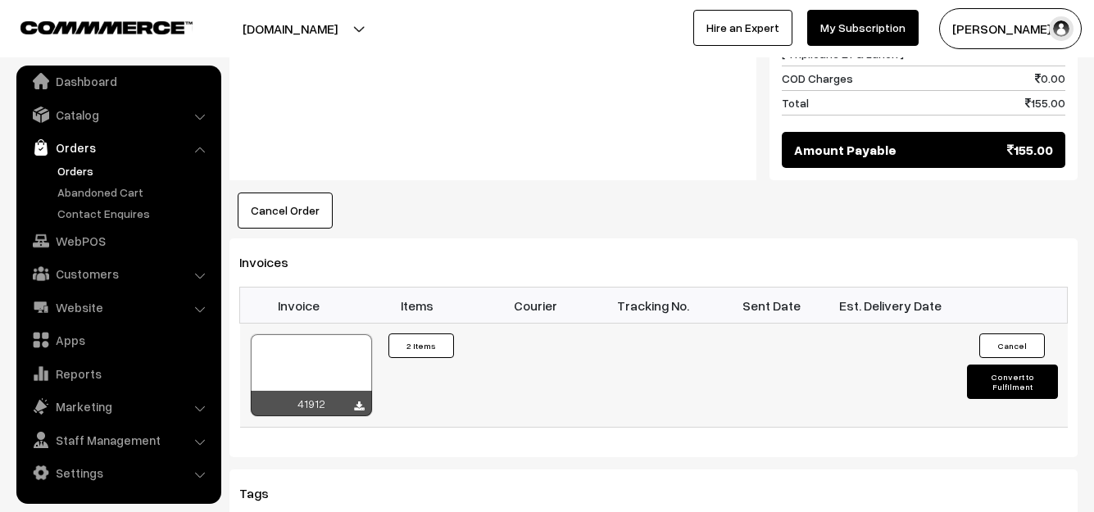
click at [347, 334] on div at bounding box center [311, 375] width 121 height 82
click at [76, 172] on link "Orders" at bounding box center [134, 170] width 162 height 17
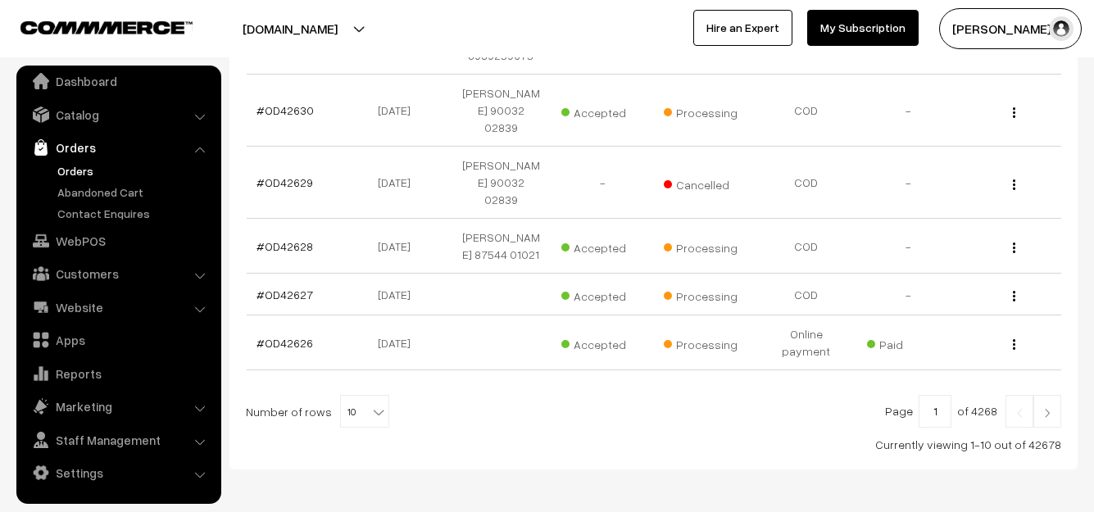
scroll to position [589, 0]
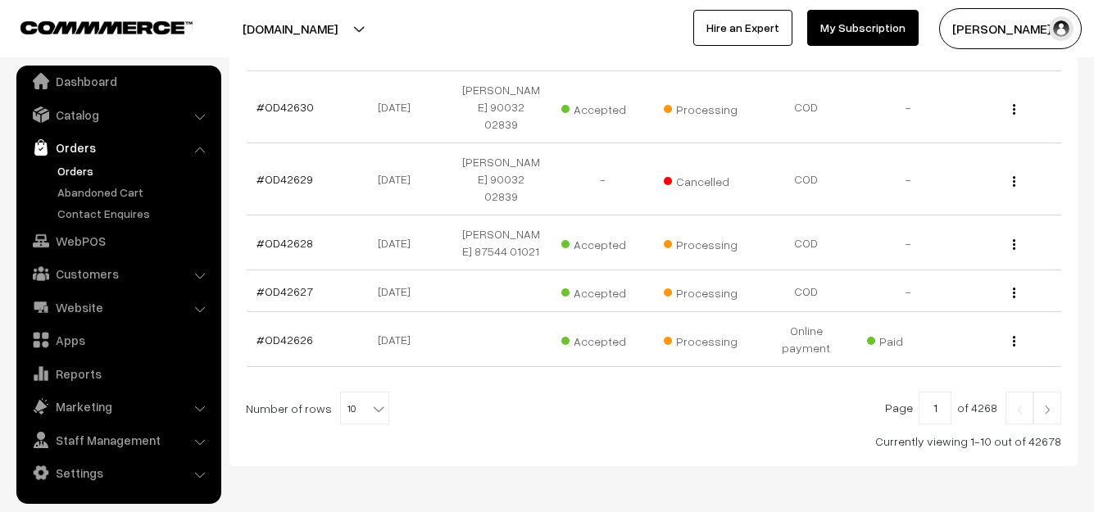
click at [357, 393] on span "10" at bounding box center [365, 409] width 48 height 33
select select "100"
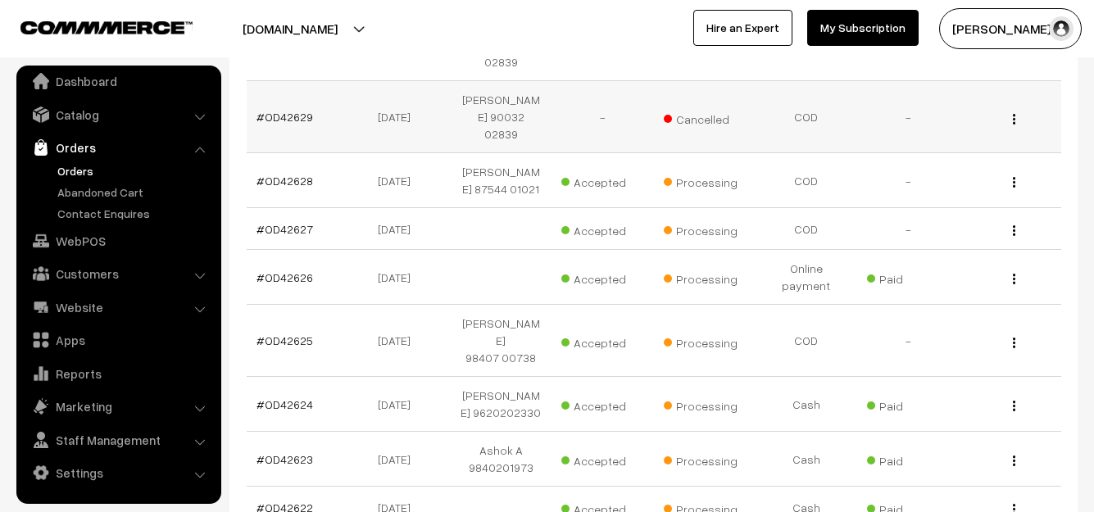
scroll to position [656, 0]
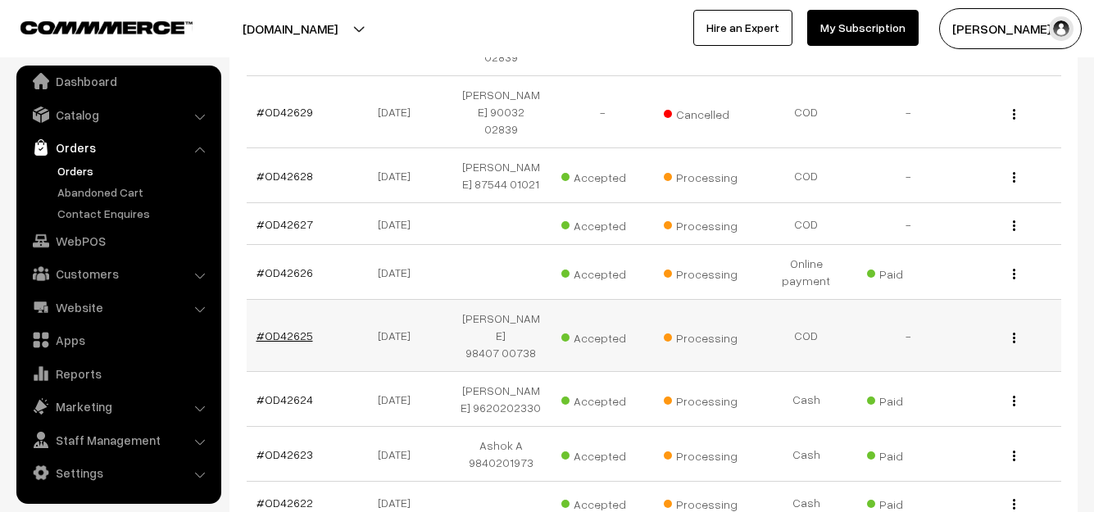
click at [294, 329] on link "#OD42625" at bounding box center [285, 336] width 57 height 14
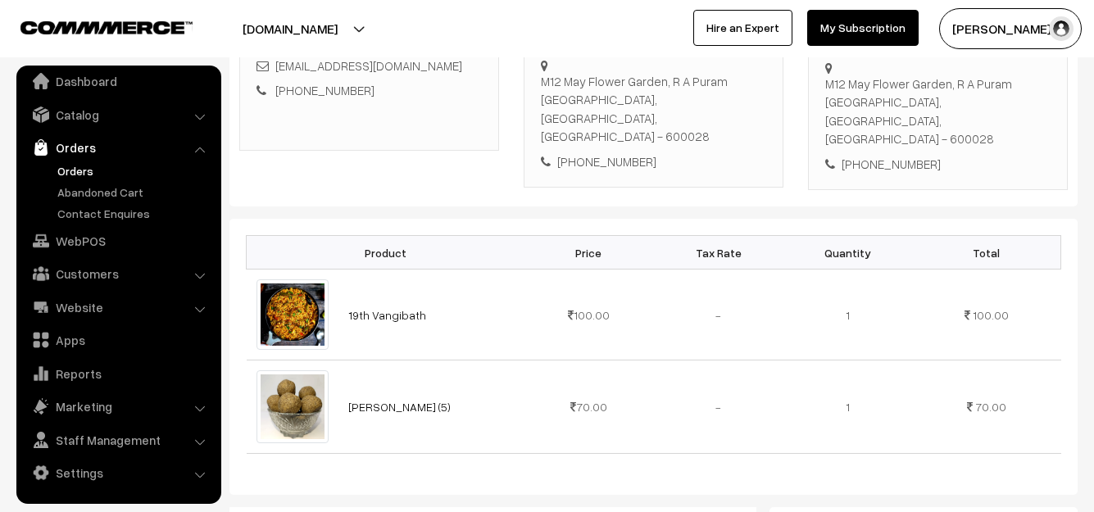
scroll to position [574, 0]
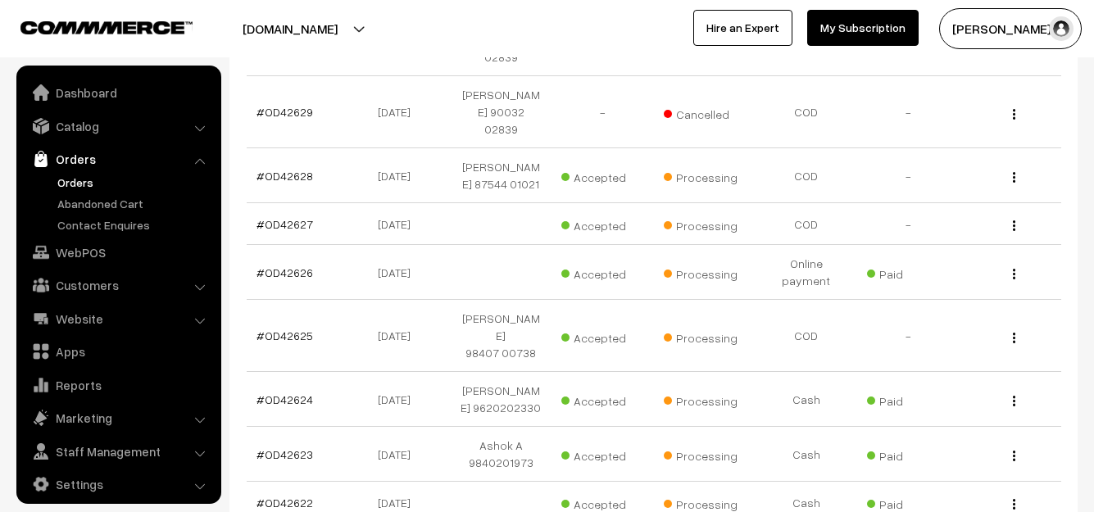
scroll to position [11, 0]
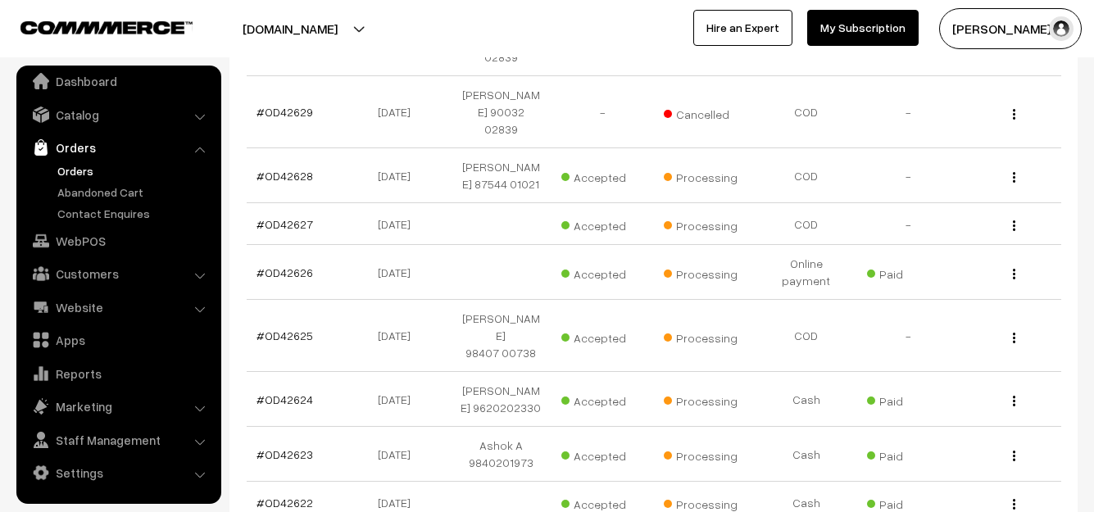
click at [76, 175] on link "Orders" at bounding box center [134, 170] width 162 height 17
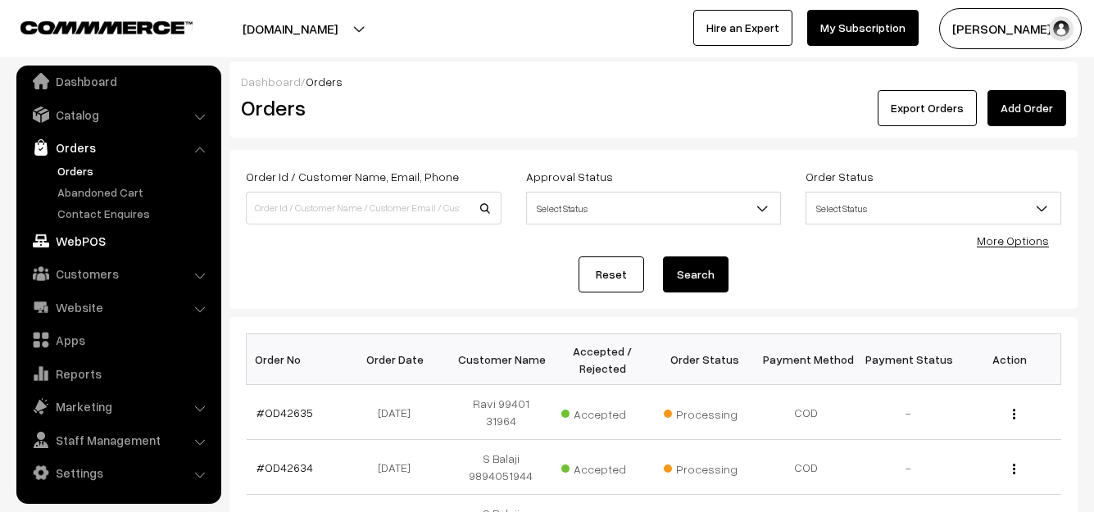
drag, startPoint x: 84, startPoint y: 234, endPoint x: 304, endPoint y: 57, distance: 282.6
click at [84, 234] on link "WebPOS" at bounding box center [117, 241] width 195 height 30
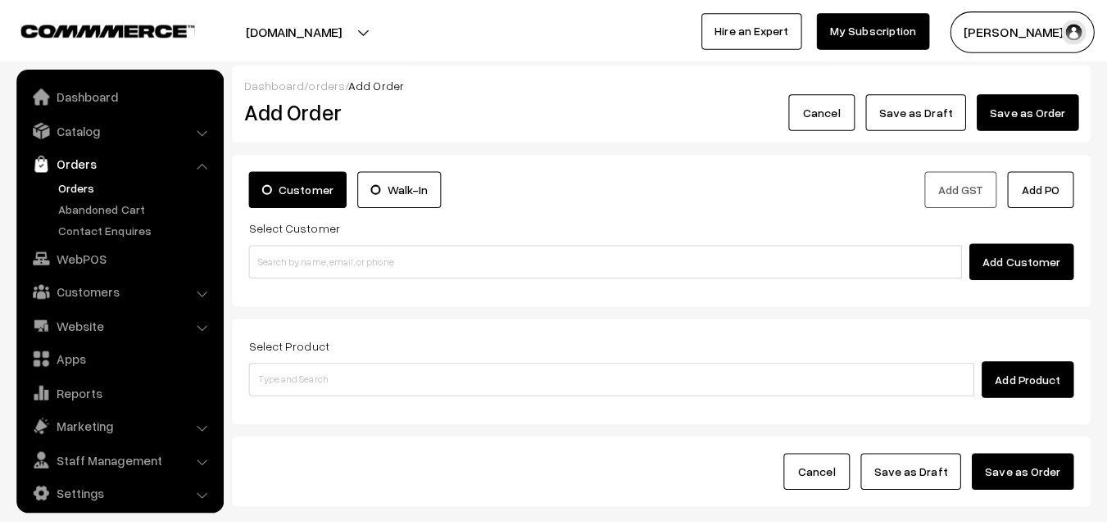
scroll to position [11, 0]
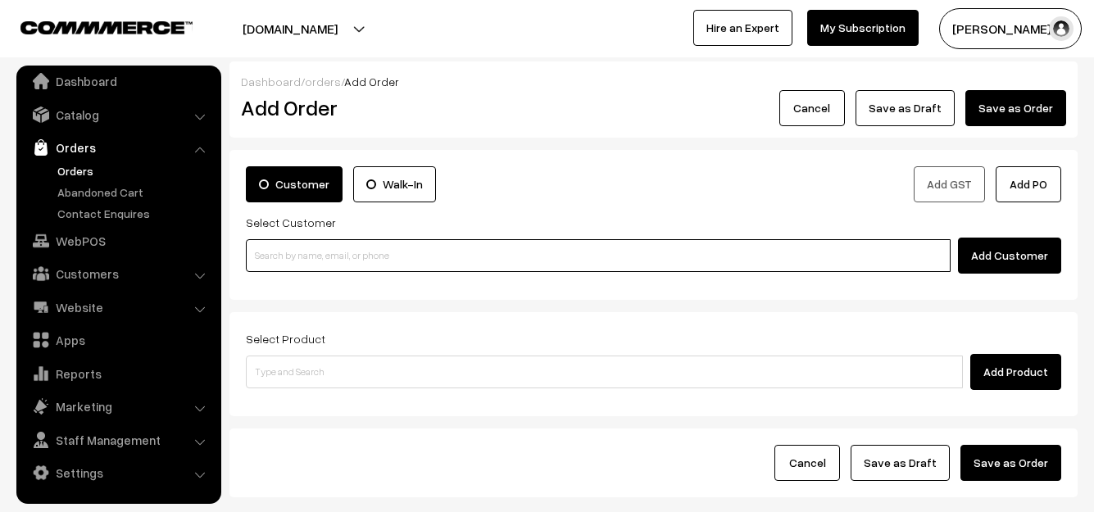
click at [307, 248] on input at bounding box center [598, 255] width 705 height 33
click at [425, 244] on input at bounding box center [598, 255] width 705 height 33
click at [423, 246] on input at bounding box center [598, 255] width 705 height 33
type input "Tomaot r"
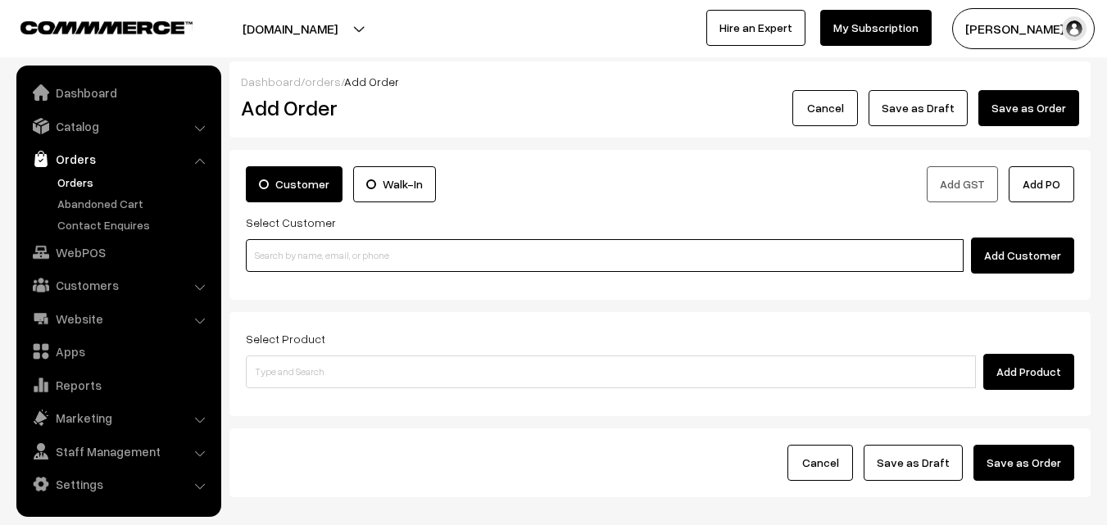
scroll to position [0, 0]
click at [289, 271] on input at bounding box center [605, 255] width 718 height 33
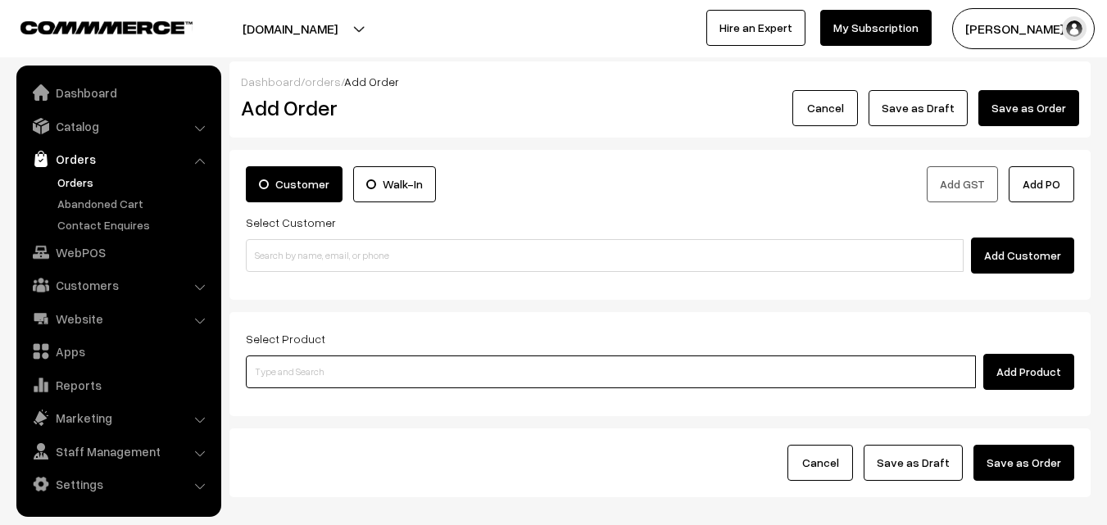
click at [307, 381] on input at bounding box center [611, 372] width 730 height 33
paste input "19th Couple Pack- Tomato Rasam"
type input "19th Couple Pack- Tomato Rasam"
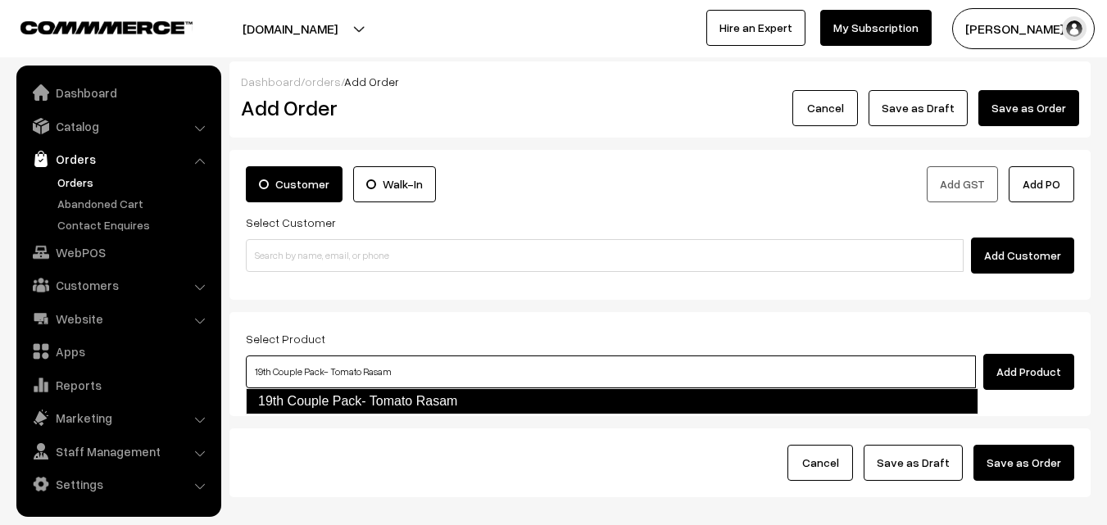
click at [345, 399] on link "19th Couple Pack- Tomato Rasam" at bounding box center [612, 402] width 733 height 26
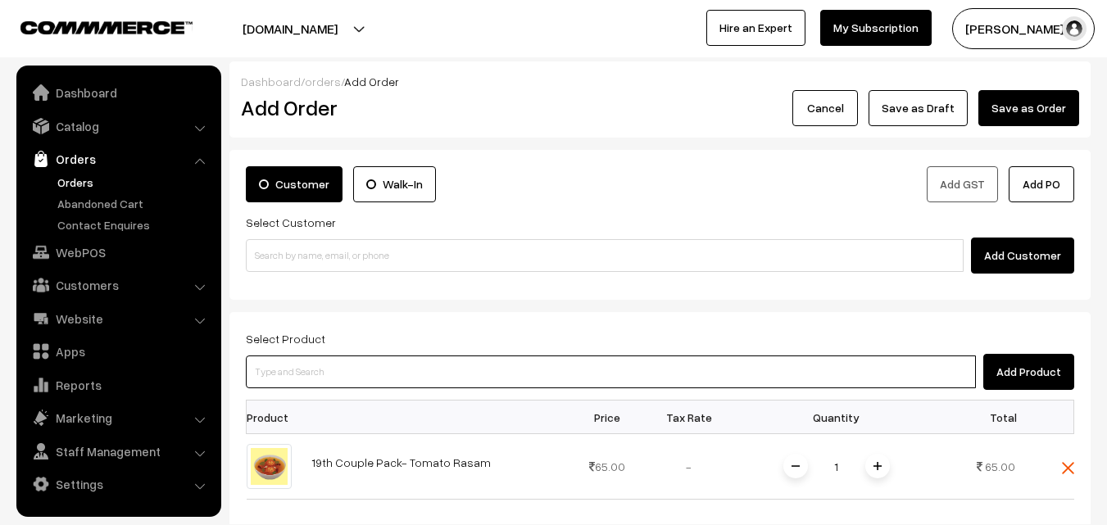
click at [402, 360] on input at bounding box center [611, 372] width 730 height 33
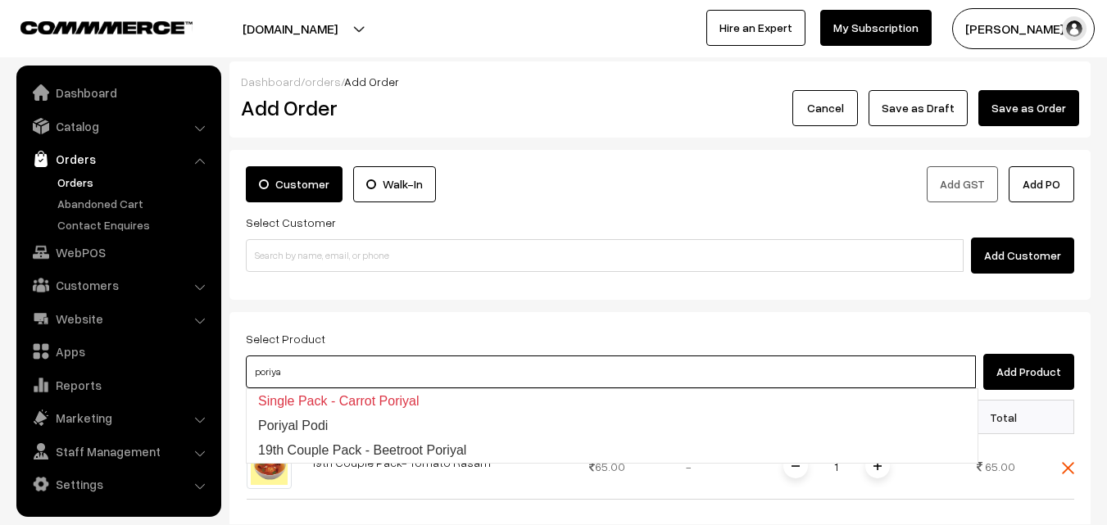
type input "19th Couple Pack - Beetroot Poriyal"
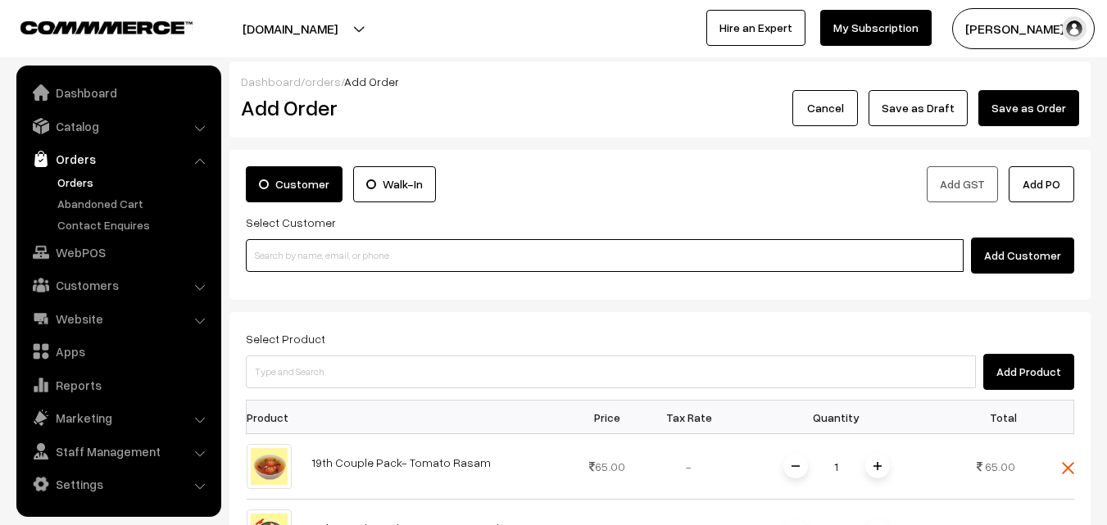
click at [312, 252] on input at bounding box center [605, 255] width 718 height 33
paste input "98849 44081"
click at [288, 252] on input "98849 44081" at bounding box center [605, 255] width 718 height 33
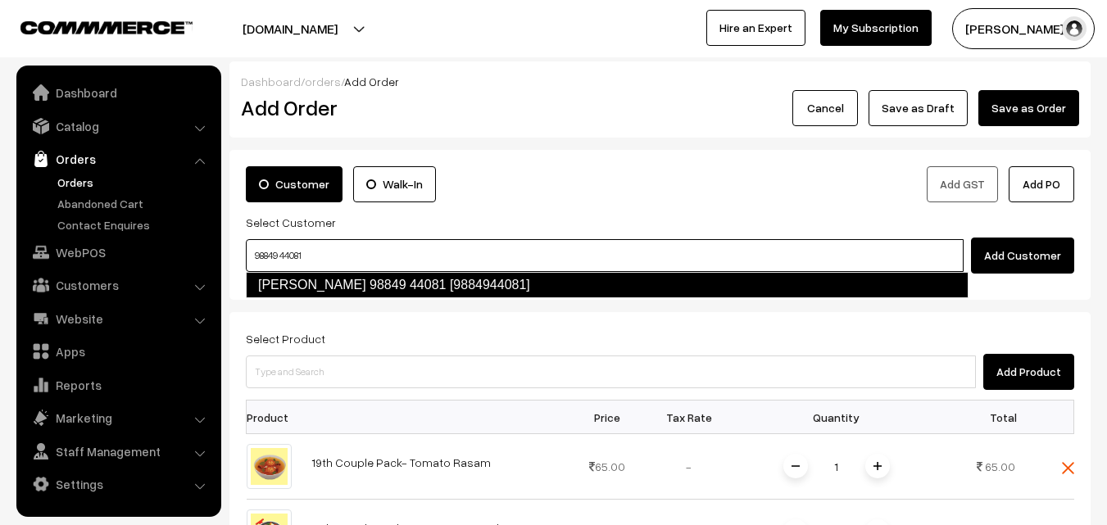
click at [289, 276] on link "Viji 98849 44081 [9884944081]" at bounding box center [607, 285] width 723 height 26
type input "98849 44081"
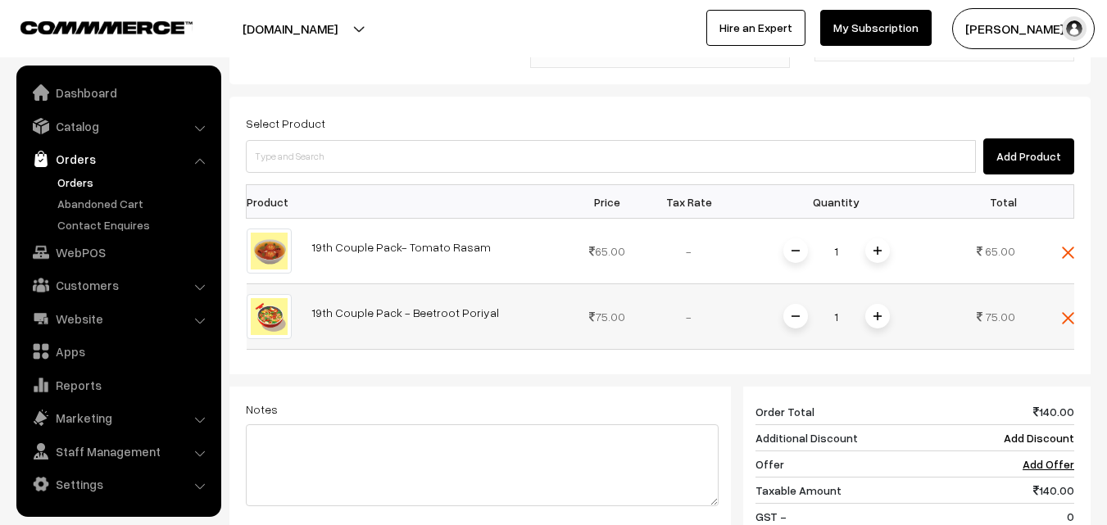
scroll to position [492, 0]
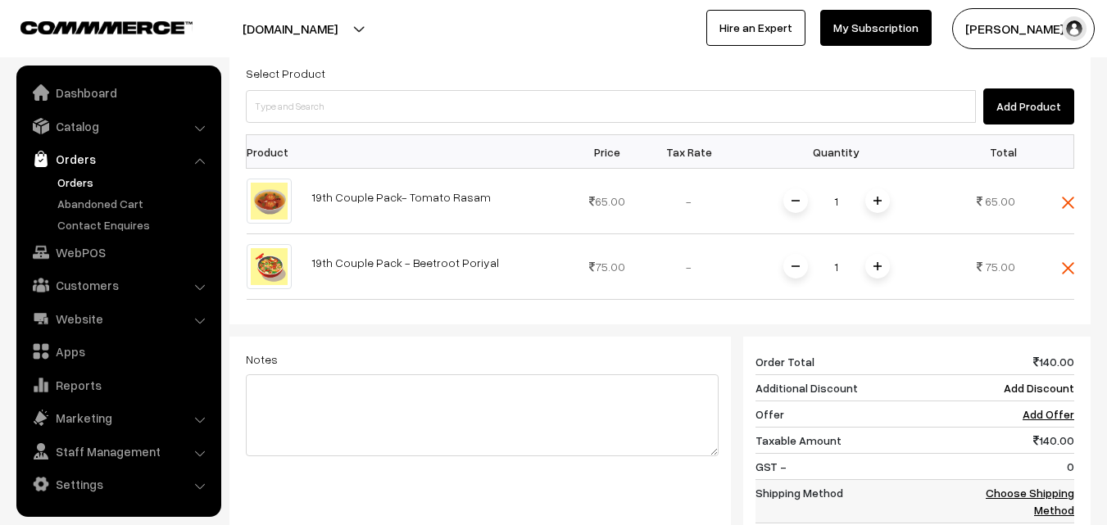
click at [1070, 486] on link "Choose Shipping Method" at bounding box center [1030, 501] width 89 height 31
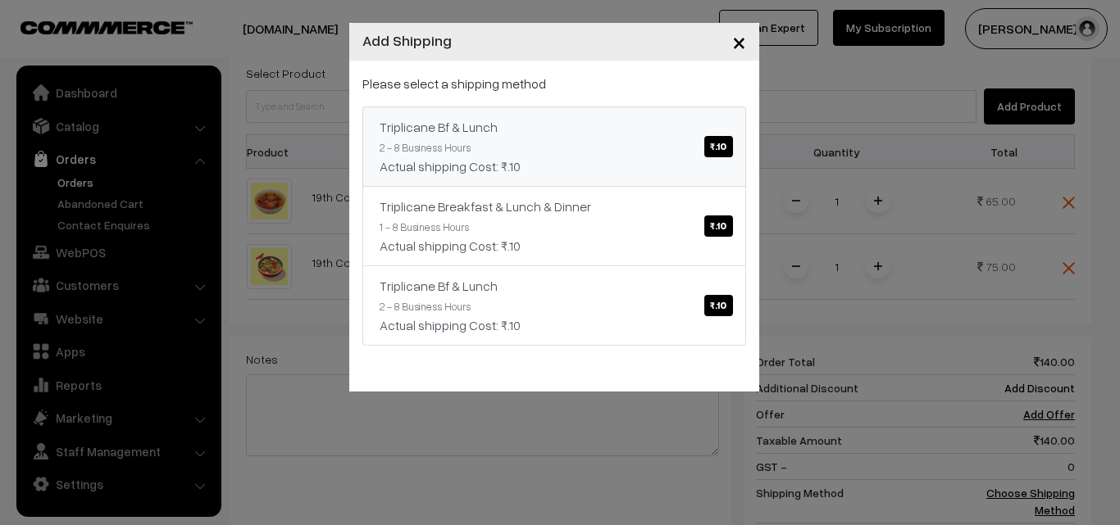
click at [519, 150] on link "Triplicane Bf & Lunch ₹.10 2 - 8 Business Hours Actual shipping Cost: ₹.10" at bounding box center [554, 147] width 384 height 80
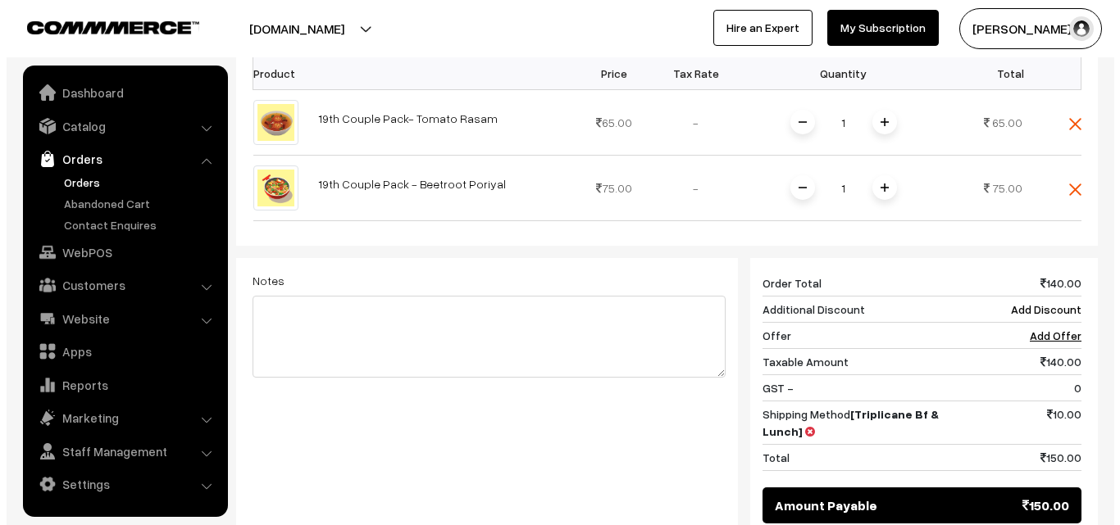
scroll to position [656, 0]
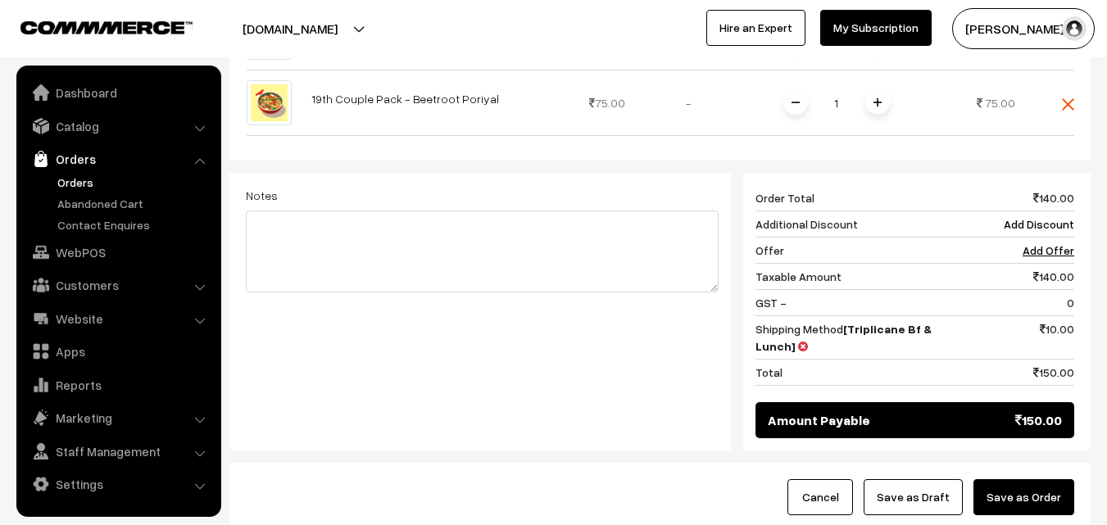
click at [1045, 479] on button "Save as Order" at bounding box center [1024, 497] width 101 height 36
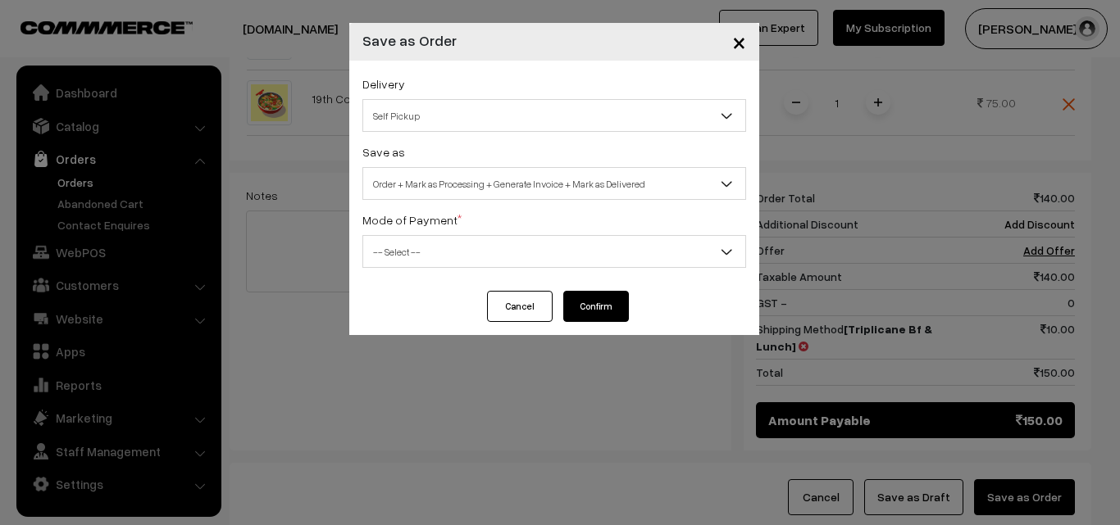
click at [473, 202] on div "Delivery Self Pickup Triplicane Bf & Lunch (₹10) (2 - 8 Business Hours) Triplic…" at bounding box center [554, 176] width 410 height 230
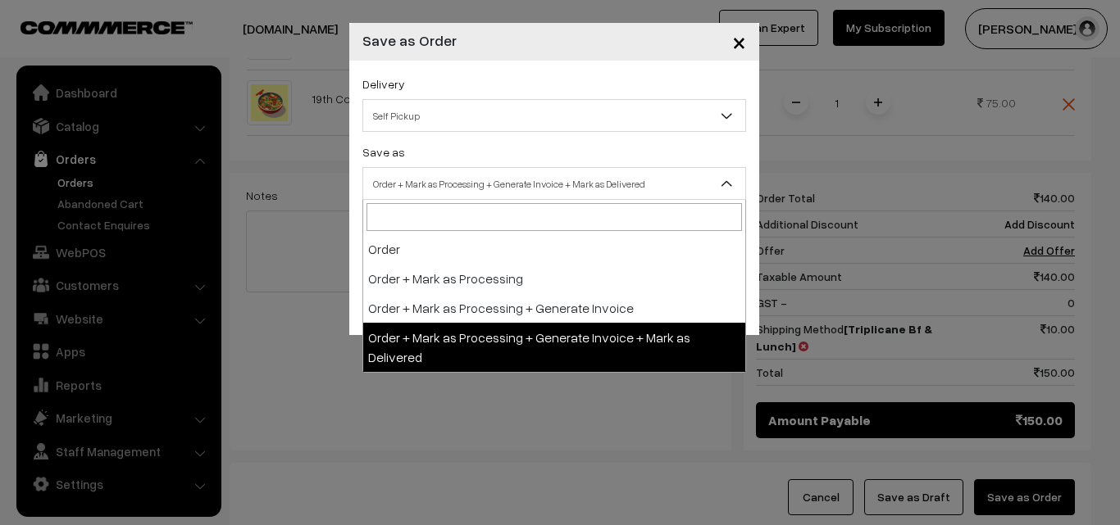
click at [463, 196] on span "Order + Mark as Processing + Generate Invoice + Mark as Delivered" at bounding box center [554, 184] width 382 height 29
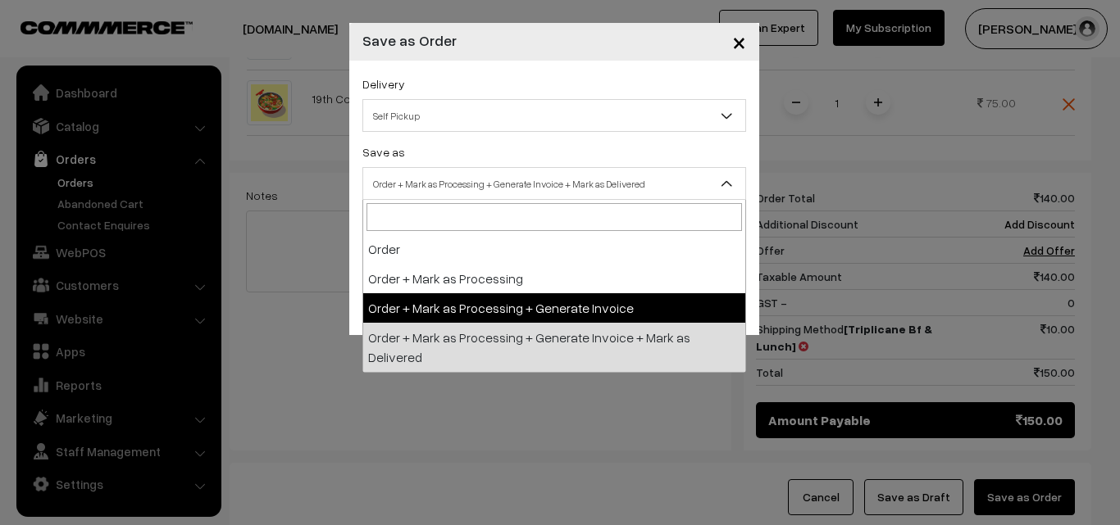
select select "3"
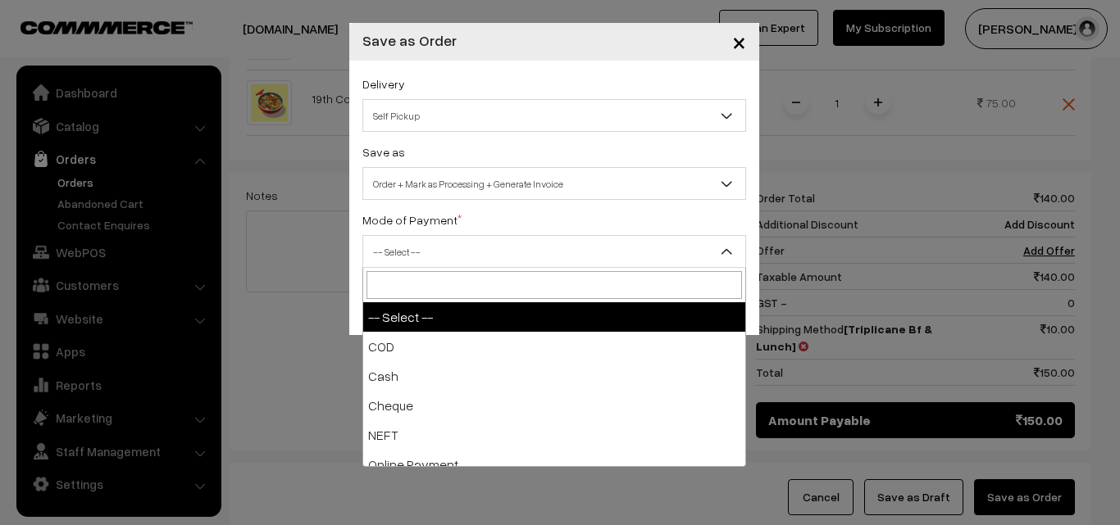
click at [427, 252] on span "-- Select --" at bounding box center [554, 252] width 382 height 29
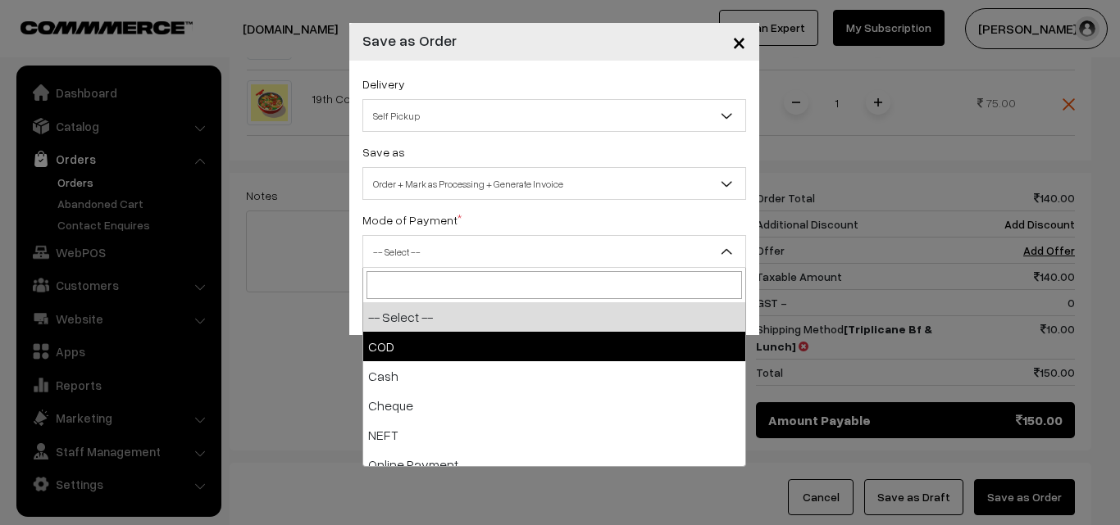
select select "1"
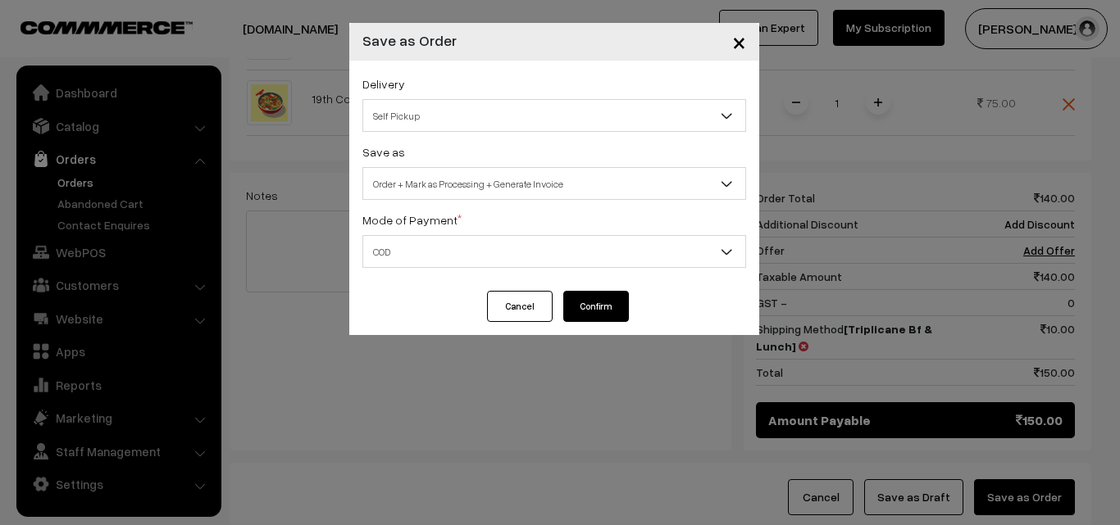
click at [590, 294] on button "Confirm" at bounding box center [596, 306] width 66 height 31
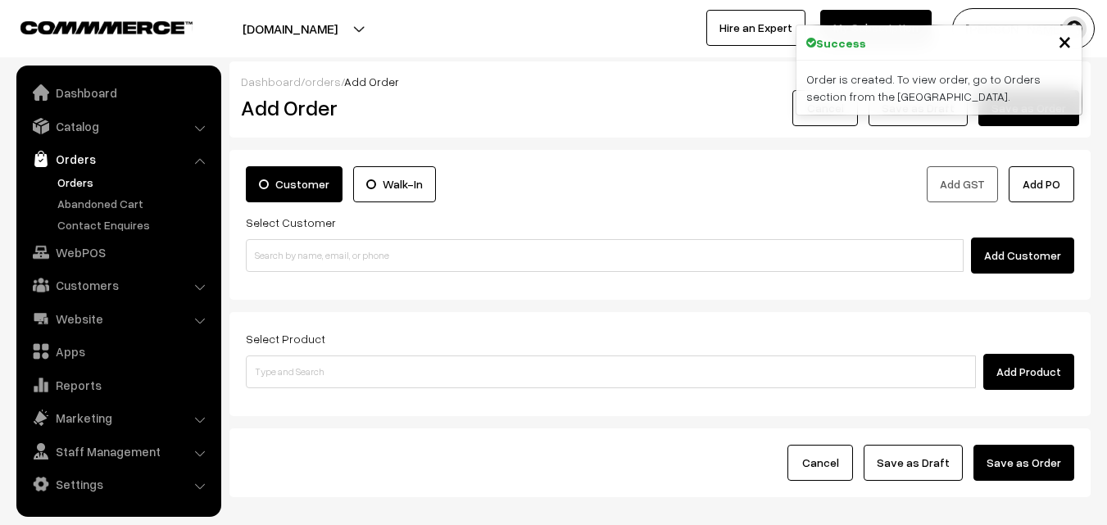
click at [82, 185] on link "Orders" at bounding box center [134, 182] width 162 height 17
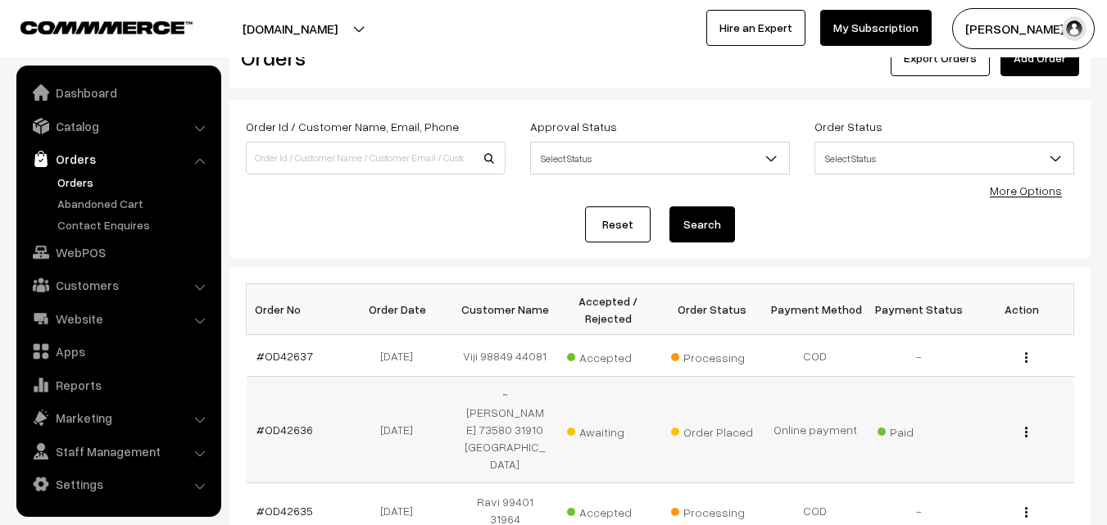
scroll to position [164, 0]
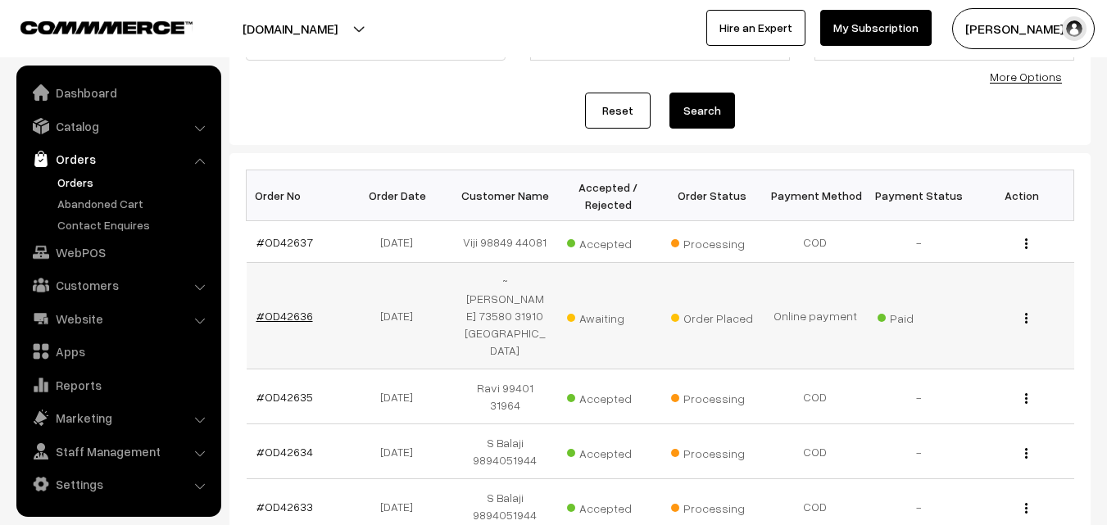
click at [291, 309] on link "#OD42636" at bounding box center [285, 316] width 57 height 14
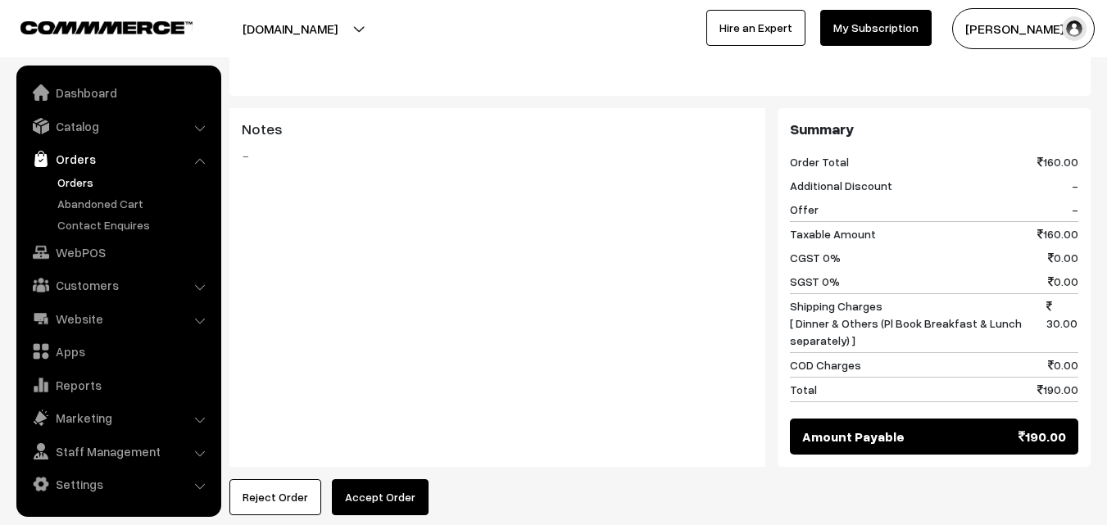
click at [366, 479] on button "Accept Order" at bounding box center [380, 497] width 97 height 36
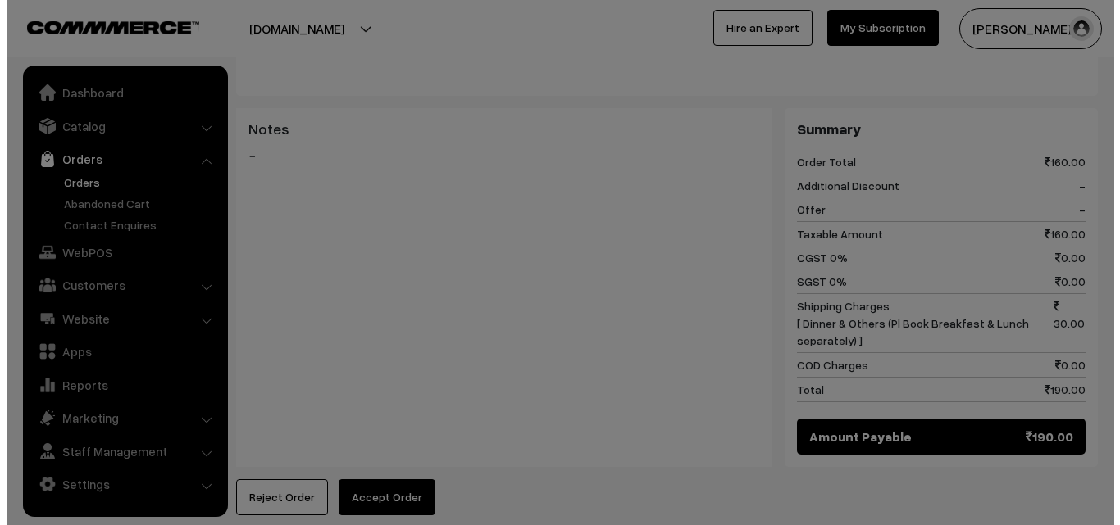
scroll to position [738, 0]
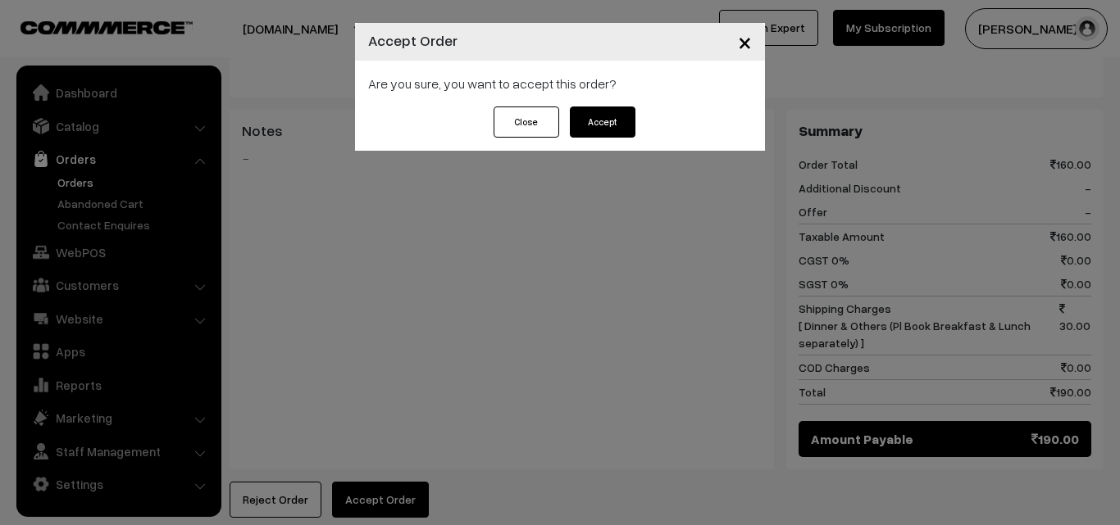
click at [605, 131] on button "Accept" at bounding box center [603, 122] width 66 height 31
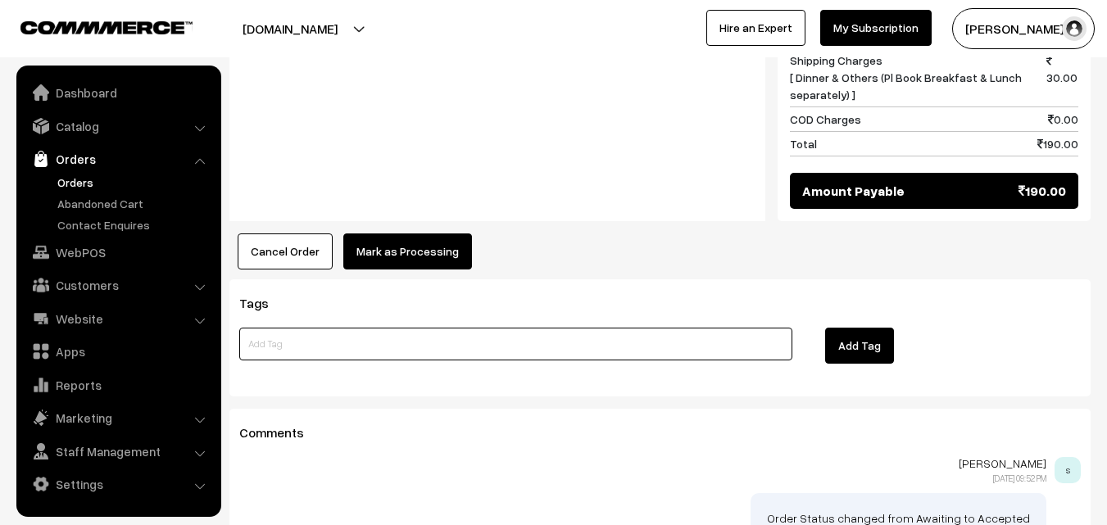
click at [412, 328] on input at bounding box center [515, 344] width 553 height 33
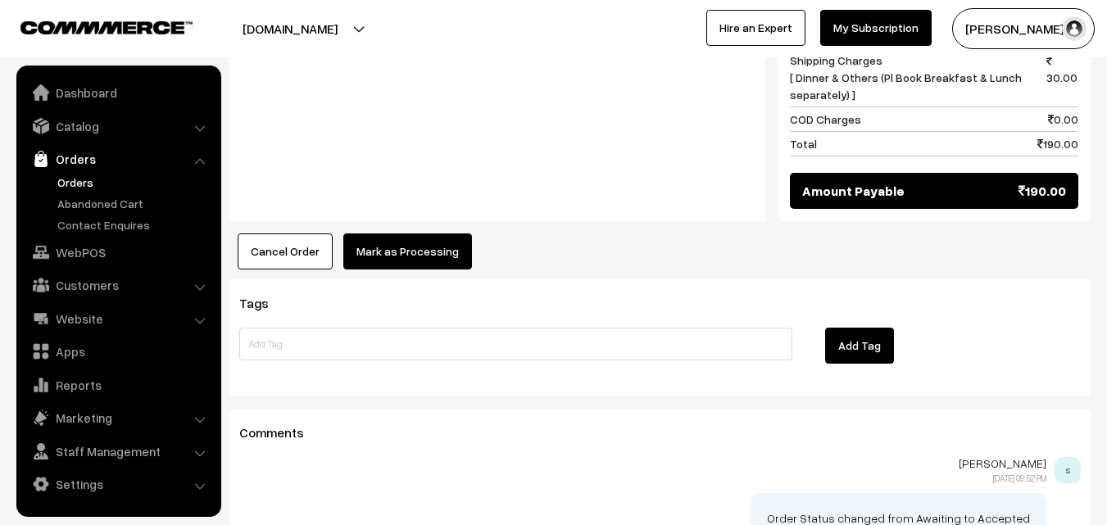
click at [420, 234] on button "Mark as Processing" at bounding box center [407, 252] width 129 height 36
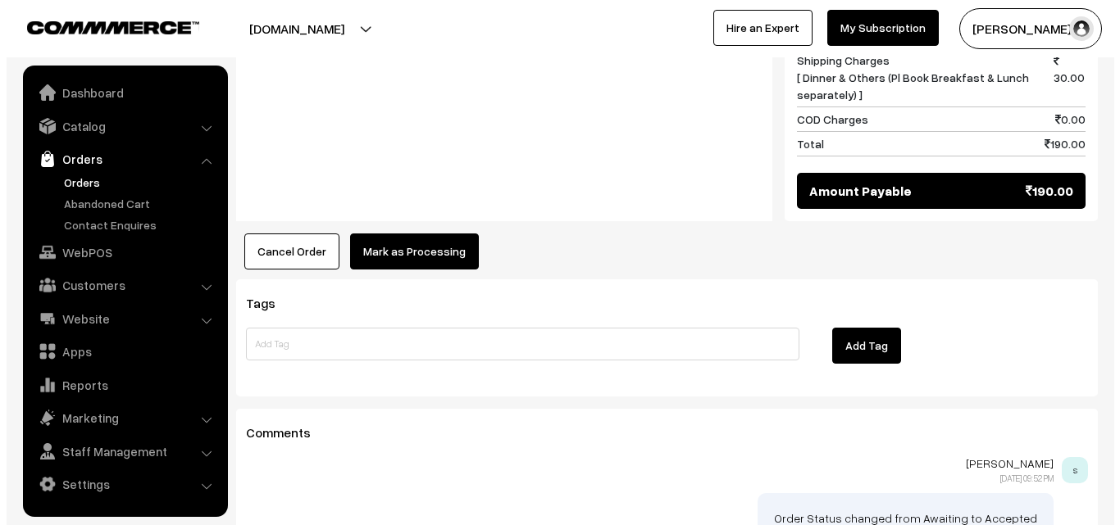
scroll to position [986, 0]
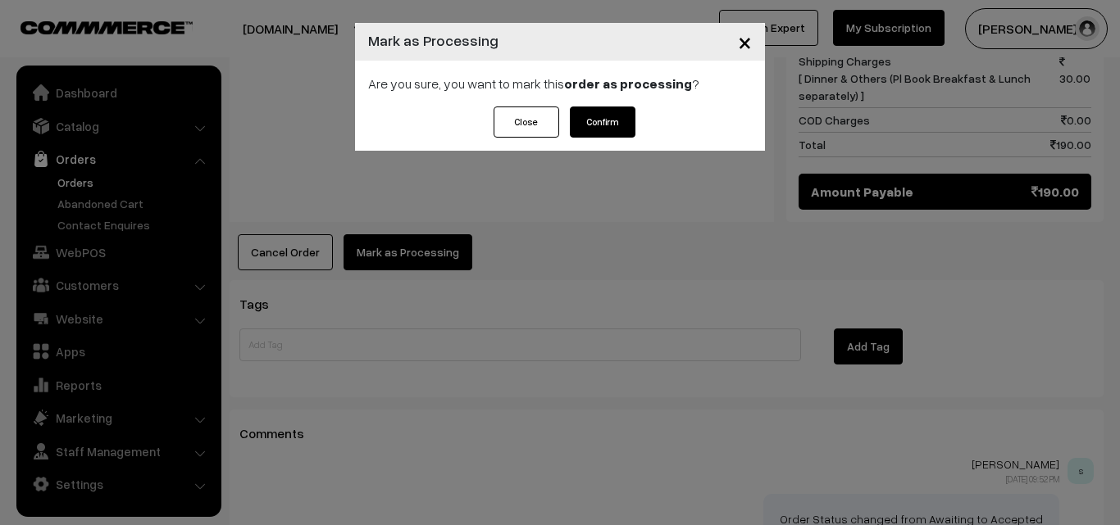
click at [591, 118] on button "Confirm" at bounding box center [603, 122] width 66 height 31
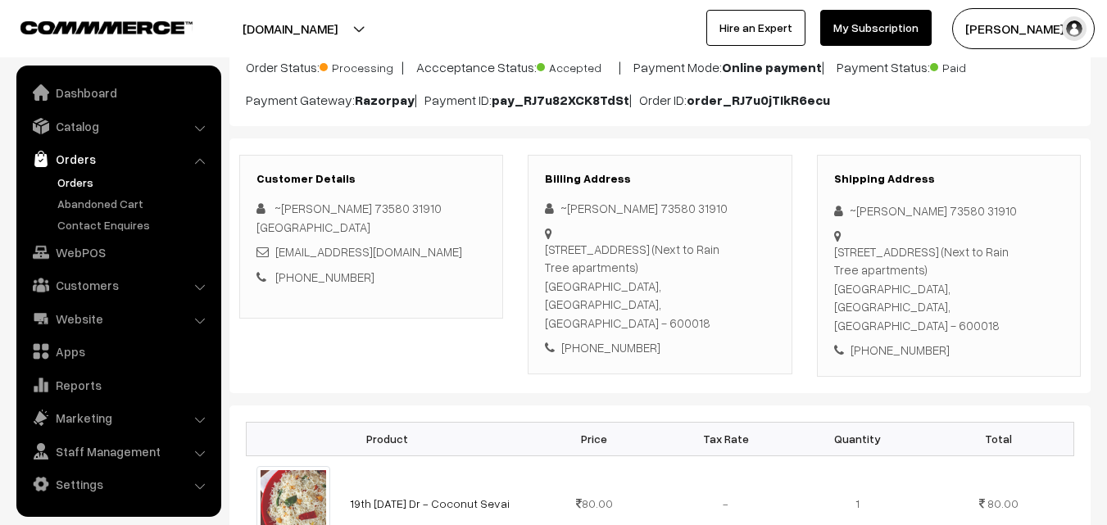
scroll to position [164, 0]
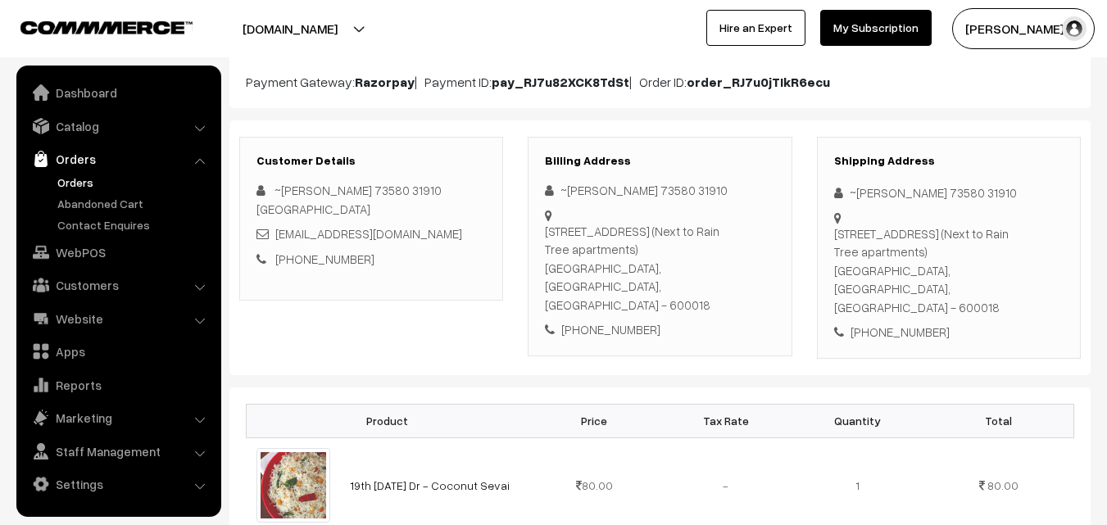
click at [621, 320] on div "+91 7358031910" at bounding box center [660, 329] width 230 height 19
copy div "7358031910"
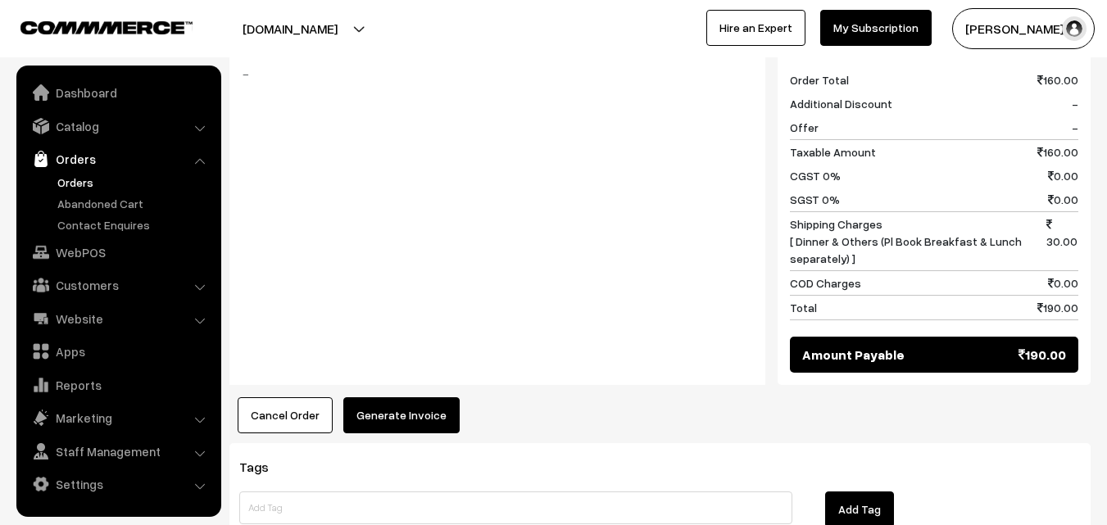
click at [405, 398] on button "Generate Invoice" at bounding box center [401, 416] width 116 height 36
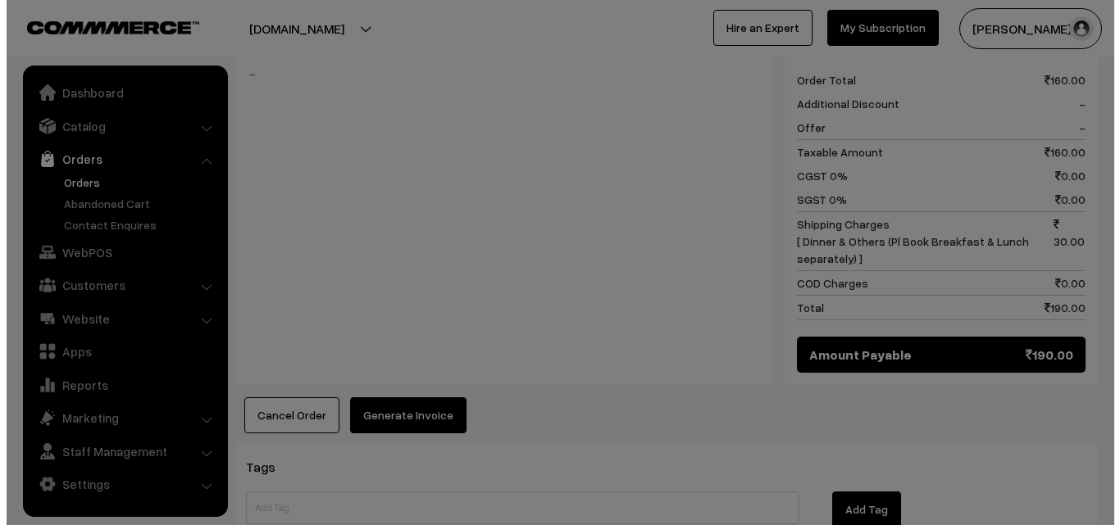
scroll to position [822, 0]
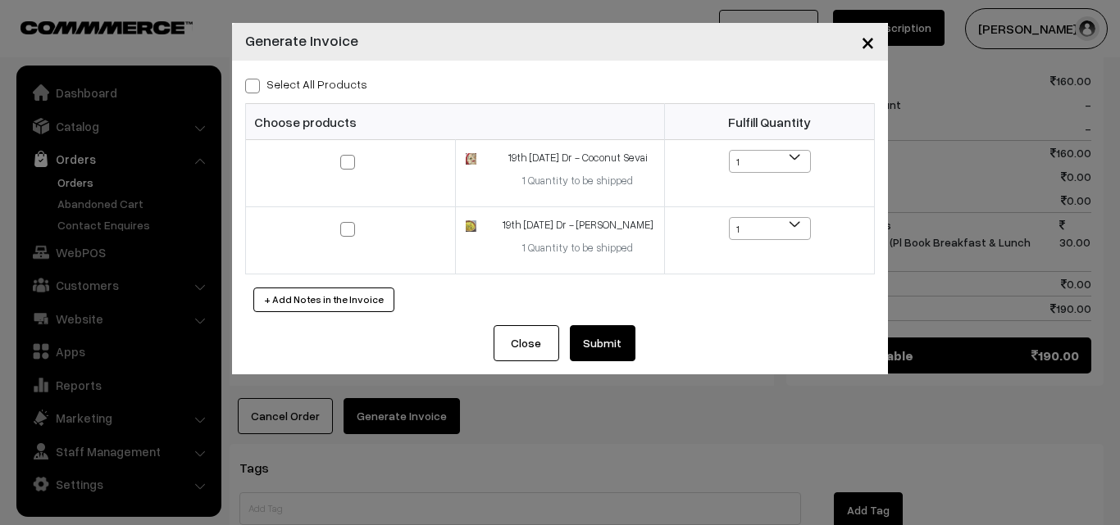
click at [336, 86] on label "Select All Products" at bounding box center [306, 83] width 122 height 17
click at [256, 86] on input "Select All Products" at bounding box center [250, 83] width 11 height 11
checkbox input "true"
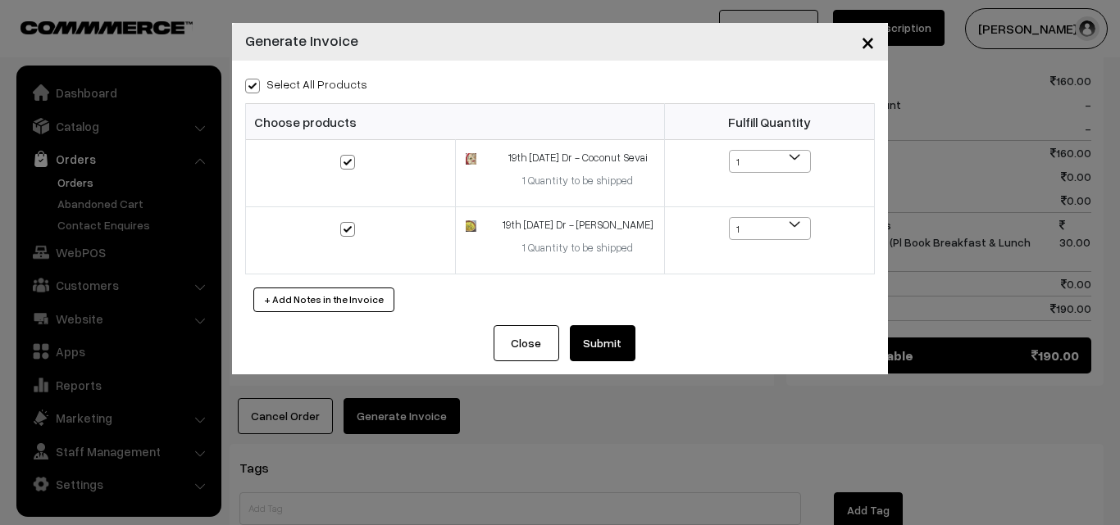
click at [606, 347] on button "Submit" at bounding box center [603, 343] width 66 height 36
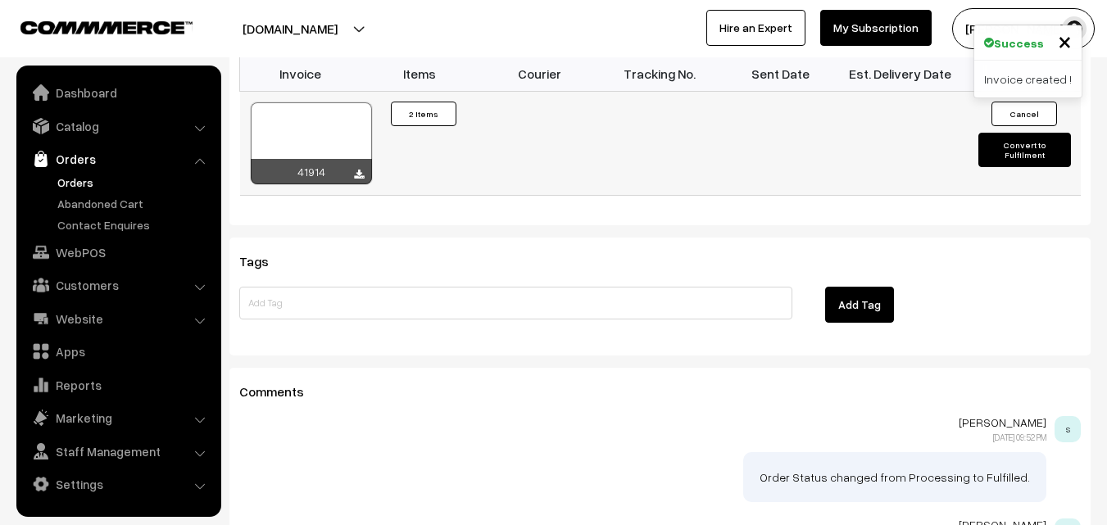
scroll to position [1229, 0]
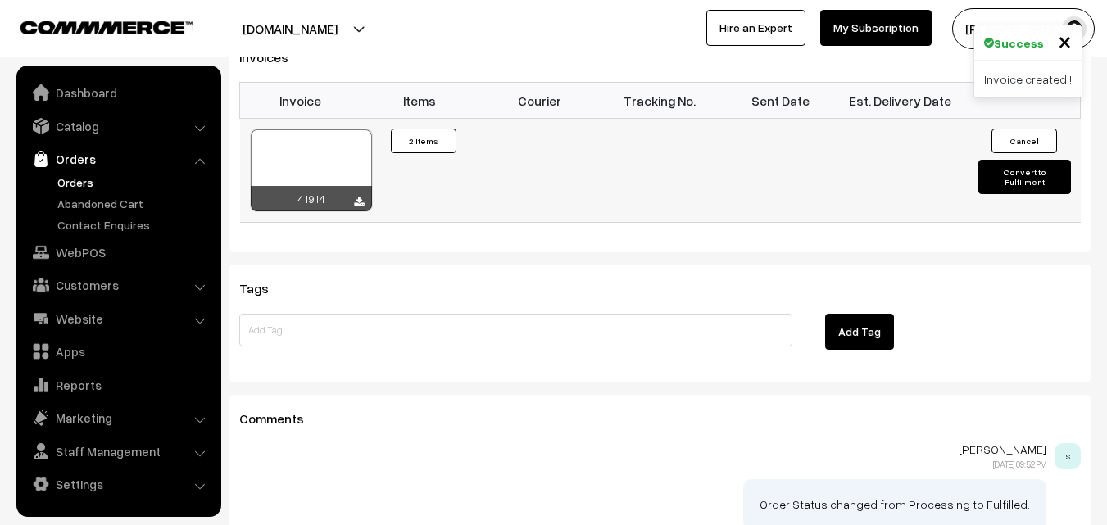
click at [339, 130] on div at bounding box center [311, 171] width 121 height 82
click at [103, 177] on link "Orders" at bounding box center [134, 182] width 162 height 17
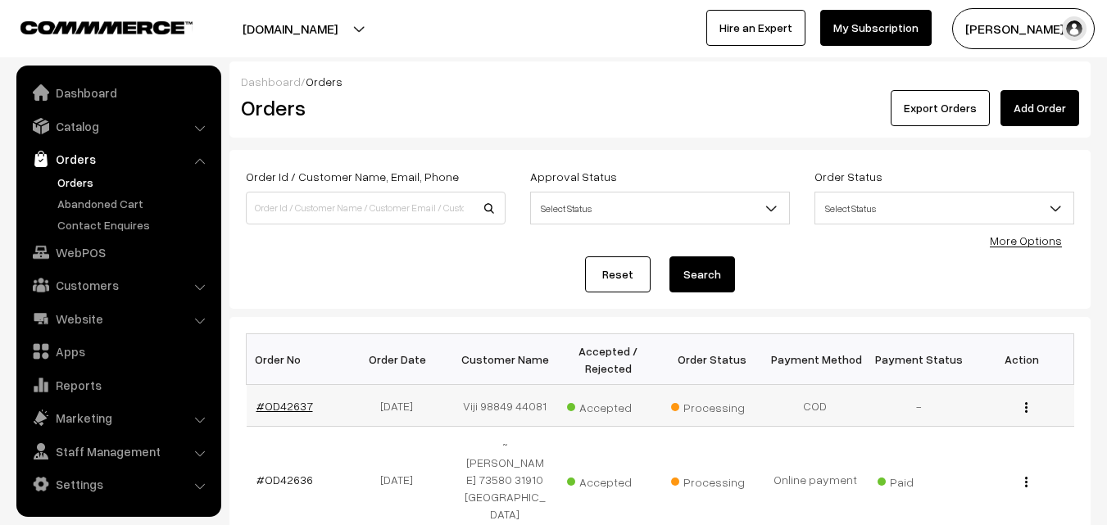
click at [280, 411] on link "#OD42637" at bounding box center [285, 406] width 57 height 14
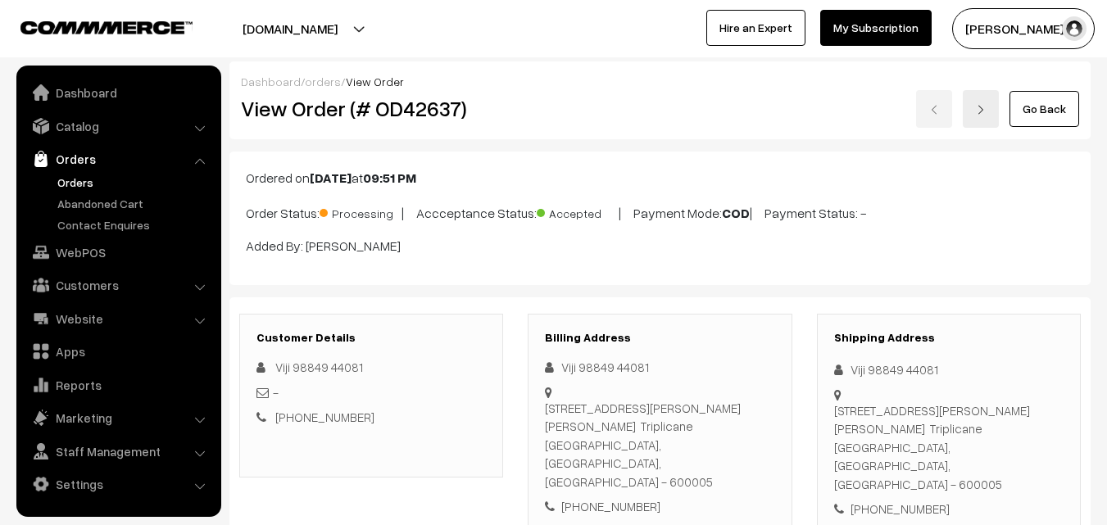
click at [298, 106] on h2 "View Order (# OD42637)" at bounding box center [372, 108] width 263 height 25
drag, startPoint x: 293, startPoint y: 111, endPoint x: 580, endPoint y: 111, distance: 287.7
click at [580, 111] on div "View Order (# OD42637) Go Back" at bounding box center [660, 109] width 863 height 38
copy div "Order (# OD42637)"
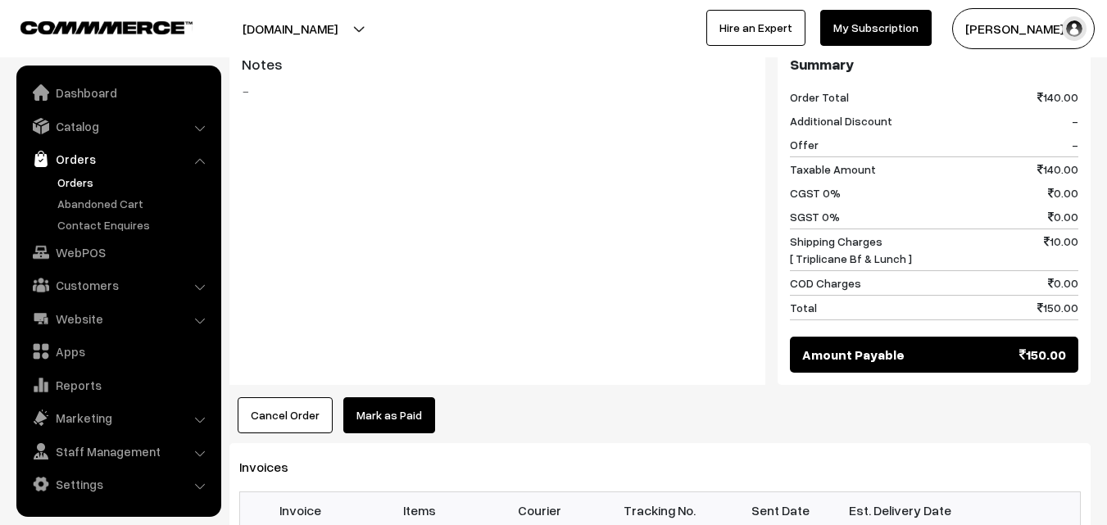
scroll to position [820, 0]
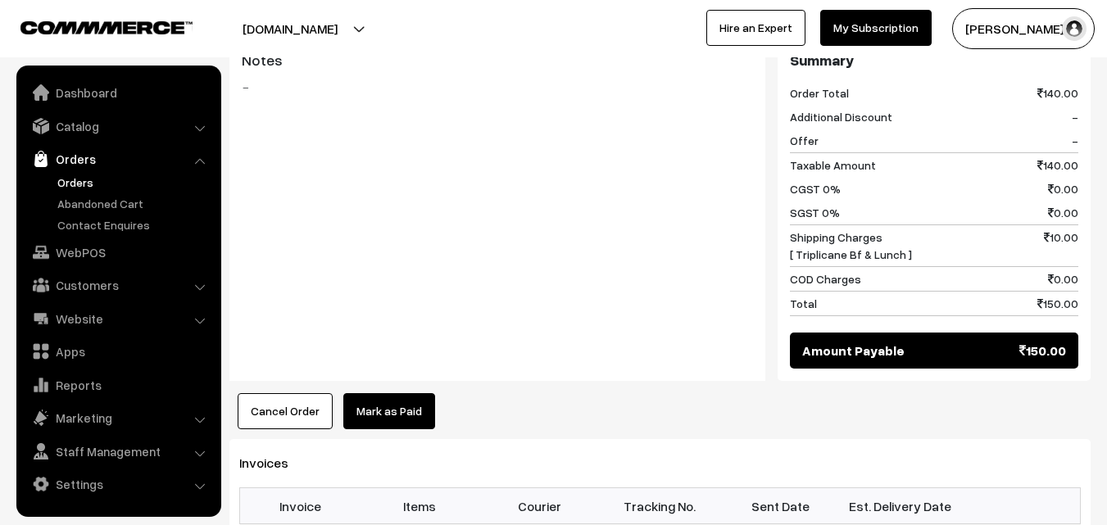
click at [68, 183] on link "Orders" at bounding box center [134, 182] width 162 height 17
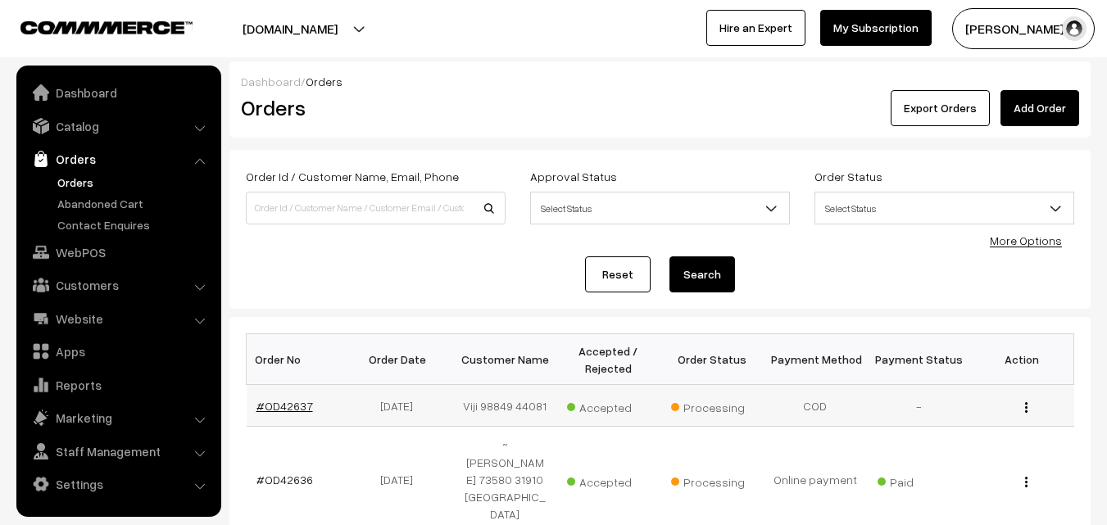
click at [287, 407] on link "#OD42637" at bounding box center [285, 406] width 57 height 14
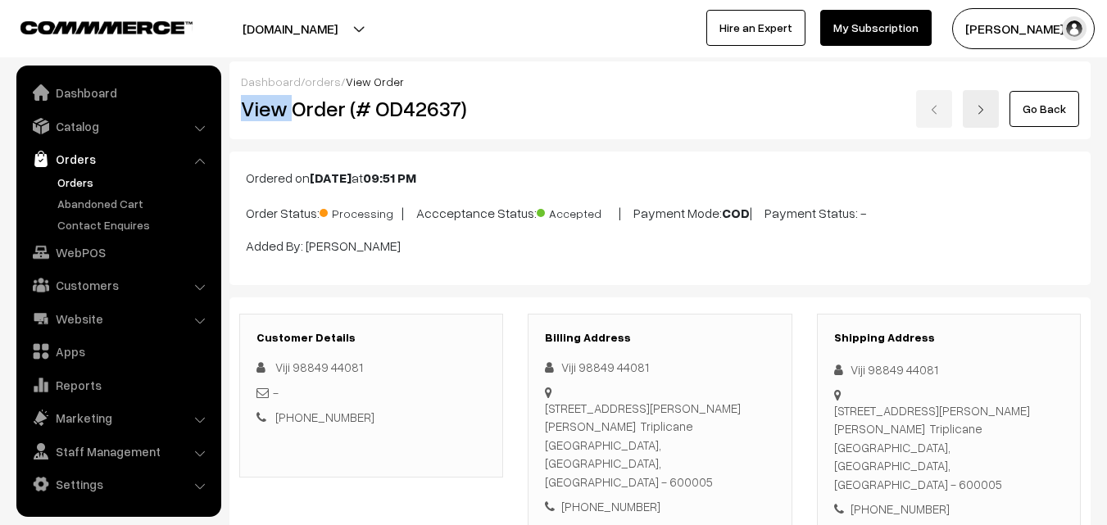
click at [479, 111] on h2 "View Order (# OD42637)" at bounding box center [372, 108] width 263 height 25
